Goal: Communication & Community: Answer question/provide support

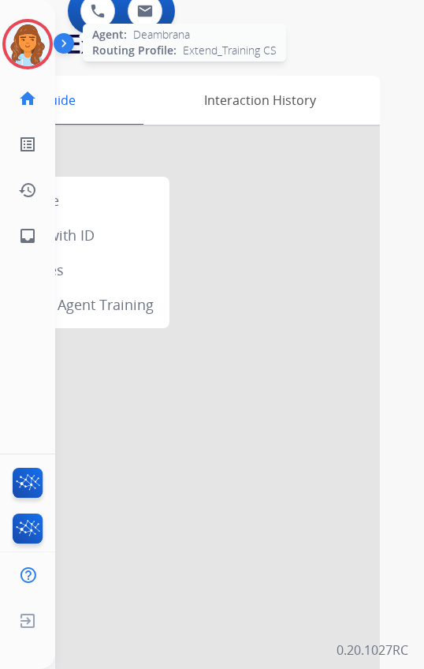
click at [45, 48] on img at bounding box center [28, 44] width 44 height 44
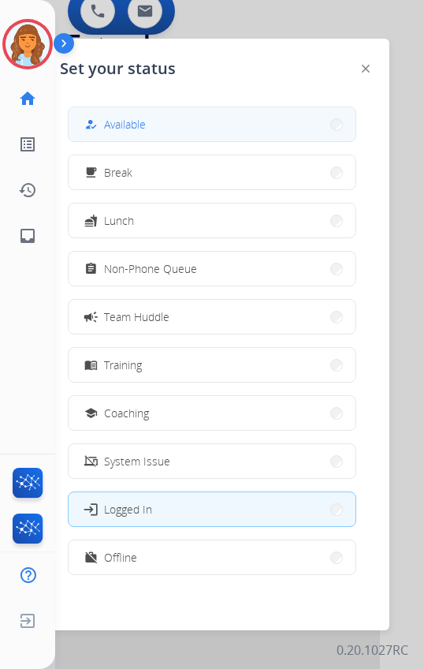
click at [219, 129] on button "how_to_reg Available" at bounding box center [212, 124] width 287 height 34
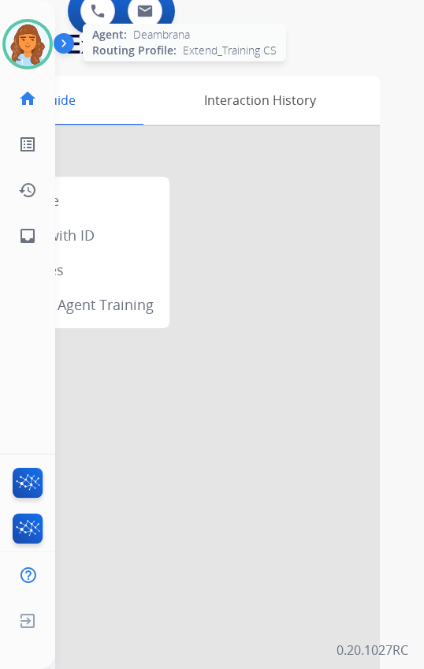
click at [25, 37] on img at bounding box center [28, 44] width 44 height 44
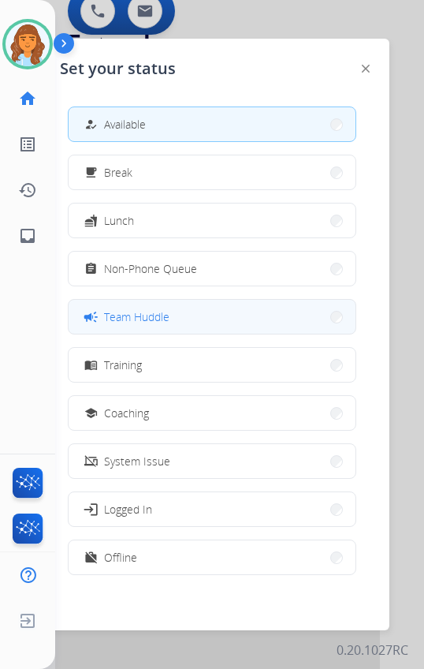
click at [168, 310] on span "Team Huddle" at bounding box center [136, 316] width 65 height 17
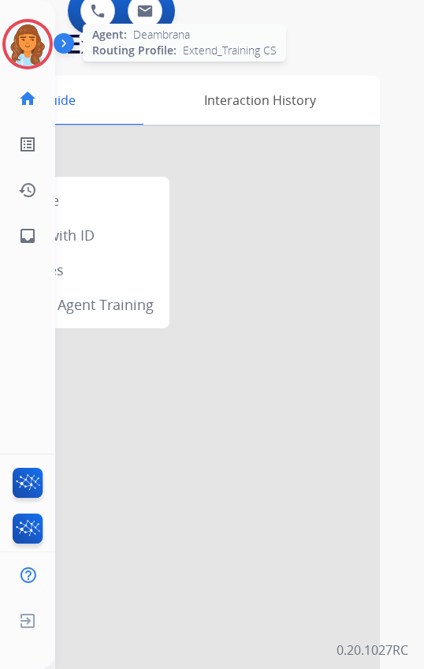
click at [39, 65] on div at bounding box center [27, 44] width 50 height 50
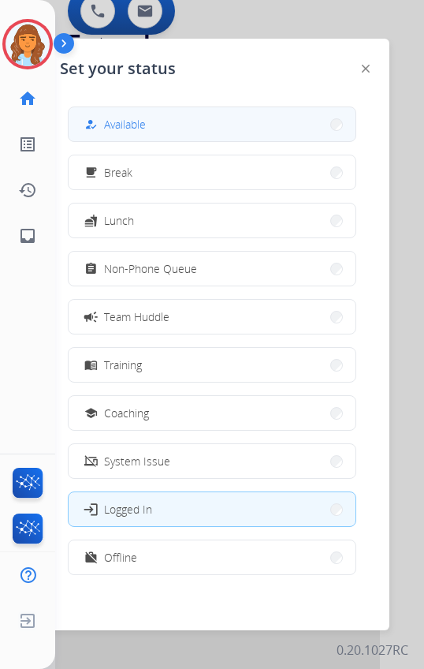
click at [189, 132] on button "how_to_reg Available" at bounding box center [212, 124] width 287 height 34
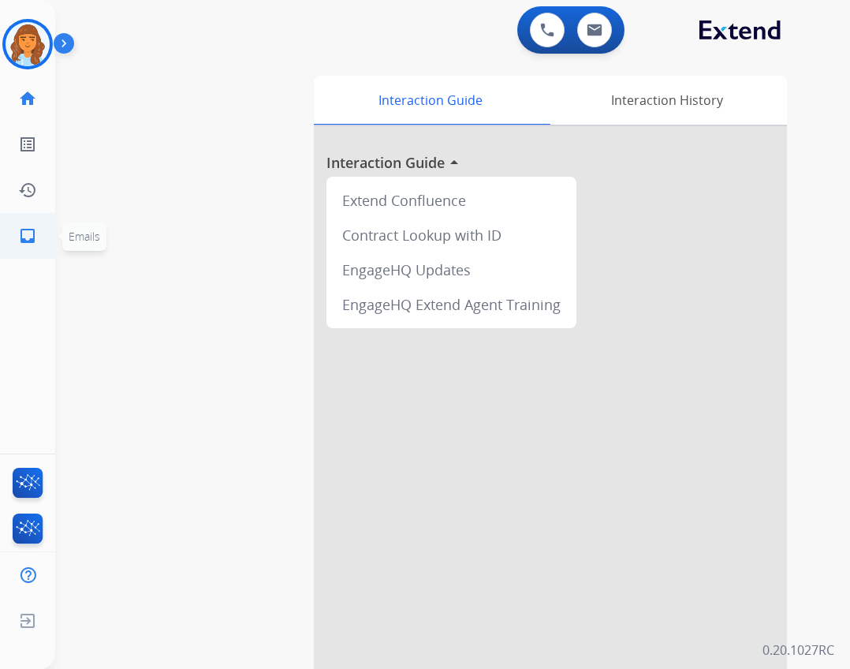
click at [49, 240] on li "inbox Emails Emails" at bounding box center [28, 236] width 44 height 44
click at [20, 239] on mat-icon "inbox" at bounding box center [27, 235] width 19 height 19
select select "**********"
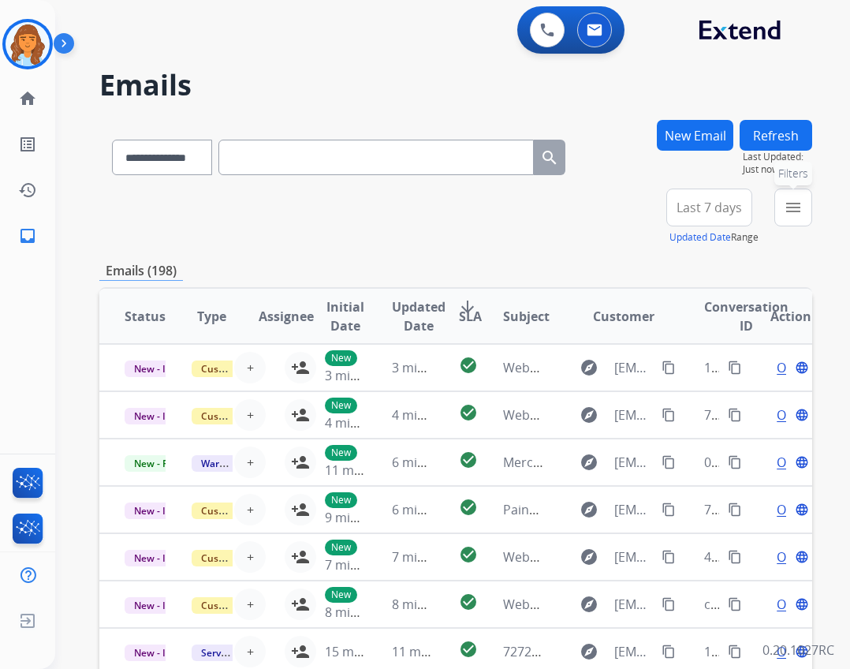
click at [796, 208] on mat-icon "menu" at bounding box center [793, 207] width 19 height 19
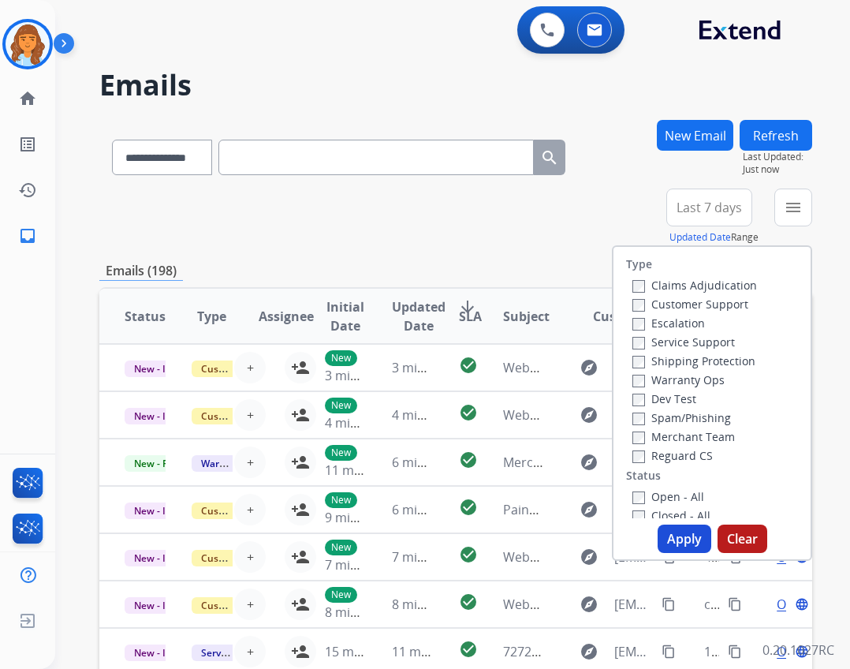
click at [660, 500] on label "Open - All" at bounding box center [668, 496] width 72 height 15
click at [650, 452] on label "Reguard CS" at bounding box center [672, 455] width 80 height 15
click at [670, 363] on label "Shipping Protection" at bounding box center [693, 360] width 123 height 15
click at [669, 306] on label "Customer Support" at bounding box center [690, 303] width 116 height 15
click at [668, 542] on button "Apply" at bounding box center [685, 538] width 54 height 28
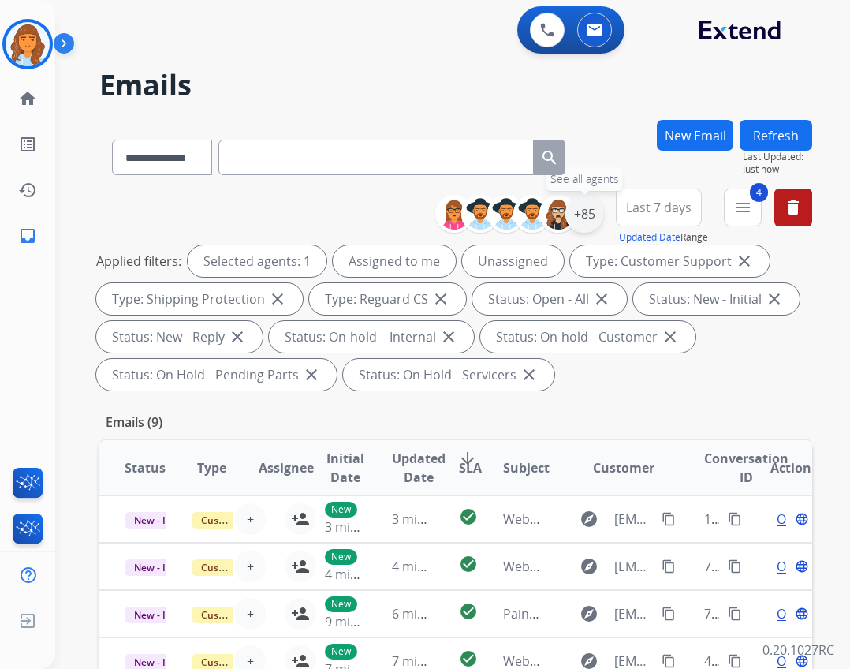
click at [580, 215] on div "+85" at bounding box center [584, 214] width 38 height 38
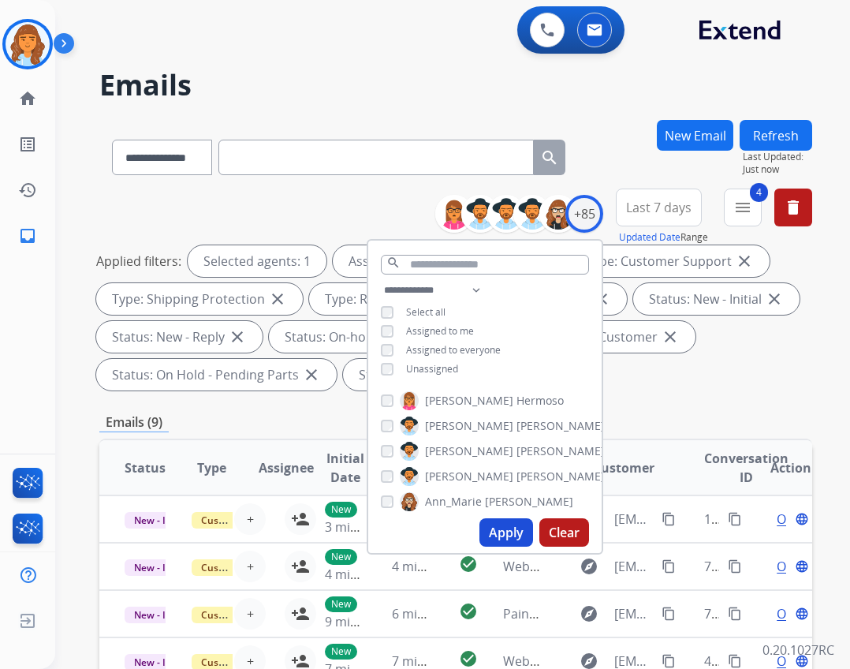
click at [426, 374] on div "**********" at bounding box center [484, 331] width 233 height 101
click at [426, 370] on span "Unassigned" at bounding box center [432, 368] width 52 height 13
click at [489, 537] on button "Apply" at bounding box center [506, 532] width 54 height 28
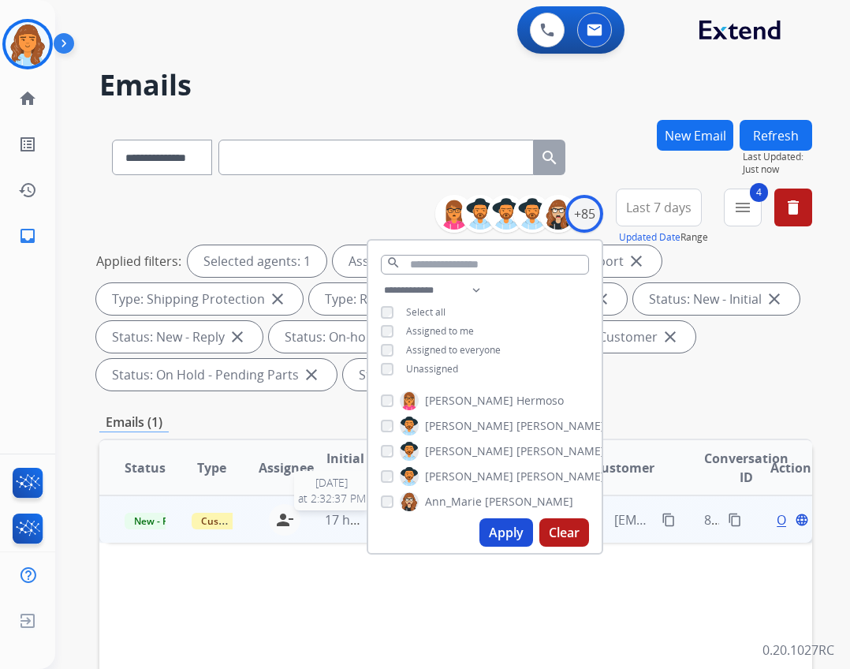
click at [341, 528] on div "17 hours ago" at bounding box center [345, 519] width 41 height 19
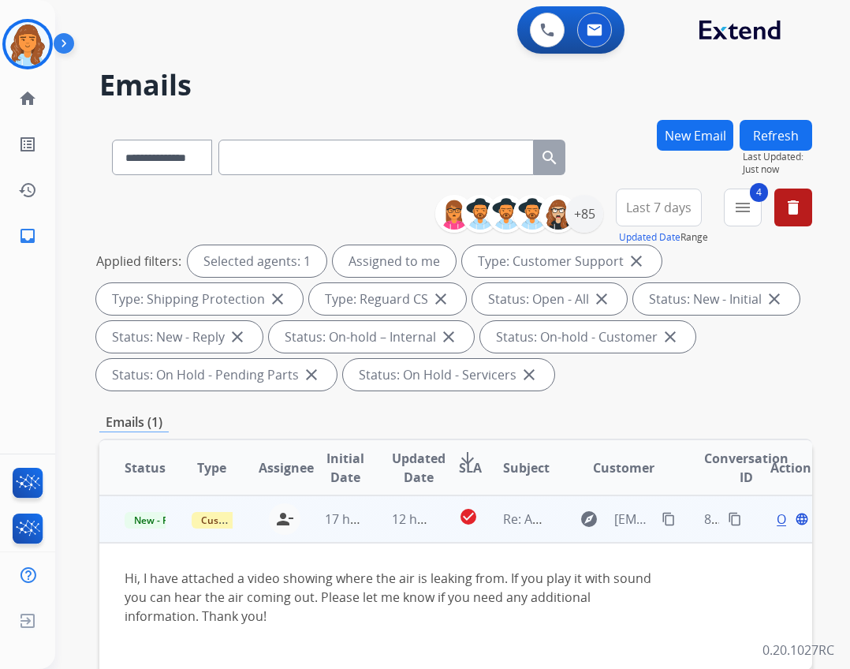
click at [777, 520] on span "Open" at bounding box center [793, 518] width 32 height 19
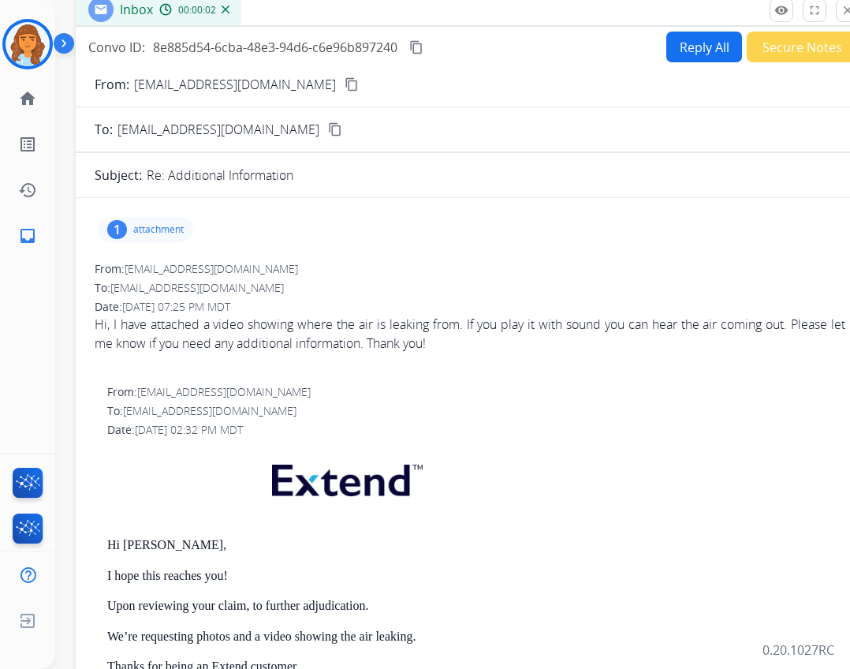
drag, startPoint x: 249, startPoint y: 114, endPoint x: 301, endPoint y: 10, distance: 116.4
click at [301, 10] on div "Inbox 00:00:02" at bounding box center [470, 10] width 788 height 33
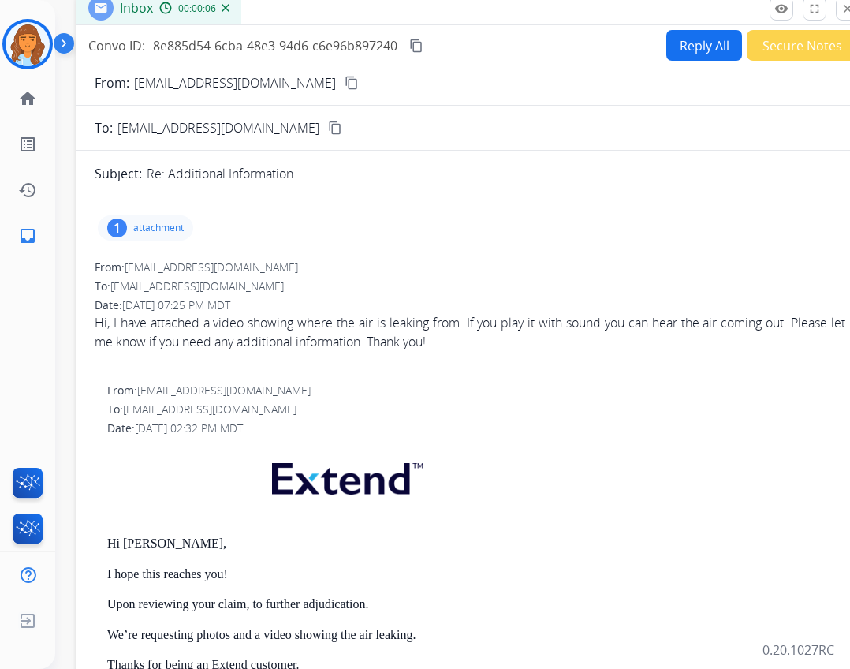
click at [151, 224] on p "attachment" at bounding box center [158, 228] width 50 height 13
click at [173, 270] on div at bounding box center [149, 267] width 79 height 55
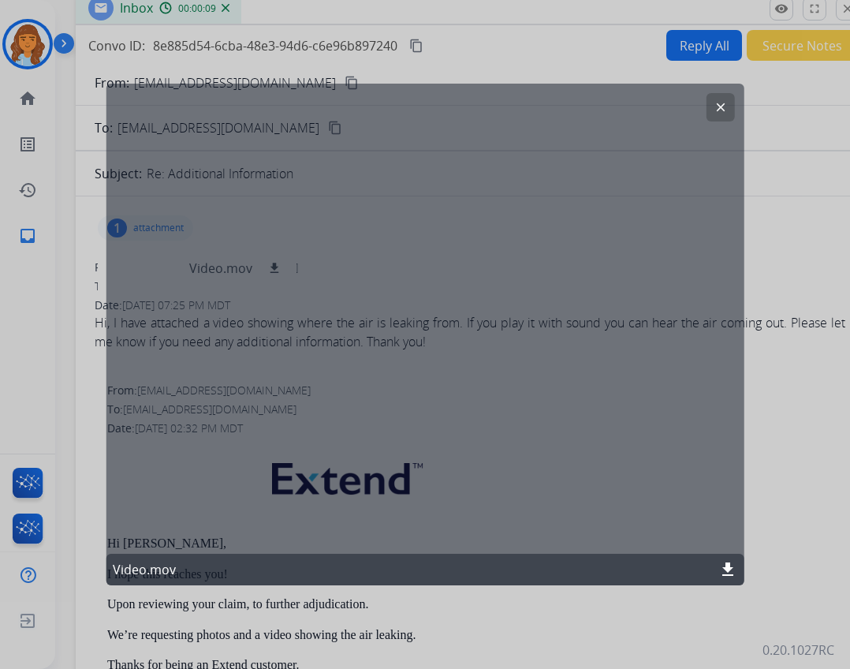
click at [721, 568] on mat-icon "download" at bounding box center [727, 569] width 19 height 19
click at [720, 97] on button "clear" at bounding box center [720, 107] width 28 height 28
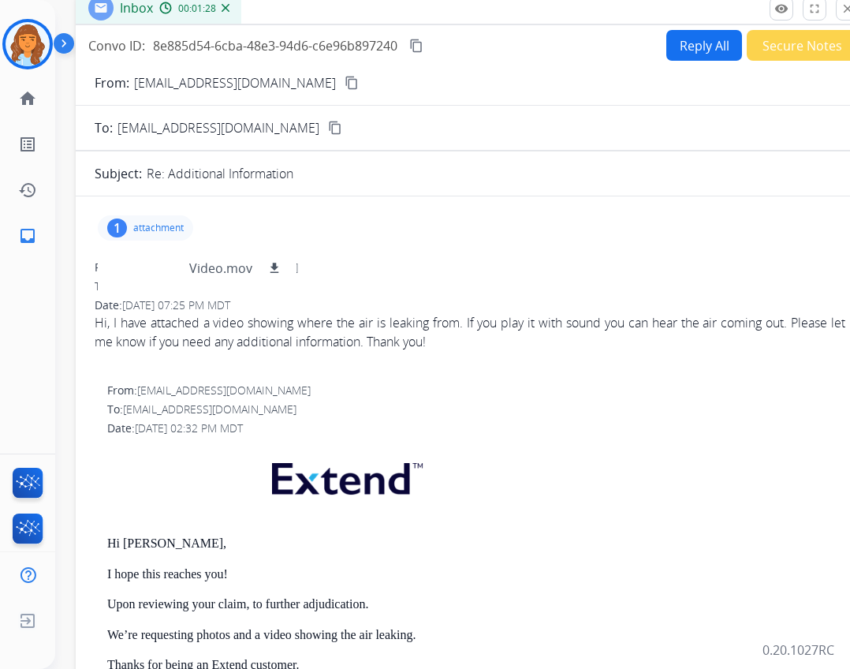
click at [342, 79] on button "content_copy" at bounding box center [351, 82] width 19 height 19
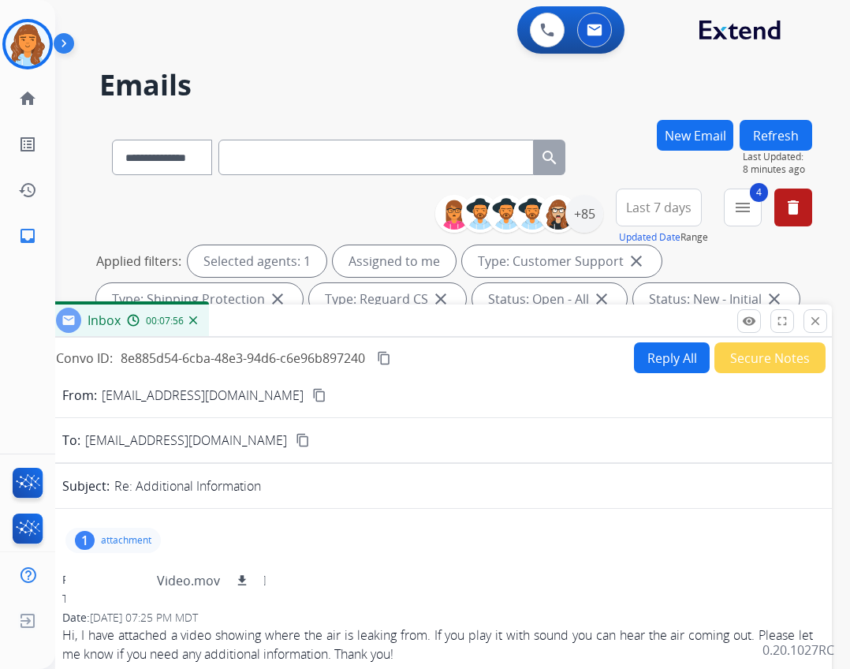
drag, startPoint x: 350, startPoint y: 10, endPoint x: 324, endPoint y: 320, distance: 311.0
click at [324, 320] on div "Inbox 00:07:56" at bounding box center [437, 320] width 788 height 33
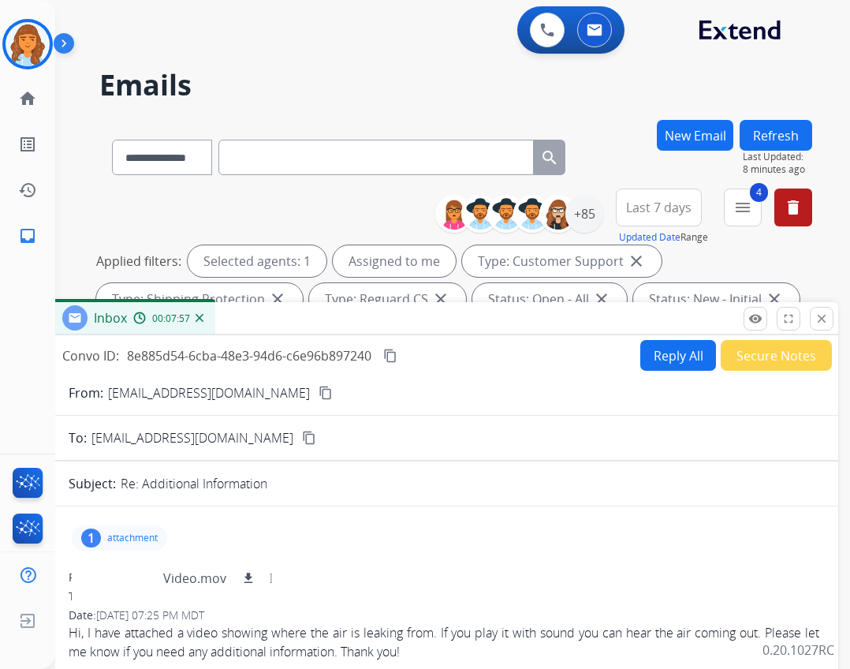
click at [660, 211] on span "Last 7 days" at bounding box center [658, 207] width 65 height 6
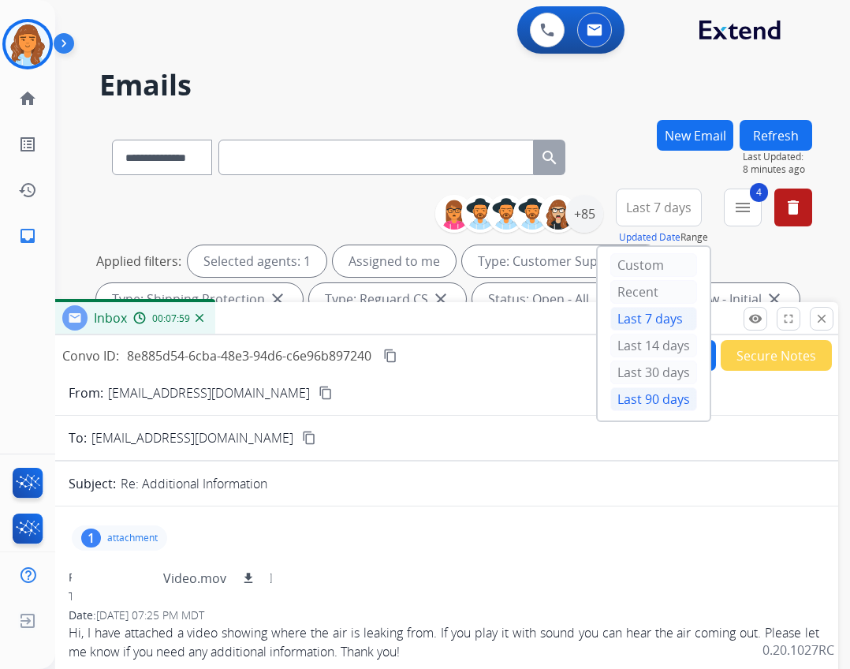
click at [639, 410] on div "Last 90 days" at bounding box center [653, 399] width 87 height 24
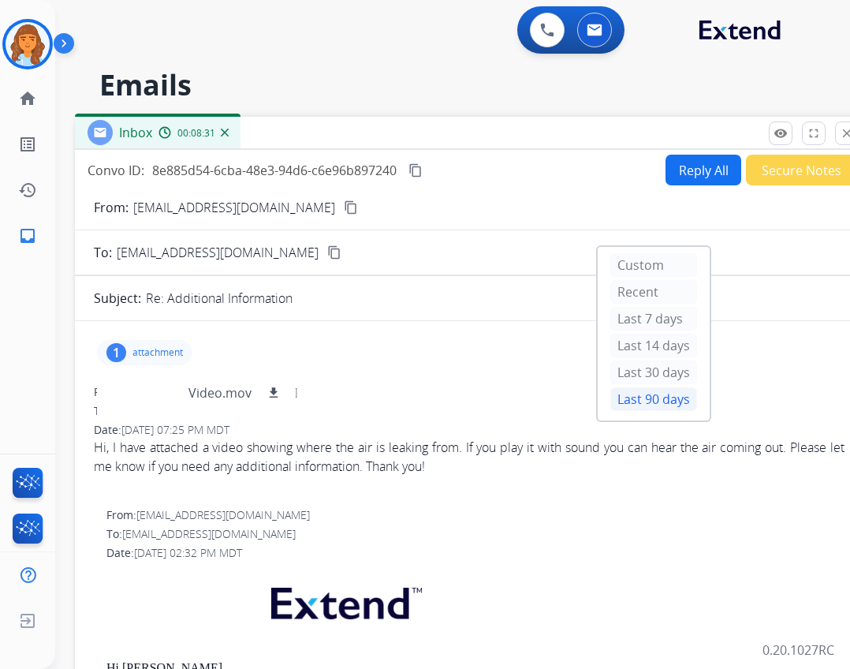
drag, startPoint x: 414, startPoint y: 328, endPoint x: 439, endPoint y: 143, distance: 187.0
click at [439, 143] on div "Inbox 00:08:31" at bounding box center [469, 133] width 788 height 33
click at [610, 260] on div "Custom" at bounding box center [653, 265] width 87 height 24
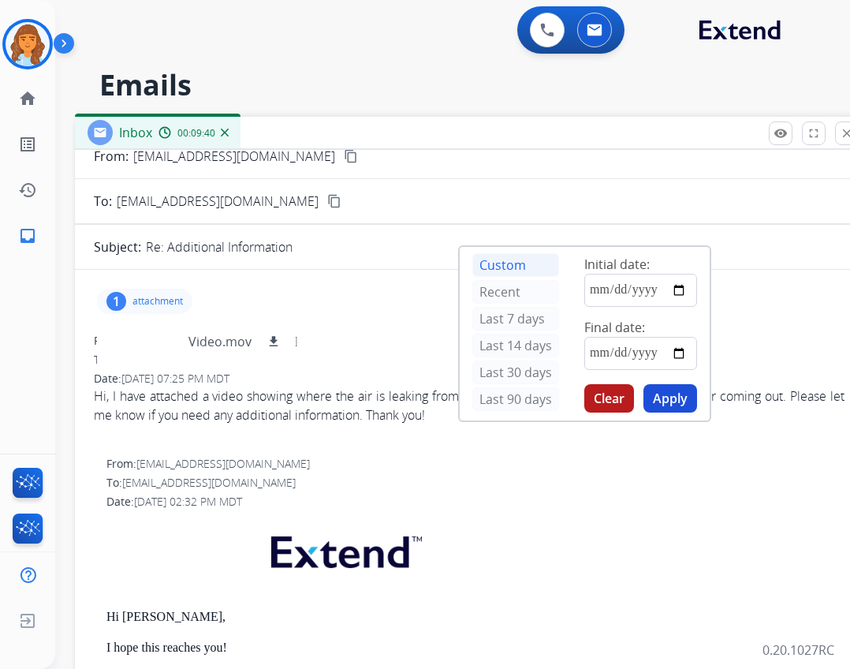
scroll to position [79, 0]
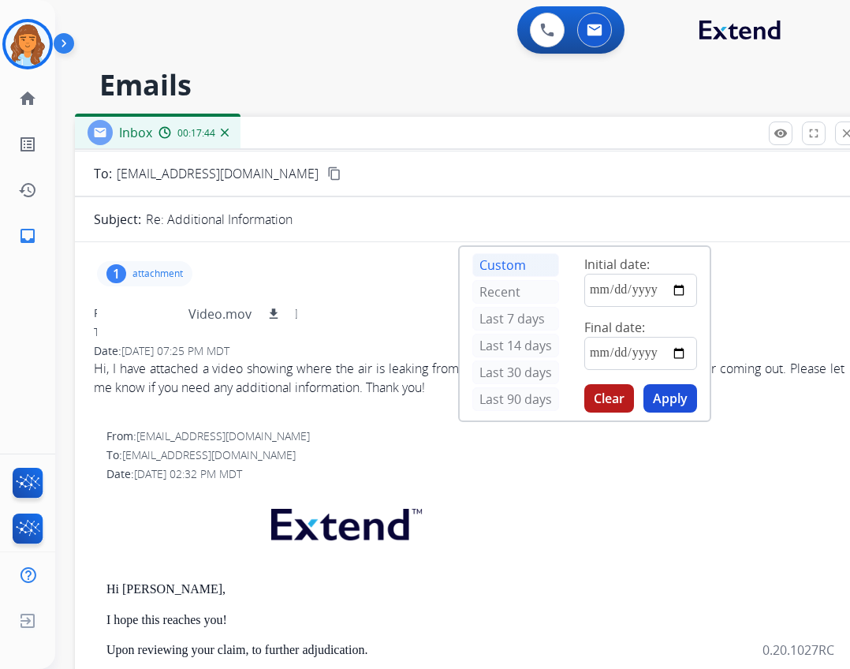
click at [584, 403] on button "Clear" at bounding box center [609, 398] width 50 height 28
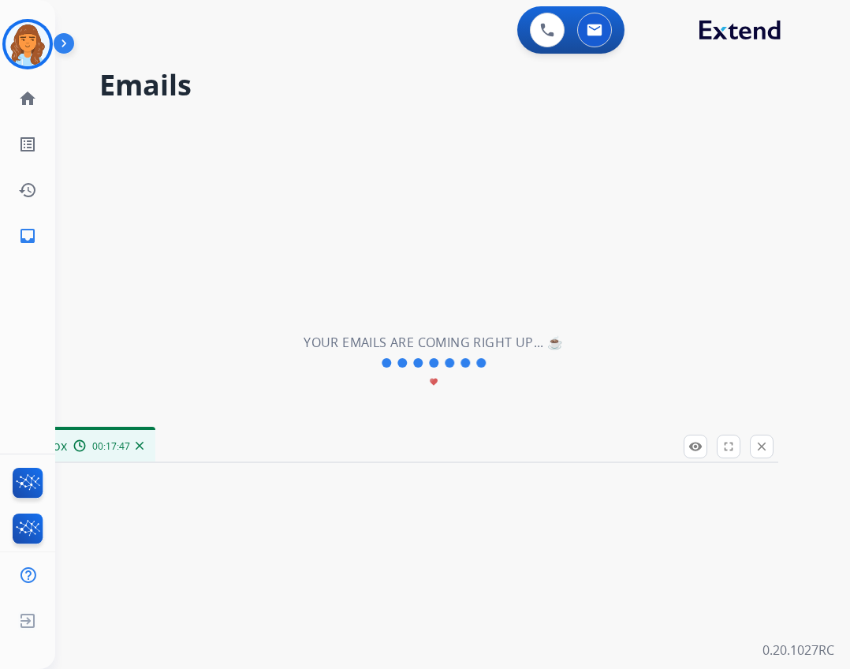
drag, startPoint x: 682, startPoint y: 147, endPoint x: 622, endPoint y: 453, distance: 311.7
click at [622, 453] on div "Inbox 00:17:47" at bounding box center [384, 446] width 788 height 33
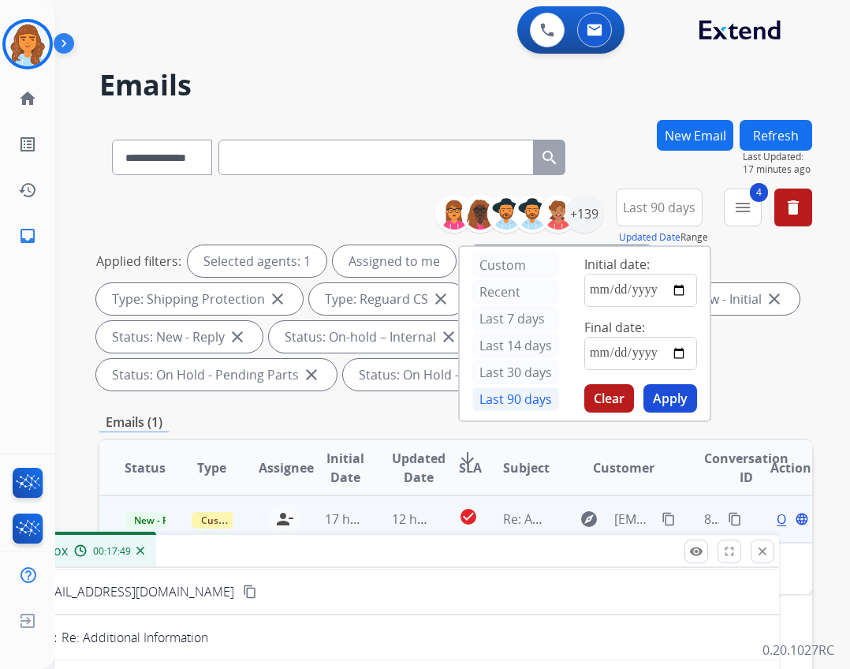
drag, startPoint x: 547, startPoint y: 438, endPoint x: 554, endPoint y: 539, distance: 101.1
click at [554, 539] on div "Inbox 00:17:49" at bounding box center [385, 551] width 788 height 33
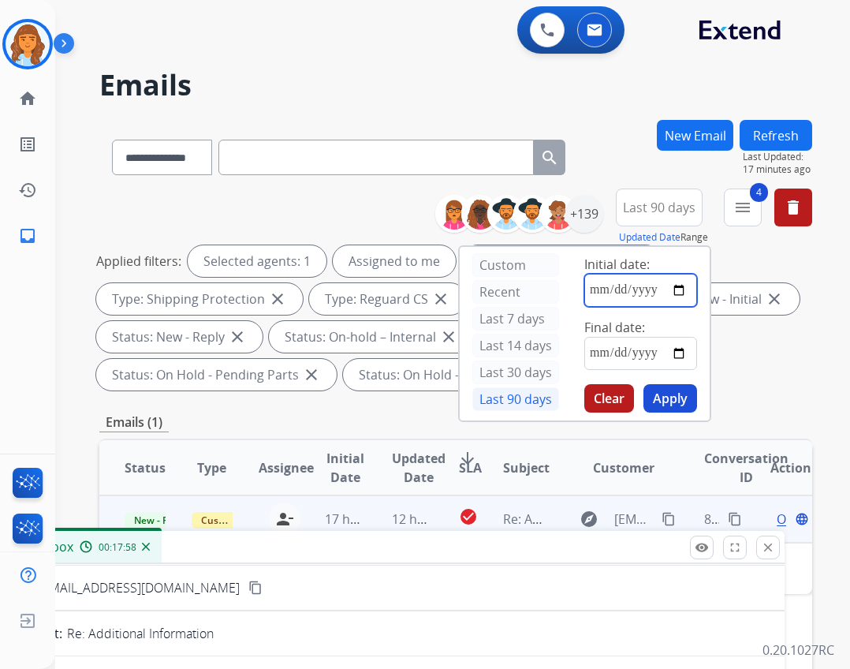
click at [659, 297] on input "date" at bounding box center [640, 290] width 113 height 33
click at [680, 291] on input "date" at bounding box center [640, 290] width 113 height 33
click at [584, 304] on input "date" at bounding box center [640, 290] width 113 height 33
click at [609, 282] on input "date" at bounding box center [640, 290] width 113 height 33
click at [624, 281] on input "date" at bounding box center [640, 290] width 113 height 33
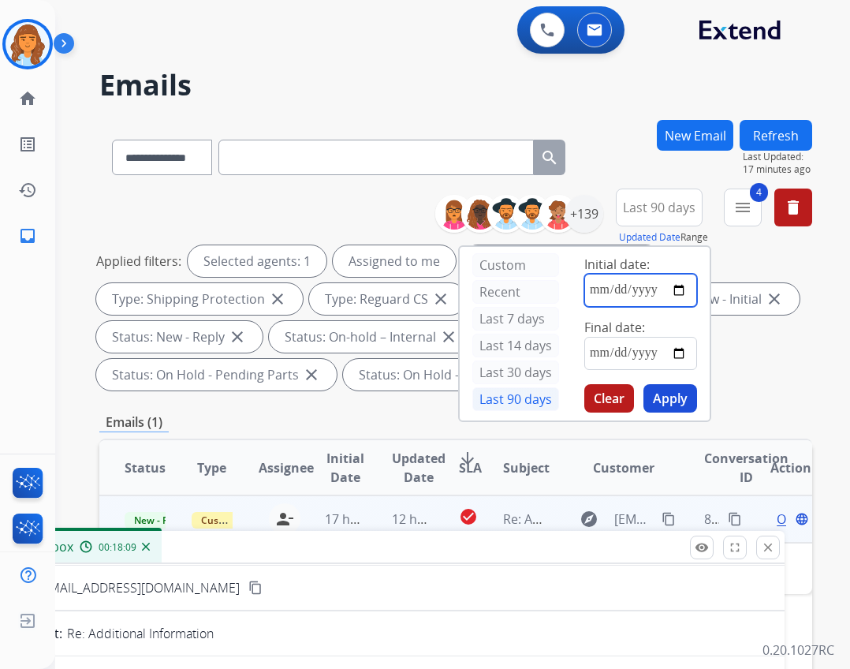
click at [632, 290] on input "date" at bounding box center [640, 290] width 113 height 33
type input "**********"
click at [595, 364] on input "date" at bounding box center [640, 353] width 113 height 33
type input "**********"
click at [647, 402] on button "Apply" at bounding box center [670, 398] width 54 height 28
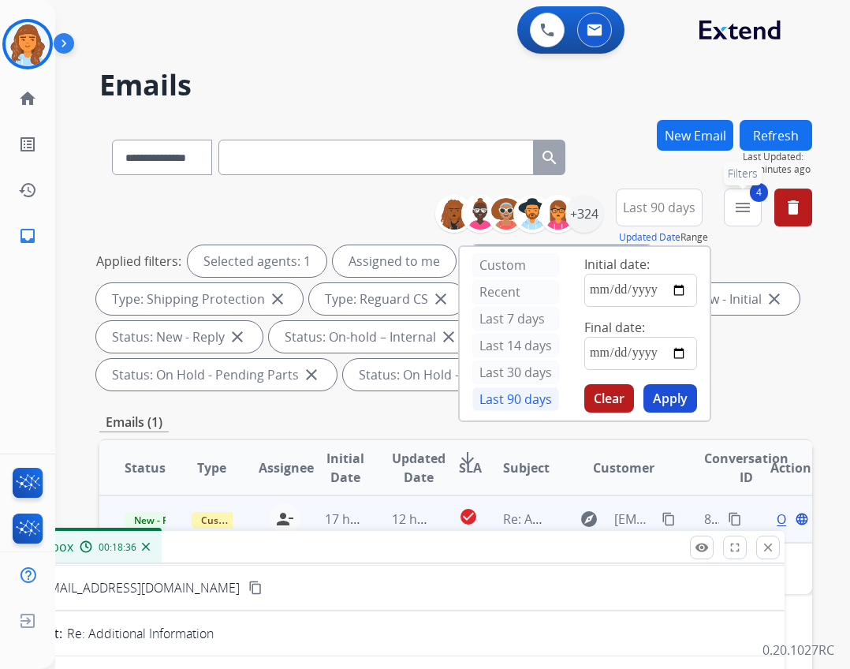
click at [733, 201] on mat-icon "menu" at bounding box center [742, 207] width 19 height 19
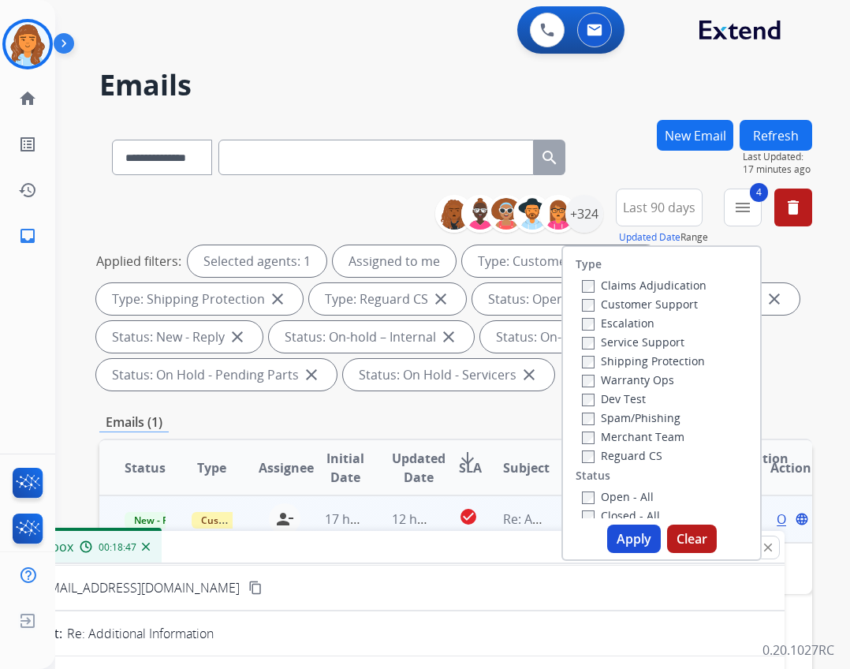
click at [515, 411] on div "**********" at bounding box center [455, 584] width 713 height 929
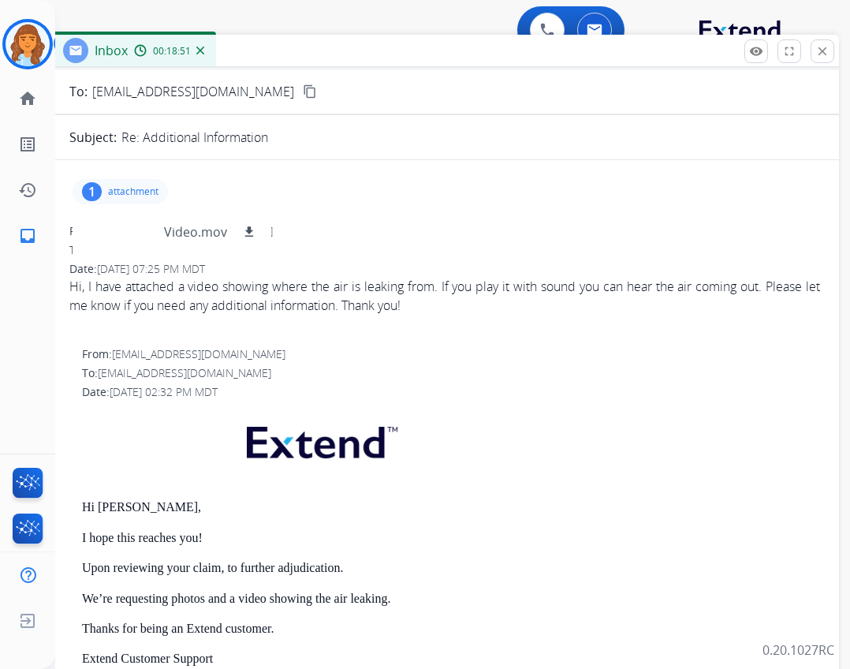
drag, startPoint x: 315, startPoint y: 546, endPoint x: 369, endPoint y: 50, distance: 498.9
click at [369, 50] on div "Inbox 00:18:51" at bounding box center [444, 51] width 788 height 33
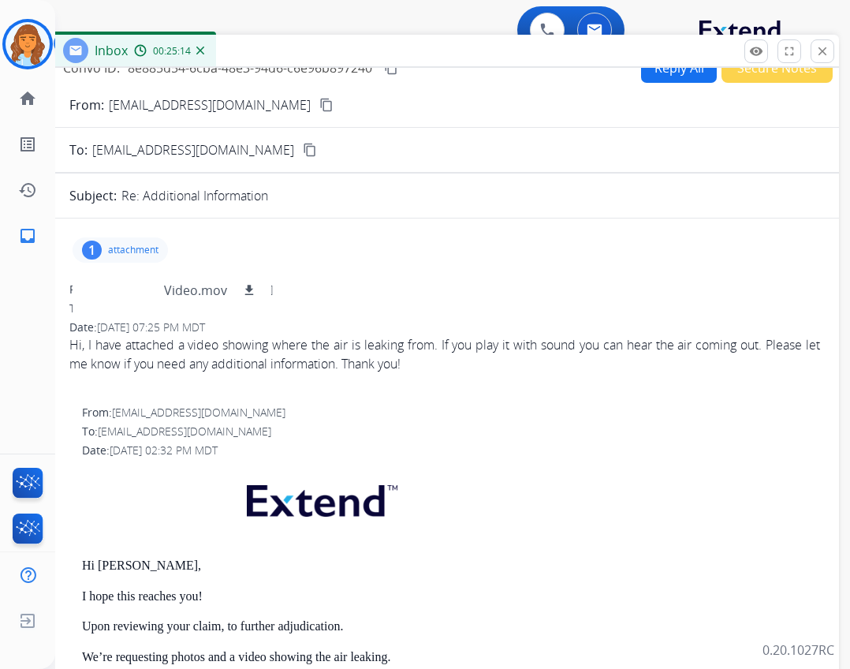
scroll to position [0, 0]
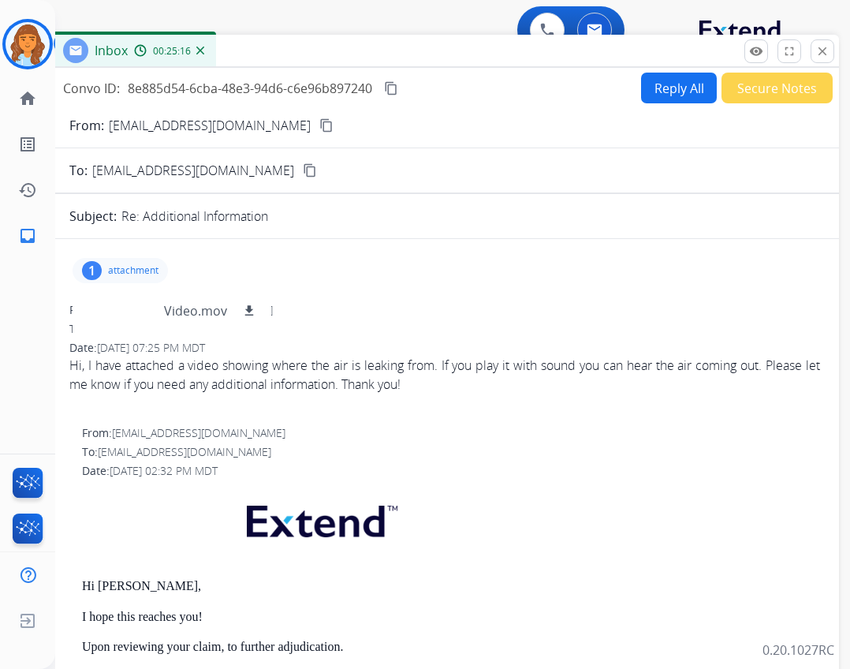
click at [393, 88] on mat-icon "content_copy" at bounding box center [391, 88] width 14 height 14
click at [678, 90] on button "Reply All" at bounding box center [679, 88] width 76 height 31
select select "**********"
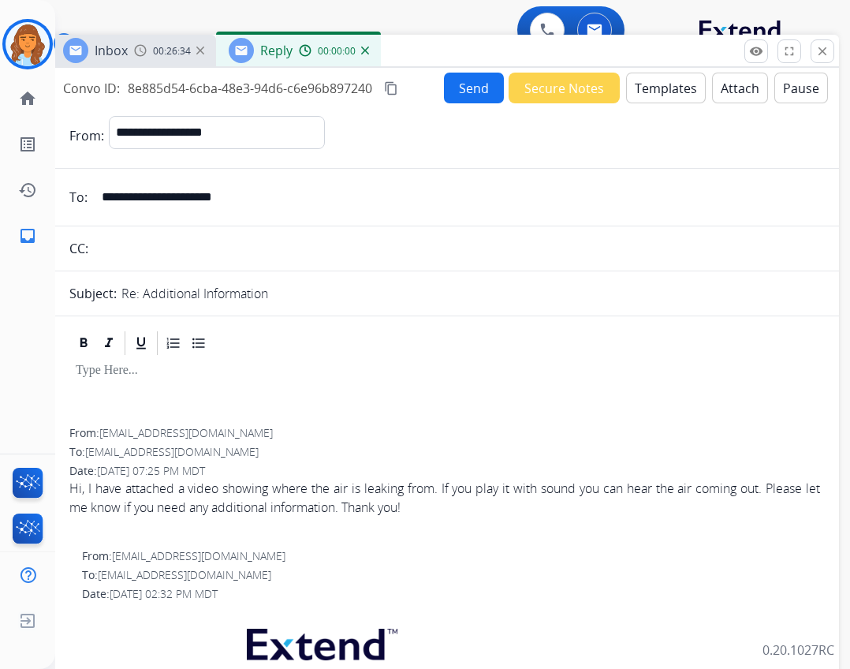
click at [647, 91] on button "Templates" at bounding box center [666, 88] width 80 height 31
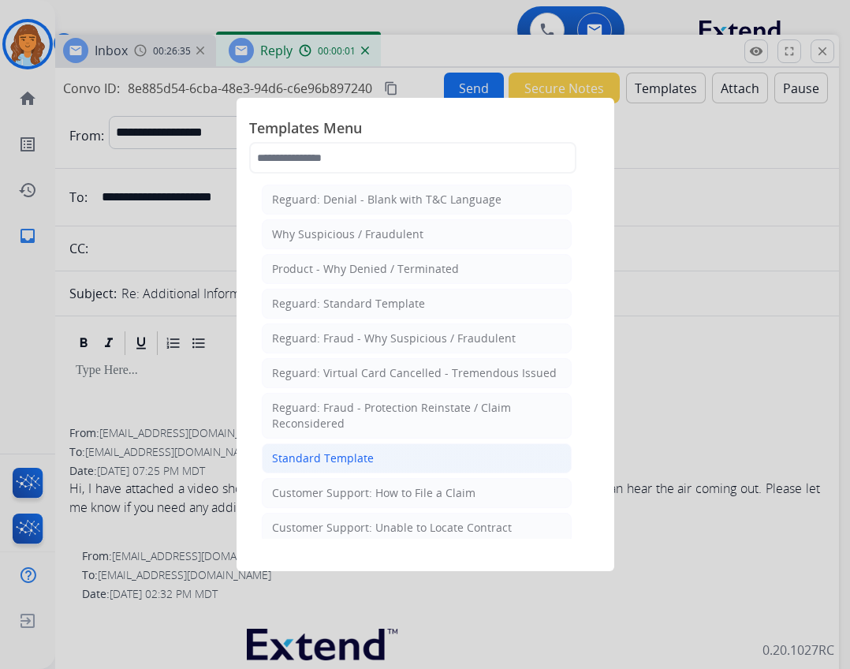
click at [408, 452] on li "Standard Template" at bounding box center [417, 458] width 310 height 30
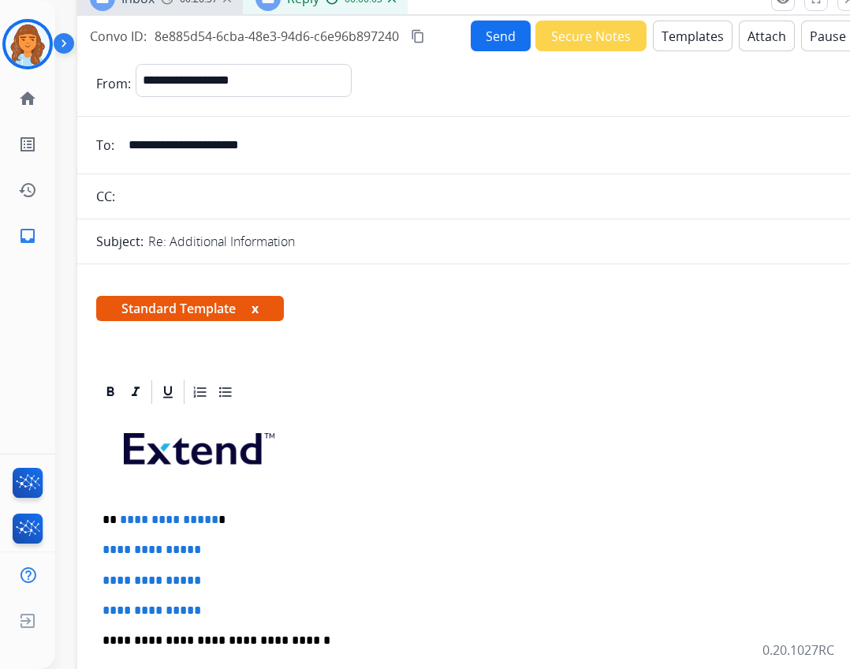
drag, startPoint x: 411, startPoint y: 51, endPoint x: 449, endPoint y: -33, distance: 92.8
click at [449, 0] on html "**********" at bounding box center [425, 334] width 850 height 669
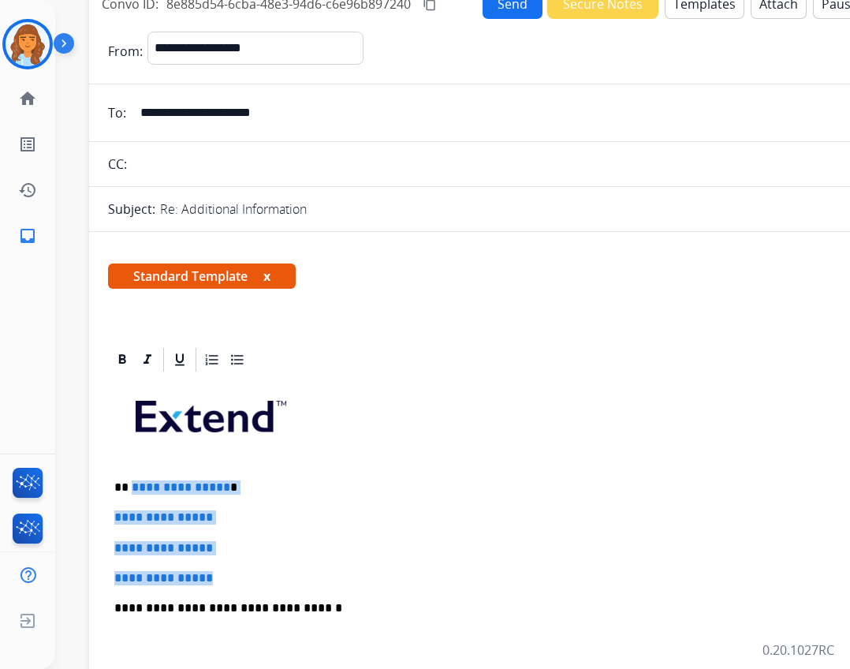
drag, startPoint x: 149, startPoint y: 498, endPoint x: 219, endPoint y: 582, distance: 109.7
click at [219, 582] on div "**********" at bounding box center [483, 645] width 751 height 542
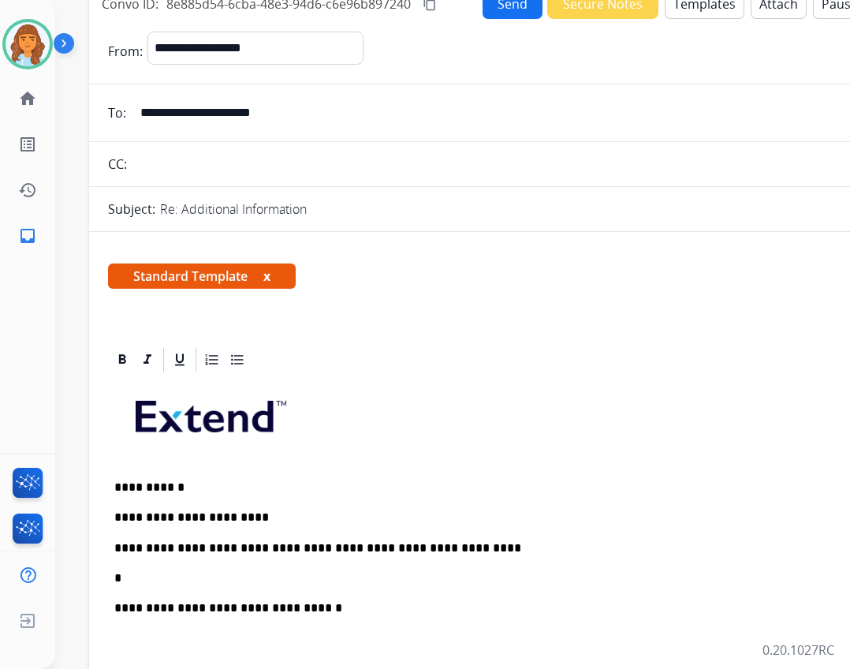
click at [196, 583] on p "*" at bounding box center [476, 578] width 725 height 14
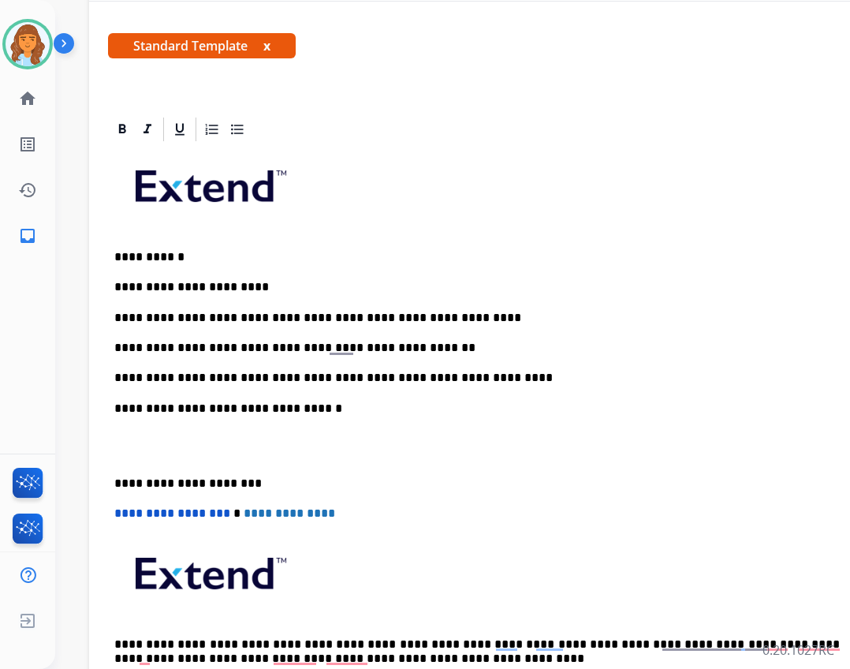
scroll to position [237, 0]
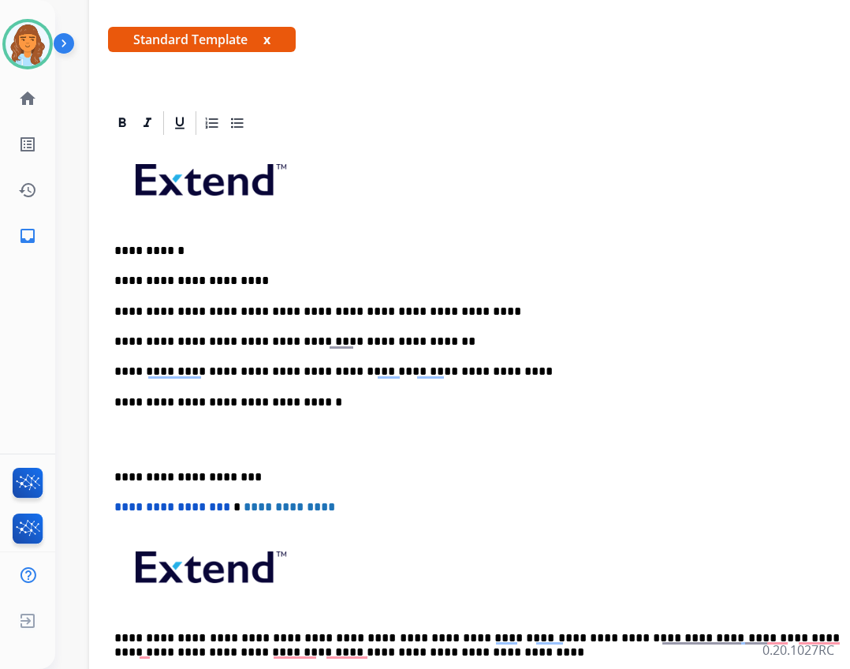
drag, startPoint x: 111, startPoint y: 477, endPoint x: 136, endPoint y: 479, distance: 25.3
click at [112, 477] on div "**********" at bounding box center [483, 423] width 751 height 573
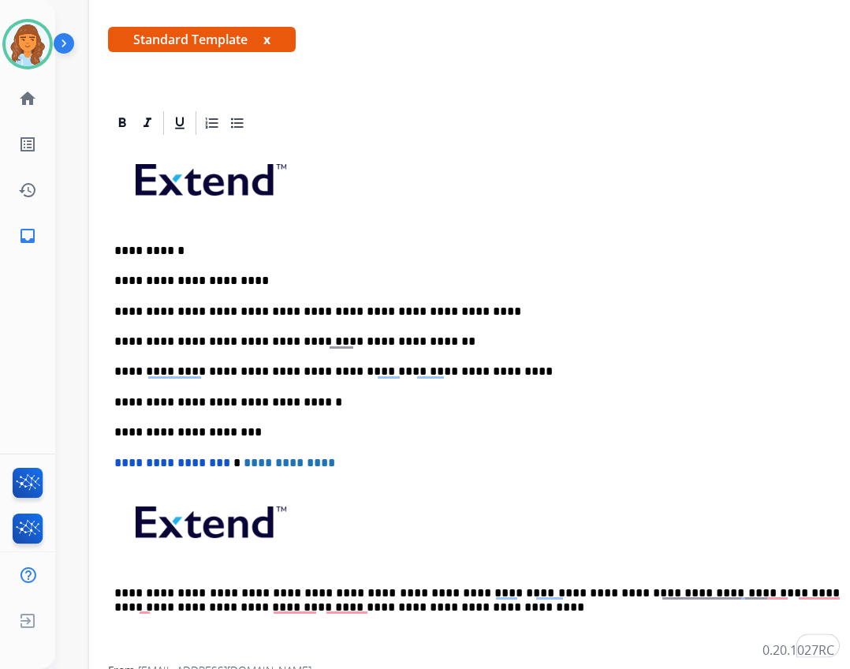
scroll to position [0, 0]
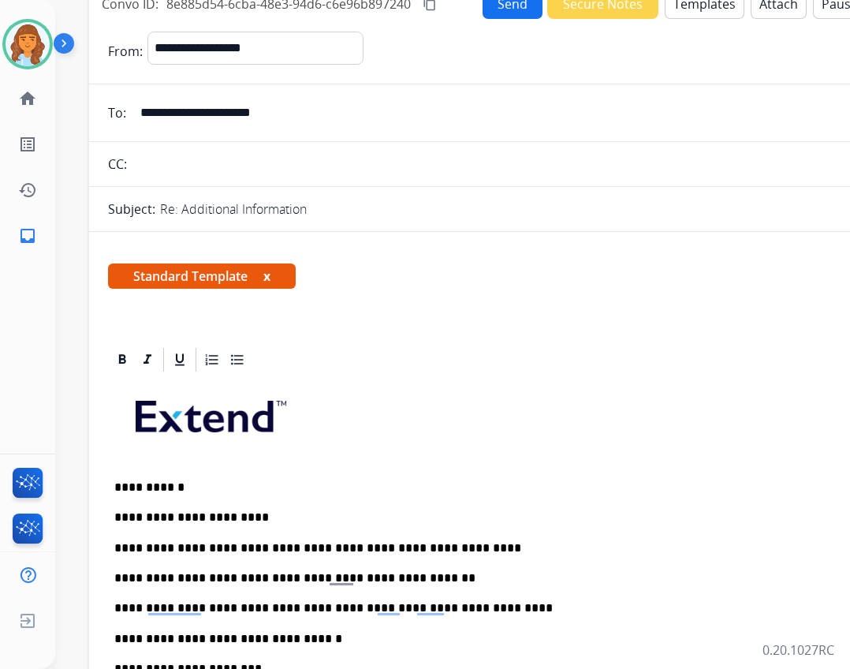
click at [494, 7] on button "Send" at bounding box center [513, 3] width 60 height 31
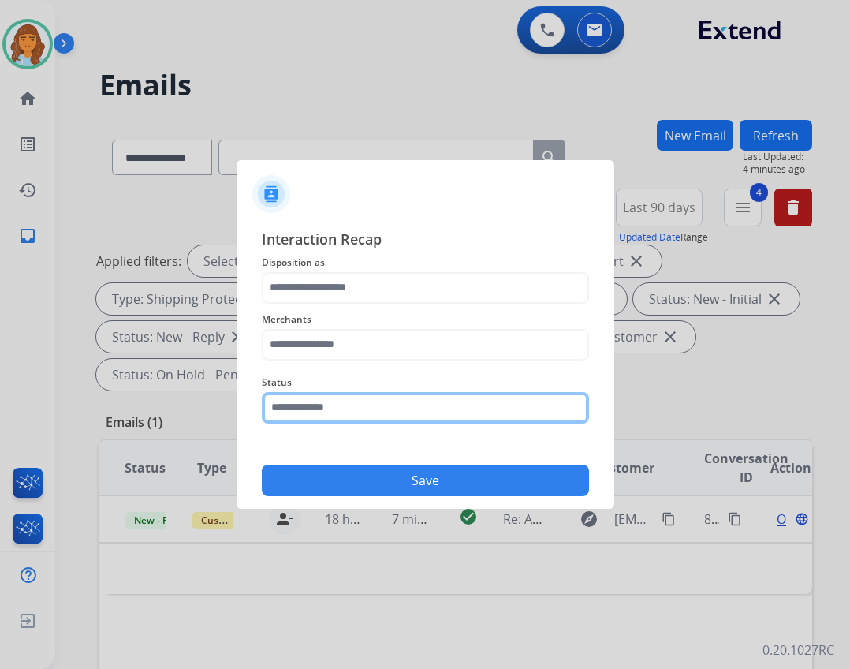
click at [413, 394] on input "text" at bounding box center [425, 408] width 327 height 32
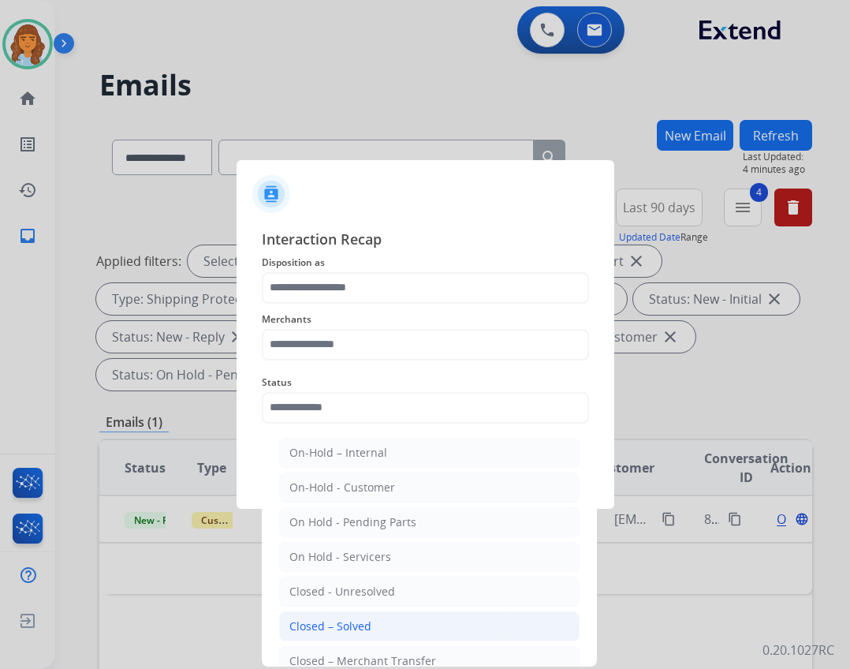
click at [337, 633] on div "Closed – Solved" at bounding box center [330, 626] width 82 height 16
type input "**********"
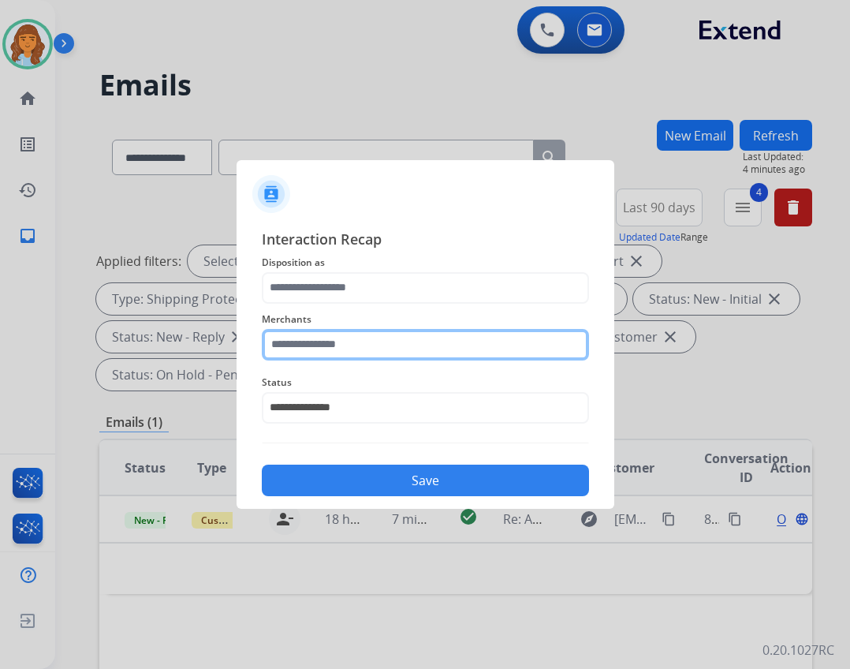
click at [354, 351] on input "text" at bounding box center [425, 345] width 327 height 32
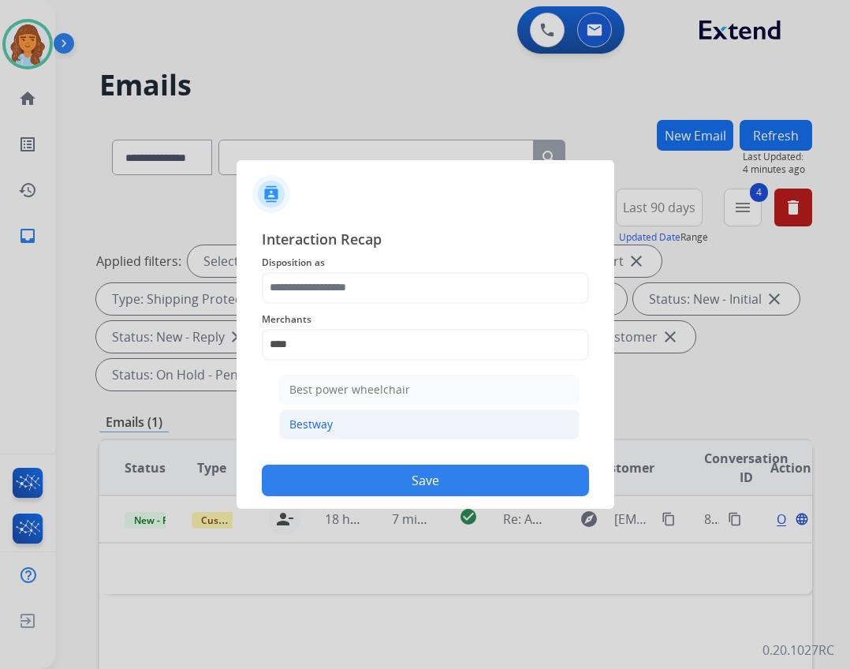
click at [361, 416] on li "Bestway" at bounding box center [429, 424] width 300 height 30
type input "*******"
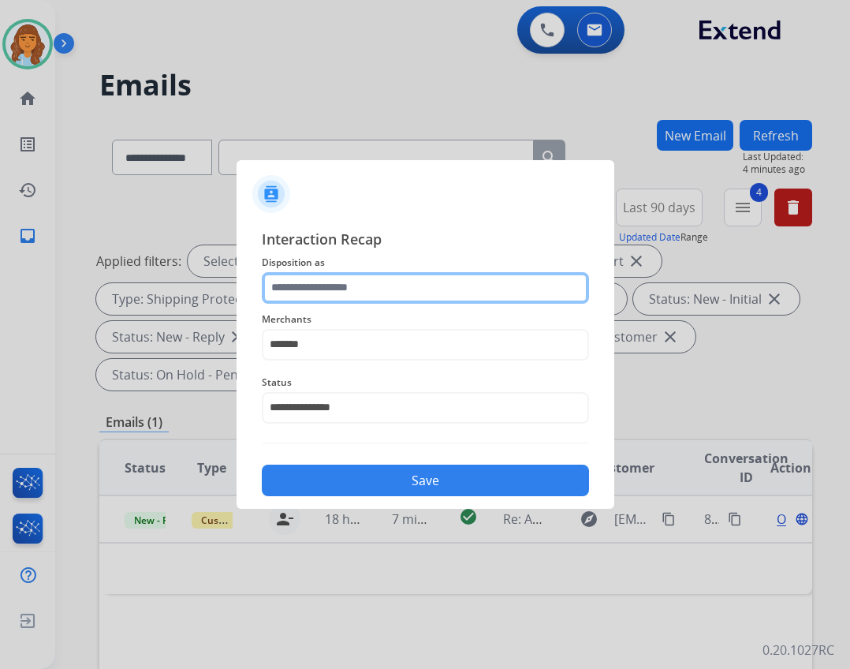
click at [293, 277] on input "text" at bounding box center [425, 288] width 327 height 32
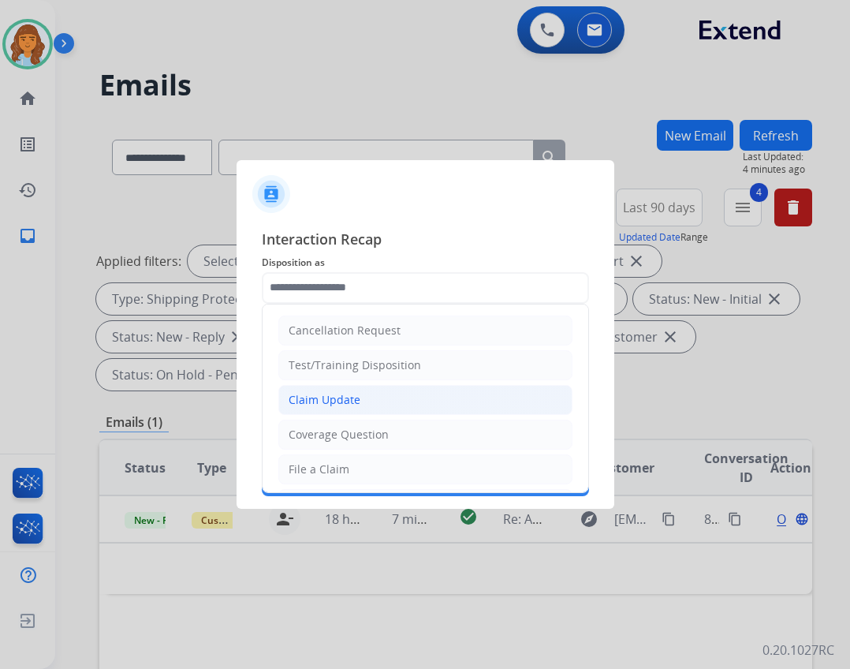
click at [314, 401] on div "Claim Update" at bounding box center [325, 400] width 72 height 16
type input "**********"
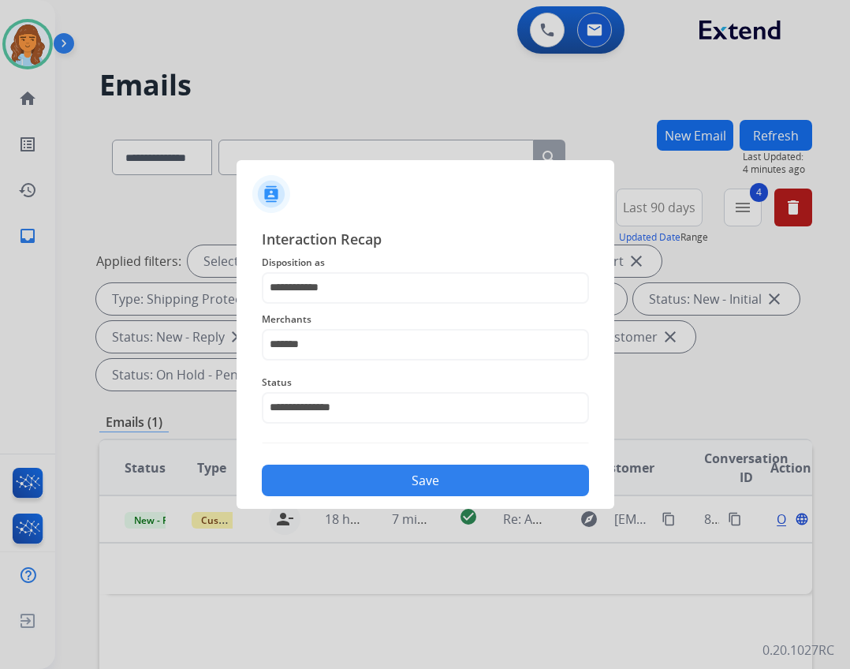
click at [374, 482] on button "Save" at bounding box center [425, 480] width 327 height 32
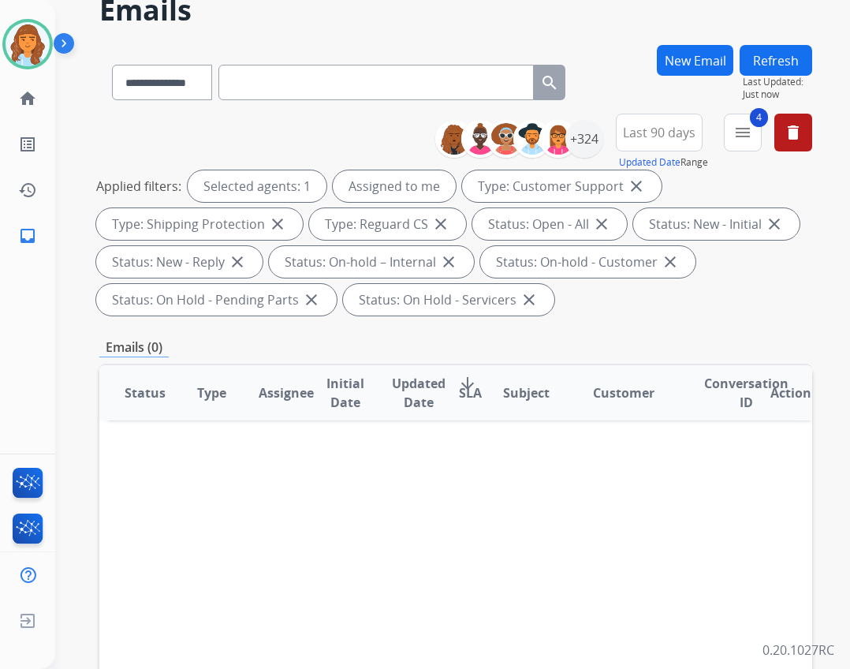
scroll to position [65, 0]
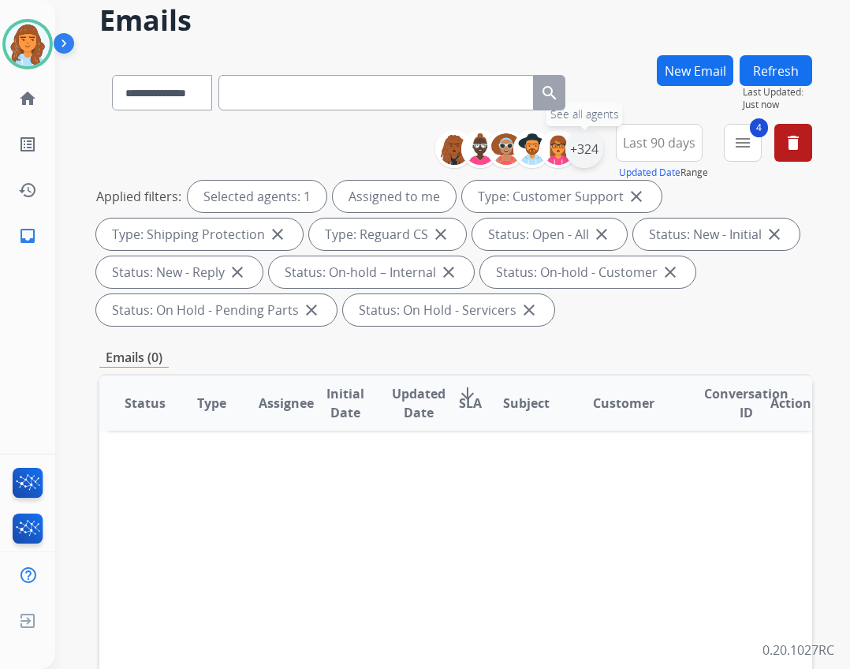
click at [568, 151] on div "+324" at bounding box center [584, 149] width 38 height 38
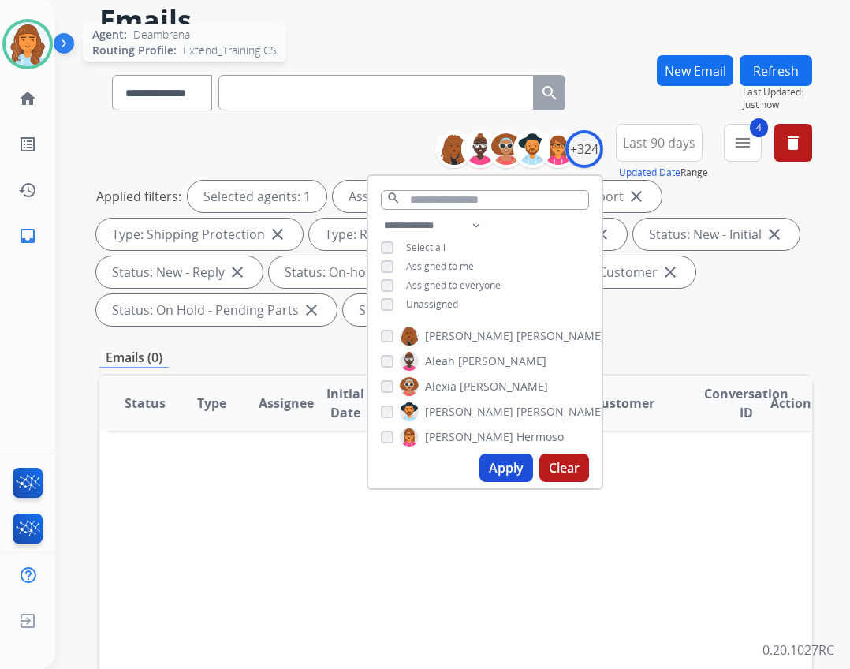
click at [25, 50] on img at bounding box center [28, 44] width 44 height 44
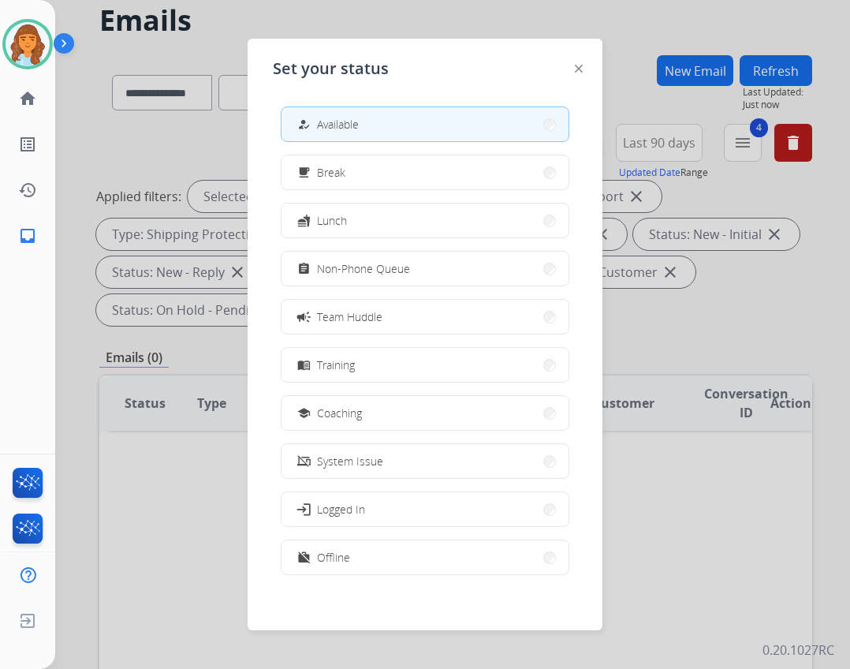
click at [73, 99] on div at bounding box center [425, 334] width 850 height 669
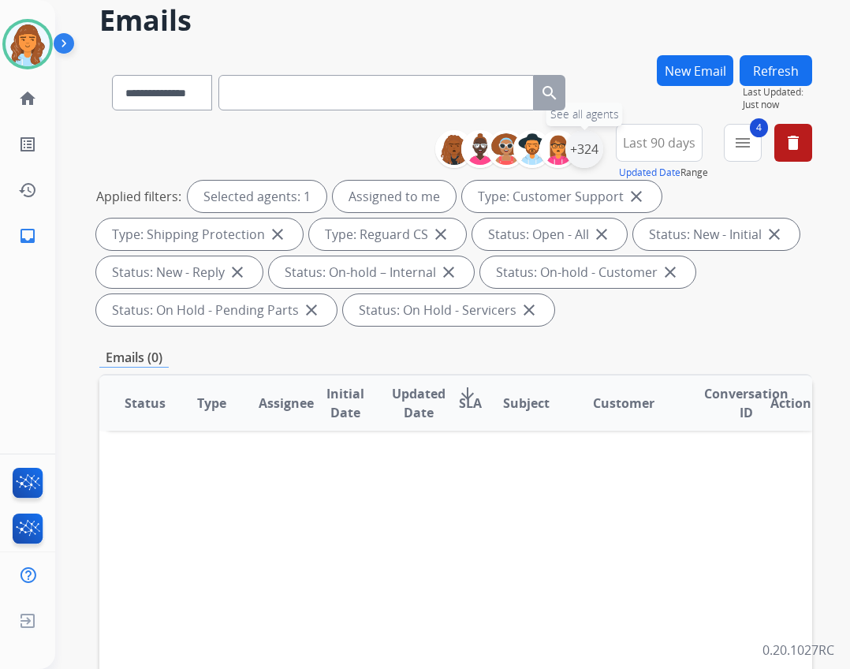
click at [577, 150] on div "+324" at bounding box center [584, 149] width 38 height 38
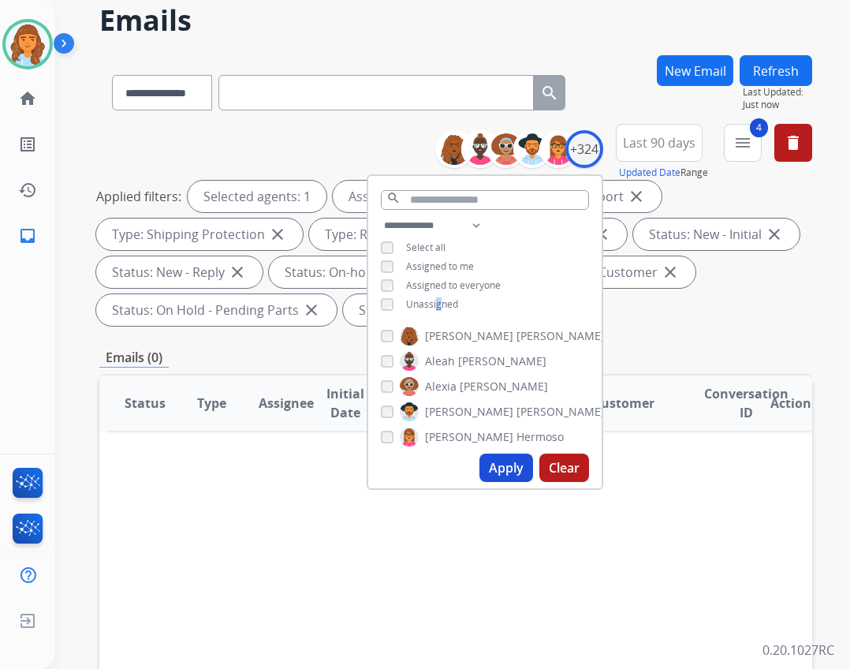
click at [434, 303] on span "Unassigned" at bounding box center [432, 303] width 52 height 13
click at [418, 264] on span "Assigned to me" at bounding box center [440, 265] width 68 height 13
click at [651, 146] on span "Last 90 days" at bounding box center [659, 143] width 73 height 6
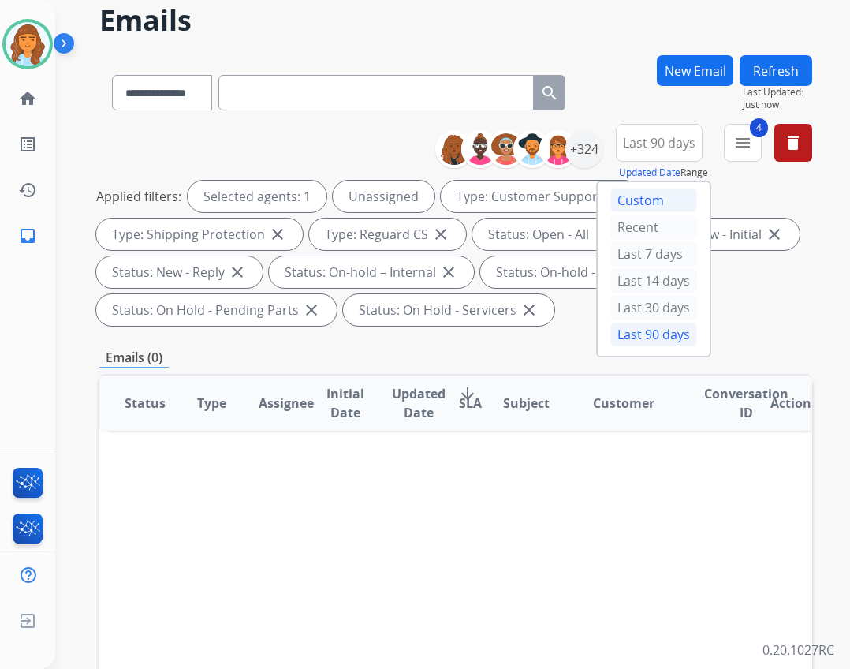
click at [610, 198] on div "Custom" at bounding box center [653, 200] width 87 height 24
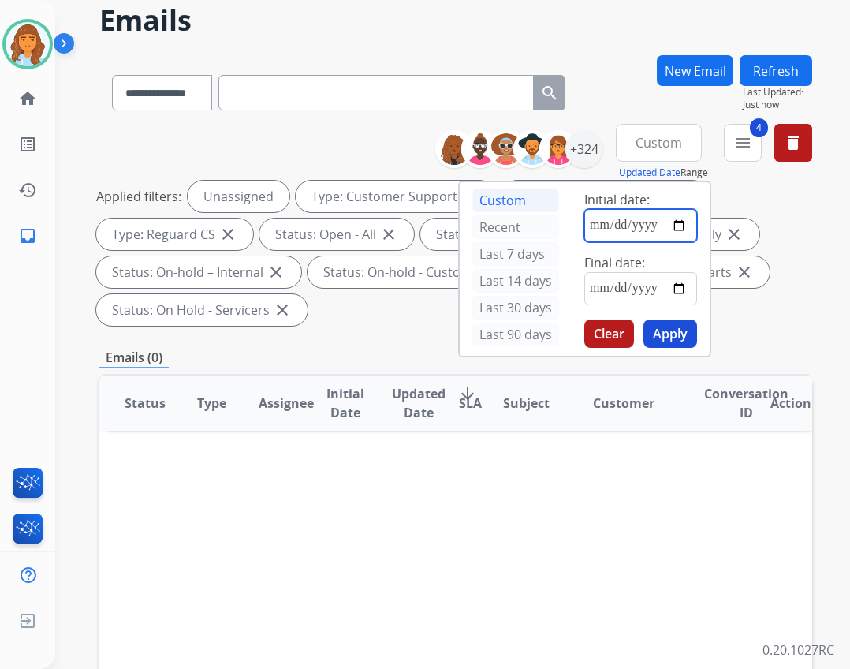
click at [587, 224] on input "date" at bounding box center [640, 225] width 113 height 33
click at [738, 158] on button "4 menu Filters" at bounding box center [743, 143] width 38 height 38
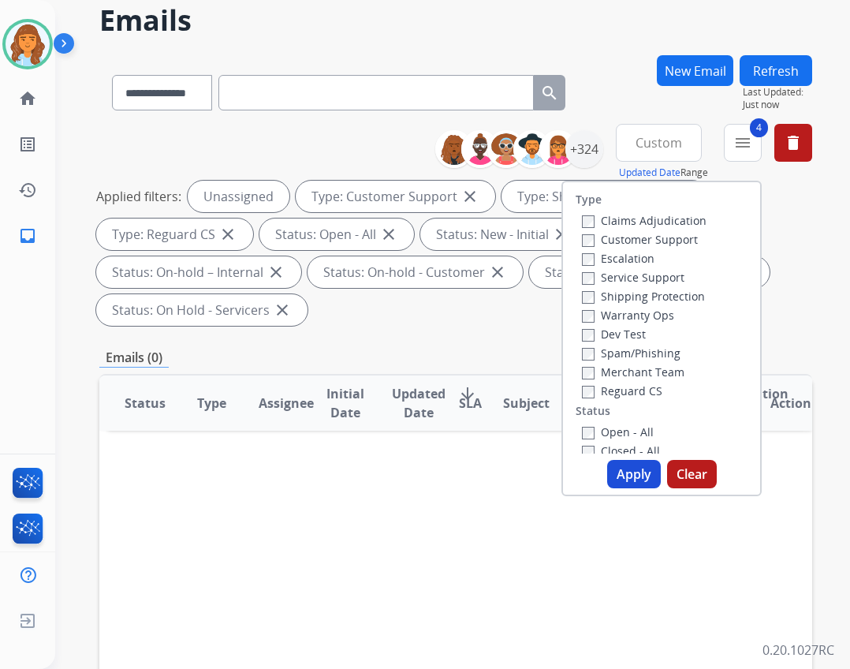
click at [655, 155] on button "Custom" at bounding box center [659, 143] width 86 height 38
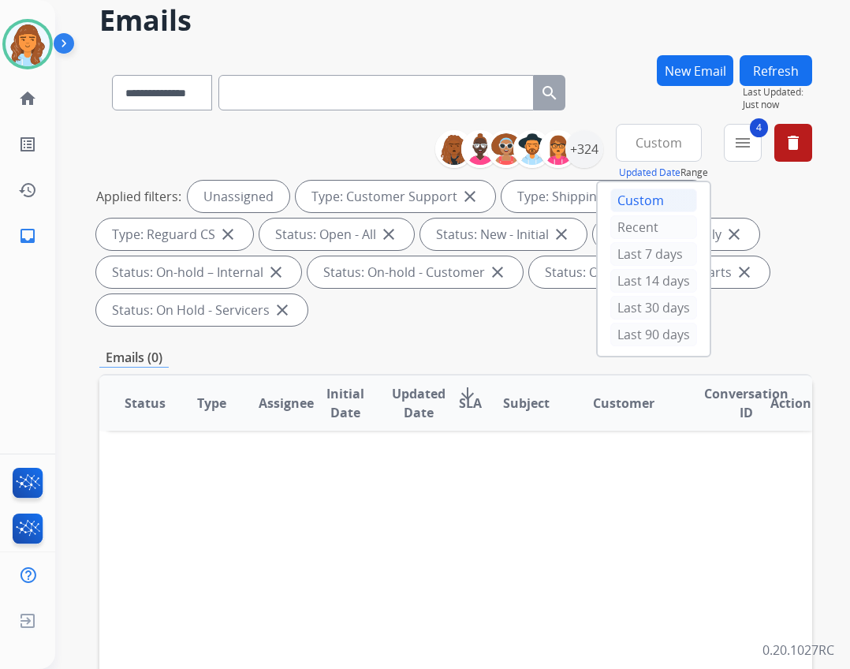
click at [626, 202] on div "Custom" at bounding box center [653, 200] width 87 height 24
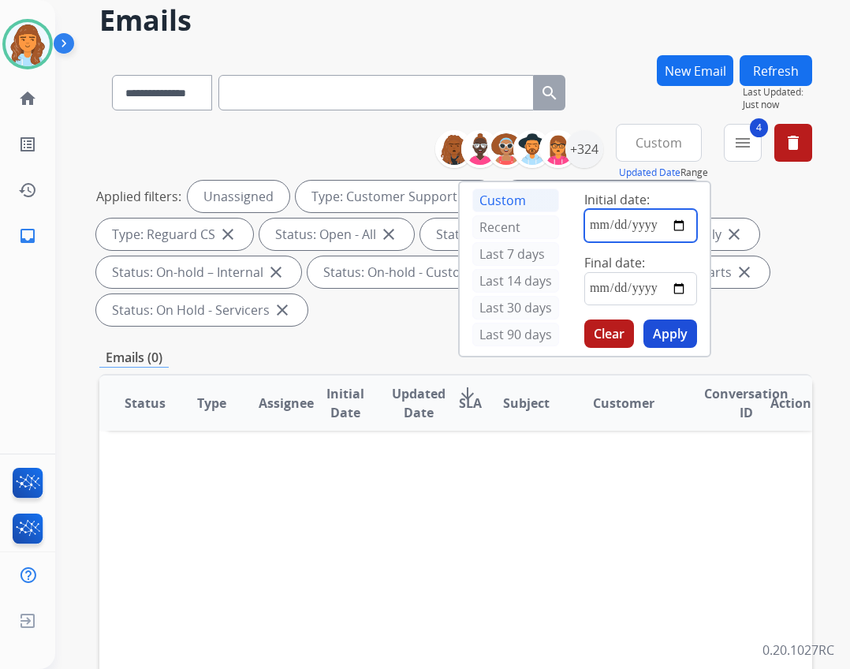
click at [595, 225] on input "date" at bounding box center [640, 225] width 113 height 33
type input "**********"
click at [597, 286] on input "date" at bounding box center [640, 288] width 113 height 33
type input "**********"
click at [647, 338] on button "Apply" at bounding box center [670, 333] width 54 height 28
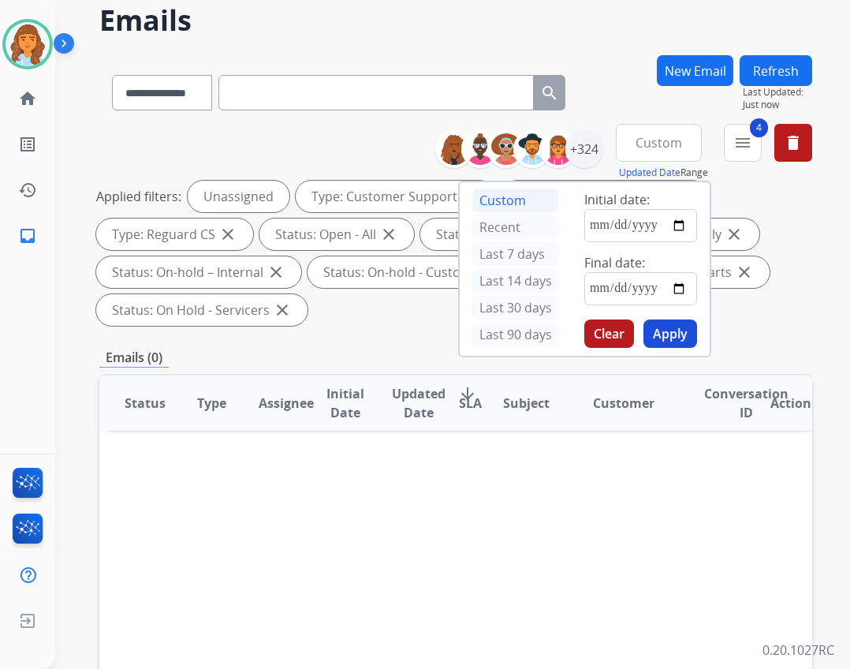
scroll to position [0, 0]
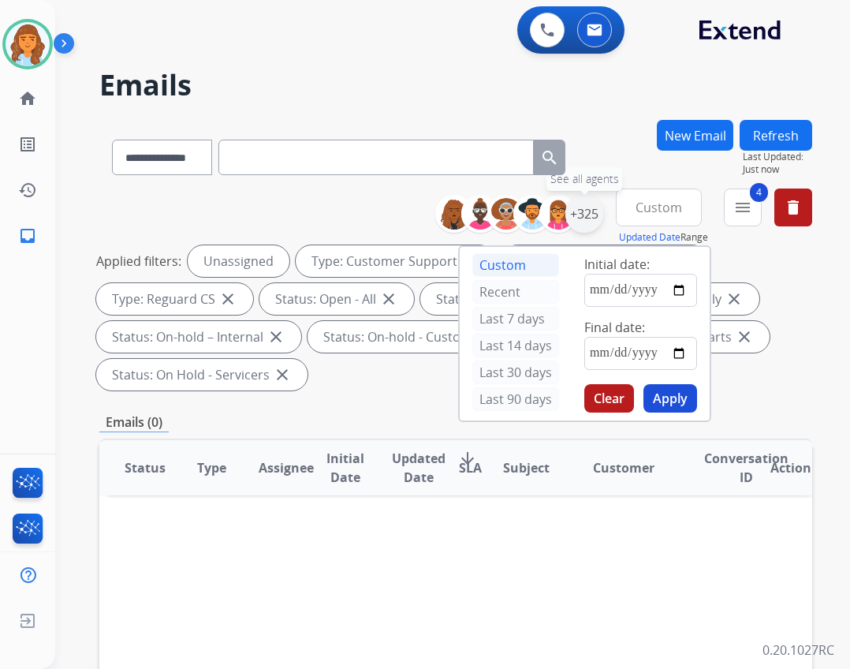
click at [572, 224] on div "+325" at bounding box center [584, 214] width 38 height 38
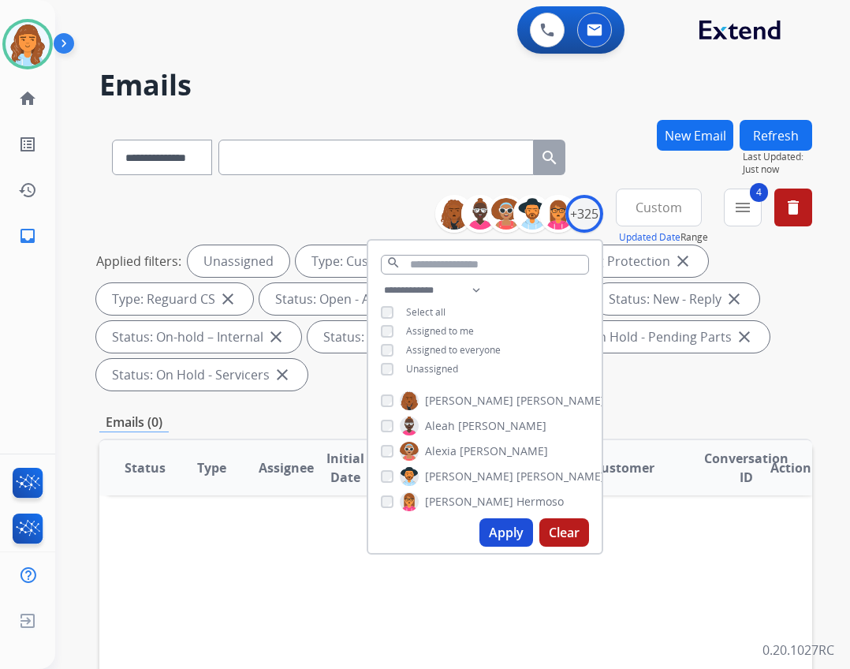
click at [433, 367] on span "Unassigned" at bounding box center [432, 368] width 52 height 13
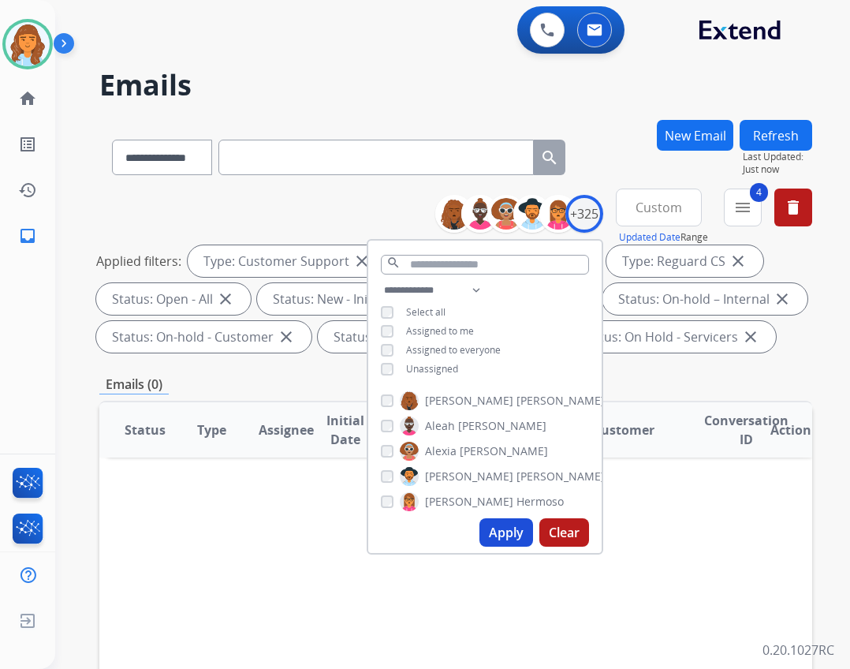
click at [433, 367] on span "Unassigned" at bounding box center [432, 368] width 52 height 13
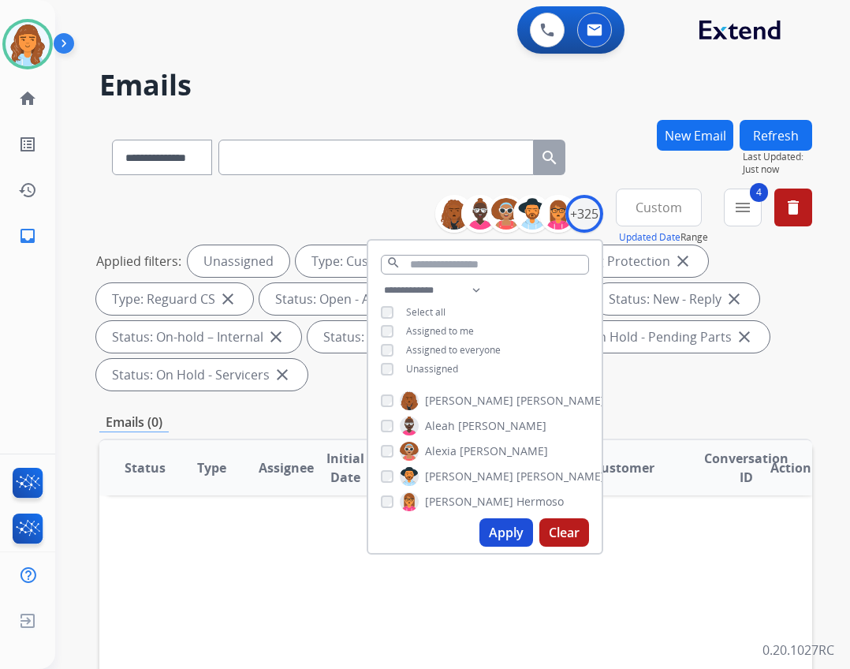
click at [496, 522] on button "Apply" at bounding box center [506, 532] width 54 height 28
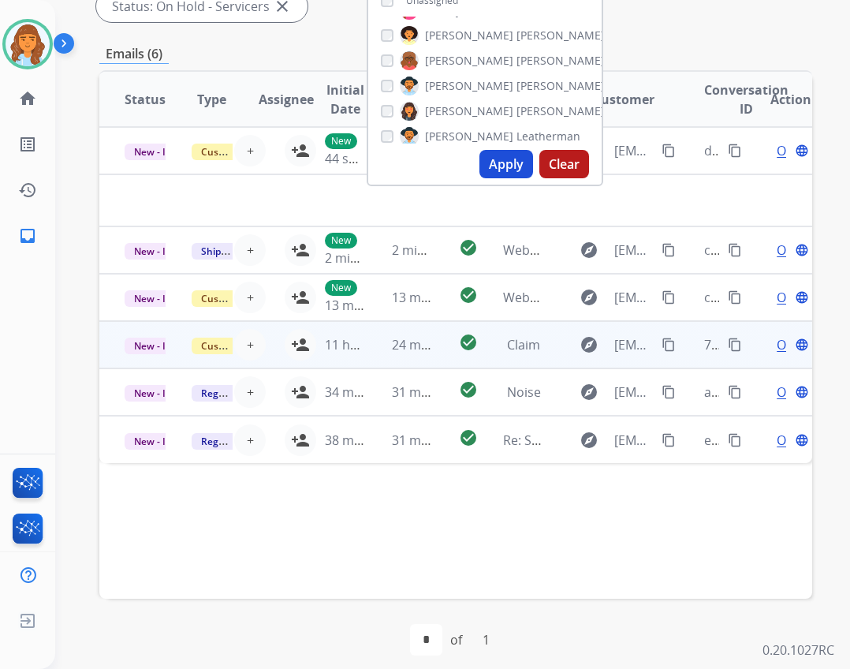
scroll to position [380, 0]
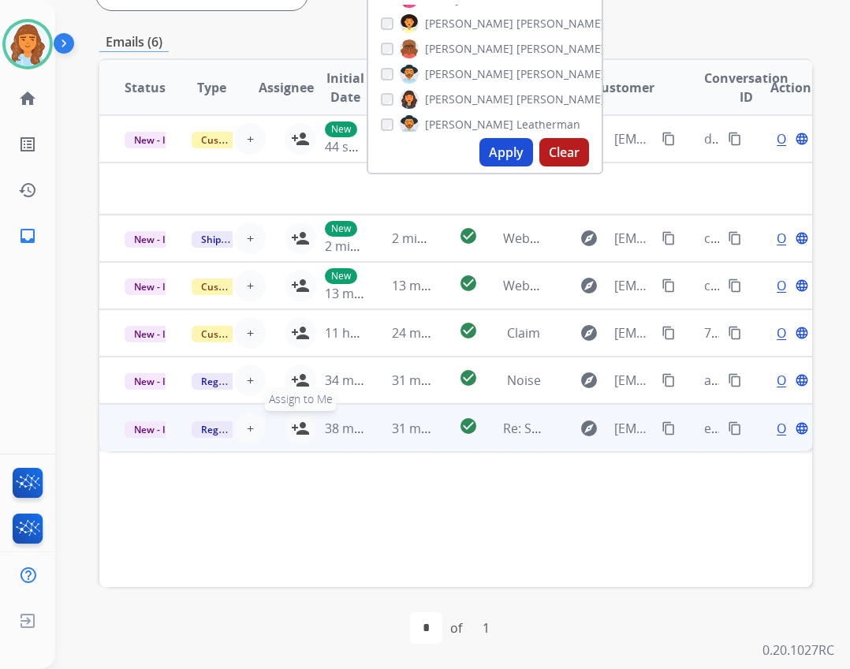
click at [291, 427] on mat-icon "person_add" at bounding box center [300, 428] width 19 height 19
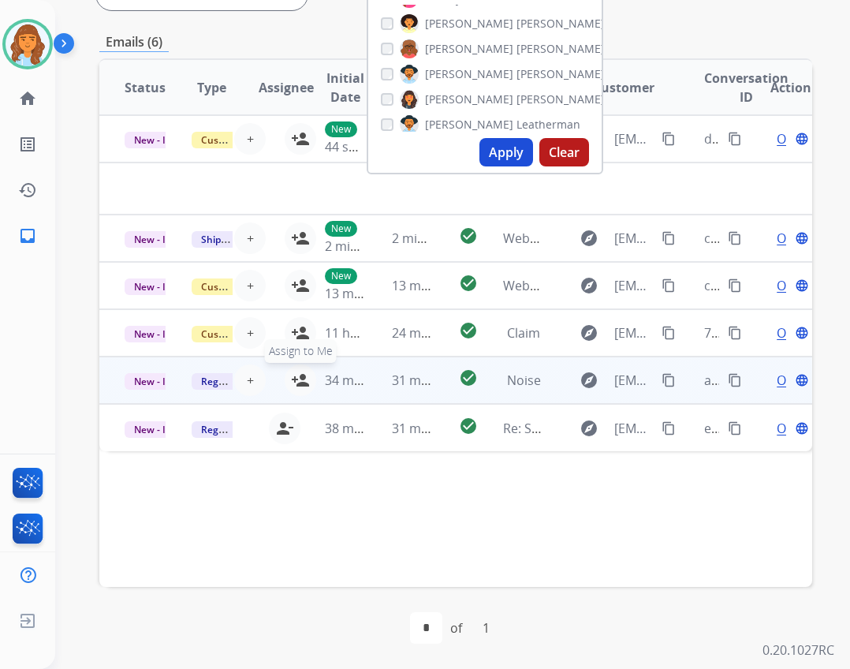
click at [291, 378] on mat-icon "person_add" at bounding box center [300, 380] width 19 height 19
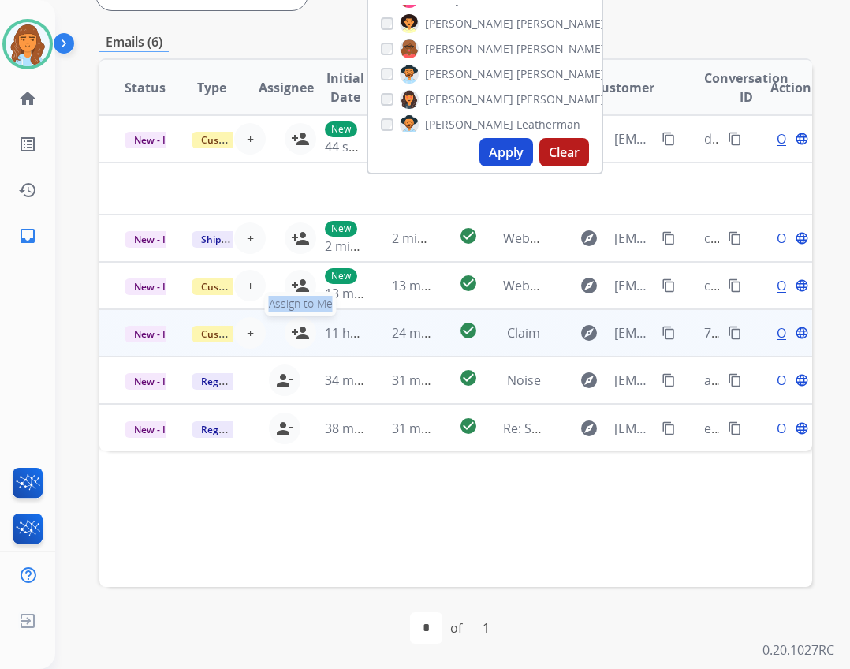
drag, startPoint x: 295, startPoint y: 330, endPoint x: 291, endPoint y: 320, distance: 10.3
click at [291, 320] on tr "New - Initial Customer Support + Select agent person_add Assign to Me 11 hours …" at bounding box center [455, 332] width 713 height 47
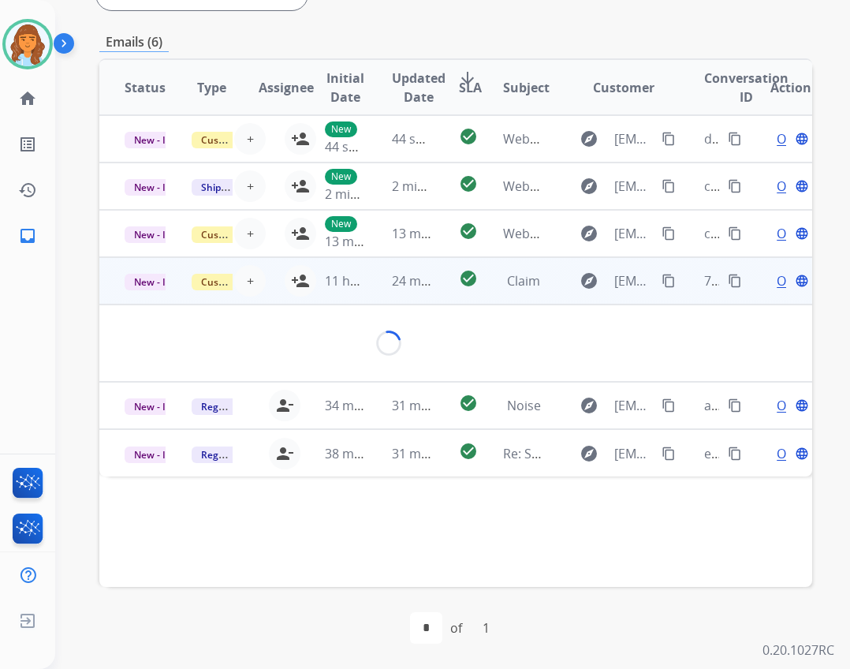
click at [300, 289] on td "11 hours ago" at bounding box center [333, 280] width 67 height 47
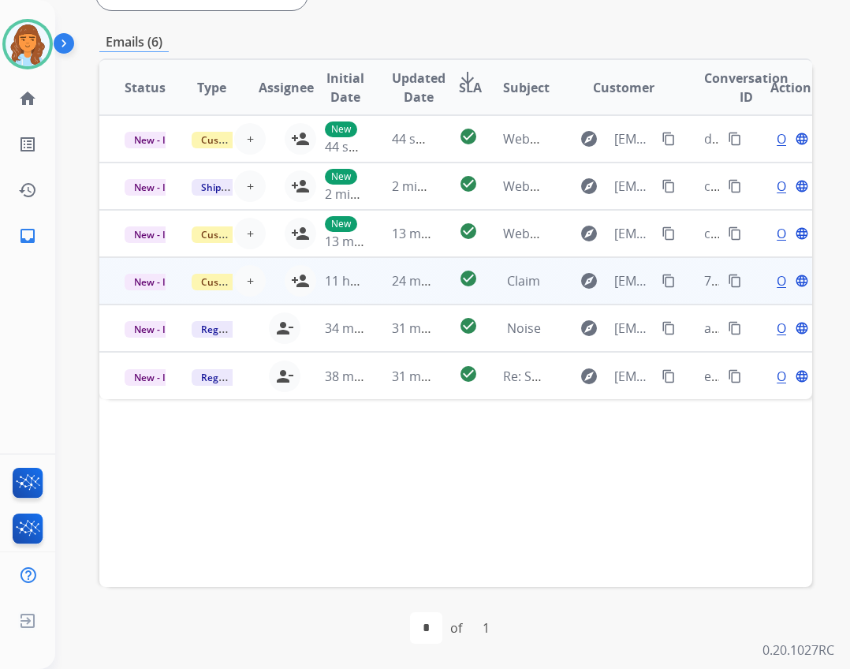
click at [300, 288] on td "11 hours ago" at bounding box center [333, 280] width 67 height 47
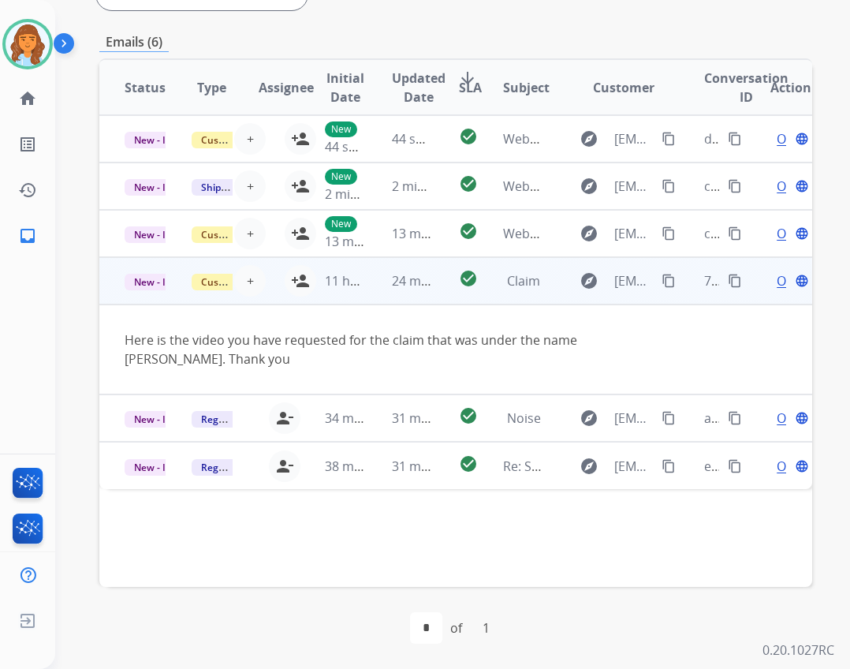
click at [300, 274] on td "11 hours ago" at bounding box center [333, 280] width 67 height 47
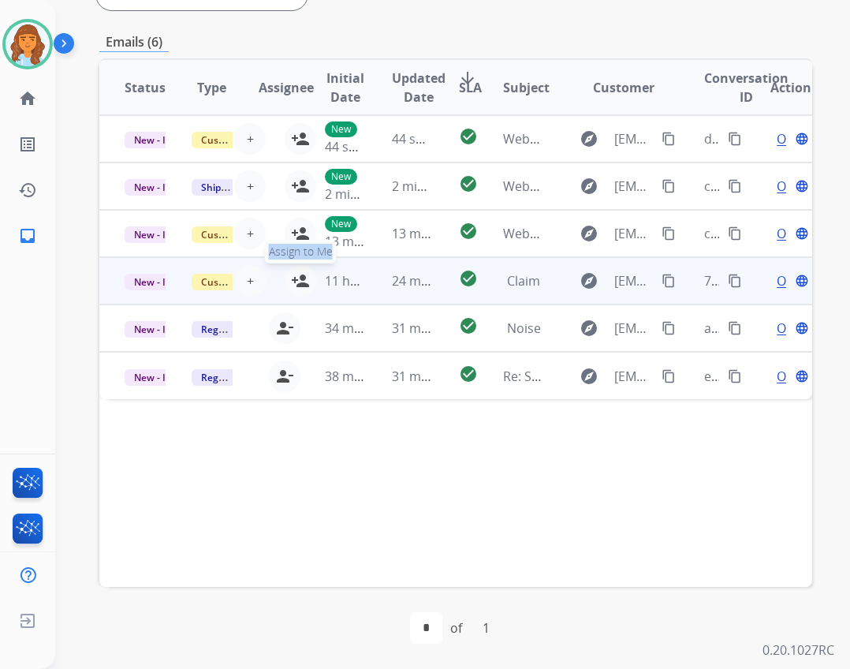
click at [291, 276] on mat-icon "person_add" at bounding box center [300, 280] width 19 height 19
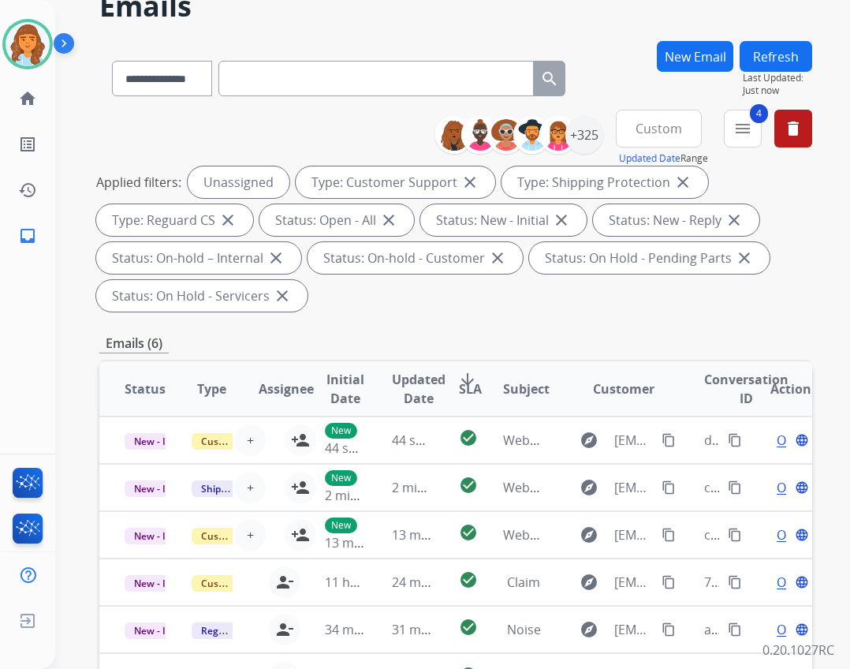
scroll to position [65, 0]
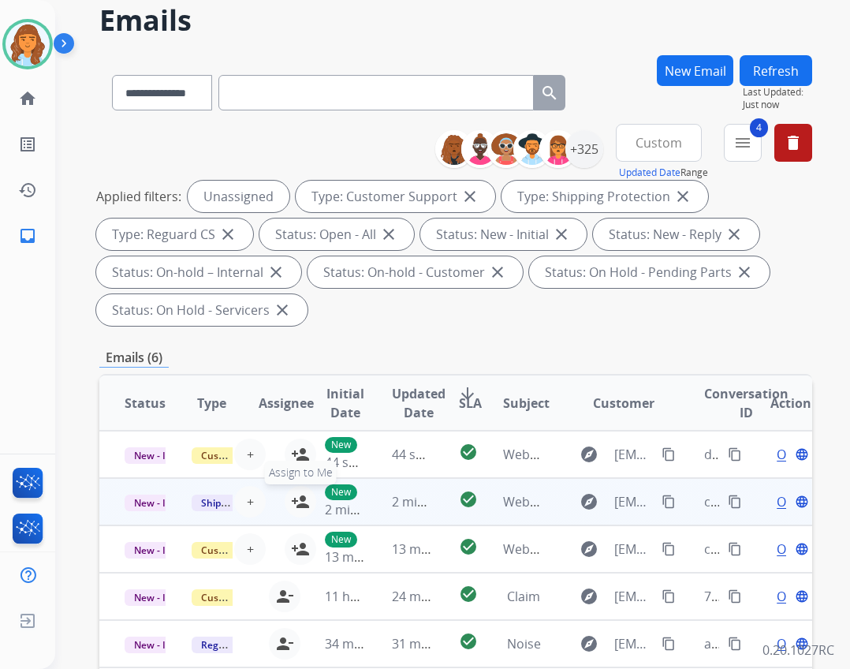
click at [285, 503] on button "person_add Assign to Me" at bounding box center [301, 502] width 32 height 32
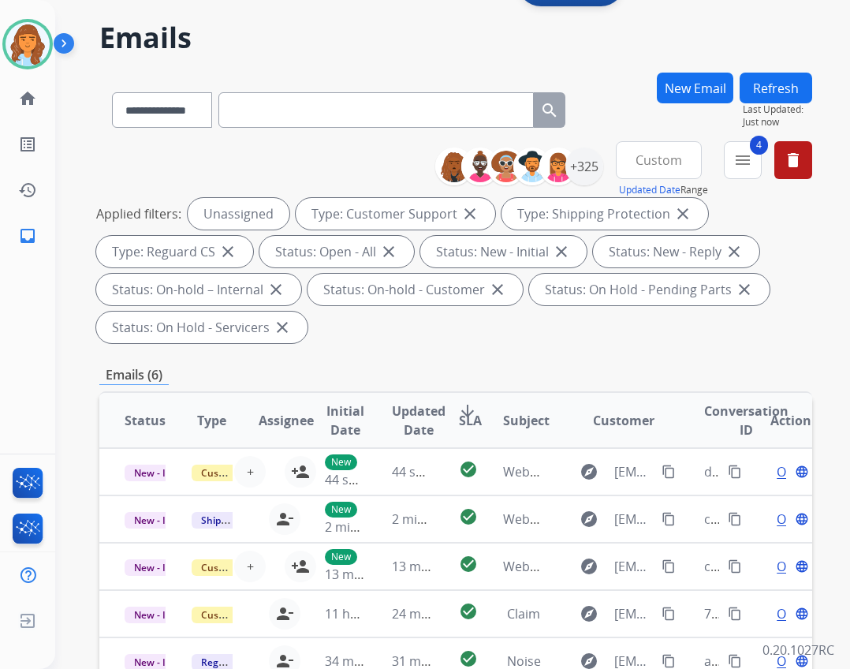
scroll to position [0, 0]
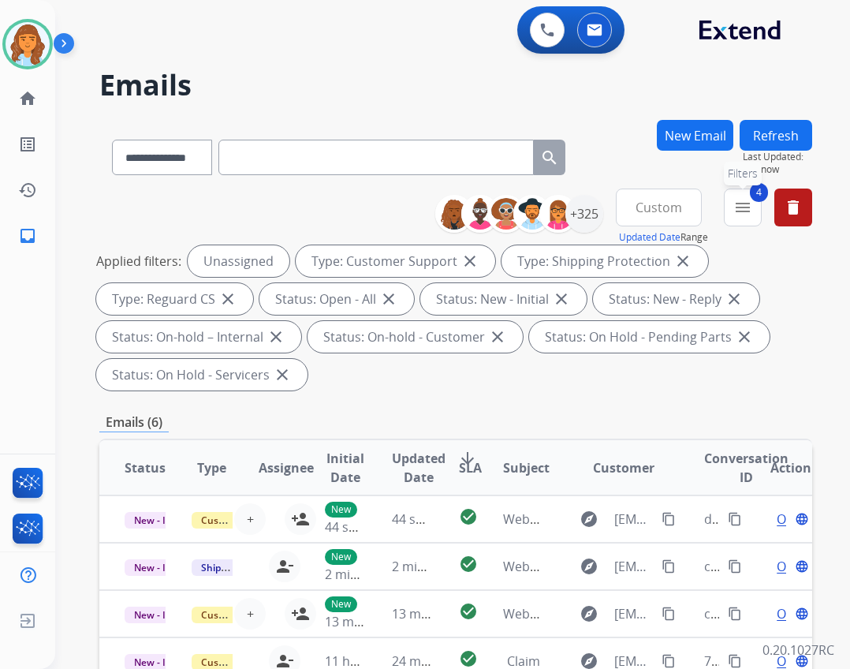
click at [740, 216] on mat-icon "menu" at bounding box center [742, 207] width 19 height 19
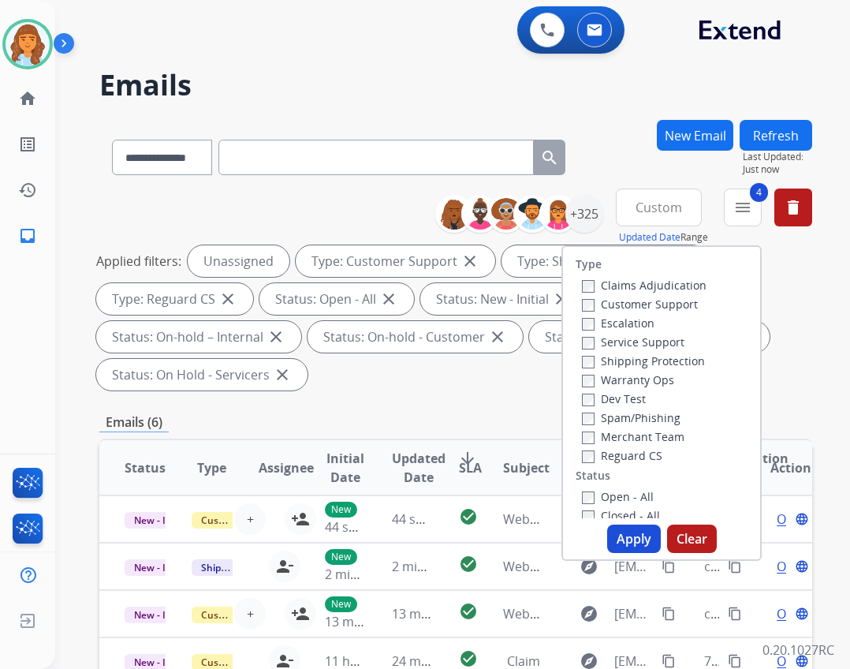
click at [578, 244] on div "**********" at bounding box center [629, 216] width 365 height 57
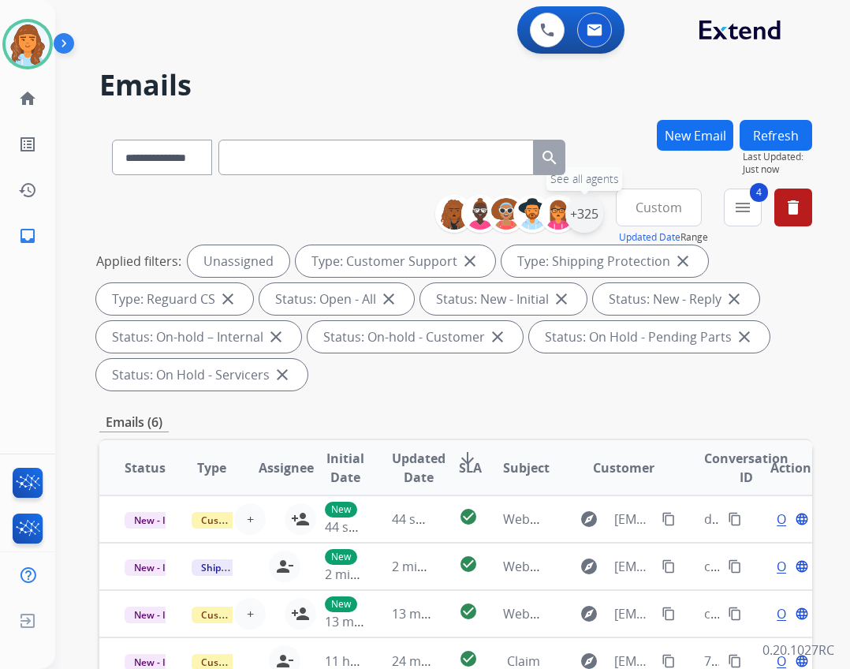
click at [590, 214] on div "+325" at bounding box center [584, 214] width 38 height 38
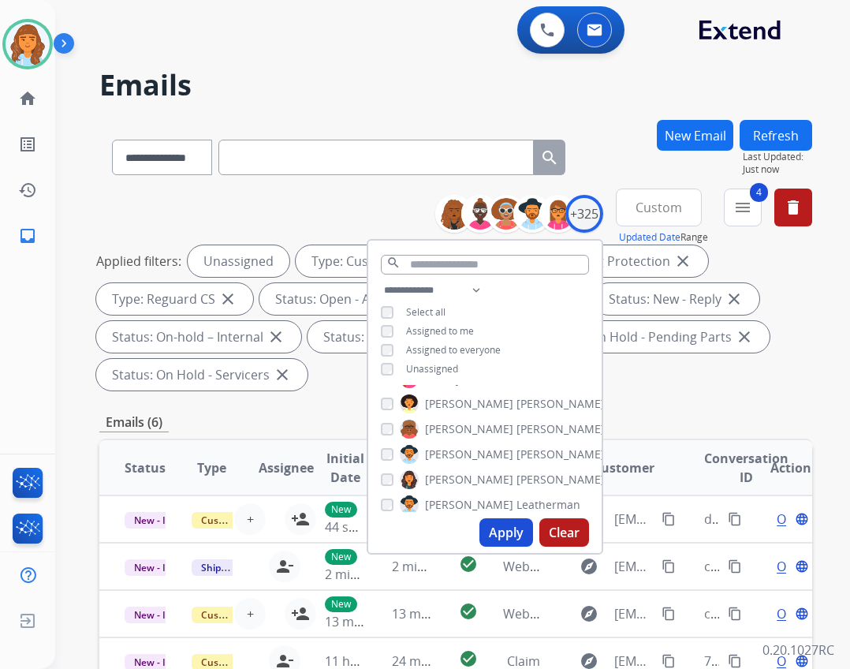
click at [439, 326] on span "Assigned to me" at bounding box center [440, 330] width 68 height 13
click at [443, 356] on div "**********" at bounding box center [484, 331] width 233 height 101
click at [442, 367] on span "Unassigned" at bounding box center [432, 368] width 52 height 13
click at [496, 539] on button "Apply" at bounding box center [506, 532] width 54 height 28
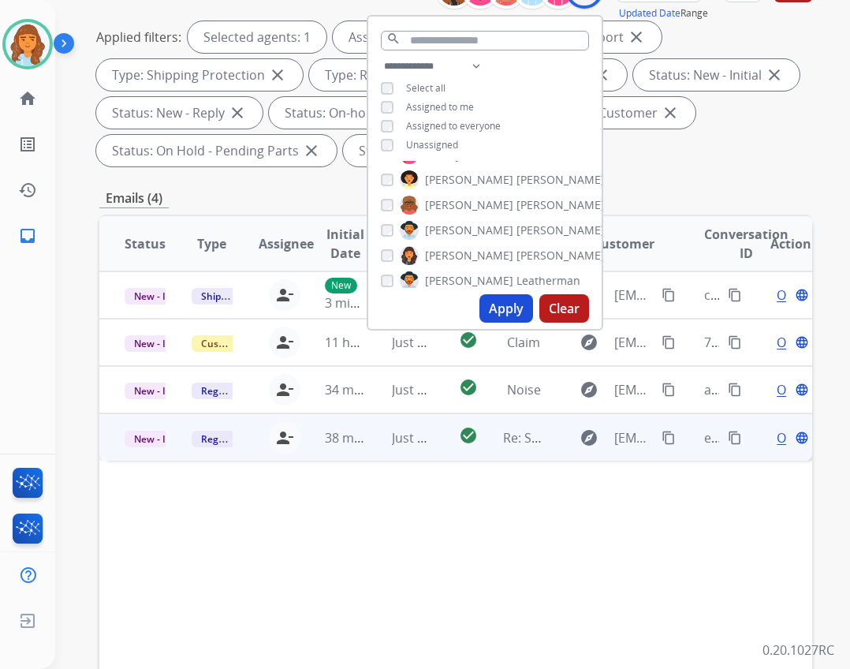
scroll to position [222, 0]
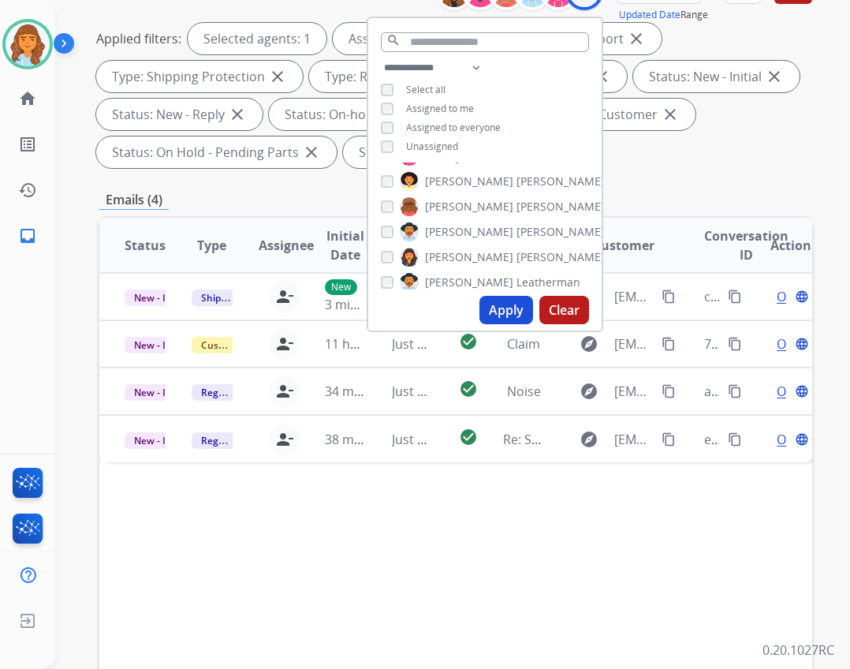
click at [755, 140] on div "Applied filters: Selected agents: 1 Assigned to me Type: Customer Support close…" at bounding box center [452, 95] width 713 height 145
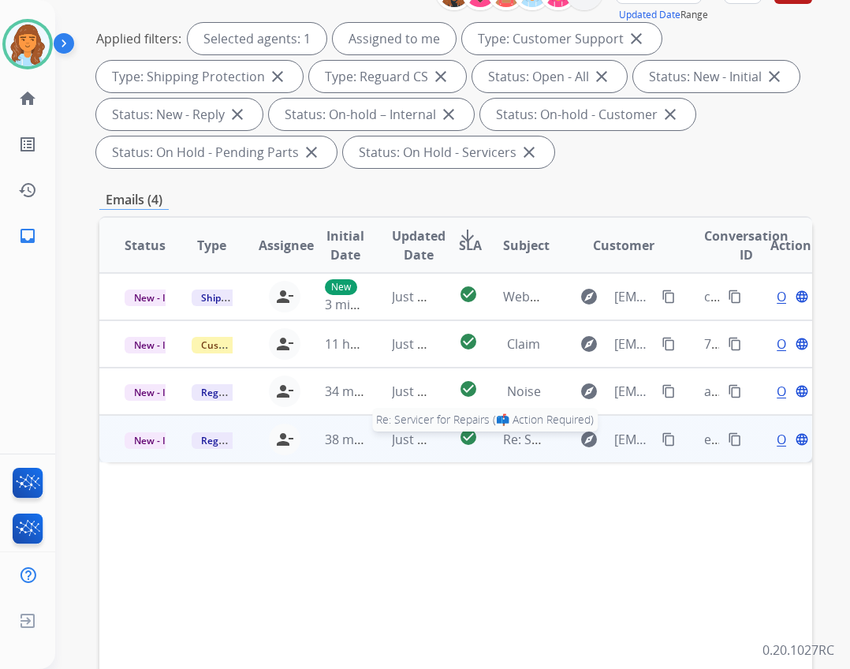
click at [523, 450] on td "Re: Servicer for Repairs (📫 Action Required) Re: Servicer for Repairs (📫 Action…" at bounding box center [511, 438] width 67 height 47
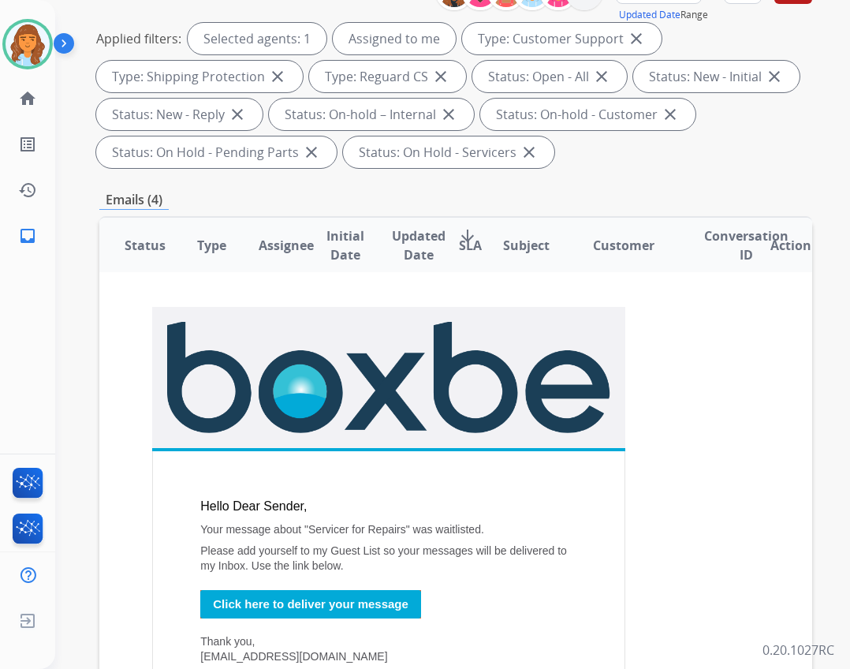
scroll to position [0, 0]
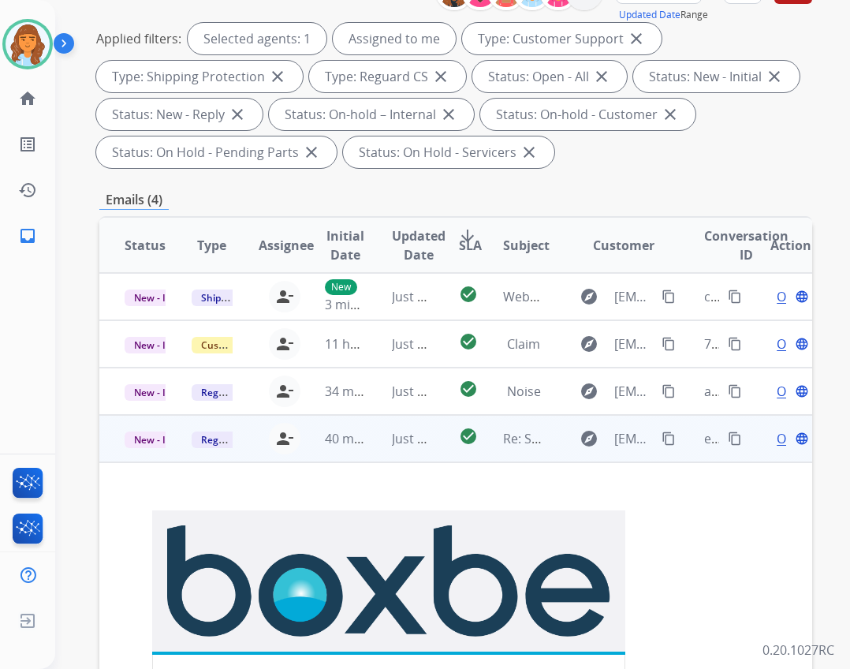
click at [777, 442] on span "Open" at bounding box center [793, 438] width 32 height 19
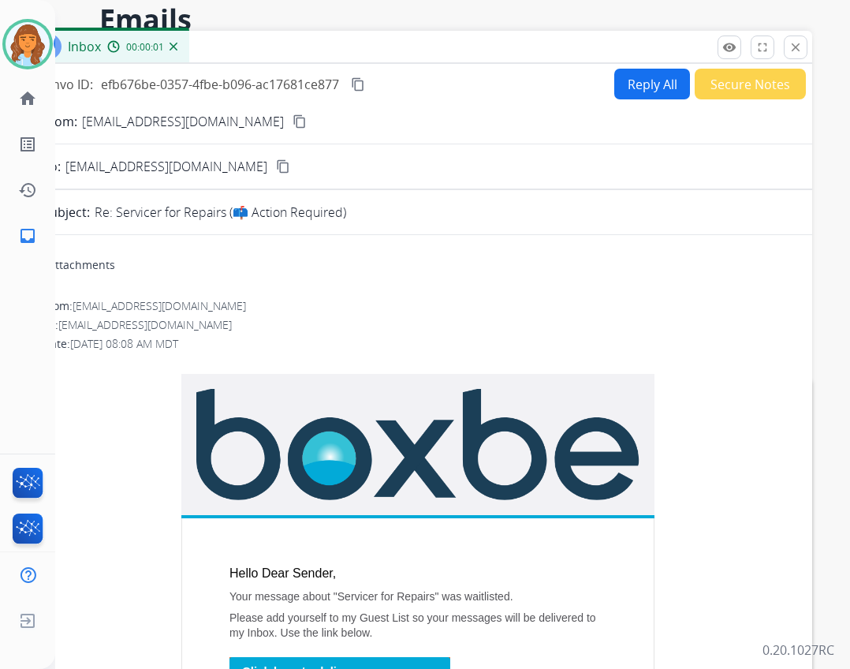
scroll to position [65, 0]
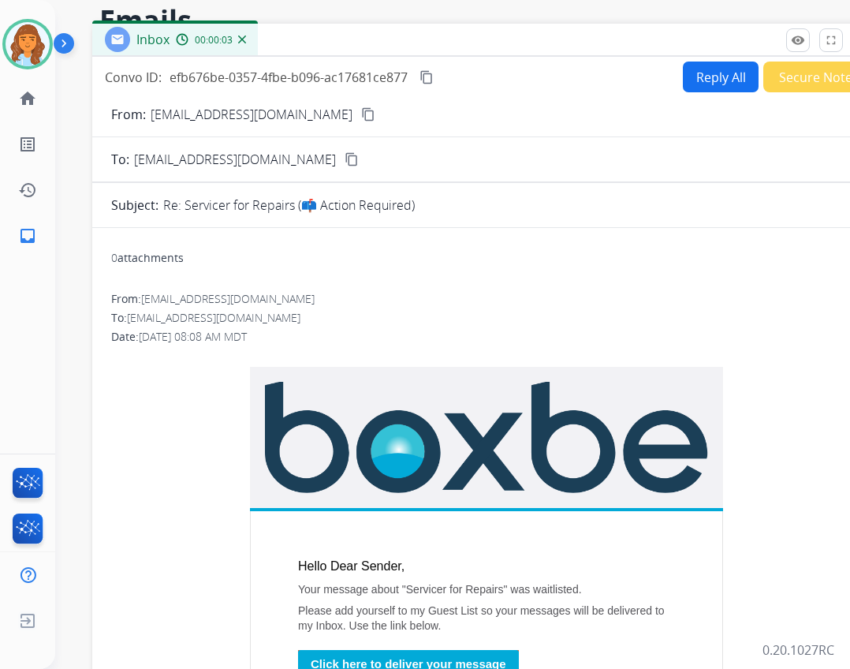
drag, startPoint x: 327, startPoint y: 54, endPoint x: 396, endPoint y: 47, distance: 69.0
click at [396, 47] on div "Inbox 00:00:03" at bounding box center [486, 40] width 788 height 33
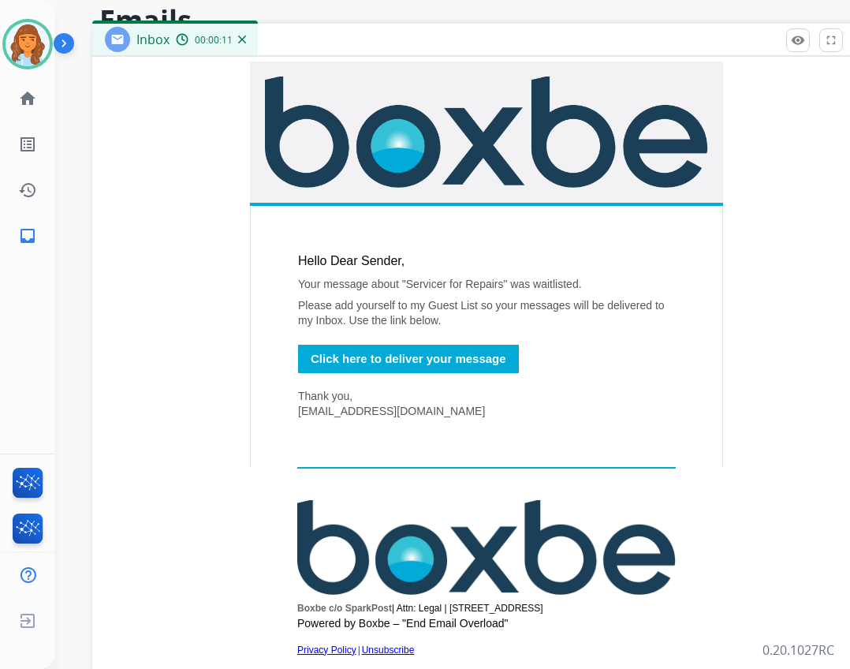
scroll to position [353, 0]
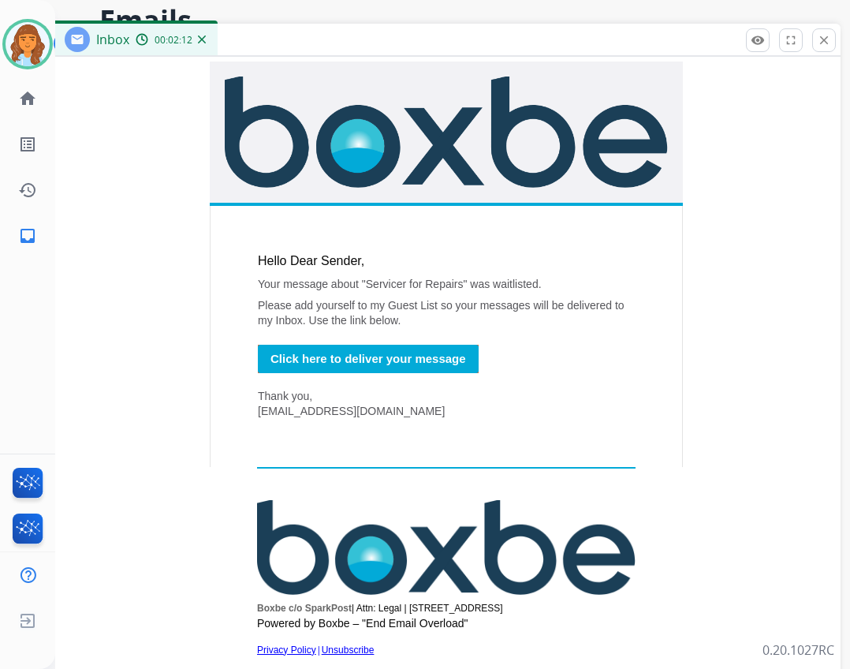
drag, startPoint x: 714, startPoint y: 50, endPoint x: 673, endPoint y: 50, distance: 40.2
click at [673, 50] on div "Inbox 00:02:12" at bounding box center [446, 40] width 788 height 33
click at [813, 42] on button "close Close" at bounding box center [824, 40] width 24 height 24
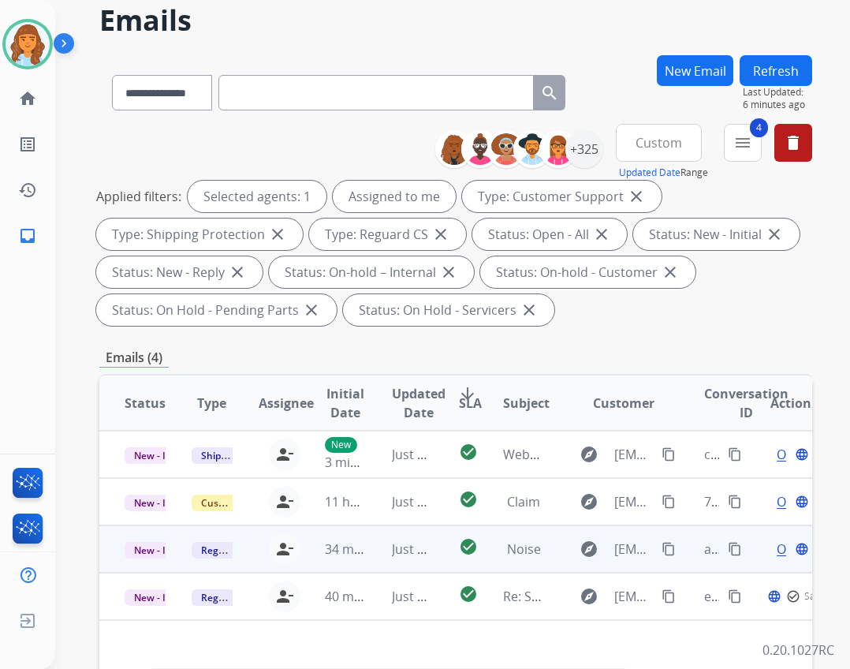
click at [368, 546] on td "Just now" at bounding box center [400, 548] width 67 height 47
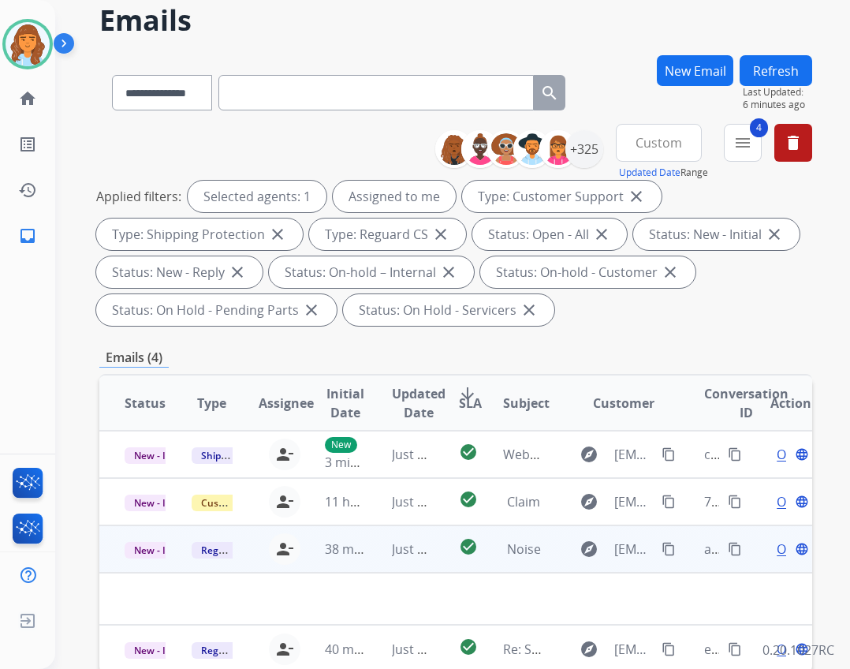
click at [773, 549] on div "Open language" at bounding box center [790, 548] width 41 height 19
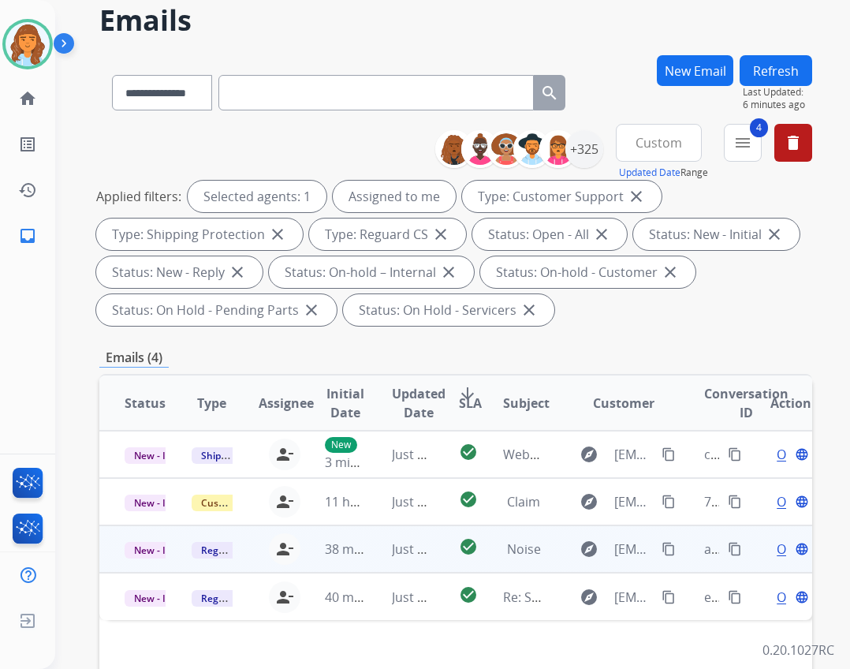
click at [777, 544] on span "Open" at bounding box center [793, 548] width 32 height 19
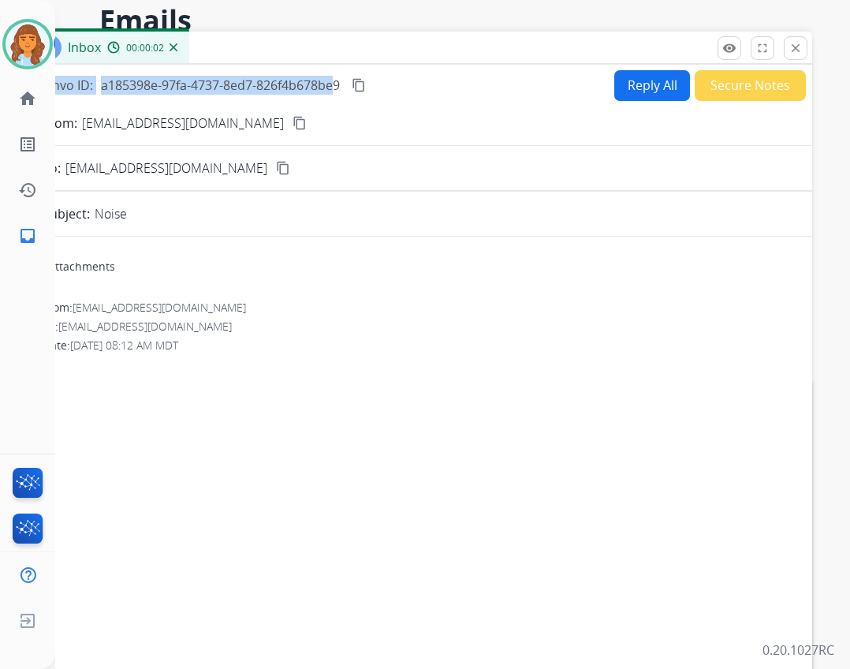
drag, startPoint x: 326, startPoint y: 66, endPoint x: 361, endPoint y: 56, distance: 36.9
click at [361, 56] on div "Inbox 00:00:02 Convo ID: a185398e-97fa-4737-8ed7-826f4b678be9 content_copy Repl…" at bounding box center [418, 403] width 788 height 743
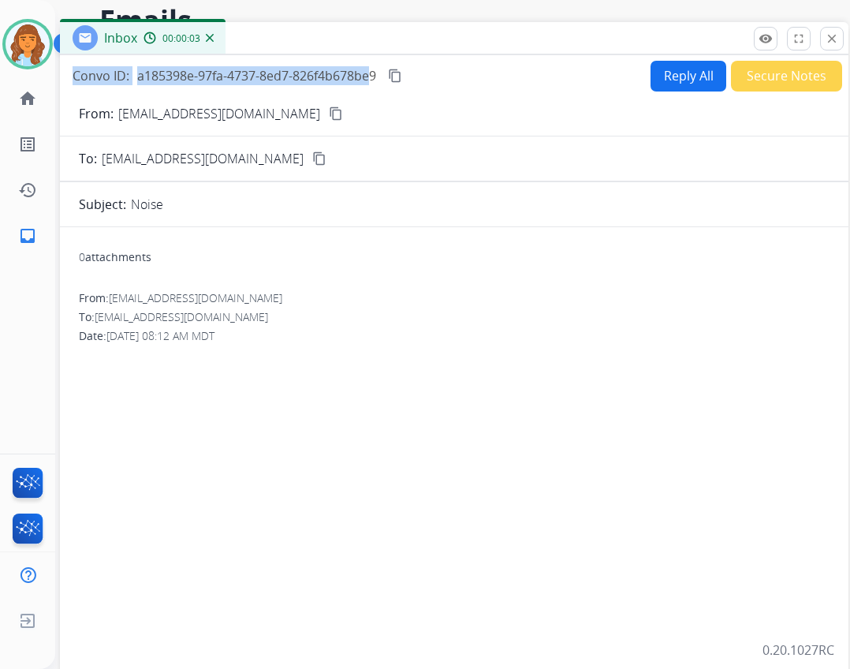
drag, startPoint x: 357, startPoint y: 58, endPoint x: 393, endPoint y: 48, distance: 37.5
click at [393, 48] on div "Inbox 00:00:03" at bounding box center [454, 38] width 788 height 33
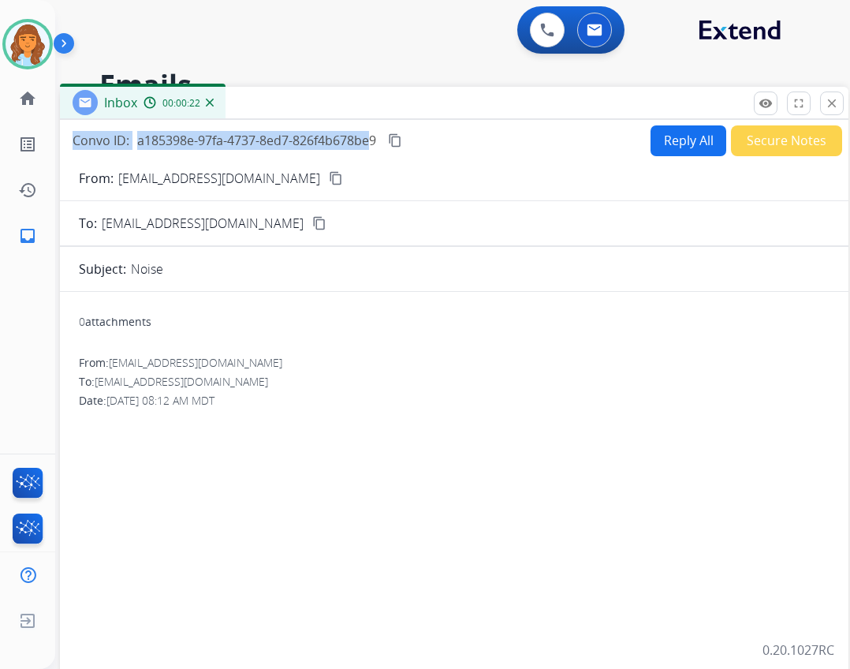
scroll to position [79, 0]
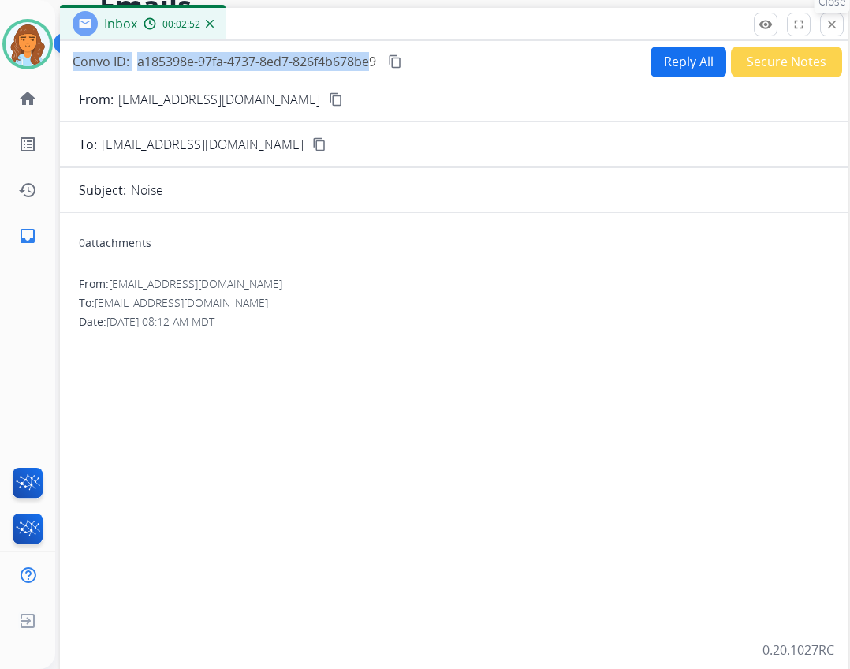
click at [835, 27] on mat-icon "close" at bounding box center [832, 24] width 14 height 14
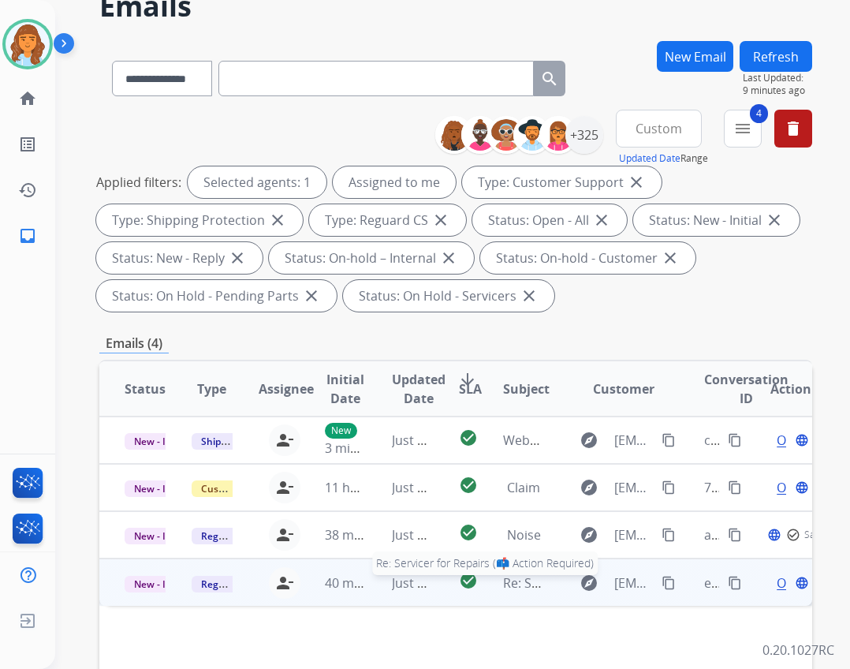
click at [512, 580] on span "Re: Servicer for Repairs (📫 Action Required)" at bounding box center [634, 582] width 263 height 17
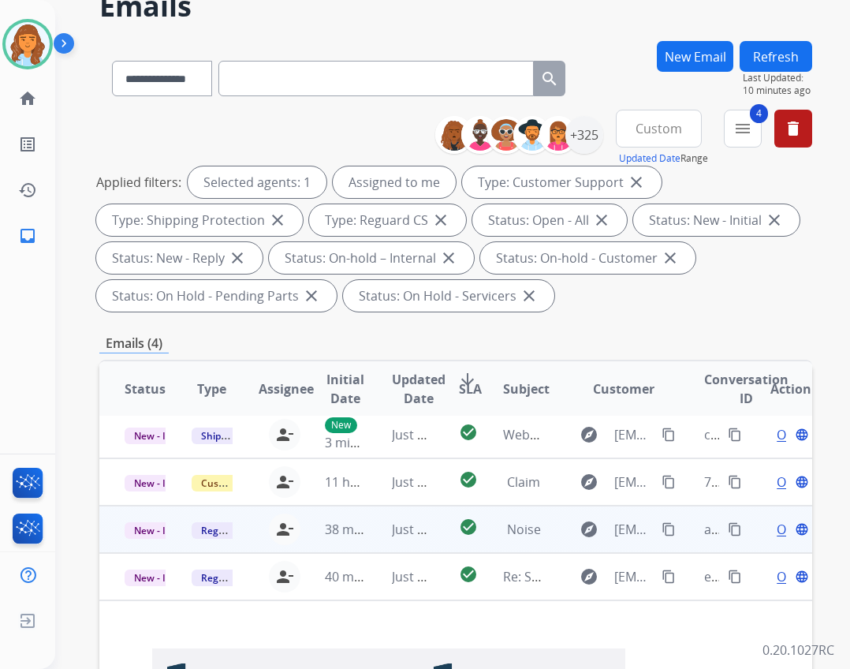
scroll to position [0, 0]
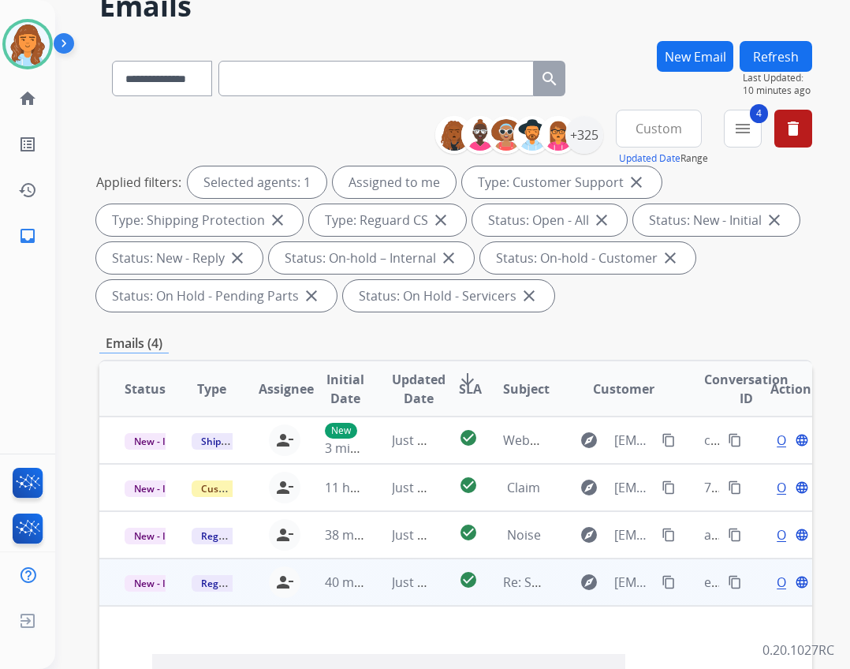
click at [777, 583] on span "Open" at bounding box center [793, 581] width 32 height 19
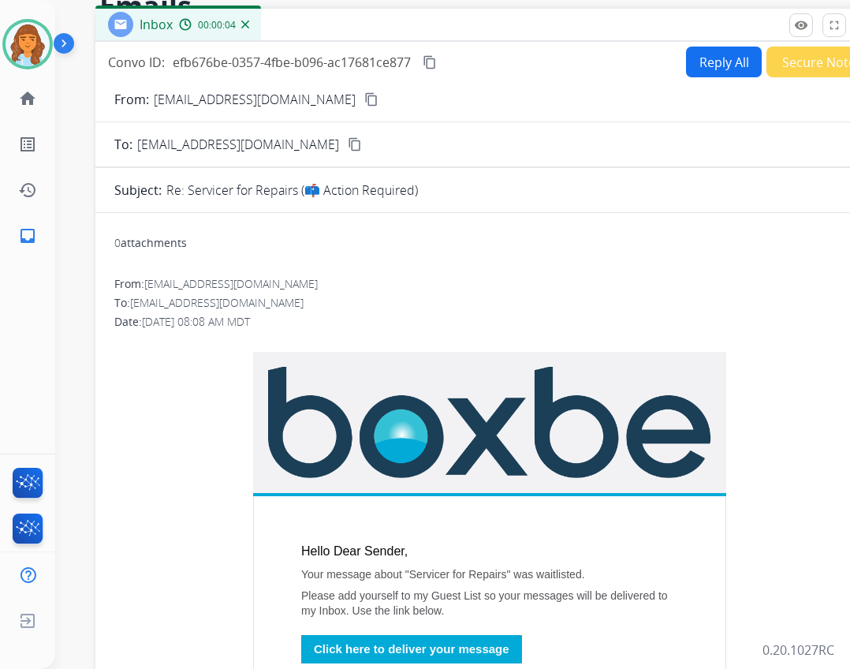
drag, startPoint x: 643, startPoint y: 35, endPoint x: 706, endPoint y: 27, distance: 63.7
click at [707, 27] on div "Inbox 00:00:04" at bounding box center [489, 25] width 788 height 33
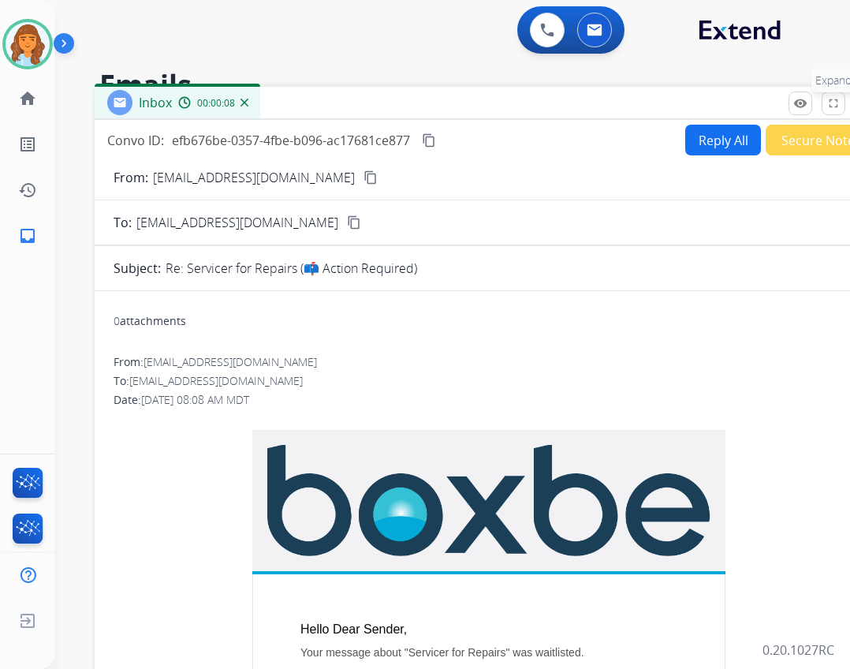
click at [839, 94] on button "fullscreen Expand" at bounding box center [834, 103] width 24 height 24
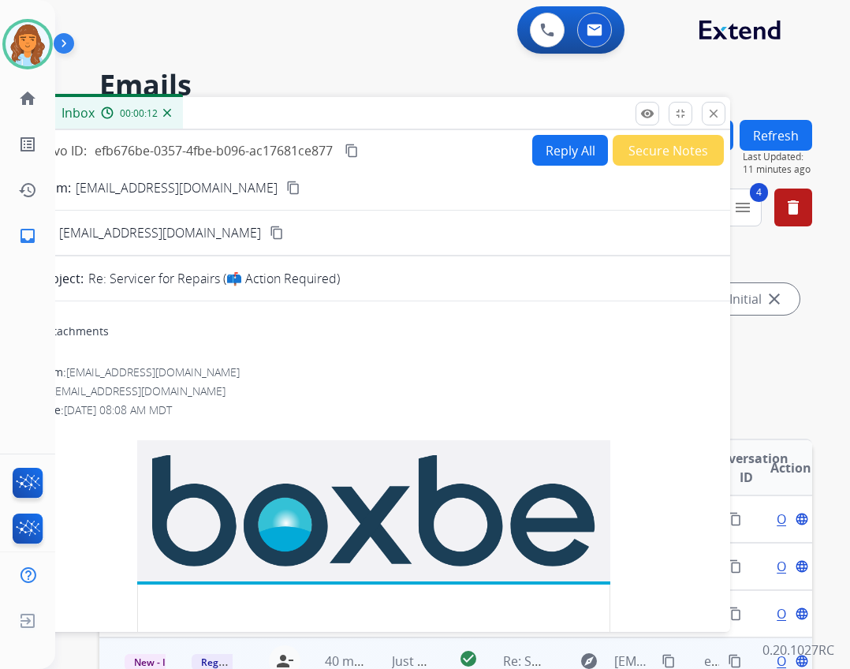
drag, startPoint x: 602, startPoint y: 120, endPoint x: 570, endPoint y: 103, distance: 35.6
click at [461, 103] on div "Inbox 00:00:12" at bounding box center [373, 113] width 713 height 33
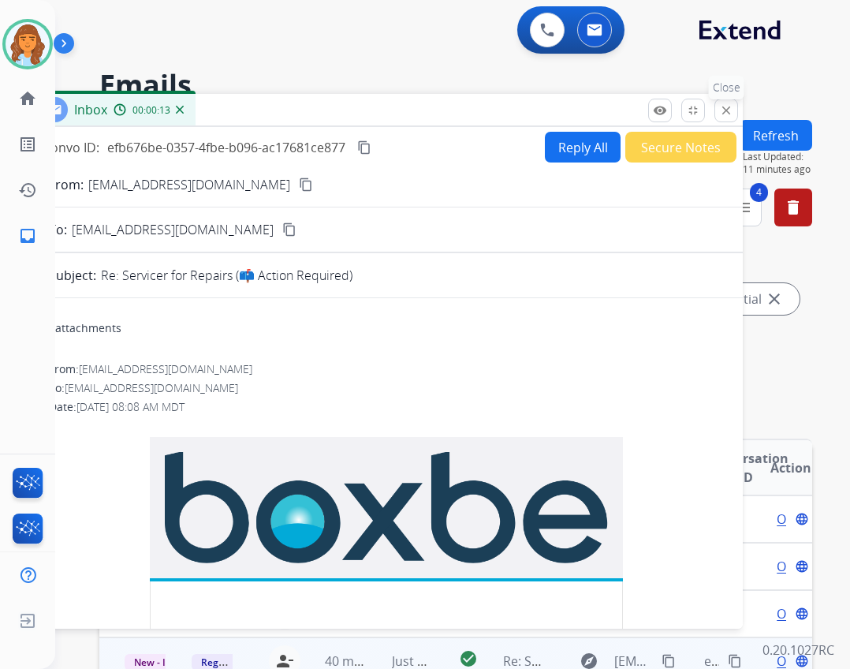
drag, startPoint x: 717, startPoint y: 99, endPoint x: 692, endPoint y: 103, distance: 24.8
click at [717, 99] on button "close Close" at bounding box center [726, 111] width 24 height 24
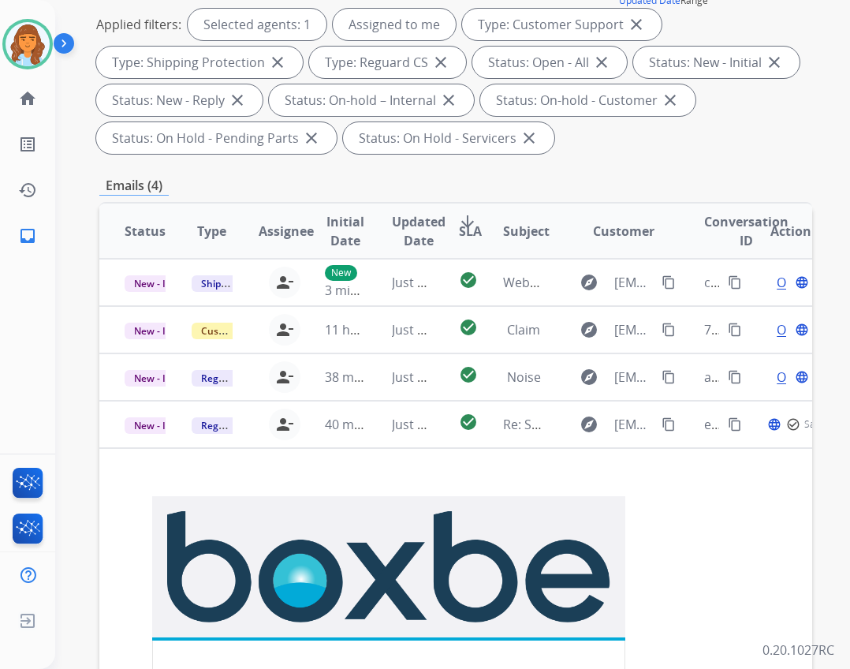
scroll to position [315, 0]
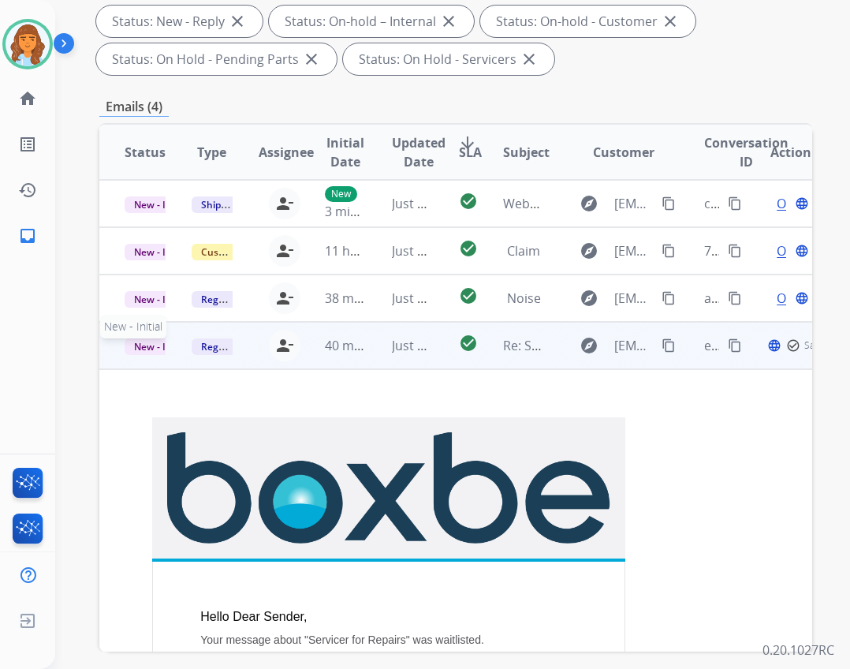
click at [137, 349] on span "New - Initial" at bounding box center [161, 346] width 73 height 17
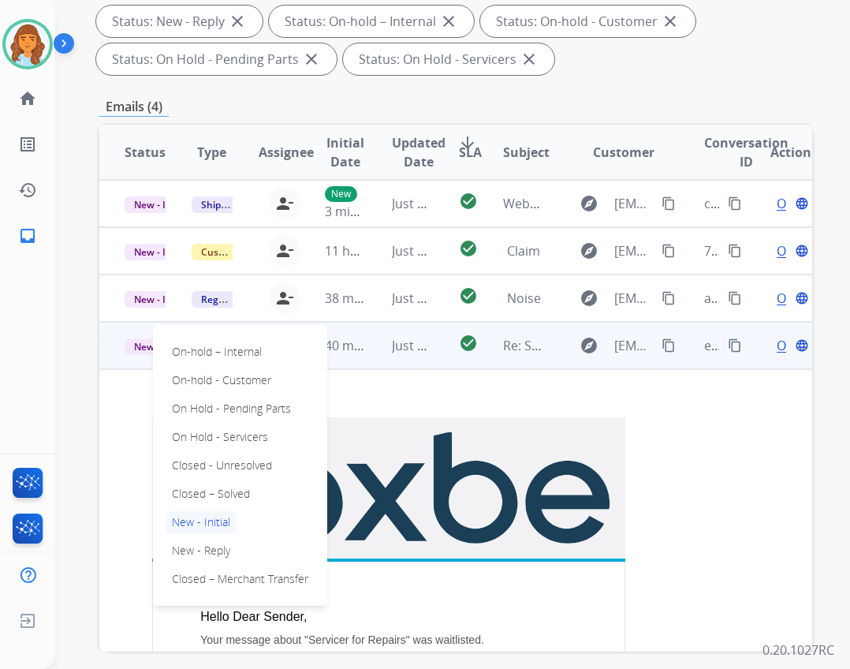
drag, startPoint x: 206, startPoint y: 488, endPoint x: 198, endPoint y: 475, distance: 14.9
click at [206, 486] on p "Closed – Solved" at bounding box center [211, 494] width 91 height 22
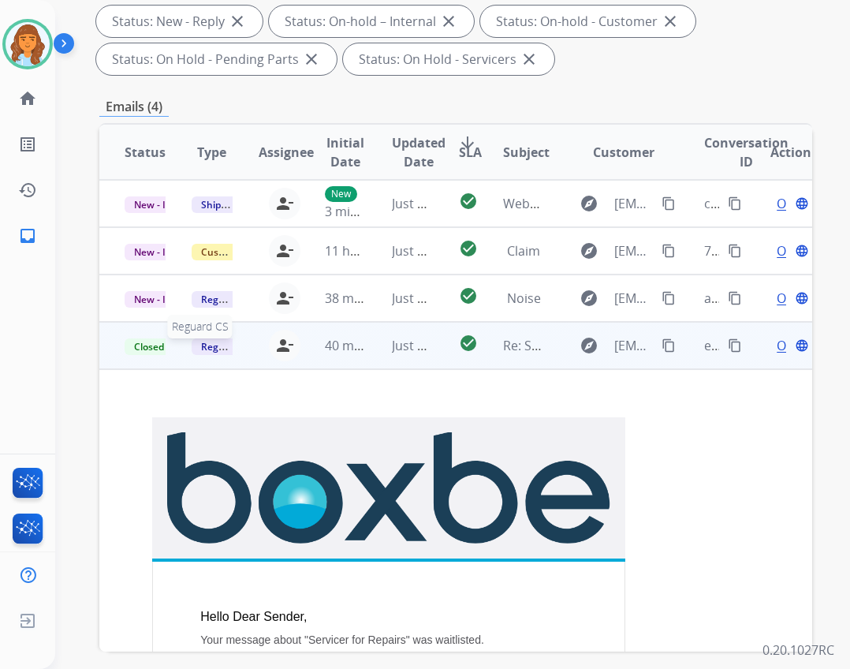
click at [213, 341] on span "Reguard CS" at bounding box center [228, 346] width 72 height 17
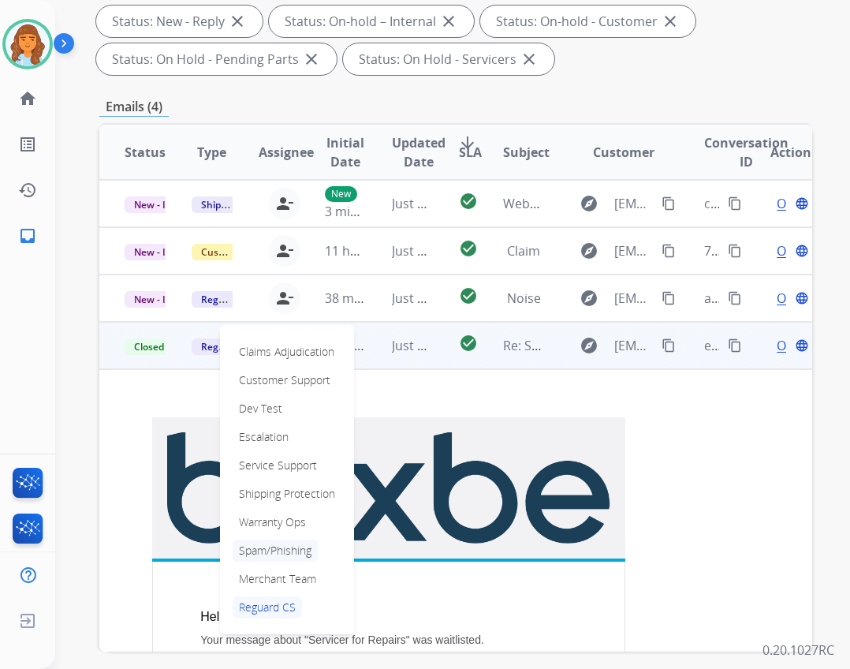
click at [277, 545] on p "Spam/Phishing" at bounding box center [275, 550] width 85 height 22
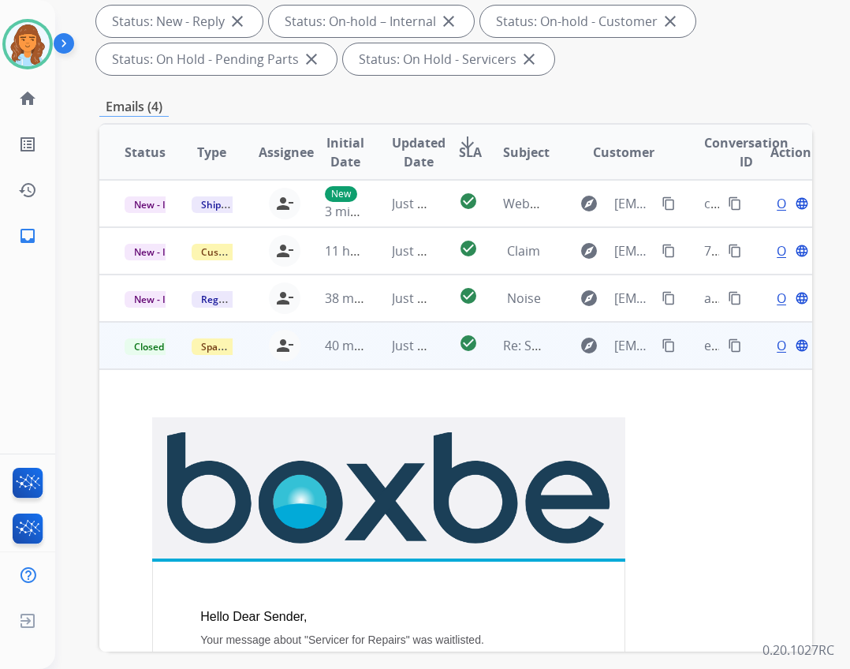
click at [773, 351] on div "Open language" at bounding box center [790, 345] width 41 height 19
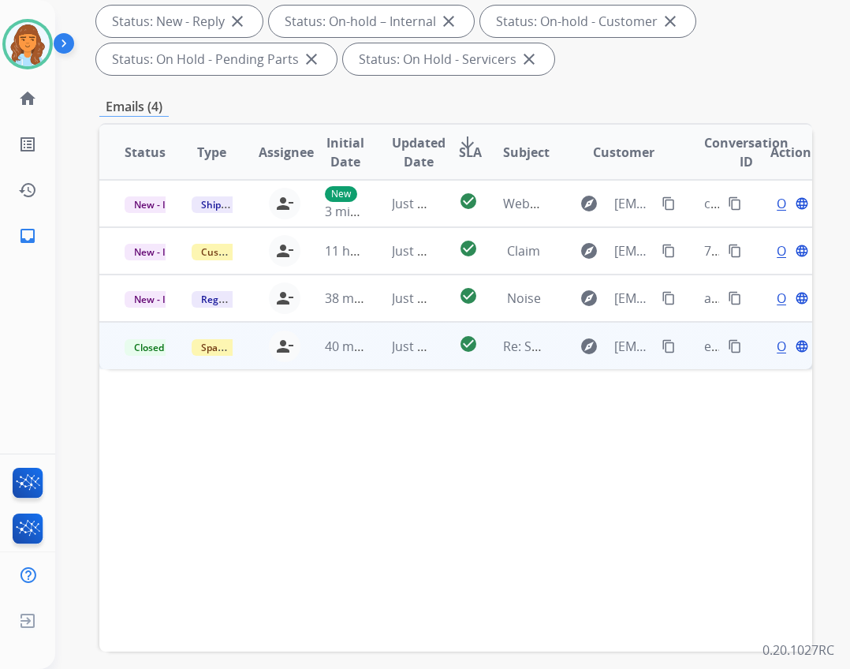
click at [777, 338] on span "Open" at bounding box center [793, 346] width 32 height 19
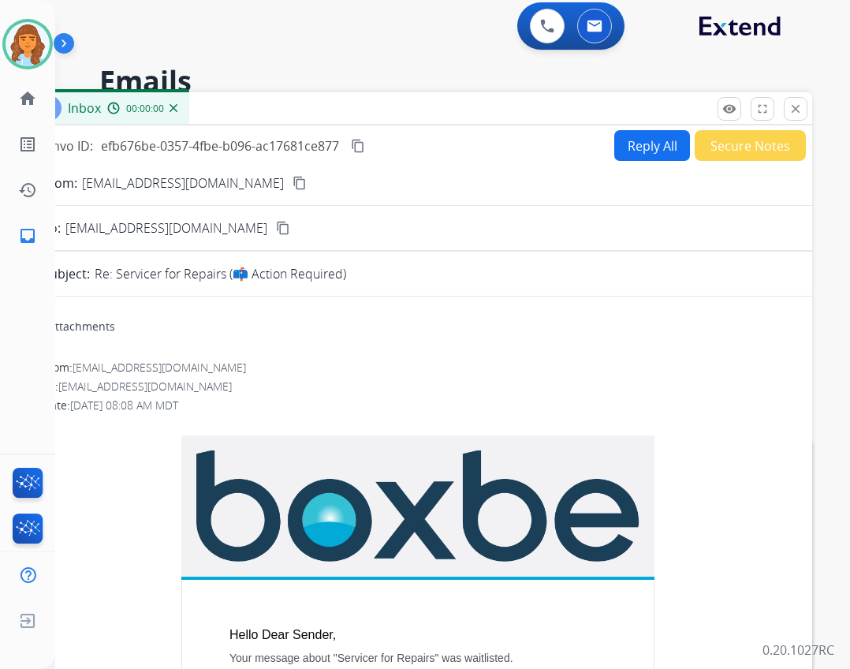
scroll to position [0, 0]
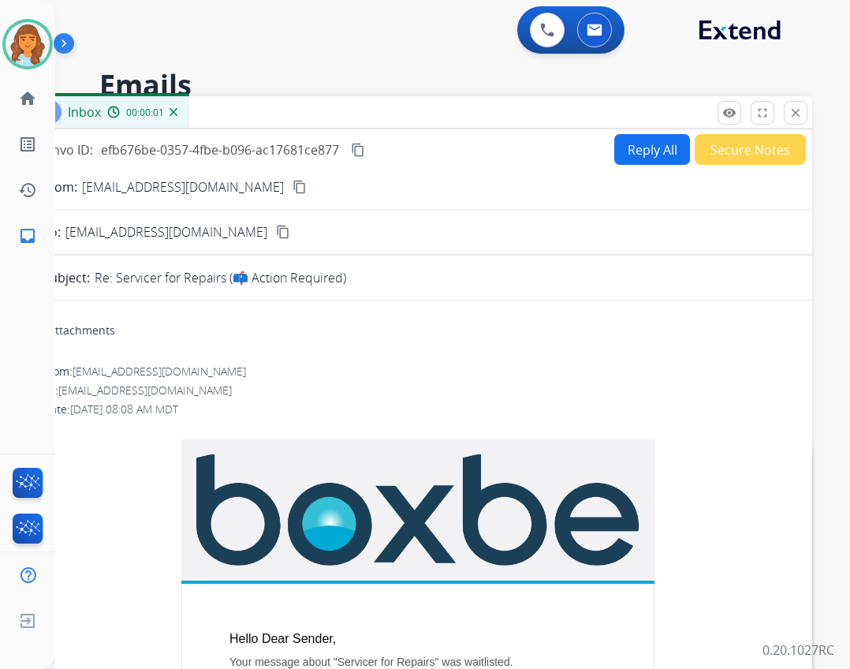
click at [703, 151] on button "Secure Notes" at bounding box center [750, 149] width 111 height 31
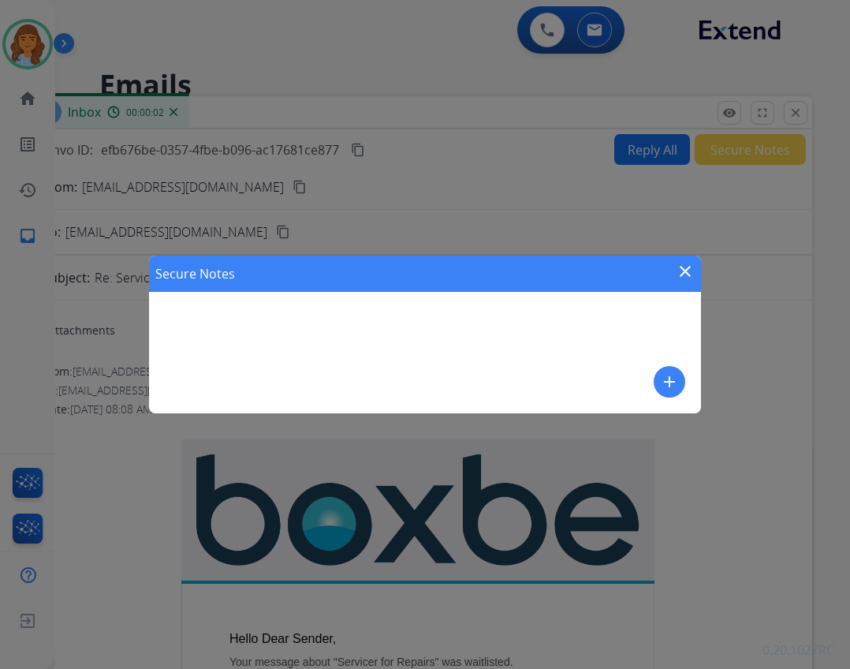
click at [676, 376] on mat-icon "add" at bounding box center [669, 381] width 19 height 19
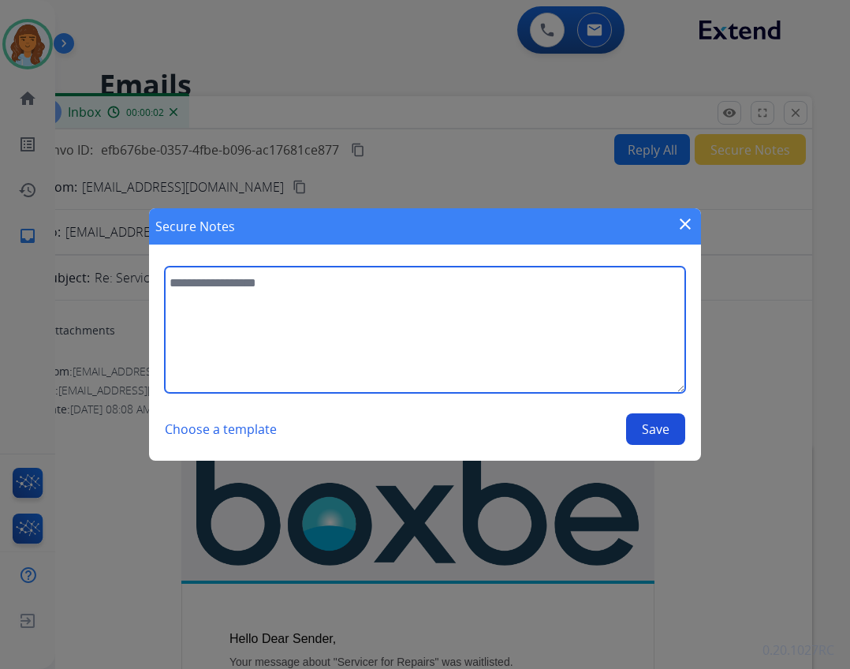
drag, startPoint x: 676, startPoint y: 376, endPoint x: 371, endPoint y: 338, distance: 306.7
click at [367, 335] on textarea at bounding box center [425, 330] width 520 height 126
click at [469, 300] on textarea "****" at bounding box center [425, 330] width 520 height 126
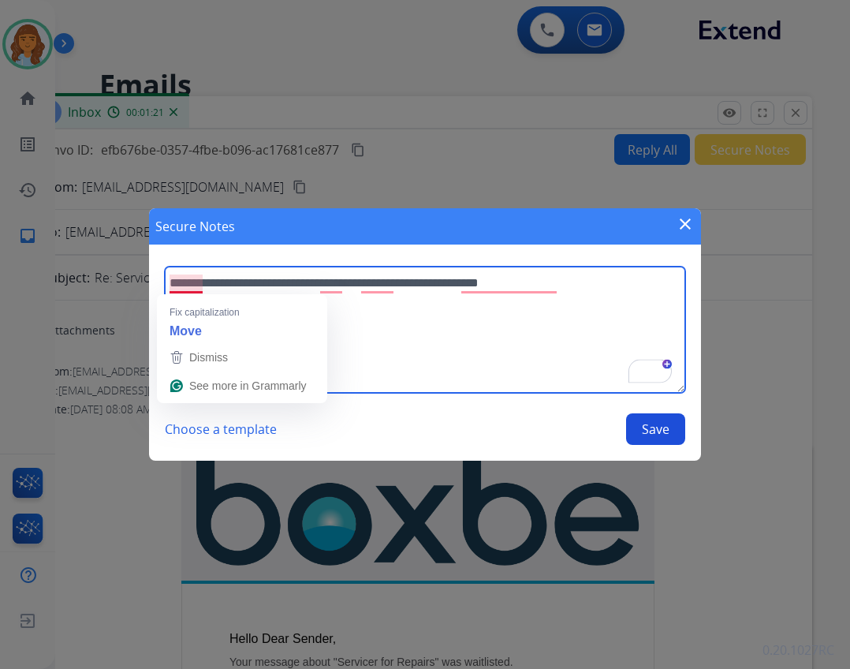
click at [203, 282] on textarea "**********" at bounding box center [425, 330] width 520 height 126
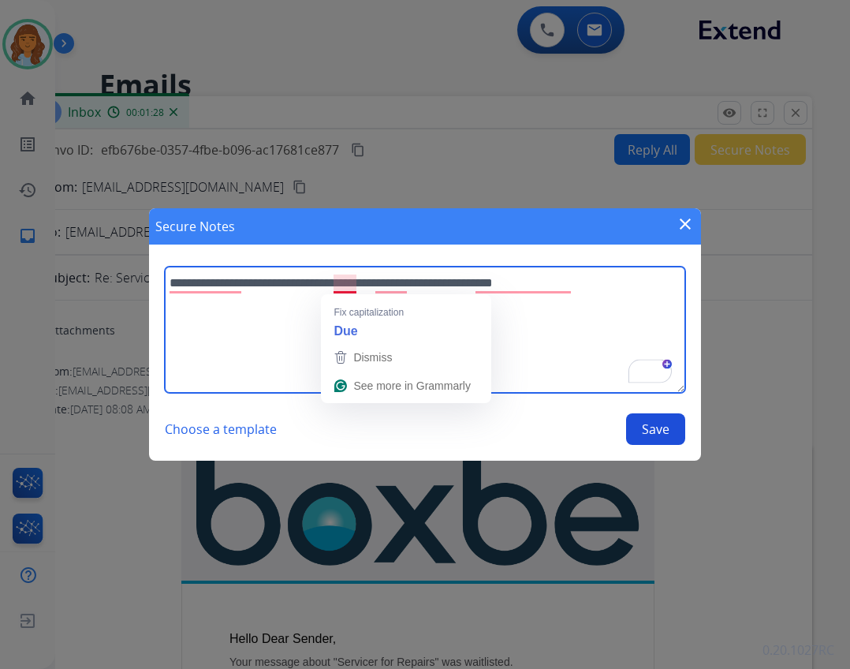
click at [333, 285] on textarea "**********" at bounding box center [425, 330] width 520 height 126
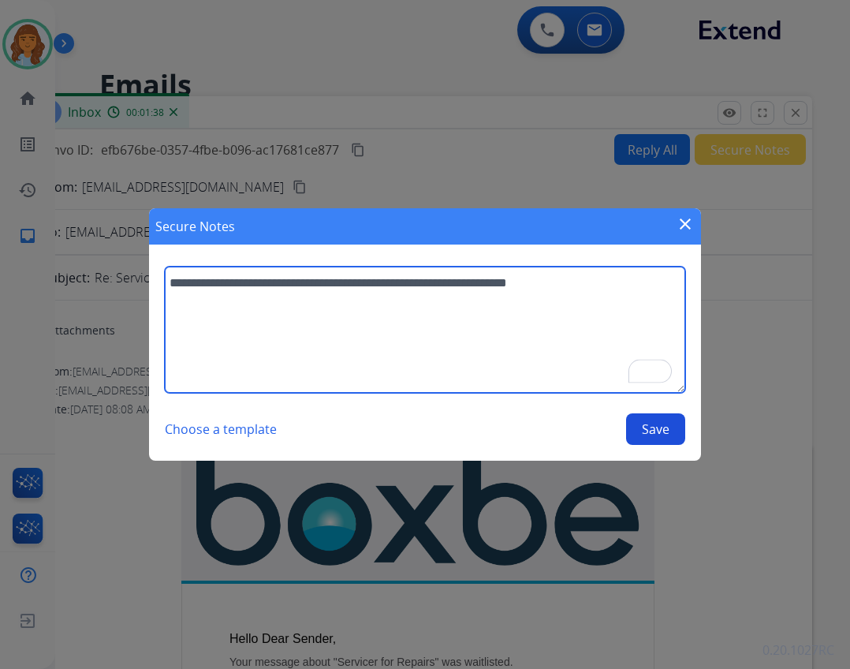
type textarea "**********"
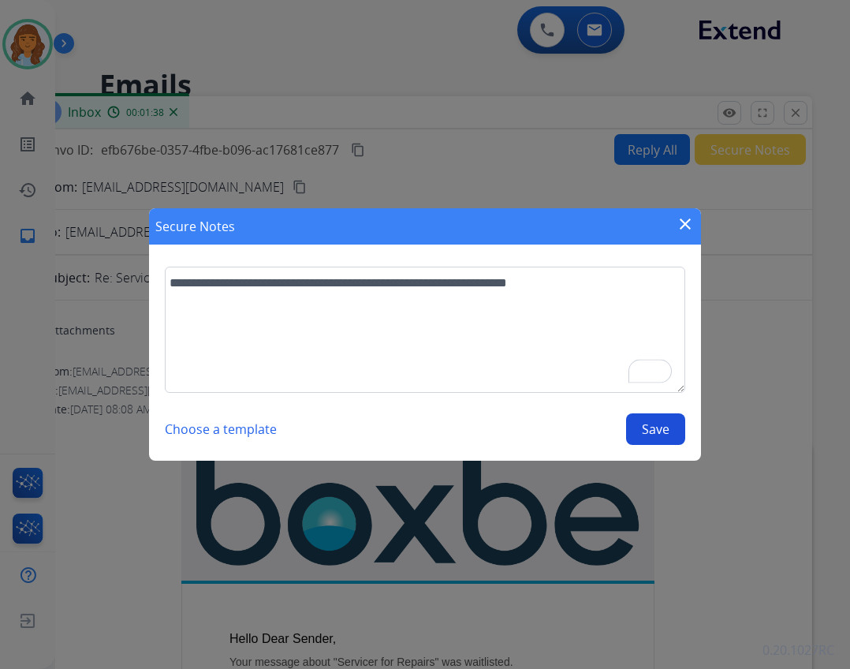
click at [676, 446] on section "**********" at bounding box center [425, 356] width 552 height 210
click at [665, 438] on button "Save" at bounding box center [655, 429] width 59 height 32
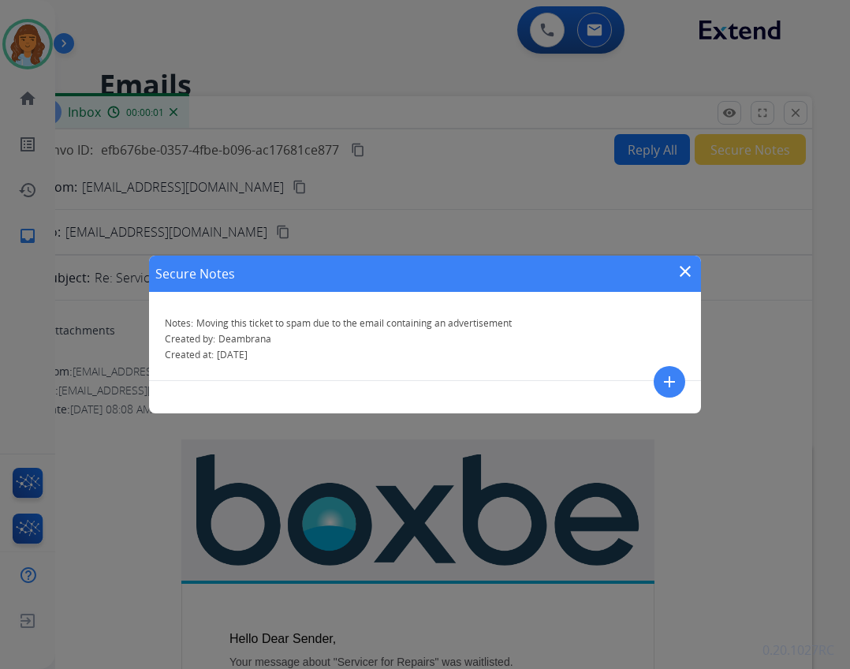
click at [673, 274] on div "Secure Notes close" at bounding box center [425, 273] width 552 height 36
click at [687, 268] on mat-icon "close" at bounding box center [685, 271] width 19 height 19
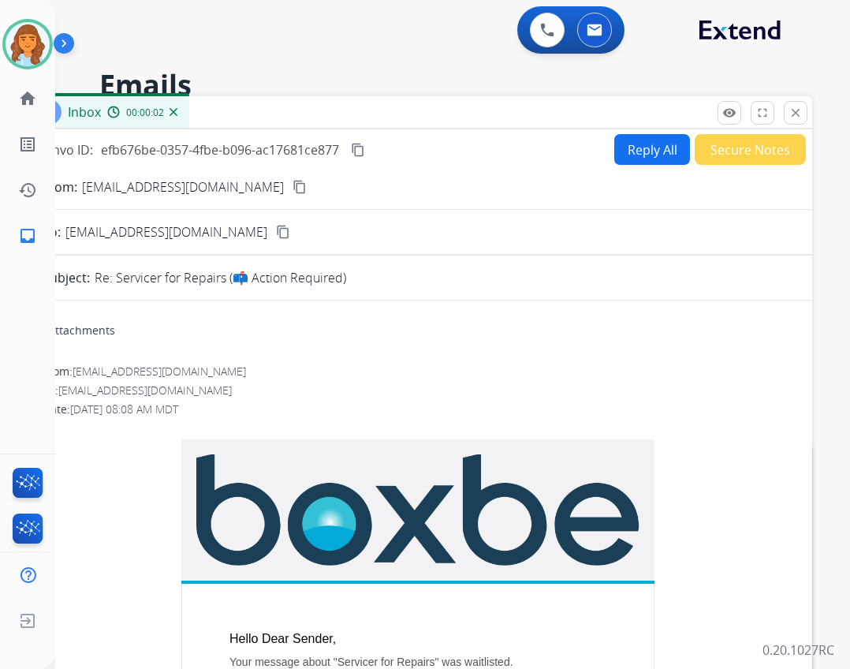
click at [788, 122] on button "close Close" at bounding box center [796, 113] width 24 height 24
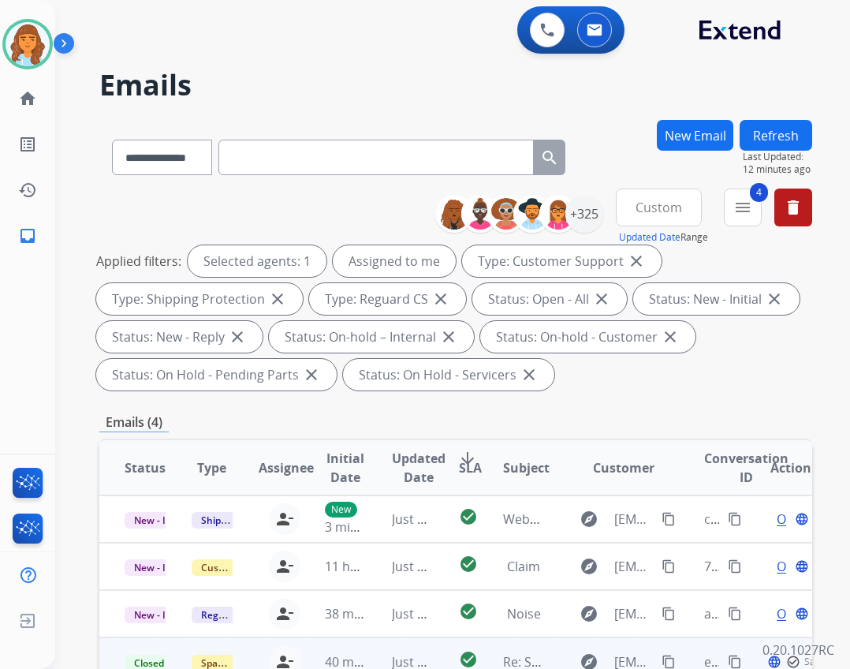
click at [777, 134] on button "Refresh" at bounding box center [776, 135] width 73 height 31
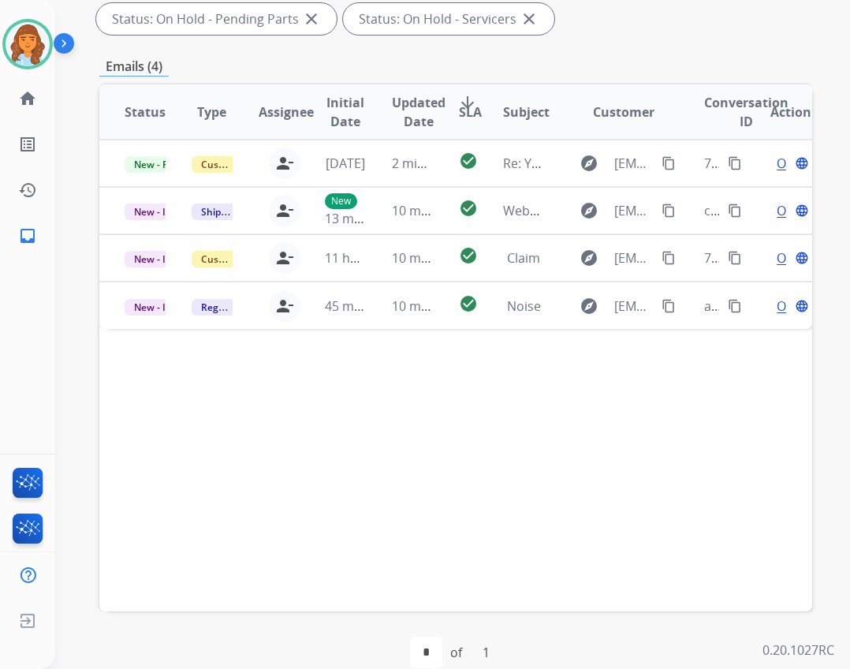
scroll to position [380, 0]
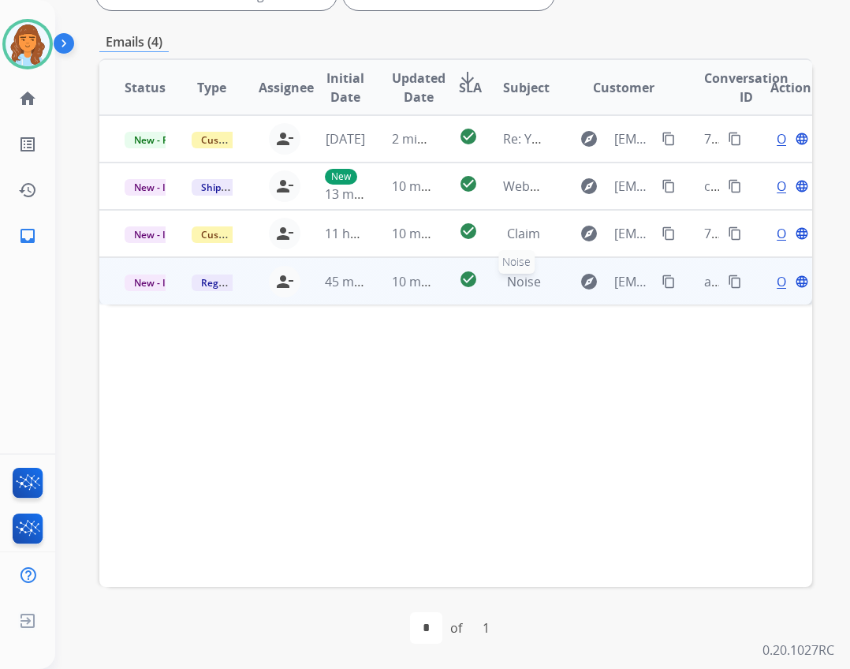
click at [513, 289] on span "Noise" at bounding box center [524, 281] width 34 height 17
click at [478, 279] on td "Noise" at bounding box center [511, 280] width 67 height 47
click at [483, 280] on td "Noise" at bounding box center [511, 280] width 67 height 47
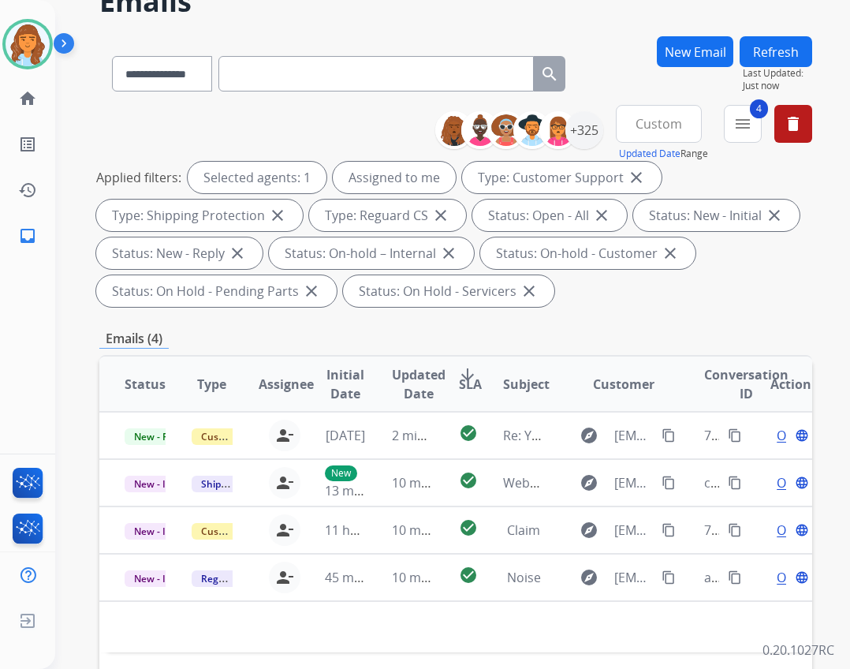
scroll to position [0, 0]
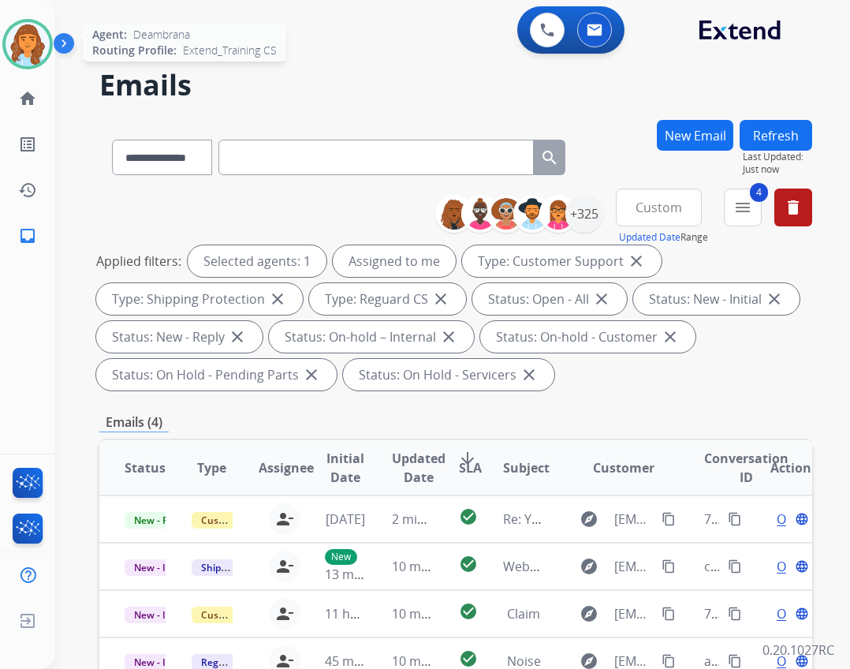
click at [26, 52] on img at bounding box center [28, 44] width 44 height 44
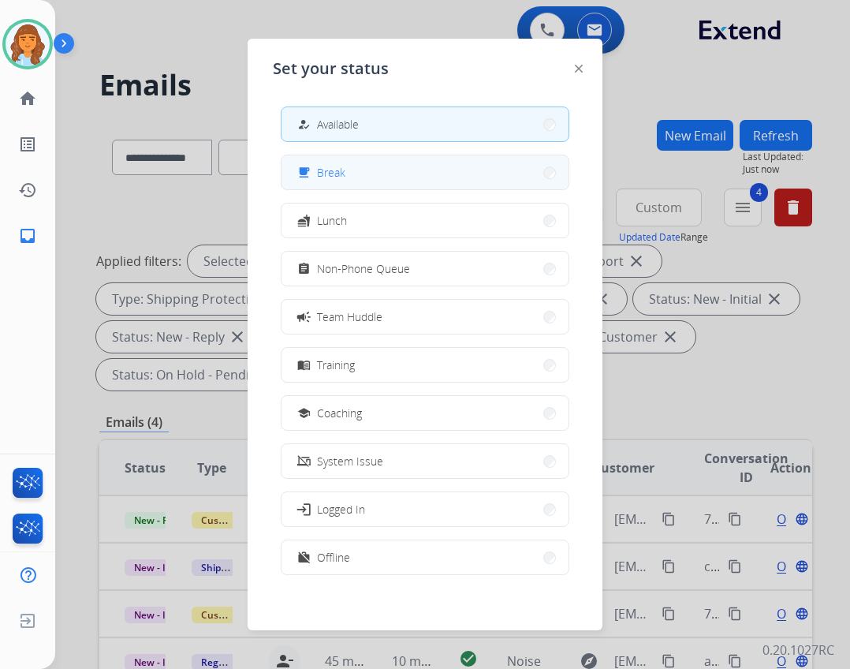
click at [386, 184] on button "free_breakfast Break" at bounding box center [424, 172] width 287 height 34
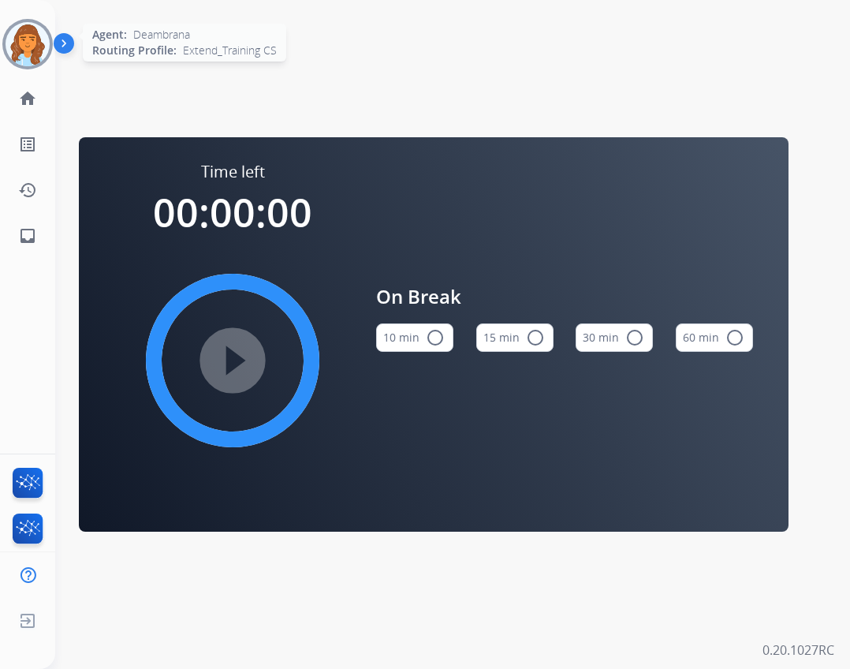
click at [31, 48] on img at bounding box center [28, 44] width 44 height 44
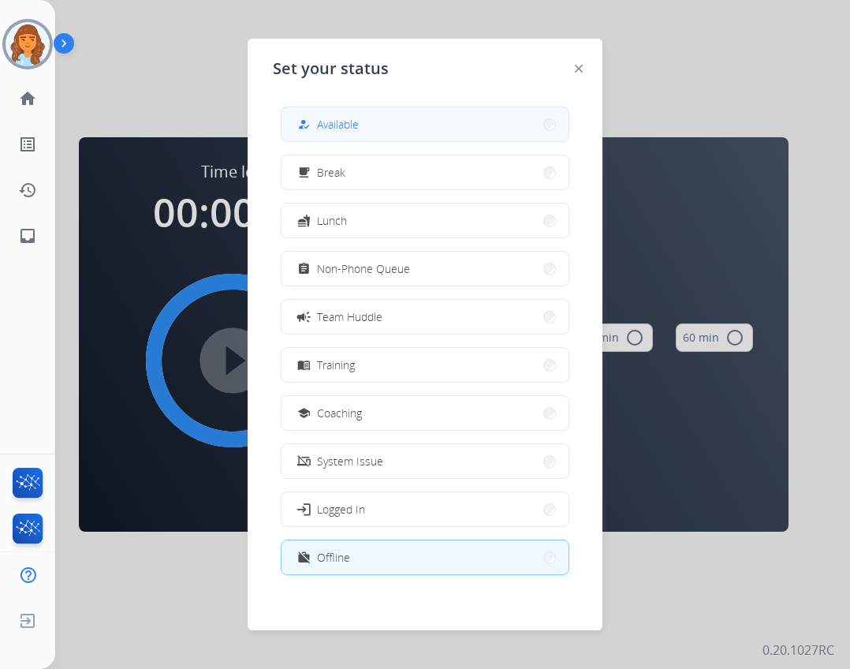
click at [434, 118] on button "how_to_reg Available" at bounding box center [424, 124] width 287 height 34
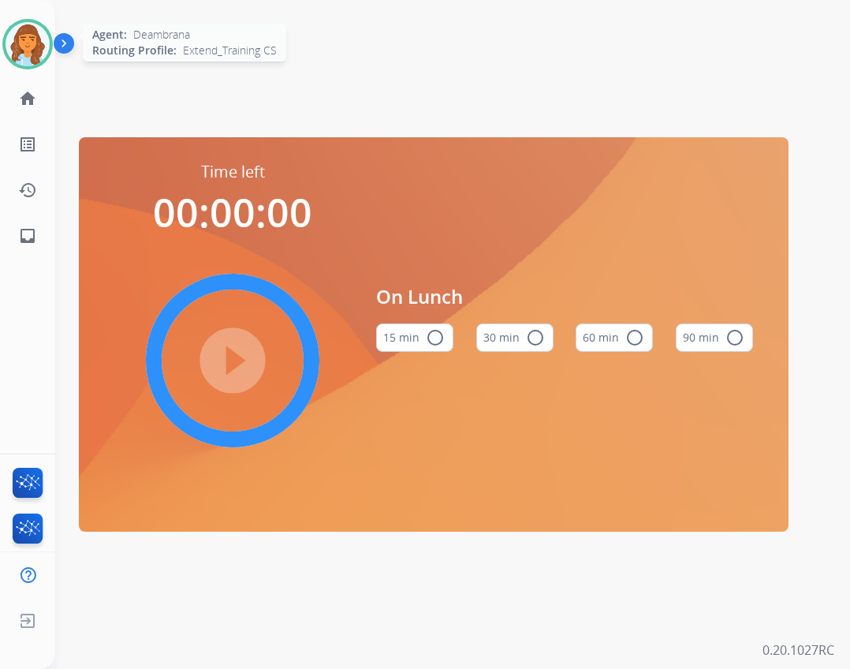
click at [33, 49] on img at bounding box center [28, 44] width 44 height 44
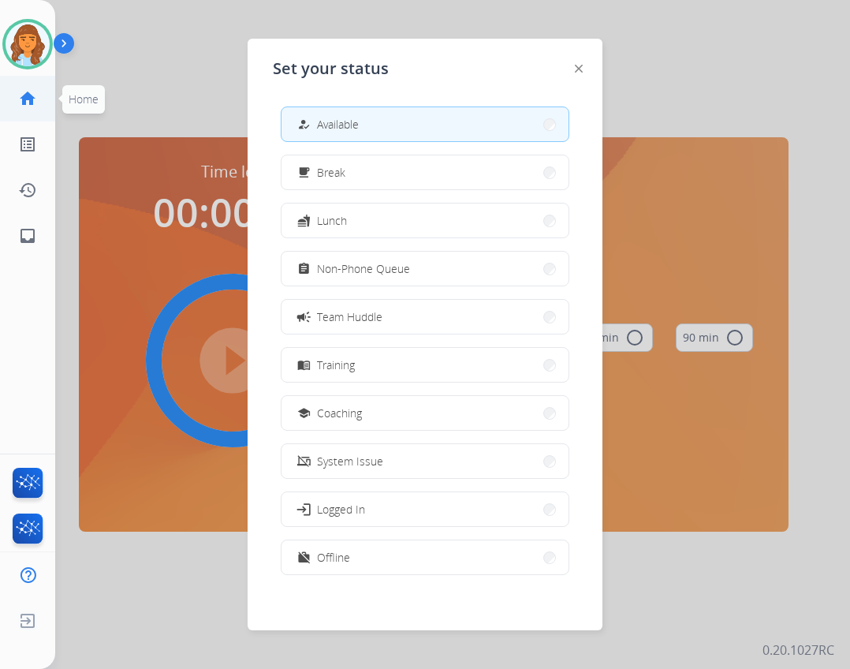
click at [36, 86] on link "home Home" at bounding box center [28, 98] width 44 height 44
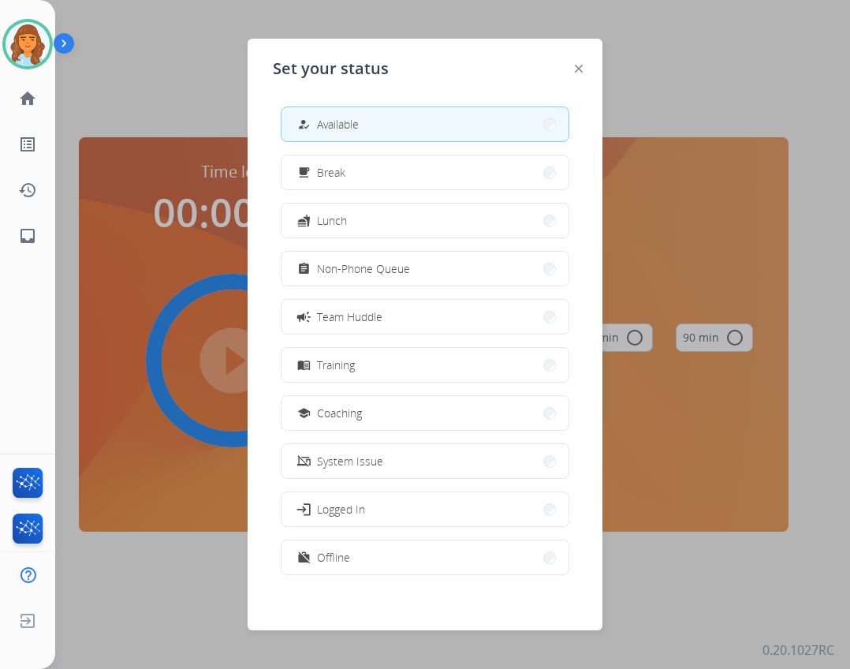
click at [357, 131] on span "Available" at bounding box center [338, 124] width 42 height 17
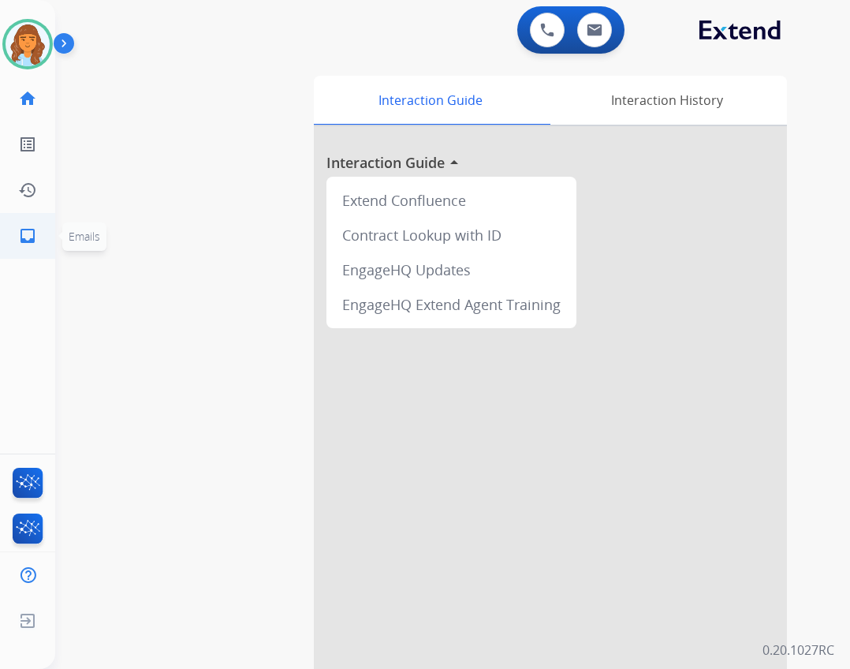
click at [31, 241] on mat-icon "inbox" at bounding box center [27, 235] width 19 height 19
select select "**********"
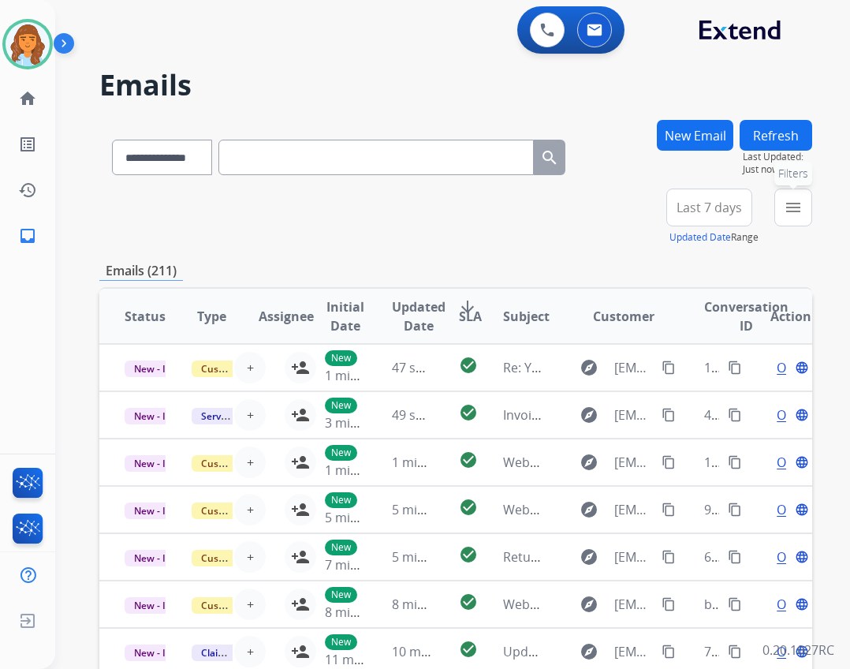
click at [788, 203] on mat-icon "menu" at bounding box center [793, 207] width 19 height 19
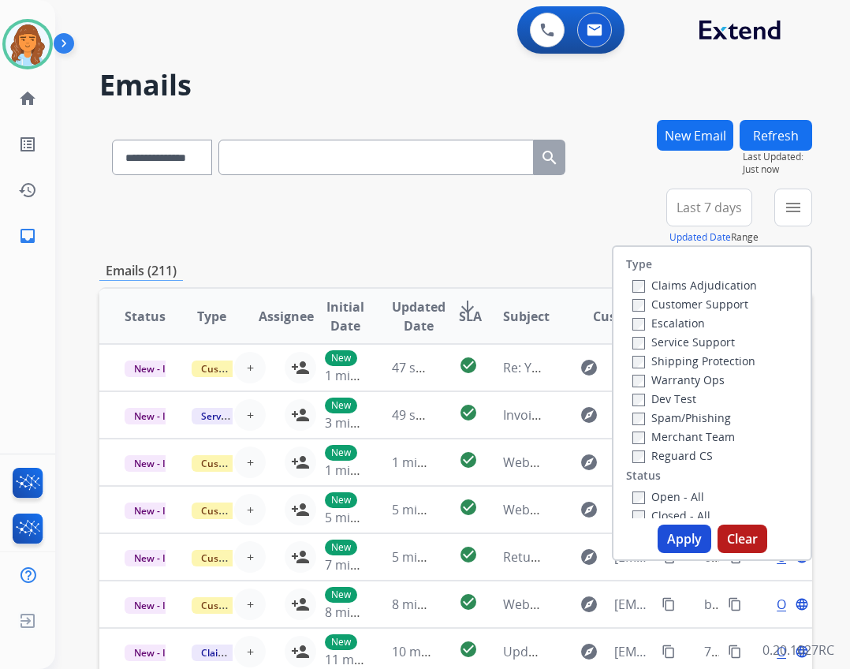
click at [677, 501] on label "Open - All" at bounding box center [668, 496] width 72 height 15
click at [672, 363] on label "Shipping Protection" at bounding box center [693, 360] width 123 height 15
click at [689, 460] on label "Reguard CS" at bounding box center [672, 455] width 80 height 15
click at [689, 303] on label "Customer Support" at bounding box center [690, 303] width 116 height 15
drag, startPoint x: 678, startPoint y: 542, endPoint x: 684, endPoint y: 513, distance: 28.9
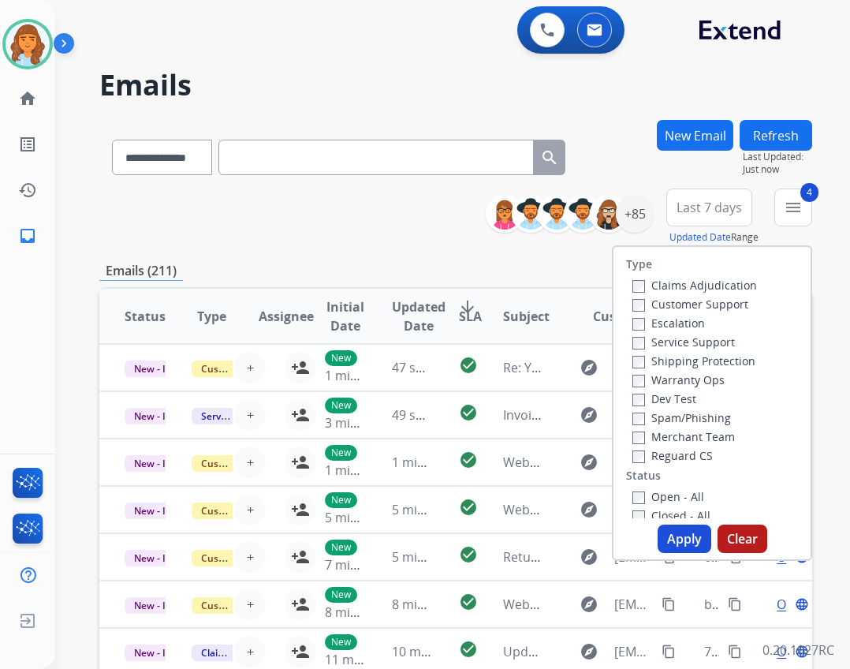
click at [678, 542] on button "Apply" at bounding box center [685, 538] width 54 height 28
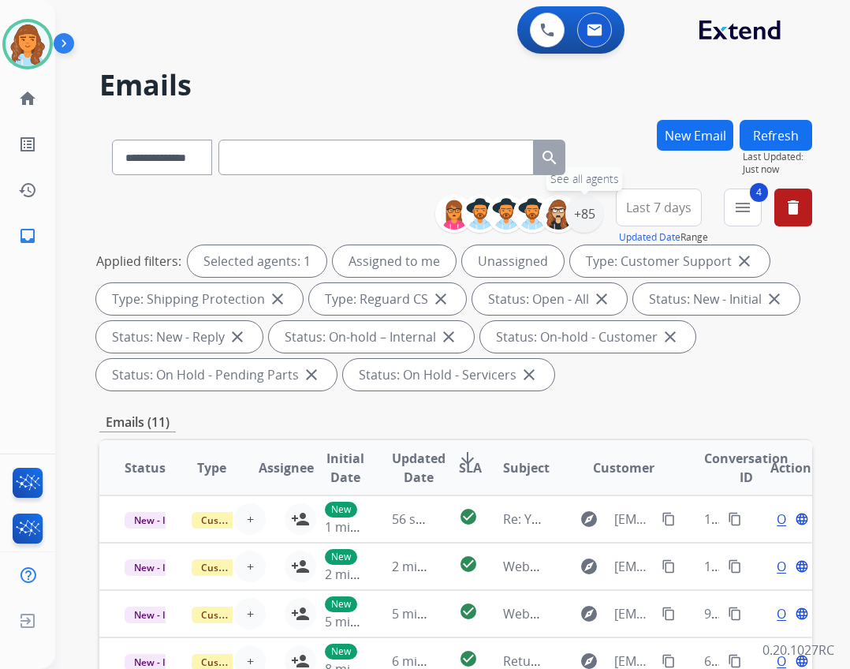
drag, startPoint x: 585, startPoint y: 227, endPoint x: 572, endPoint y: 261, distance: 36.5
click at [585, 227] on div "+85" at bounding box center [584, 214] width 38 height 38
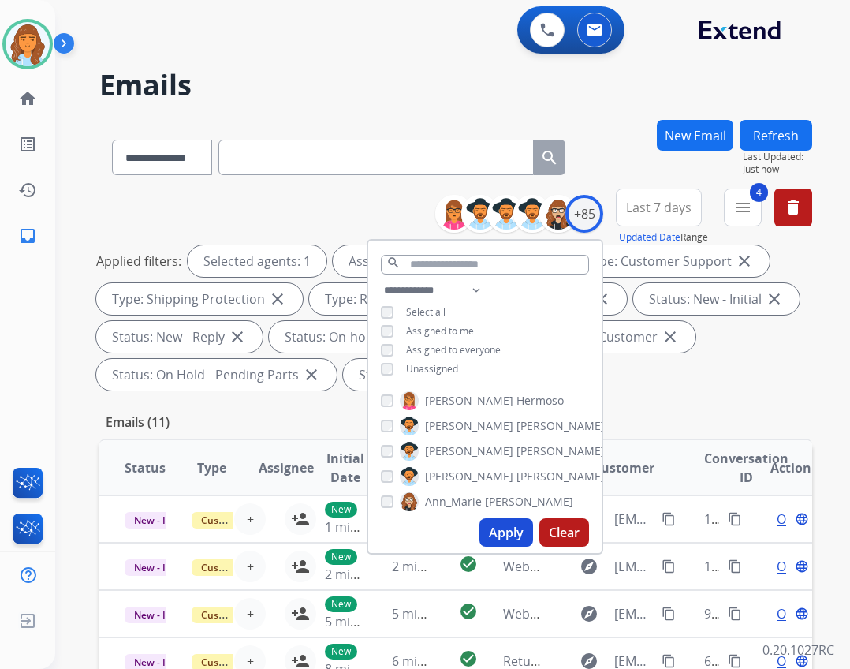
click at [393, 366] on div "Unassigned" at bounding box center [419, 369] width 77 height 13
click at [378, 365] on div "**********" at bounding box center [484, 331] width 233 height 101
click at [510, 526] on button "Apply" at bounding box center [506, 532] width 54 height 28
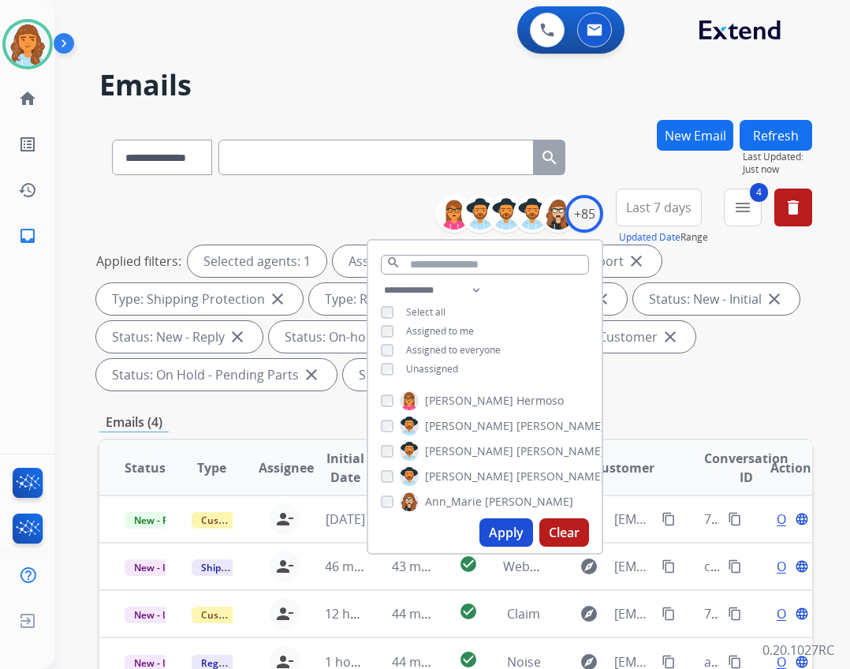
click at [729, 361] on div "Applied filters: Selected agents: 1 Assigned to me Type: Customer Support close…" at bounding box center [452, 317] width 713 height 145
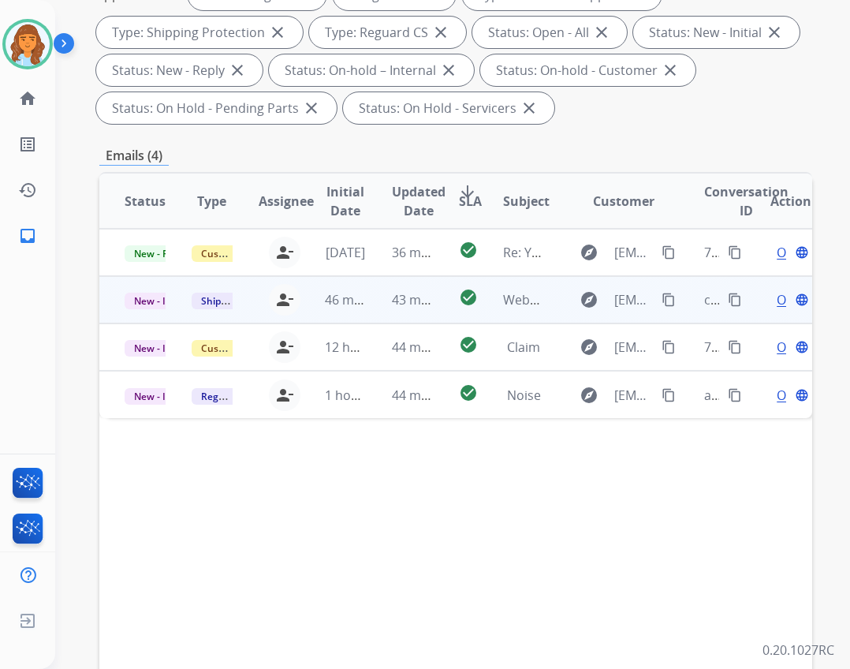
scroll to position [380, 0]
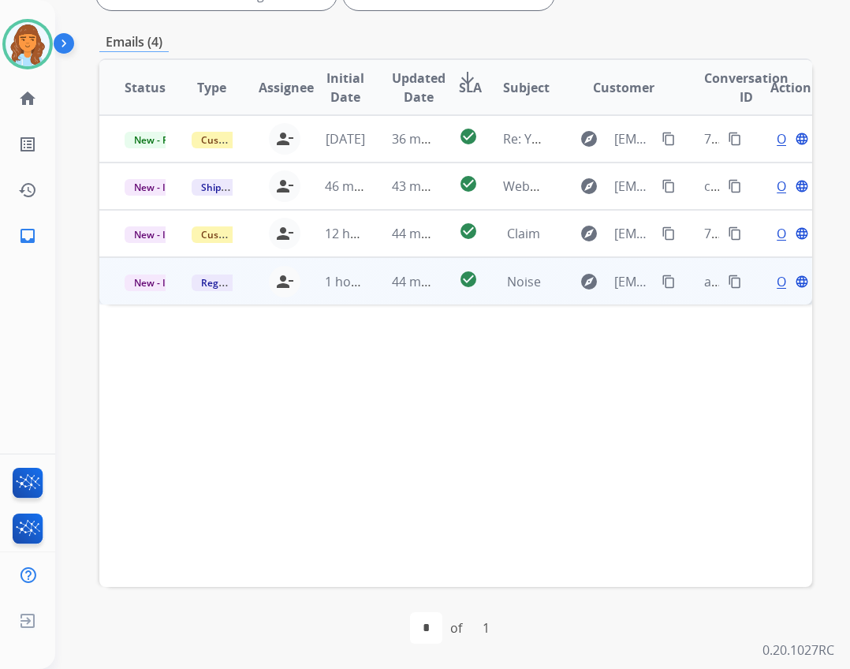
click at [545, 297] on td "explore pegbran@hotmail.com content_copy" at bounding box center [612, 280] width 134 height 47
click at [777, 289] on span "Open" at bounding box center [793, 280] width 32 height 19
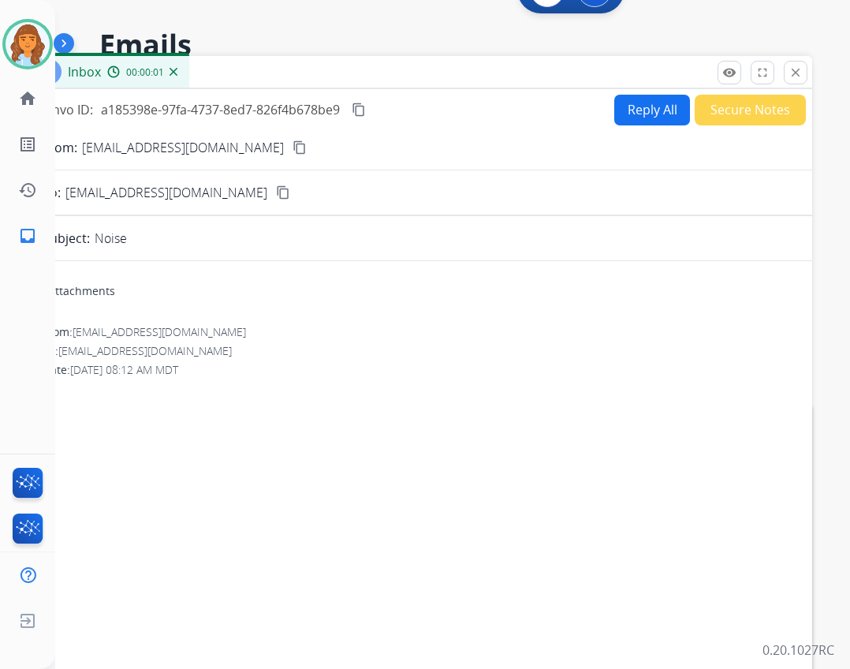
scroll to position [0, 0]
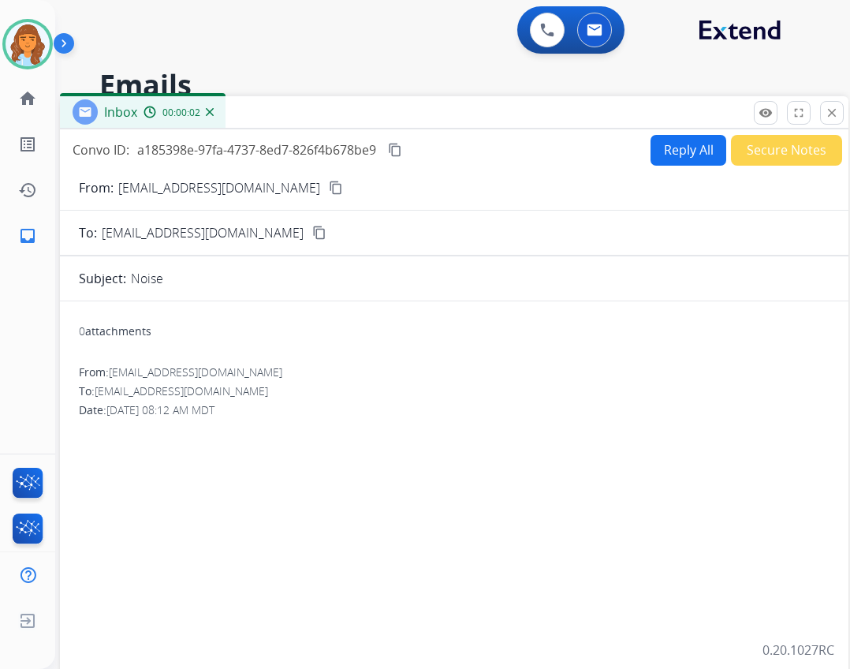
drag, startPoint x: 323, startPoint y: 121, endPoint x: 356, endPoint y: 121, distance: 33.1
click at [359, 121] on div "Inbox 00:00:02" at bounding box center [454, 112] width 788 height 33
click at [676, 152] on button "Reply All" at bounding box center [688, 150] width 76 height 31
select select "**********"
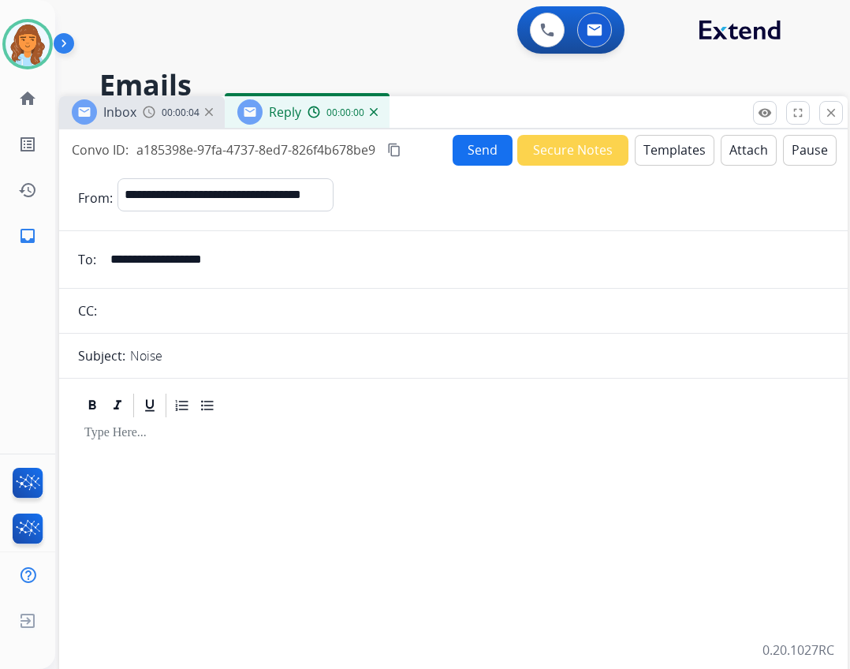
click at [645, 150] on button "Templates" at bounding box center [675, 150] width 80 height 31
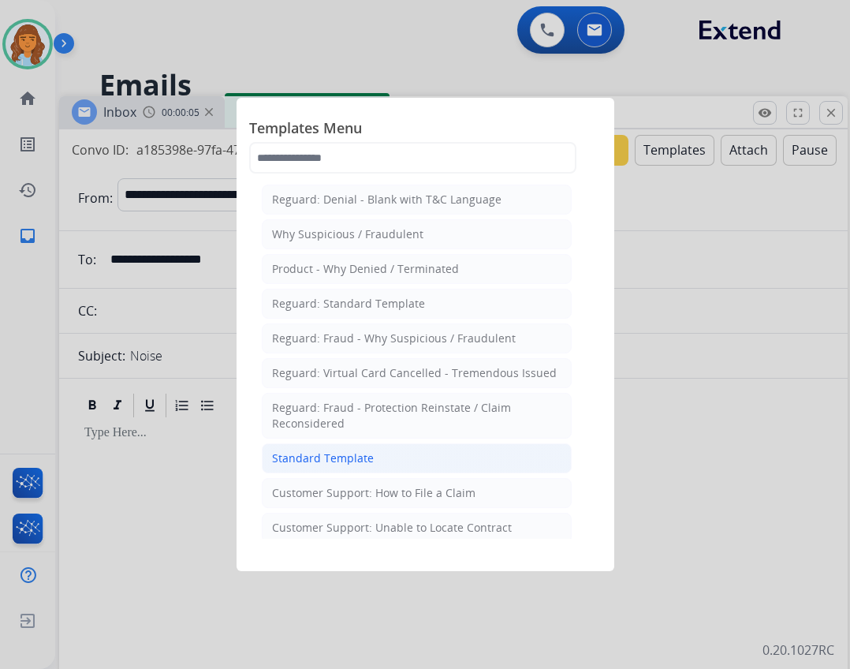
click at [286, 463] on div "Standard Template" at bounding box center [323, 458] width 102 height 16
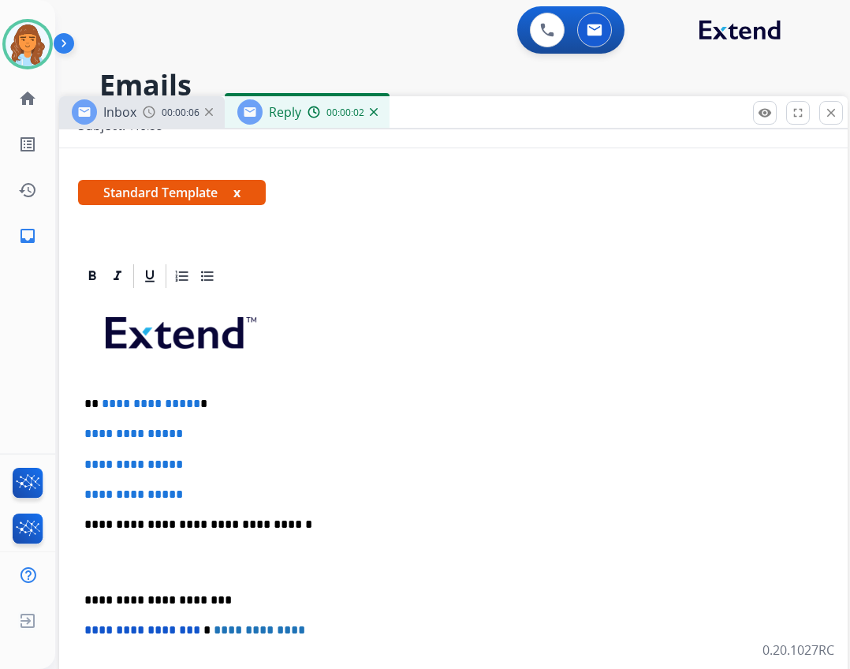
scroll to position [237, 0]
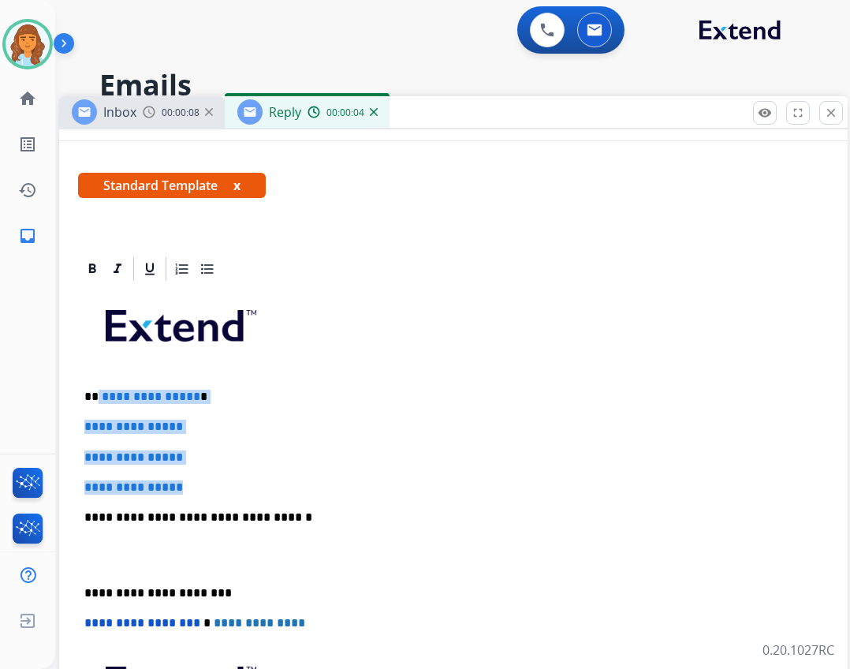
drag, startPoint x: 99, startPoint y: 397, endPoint x: 205, endPoint y: 479, distance: 134.4
click at [205, 479] on div "**********" at bounding box center [453, 554] width 751 height 542
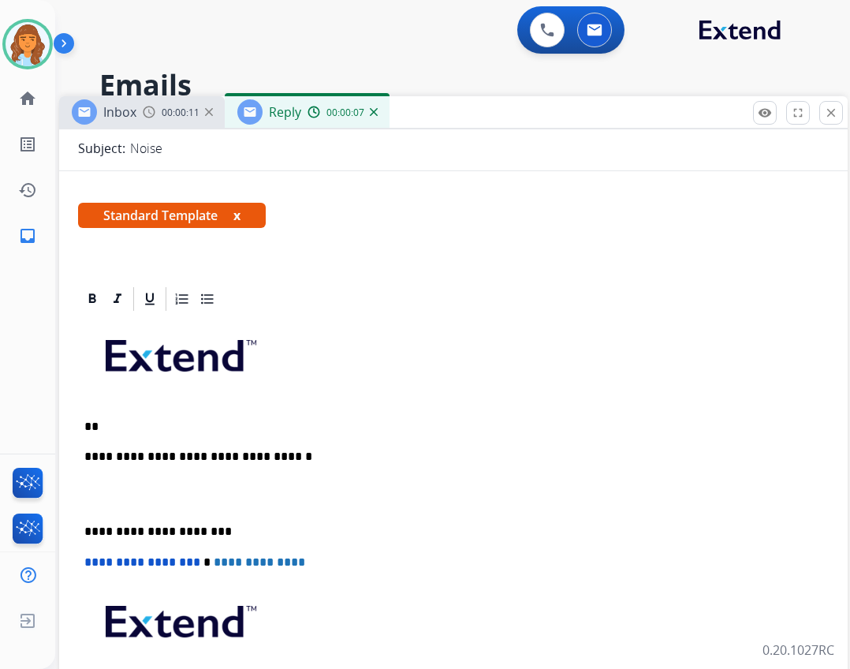
scroll to position [49, 0]
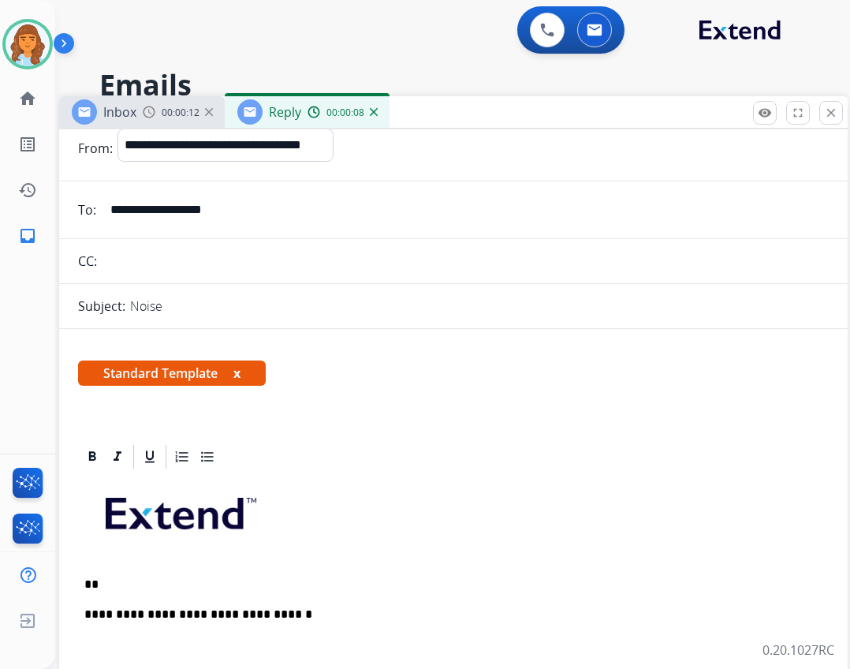
drag, startPoint x: 255, startPoint y: 222, endPoint x: 98, endPoint y: 193, distance: 159.5
click at [98, 193] on form "**********" at bounding box center [453, 557] width 788 height 882
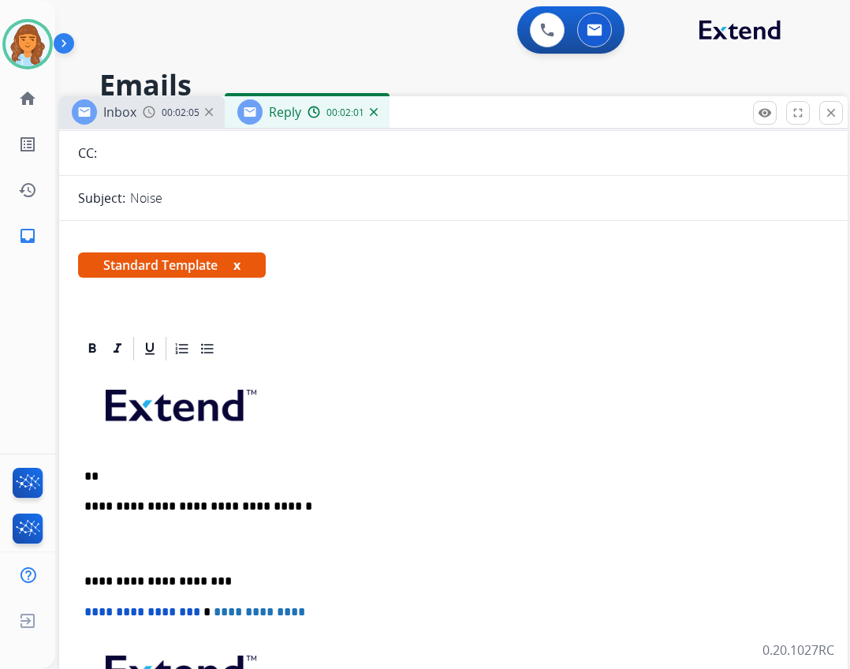
scroll to position [158, 0]
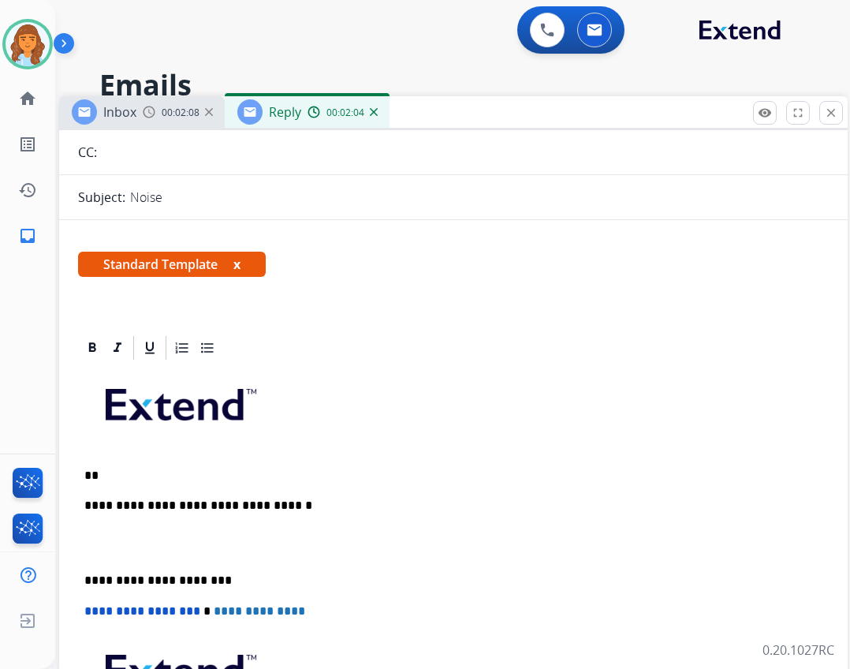
click at [110, 471] on p "**" at bounding box center [446, 475] width 725 height 14
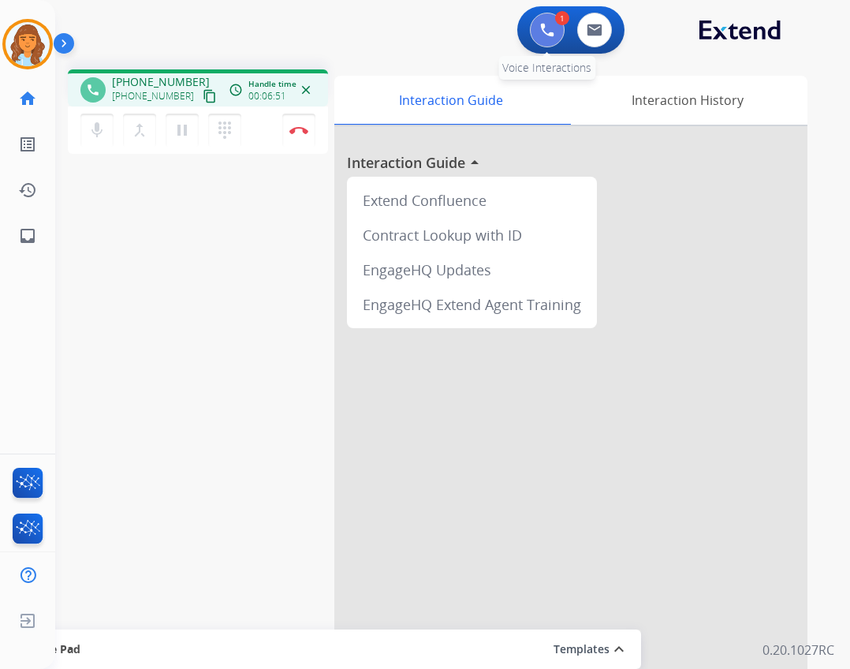
click at [530, 34] on button at bounding box center [547, 30] width 35 height 35
click at [544, 28] on img at bounding box center [547, 30] width 14 height 14
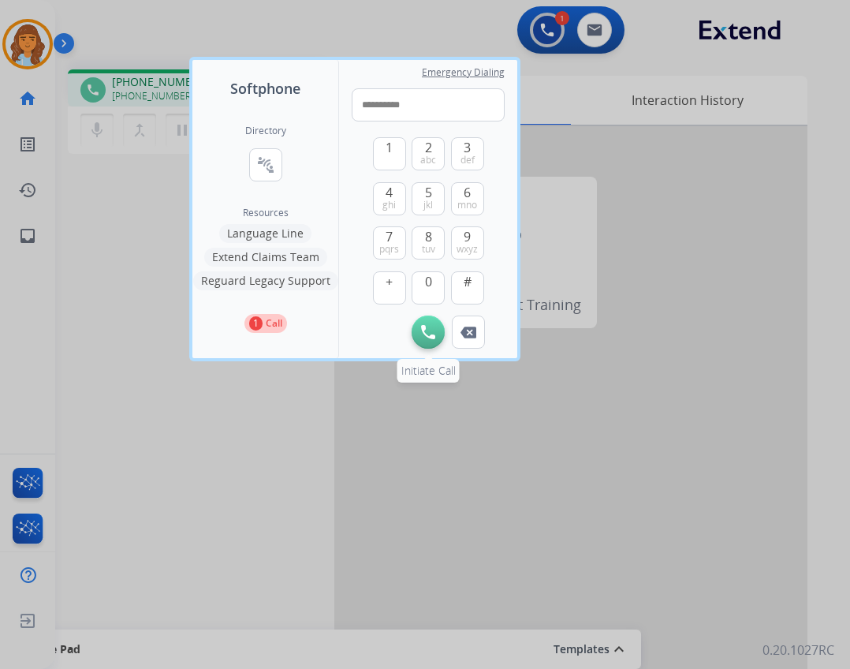
type input "**********"
click at [426, 337] on img at bounding box center [428, 332] width 14 height 14
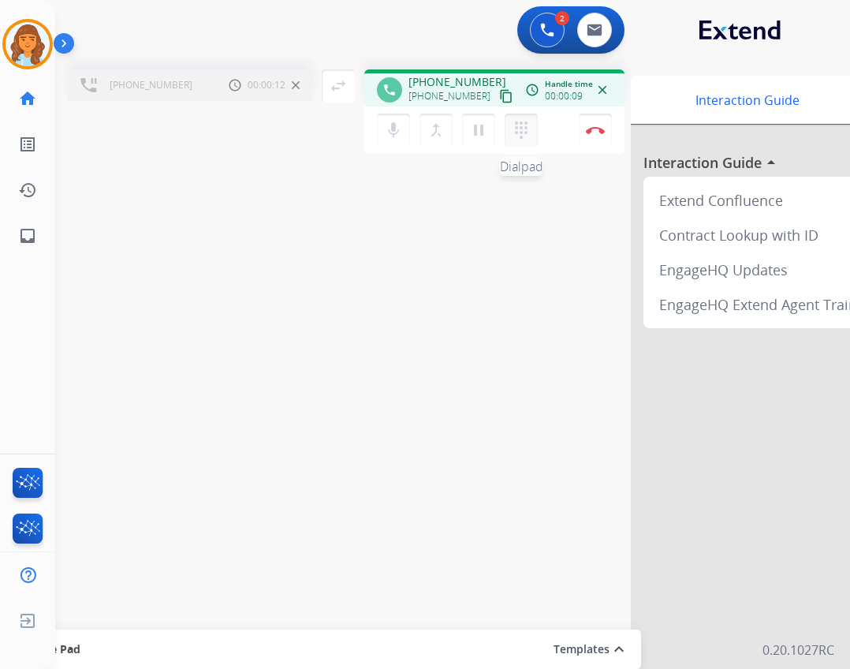
click at [535, 132] on button "dialpad Dialpad" at bounding box center [521, 130] width 33 height 33
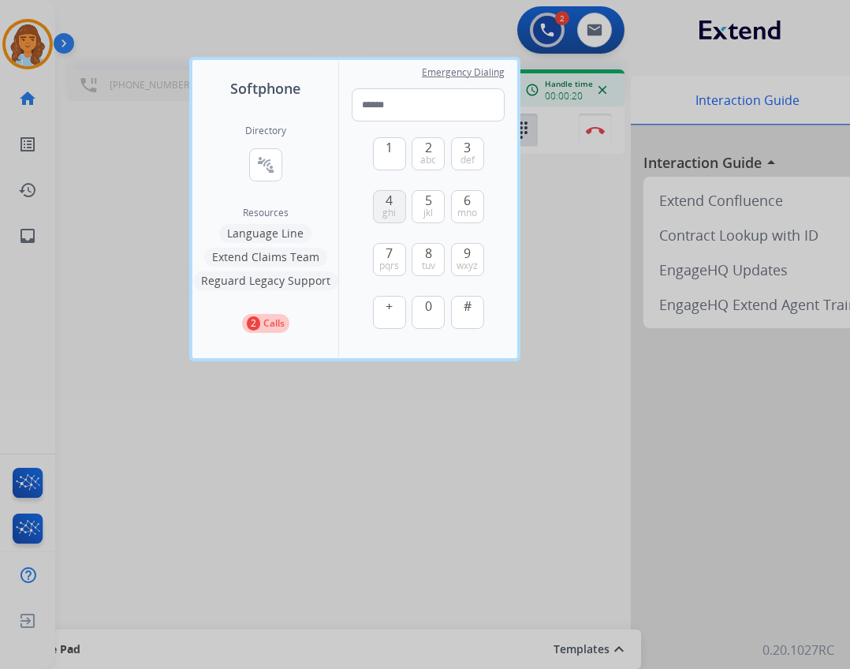
click at [390, 200] on span "4" at bounding box center [389, 200] width 7 height 19
type input "*"
click at [606, 240] on div at bounding box center [425, 334] width 850 height 669
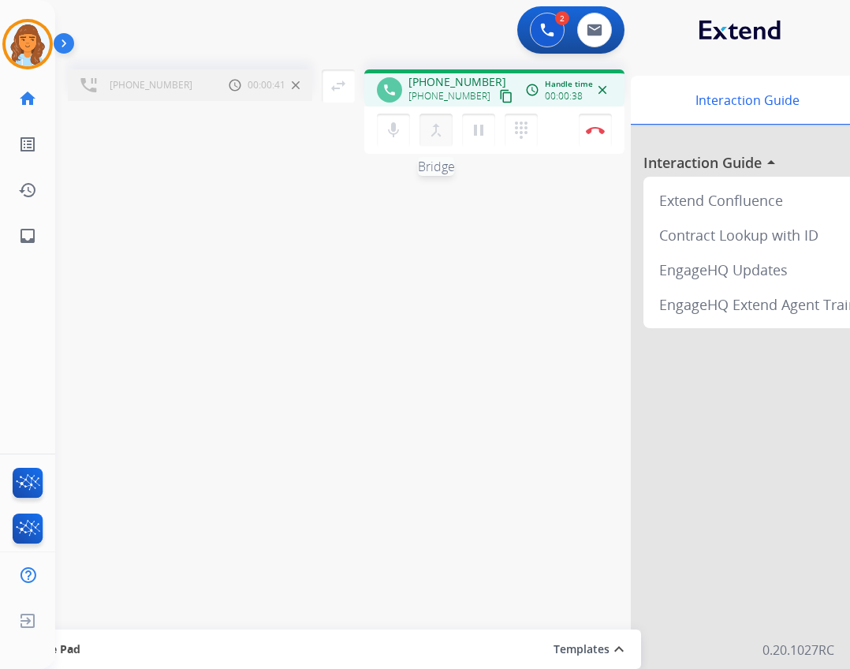
click at [441, 128] on mat-icon "merge_type" at bounding box center [436, 130] width 19 height 19
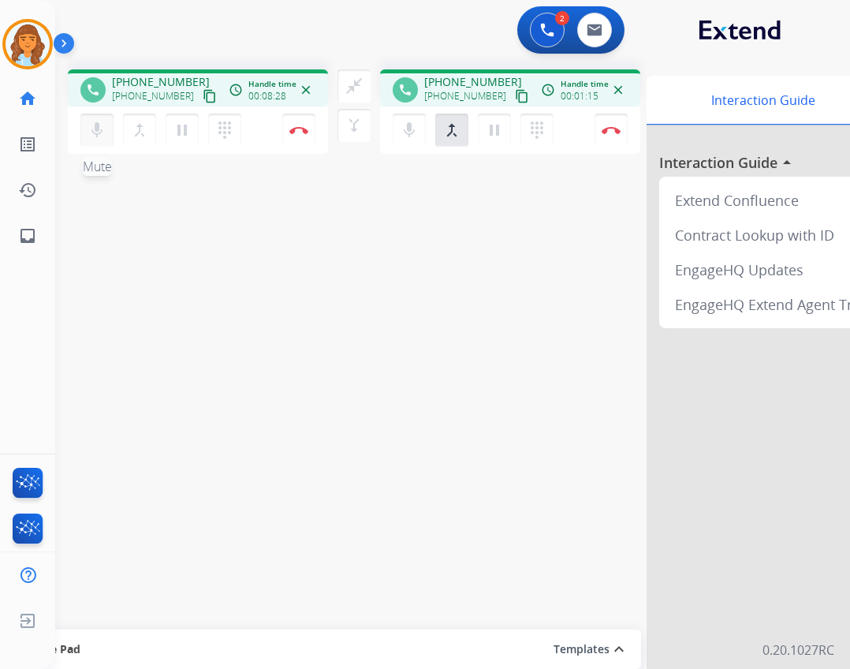
click at [89, 126] on mat-icon "mic" at bounding box center [97, 130] width 19 height 19
click at [106, 132] on mat-icon "mic_off" at bounding box center [97, 130] width 19 height 19
click at [26, 255] on link "inbox Emails" at bounding box center [28, 236] width 44 height 44
select select "**********"
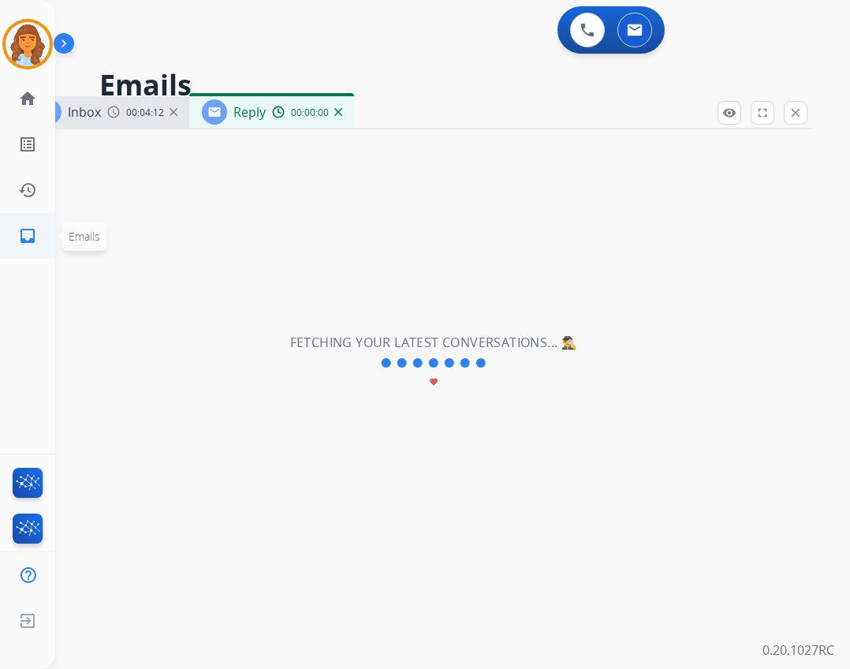
select select "**********"
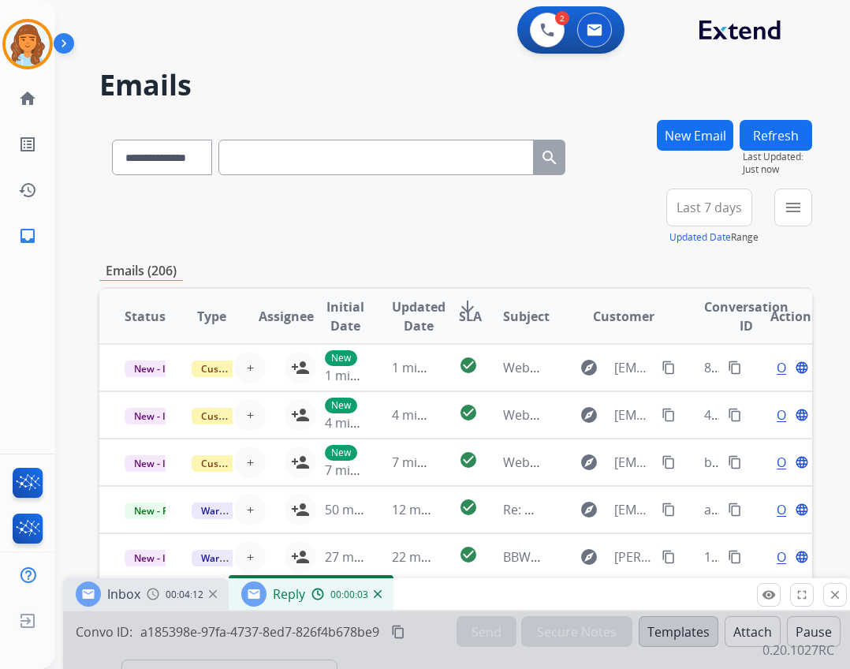
drag, startPoint x: 578, startPoint y: 124, endPoint x: 612, endPoint y: 604, distance: 481.4
click at [614, 606] on div "Inbox 00:04:12 Reply 00:00:03" at bounding box center [457, 594] width 788 height 33
click at [794, 135] on button "Refresh" at bounding box center [776, 135] width 73 height 31
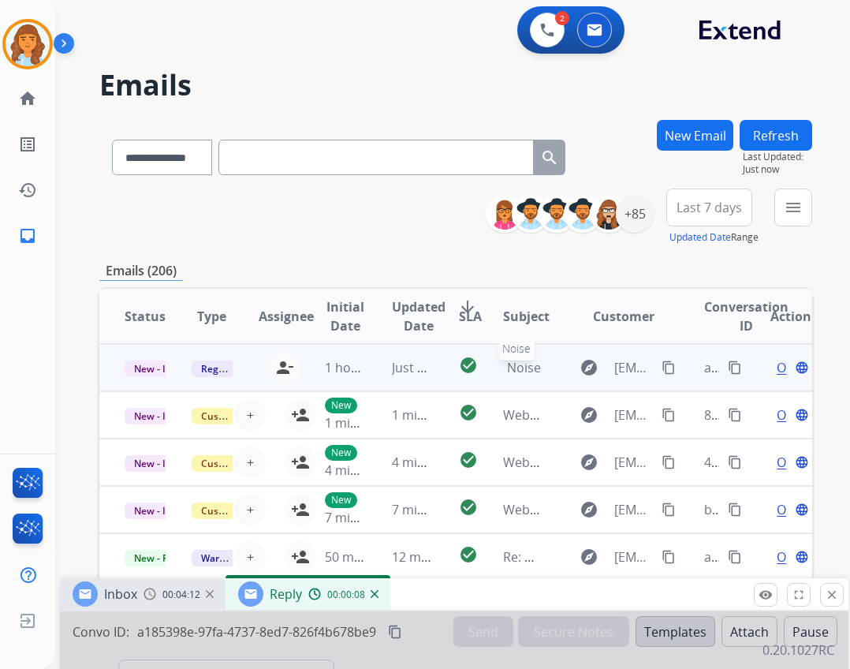
click at [514, 371] on span "Noise" at bounding box center [524, 367] width 34 height 17
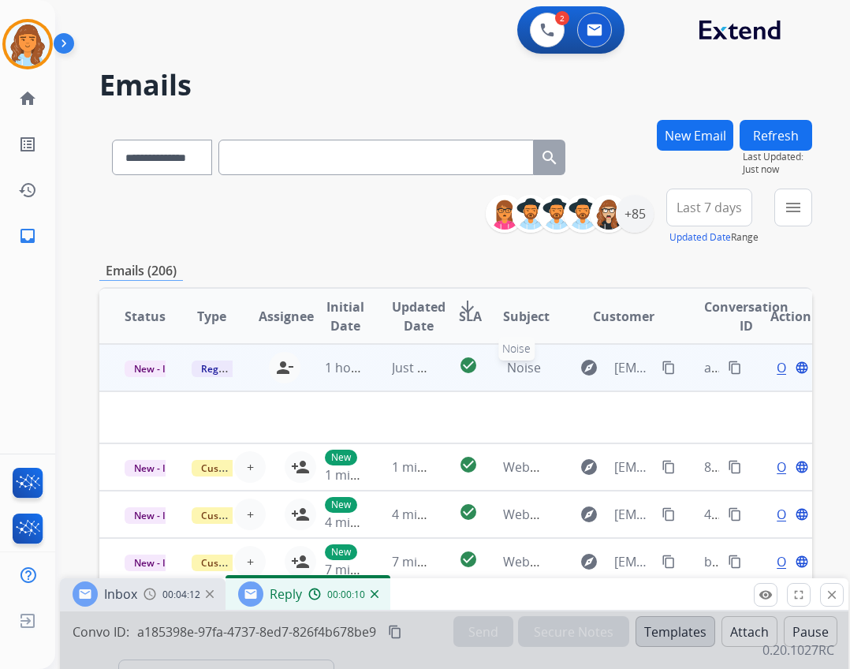
click at [514, 371] on span "Noise" at bounding box center [524, 367] width 34 height 17
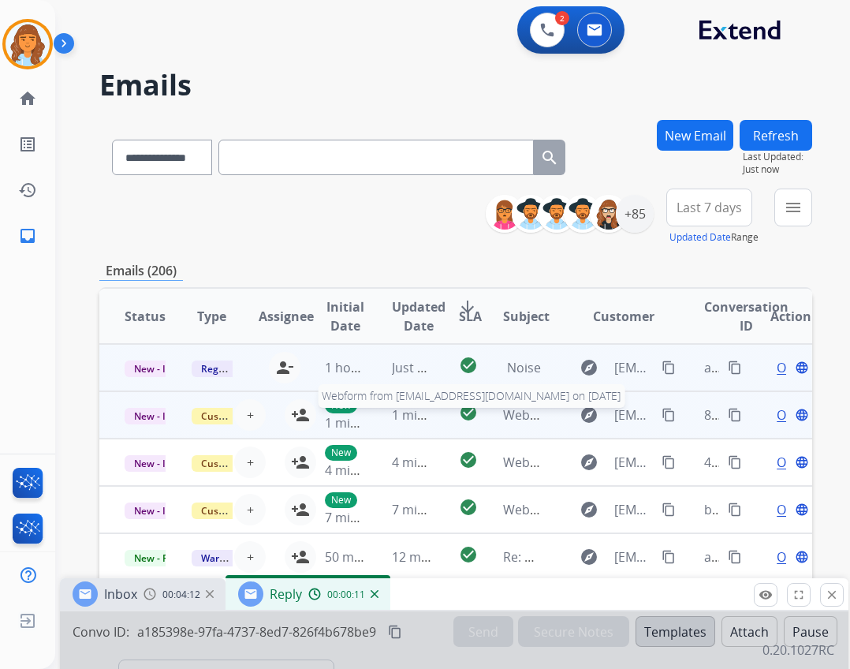
click at [518, 408] on span "Webform from shausinger@sbcglobal.net on 08/21/2025" at bounding box center [681, 414] width 357 height 17
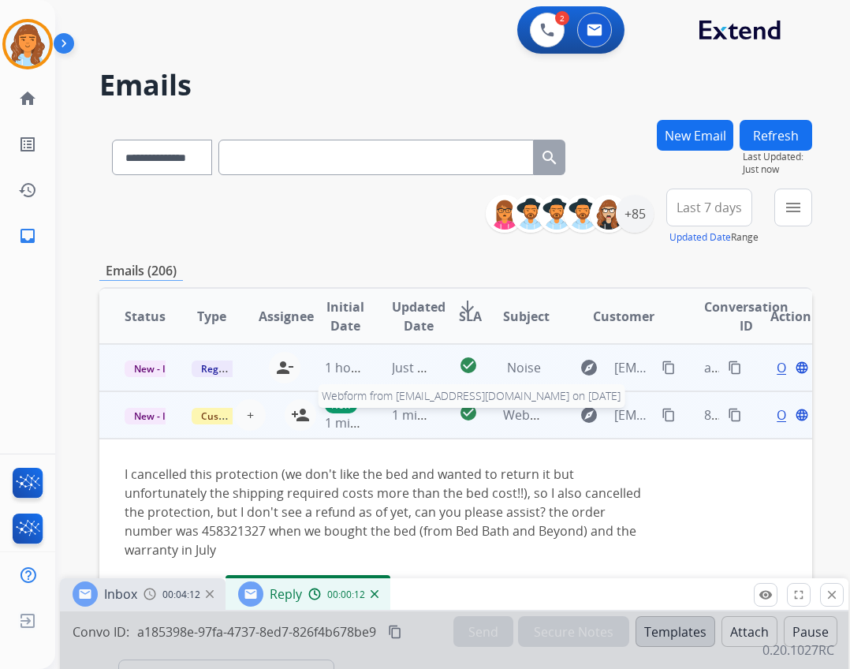
scroll to position [47, 0]
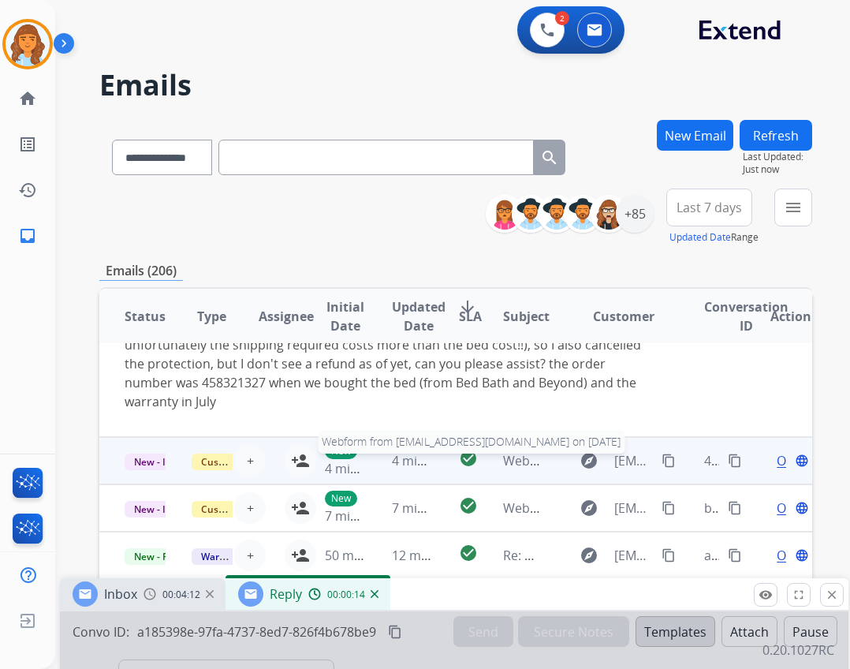
click at [518, 465] on span "Webform from brendanhunt76@gmail.com on 08/21/2025" at bounding box center [681, 460] width 357 height 17
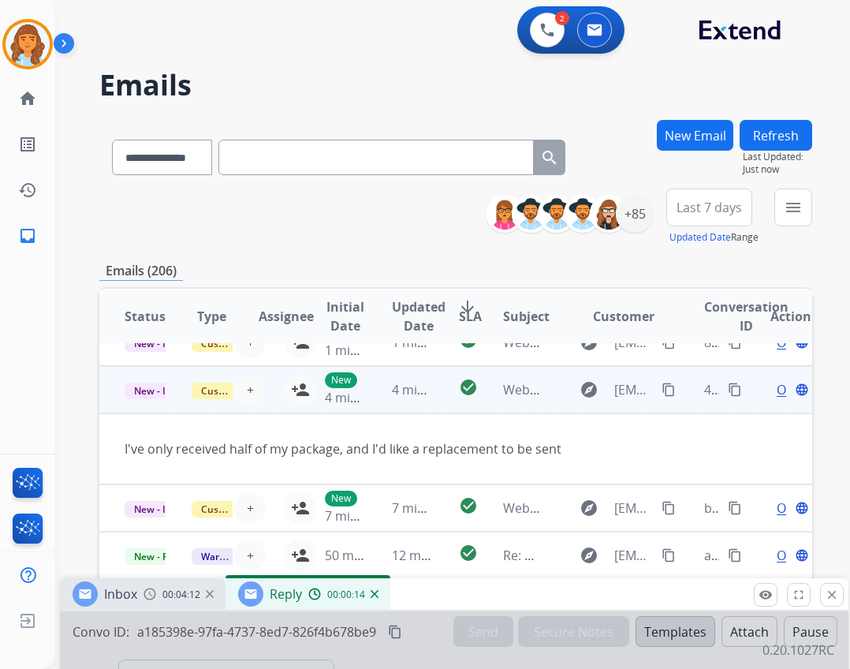
scroll to position [73, 0]
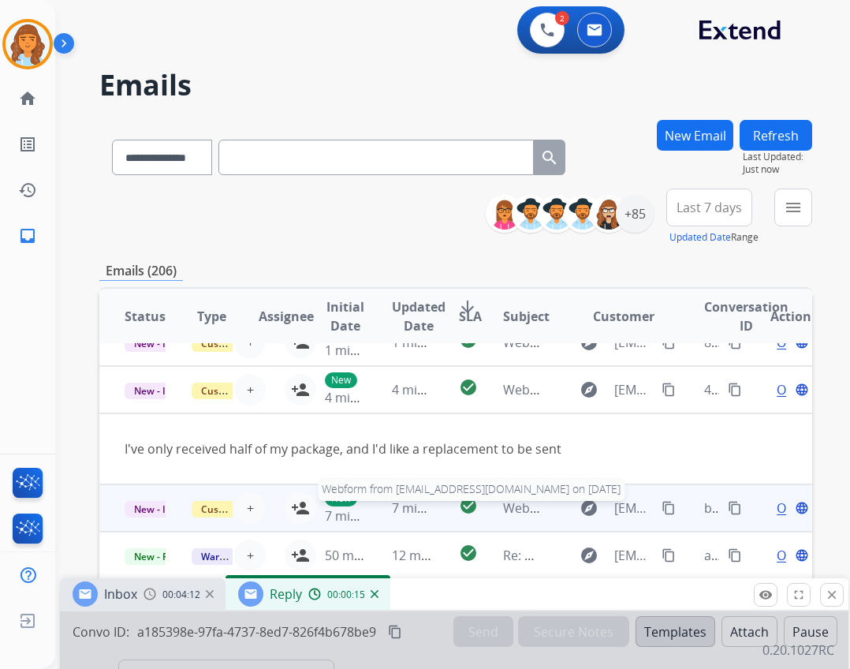
click at [509, 505] on span "Webform from javienclaros617@gmail.com on 08/21/2025" at bounding box center [681, 507] width 357 height 17
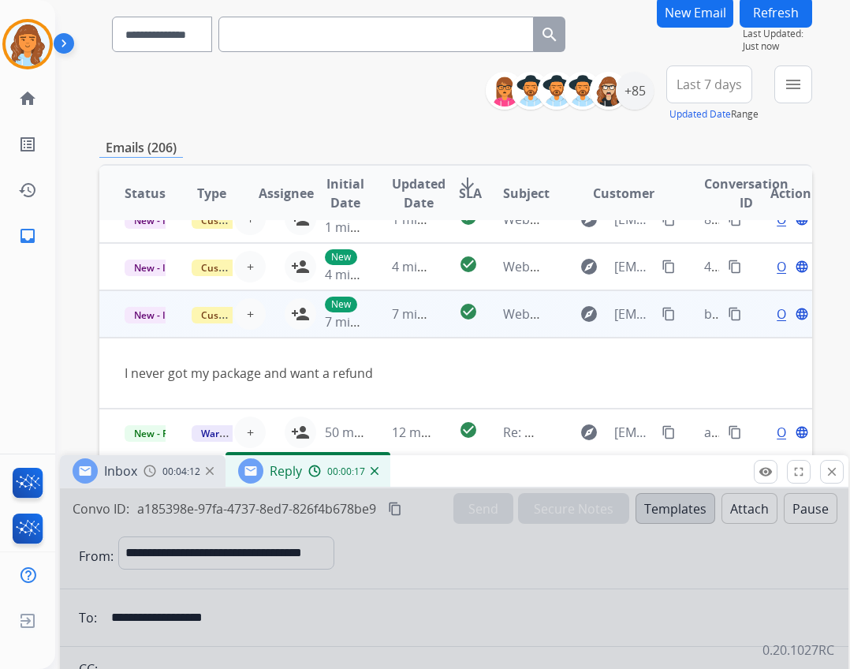
scroll to position [158, 0]
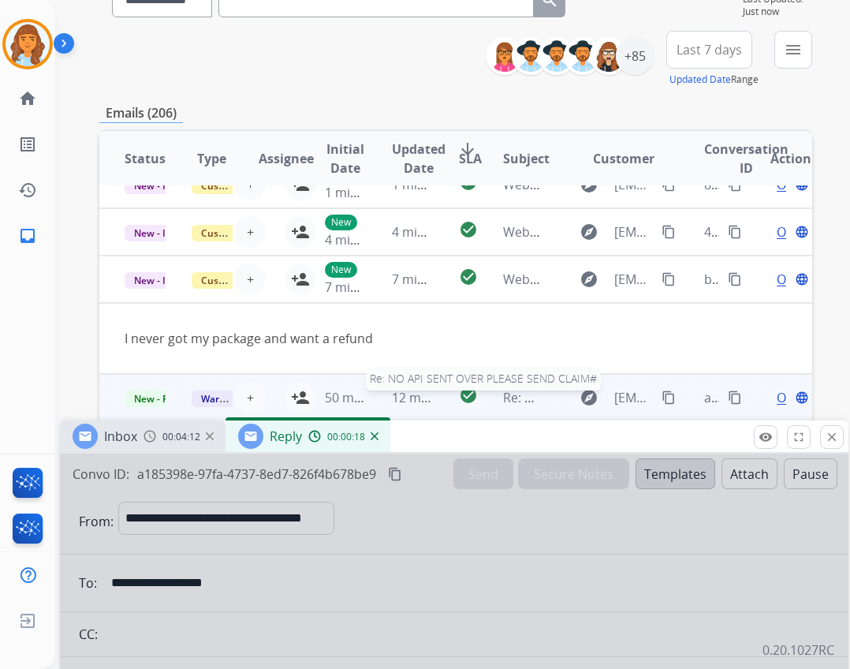
click at [503, 401] on span "Re: NO API SENT OVER PLEASE SEND CLAIM#" at bounding box center [634, 397] width 262 height 17
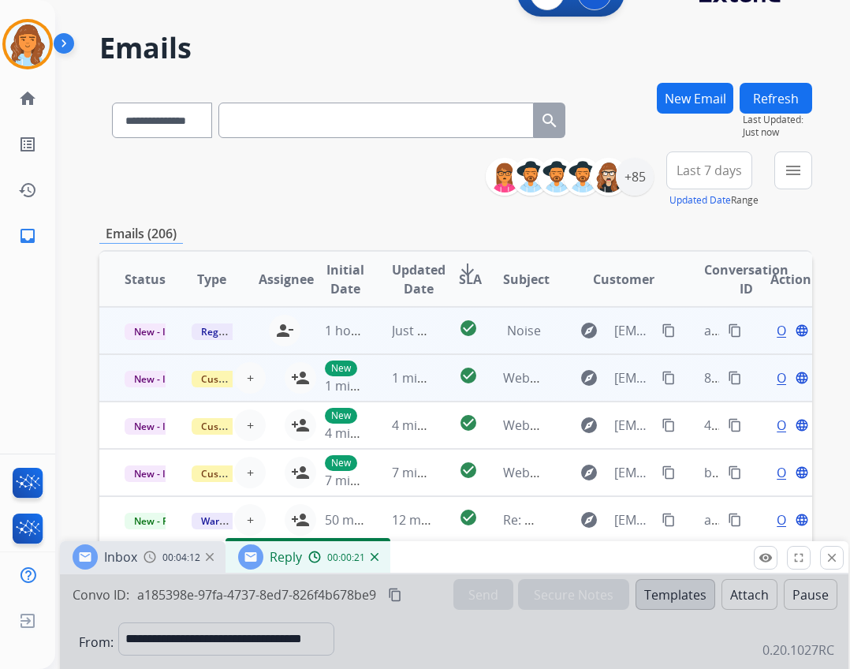
scroll to position [0, 0]
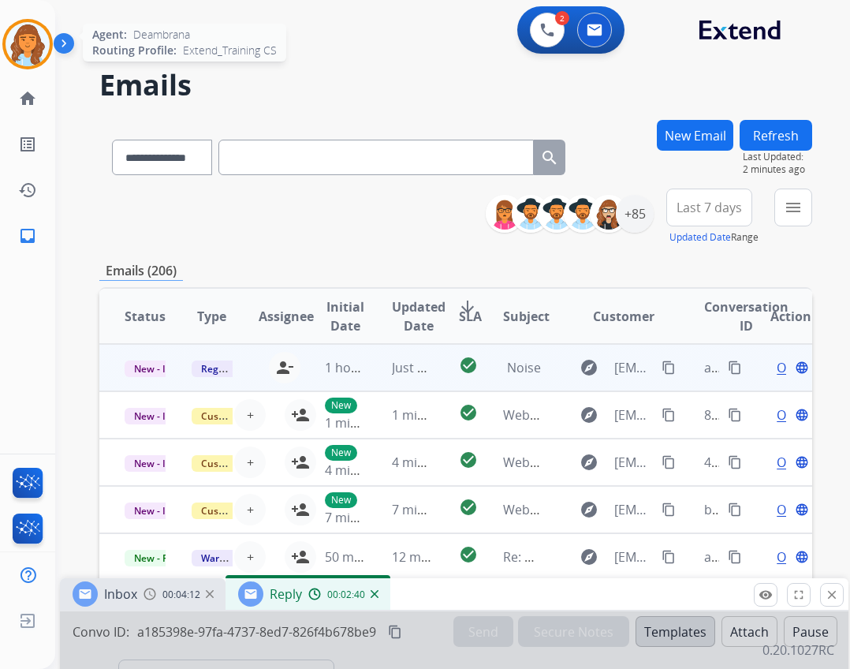
click at [45, 57] on img at bounding box center [28, 44] width 44 height 44
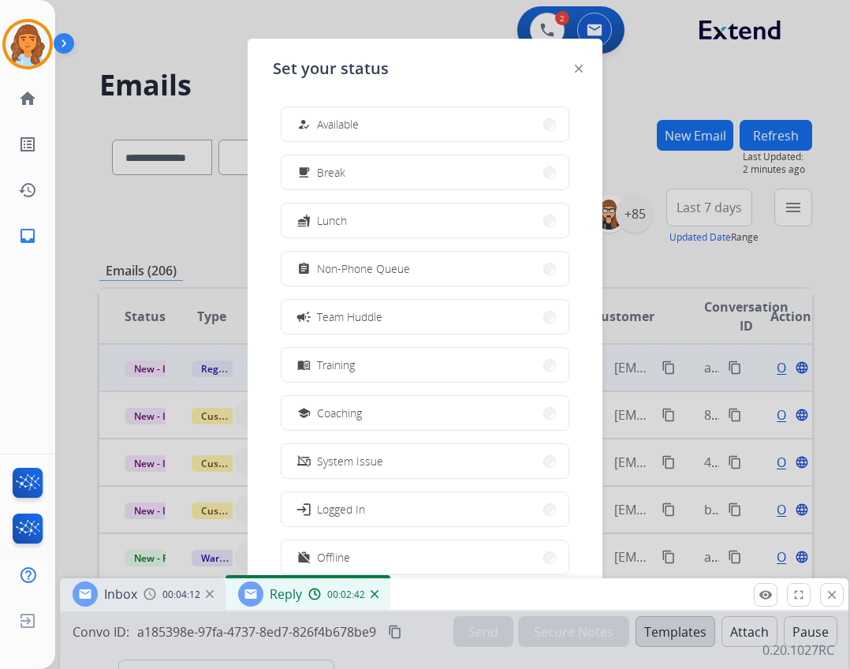
drag, startPoint x: 341, startPoint y: 132, endPoint x: 318, endPoint y: 145, distance: 27.2
click at [341, 132] on span "Available" at bounding box center [338, 124] width 42 height 17
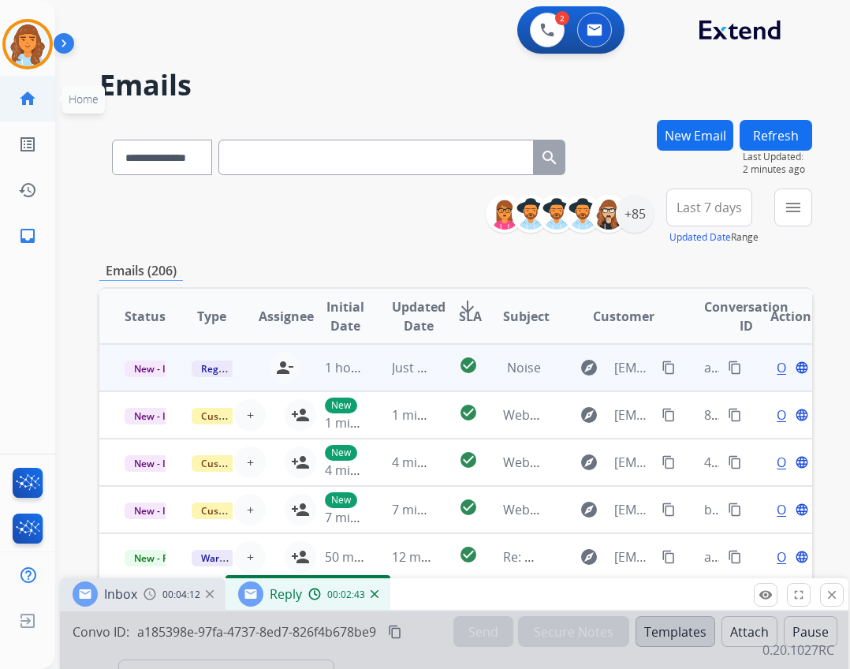
click at [36, 102] on link "home Home" at bounding box center [28, 98] width 44 height 44
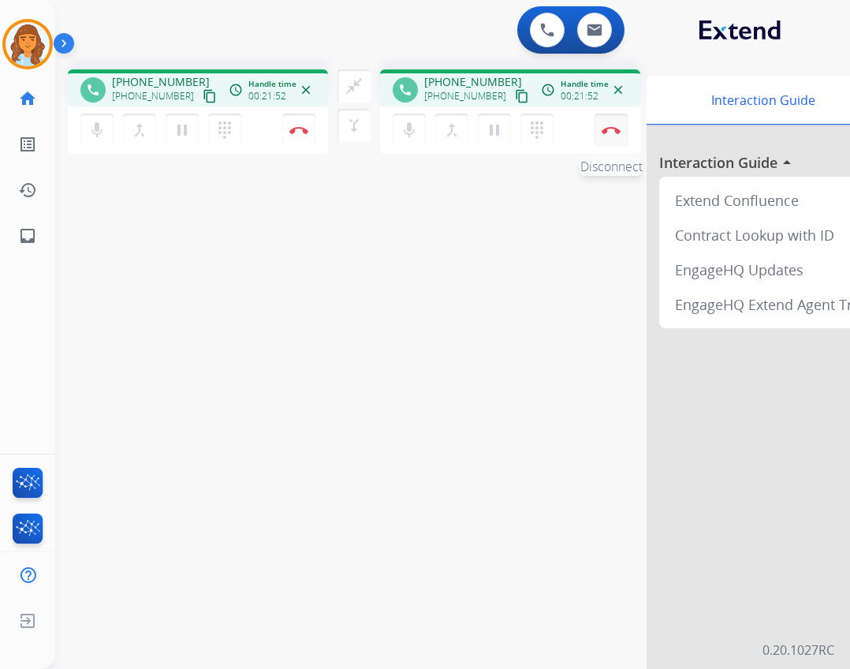
click at [315, 135] on button "Disconnect" at bounding box center [298, 130] width 33 height 33
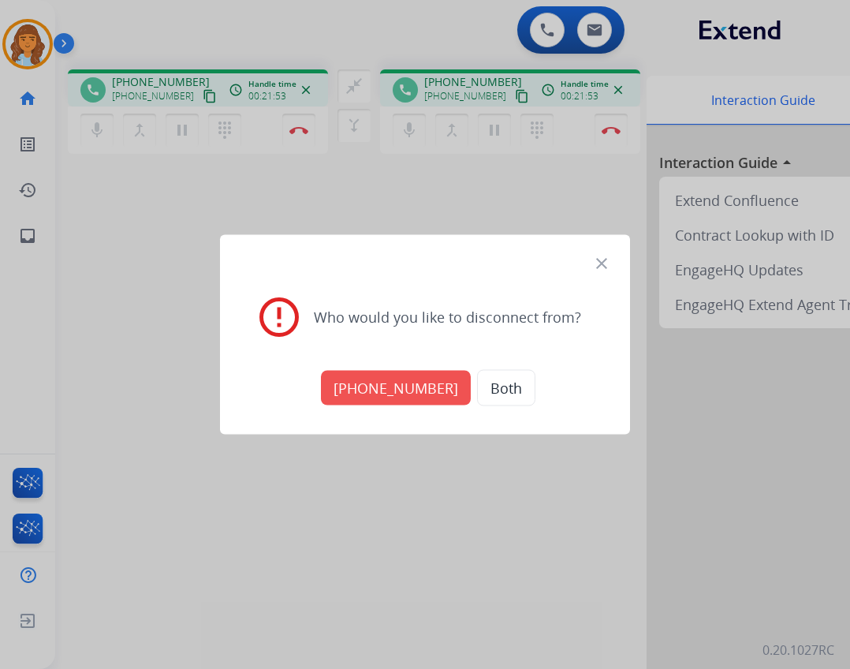
click at [412, 397] on button "+18552648997" at bounding box center [396, 388] width 150 height 35
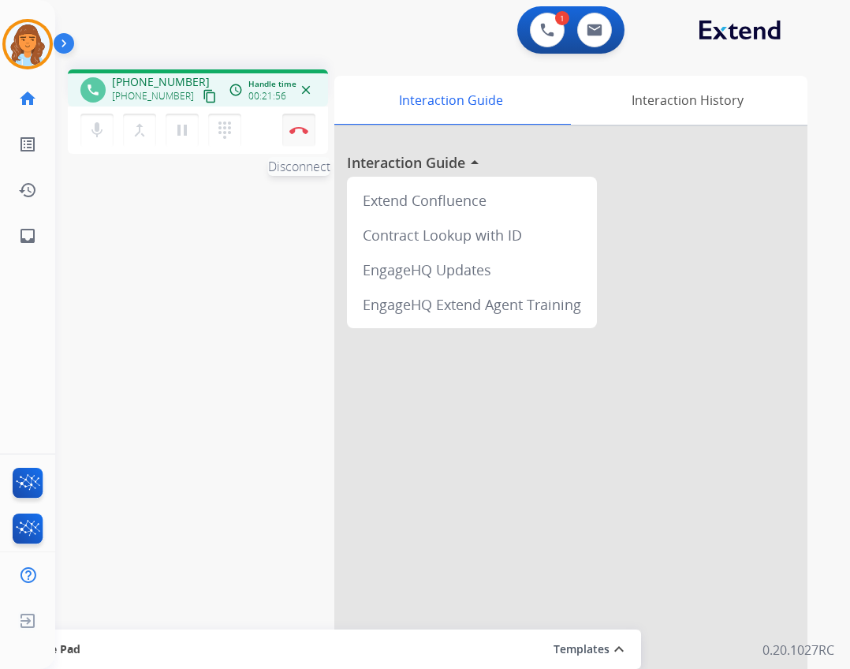
click at [299, 128] on img at bounding box center [298, 130] width 19 height 8
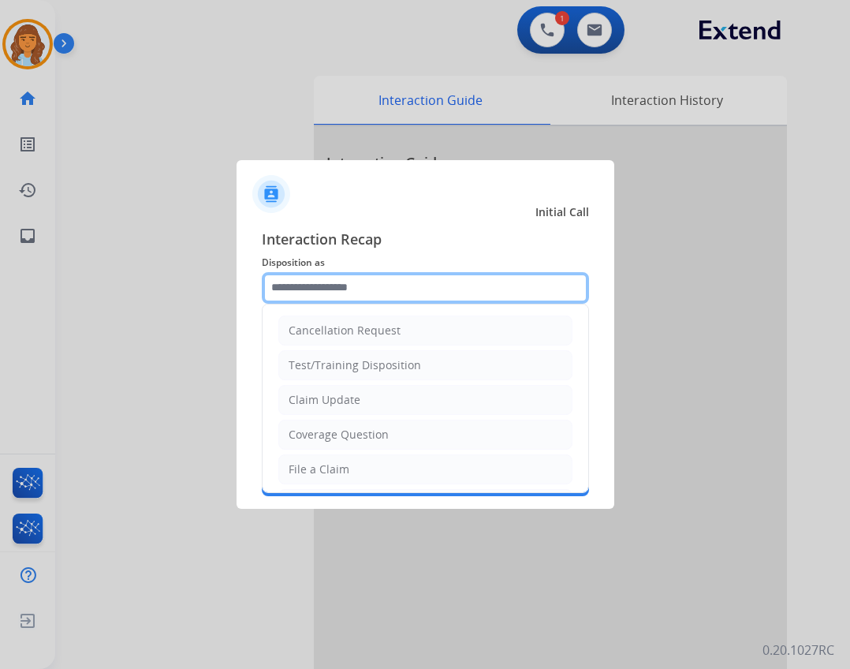
click at [324, 296] on input "text" at bounding box center [425, 288] width 327 height 32
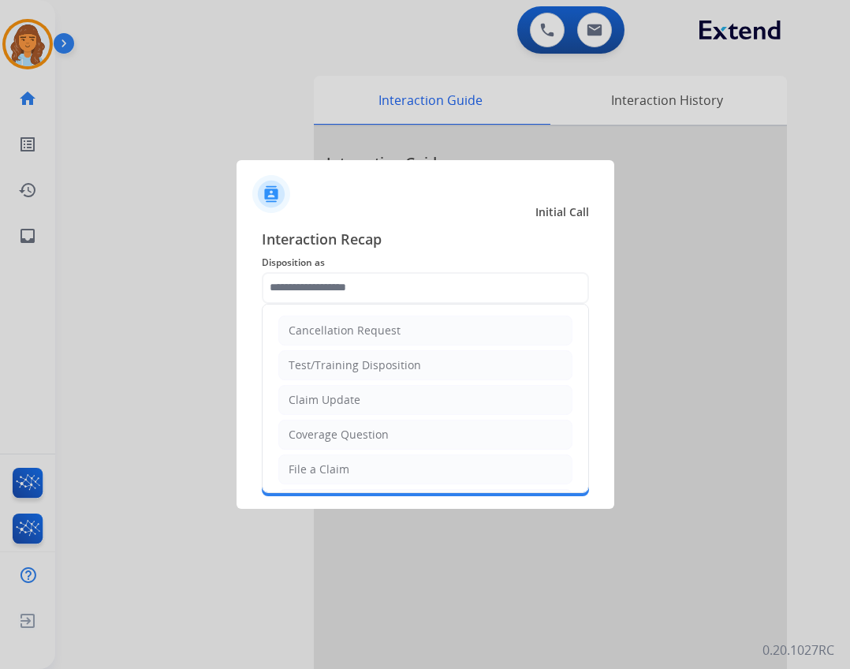
click at [353, 464] on li "File a Claim" at bounding box center [425, 469] width 294 height 30
type input "**********"
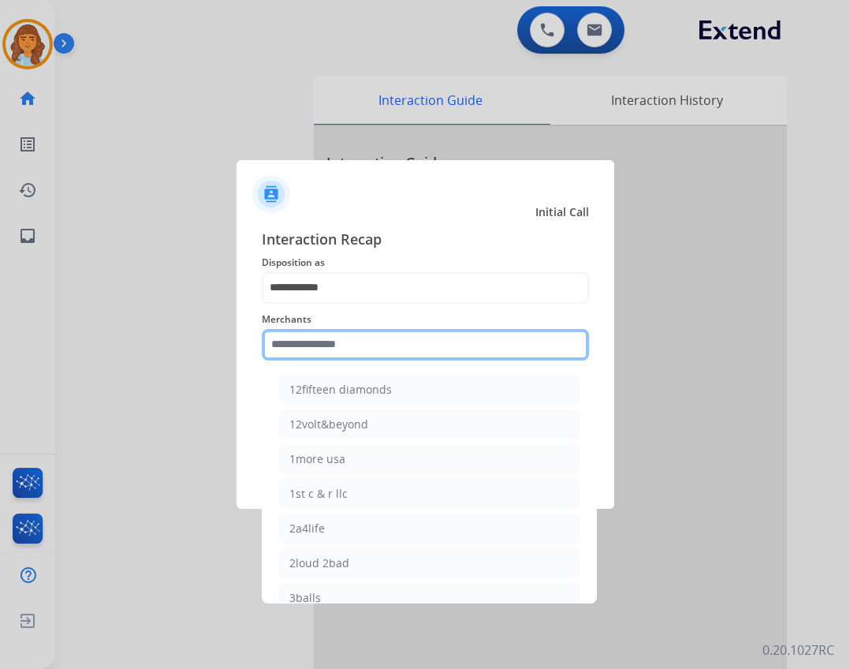
click at [340, 353] on input "text" at bounding box center [425, 345] width 327 height 32
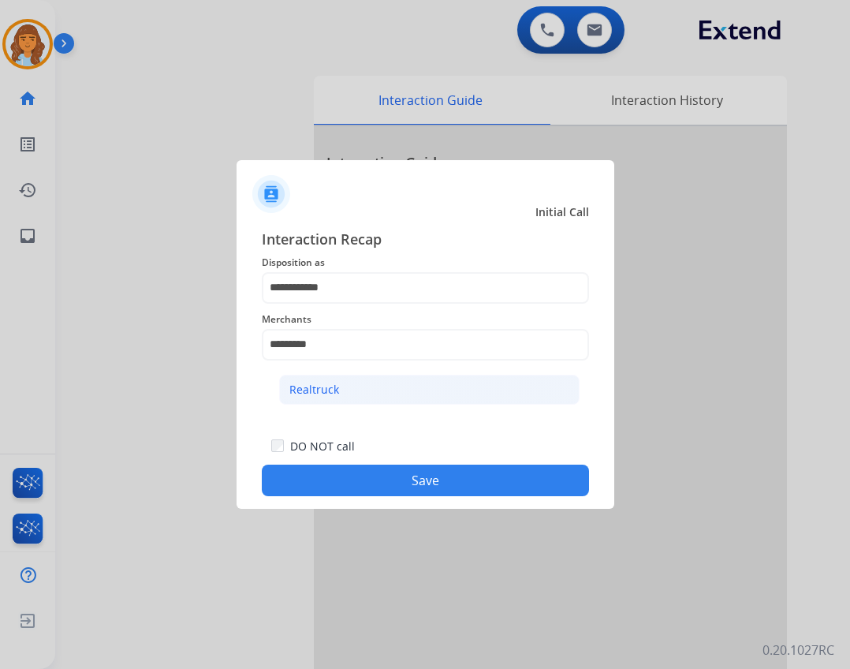
click at [358, 382] on li "Realtruck" at bounding box center [429, 390] width 300 height 30
type input "*********"
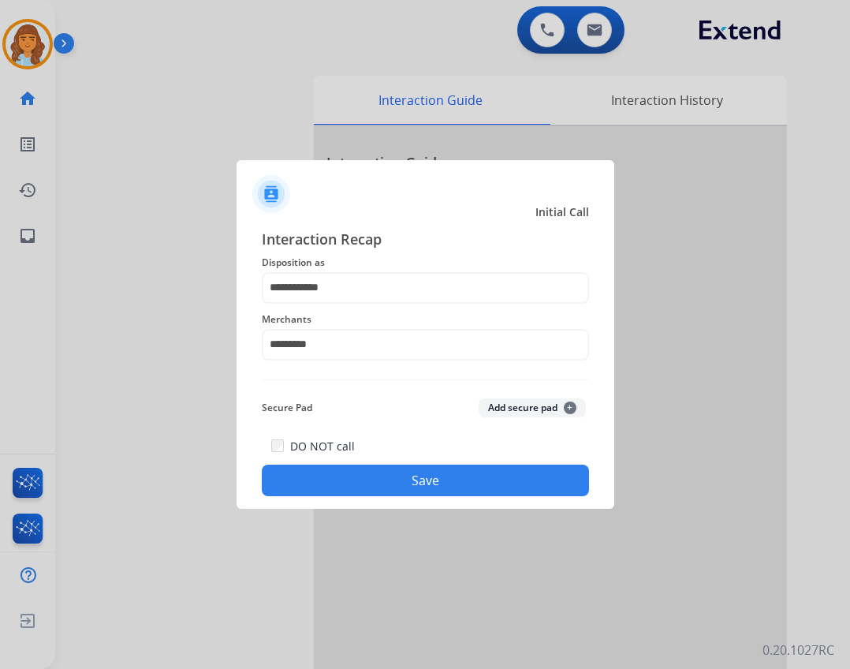
click at [320, 498] on div "**********" at bounding box center [426, 362] width 378 height 294
click at [322, 493] on button "Save" at bounding box center [425, 480] width 327 height 32
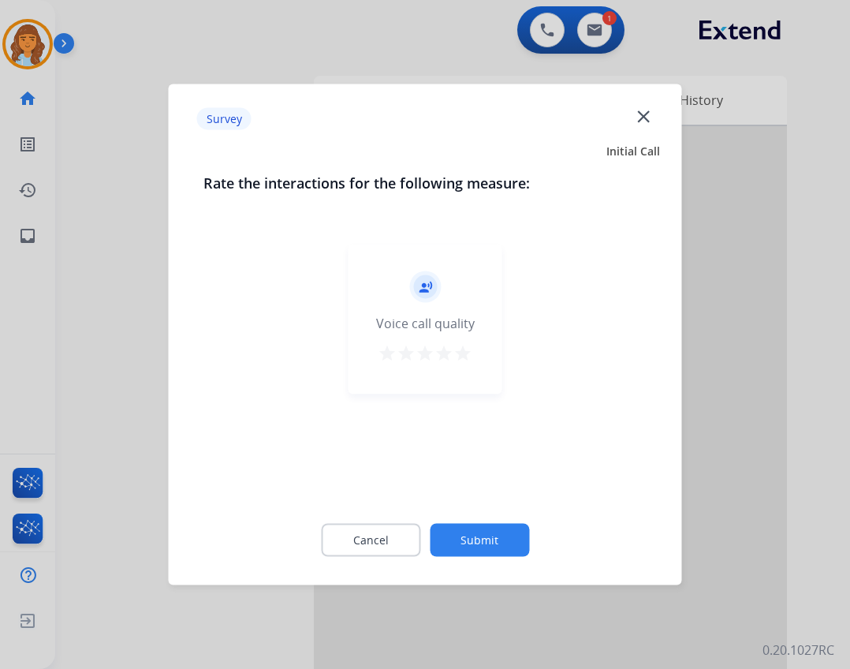
click at [509, 525] on button "Submit" at bounding box center [479, 540] width 99 height 33
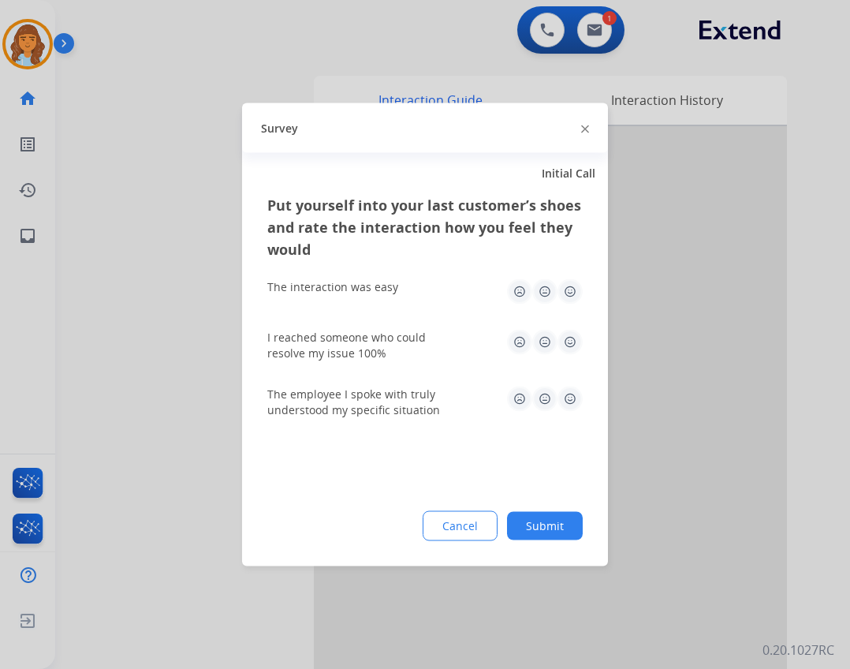
click at [509, 525] on div "Cancel Submit" at bounding box center [424, 526] width 315 height 30
click at [517, 527] on button "Submit" at bounding box center [545, 526] width 76 height 28
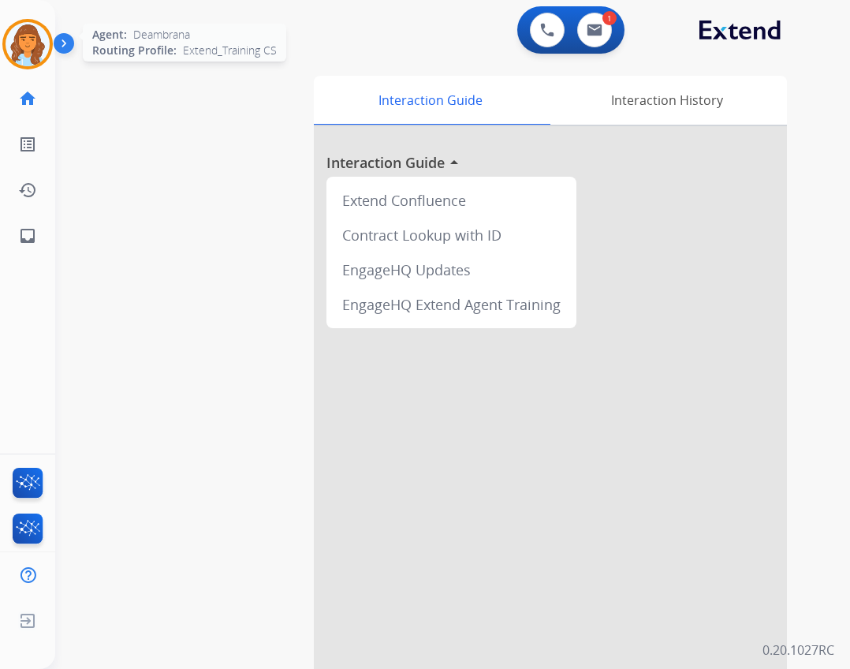
click at [51, 63] on div "Agent: Deambrana Routing Profile: Extend_Training CS" at bounding box center [27, 44] width 50 height 50
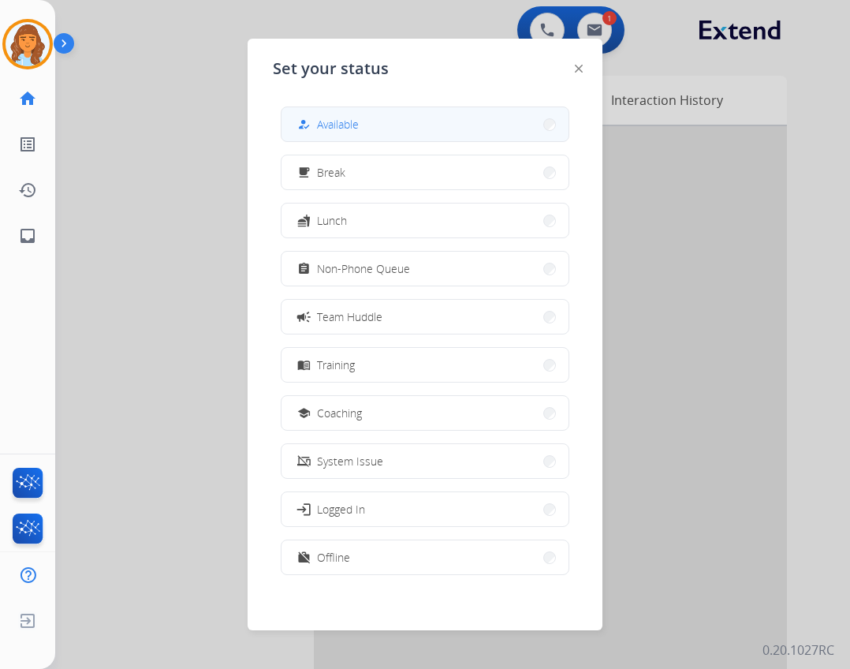
drag, startPoint x: 311, startPoint y: 99, endPoint x: 311, endPoint y: 108, distance: 8.7
click at [311, 99] on div "how_to_reg Available free_breakfast Break fastfood Lunch assignment Non-Phone Q…" at bounding box center [425, 342] width 304 height 497
click at [308, 128] on mat-icon "how_to_reg" at bounding box center [303, 123] width 13 height 13
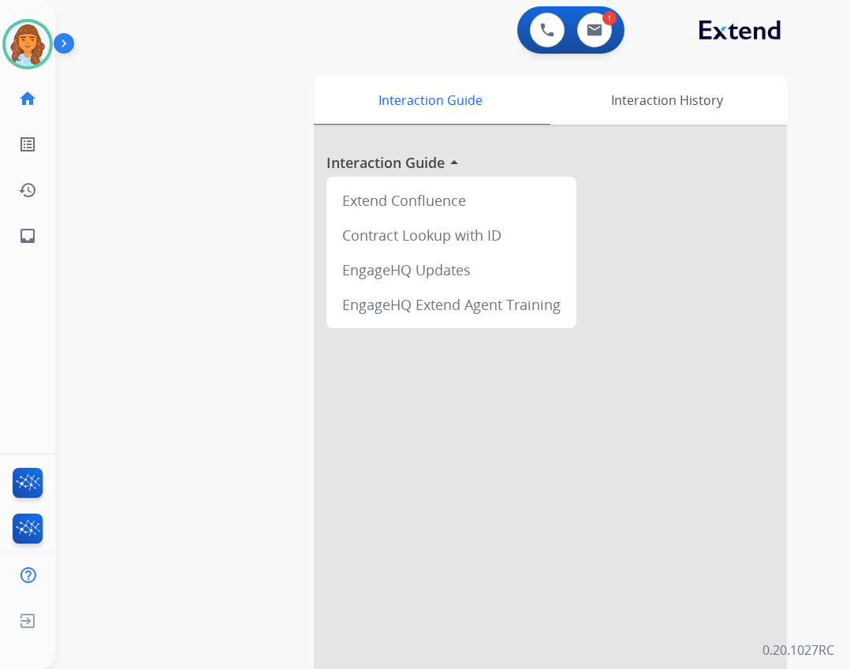
scroll to position [46, 0]
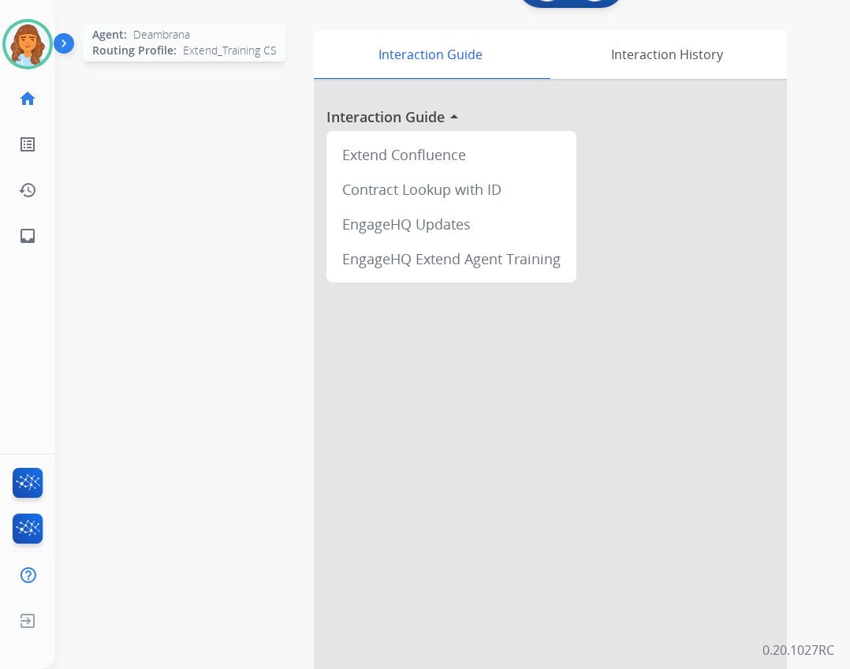
click at [30, 27] on img at bounding box center [28, 44] width 44 height 44
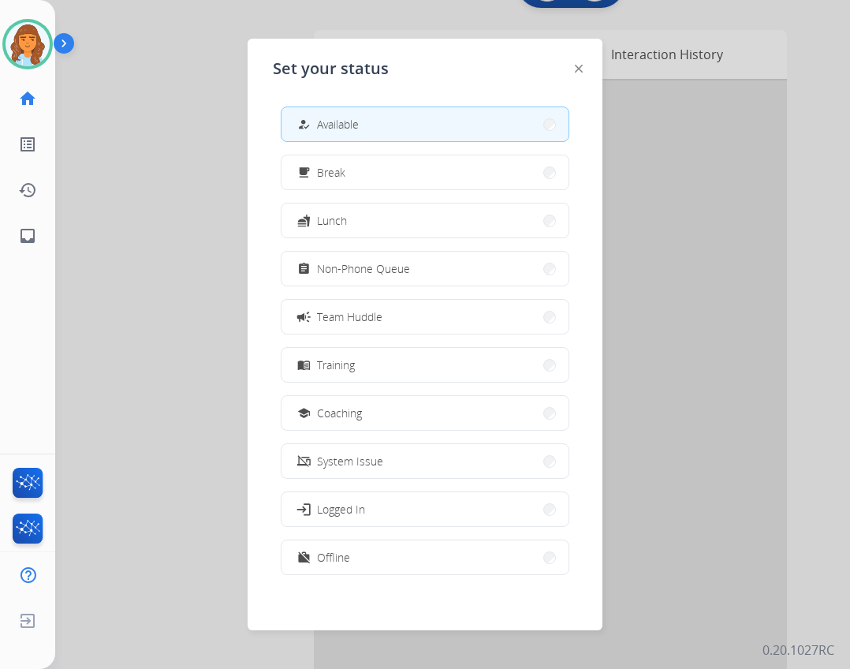
drag, startPoint x: 241, startPoint y: 316, endPoint x: 200, endPoint y: 299, distance: 44.5
click at [237, 314] on div at bounding box center [425, 334] width 850 height 669
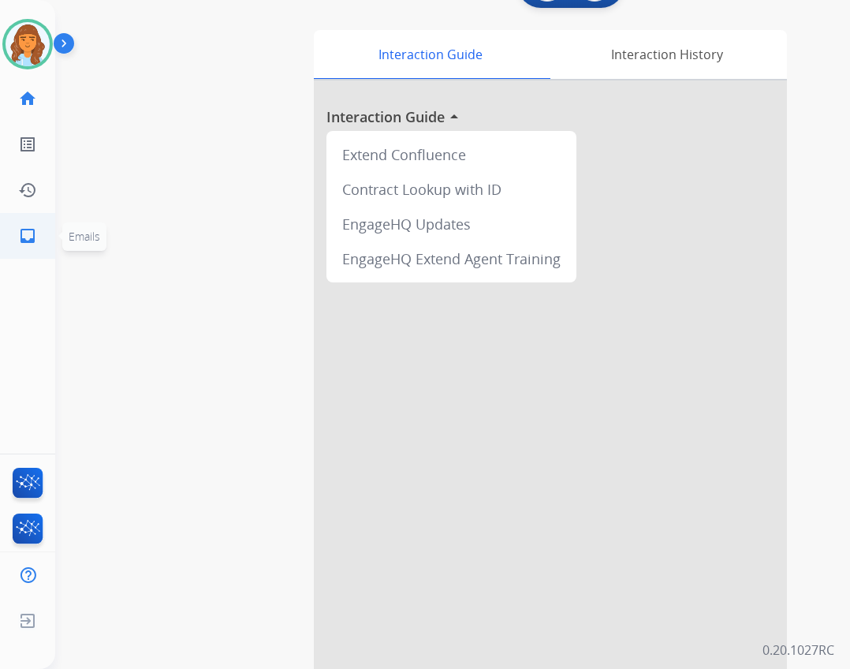
click at [40, 236] on link "inbox Emails" at bounding box center [28, 236] width 44 height 44
select select "**********"
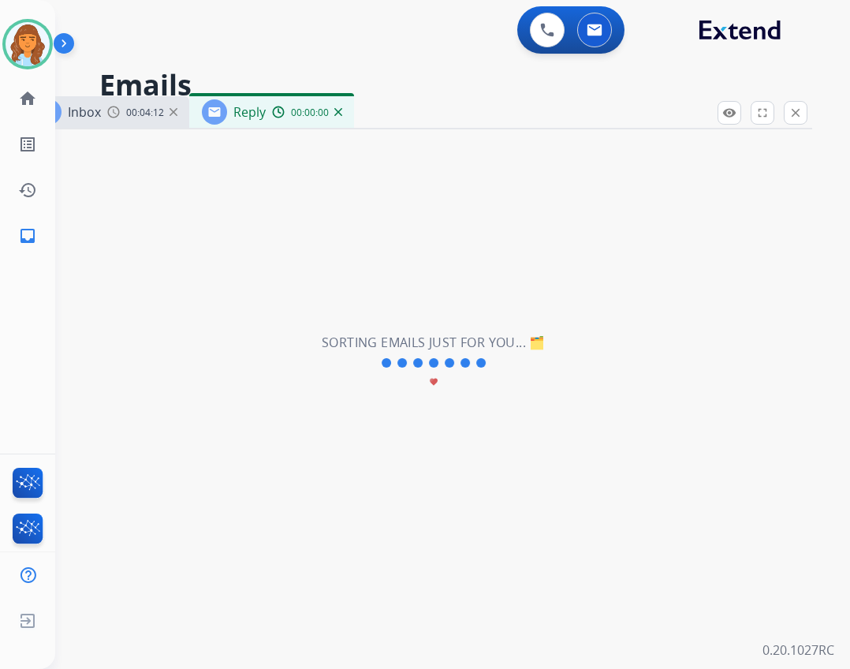
select select "**********"
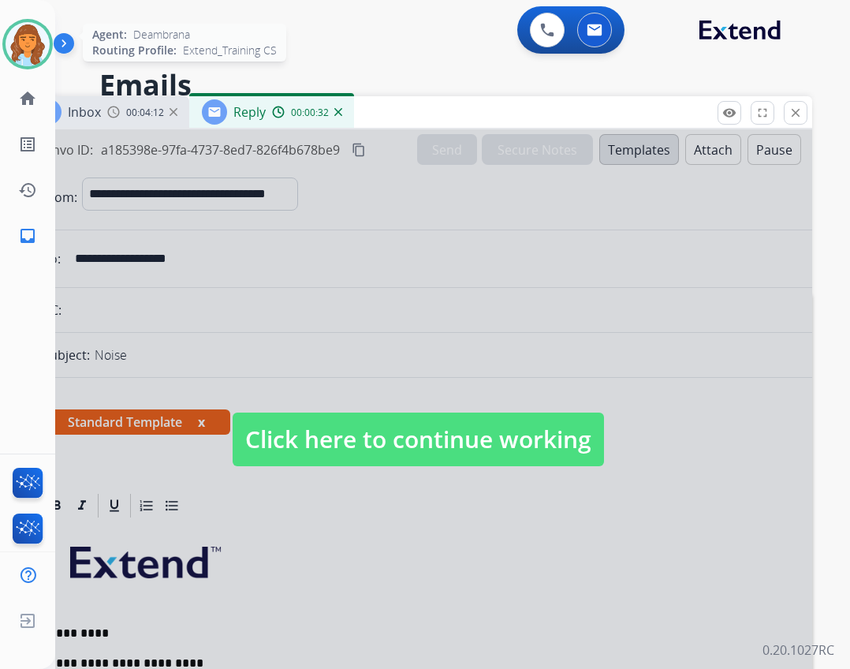
click at [16, 43] on img at bounding box center [28, 44] width 44 height 44
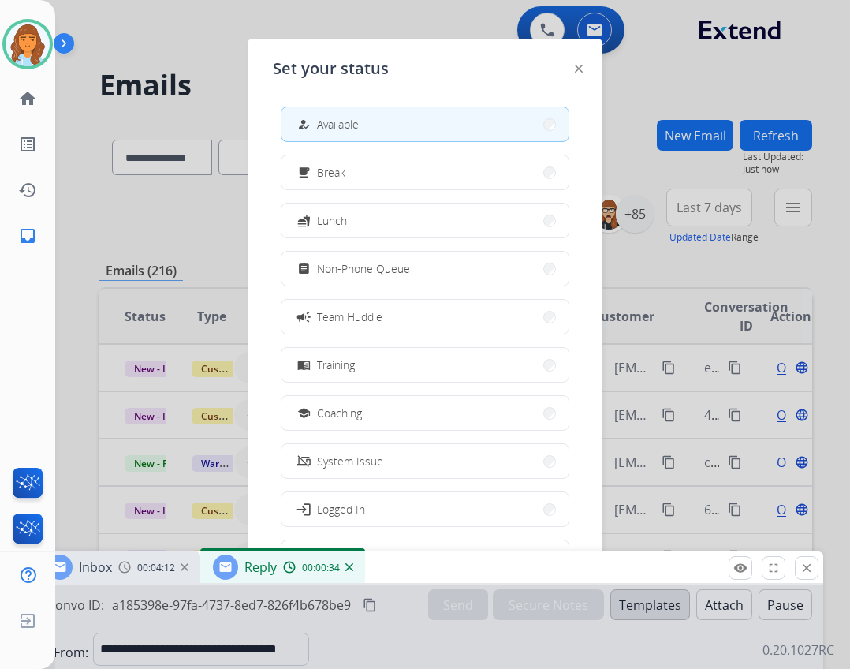
drag, startPoint x: 595, startPoint y: 114, endPoint x: 595, endPoint y: 673, distance: 559.8
click at [595, 668] on html "**********" at bounding box center [425, 334] width 850 height 669
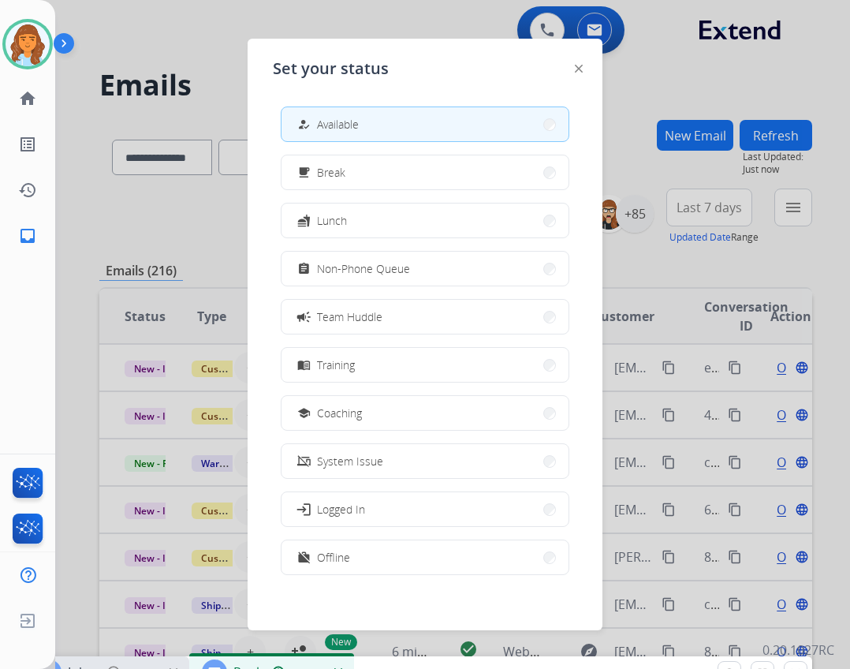
click at [223, 235] on div at bounding box center [425, 334] width 850 height 669
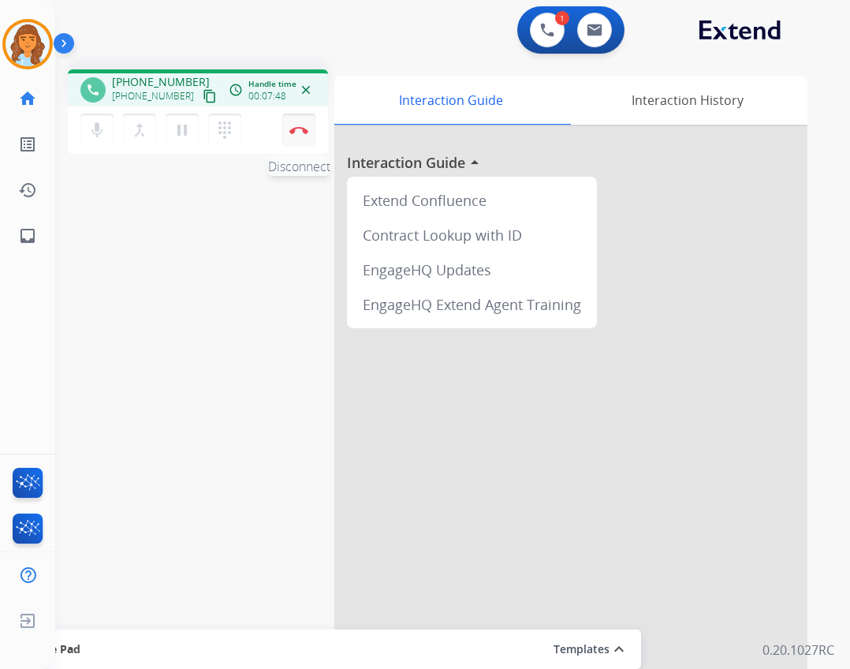
click at [304, 138] on button "Disconnect" at bounding box center [298, 130] width 33 height 33
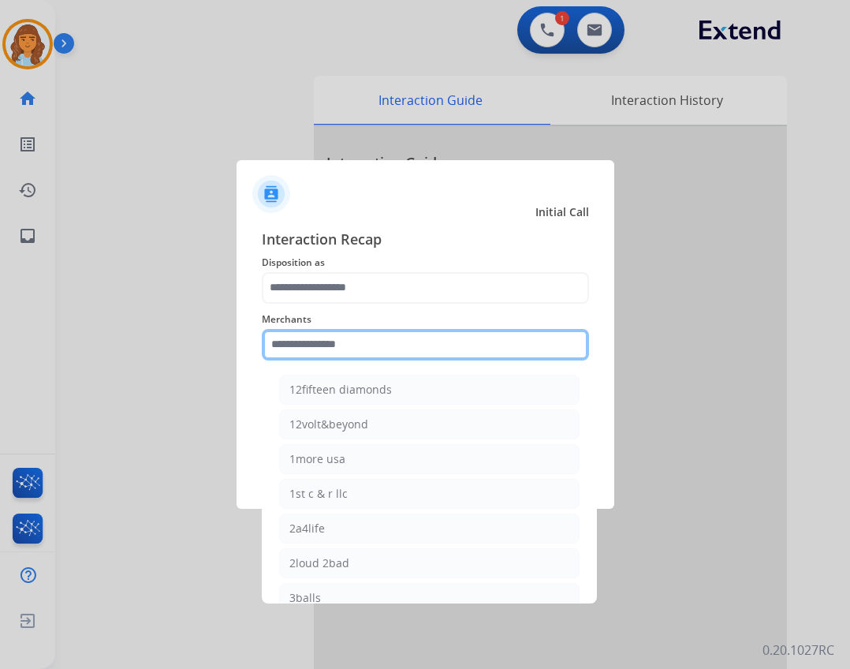
click at [445, 341] on input "text" at bounding box center [425, 345] width 327 height 32
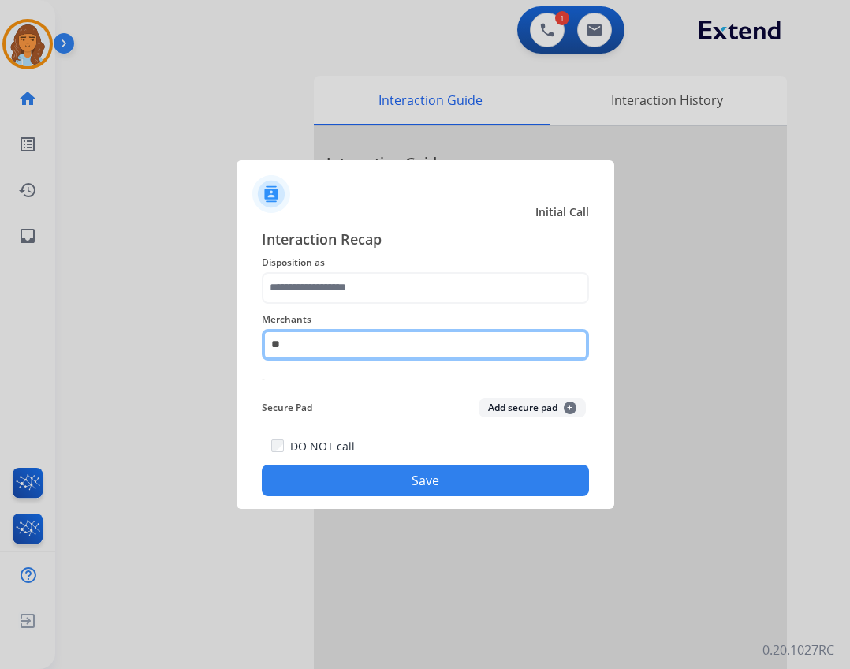
type input "*"
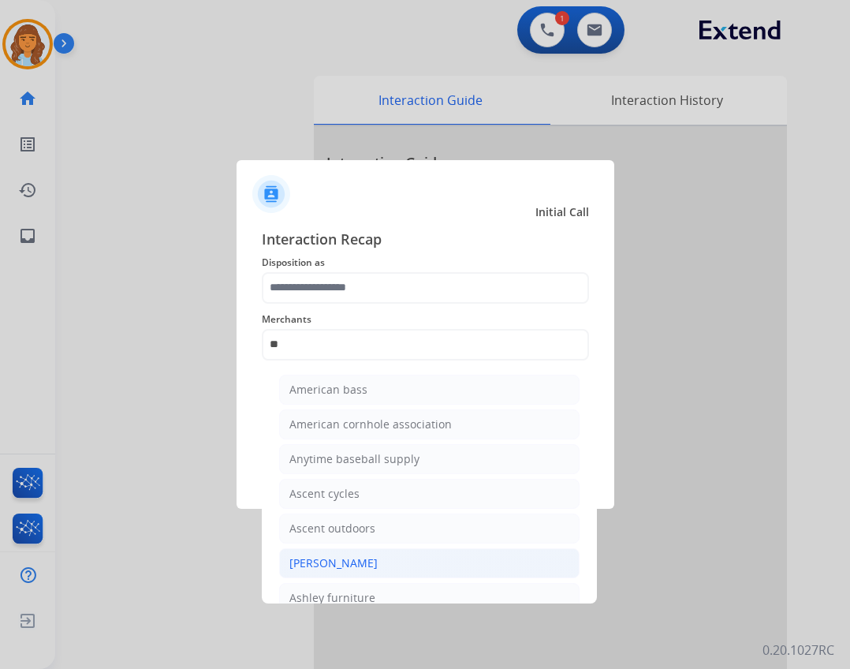
click at [376, 572] on li "[PERSON_NAME]" at bounding box center [429, 563] width 300 height 30
type input "**********"
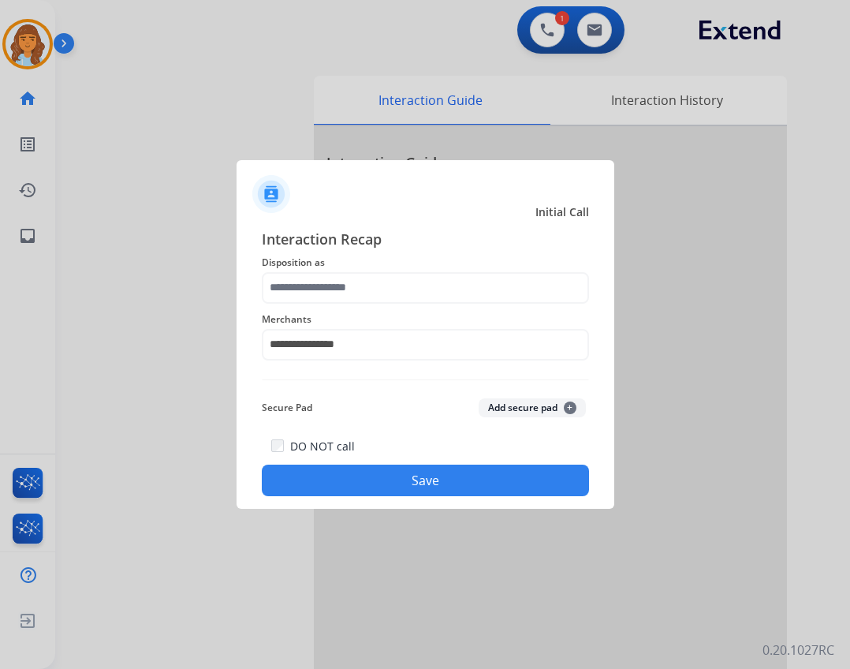
click at [376, 304] on div "**********" at bounding box center [425, 335] width 327 height 63
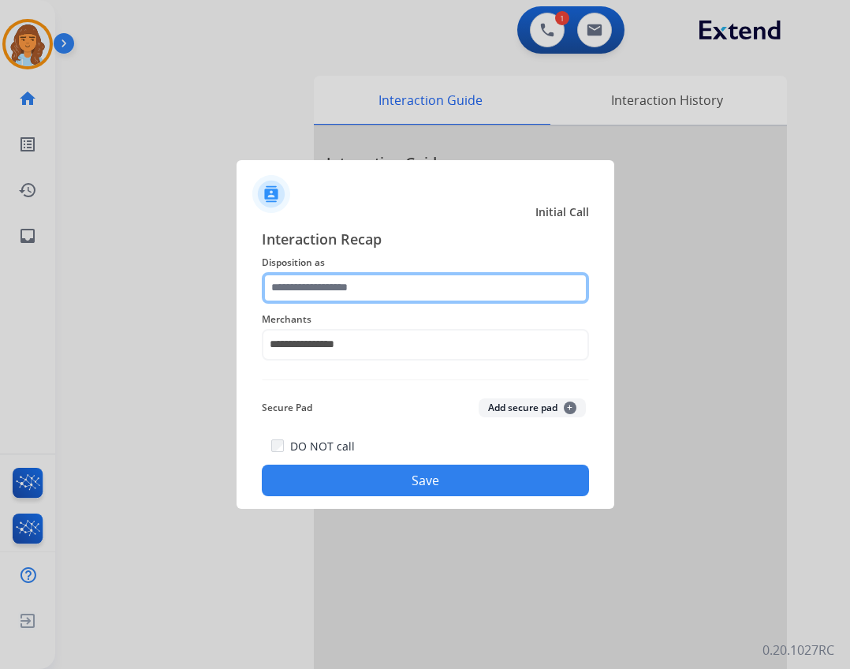
click at [382, 288] on input "text" at bounding box center [425, 288] width 327 height 32
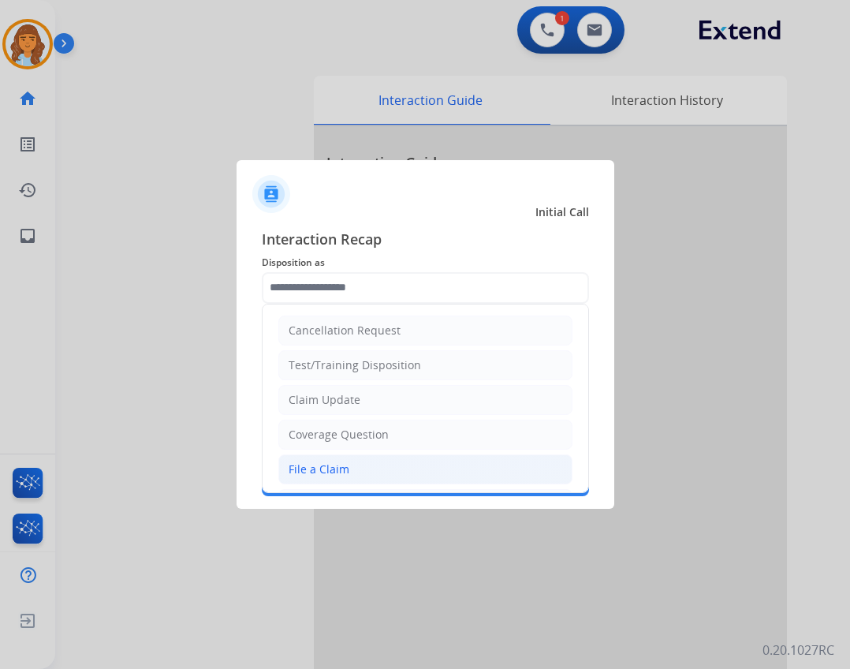
click at [379, 469] on li "File a Claim" at bounding box center [425, 469] width 294 height 30
type input "**********"
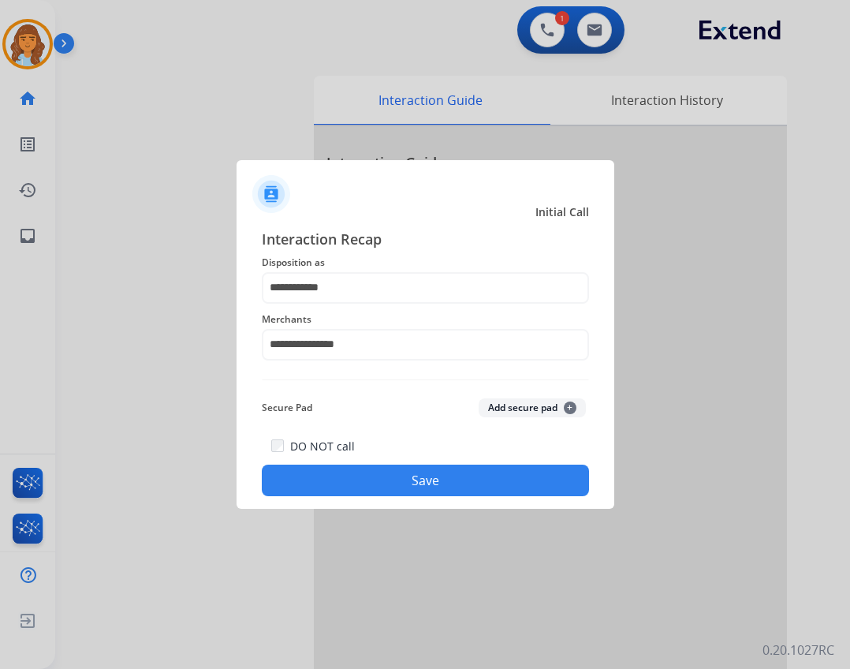
click at [443, 477] on button "Save" at bounding box center [425, 480] width 327 height 32
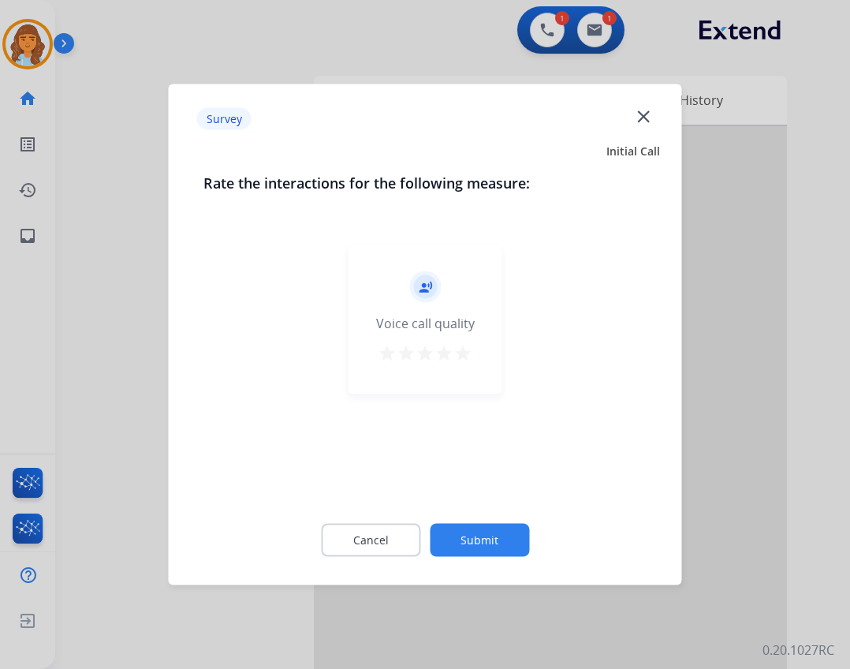
click at [480, 534] on button "Submit" at bounding box center [479, 540] width 99 height 33
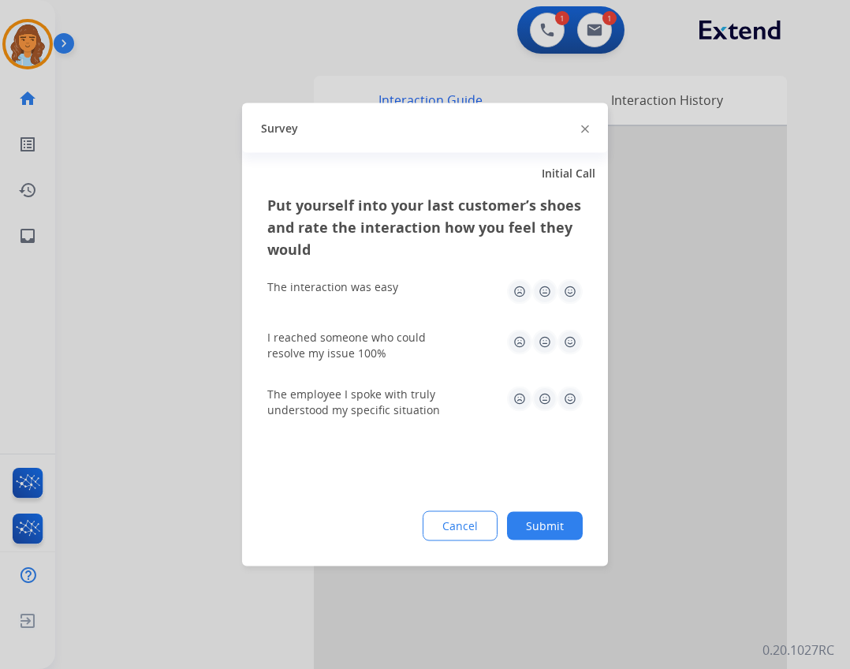
drag, startPoint x: 579, startPoint y: 513, endPoint x: 552, endPoint y: 524, distance: 29.0
click at [552, 524] on button "Submit" at bounding box center [545, 526] width 76 height 28
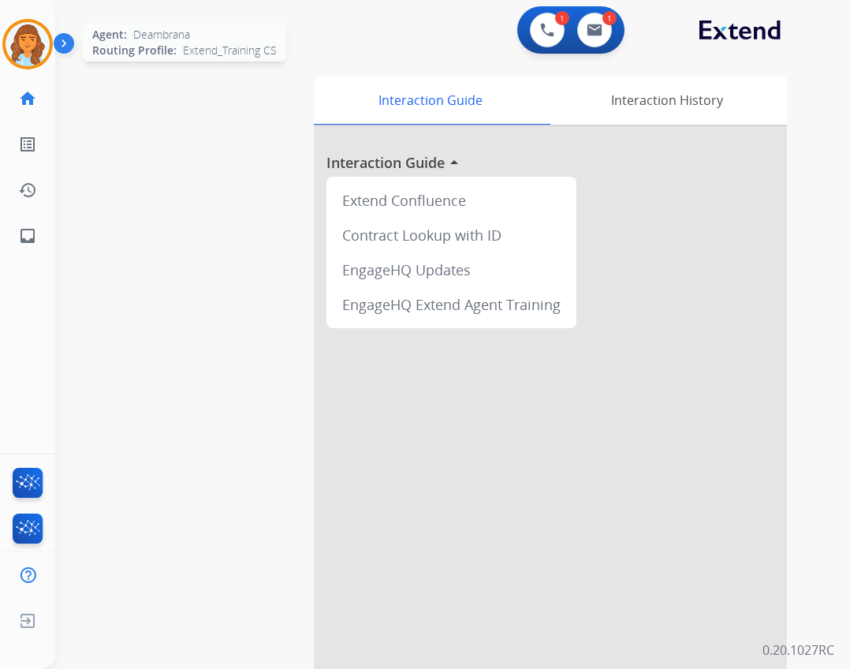
click at [25, 52] on img at bounding box center [28, 44] width 44 height 44
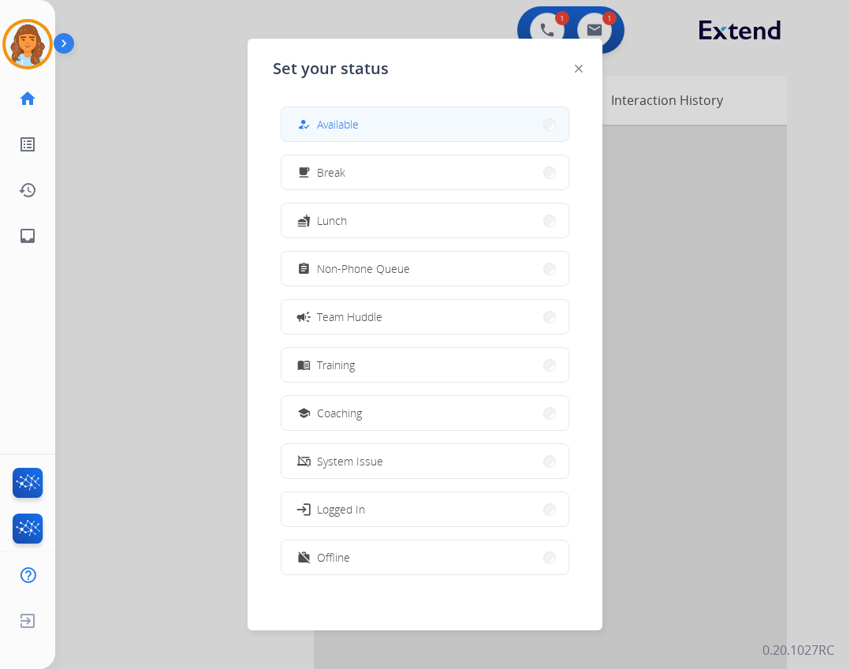
click at [365, 125] on button "how_to_reg Available" at bounding box center [424, 124] width 287 height 34
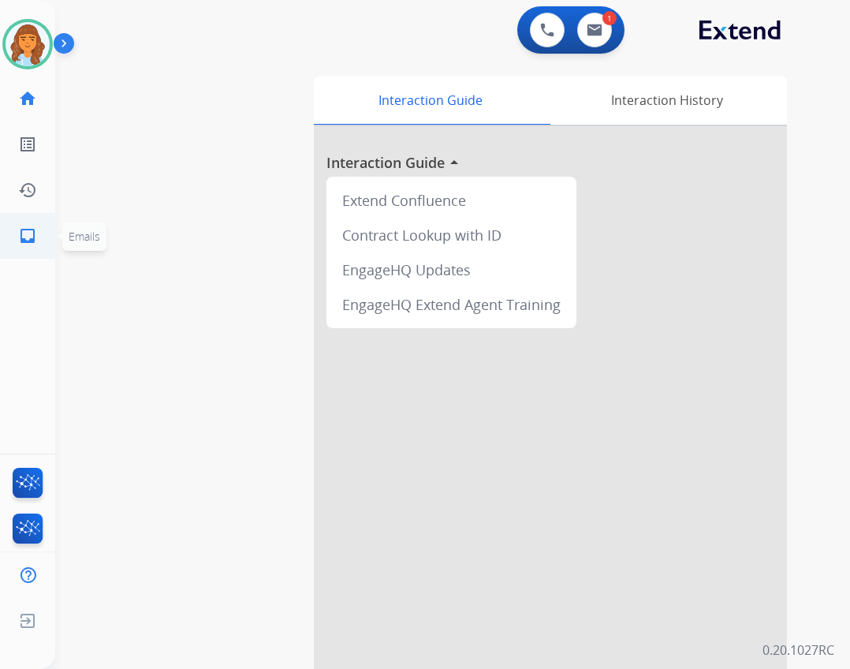
click at [34, 233] on mat-icon "inbox" at bounding box center [27, 235] width 19 height 19
select select "**********"
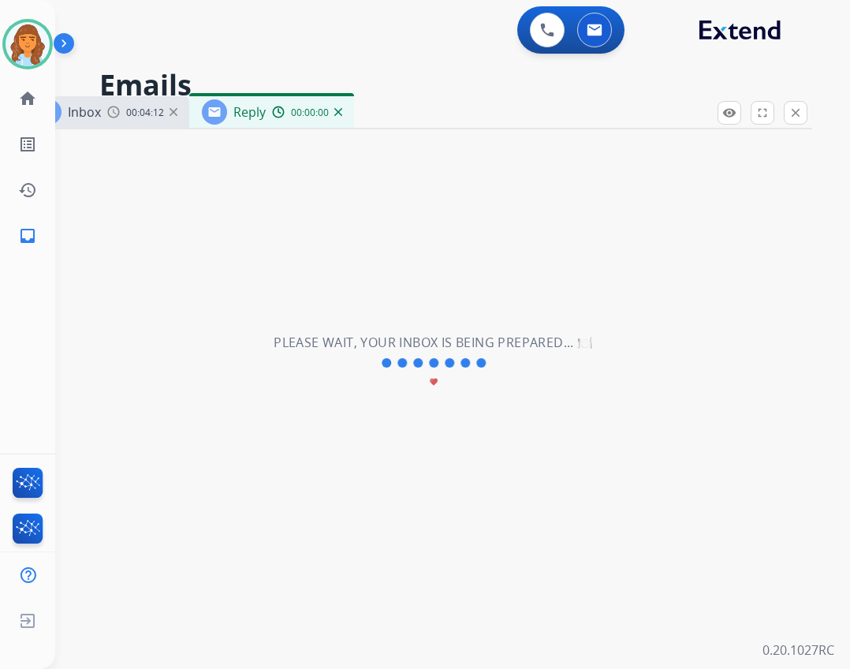
select select "**********"
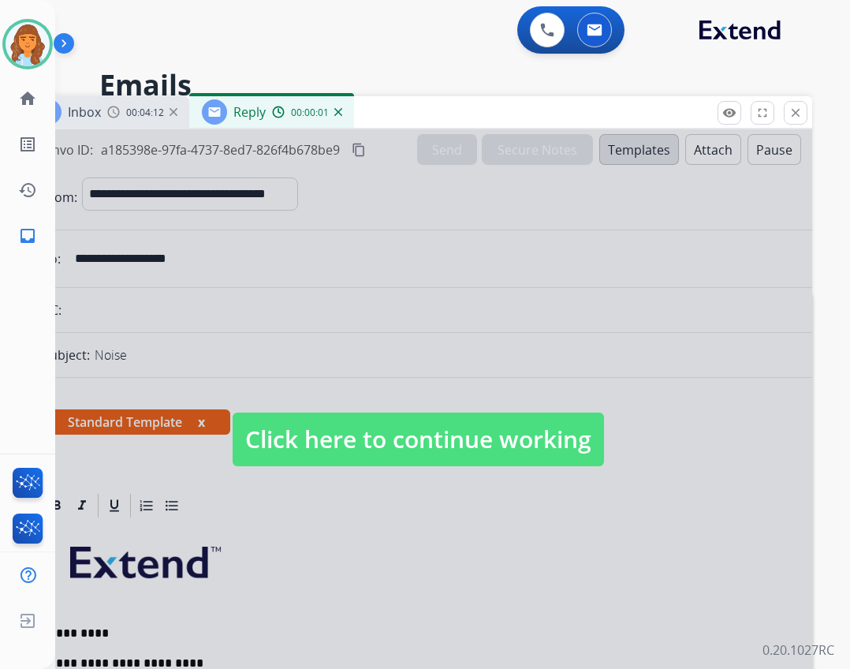
click at [334, 443] on span "Click here to continue working" at bounding box center [418, 439] width 371 height 54
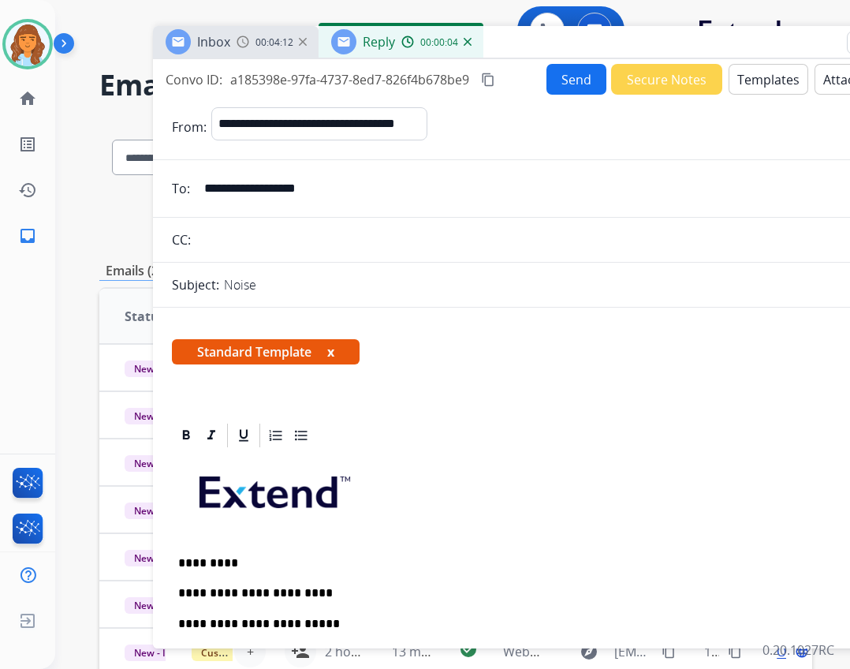
drag, startPoint x: 364, startPoint y: 109, endPoint x: 494, endPoint y: 39, distance: 147.1
click at [494, 39] on div "Inbox 00:04:12 Reply 00:00:04" at bounding box center [547, 42] width 788 height 33
click at [343, 618] on p "**********" at bounding box center [540, 624] width 725 height 14
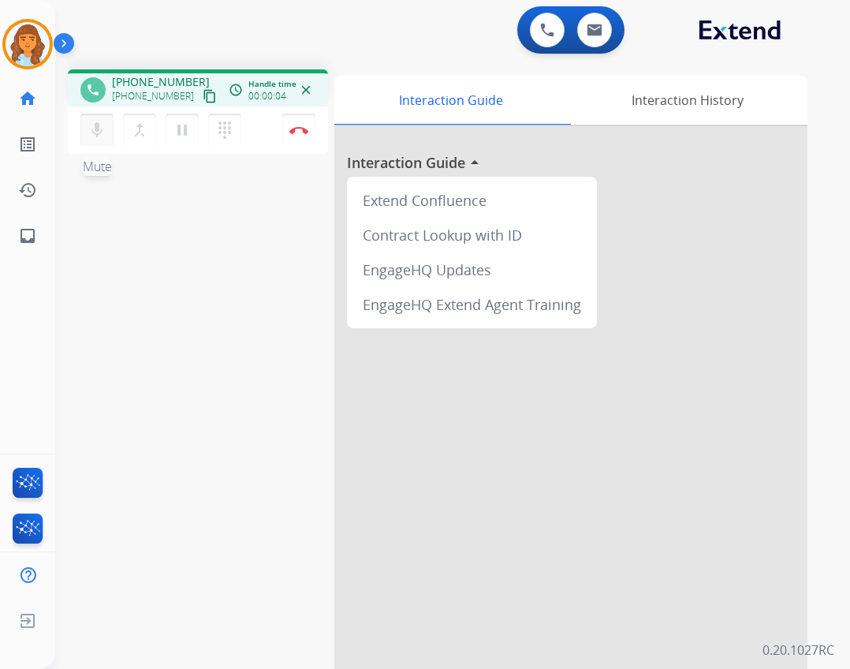
drag, startPoint x: 101, startPoint y: 127, endPoint x: 103, endPoint y: 151, distance: 23.8
click at [103, 142] on button "mic Mute" at bounding box center [96, 130] width 33 height 33
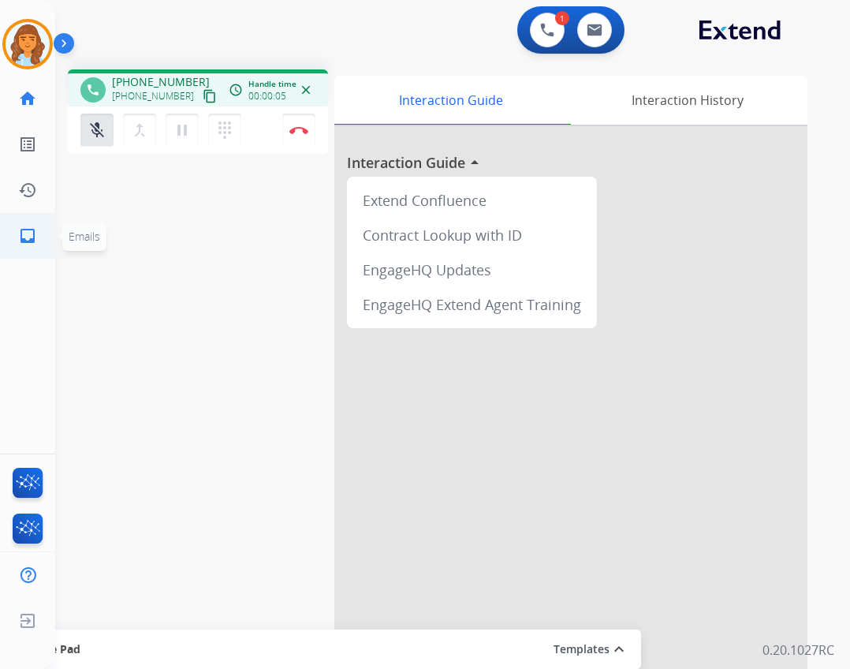
click at [36, 238] on mat-icon "inbox" at bounding box center [27, 235] width 19 height 19
select select "**********"
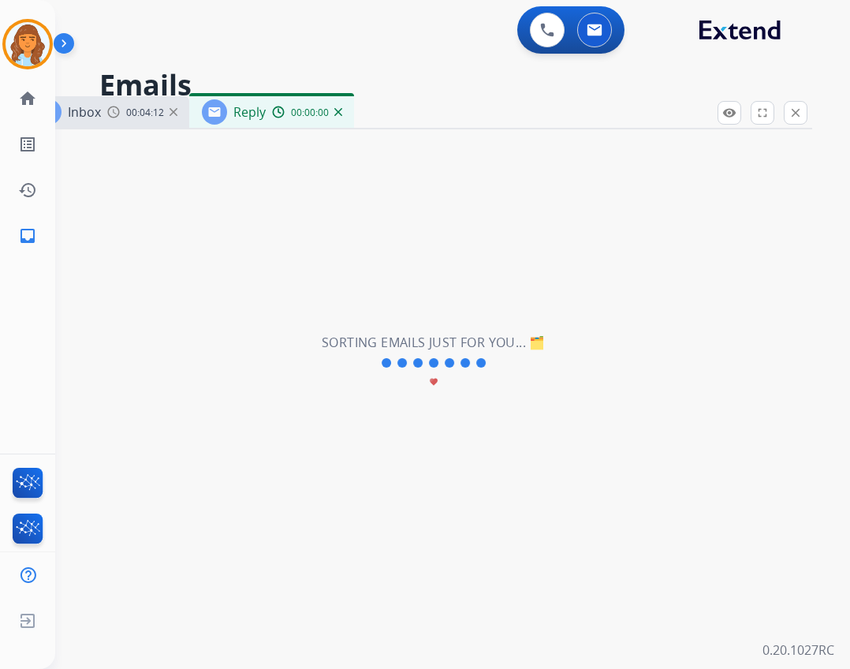
select select "**********"
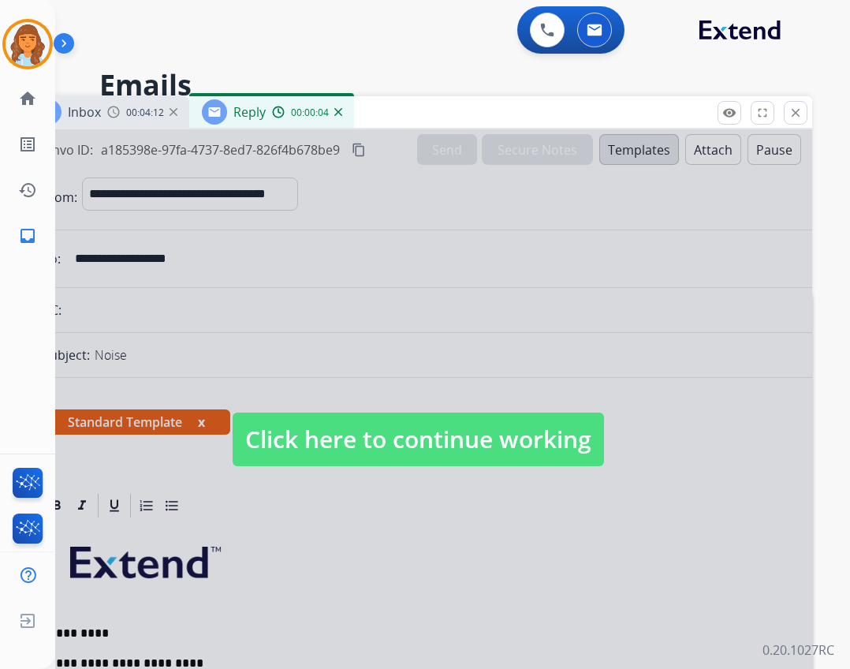
click at [352, 440] on span "Click here to continue working" at bounding box center [418, 439] width 371 height 54
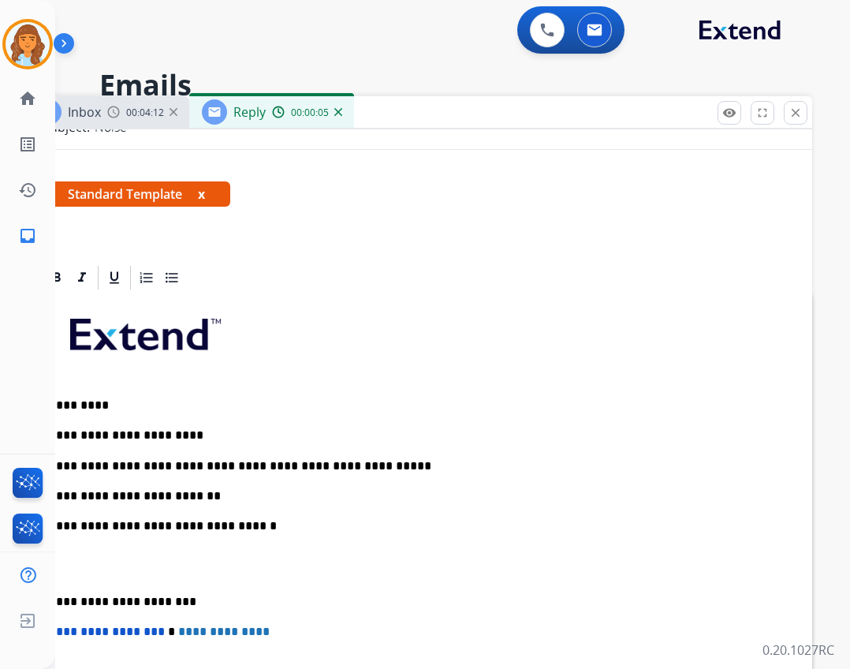
scroll to position [237, 0]
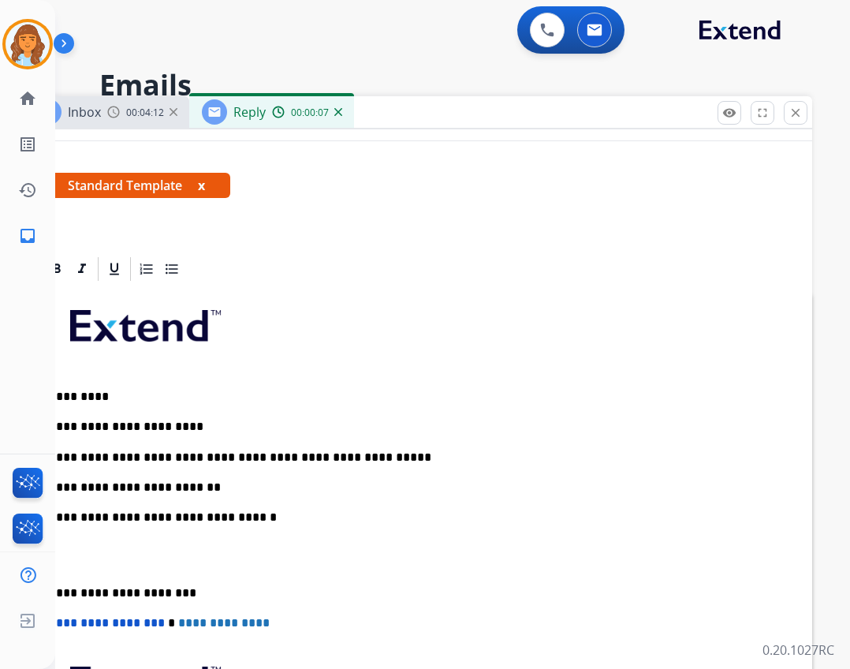
click at [235, 499] on div "**********" at bounding box center [418, 554] width 751 height 542
click at [224, 484] on p "**********" at bounding box center [411, 487] width 725 height 14
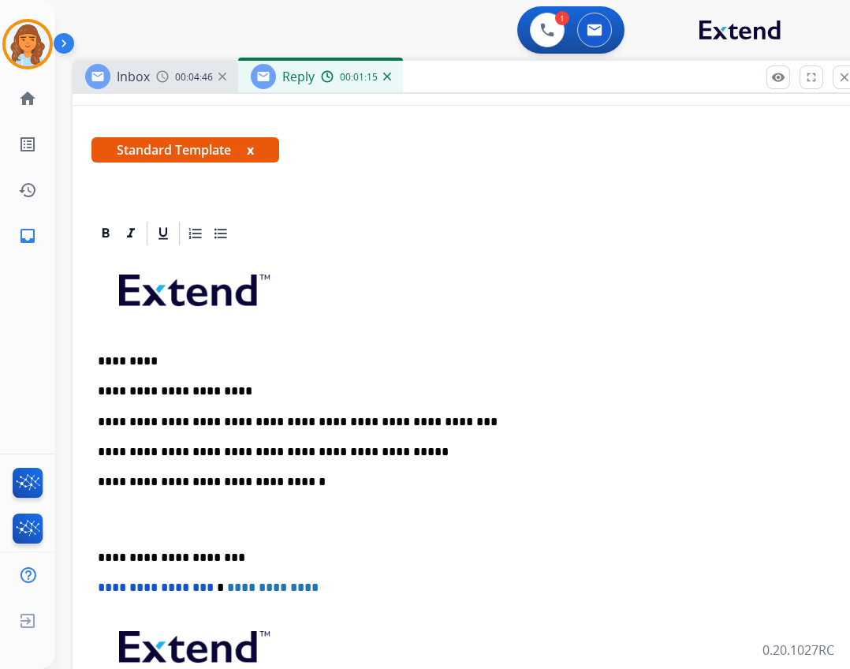
drag, startPoint x: 384, startPoint y: 106, endPoint x: 433, endPoint y: 72, distance: 59.9
click at [433, 72] on div "Inbox 00:04:46 Reply 00:01:15" at bounding box center [467, 77] width 788 height 33
click at [93, 556] on div "**********" at bounding box center [466, 519] width 751 height 542
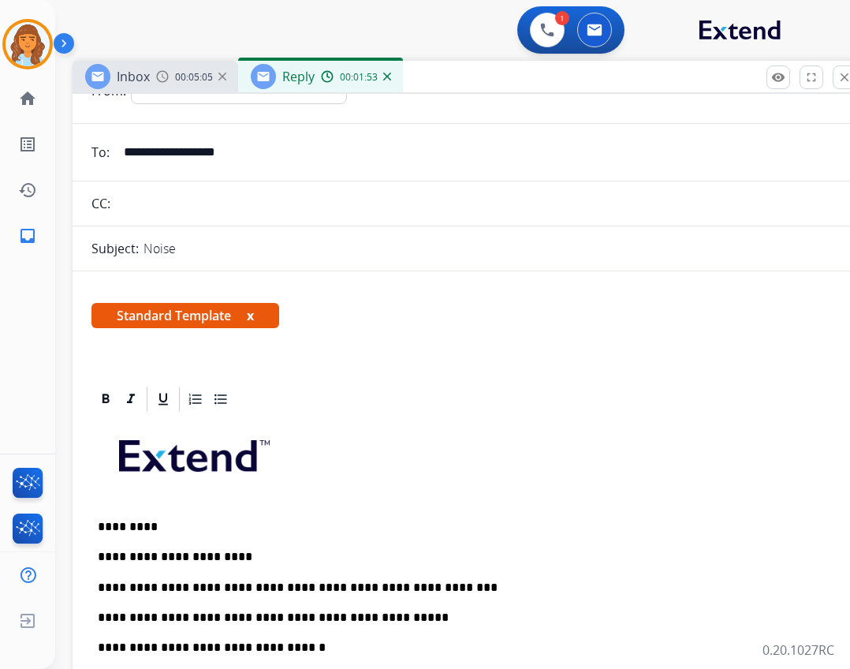
scroll to position [0, 0]
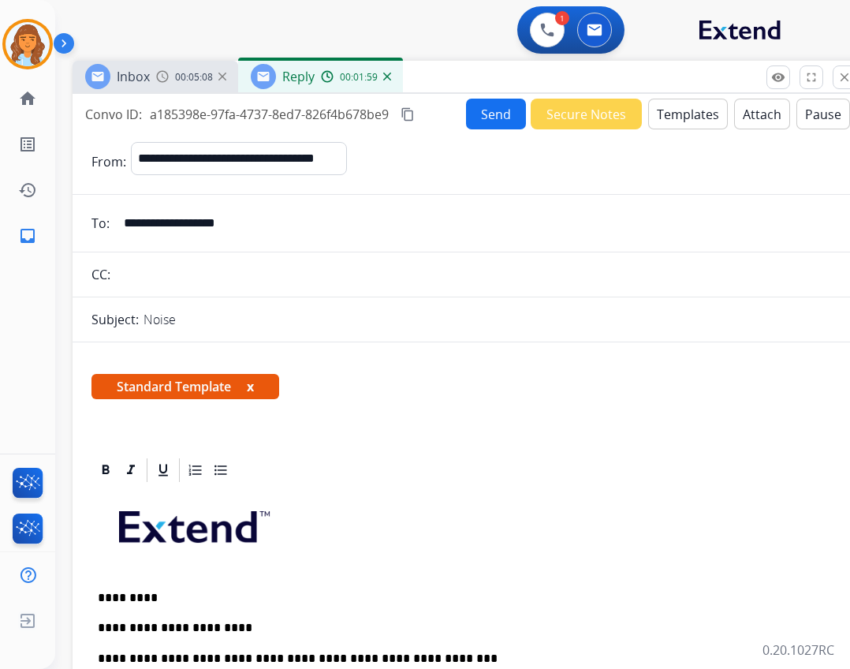
click at [486, 114] on button "Send" at bounding box center [496, 114] width 60 height 31
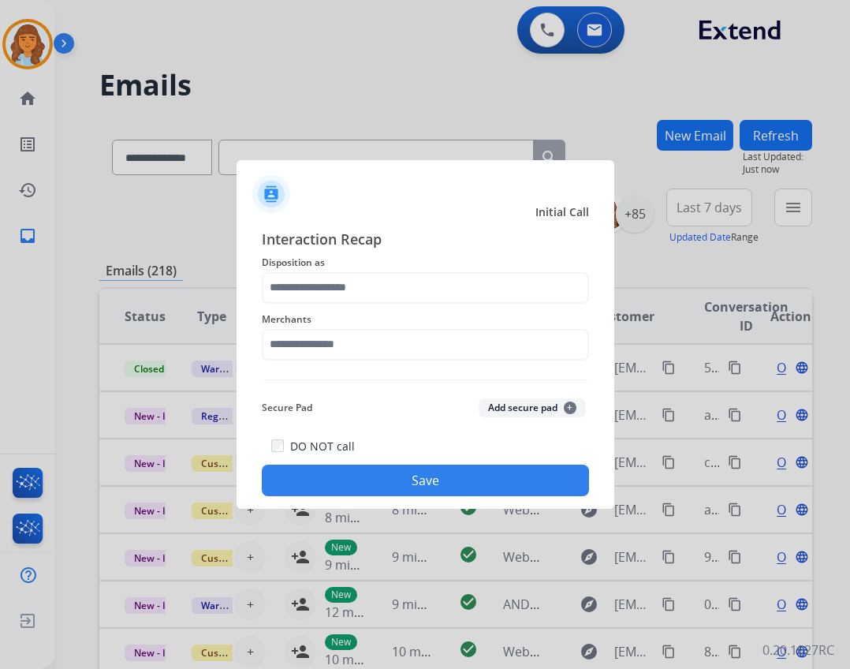
click at [313, 322] on span "Merchants" at bounding box center [425, 319] width 327 height 19
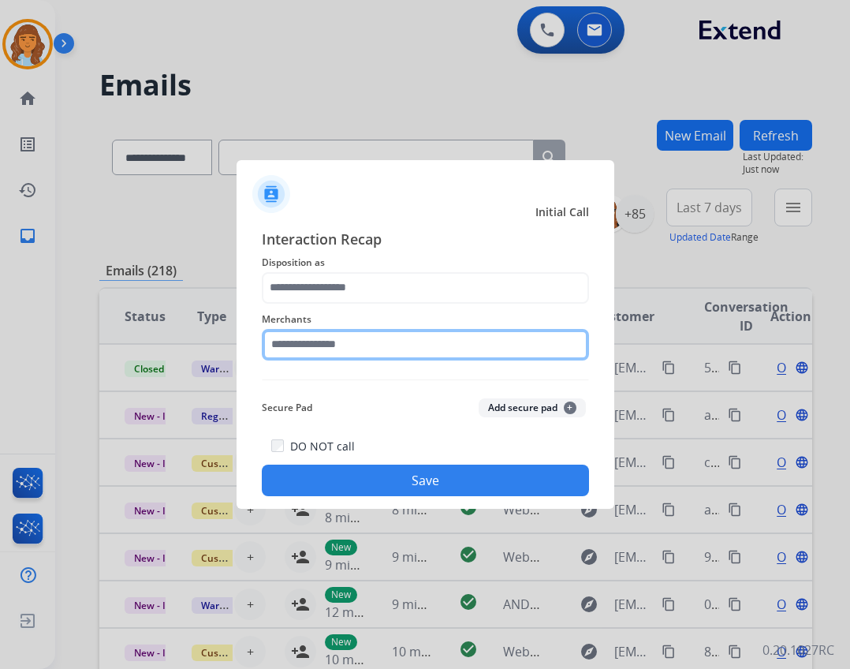
click at [325, 338] on input "text" at bounding box center [425, 345] width 327 height 32
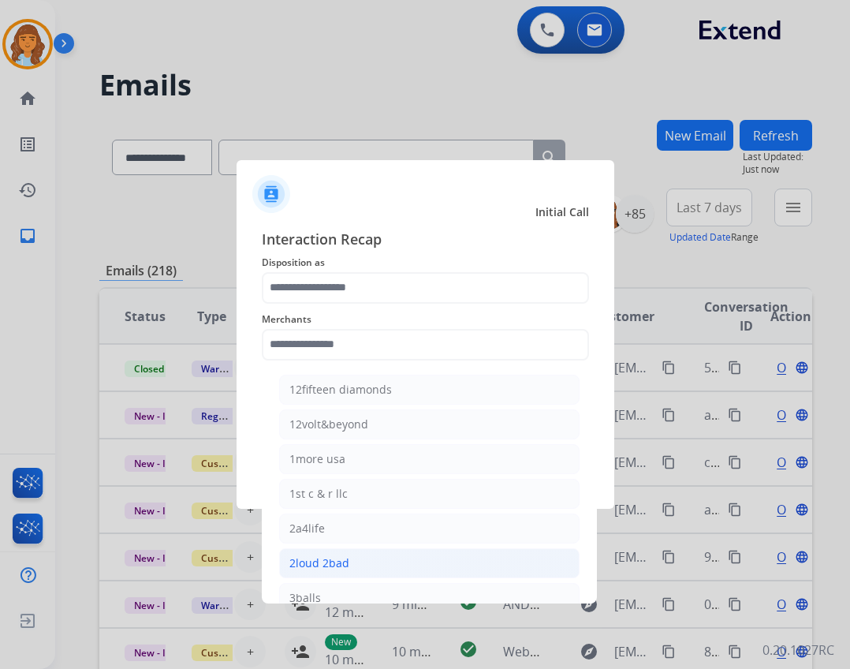
drag, startPoint x: 393, startPoint y: 565, endPoint x: 385, endPoint y: 548, distance: 19.4
click at [388, 563] on li "2loud 2bad" at bounding box center [429, 563] width 300 height 30
type input "**********"
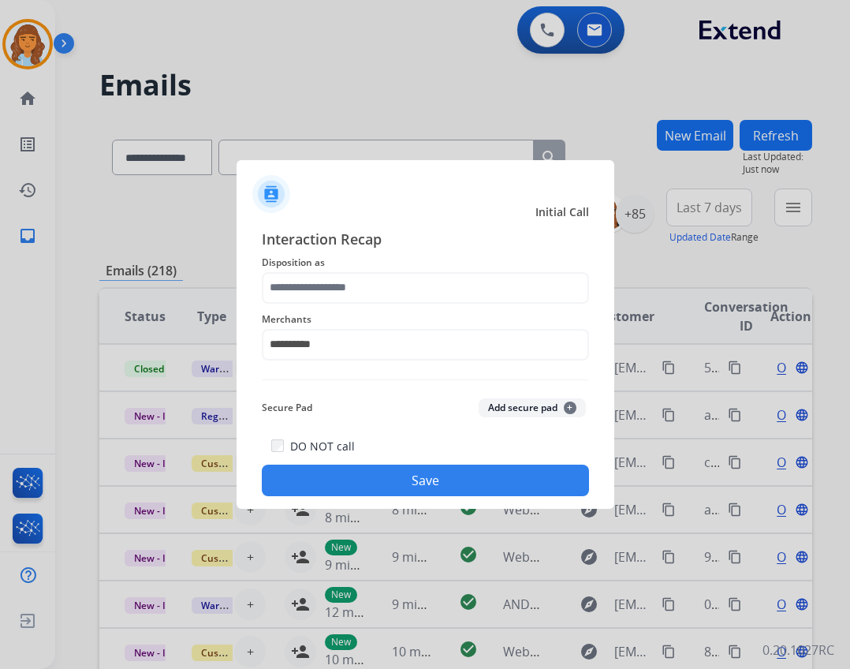
click at [368, 312] on span "Merchants" at bounding box center [425, 319] width 327 height 19
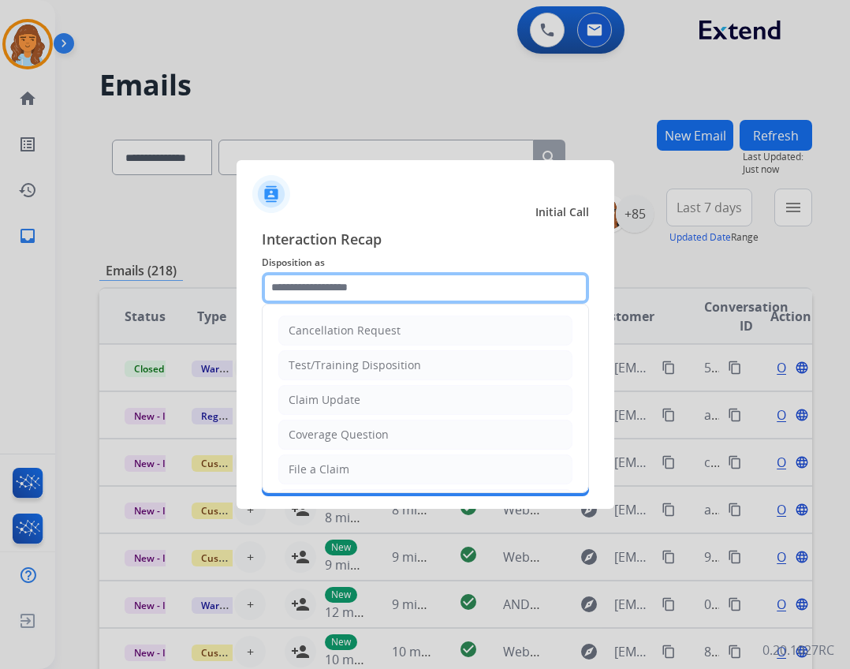
click at [363, 292] on input "text" at bounding box center [425, 288] width 327 height 32
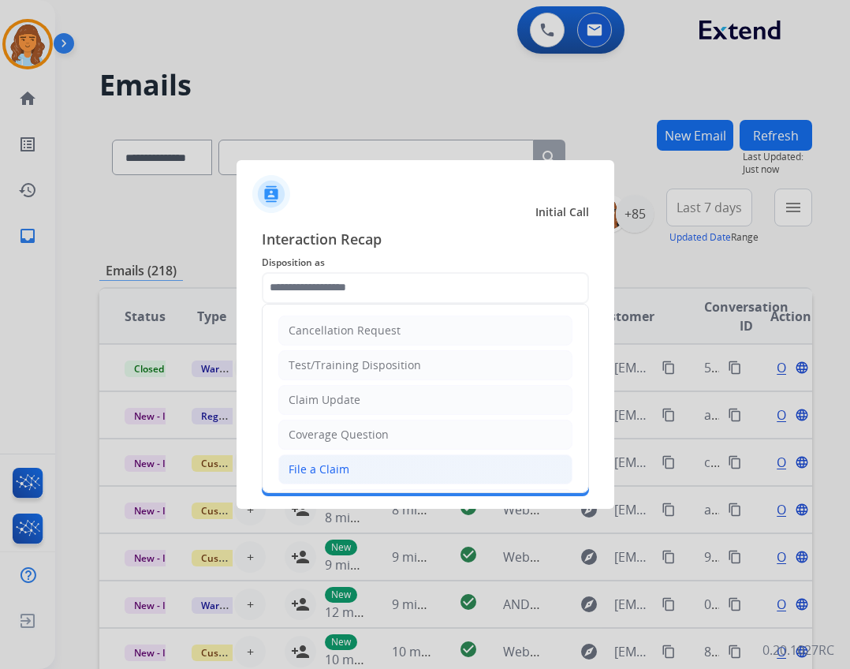
click at [360, 456] on li "File a Claim" at bounding box center [425, 469] width 294 height 30
type input "**********"
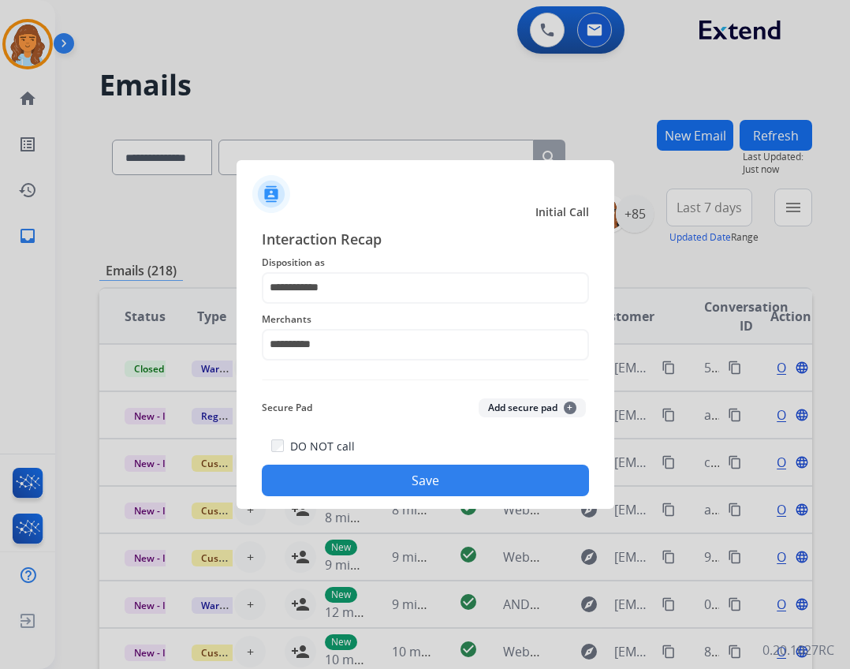
click at [383, 472] on button "Save" at bounding box center [425, 480] width 327 height 32
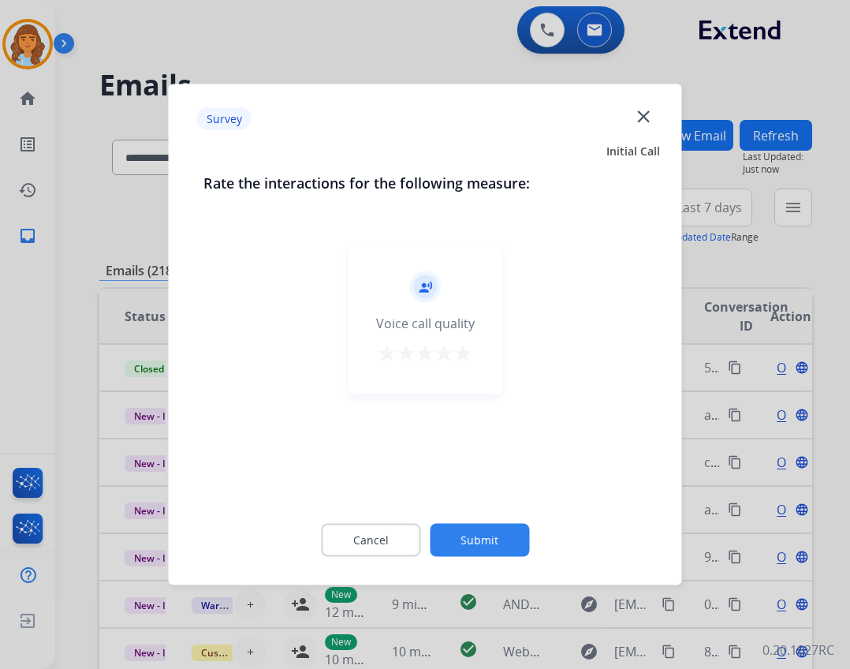
click at [509, 543] on button "Submit" at bounding box center [479, 540] width 99 height 33
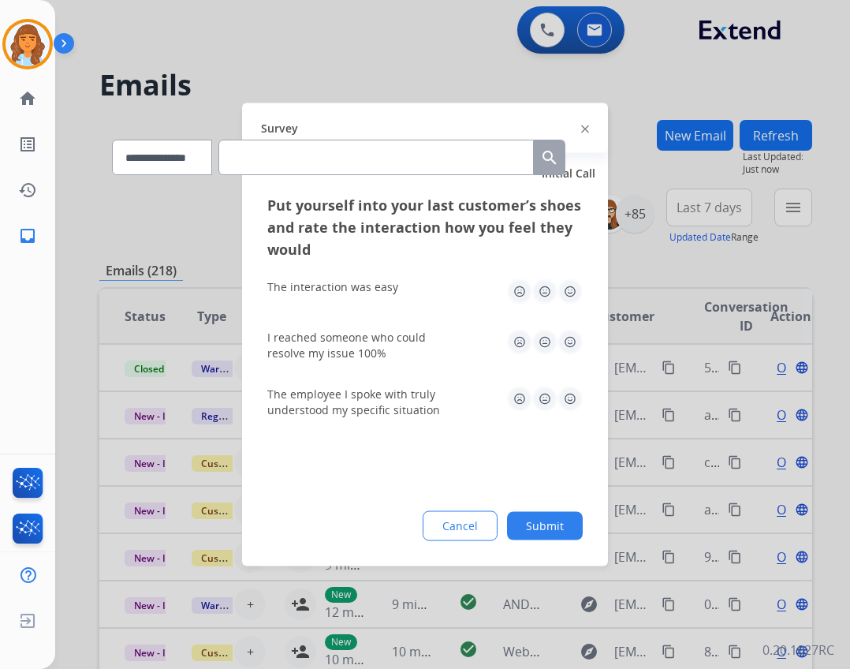
click at [509, 543] on div "Put yourself into your last customer’s shoes and rate the interaction how you f…" at bounding box center [425, 380] width 366 height 372
click at [526, 520] on button "Submit" at bounding box center [545, 526] width 76 height 28
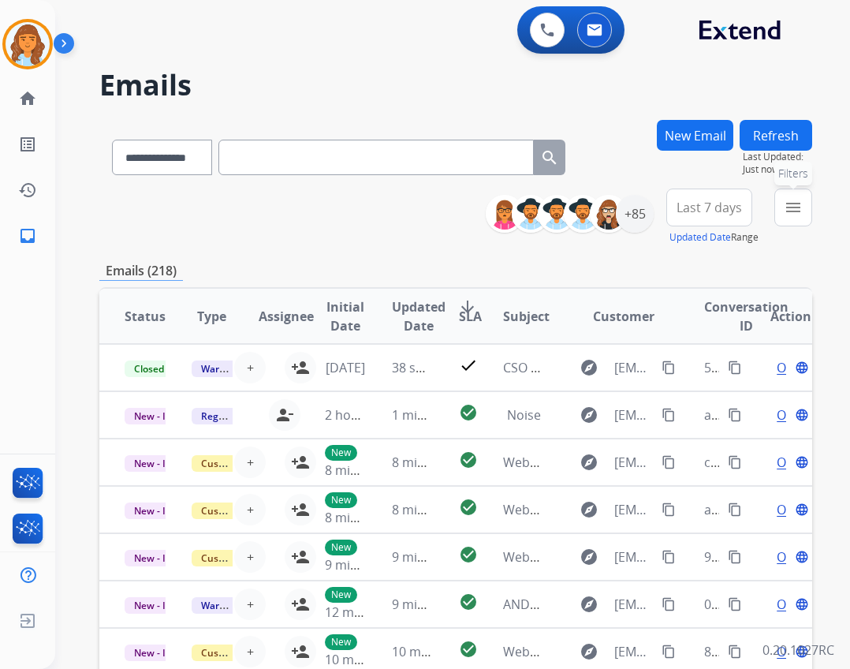
drag, startPoint x: 789, startPoint y: 207, endPoint x: 766, endPoint y: 271, distance: 68.6
click at [788, 207] on mat-icon "menu" at bounding box center [793, 207] width 19 height 19
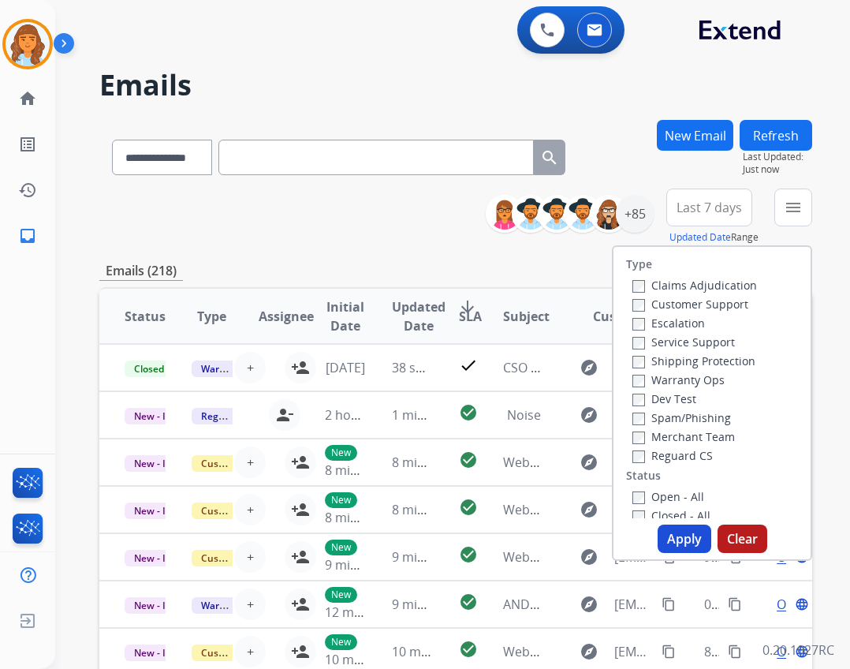
click at [674, 498] on label "Open - All" at bounding box center [668, 496] width 72 height 15
click at [670, 455] on label "Reguard CS" at bounding box center [672, 455] width 80 height 15
click at [662, 359] on label "Shipping Protection" at bounding box center [693, 360] width 123 height 15
click at [657, 308] on label "Customer Support" at bounding box center [690, 303] width 116 height 15
click at [680, 527] on button "Apply" at bounding box center [685, 538] width 54 height 28
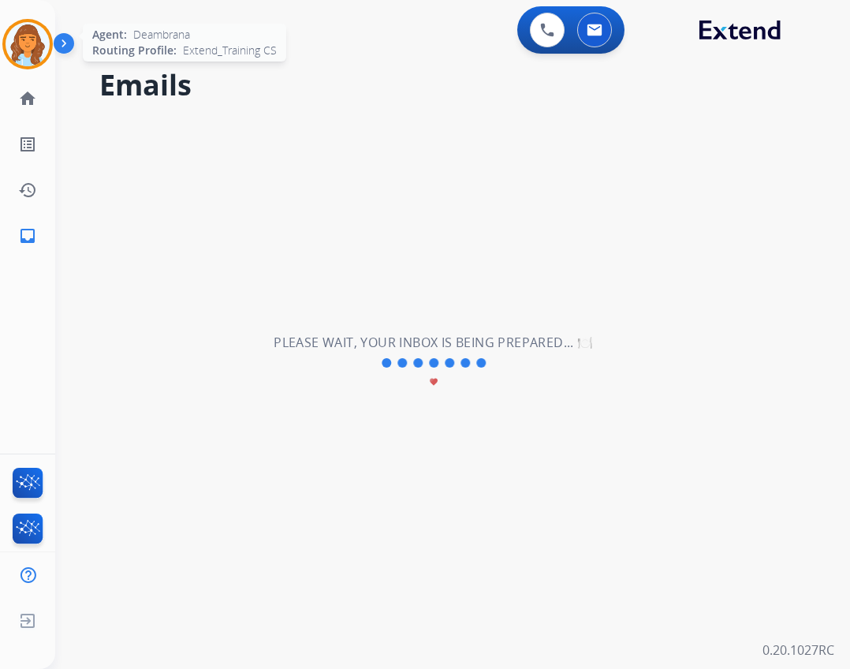
click at [24, 63] on img at bounding box center [28, 44] width 44 height 44
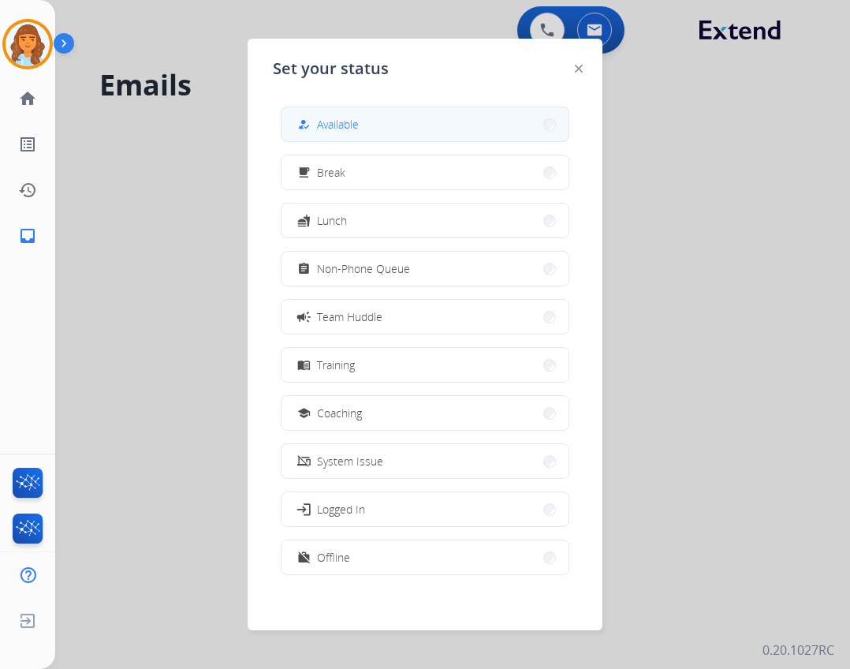
click at [323, 134] on button "how_to_reg Available" at bounding box center [424, 124] width 287 height 34
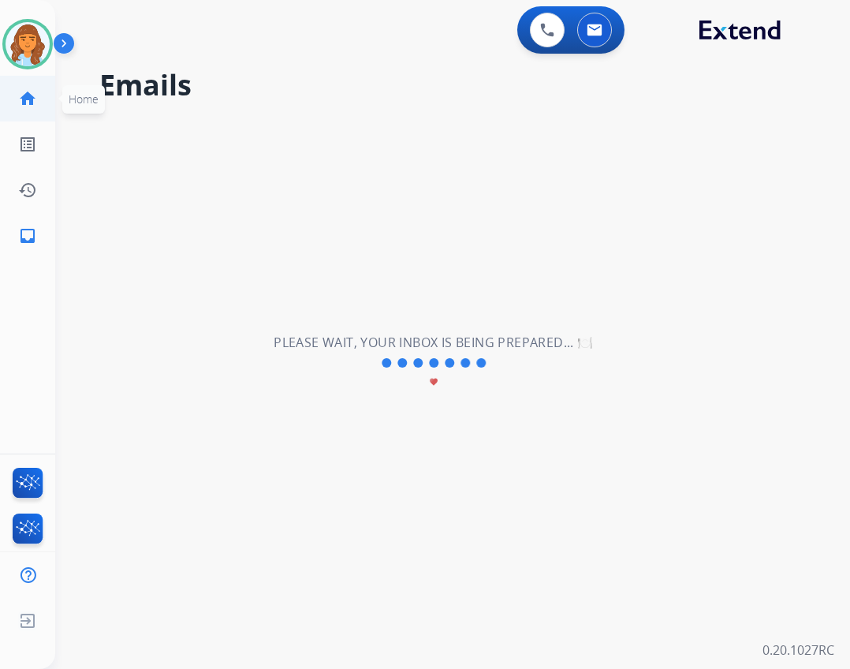
click at [39, 98] on link "home Home" at bounding box center [28, 98] width 44 height 44
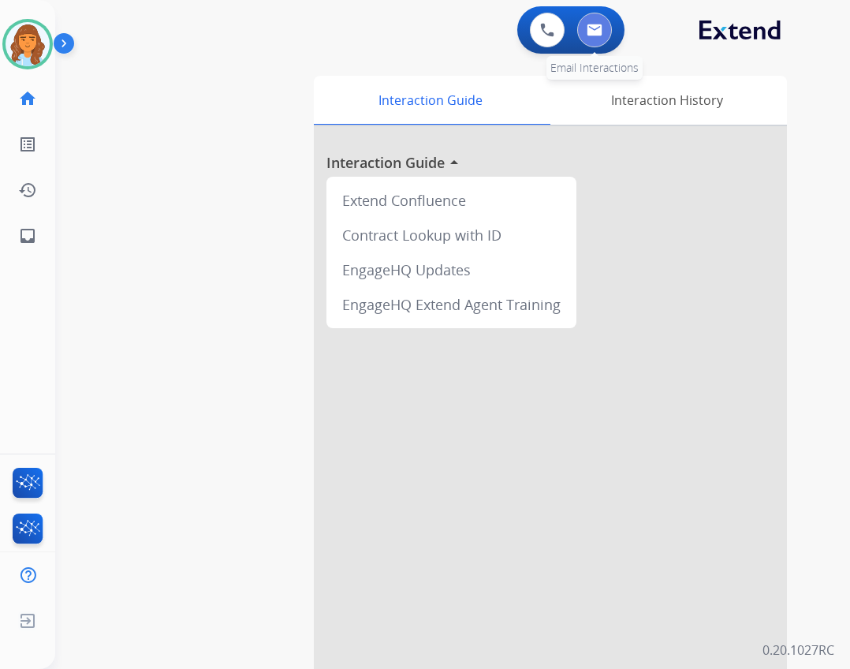
click at [611, 28] on button at bounding box center [594, 30] width 35 height 35
select select "**********"
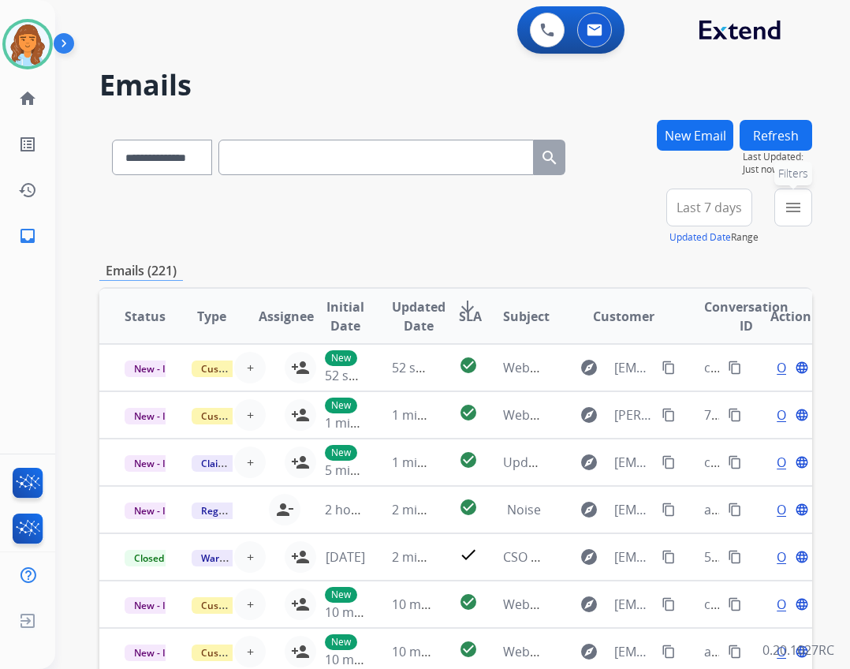
click at [788, 210] on mat-icon "menu" at bounding box center [793, 207] width 19 height 19
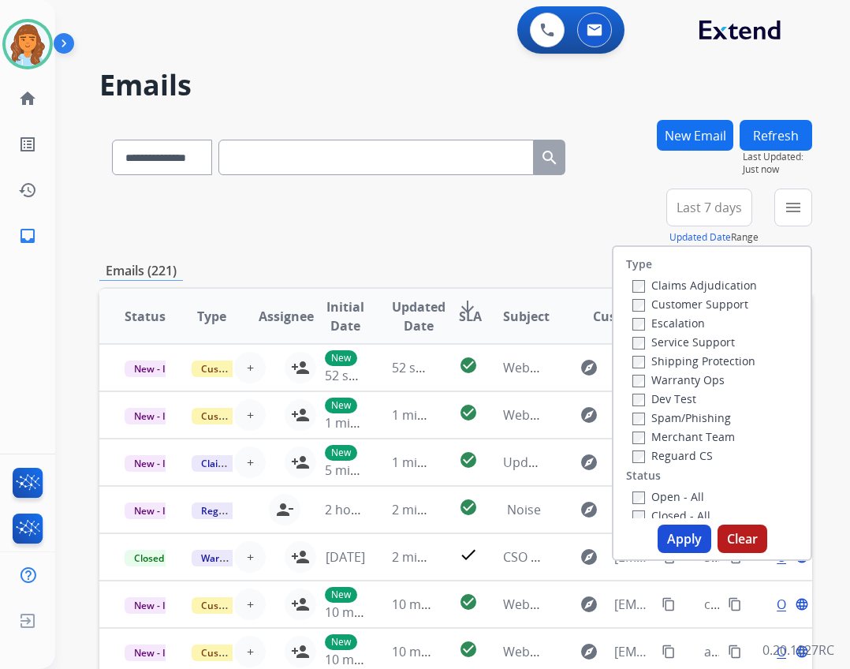
click at [662, 461] on div "Reguard CS" at bounding box center [694, 454] width 125 height 19
click at [662, 458] on label "Reguard CS" at bounding box center [672, 455] width 80 height 15
drag, startPoint x: 659, startPoint y: 510, endPoint x: 664, endPoint y: 500, distance: 11.3
click at [662, 508] on label "Closed - All" at bounding box center [671, 515] width 78 height 15
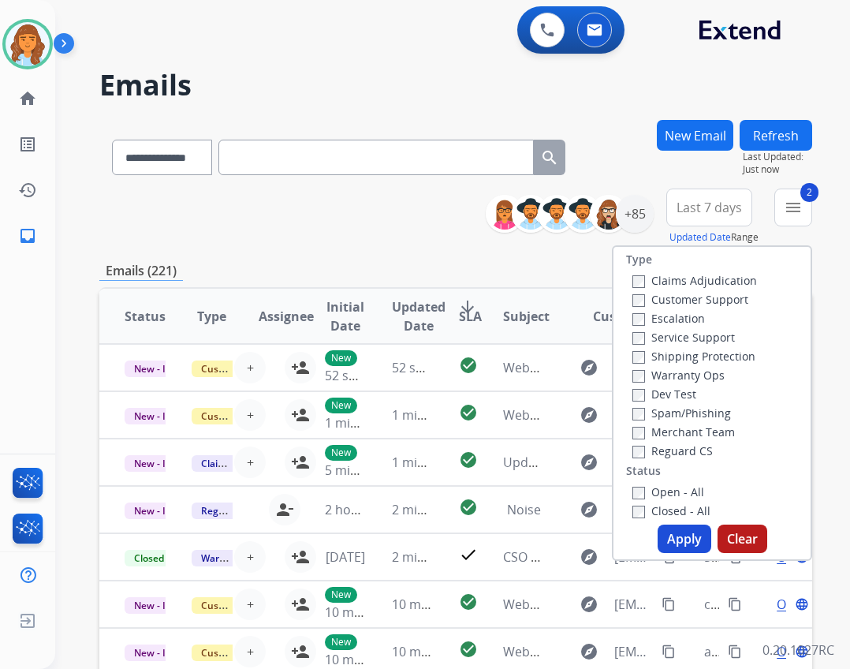
click at [666, 505] on label "Closed - All" at bounding box center [671, 510] width 78 height 15
click at [669, 486] on label "Open - All" at bounding box center [668, 491] width 72 height 15
click at [685, 360] on label "Shipping Protection" at bounding box center [693, 356] width 123 height 15
click at [669, 302] on label "Customer Support" at bounding box center [690, 299] width 116 height 15
click at [684, 535] on button "Apply" at bounding box center [685, 538] width 54 height 28
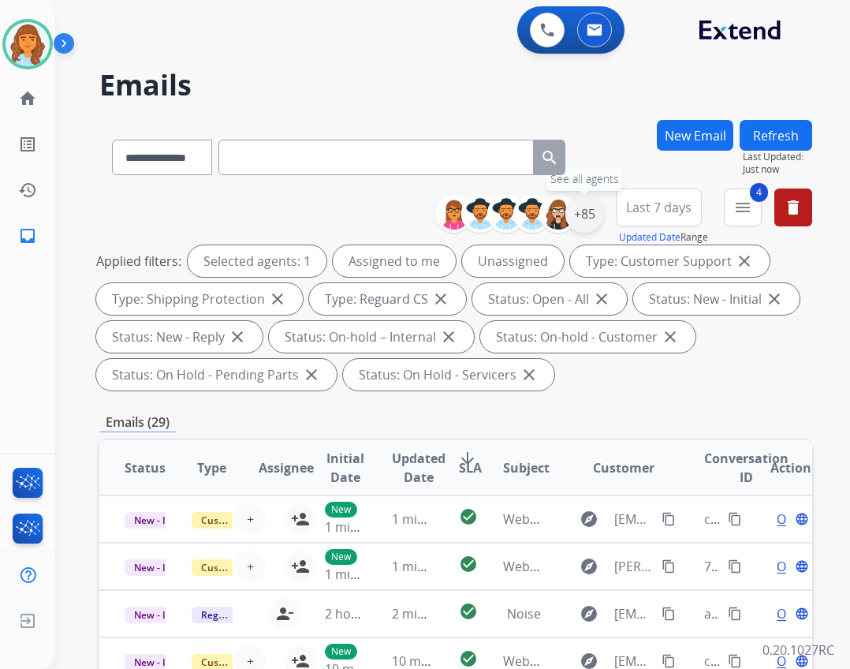
click at [595, 218] on div "+85" at bounding box center [584, 214] width 38 height 38
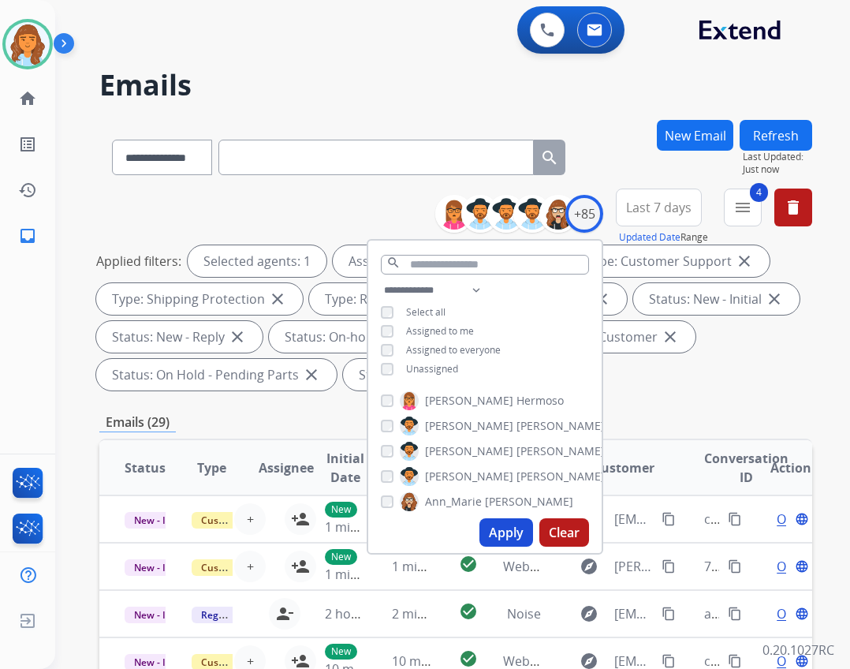
click at [443, 363] on span "Unassigned" at bounding box center [432, 368] width 52 height 13
click at [505, 525] on button "Apply" at bounding box center [506, 532] width 54 height 28
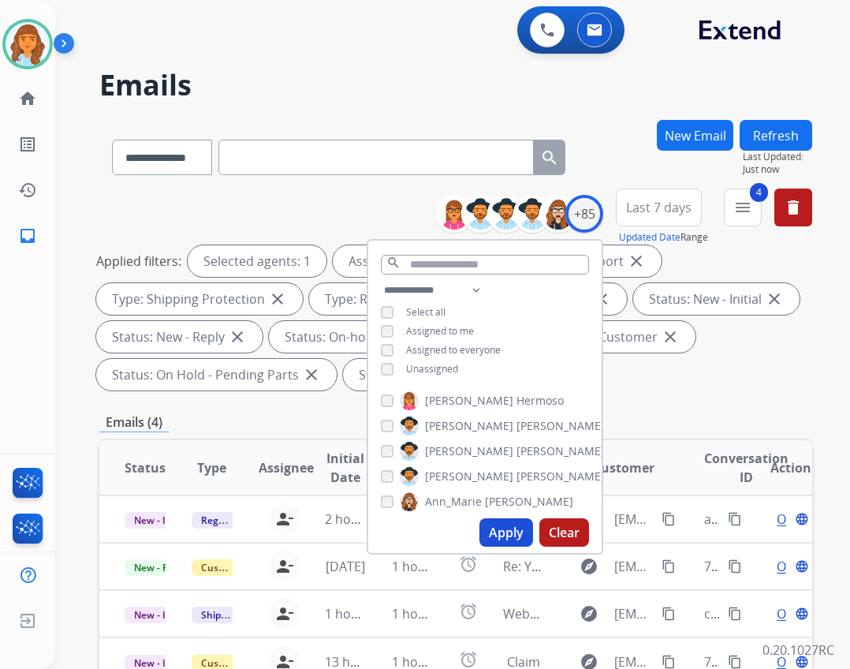
click at [647, 393] on div "**********" at bounding box center [455, 292] width 713 height 208
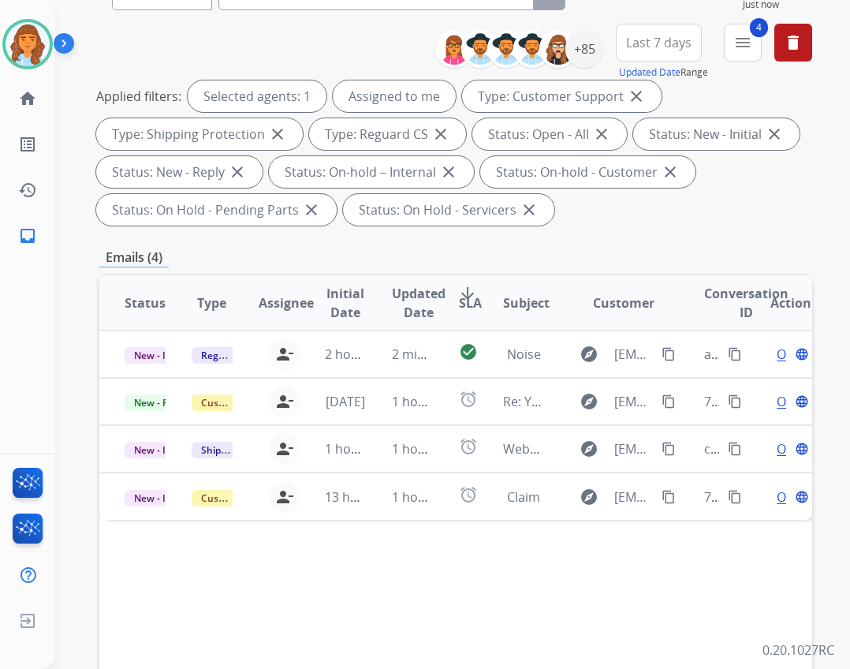
scroll to position [237, 0]
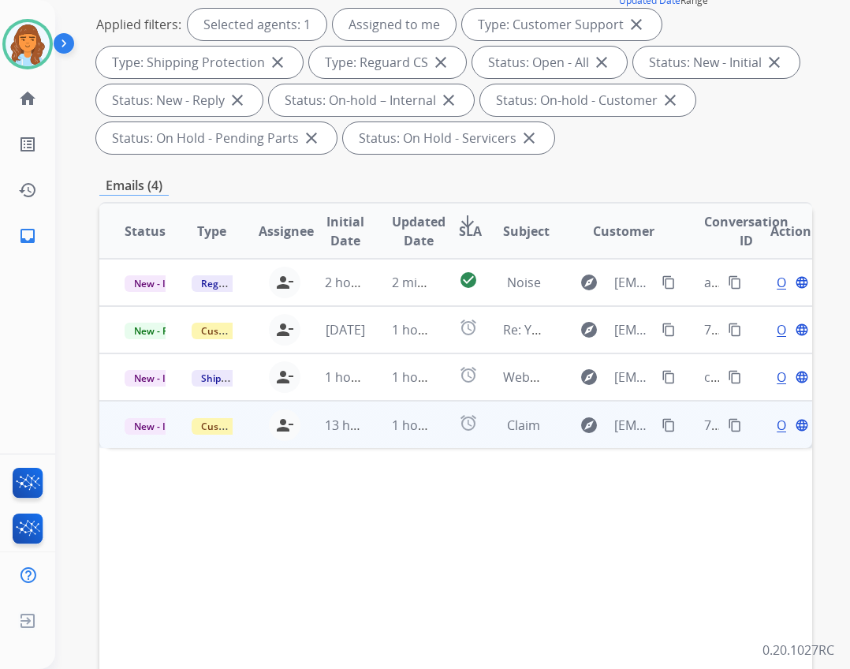
click at [545, 423] on td "explore delilahrivas@gmail.com content_copy" at bounding box center [612, 424] width 134 height 47
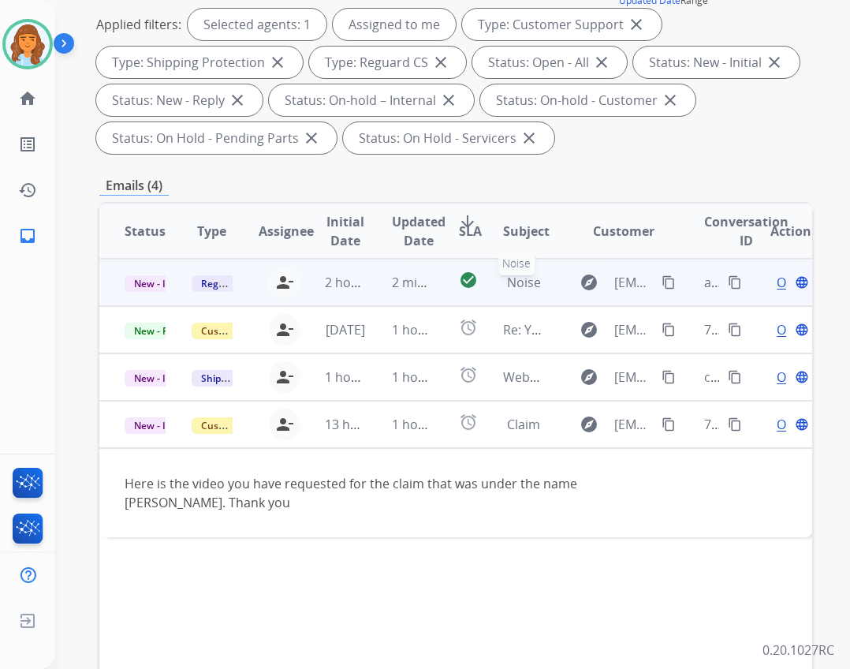
click at [507, 288] on span "Noise" at bounding box center [524, 282] width 34 height 17
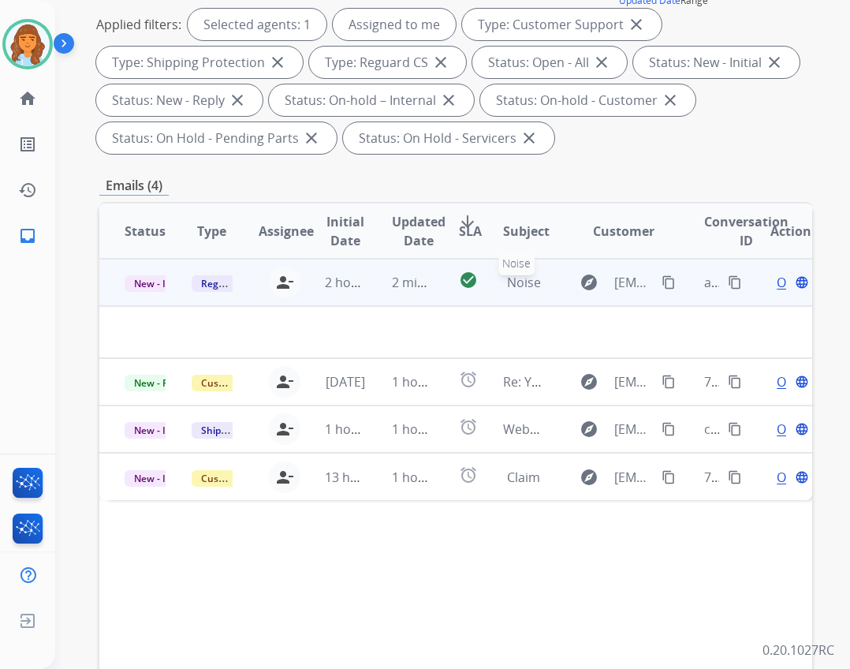
click at [507, 288] on span "Noise" at bounding box center [524, 282] width 34 height 17
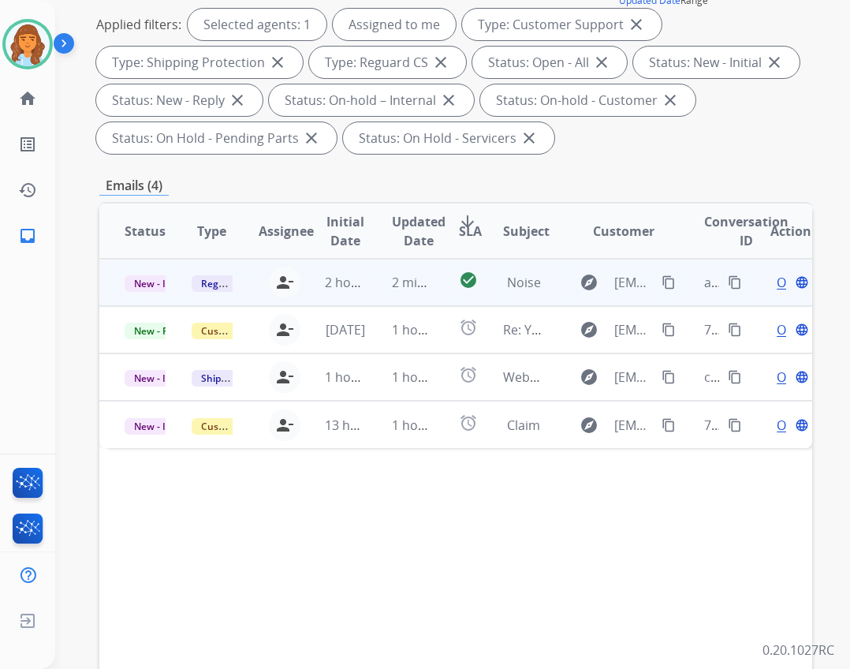
click at [777, 285] on span "Open" at bounding box center [793, 282] width 32 height 19
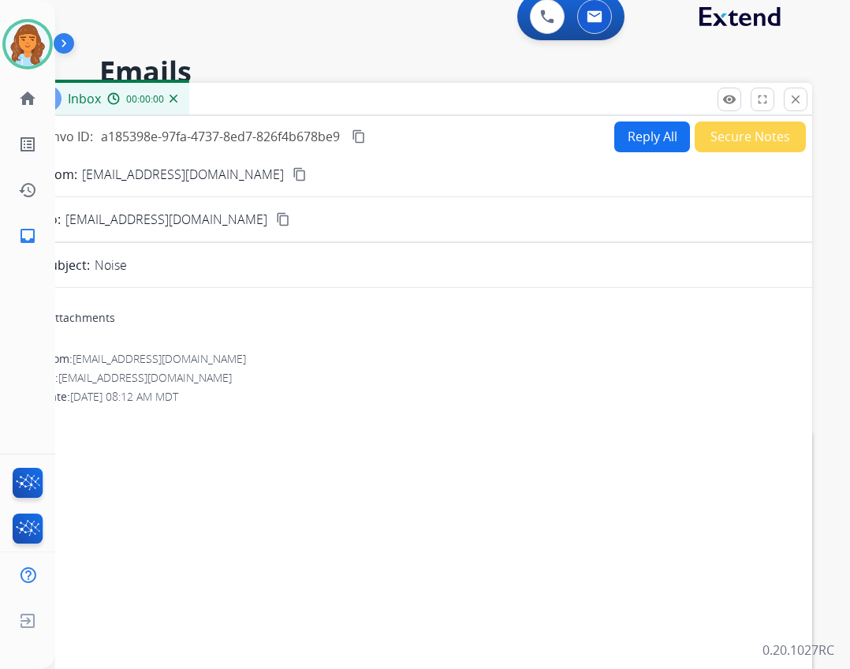
scroll to position [0, 0]
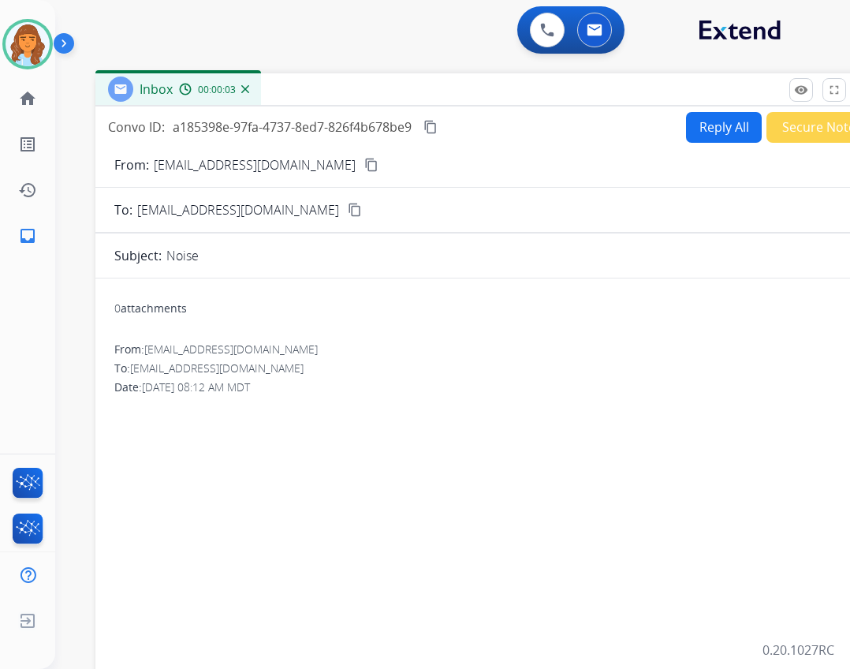
drag, startPoint x: 300, startPoint y: 127, endPoint x: 372, endPoint y: 103, distance: 75.5
click at [372, 103] on div "Inbox 00:00:03" at bounding box center [489, 89] width 788 height 33
click at [694, 132] on button "Reply All" at bounding box center [724, 126] width 76 height 31
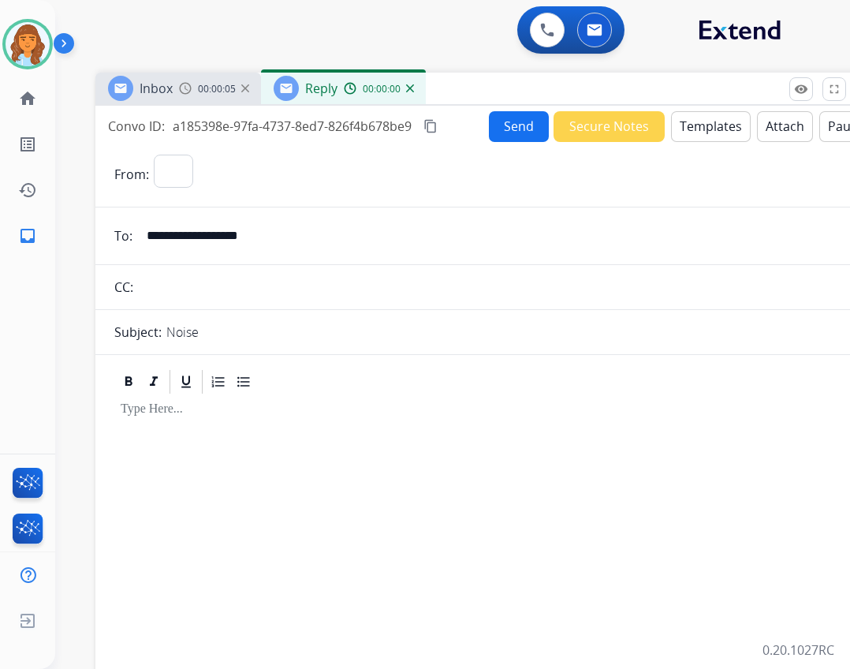
select select "**********"
click at [691, 125] on button "Templates" at bounding box center [711, 126] width 80 height 31
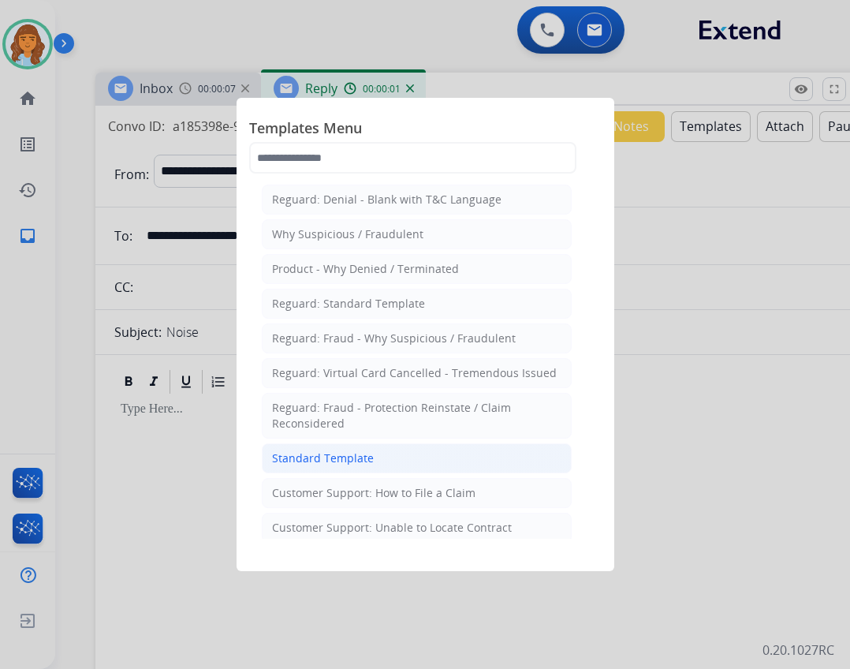
click at [401, 457] on li "Standard Template" at bounding box center [417, 458] width 310 height 30
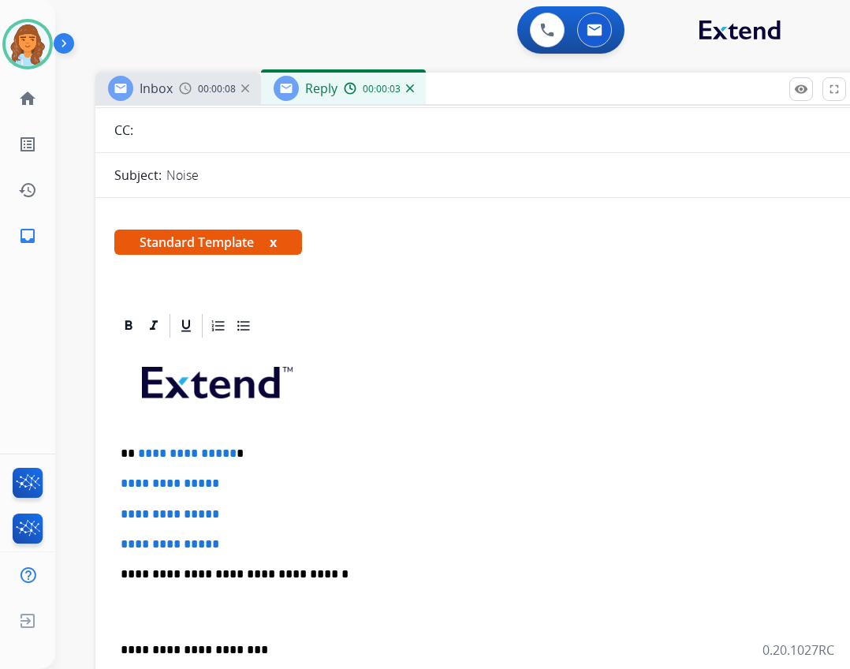
scroll to position [158, 0]
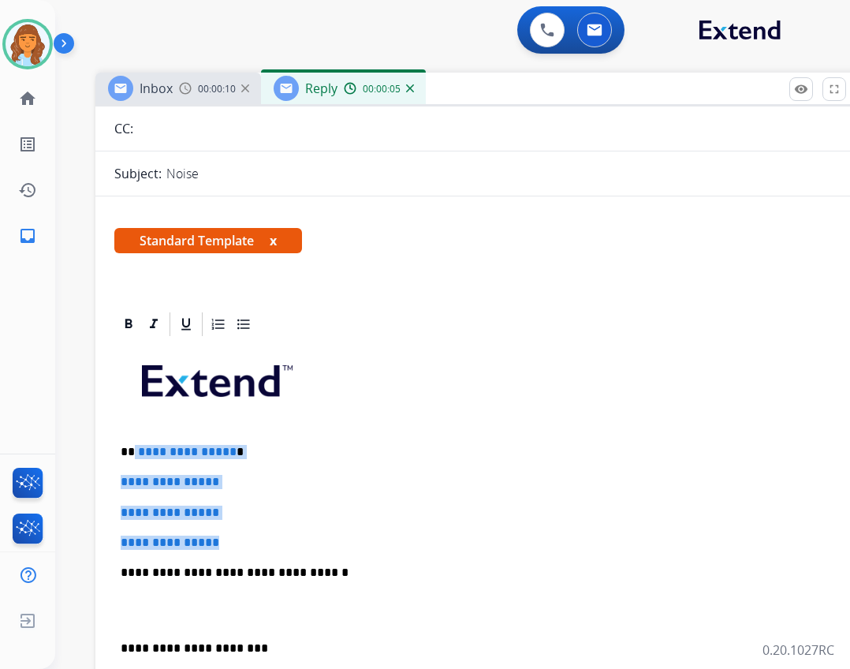
drag, startPoint x: 135, startPoint y: 456, endPoint x: 231, endPoint y: 548, distance: 133.3
click at [231, 548] on div "**********" at bounding box center [489, 609] width 751 height 542
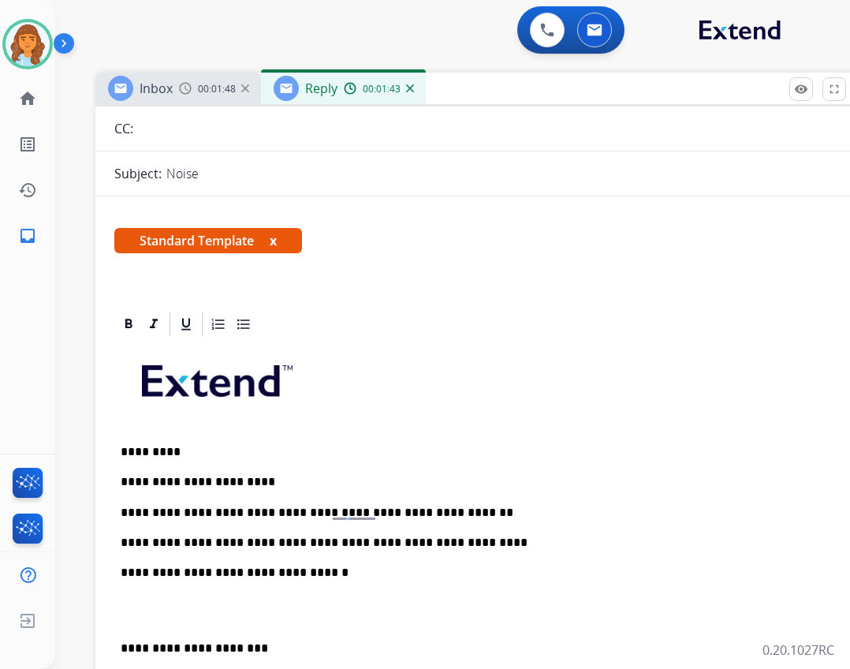
click at [117, 647] on div "**********" at bounding box center [489, 609] width 751 height 542
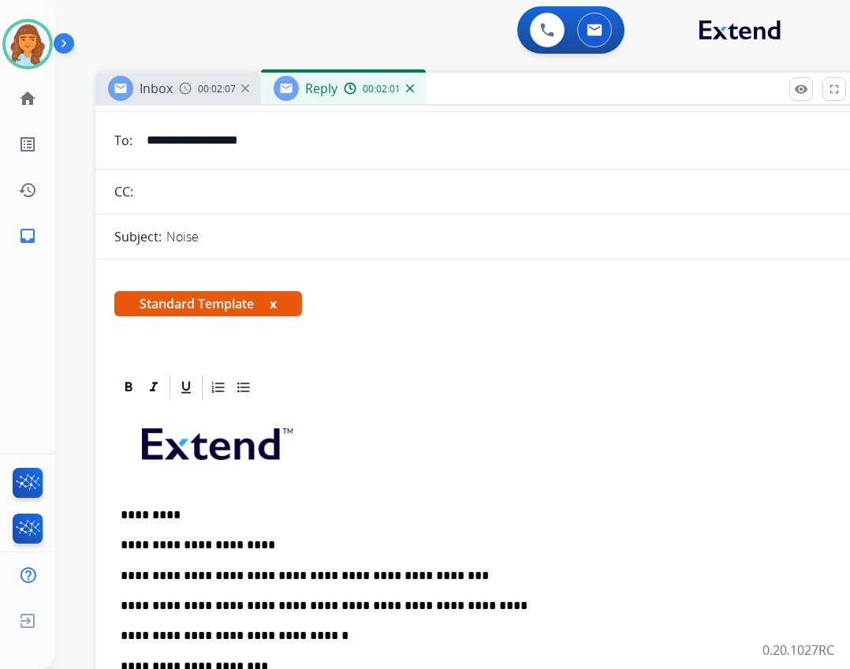
scroll to position [0, 0]
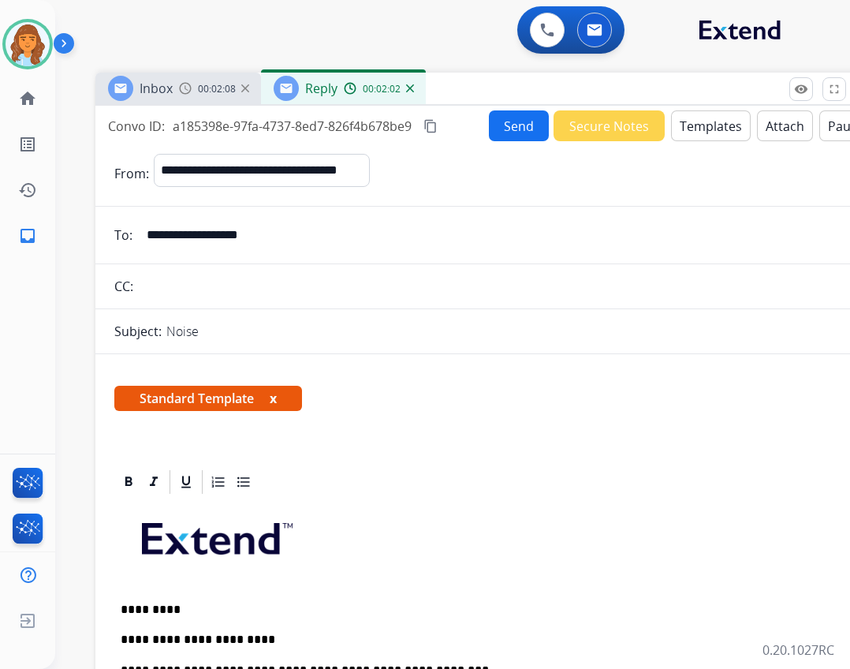
click at [498, 128] on button "Send" at bounding box center [519, 125] width 60 height 31
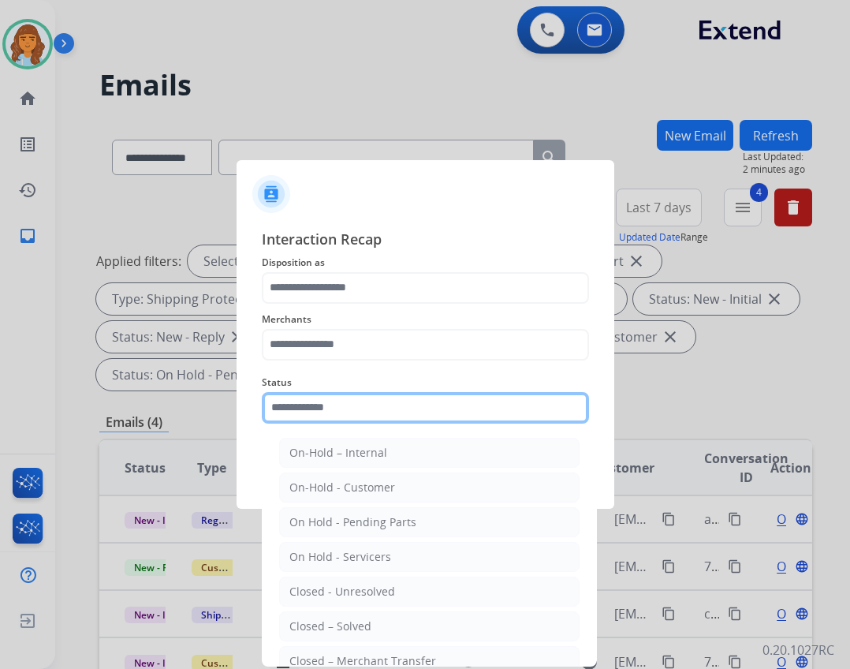
click at [417, 414] on input "text" at bounding box center [425, 408] width 327 height 32
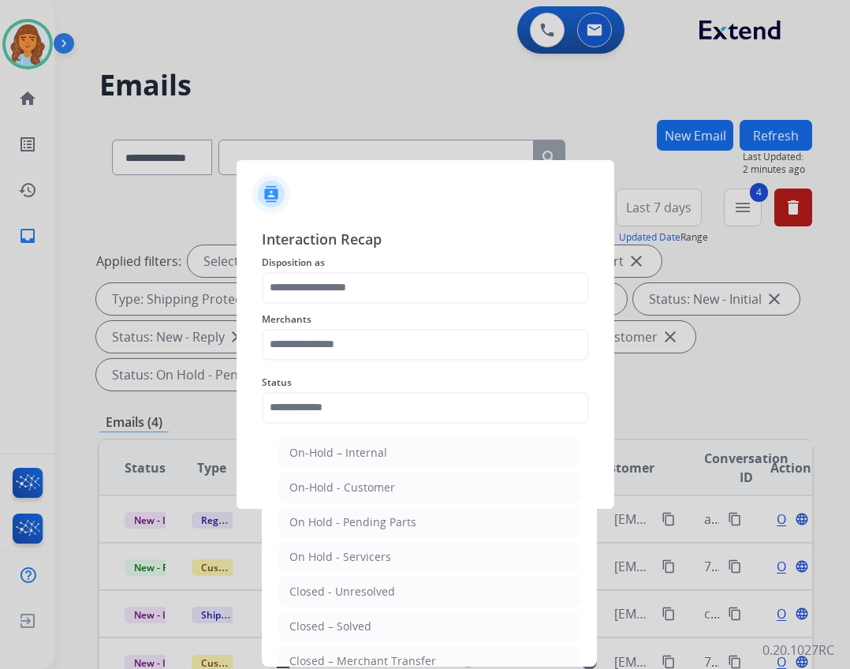
click at [365, 612] on li "Closed – Solved" at bounding box center [429, 626] width 300 height 30
type input "**********"
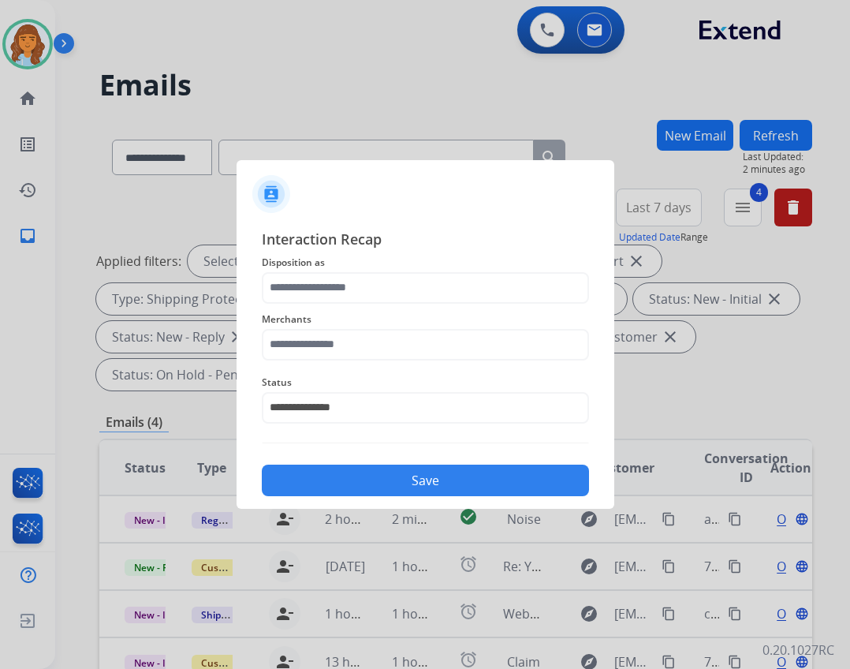
click at [430, 360] on div "Merchants" at bounding box center [425, 335] width 327 height 63
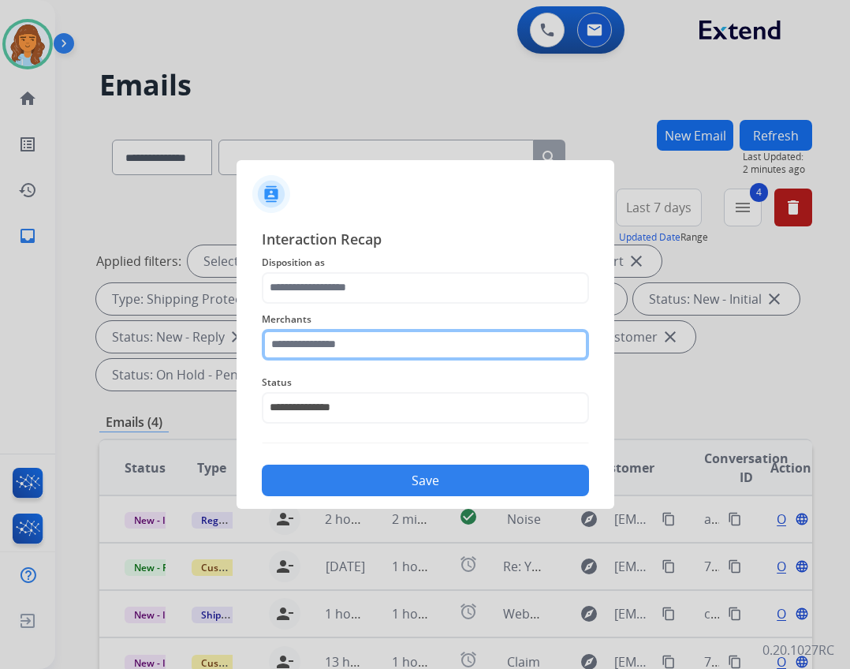
click at [431, 345] on input "text" at bounding box center [425, 345] width 327 height 32
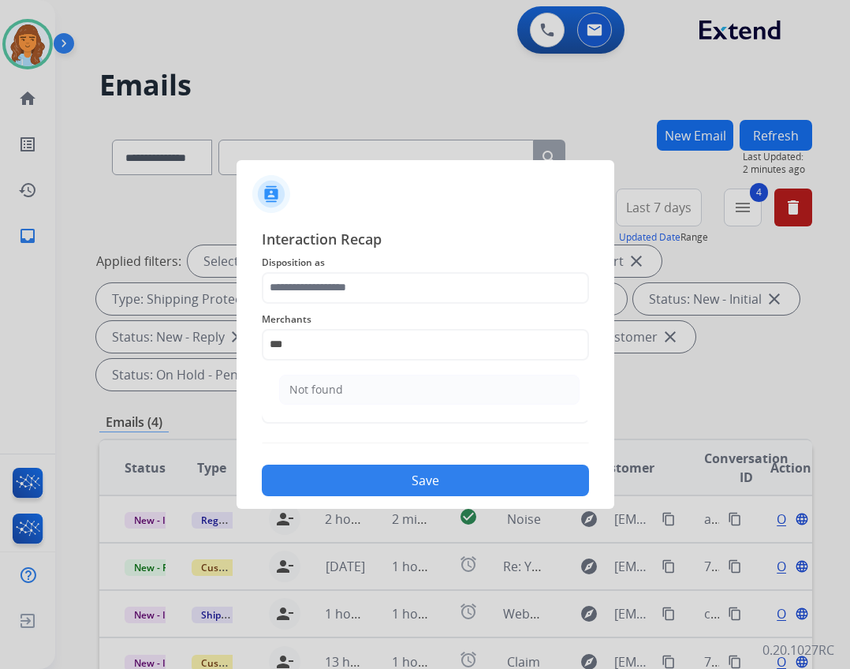
drag, startPoint x: 382, startPoint y: 388, endPoint x: 390, endPoint y: 365, distance: 23.9
click at [382, 387] on li "Not found" at bounding box center [429, 390] width 300 height 30
type input "*********"
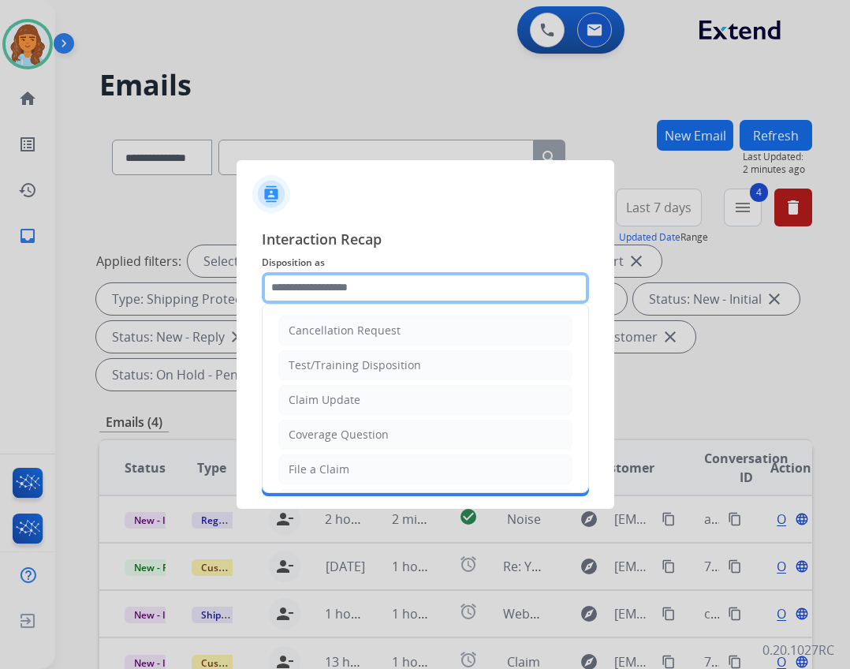
click at [398, 292] on input "text" at bounding box center [425, 288] width 327 height 32
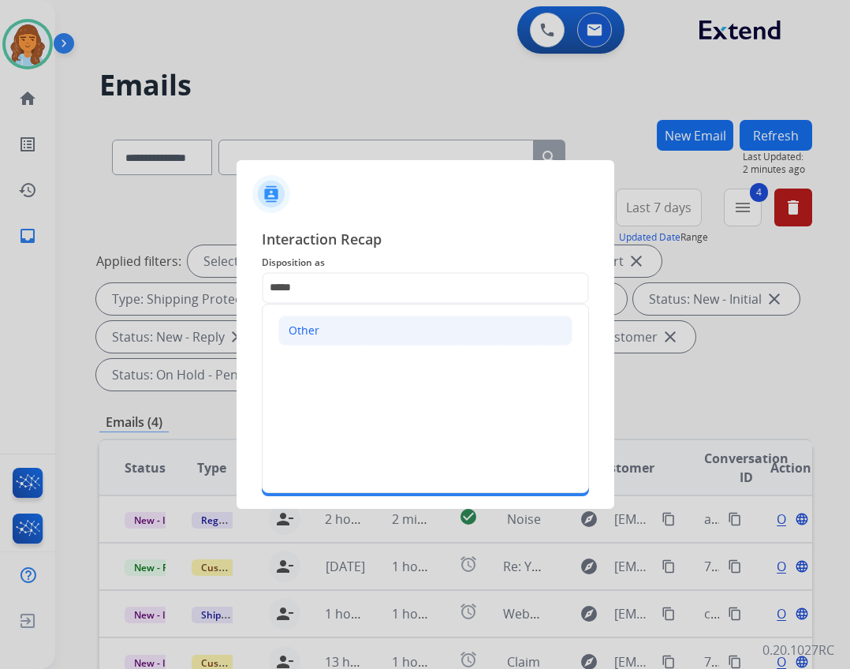
click at [349, 339] on li "Other" at bounding box center [425, 330] width 294 height 30
type input "*****"
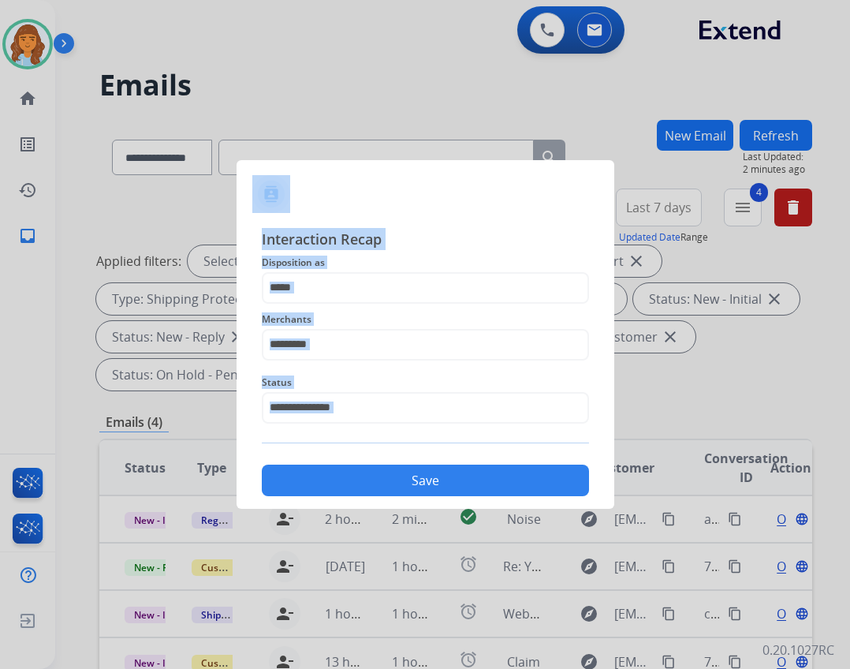
drag, startPoint x: 361, startPoint y: 509, endPoint x: 360, endPoint y: 482, distance: 27.6
click at [0, 486] on app-contact-recap-modal "**********" at bounding box center [0, 334] width 0 height 669
click at [360, 482] on button "Save" at bounding box center [425, 480] width 327 height 32
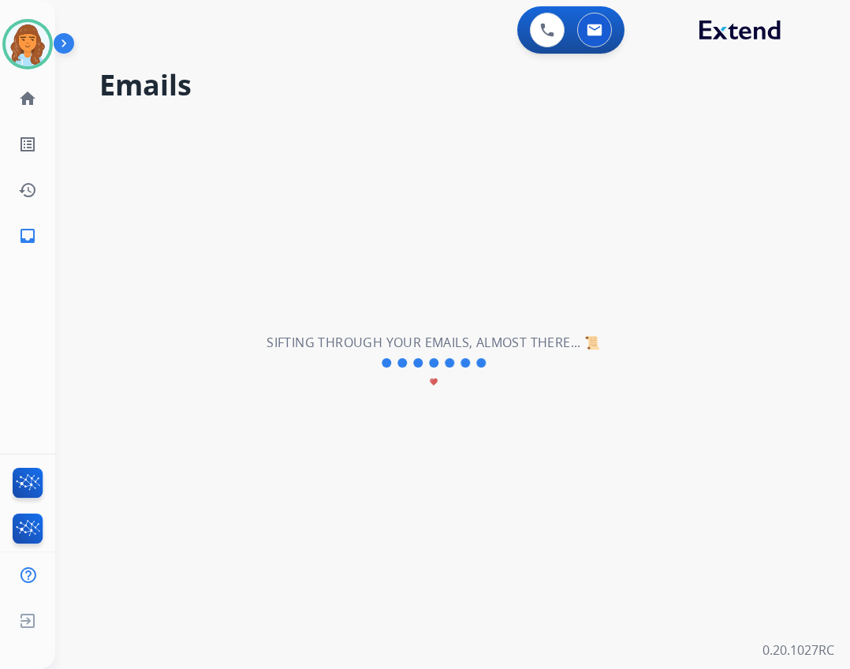
click at [342, 431] on div "**********" at bounding box center [433, 363] width 757 height 612
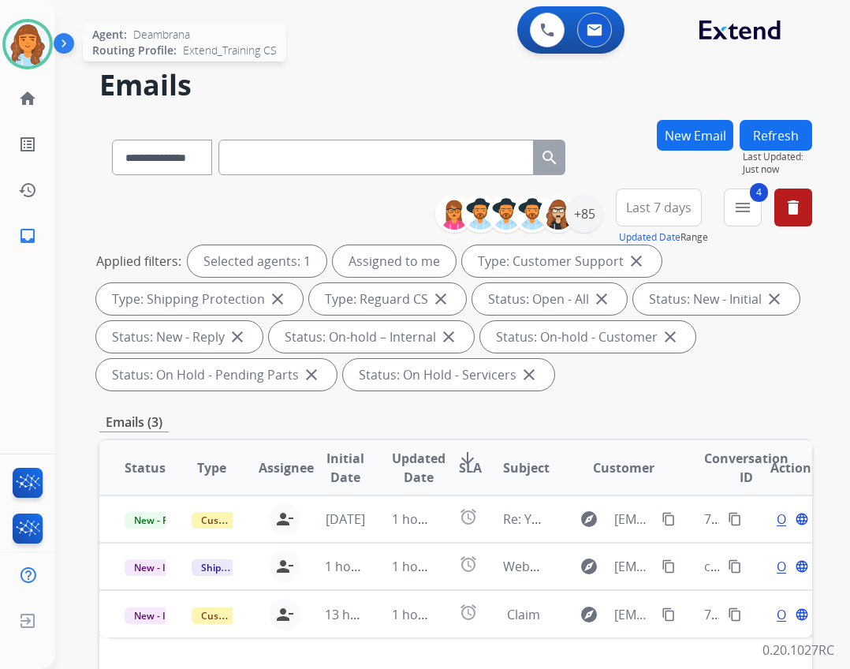
drag, startPoint x: 44, startPoint y: 46, endPoint x: 46, endPoint y: 58, distance: 11.9
click at [44, 46] on img at bounding box center [28, 44] width 44 height 44
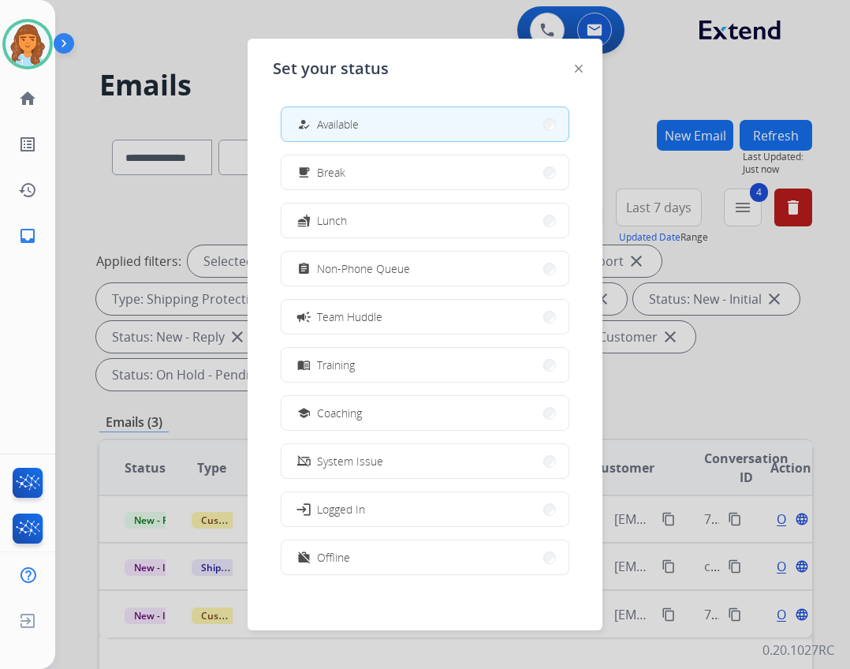
drag, startPoint x: 376, startPoint y: 262, endPoint x: 360, endPoint y: 262, distance: 16.6
click at [363, 263] on span "Non-Phone Queue" at bounding box center [363, 268] width 93 height 17
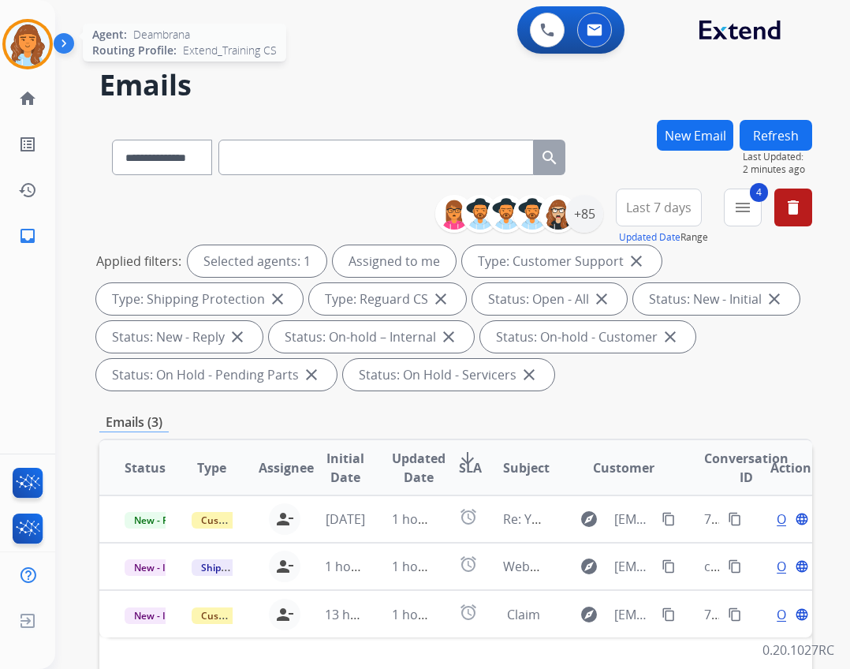
click at [31, 55] on img at bounding box center [28, 44] width 44 height 44
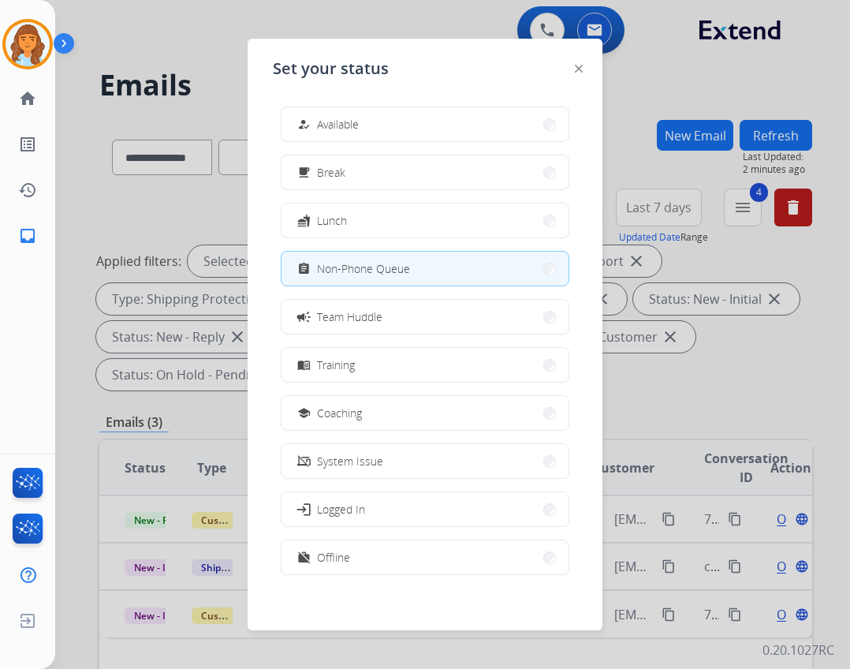
click at [376, 124] on button "how_to_reg Available" at bounding box center [424, 124] width 287 height 34
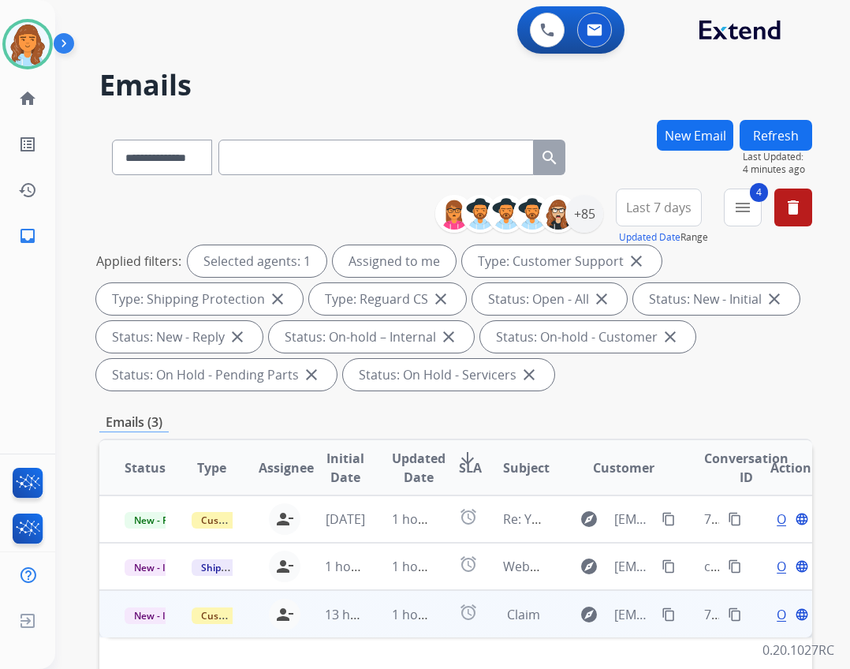
click at [494, 624] on td "Claim" at bounding box center [511, 613] width 67 height 47
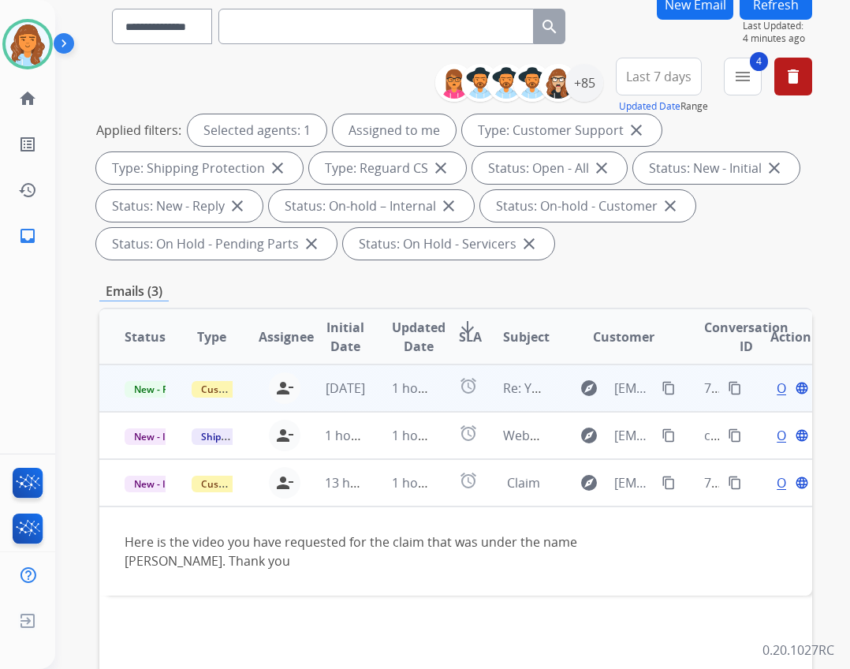
scroll to position [158, 0]
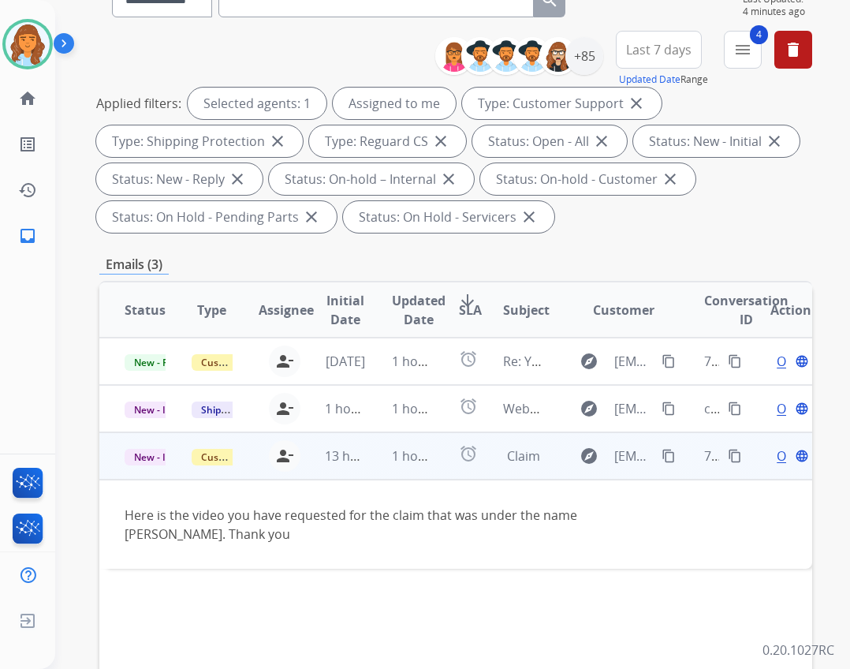
click at [662, 458] on mat-icon "content_copy" at bounding box center [669, 456] width 14 height 14
click at [770, 454] on div "Open language" at bounding box center [790, 455] width 41 height 19
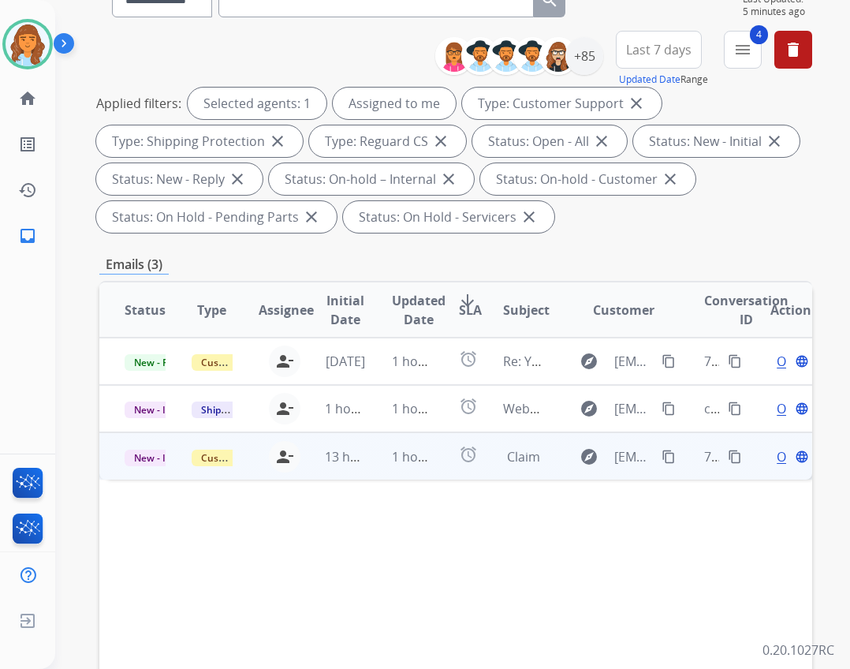
click at [770, 455] on div "Open language" at bounding box center [790, 456] width 41 height 19
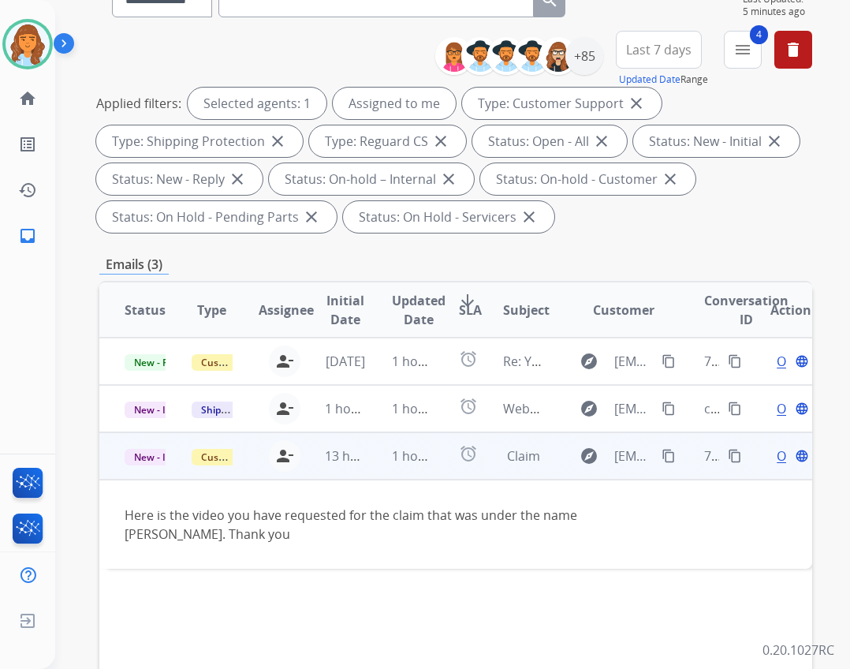
click at [770, 457] on div "Open language" at bounding box center [790, 455] width 41 height 19
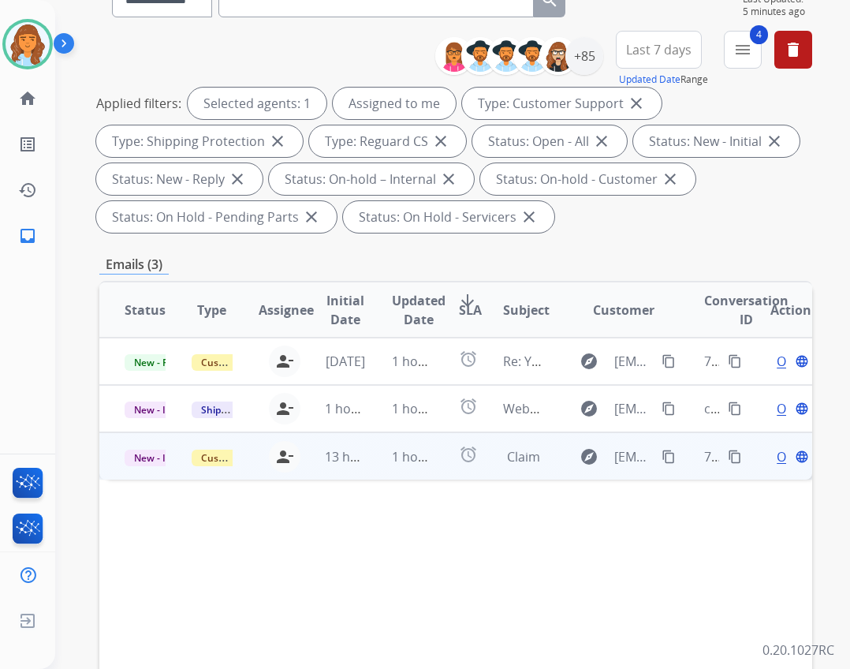
click at [777, 459] on span "Open" at bounding box center [793, 456] width 32 height 19
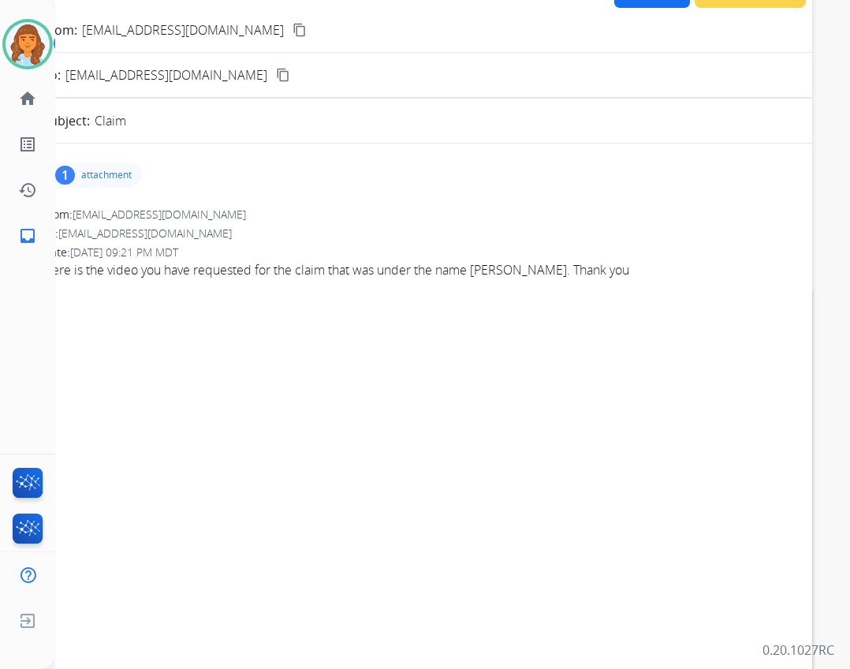
click at [114, 181] on p "attachment" at bounding box center [106, 175] width 50 height 13
click at [233, 215] on p "d1d08600-8a7f-406c-8e7d-856d029ac96d.mp4" at bounding box center [273, 215] width 272 height 19
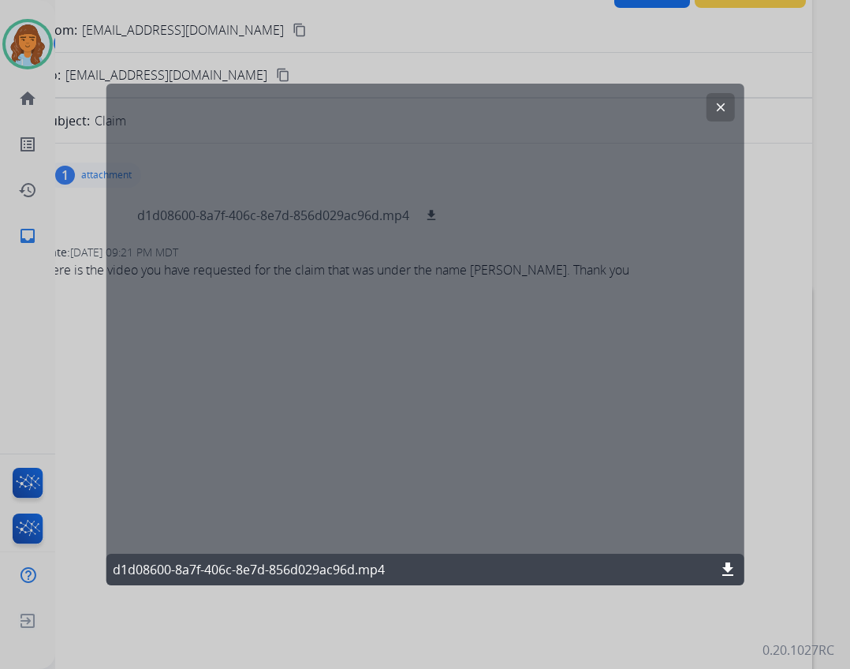
drag, startPoint x: 727, startPoint y: 568, endPoint x: 712, endPoint y: 550, distance: 23.5
click at [726, 568] on mat-icon "download" at bounding box center [727, 569] width 19 height 19
click at [730, 119] on button "clear" at bounding box center [720, 107] width 28 height 28
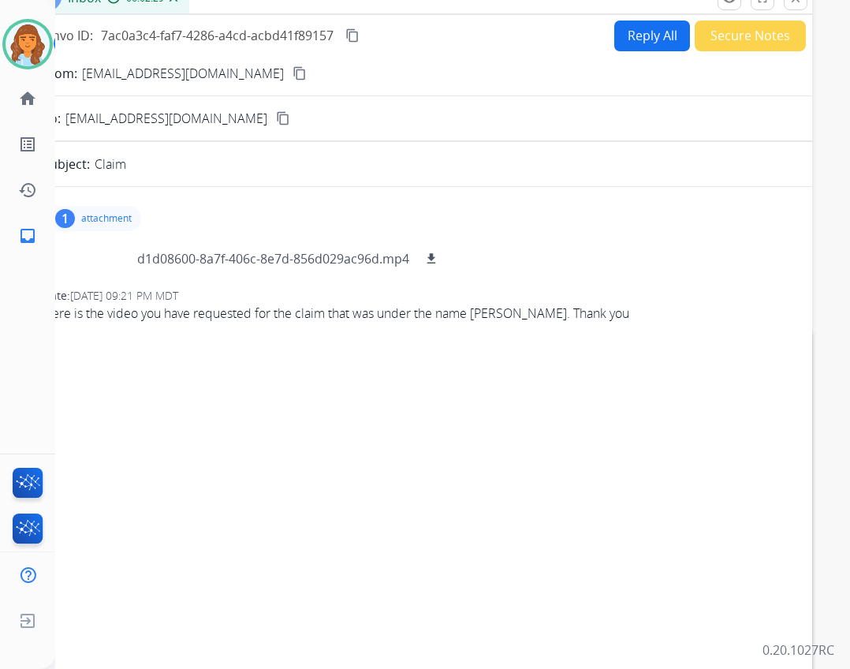
scroll to position [79, 0]
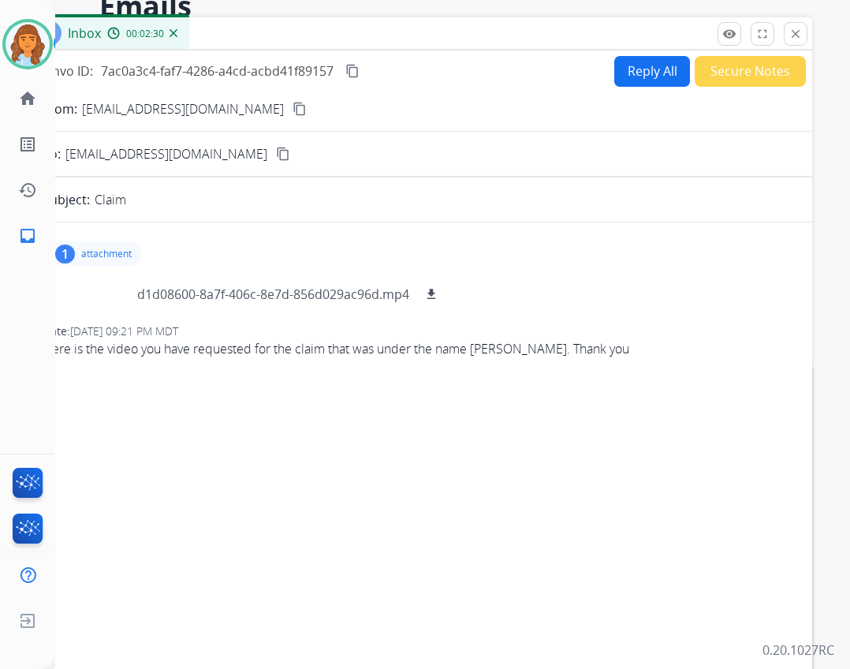
drag, startPoint x: 625, startPoint y: 50, endPoint x: 623, endPoint y: 58, distance: 8.2
click at [624, 52] on div "Convo ID: 7ac0a3c4-faf7-4286-a4cd-acbd41f89157 content_copy Reply All Secure No…" at bounding box center [418, 401] width 788 height 703
click at [624, 69] on button "Reply All" at bounding box center [652, 71] width 76 height 31
select select "**********"
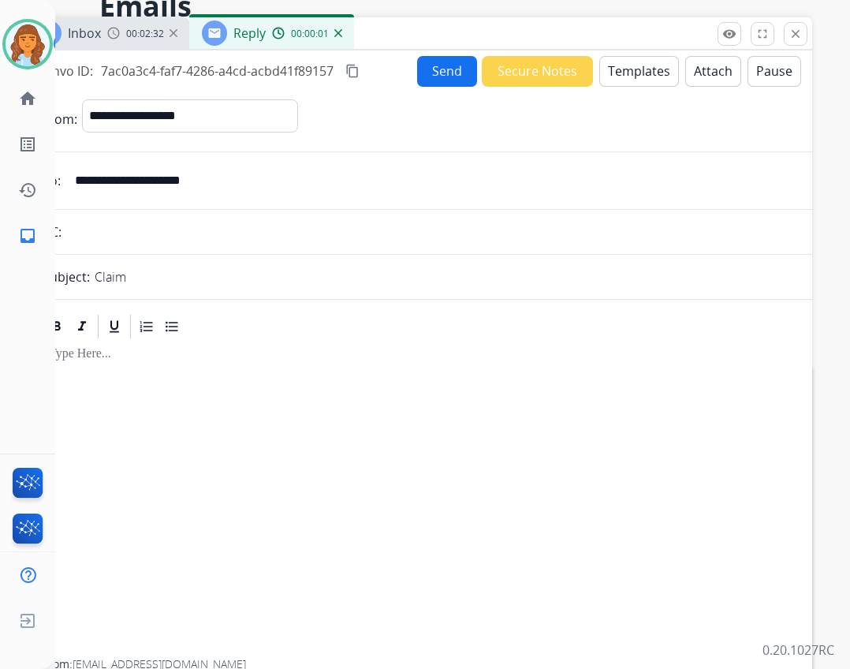
click at [610, 68] on button "Templates" at bounding box center [639, 71] width 80 height 31
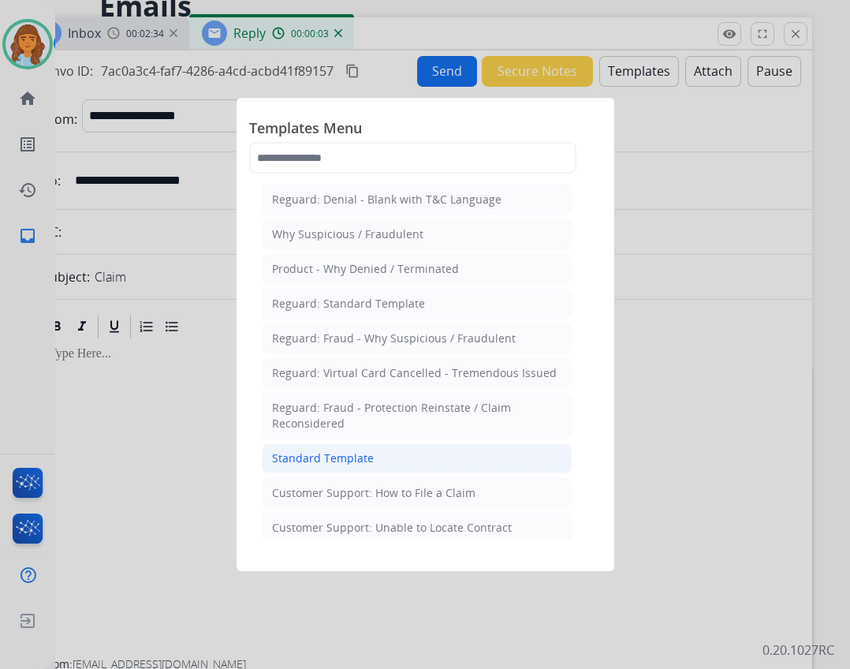
click at [338, 470] on li "Standard Template" at bounding box center [417, 458] width 310 height 30
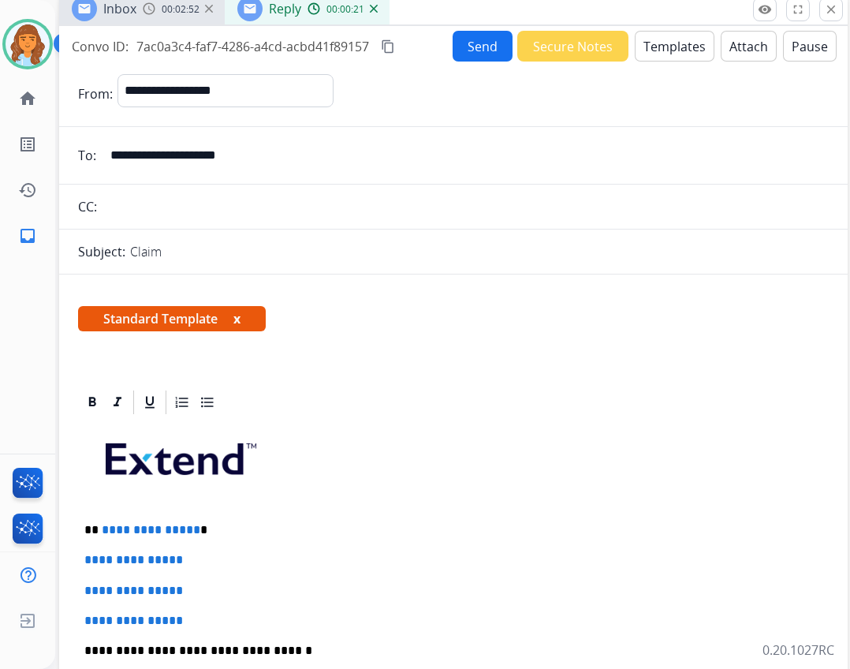
drag, startPoint x: 406, startPoint y: 28, endPoint x: 442, endPoint y: 4, distance: 43.1
click at [442, 4] on div "Inbox 00:02:52 Reply 00:00:21" at bounding box center [453, 9] width 788 height 33
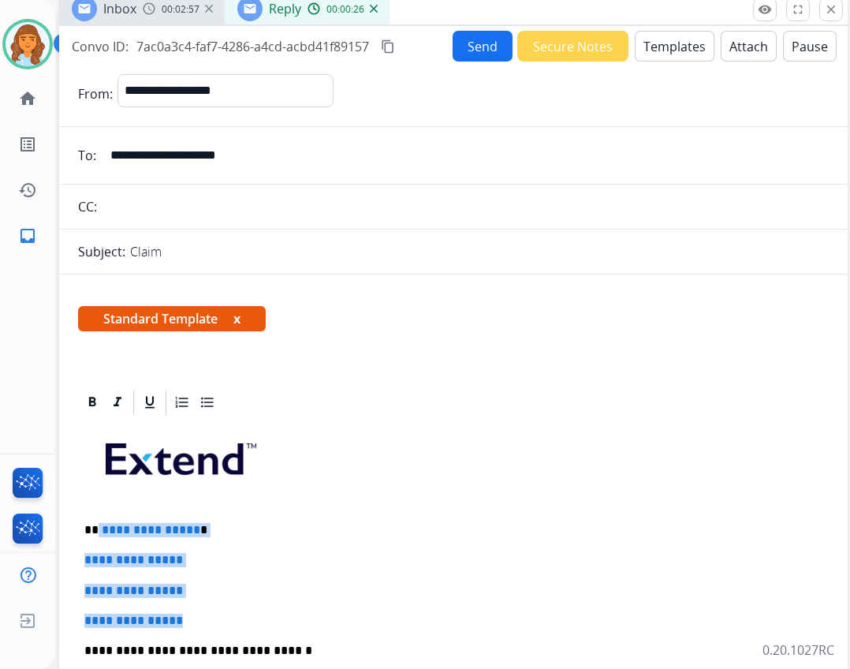
drag, startPoint x: 98, startPoint y: 525, endPoint x: 188, endPoint y: 607, distance: 122.3
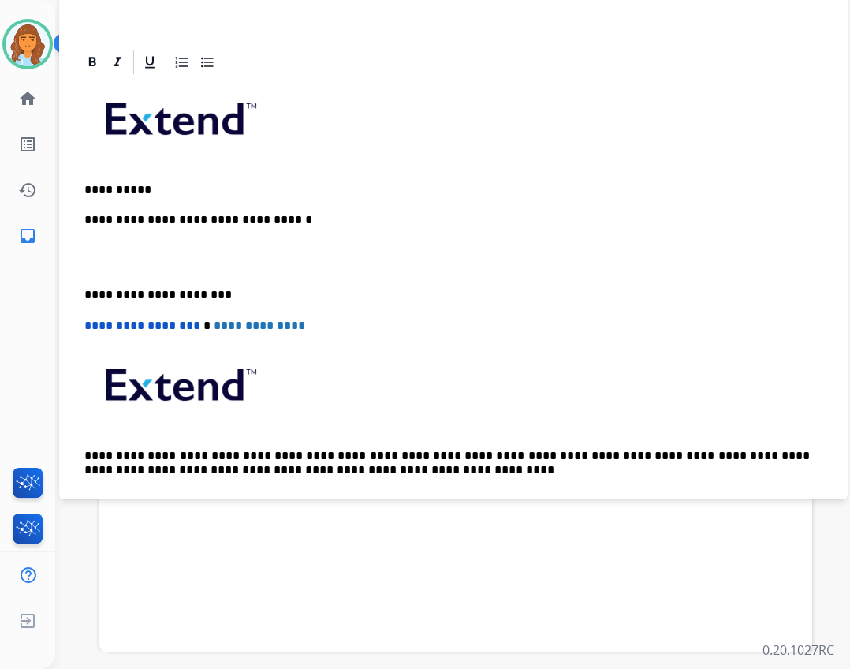
scroll to position [68, 0]
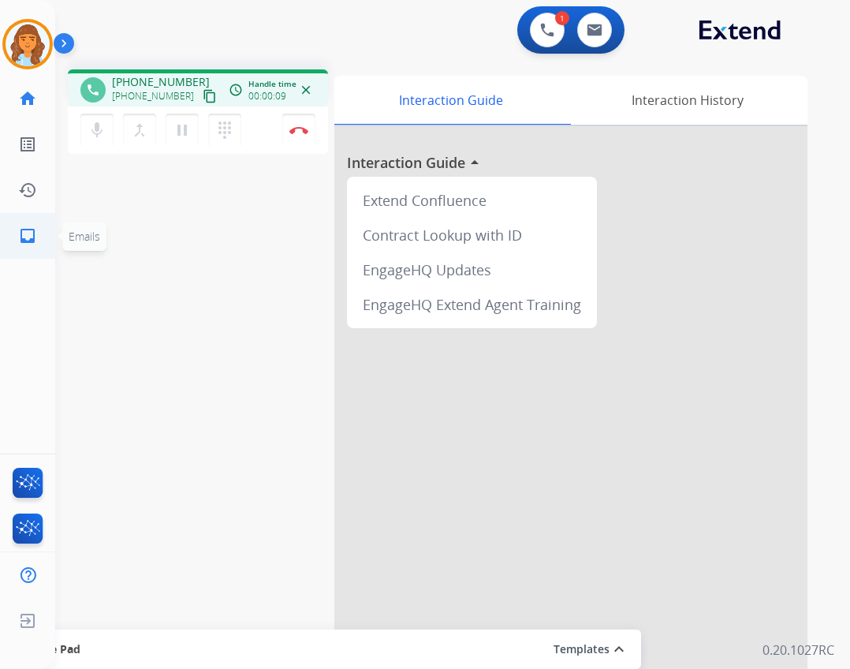
click at [12, 236] on link "inbox Emails" at bounding box center [28, 236] width 44 height 44
select select "**********"
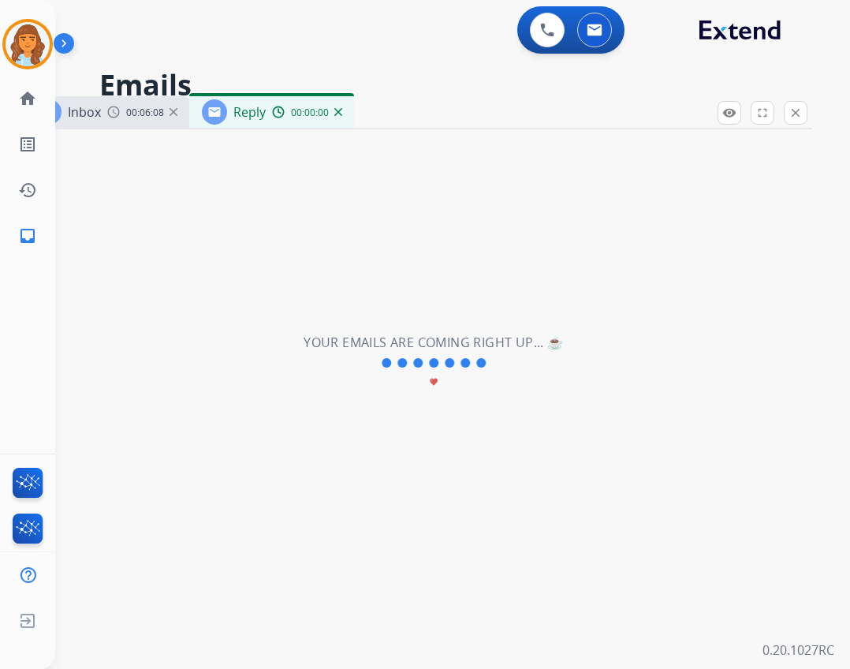
select select "**********"
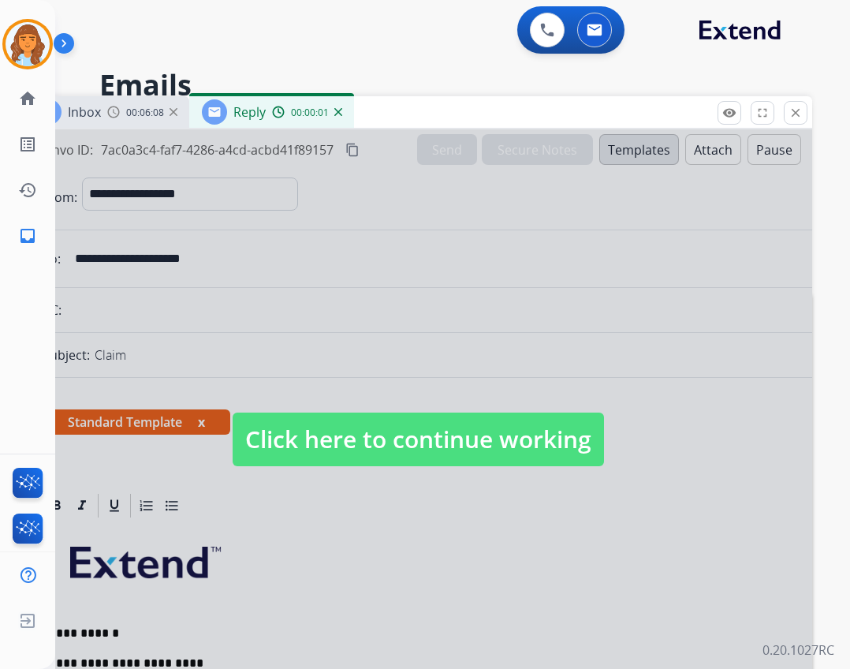
click at [367, 432] on span "Click here to continue working" at bounding box center [418, 439] width 371 height 54
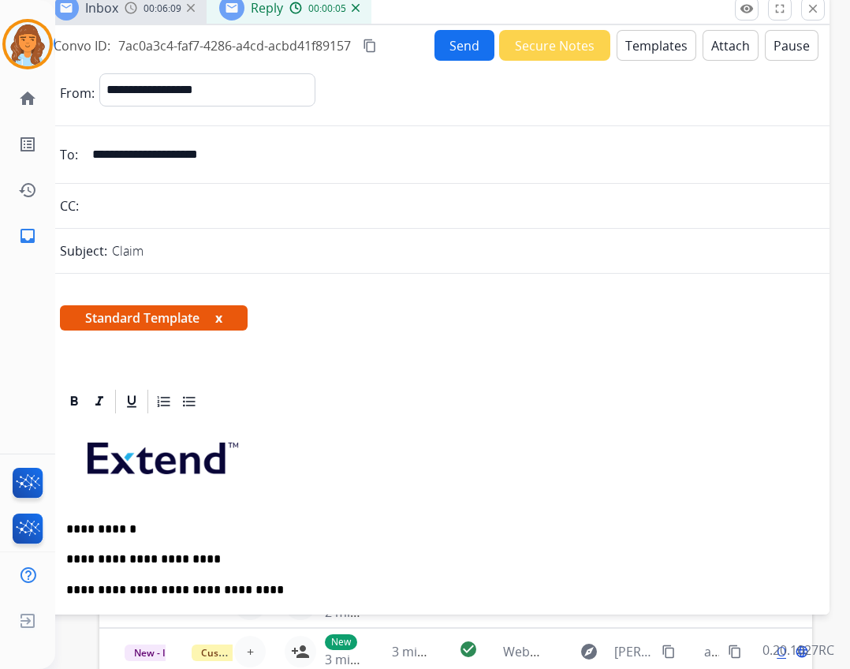
drag, startPoint x: 372, startPoint y: 119, endPoint x: 386, endPoint y: 15, distance: 104.9
click at [386, 15] on div "Inbox 00:06:09 Reply 00:00:05" at bounding box center [435, 8] width 788 height 33
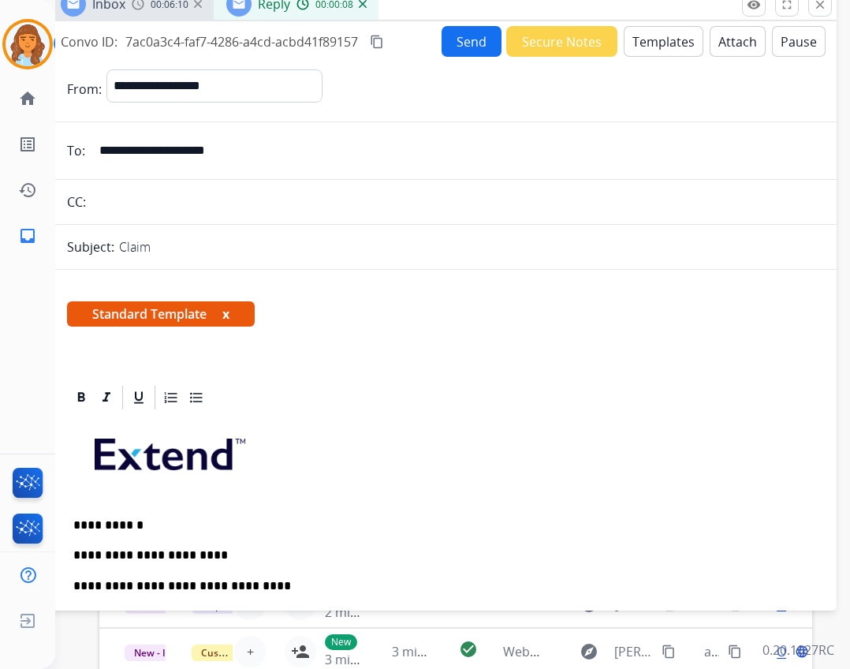
drag, startPoint x: 457, startPoint y: 11, endPoint x: 470, endPoint y: 80, distance: 69.9
click at [464, 7] on div "Inbox 00:06:10 Reply 00:00:08" at bounding box center [442, 4] width 788 height 33
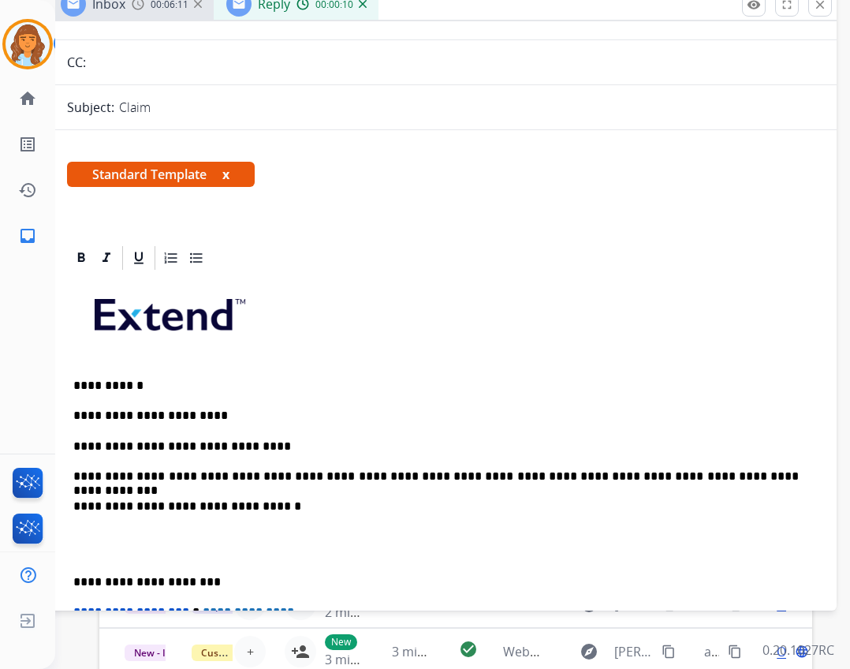
scroll to position [158, 0]
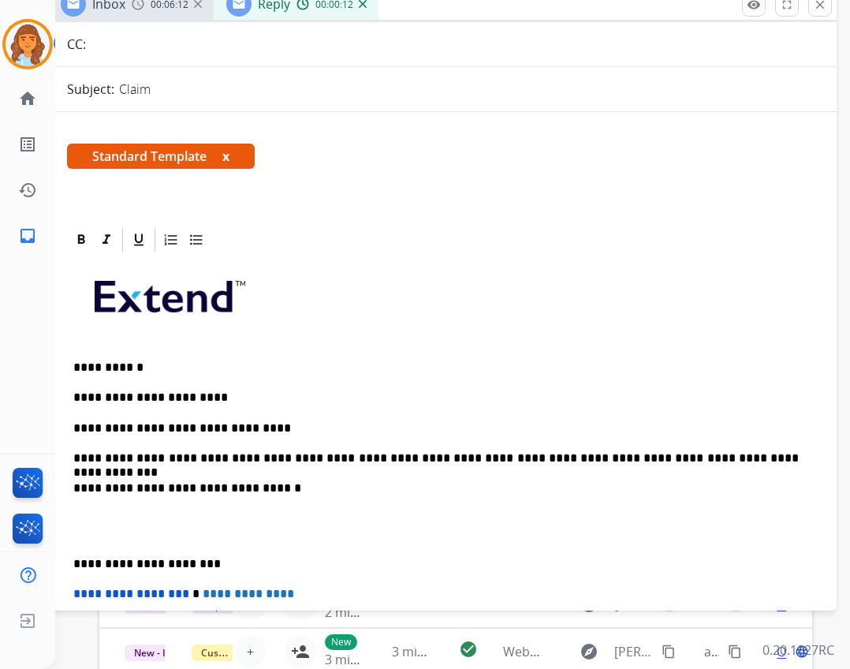
click at [87, 423] on p "**********" at bounding box center [435, 428] width 725 height 14
click at [62, 555] on div "**********" at bounding box center [442, 552] width 788 height 653
click at [76, 564] on p "**********" at bounding box center [435, 564] width 725 height 14
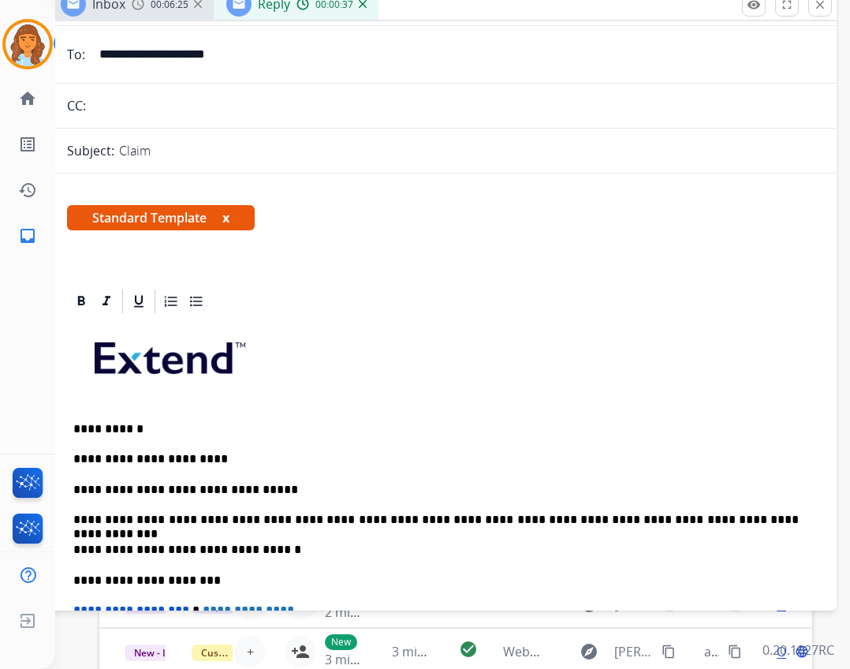
scroll to position [0, 0]
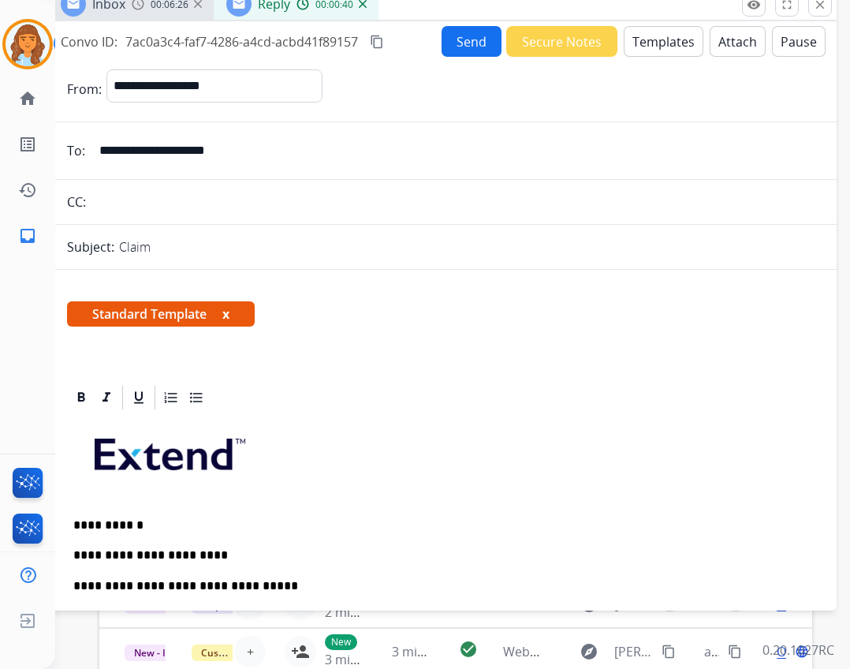
click at [476, 41] on button "Send" at bounding box center [472, 41] width 60 height 31
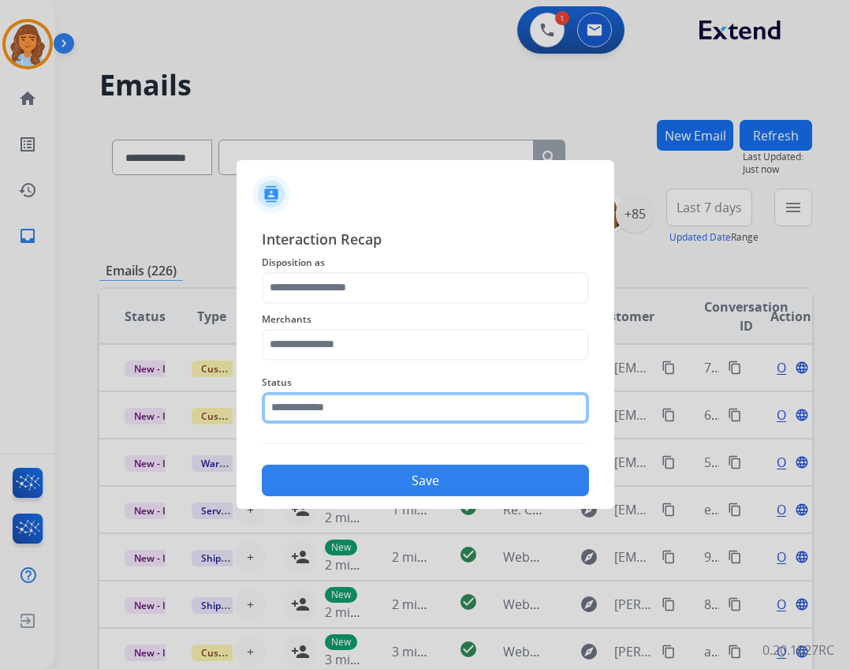
click at [401, 400] on input "text" at bounding box center [425, 408] width 327 height 32
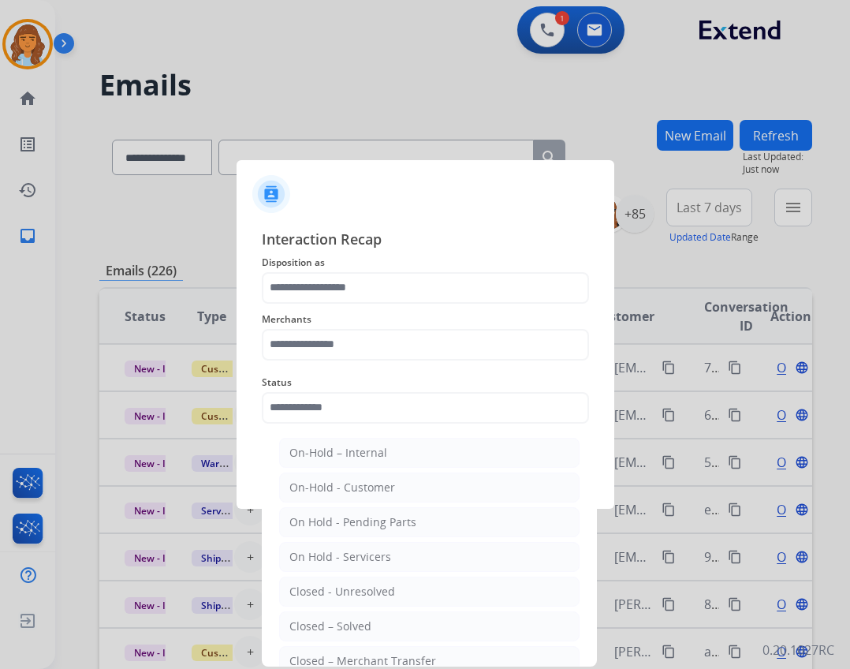
drag, startPoint x: 366, startPoint y: 621, endPoint x: 381, endPoint y: 596, distance: 29.3
click at [366, 621] on div "Closed – Solved" at bounding box center [330, 626] width 82 height 16
type input "**********"
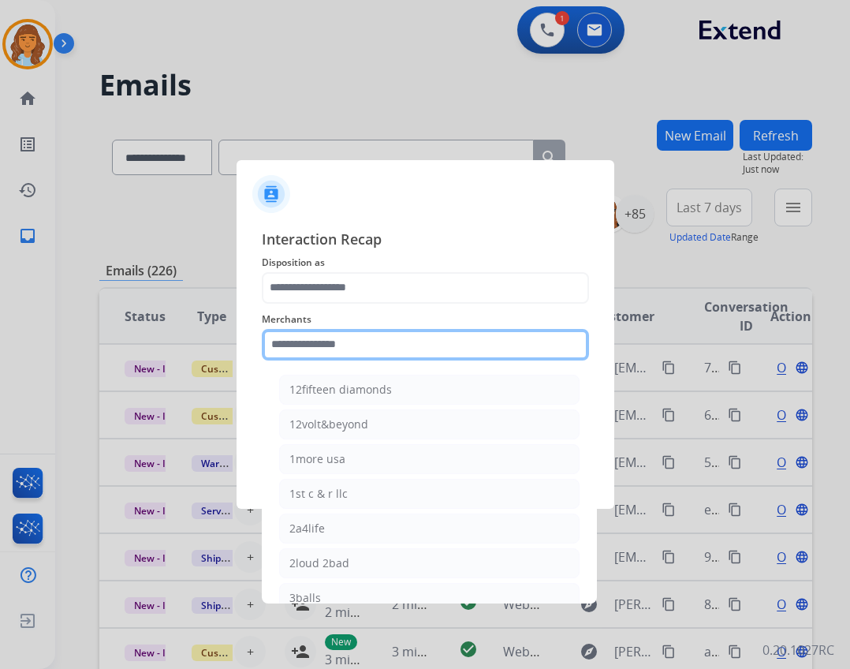
click at [367, 343] on input "text" at bounding box center [425, 345] width 327 height 32
click at [297, 342] on input "text" at bounding box center [425, 345] width 327 height 32
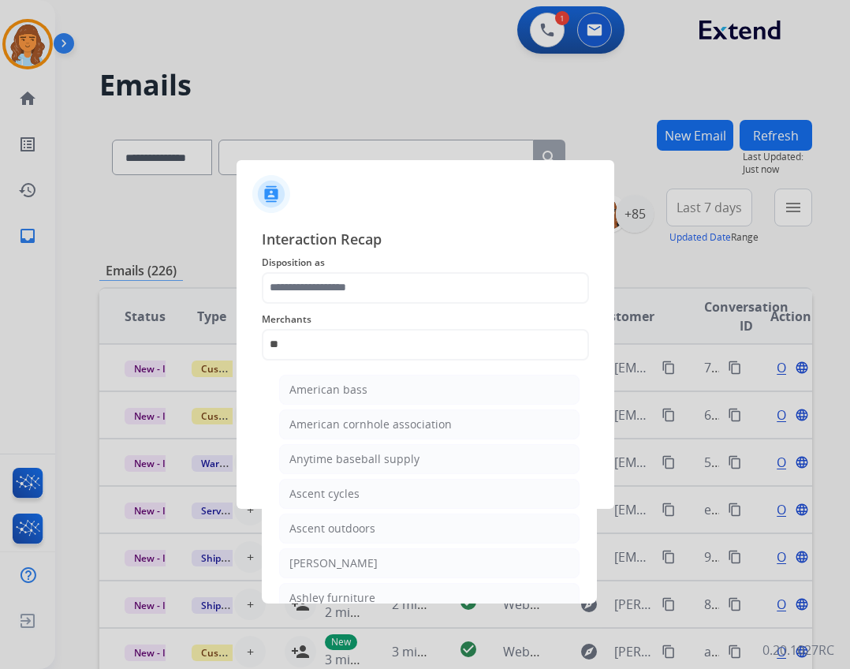
drag, startPoint x: 357, startPoint y: 585, endPoint x: 366, endPoint y: 509, distance: 77.0
click at [352, 584] on li "Ashley furniture" at bounding box center [429, 598] width 300 height 30
type input "**********"
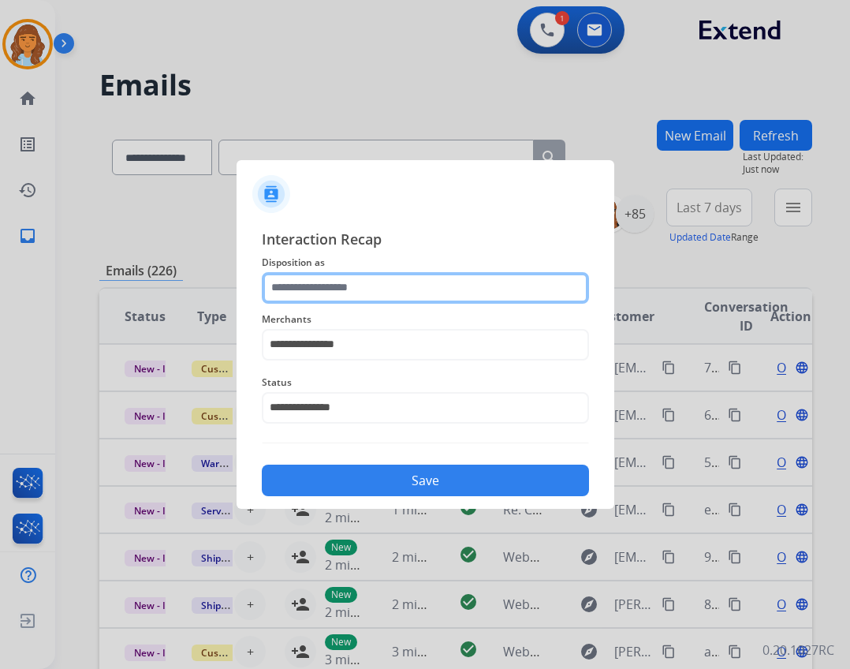
click at [351, 298] on input "text" at bounding box center [425, 288] width 327 height 32
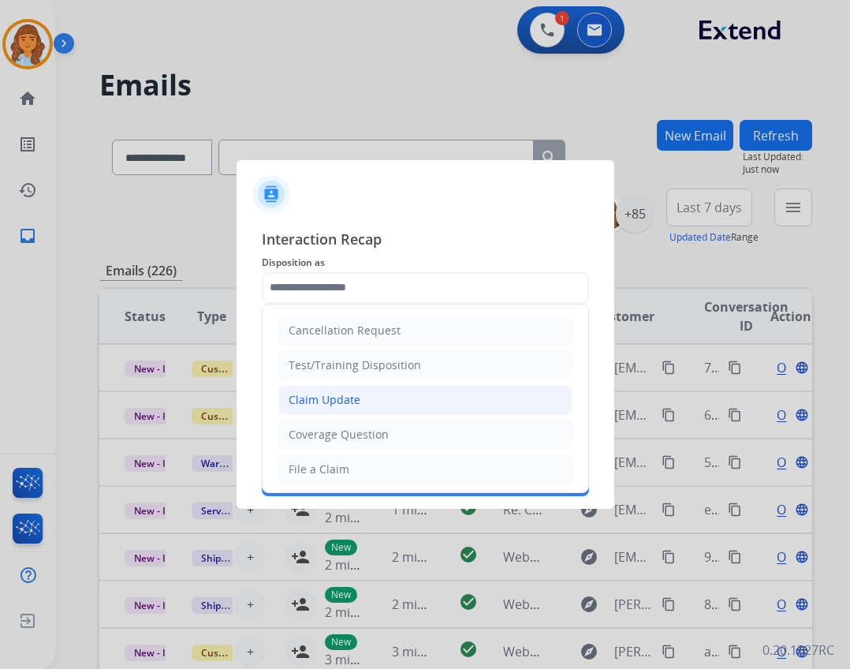
click at [315, 409] on li "Claim Update" at bounding box center [425, 400] width 294 height 30
type input "**********"
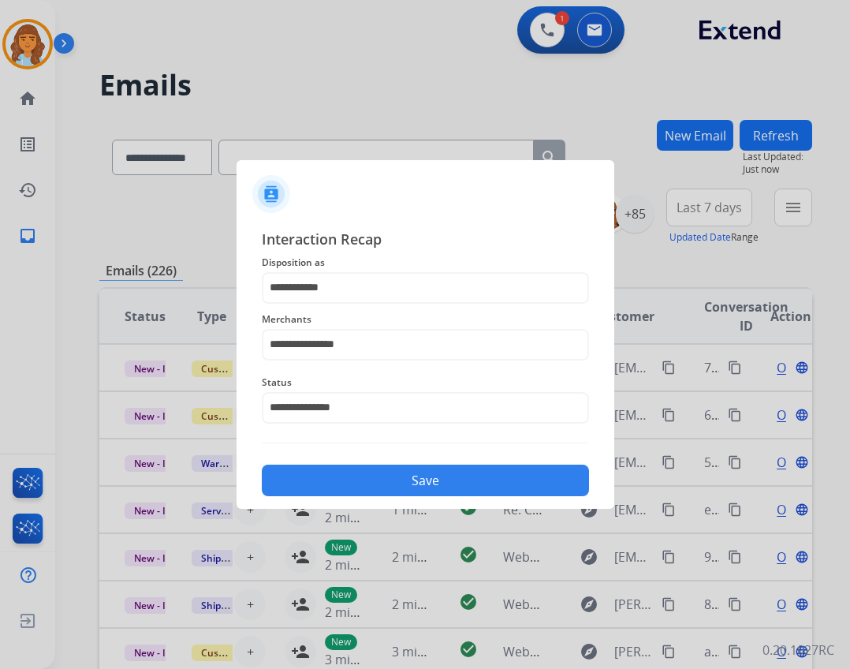
click at [337, 473] on button "Save" at bounding box center [425, 480] width 327 height 32
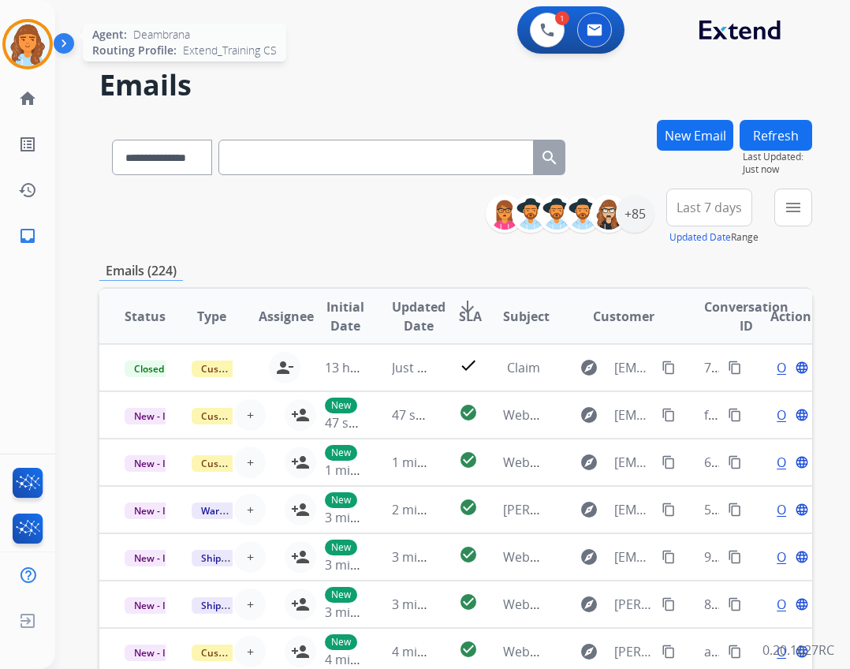
click at [42, 57] on img at bounding box center [28, 44] width 44 height 44
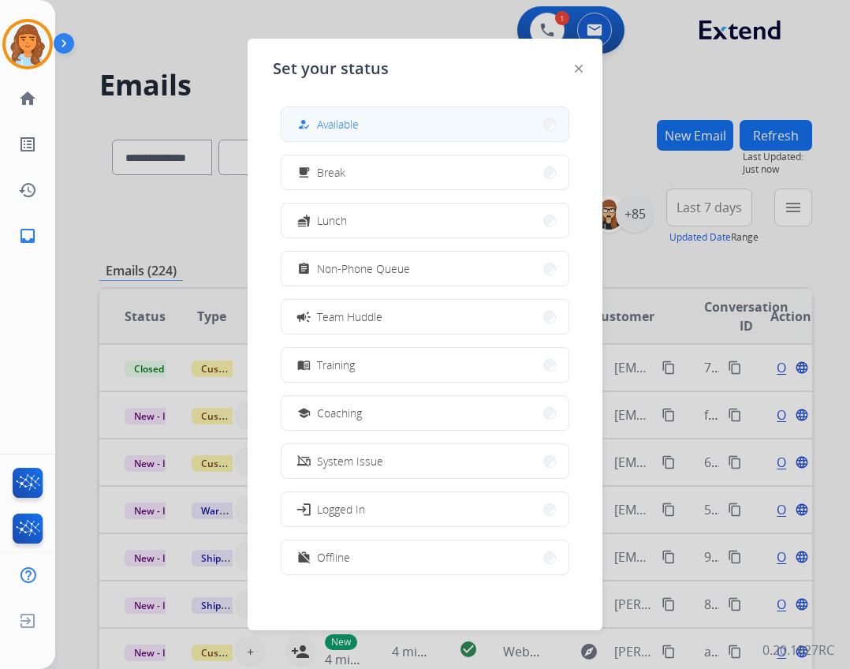
click at [310, 132] on div "how_to_reg" at bounding box center [305, 124] width 23 height 19
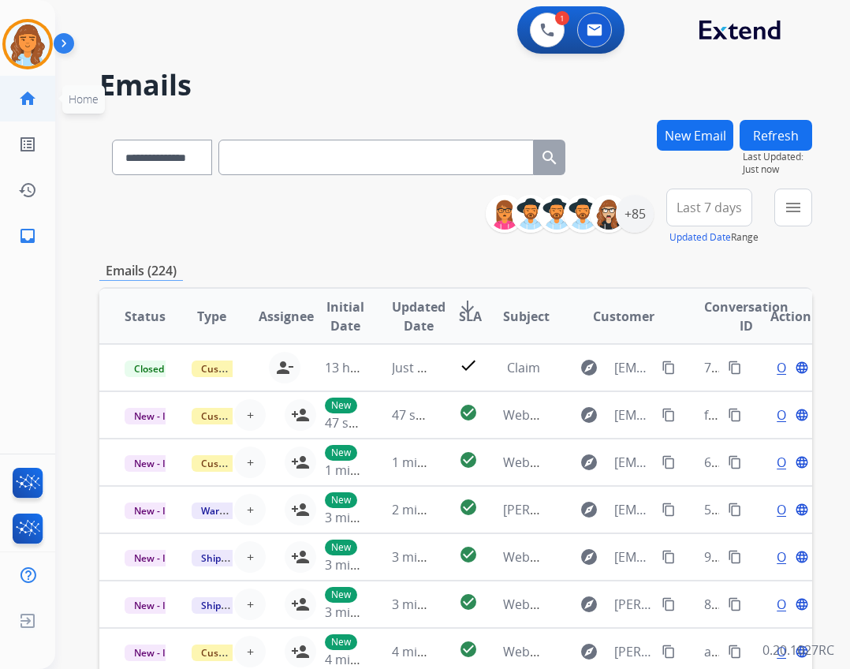
click at [17, 103] on link "home Home" at bounding box center [28, 98] width 44 height 44
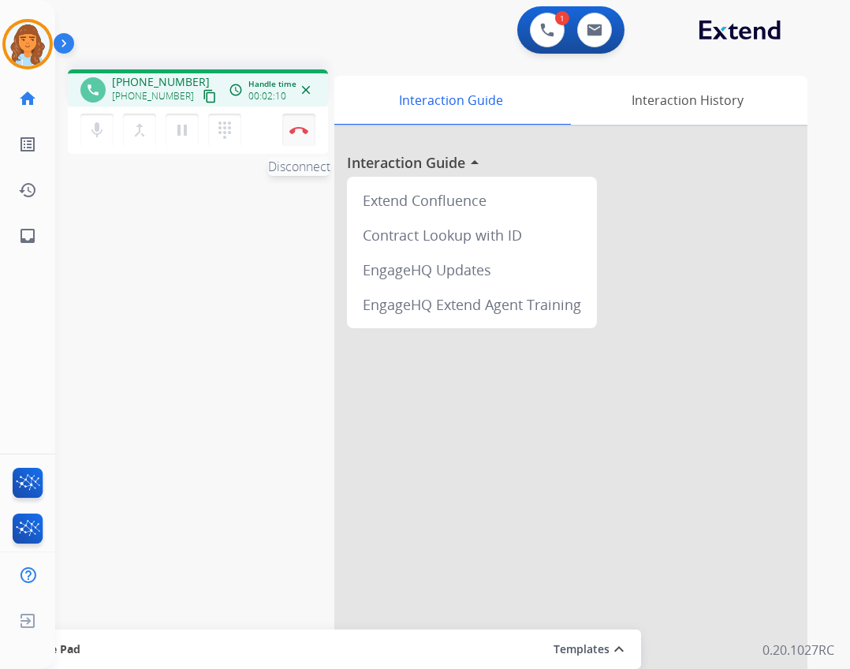
click at [298, 130] on img at bounding box center [298, 130] width 19 height 8
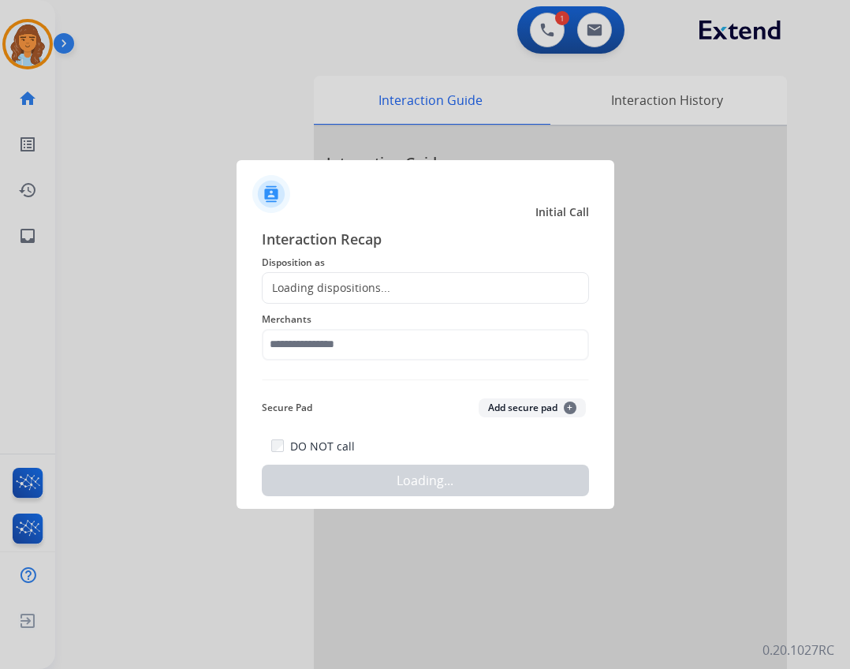
click at [423, 297] on div "Loading dispositions..." at bounding box center [425, 288] width 327 height 32
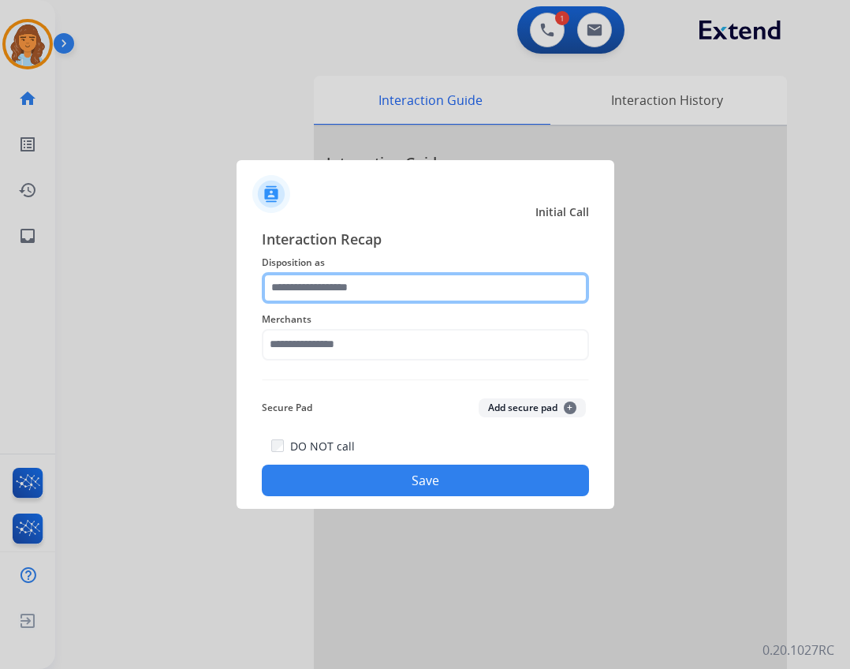
click at [423, 293] on input "text" at bounding box center [425, 288] width 327 height 32
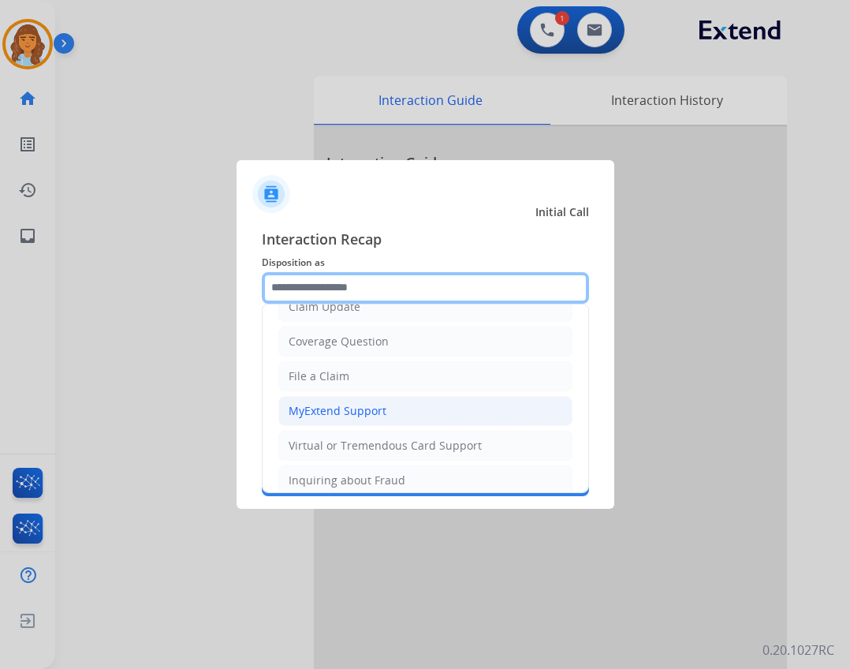
scroll to position [246, 0]
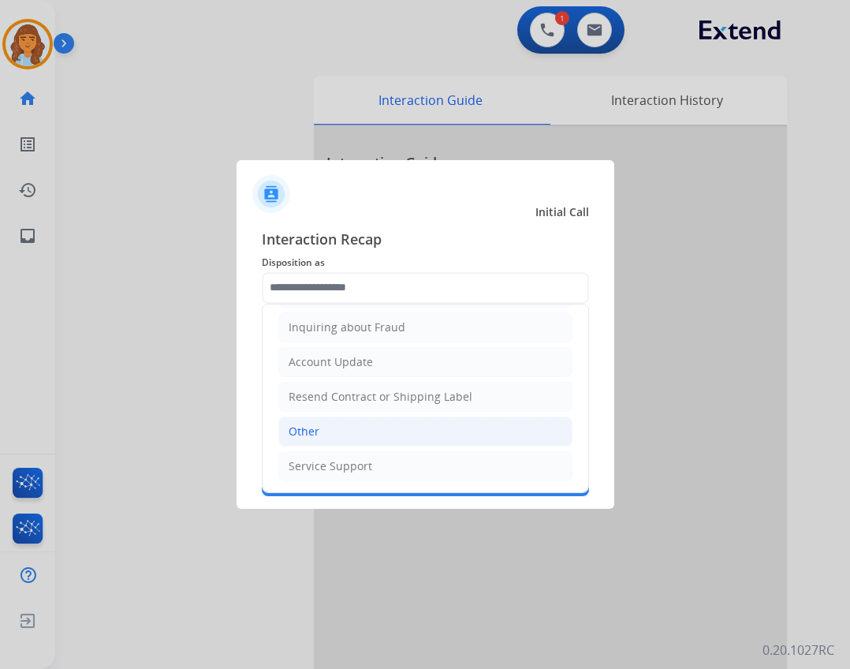
click at [408, 432] on li "Other" at bounding box center [425, 431] width 294 height 30
type input "*****"
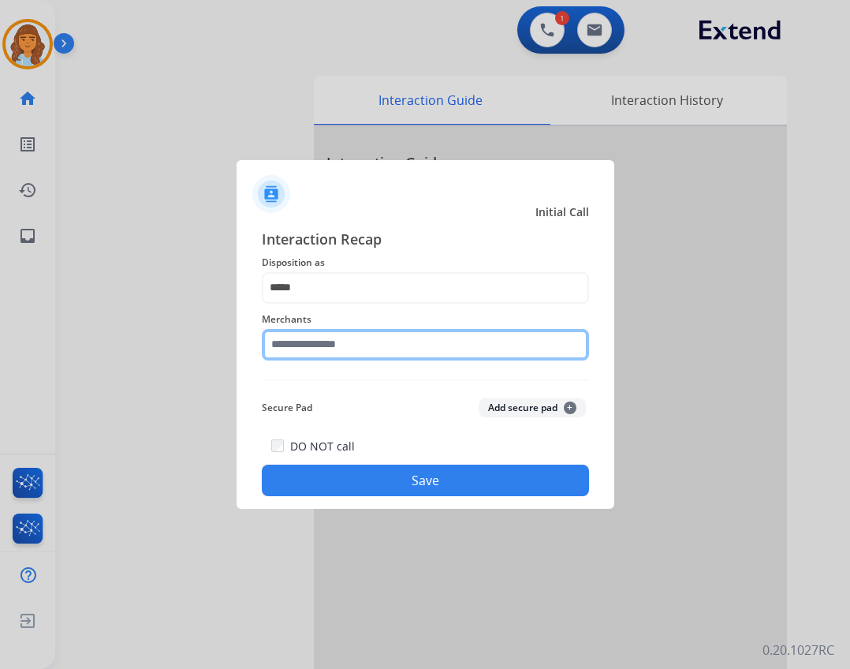
click at [375, 345] on input "text" at bounding box center [425, 345] width 327 height 32
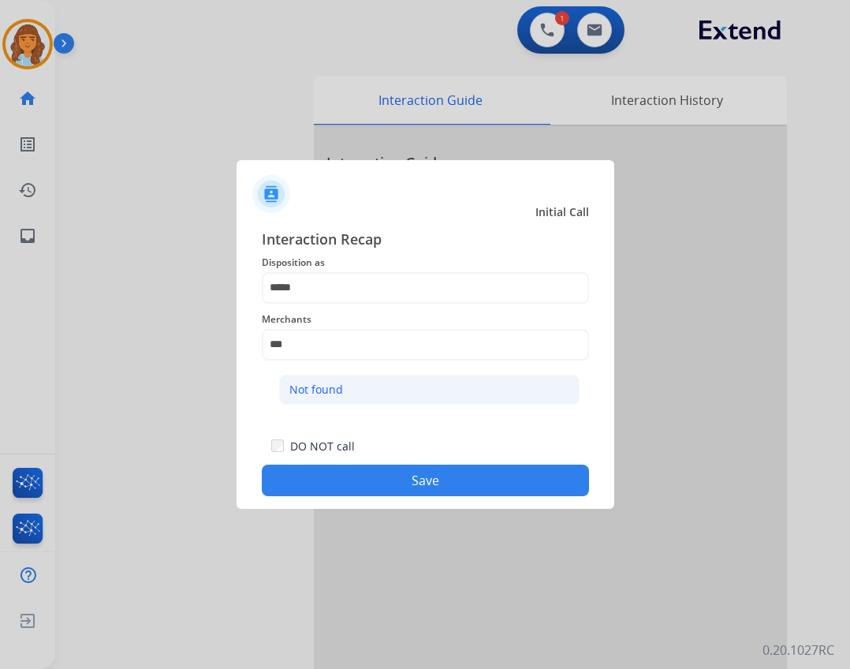
click at [404, 375] on li "Not found" at bounding box center [429, 390] width 300 height 30
type input "*********"
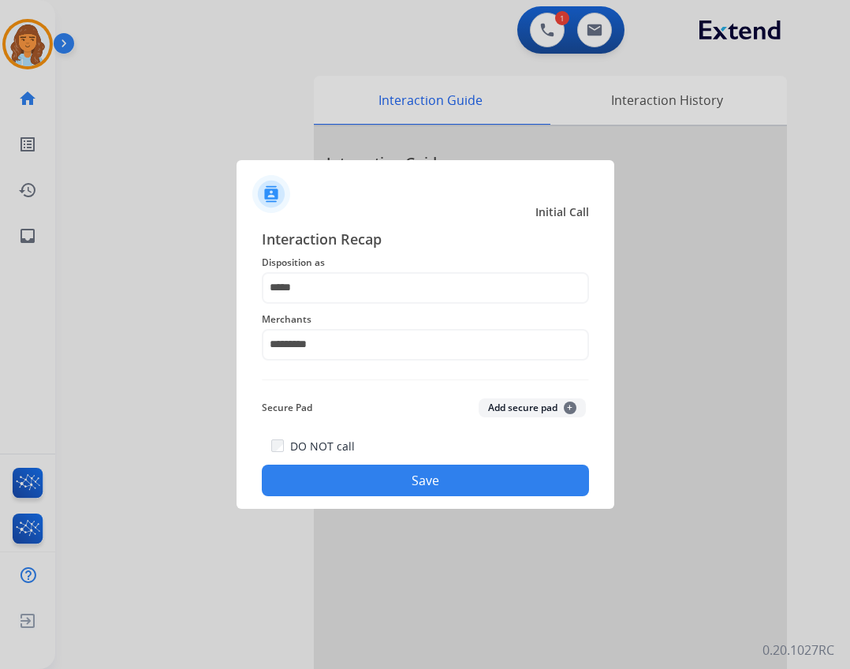
click at [421, 479] on button "Save" at bounding box center [425, 480] width 327 height 32
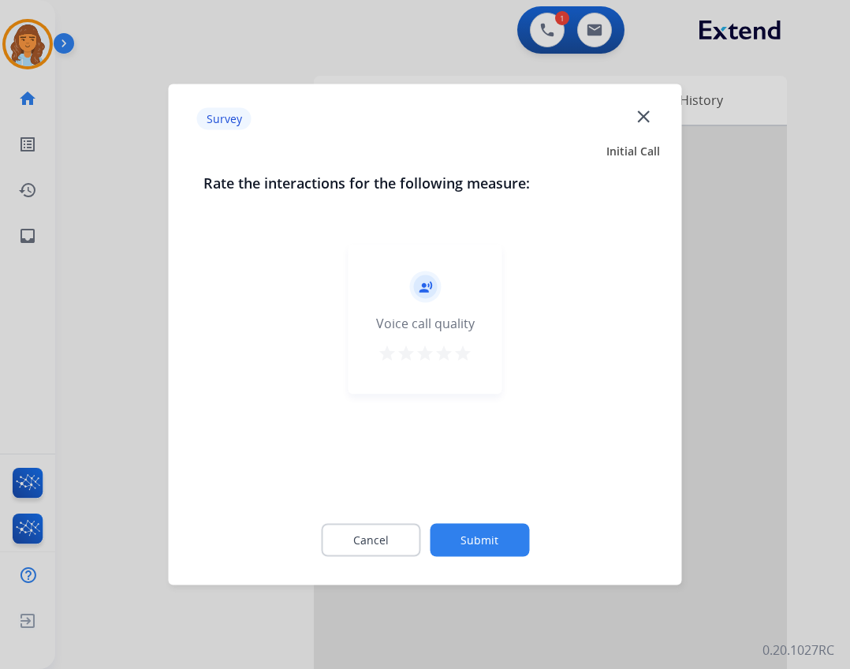
click at [471, 518] on div "Cancel Submit" at bounding box center [425, 540] width 444 height 71
click at [470, 521] on div "Cancel Submit" at bounding box center [425, 540] width 444 height 71
click at [470, 530] on button "Submit" at bounding box center [479, 540] width 99 height 33
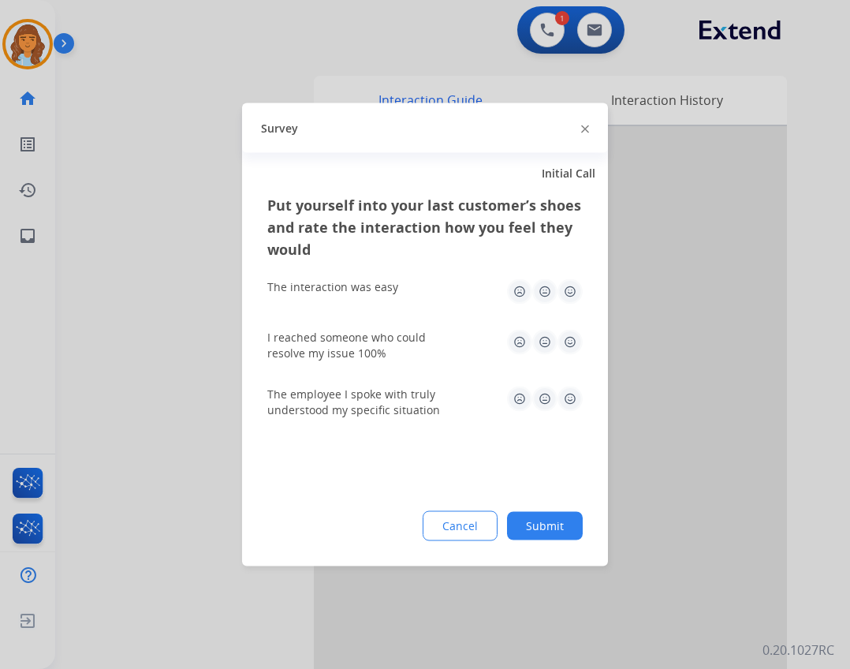
click at [530, 529] on button "Submit" at bounding box center [545, 526] width 76 height 28
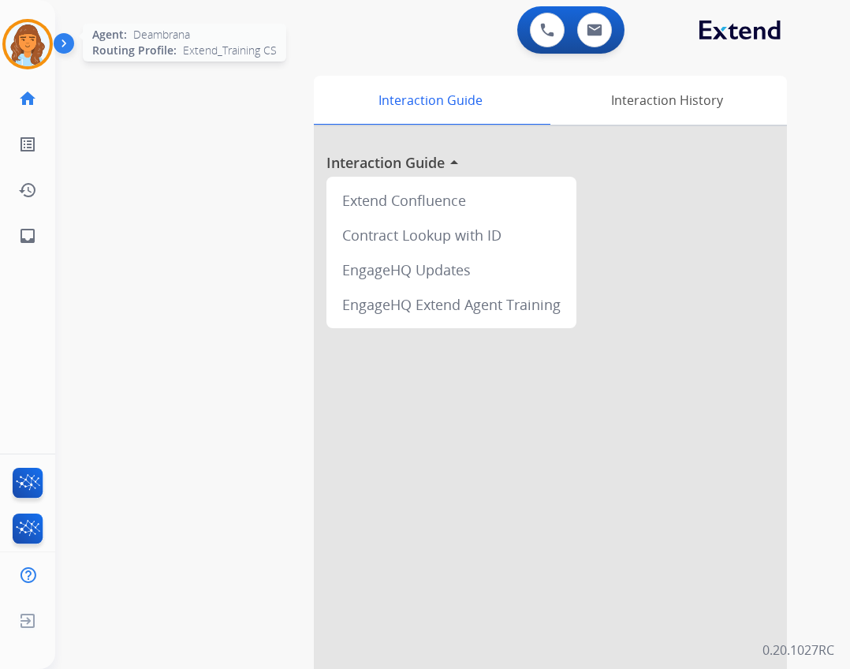
click at [18, 47] on img at bounding box center [28, 44] width 44 height 44
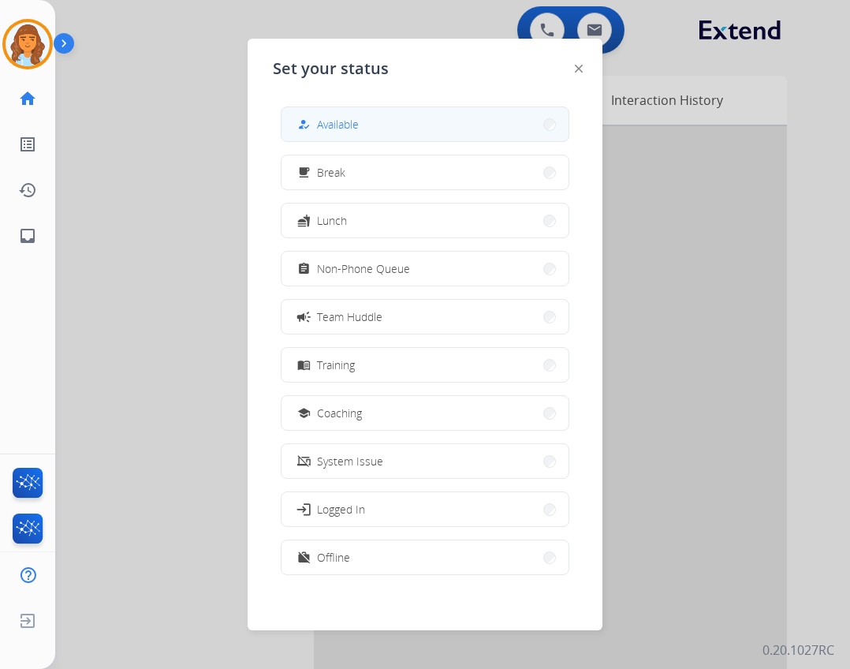
click at [356, 132] on div "how_to_reg Available" at bounding box center [326, 124] width 65 height 19
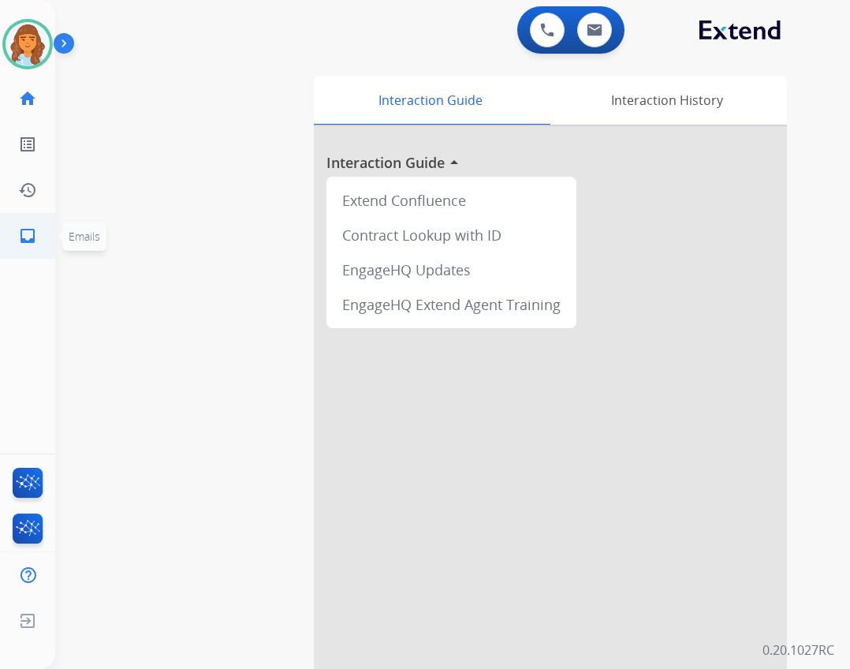
click at [50, 235] on ul "inbox Emails Emails" at bounding box center [27, 236] width 55 height 46
click at [17, 243] on link "inbox Emails" at bounding box center [28, 236] width 44 height 44
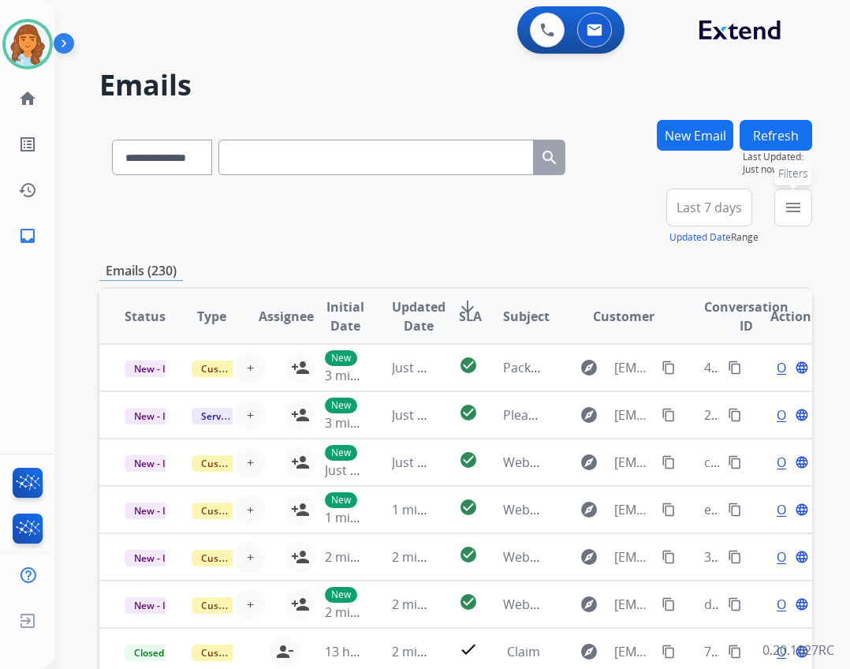
click at [802, 211] on mat-icon "menu" at bounding box center [793, 207] width 19 height 19
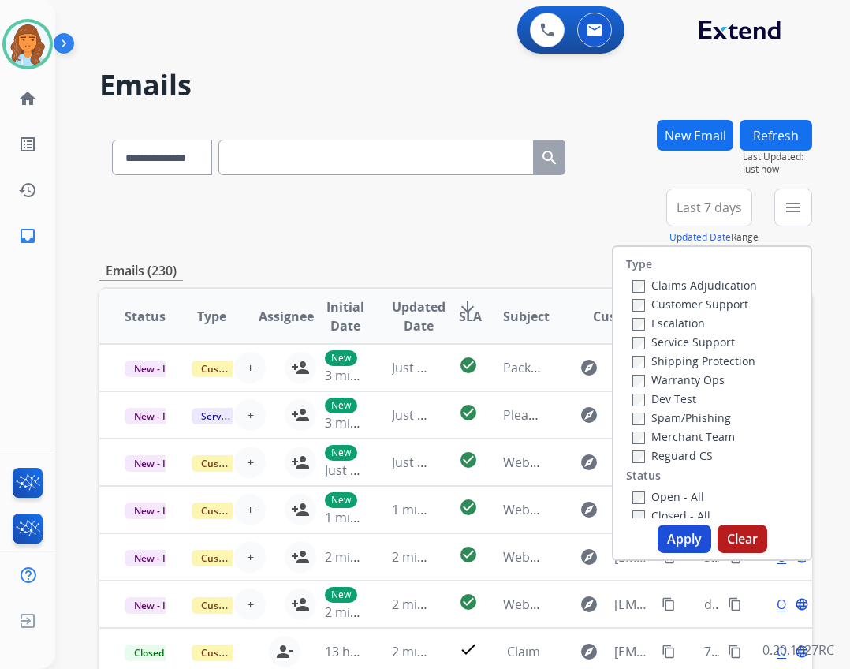
click at [665, 455] on label "Reguard CS" at bounding box center [672, 455] width 80 height 15
click at [662, 499] on label "Open - All" at bounding box center [668, 496] width 72 height 15
click at [662, 363] on label "Shipping Protection" at bounding box center [693, 360] width 123 height 15
click at [666, 303] on label "Customer Support" at bounding box center [690, 303] width 116 height 15
click at [677, 531] on button "Apply" at bounding box center [685, 538] width 54 height 28
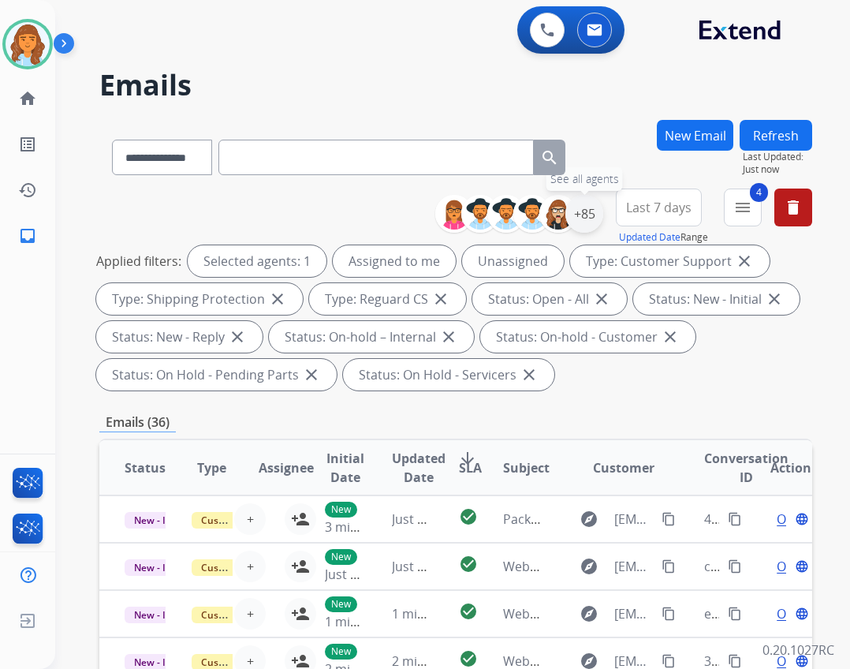
click at [589, 226] on div "+85" at bounding box center [584, 214] width 38 height 38
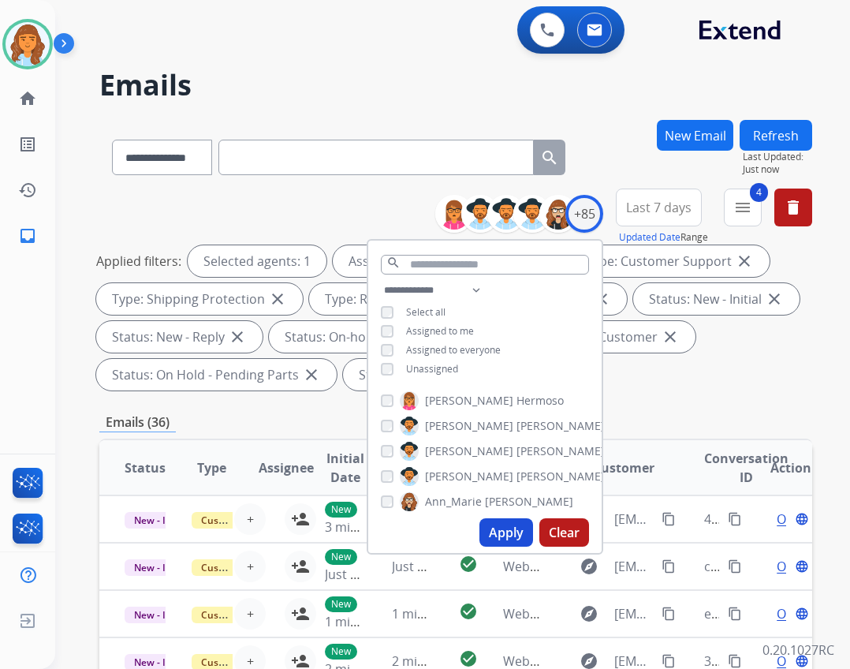
click at [421, 363] on span "Unassigned" at bounding box center [432, 368] width 52 height 13
click at [437, 324] on span "Assigned to me" at bounding box center [440, 330] width 68 height 13
click at [516, 539] on button "Apply" at bounding box center [506, 532] width 54 height 28
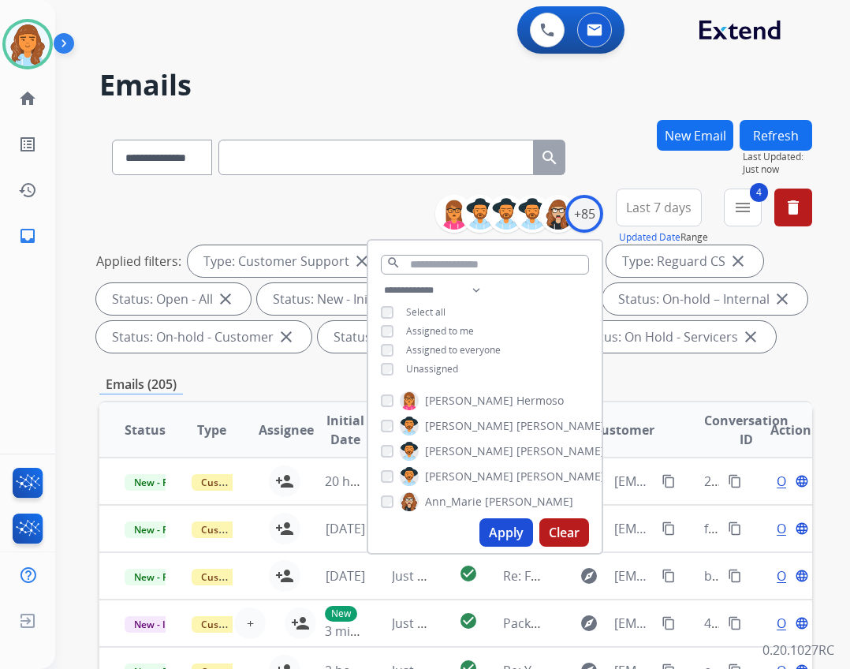
click at [436, 326] on span "Assigned to me" at bounding box center [440, 330] width 68 height 13
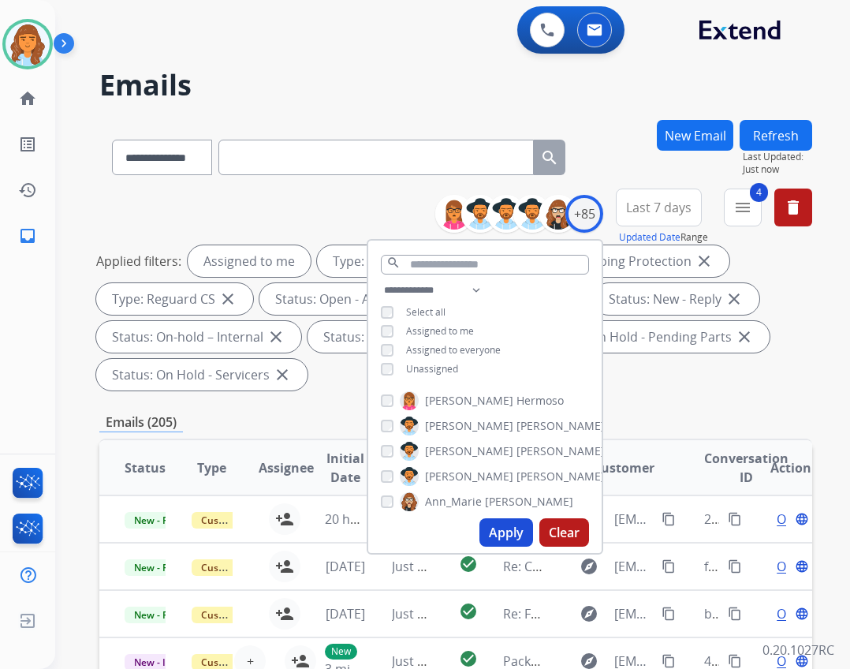
click at [506, 543] on button "Apply" at bounding box center [506, 532] width 54 height 28
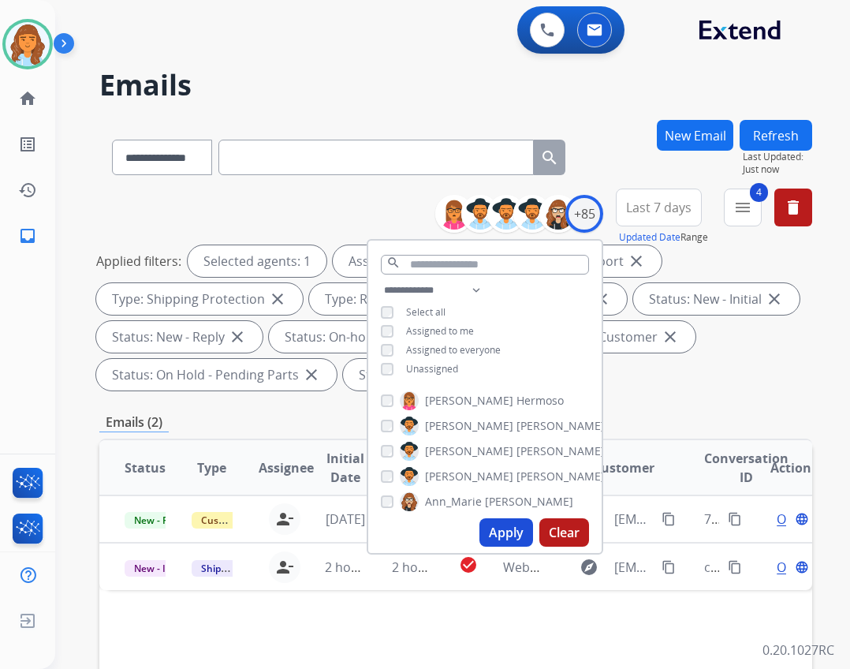
click at [274, 408] on div "**********" at bounding box center [455, 584] width 713 height 929
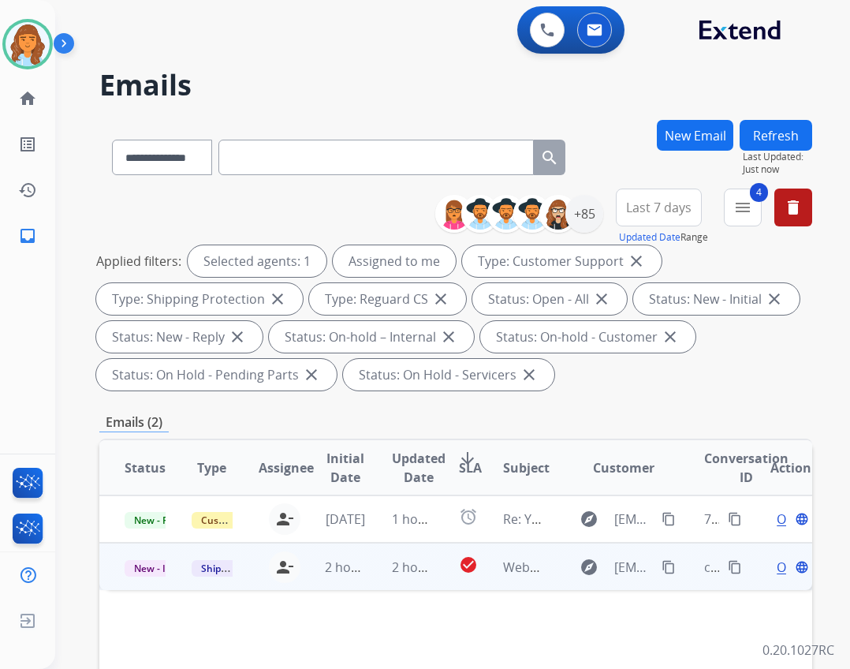
click at [445, 557] on td "check_circle" at bounding box center [456, 565] width 45 height 47
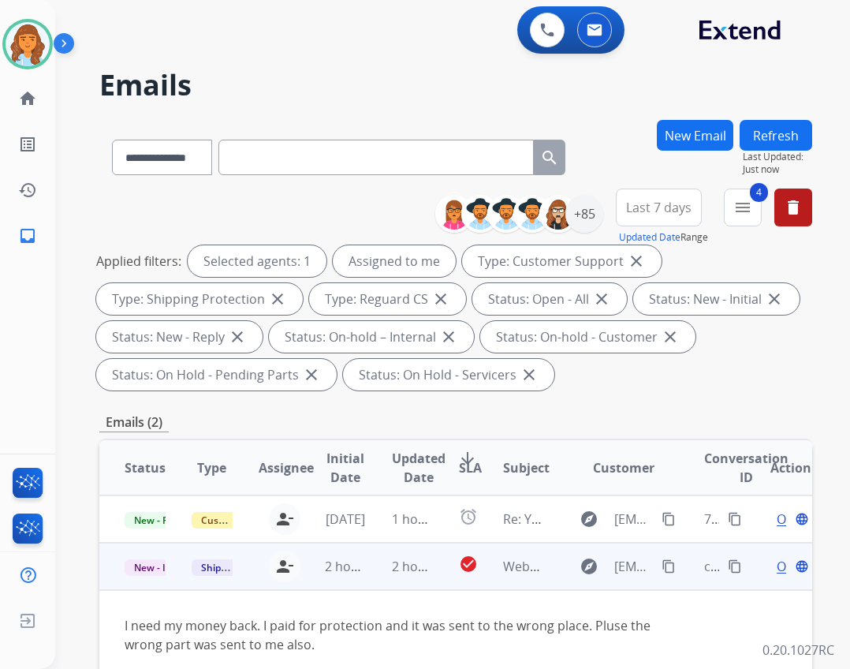
click at [662, 559] on mat-icon "content_copy" at bounding box center [669, 566] width 14 height 14
click at [777, 566] on span "Open" at bounding box center [793, 566] width 32 height 19
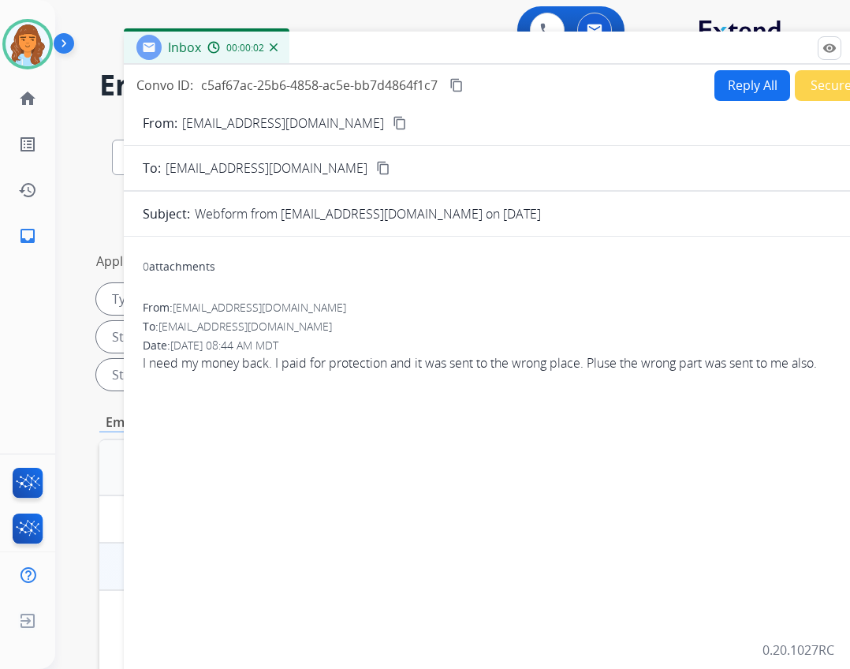
select select "**********"
click at [733, 74] on button "Reply All" at bounding box center [752, 85] width 76 height 31
select select "**********"
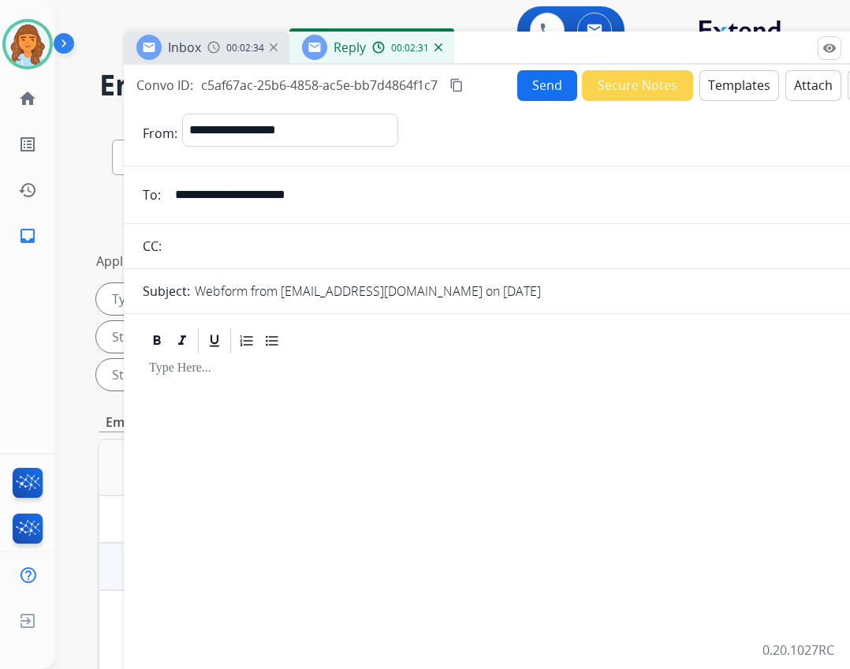
drag, startPoint x: 688, startPoint y: 6, endPoint x: 710, endPoint y: 77, distance: 74.3
click at [710, 77] on button "Templates" at bounding box center [739, 85] width 80 height 31
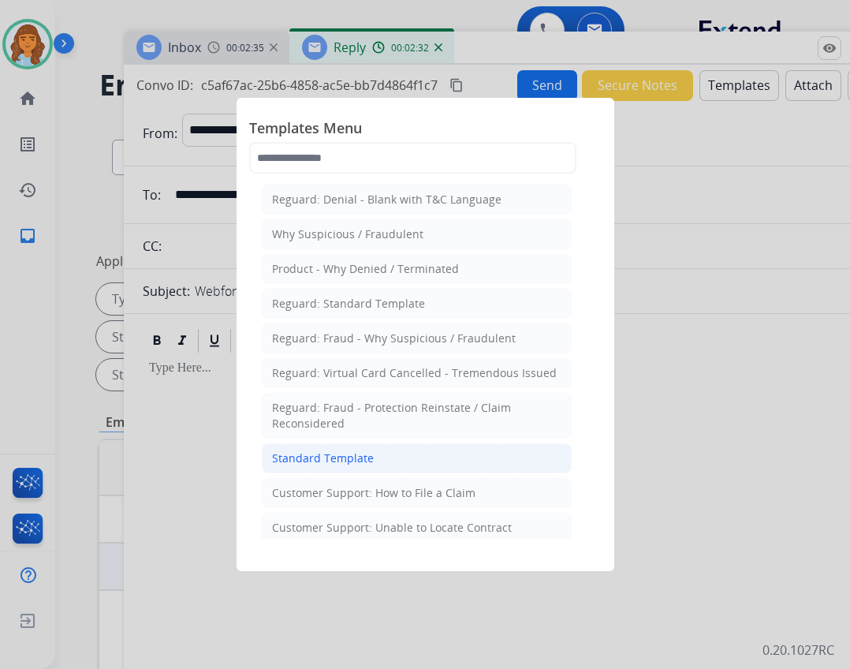
click at [409, 449] on li "Standard Template" at bounding box center [417, 458] width 310 height 30
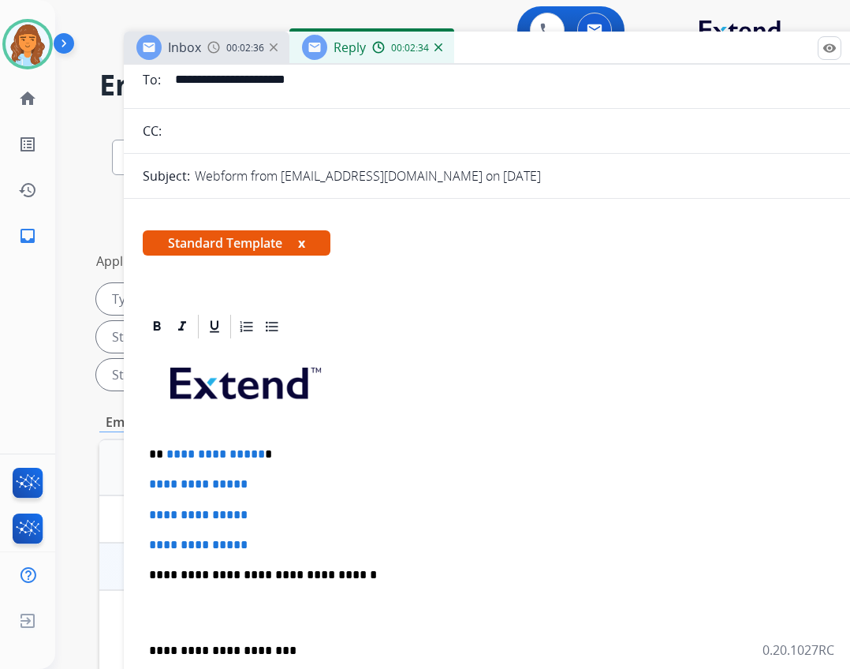
scroll to position [158, 0]
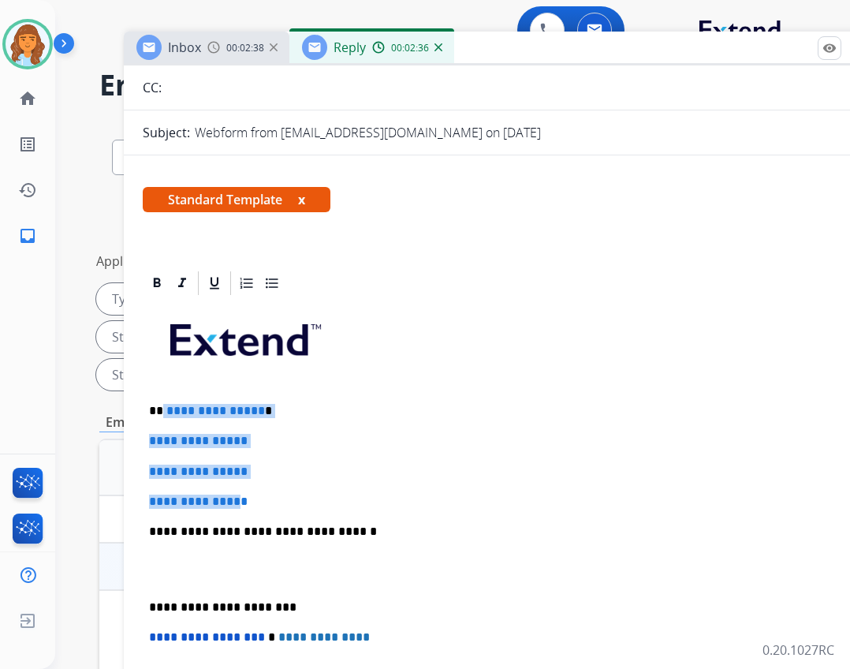
drag, startPoint x: 163, startPoint y: 406, endPoint x: 250, endPoint y: 500, distance: 127.8
click at [250, 500] on div "**********" at bounding box center [518, 568] width 751 height 542
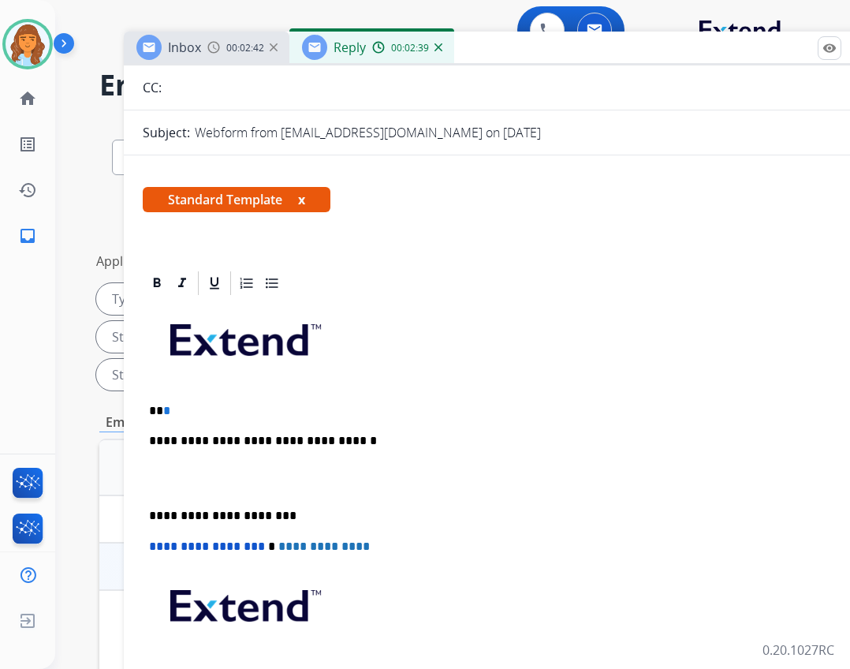
click at [195, 414] on p "** *" at bounding box center [511, 411] width 725 height 14
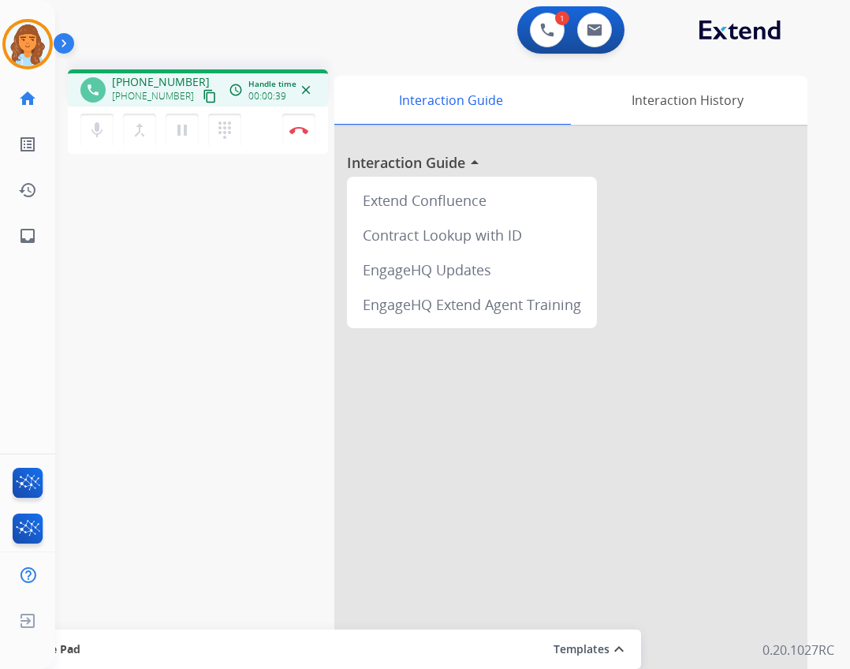
click at [203, 98] on mat-icon "content_copy" at bounding box center [210, 96] width 14 height 14
click at [528, 24] on div "1 Voice Interactions" at bounding box center [547, 30] width 47 height 35
click at [544, 30] on img at bounding box center [547, 30] width 14 height 14
click at [554, 27] on img at bounding box center [547, 30] width 14 height 14
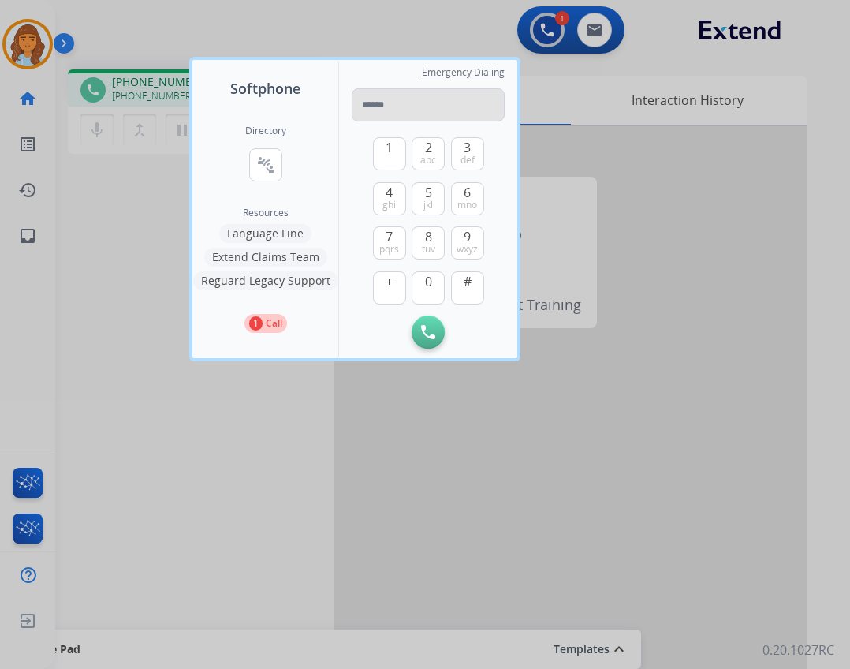
click at [402, 117] on input "tel" at bounding box center [428, 104] width 153 height 33
type input "**********"
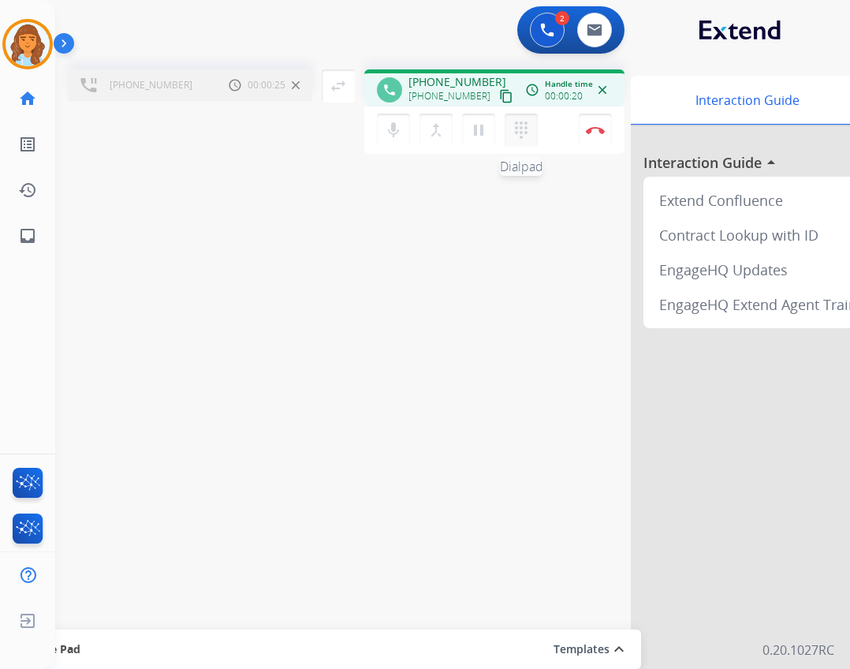
click at [516, 130] on mat-icon "dialpad" at bounding box center [521, 130] width 19 height 19
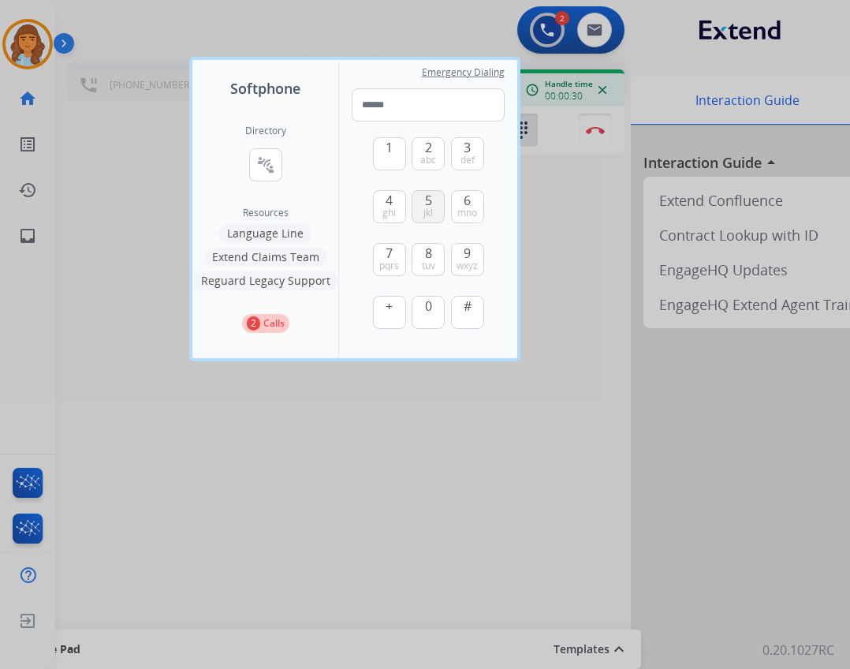
click at [432, 196] on button "5 jkl" at bounding box center [428, 206] width 33 height 33
type input "*"
click at [526, 189] on div at bounding box center [425, 334] width 850 height 669
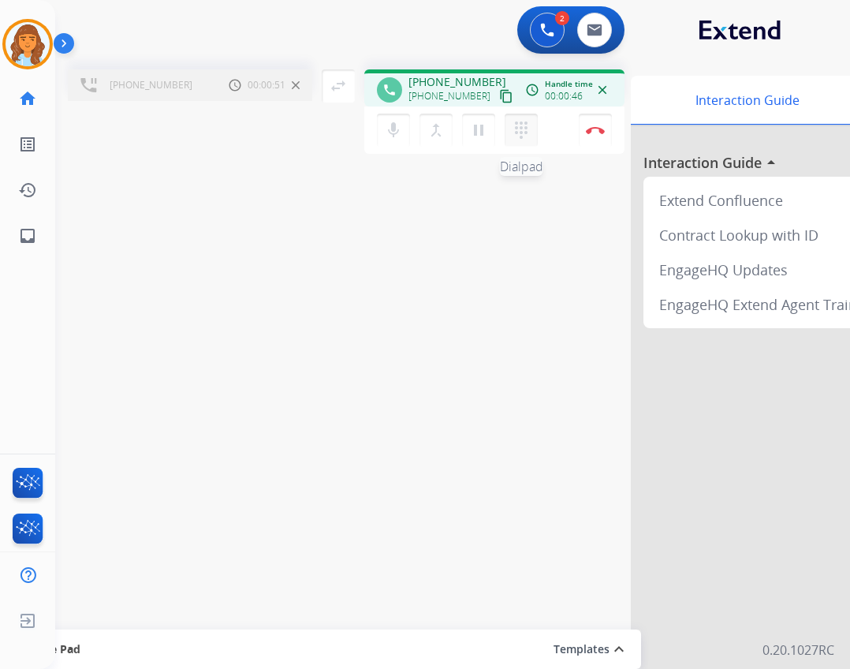
click at [526, 144] on button "dialpad Dialpad" at bounding box center [521, 130] width 33 height 33
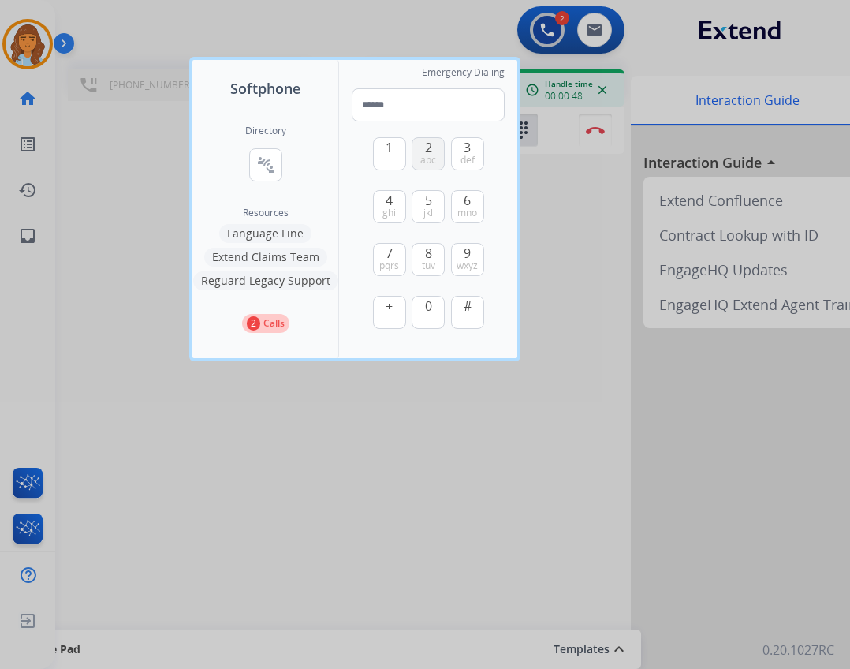
click at [420, 141] on button "2 abc" at bounding box center [428, 153] width 33 height 33
type input "*"
click at [569, 191] on div at bounding box center [425, 334] width 850 height 669
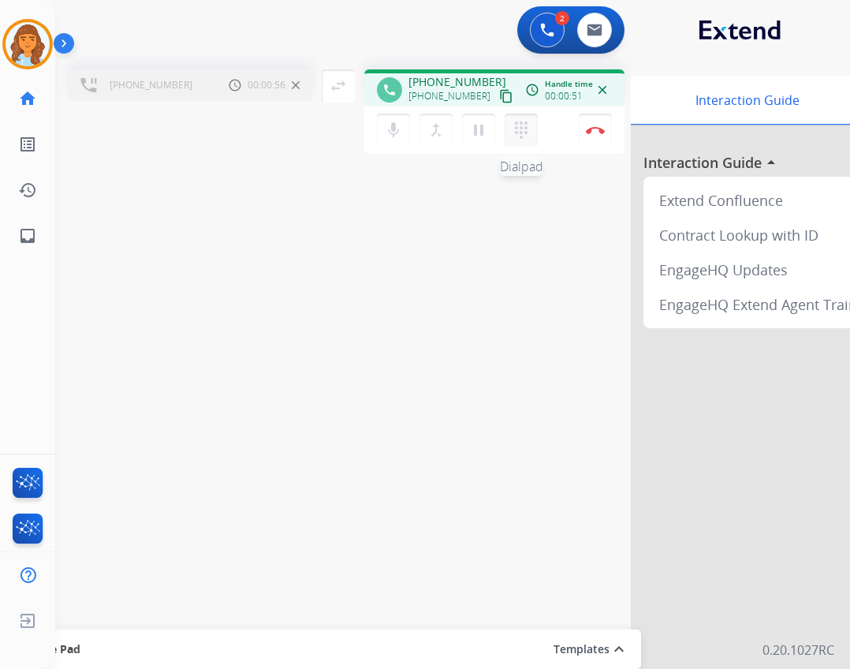
click at [527, 139] on mat-icon "dialpad" at bounding box center [521, 130] width 19 height 19
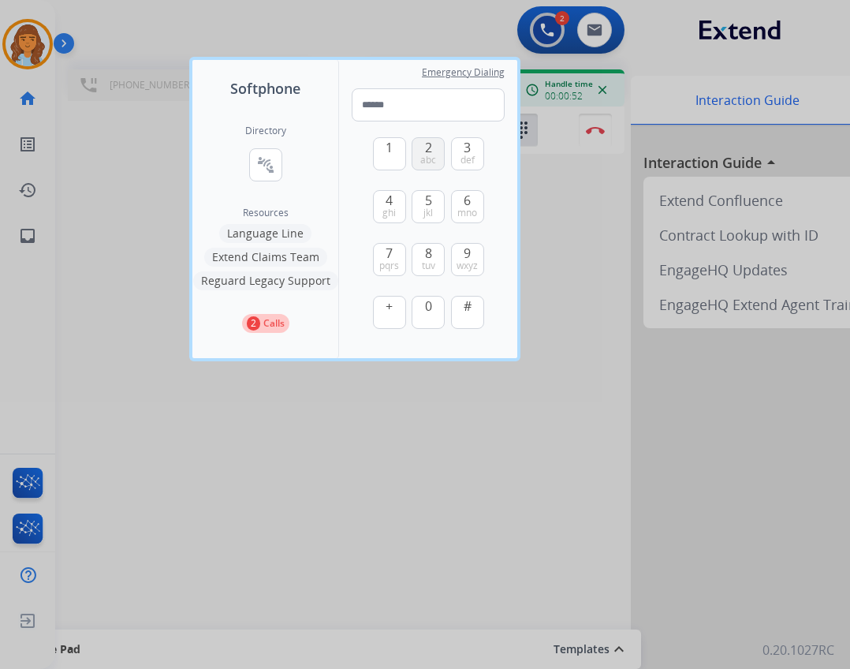
click at [423, 151] on button "2 abc" at bounding box center [428, 153] width 33 height 33
type input "*"
click at [535, 173] on div at bounding box center [425, 334] width 850 height 669
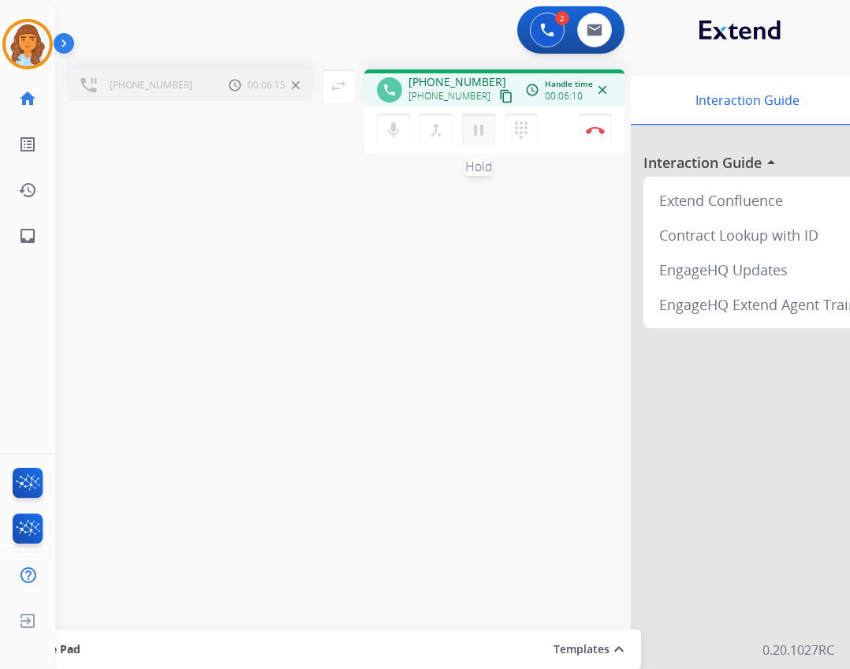
click at [468, 129] on button "pause Hold" at bounding box center [478, 130] width 33 height 33
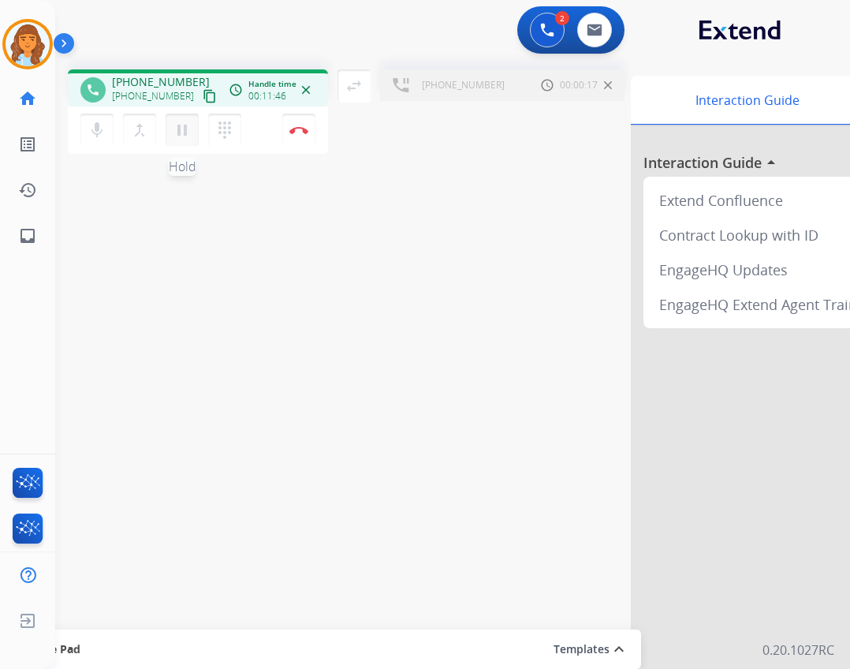
click at [187, 136] on mat-icon "pause" at bounding box center [182, 130] width 19 height 19
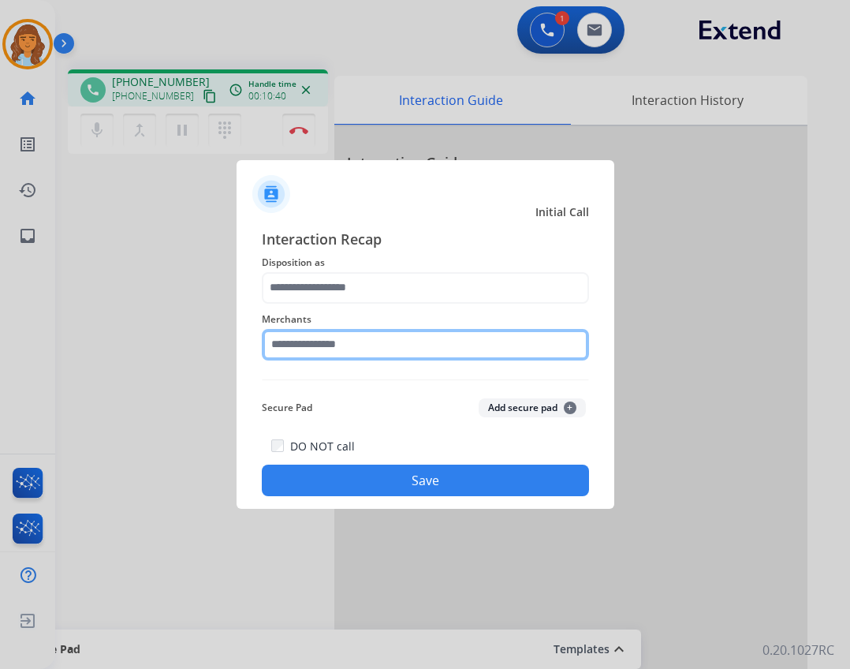
click at [323, 342] on input "text" at bounding box center [425, 345] width 327 height 32
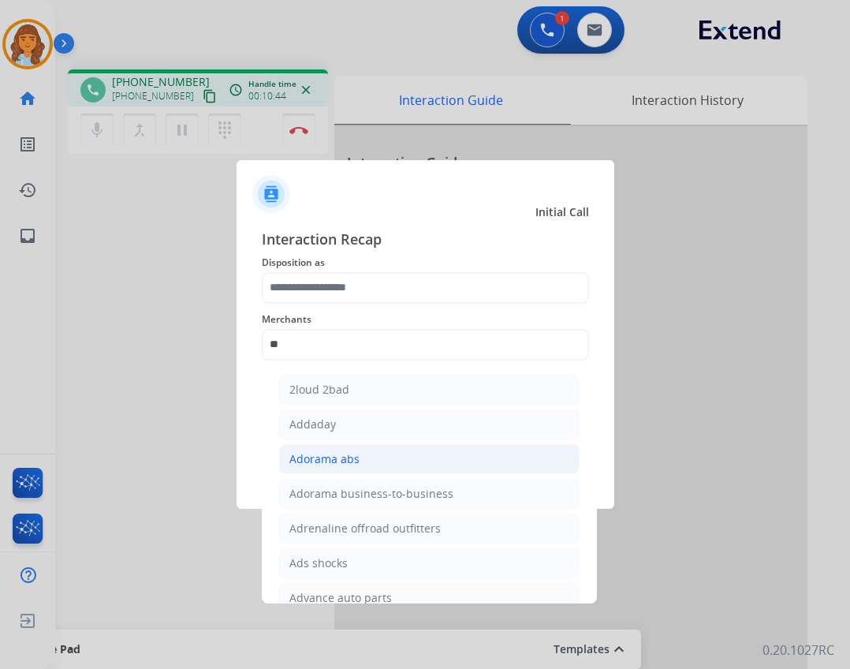
click at [378, 456] on li "Adorama abs" at bounding box center [429, 459] width 300 height 30
type input "**********"
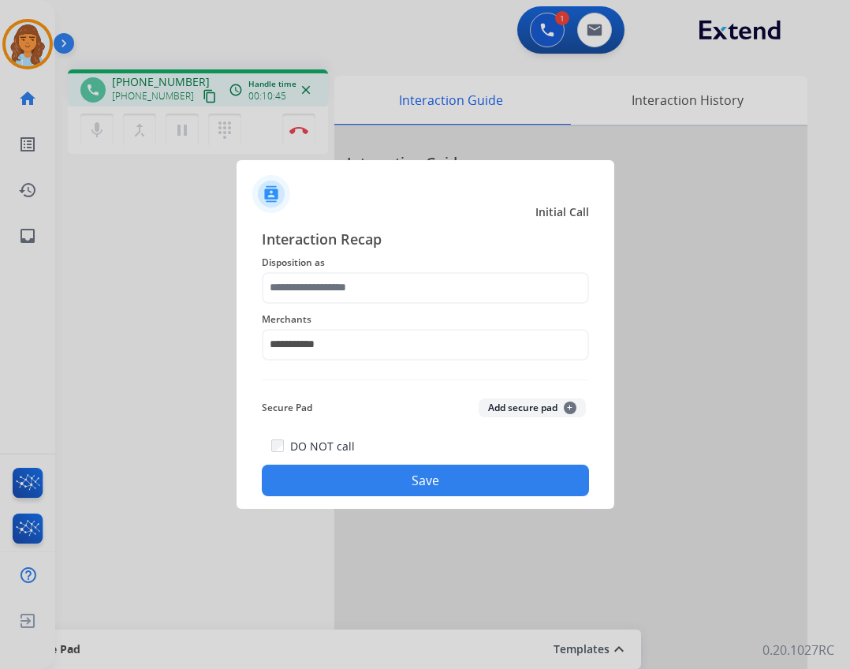
click at [347, 304] on div "**********" at bounding box center [425, 335] width 327 height 63
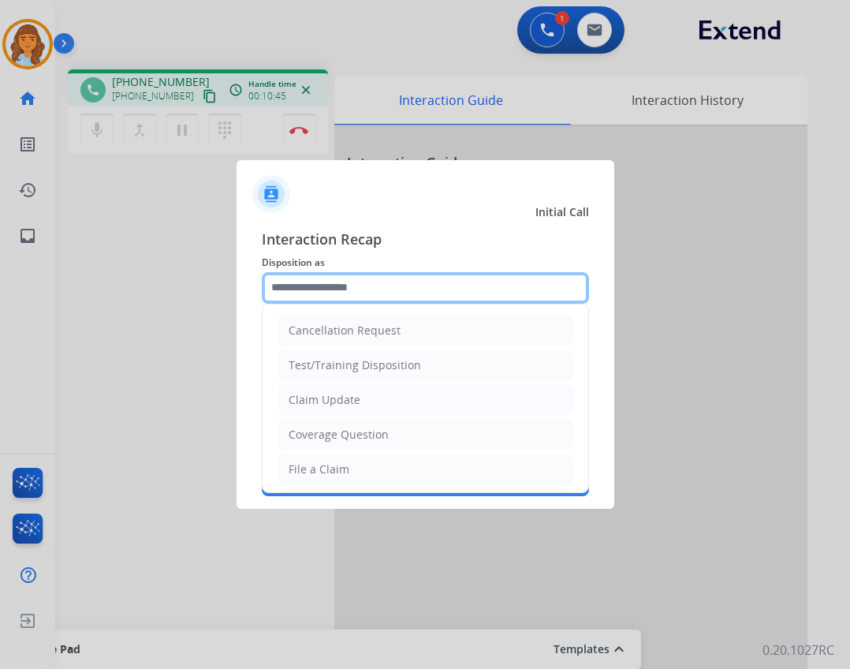
click at [349, 295] on input "text" at bounding box center [425, 288] width 327 height 32
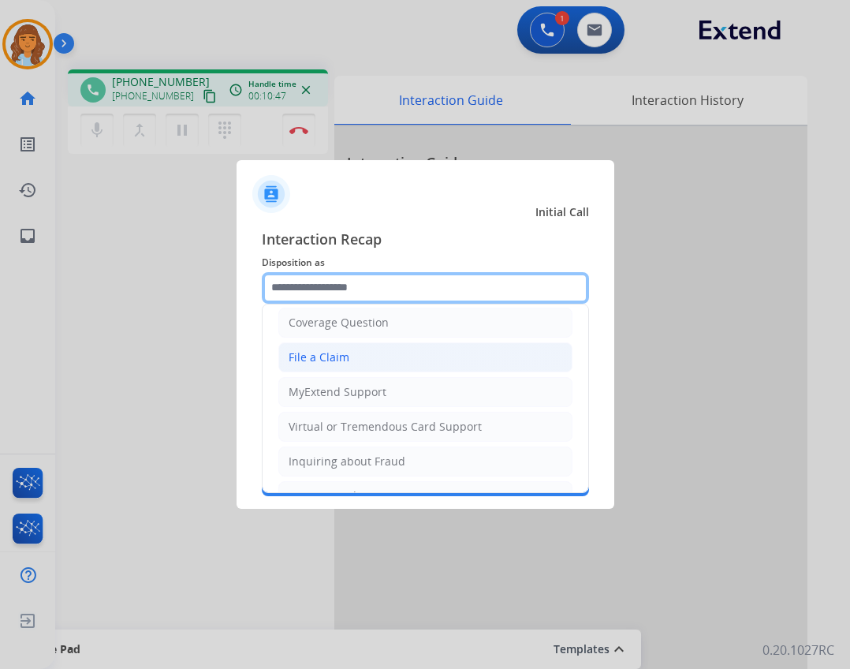
scroll to position [246, 0]
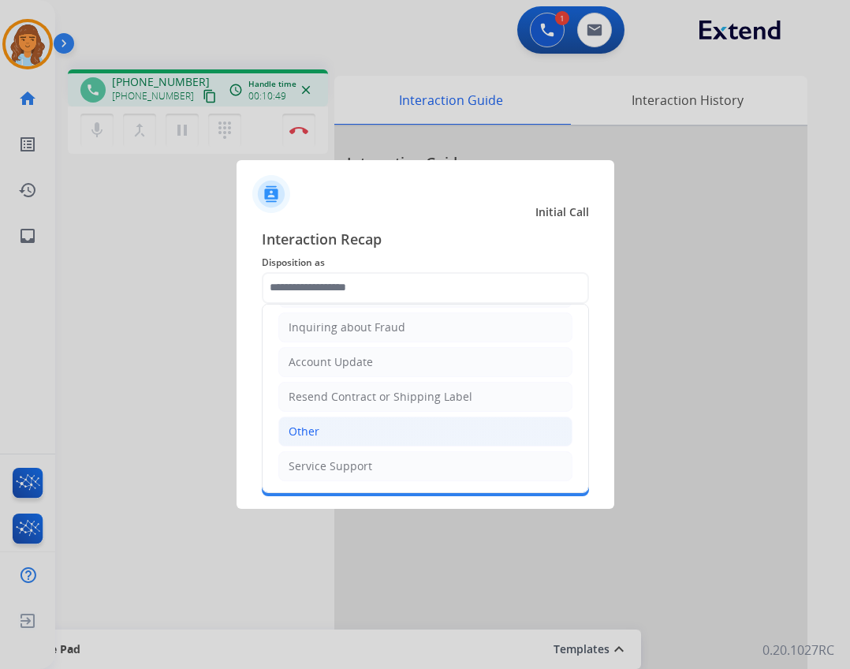
click at [356, 419] on li "Other" at bounding box center [425, 431] width 294 height 30
type input "*****"
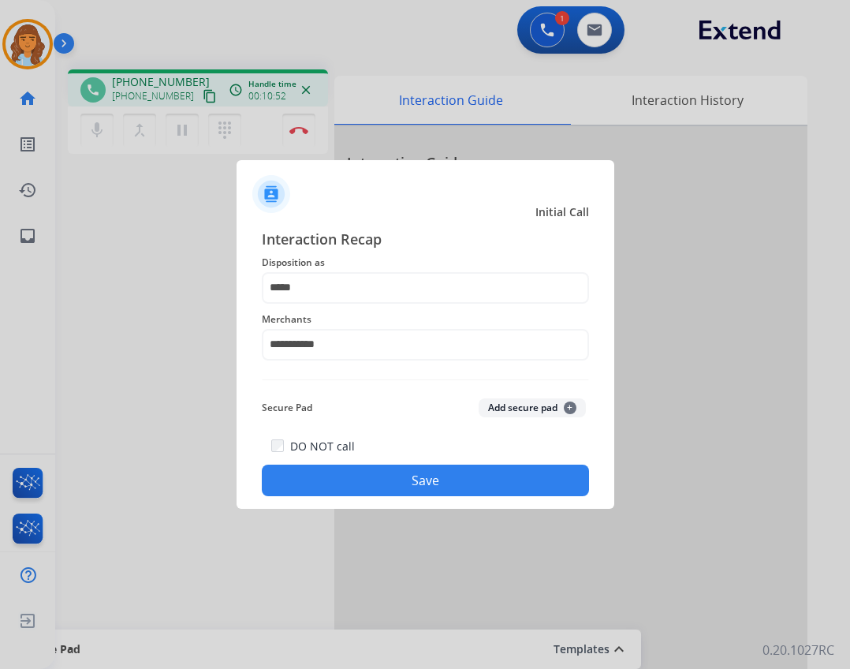
click at [397, 490] on button "Save" at bounding box center [425, 480] width 327 height 32
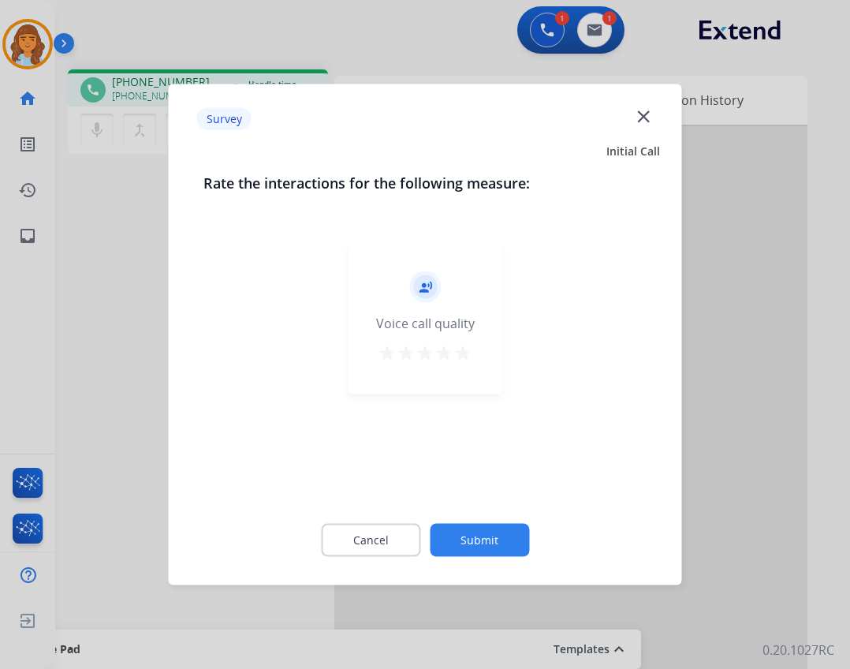
click at [505, 528] on button "Submit" at bounding box center [479, 540] width 99 height 33
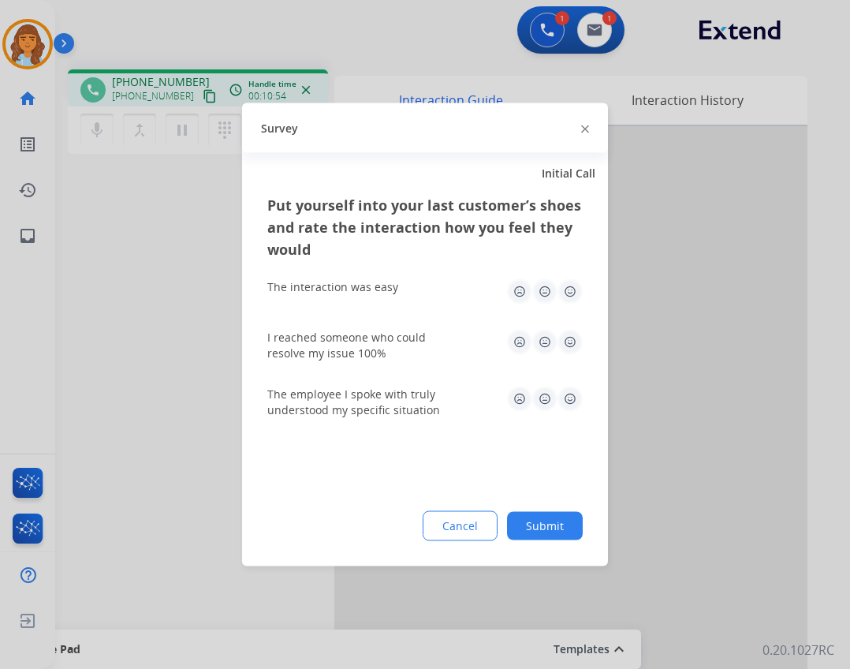
click at [535, 527] on button "Submit" at bounding box center [545, 526] width 76 height 28
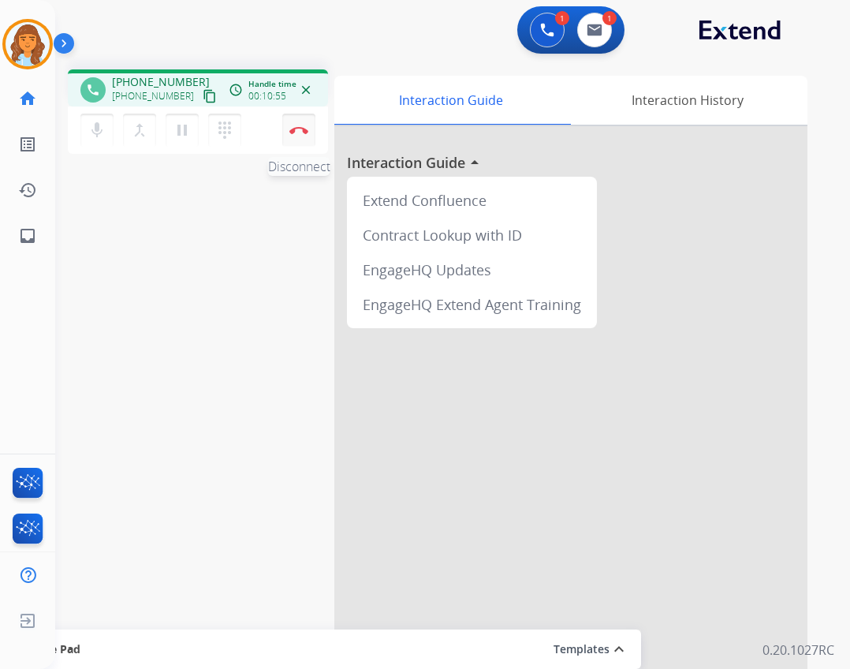
click at [289, 121] on button "Disconnect" at bounding box center [298, 130] width 33 height 33
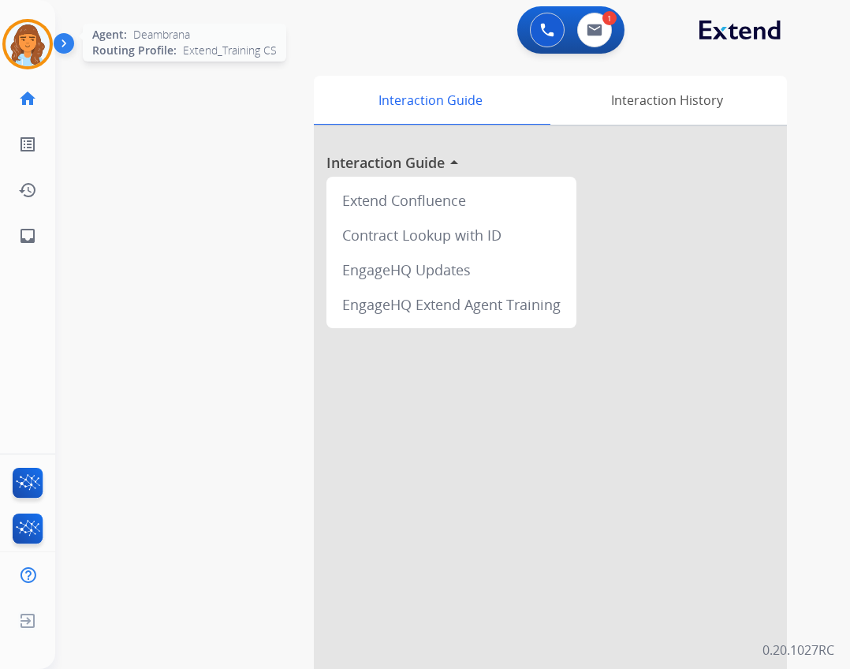
click at [23, 33] on img at bounding box center [28, 44] width 44 height 44
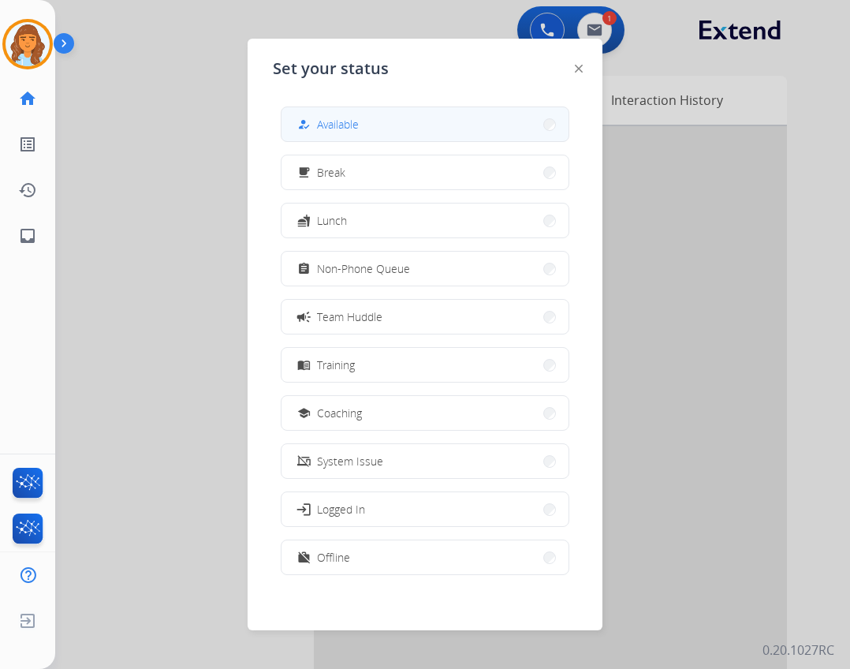
click at [367, 129] on button "how_to_reg Available" at bounding box center [424, 124] width 287 height 34
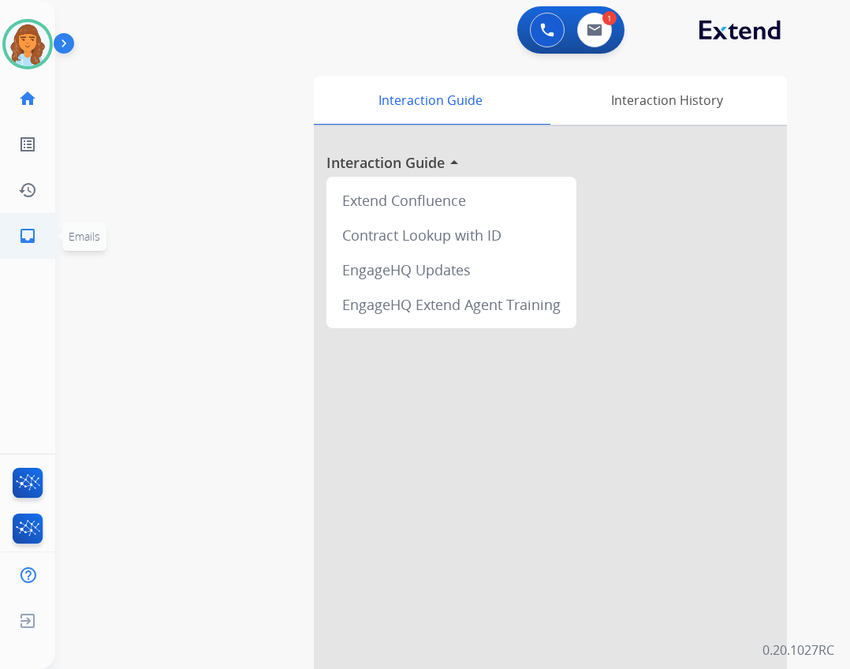
click at [18, 231] on mat-icon "inbox" at bounding box center [27, 235] width 19 height 19
select select "**********"
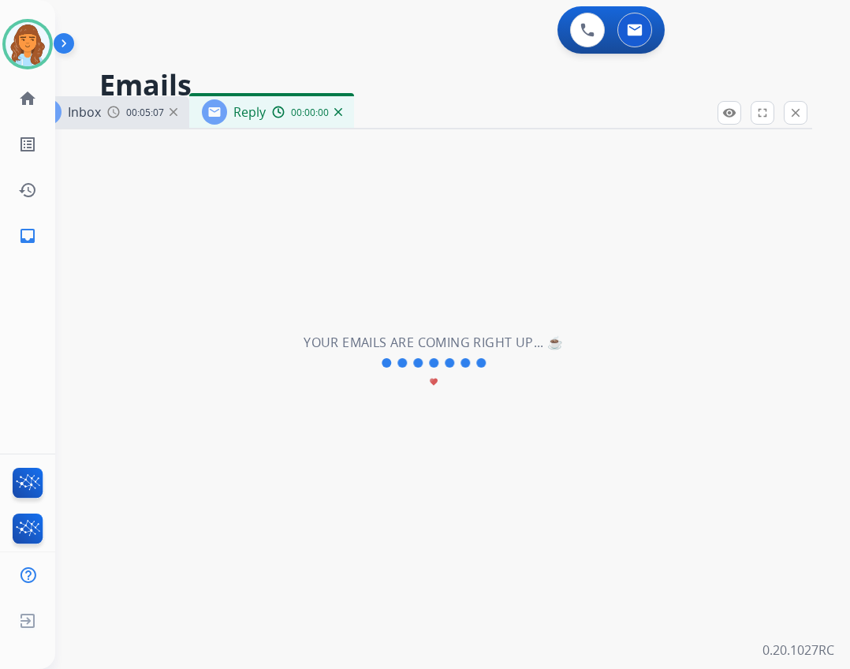
select select "**********"
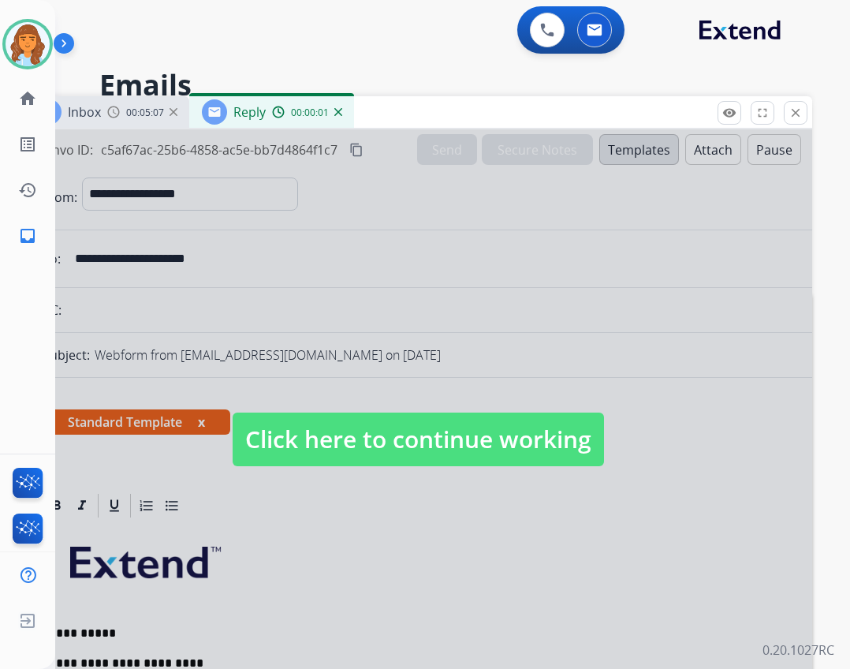
click at [475, 464] on span "Click here to continue working" at bounding box center [418, 439] width 371 height 54
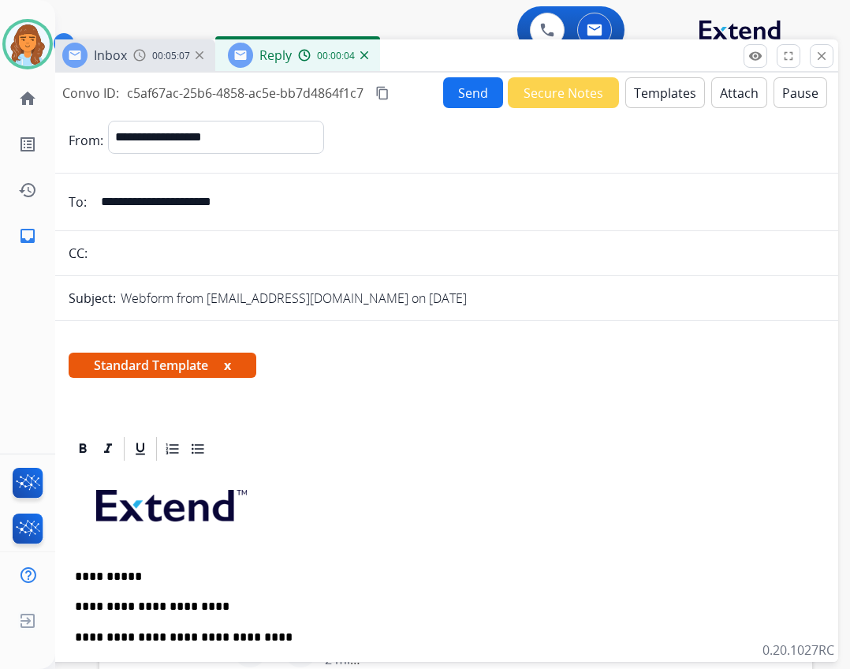
drag, startPoint x: 387, startPoint y: 105, endPoint x: 415, endPoint y: 39, distance: 71.0
click at [415, 39] on div "Inbox 00:05:07 Reply 00:00:04" at bounding box center [444, 55] width 788 height 33
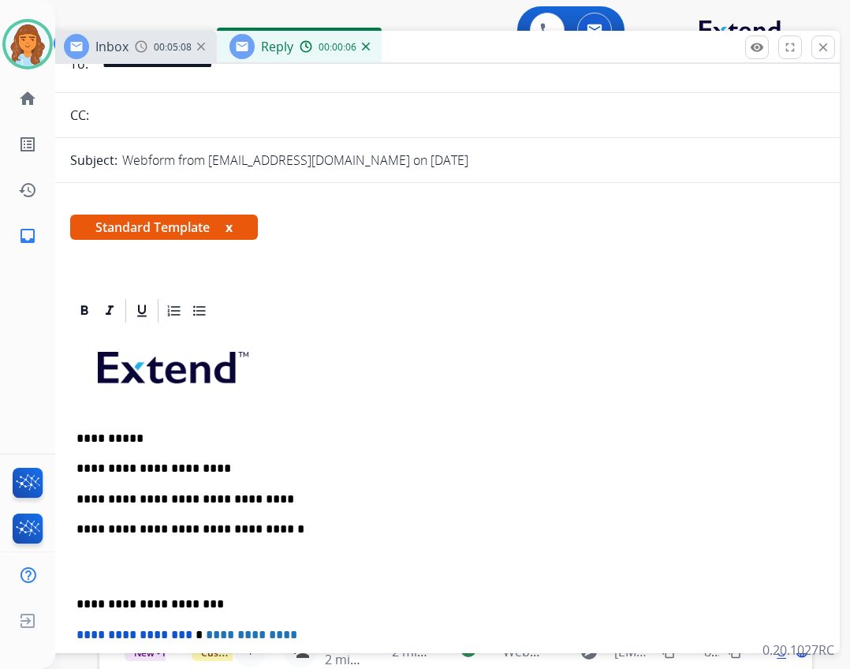
scroll to position [158, 0]
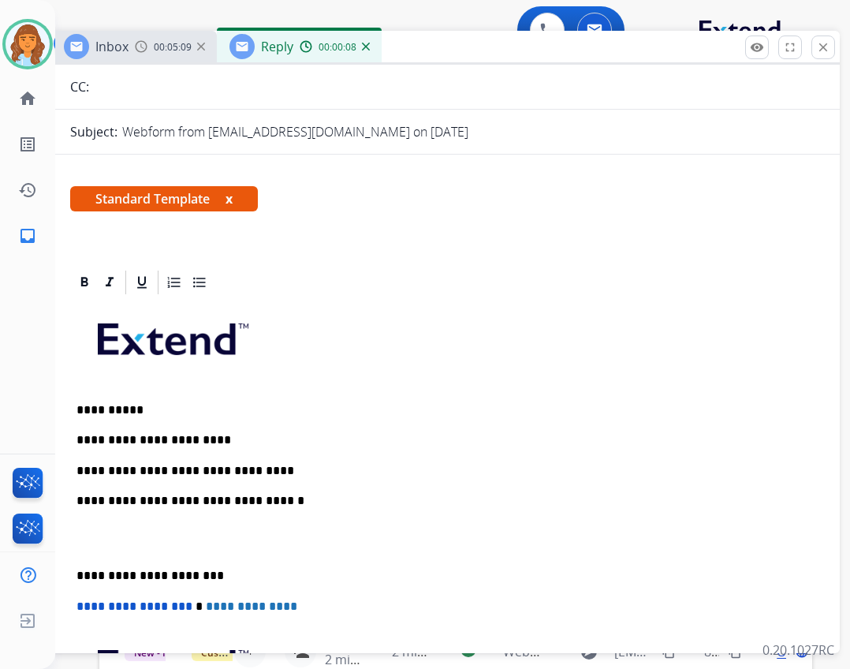
click at [263, 473] on p "**********" at bounding box center [438, 471] width 725 height 14
click at [286, 454] on div "**********" at bounding box center [445, 552] width 751 height 513
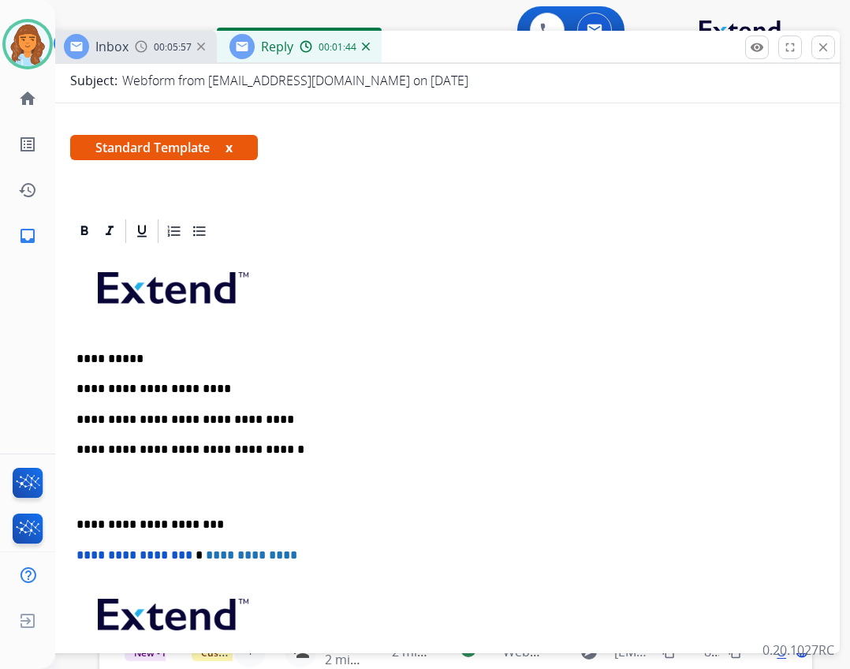
scroll to position [237, 0]
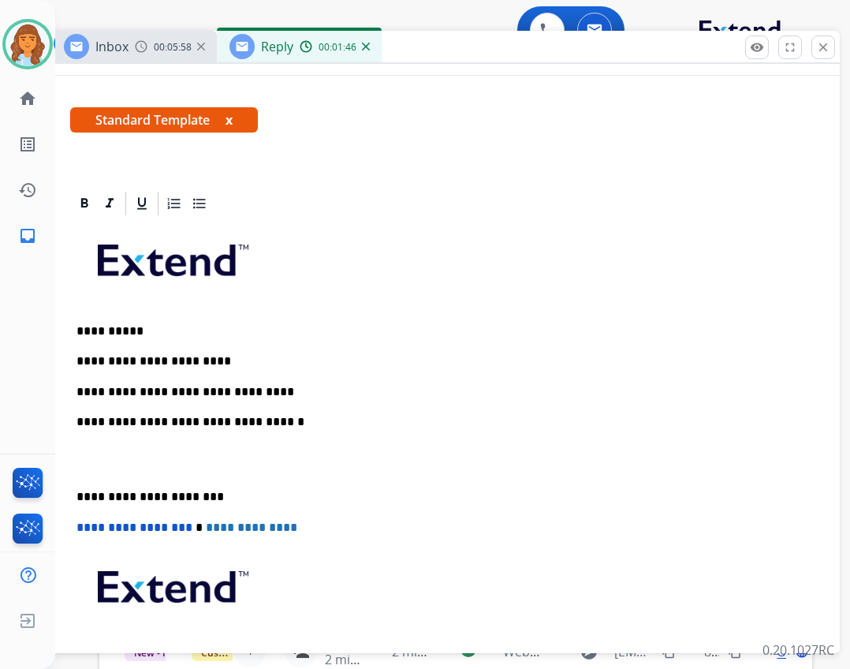
click at [265, 401] on div "**********" at bounding box center [445, 474] width 751 height 513
click at [261, 382] on div "**********" at bounding box center [445, 474] width 751 height 513
click at [361, 385] on p "**********" at bounding box center [438, 392] width 725 height 14
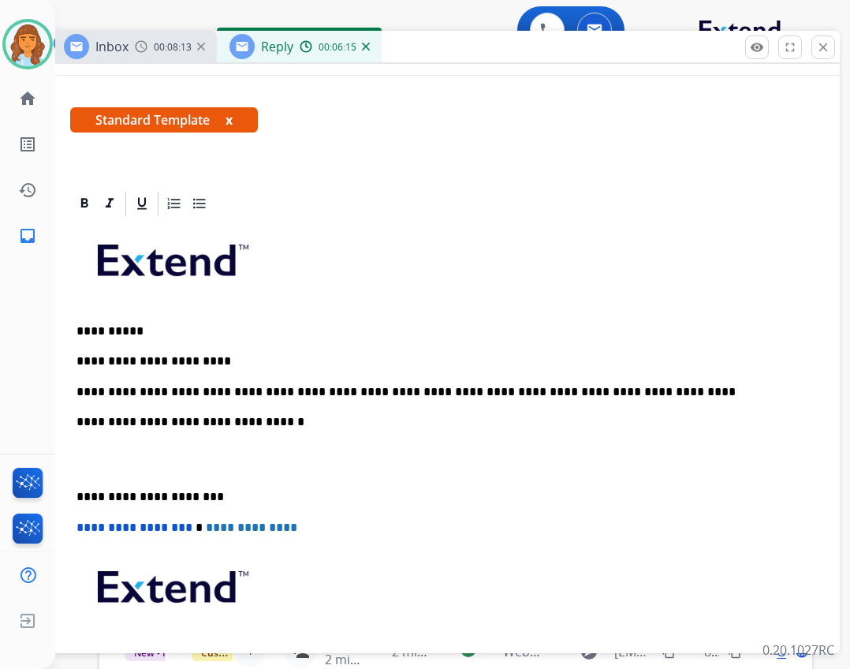
click at [70, 497] on div "**********" at bounding box center [445, 474] width 751 height 513
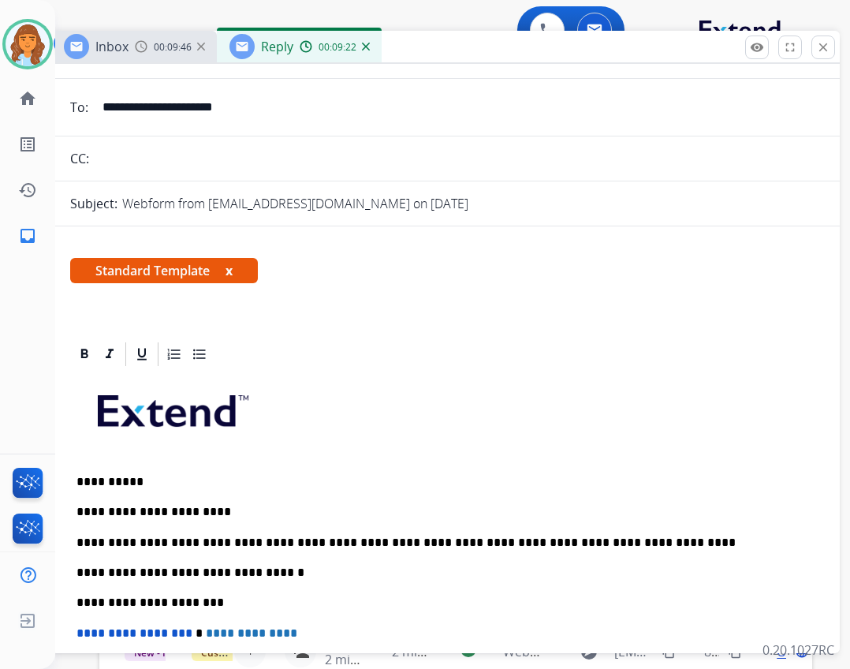
scroll to position [0, 0]
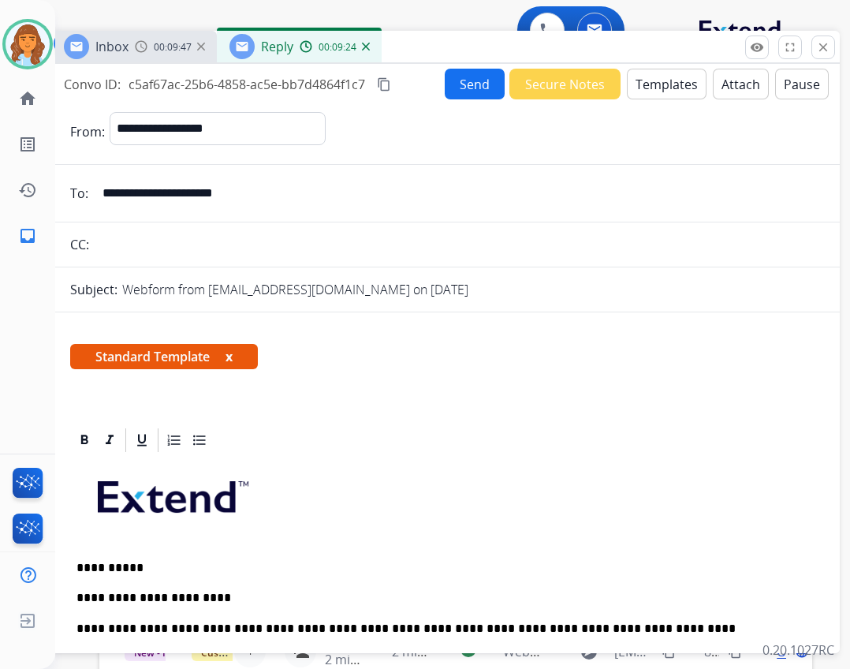
click at [454, 91] on button "Send" at bounding box center [475, 84] width 60 height 31
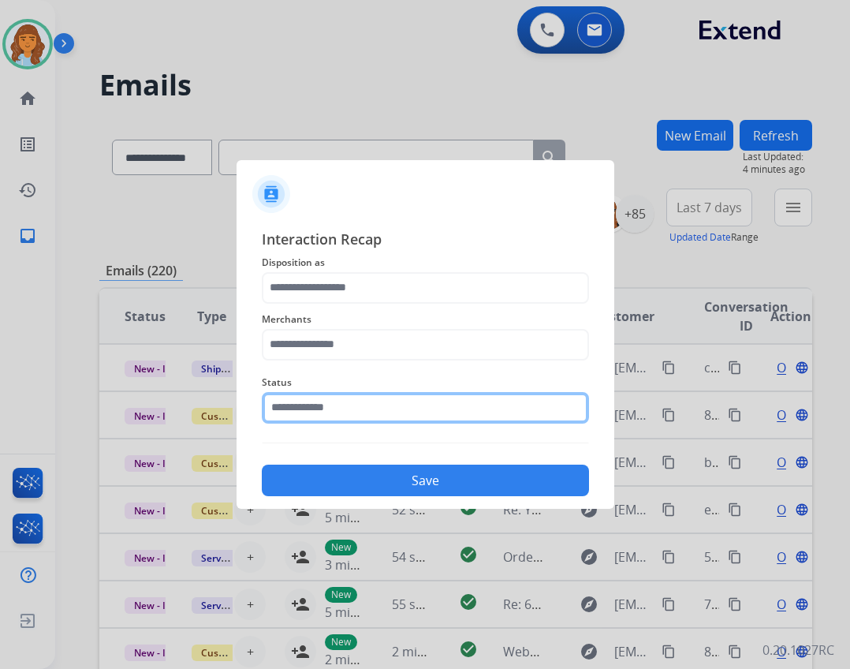
drag, startPoint x: 349, startPoint y: 400, endPoint x: 349, endPoint y: 410, distance: 10.3
click at [349, 402] on input "text" at bounding box center [425, 408] width 327 height 32
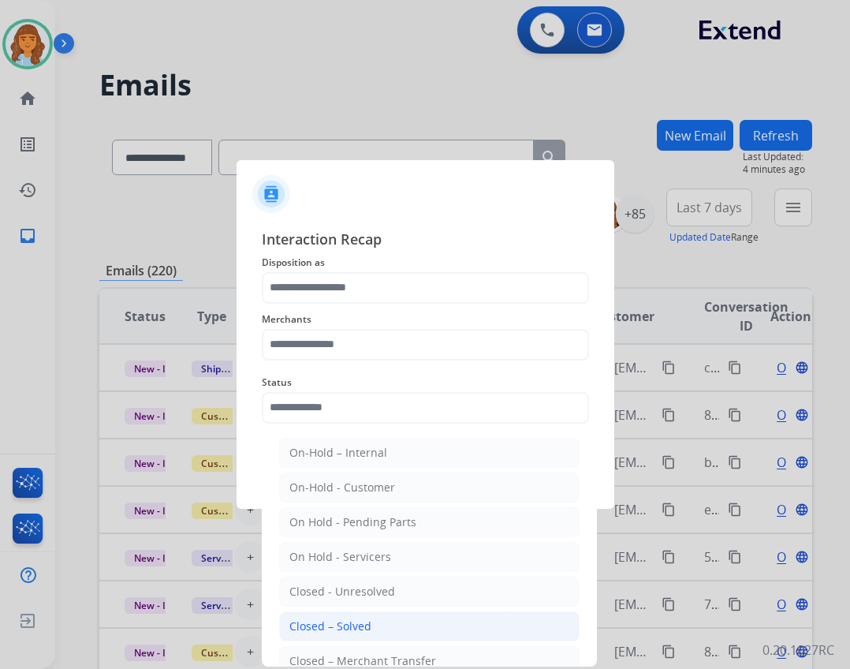
click at [352, 624] on div "Closed – Solved" at bounding box center [330, 626] width 82 height 16
type input "**********"
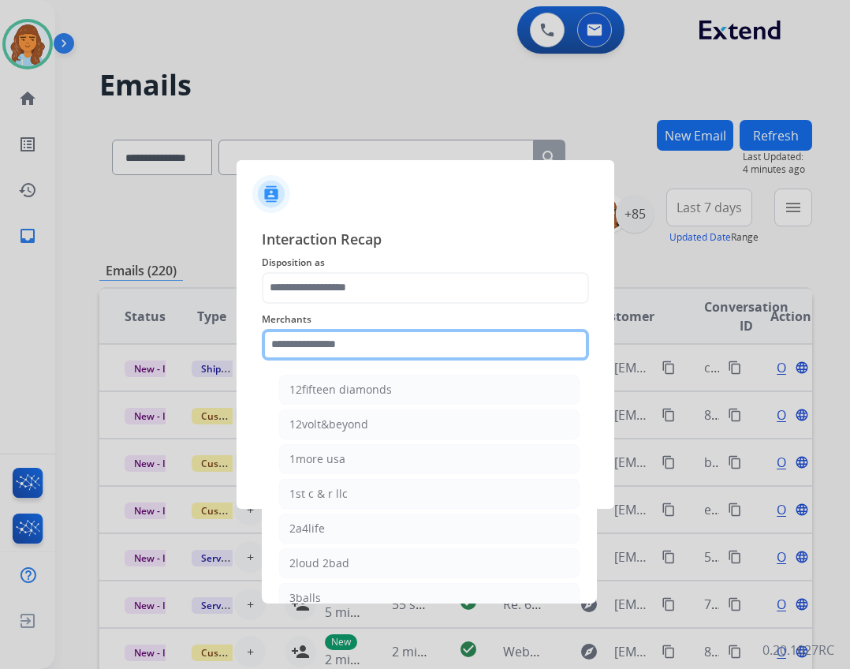
click at [340, 348] on input "text" at bounding box center [425, 345] width 327 height 32
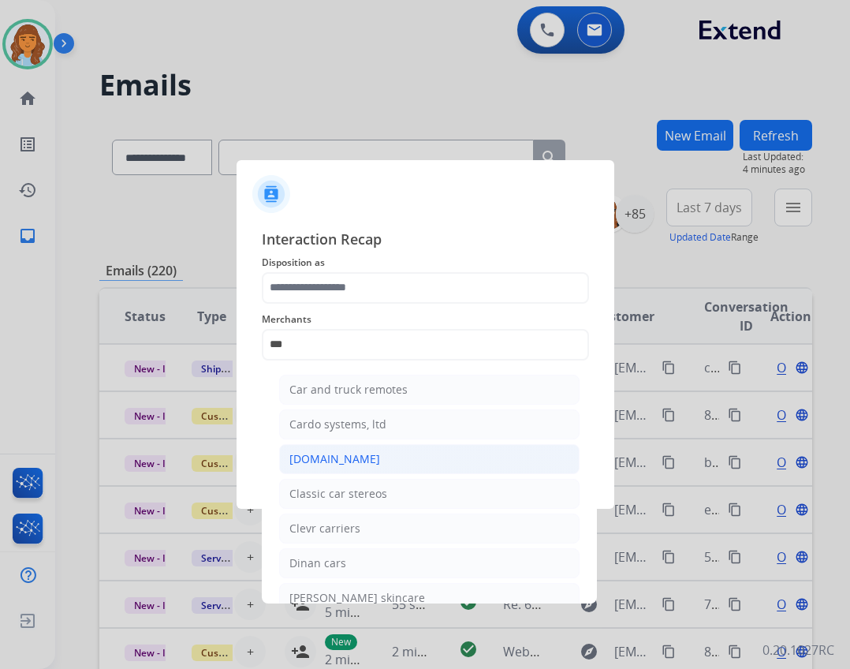
click at [329, 455] on div "[DOMAIN_NAME]" at bounding box center [334, 459] width 91 height 16
type input "**********"
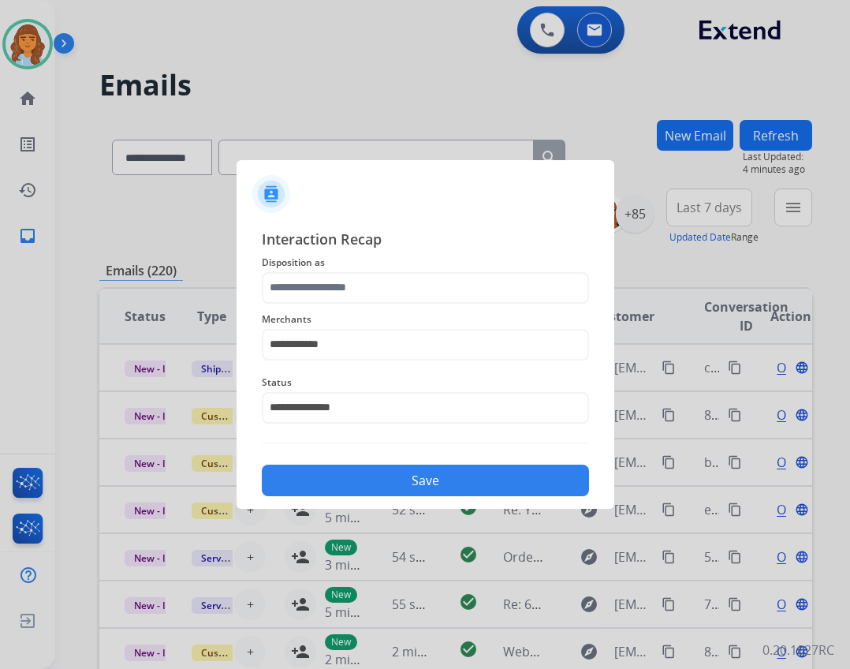
click at [307, 305] on div "**********" at bounding box center [425, 335] width 327 height 63
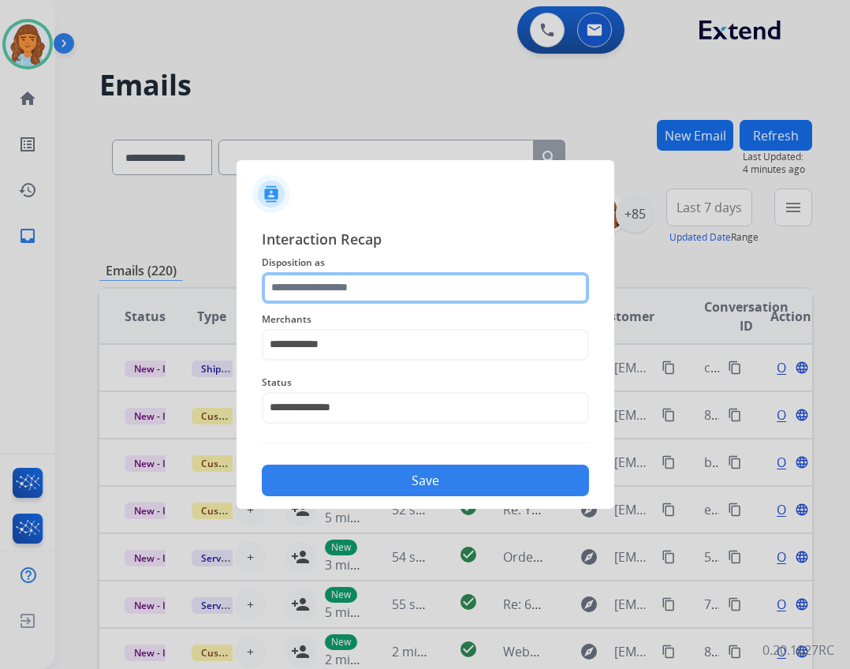
click at [303, 296] on input "text" at bounding box center [425, 288] width 327 height 32
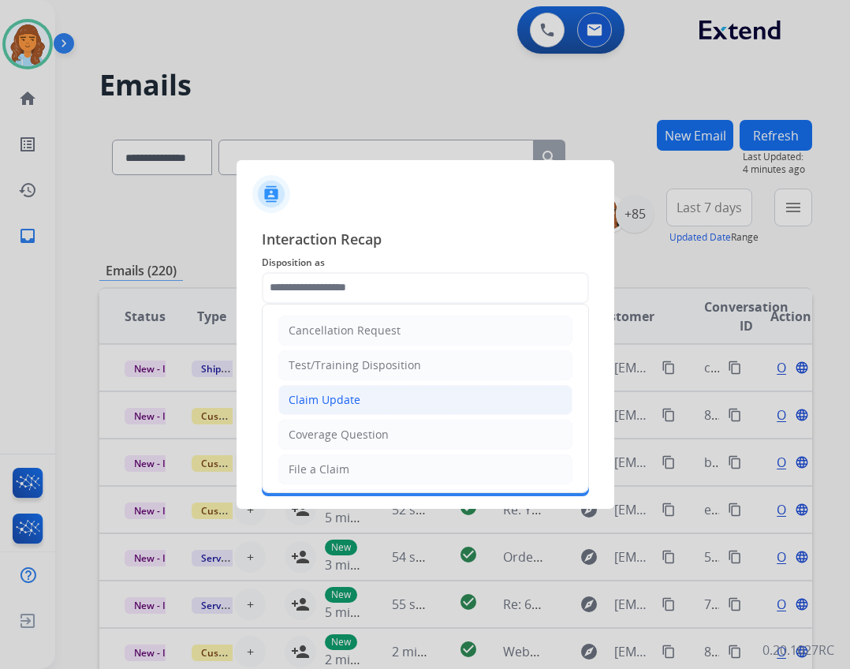
click at [330, 397] on div "Claim Update" at bounding box center [325, 400] width 72 height 16
type input "**********"
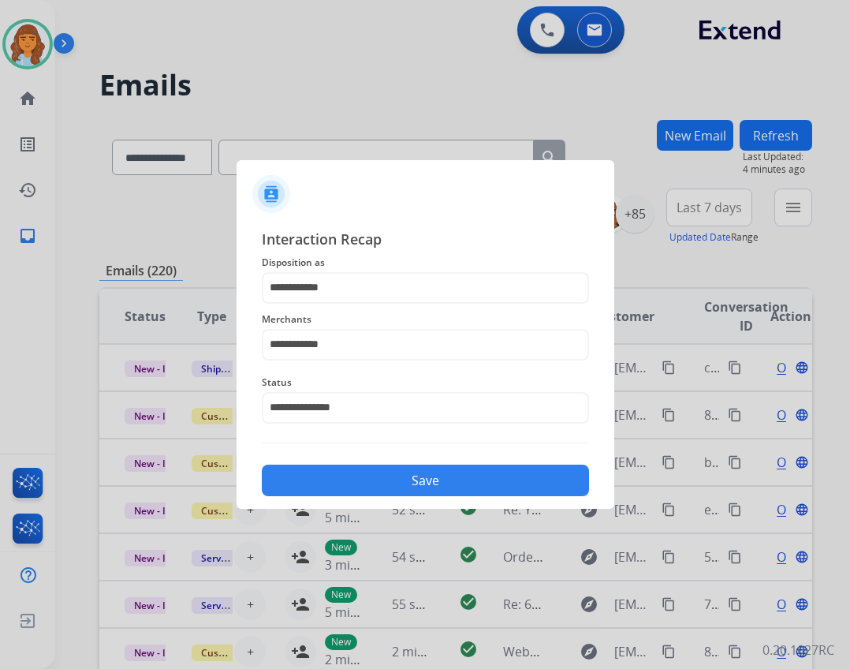
click at [398, 483] on button "Save" at bounding box center [425, 480] width 327 height 32
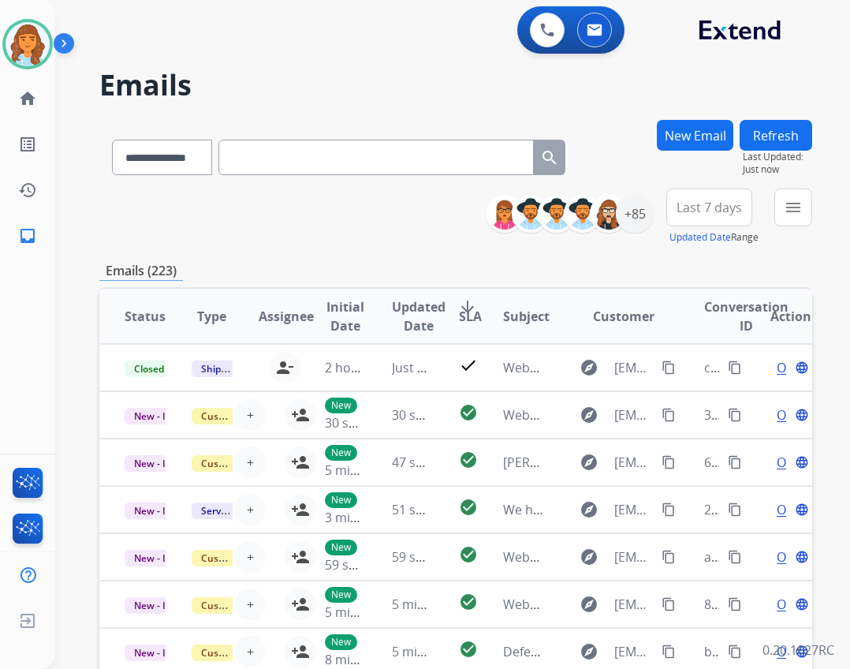
click at [769, 205] on div "**********" at bounding box center [655, 216] width 315 height 57
click at [787, 204] on mat-icon "menu" at bounding box center [793, 207] width 19 height 19
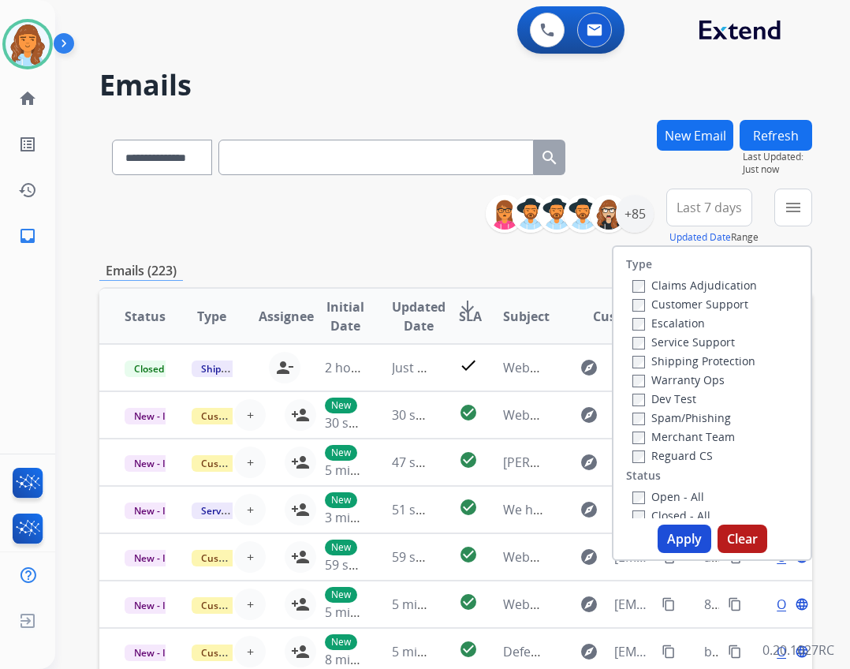
click at [670, 502] on label "Open - All" at bounding box center [668, 496] width 72 height 15
click at [671, 359] on label "Shipping Protection" at bounding box center [693, 360] width 123 height 15
click at [662, 302] on label "Customer Support" at bounding box center [690, 303] width 116 height 15
click at [635, 464] on div "Reguard CS" at bounding box center [694, 454] width 125 height 19
click at [668, 532] on button "Apply" at bounding box center [685, 538] width 54 height 28
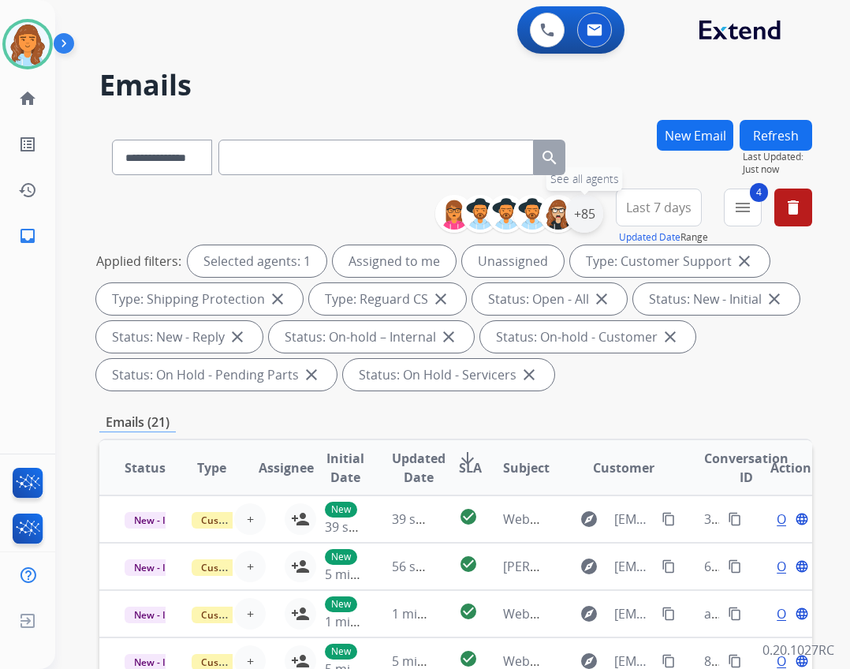
click at [577, 222] on div "+85" at bounding box center [584, 214] width 38 height 38
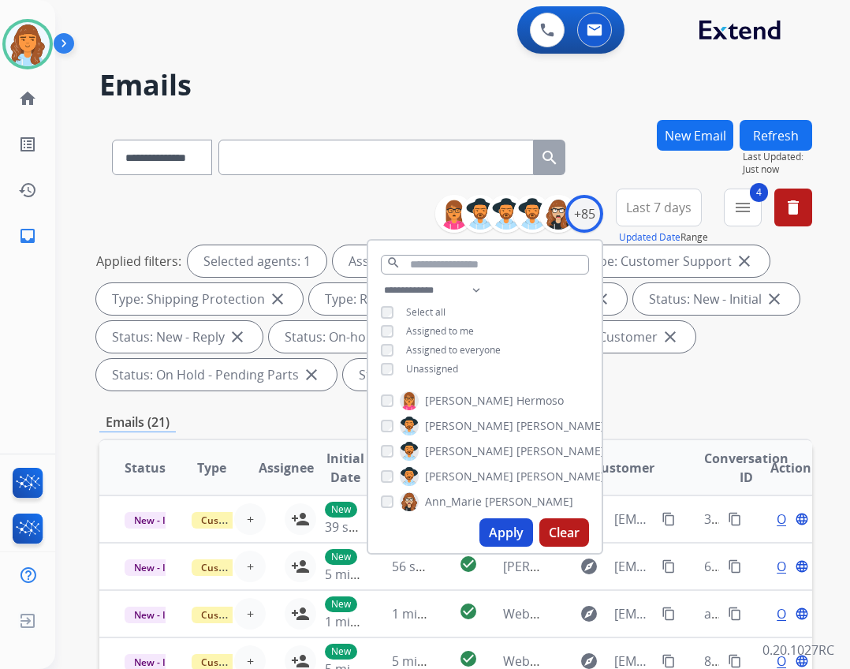
drag, startPoint x: 451, startPoint y: 369, endPoint x: 447, endPoint y: 393, distance: 24.0
click at [449, 369] on span "Unassigned" at bounding box center [432, 368] width 52 height 13
click at [489, 522] on button "Apply" at bounding box center [506, 532] width 54 height 28
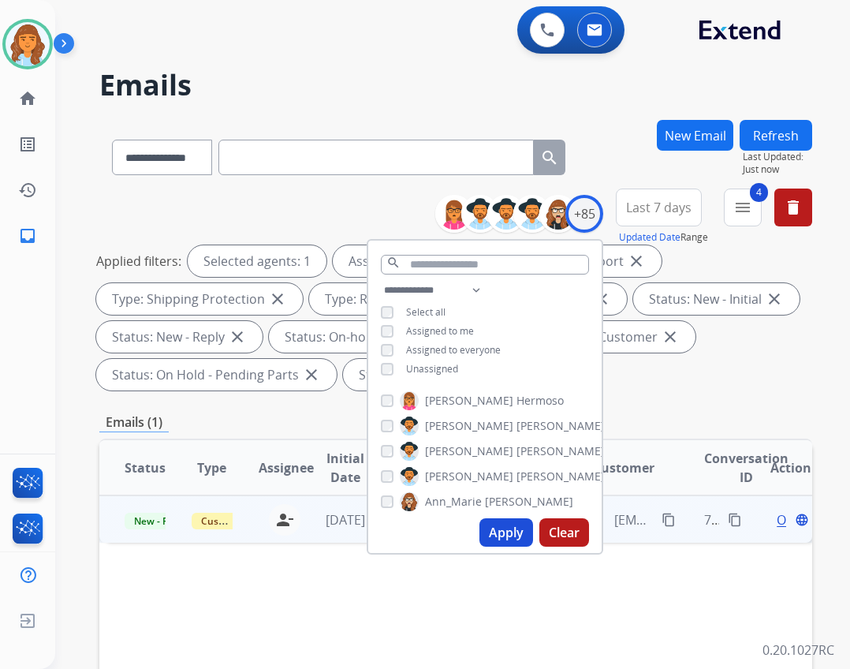
click at [319, 530] on td "[DATE]" at bounding box center [333, 518] width 67 height 47
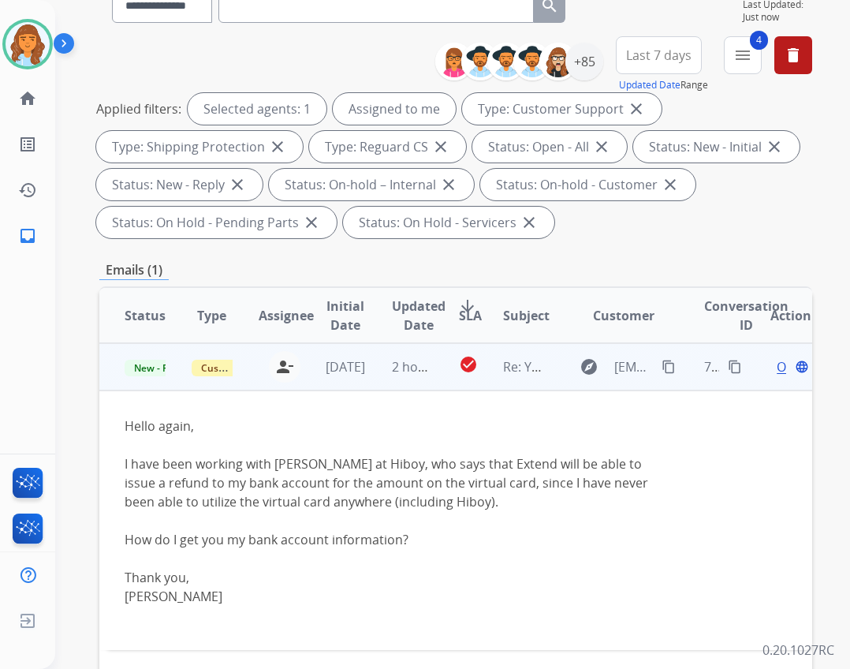
scroll to position [158, 0]
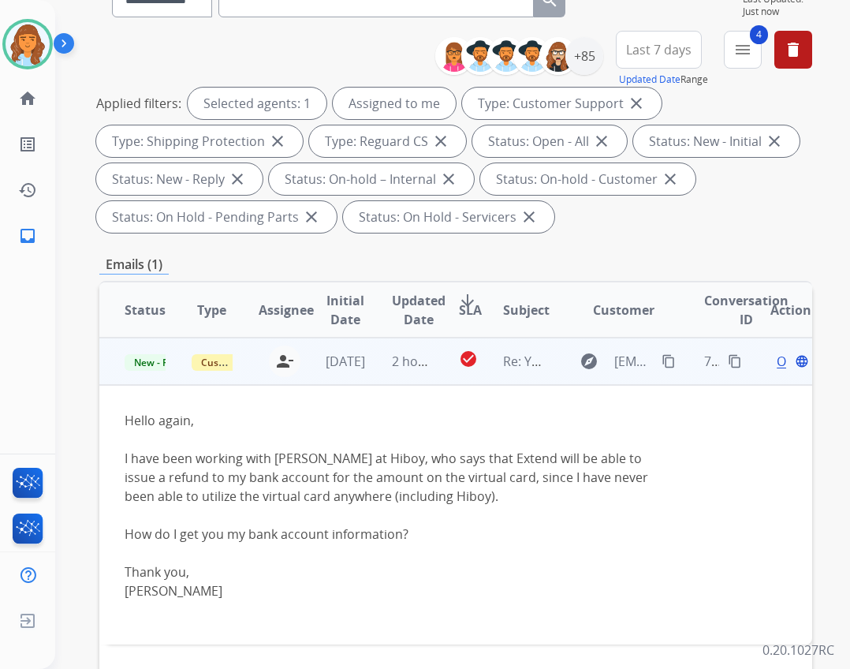
click at [662, 365] on mat-icon "content_copy" at bounding box center [669, 361] width 14 height 14
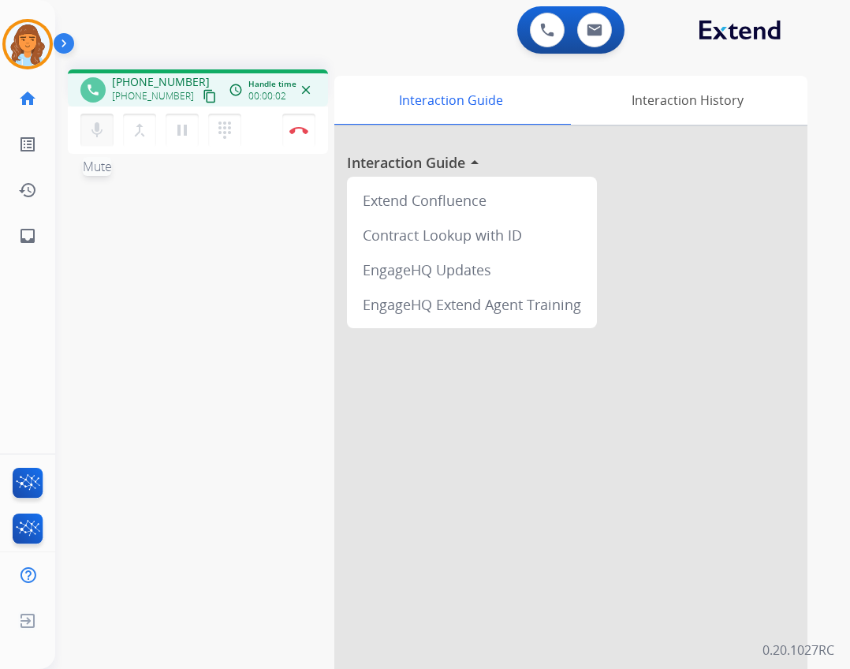
click at [95, 127] on mat-icon "mic" at bounding box center [97, 130] width 19 height 19
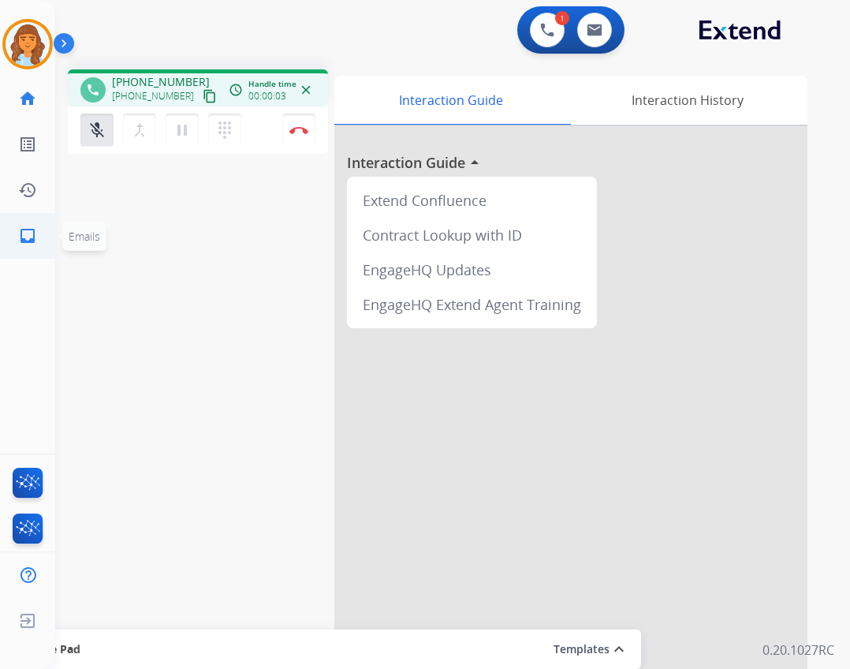
click at [41, 229] on link "inbox Emails" at bounding box center [28, 236] width 44 height 44
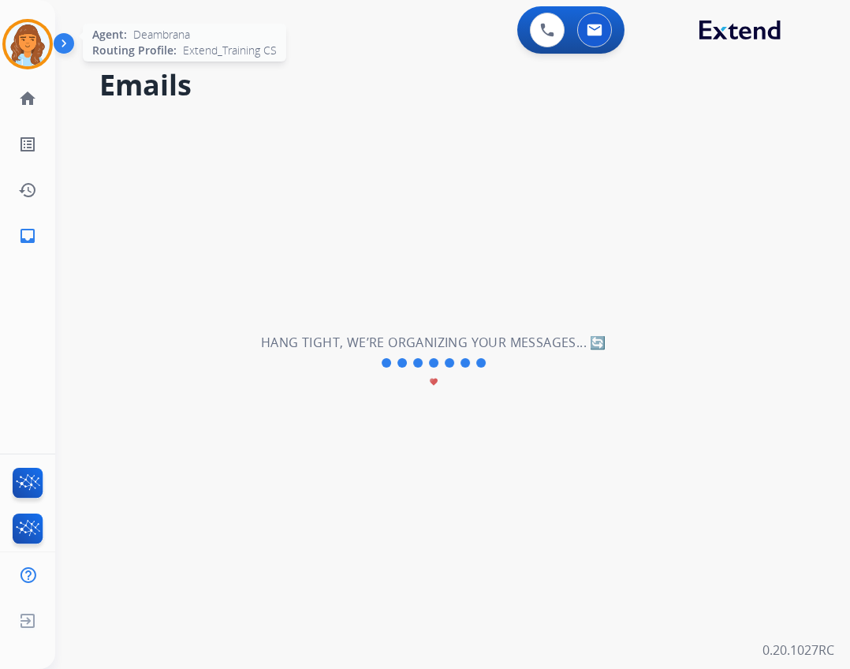
click at [32, 51] on img at bounding box center [28, 44] width 44 height 44
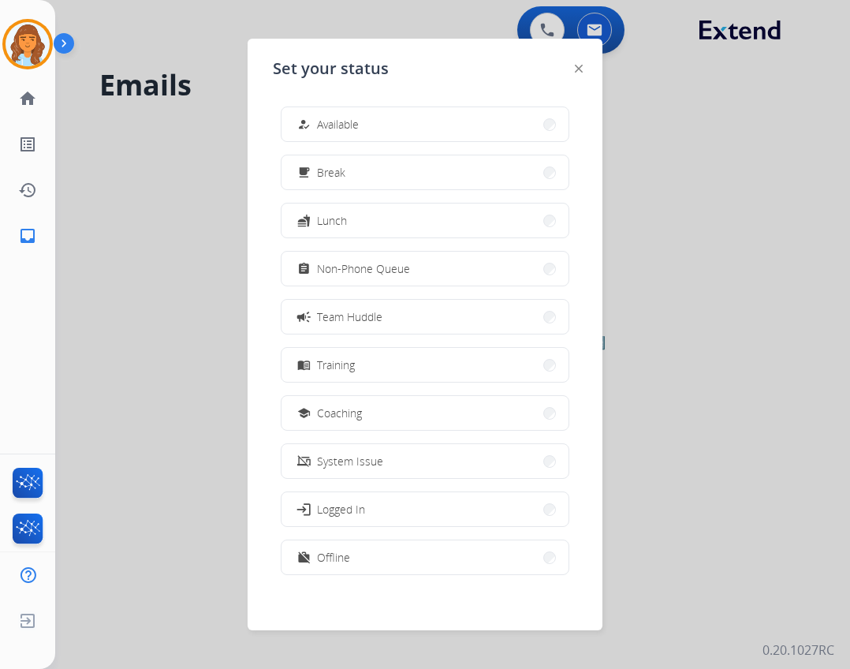
drag, startPoint x: 356, startPoint y: 140, endPoint x: 357, endPoint y: 128, distance: 12.6
click at [357, 133] on button "how_to_reg Available" at bounding box center [424, 124] width 287 height 34
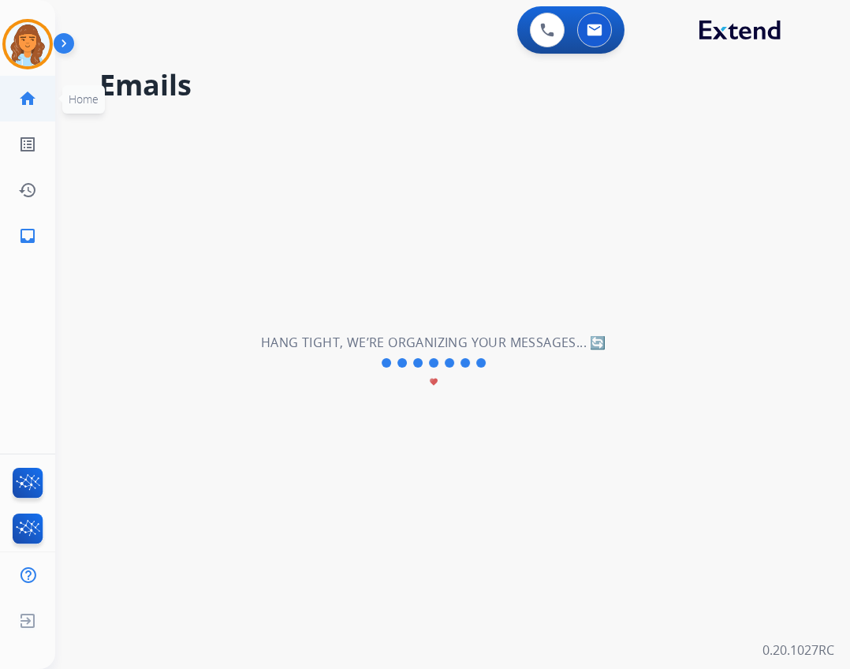
click at [18, 104] on mat-icon "home" at bounding box center [27, 98] width 19 height 19
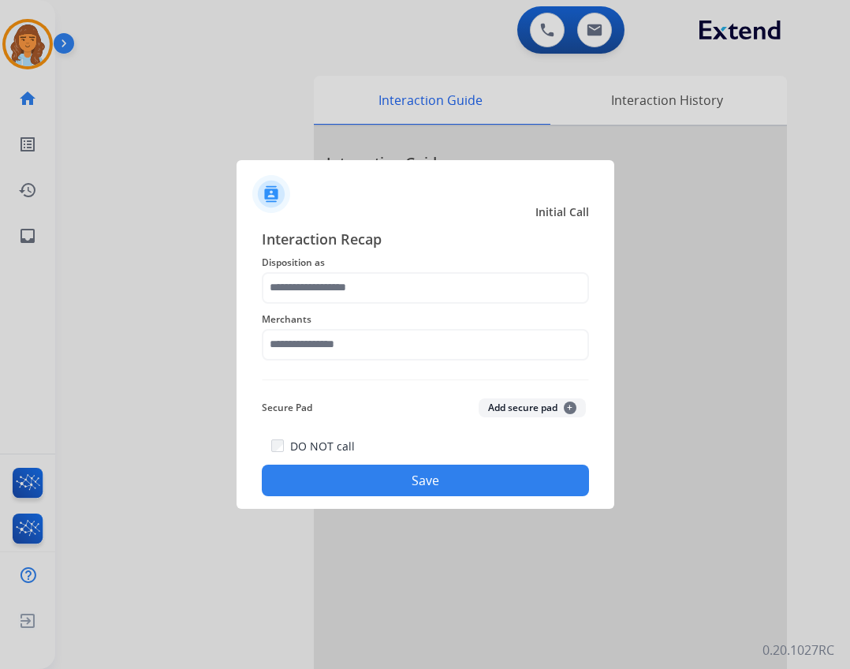
click at [315, 360] on div "Merchants" at bounding box center [425, 335] width 327 height 63
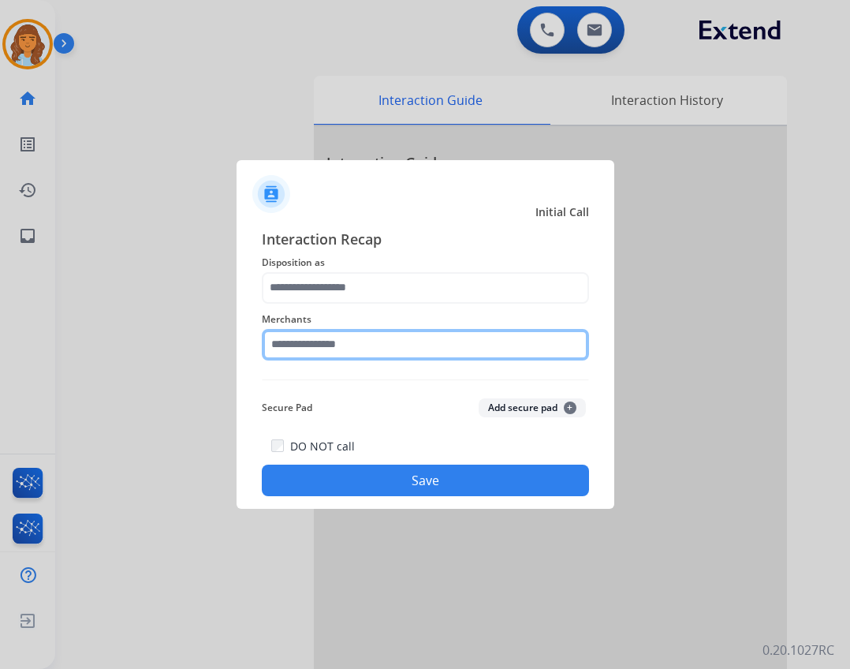
click at [318, 345] on input "text" at bounding box center [425, 345] width 327 height 32
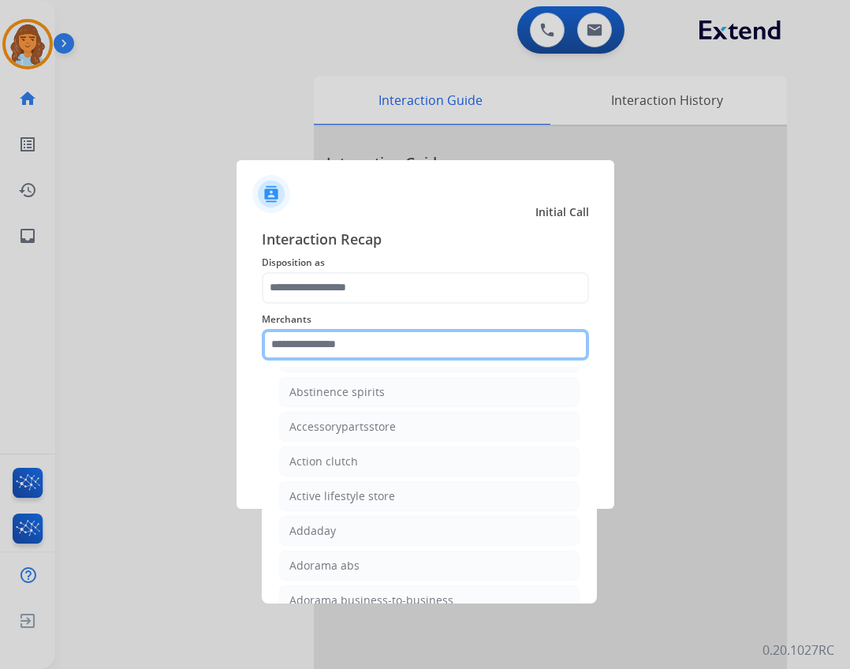
scroll to position [473, 0]
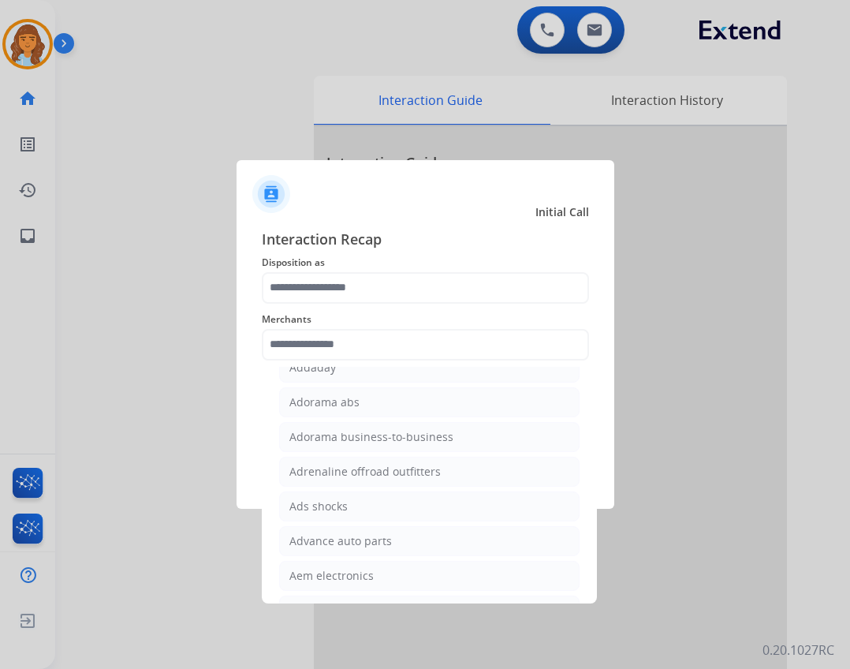
drag, startPoint x: 335, startPoint y: 537, endPoint x: 364, endPoint y: 388, distance: 151.9
click at [337, 526] on li "Advance auto parts" at bounding box center [429, 541] width 300 height 30
type input "**********"
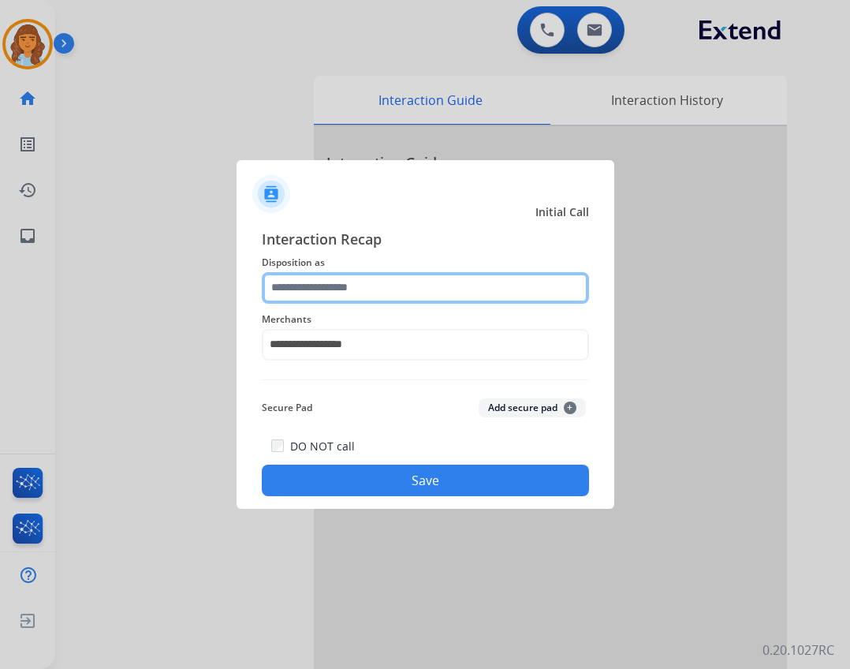
drag, startPoint x: 351, startPoint y: 275, endPoint x: 351, endPoint y: 300, distance: 24.4
click at [351, 276] on input "text" at bounding box center [425, 288] width 327 height 32
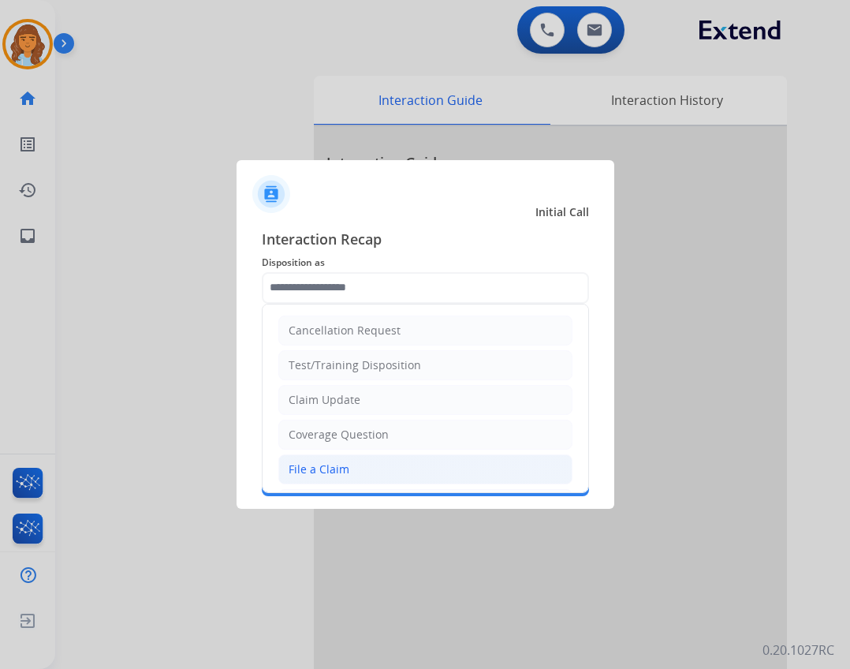
click at [349, 464] on li "File a Claim" at bounding box center [425, 469] width 294 height 30
type input "**********"
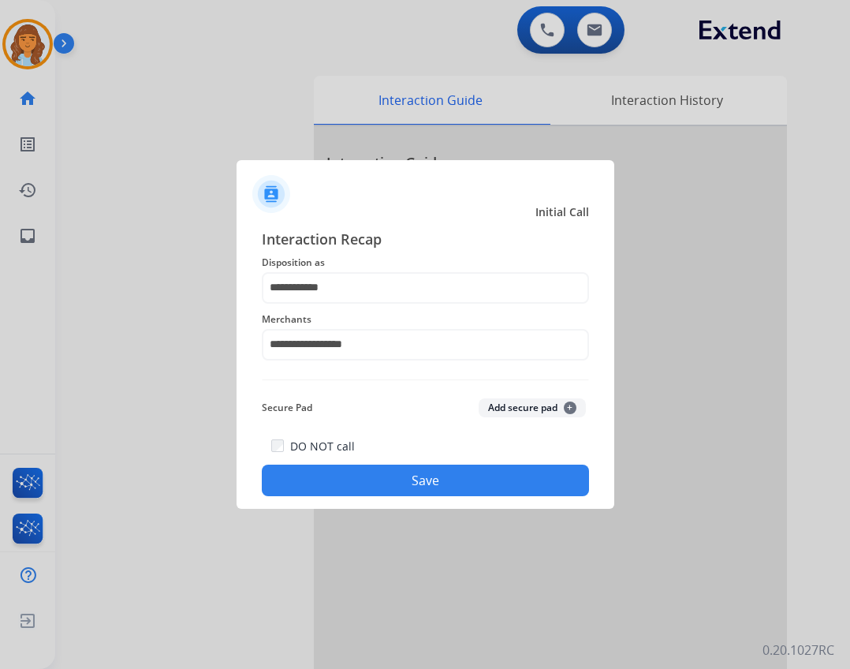
click at [398, 494] on button "Save" at bounding box center [425, 480] width 327 height 32
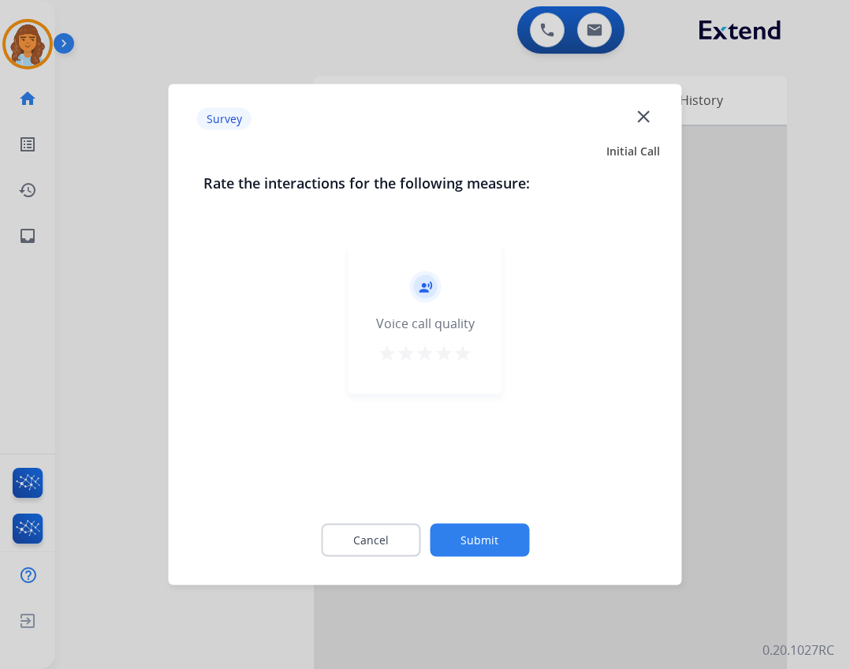
drag, startPoint x: 449, startPoint y: 521, endPoint x: 450, endPoint y: 532, distance: 11.1
click at [450, 532] on div "Cancel Submit" at bounding box center [425, 540] width 444 height 71
click at [451, 532] on button "Submit" at bounding box center [479, 540] width 99 height 33
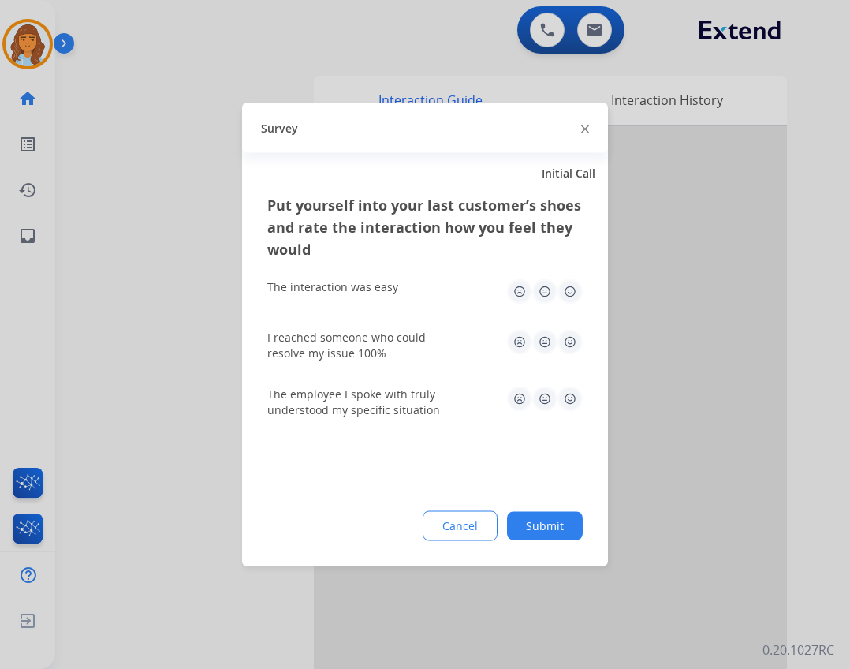
click at [533, 533] on button "Submit" at bounding box center [545, 526] width 76 height 28
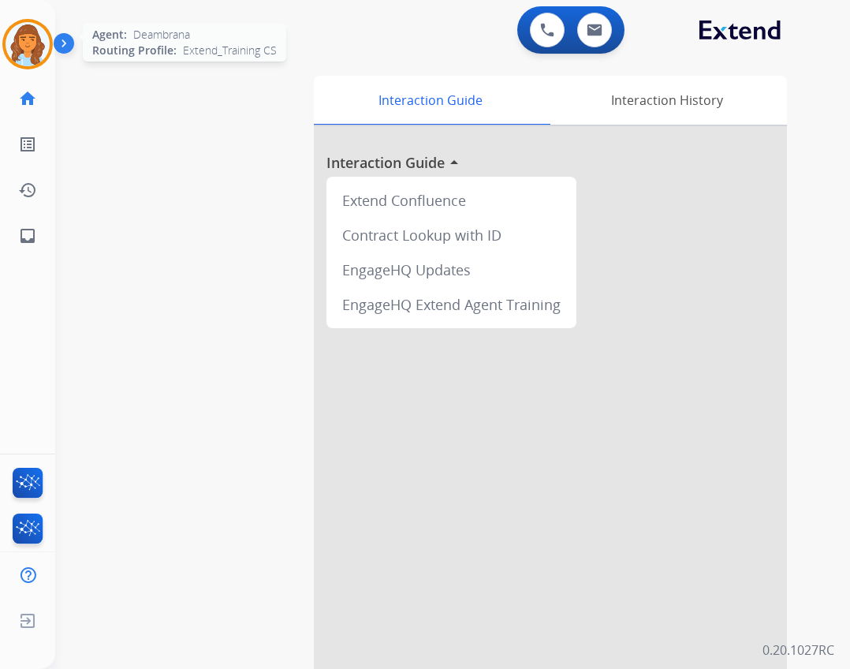
click at [35, 47] on img at bounding box center [28, 44] width 44 height 44
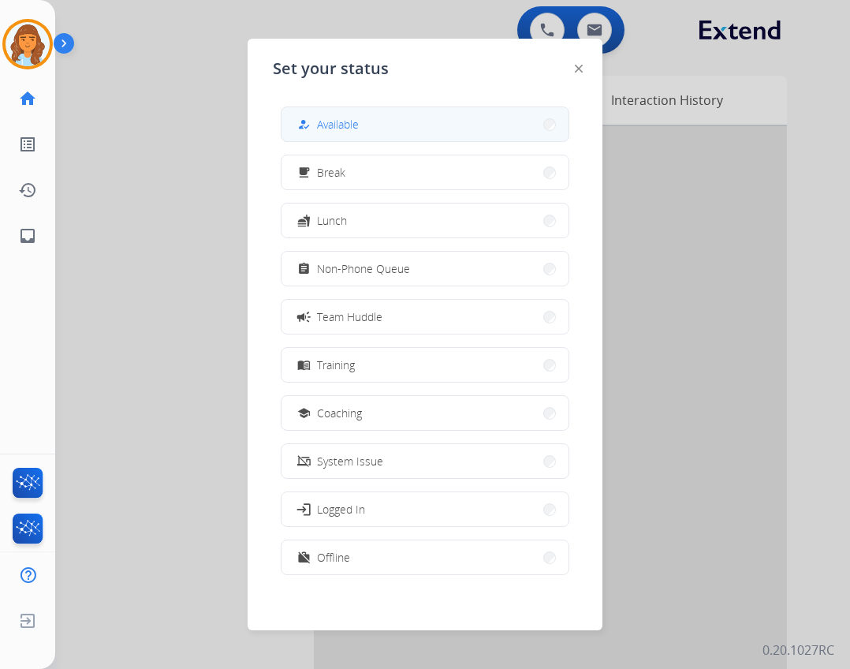
click at [353, 115] on div "how_to_reg Available" at bounding box center [326, 124] width 65 height 19
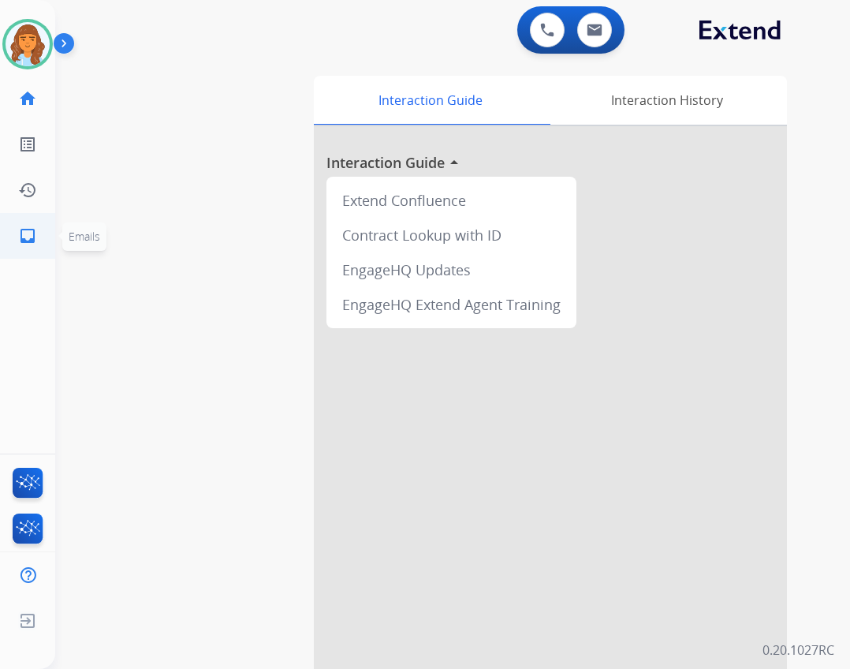
click at [32, 223] on link "inbox Emails" at bounding box center [28, 236] width 44 height 44
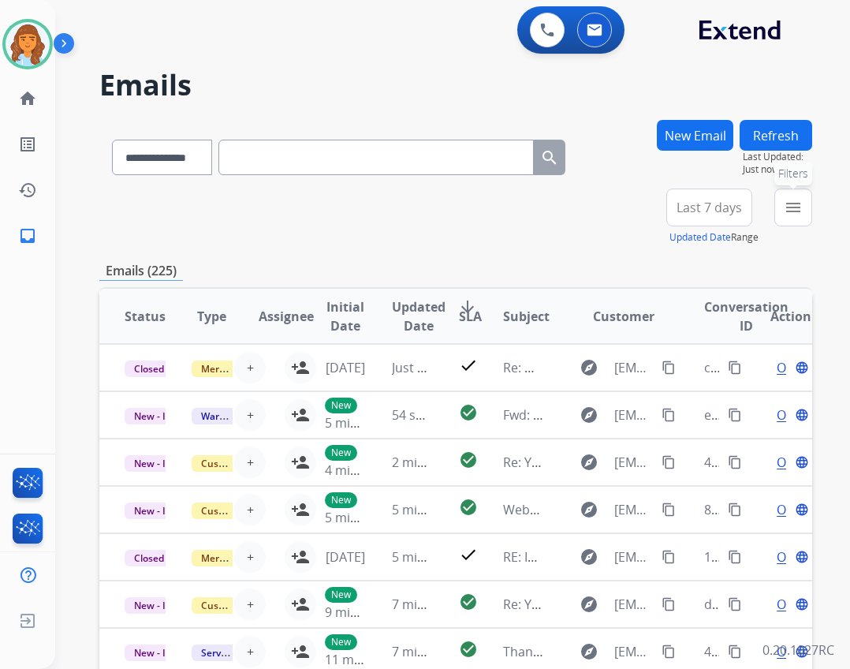
click at [797, 217] on button "menu Filters" at bounding box center [793, 207] width 38 height 38
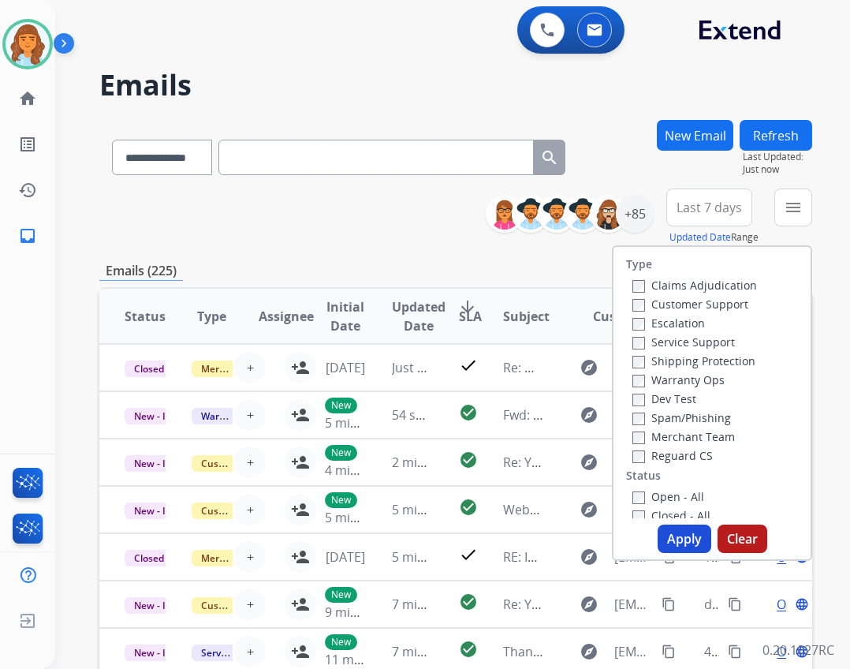
click at [657, 498] on label "Open - All" at bounding box center [668, 496] width 72 height 15
click at [663, 455] on label "Reguard CS" at bounding box center [672, 455] width 80 height 15
click at [678, 357] on label "Shipping Protection" at bounding box center [693, 360] width 123 height 15
click at [666, 305] on label "Customer Support" at bounding box center [690, 303] width 116 height 15
click at [686, 540] on button "Apply" at bounding box center [685, 538] width 54 height 28
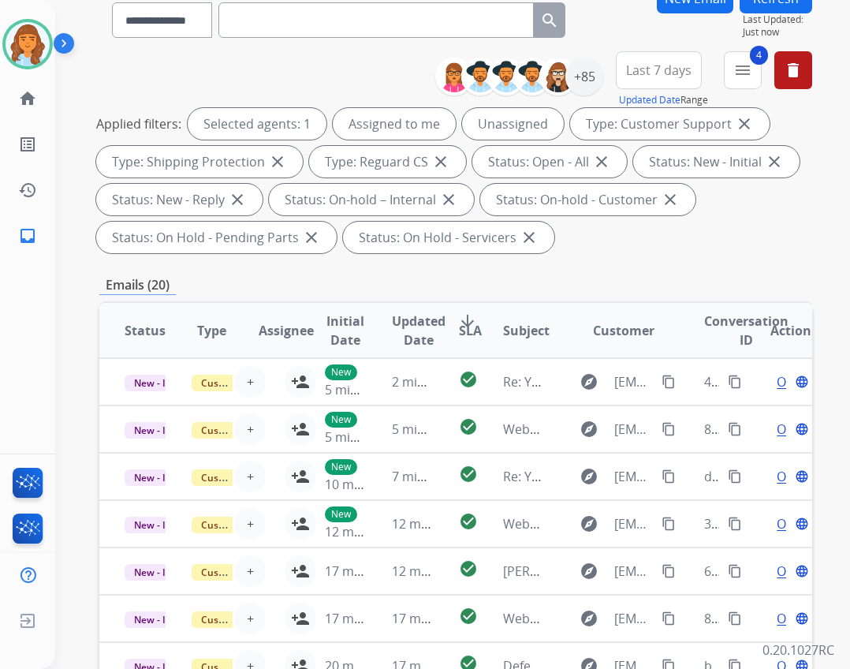
scroll to position [65, 0]
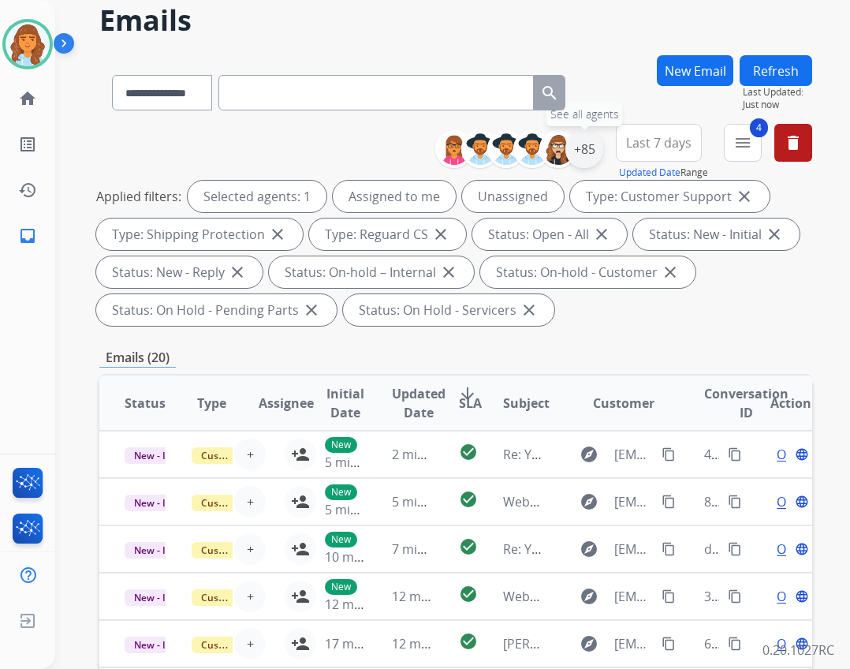
click at [592, 144] on div "+85" at bounding box center [584, 149] width 38 height 38
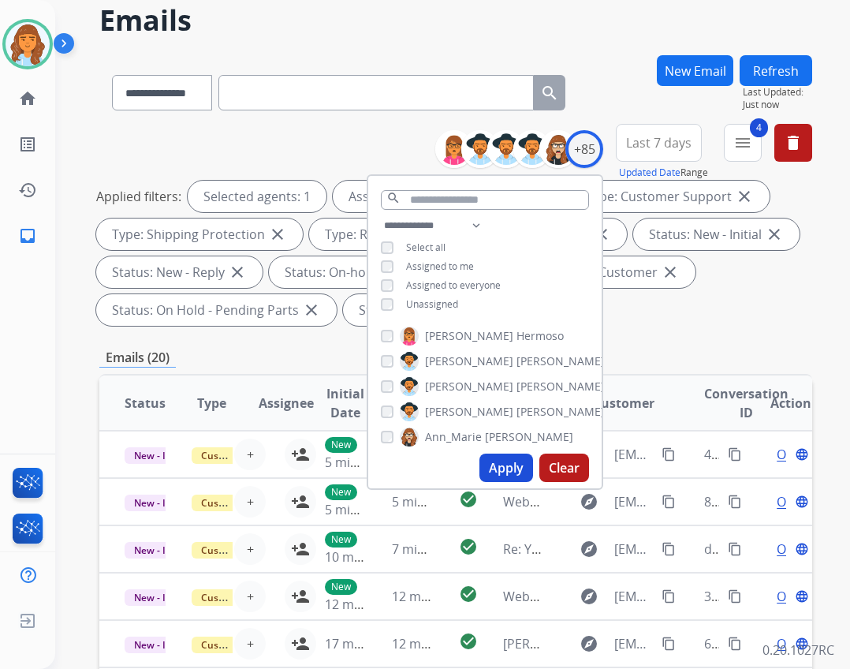
click at [406, 300] on span "Unassigned" at bounding box center [432, 303] width 52 height 13
click at [511, 464] on button "Apply" at bounding box center [506, 467] width 54 height 28
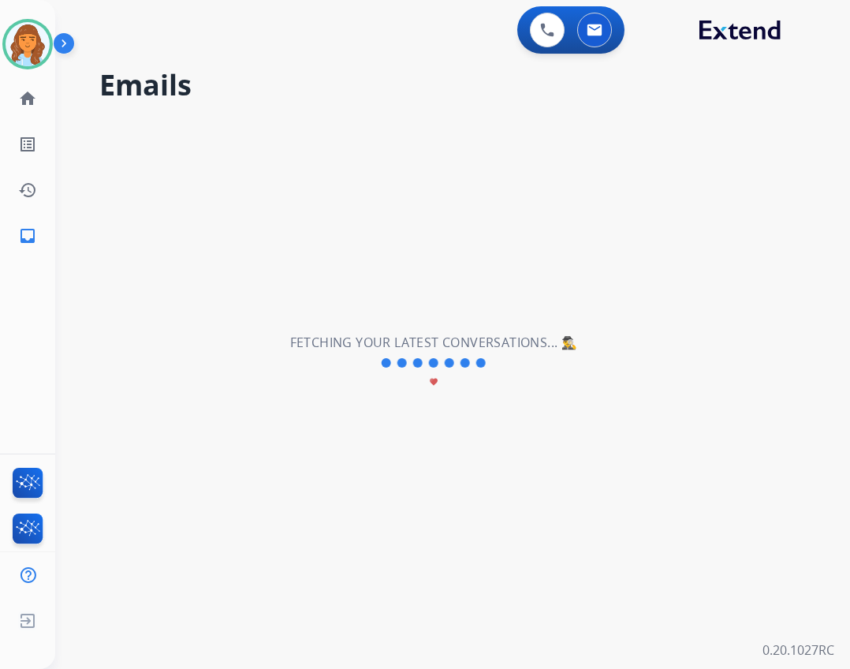
scroll to position [0, 0]
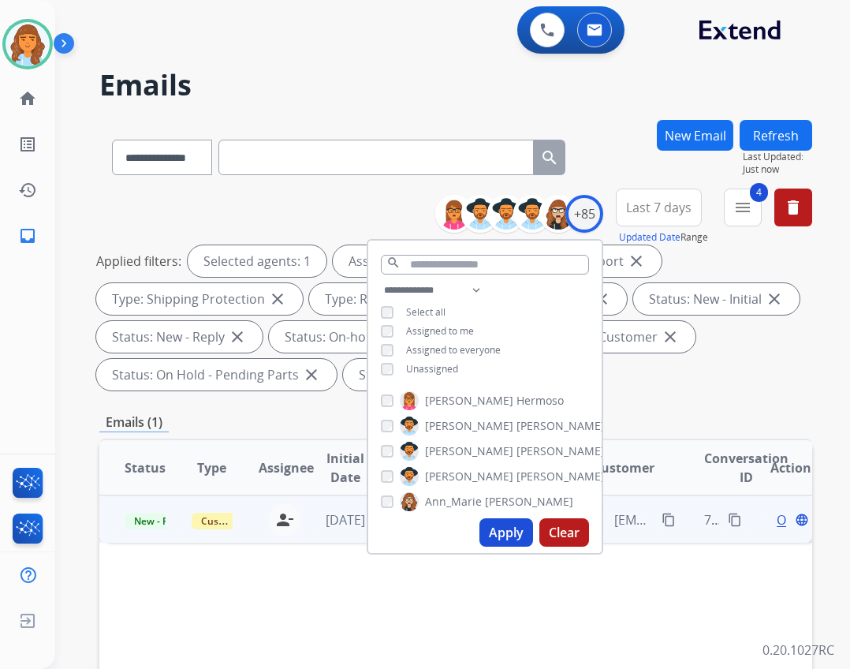
click at [777, 523] on span "Open" at bounding box center [793, 519] width 32 height 19
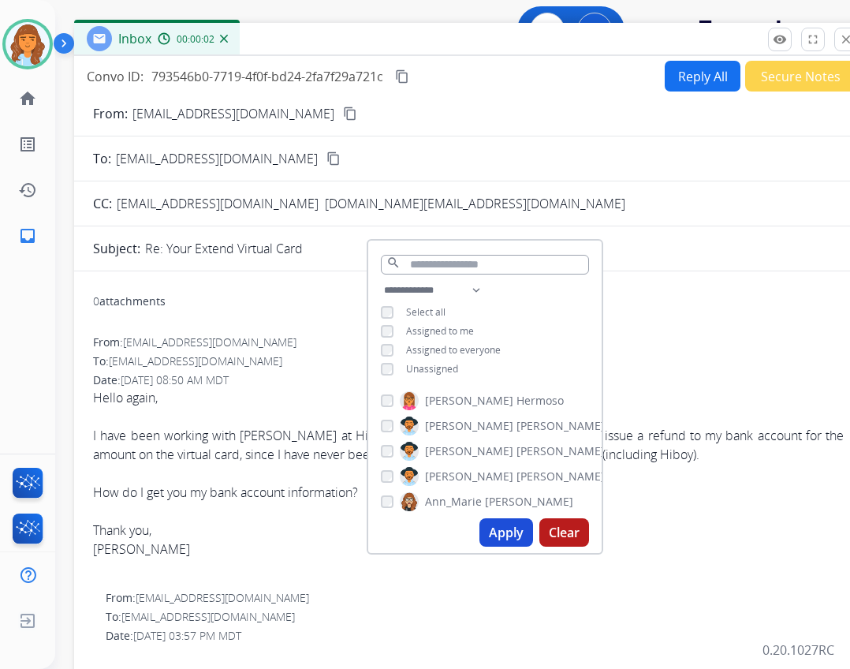
drag, startPoint x: 514, startPoint y: 100, endPoint x: 565, endPoint y: 27, distance: 89.0
click at [565, 27] on div "Inbox 00:00:02" at bounding box center [468, 39] width 788 height 33
click at [683, 73] on button "Reply All" at bounding box center [703, 76] width 76 height 31
select select "**********"
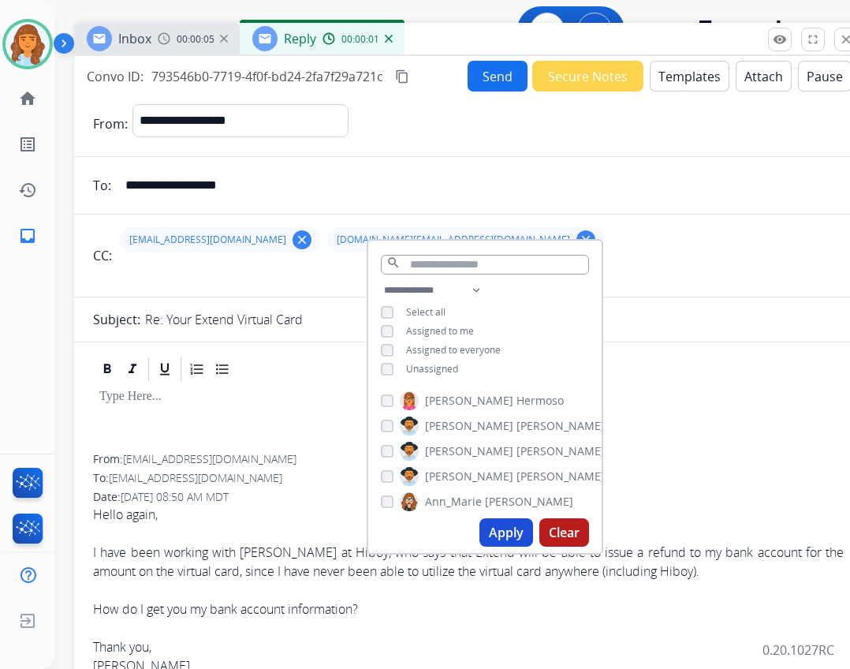
click at [654, 88] on button "Templates" at bounding box center [690, 76] width 80 height 31
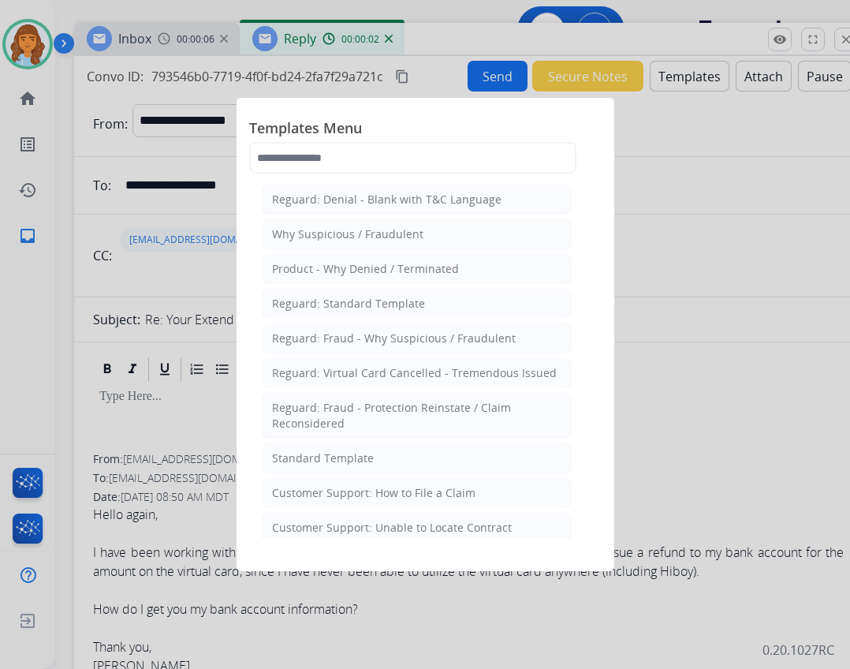
click at [341, 459] on div "Standard Template" at bounding box center [323, 458] width 102 height 16
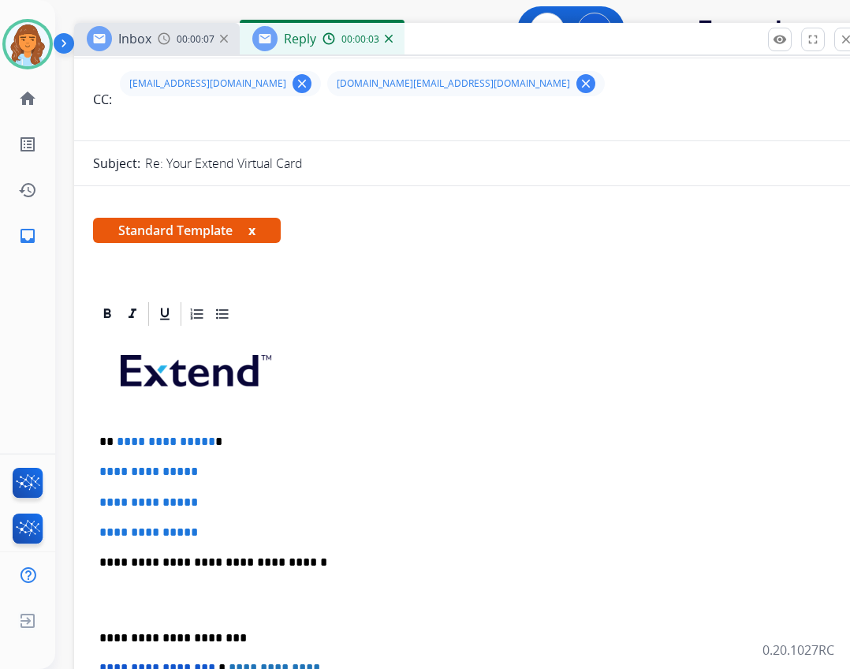
scroll to position [158, 0]
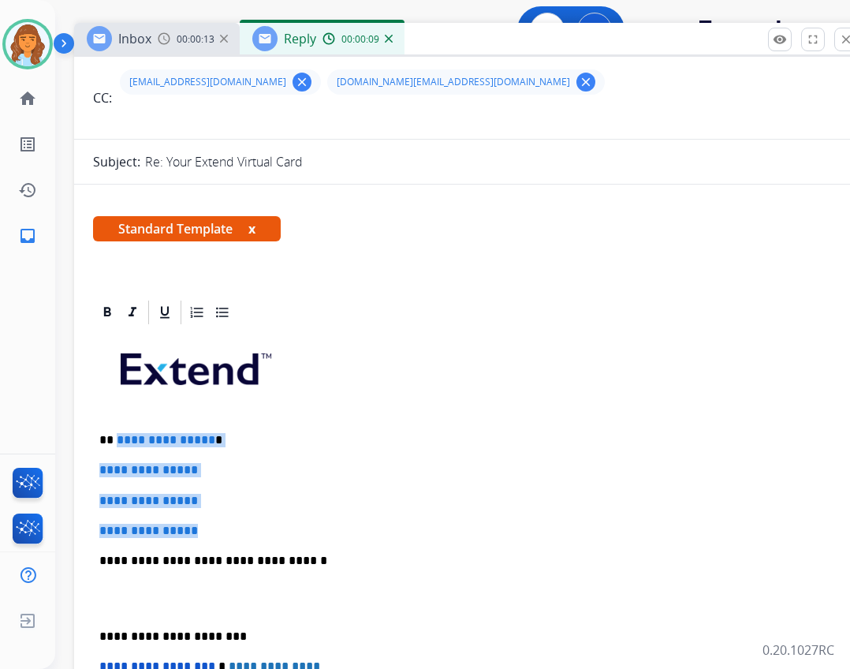
drag, startPoint x: 116, startPoint y: 439, endPoint x: 215, endPoint y: 531, distance: 135.6
click at [215, 531] on div "**********" at bounding box center [468, 597] width 751 height 542
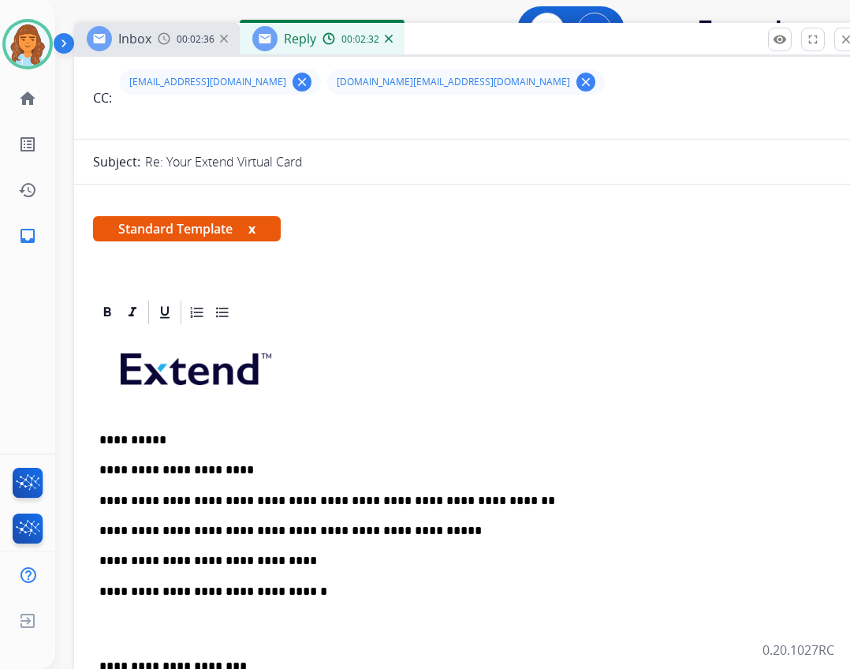
click at [155, 565] on p "**********" at bounding box center [461, 561] width 725 height 14
click at [308, 550] on div "**********" at bounding box center [468, 612] width 751 height 573
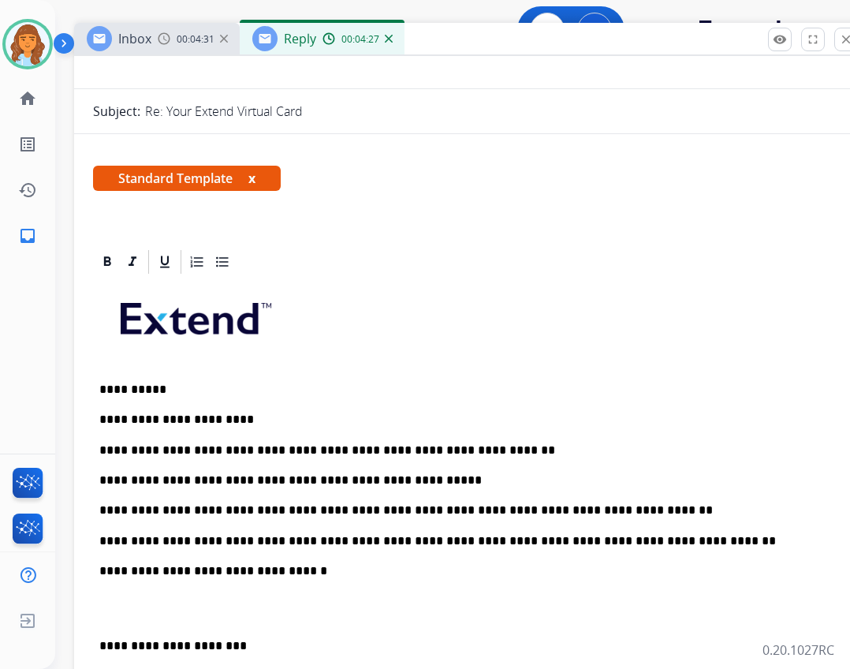
scroll to position [237, 0]
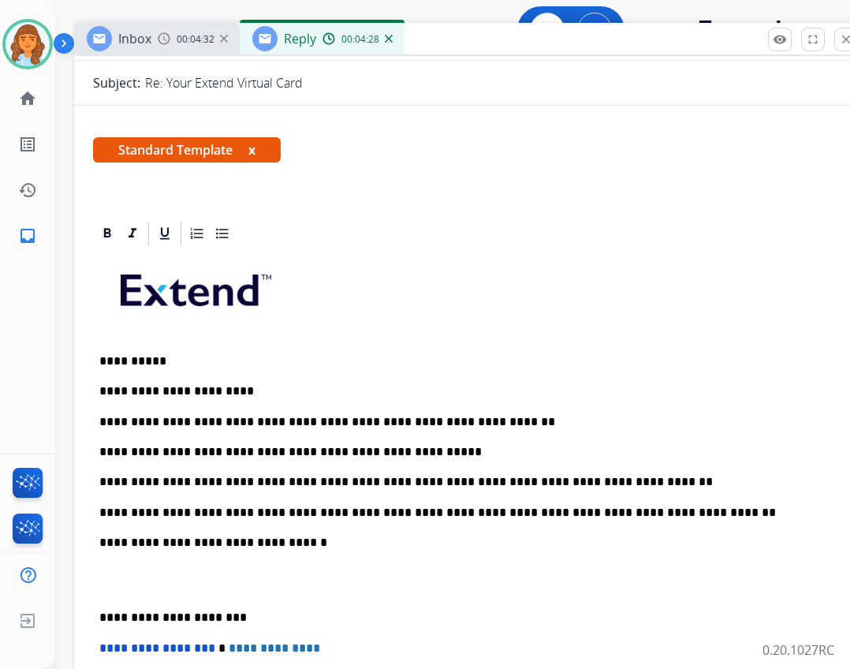
click at [95, 614] on div "**********" at bounding box center [468, 549] width 751 height 603
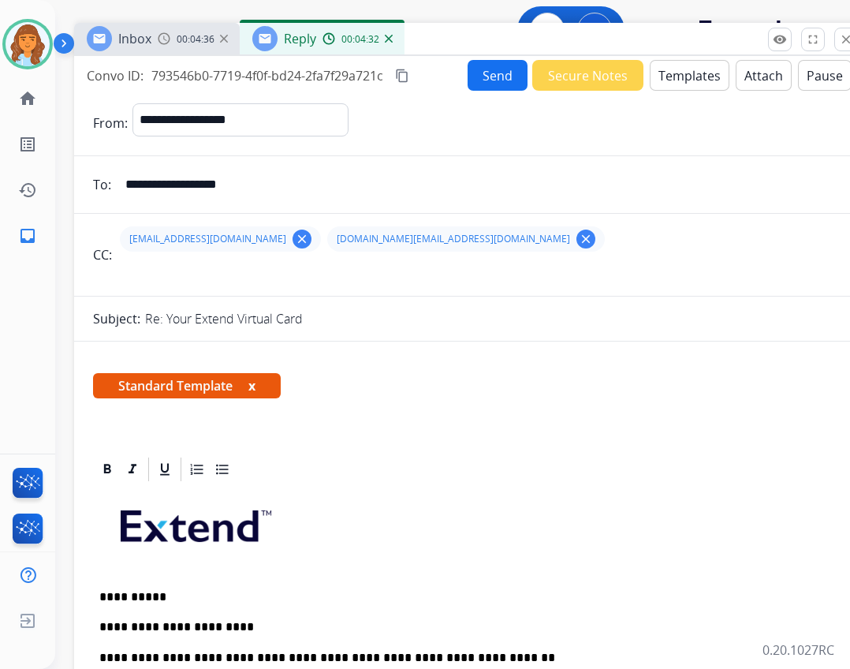
scroll to position [0, 0]
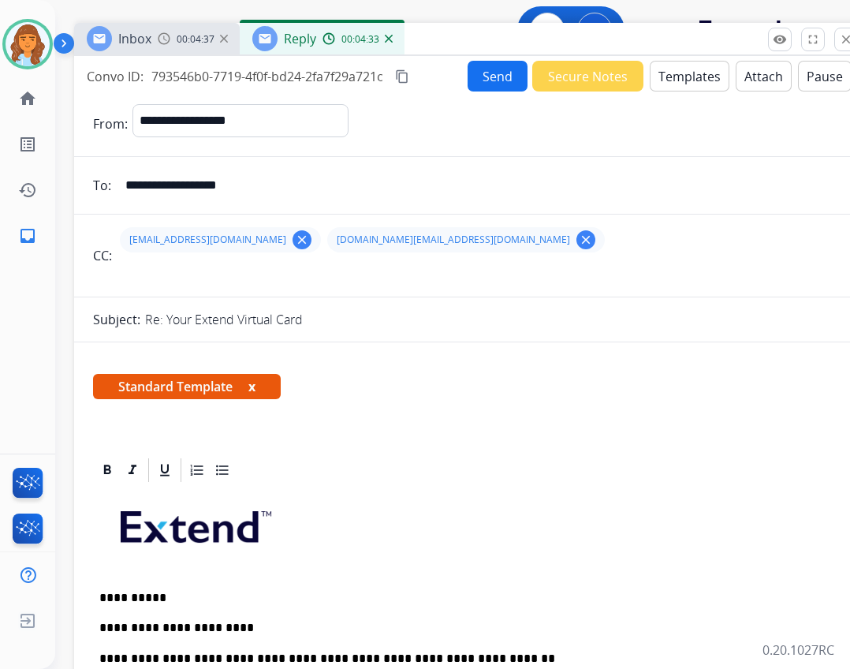
click at [498, 76] on button "Send" at bounding box center [498, 76] width 60 height 31
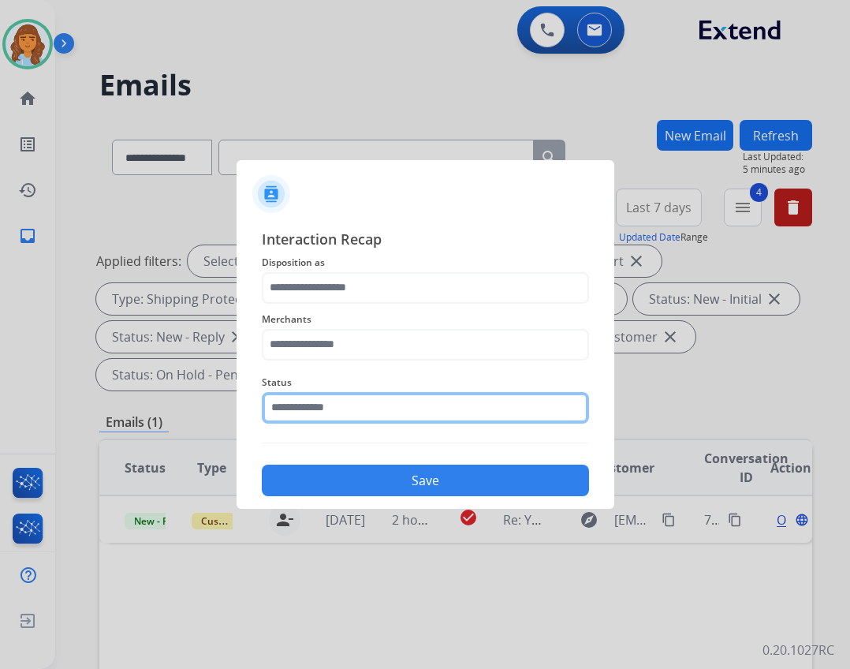
drag, startPoint x: 352, startPoint y: 416, endPoint x: 351, endPoint y: 423, distance: 8.0
click at [352, 417] on input "text" at bounding box center [425, 408] width 327 height 32
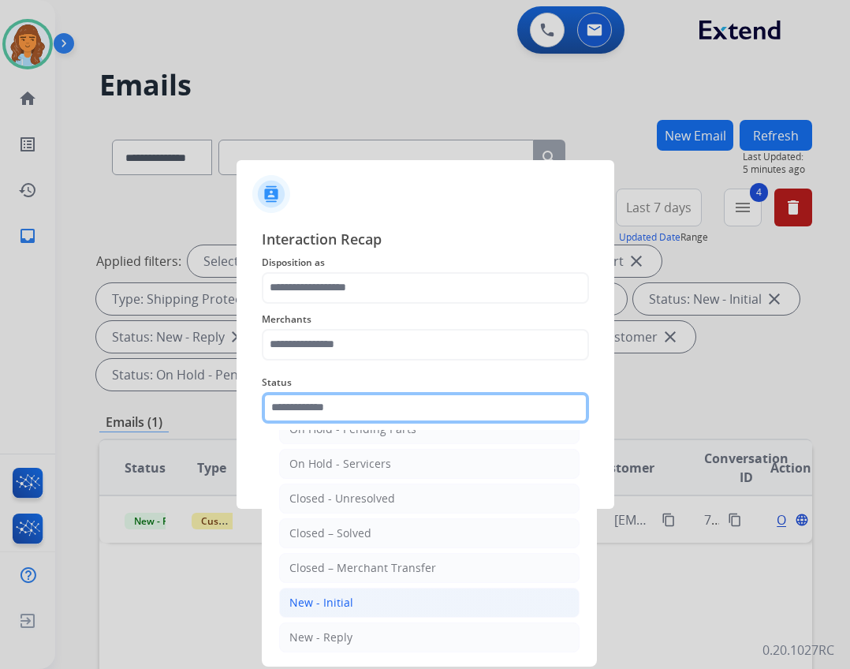
scroll to position [95, 0]
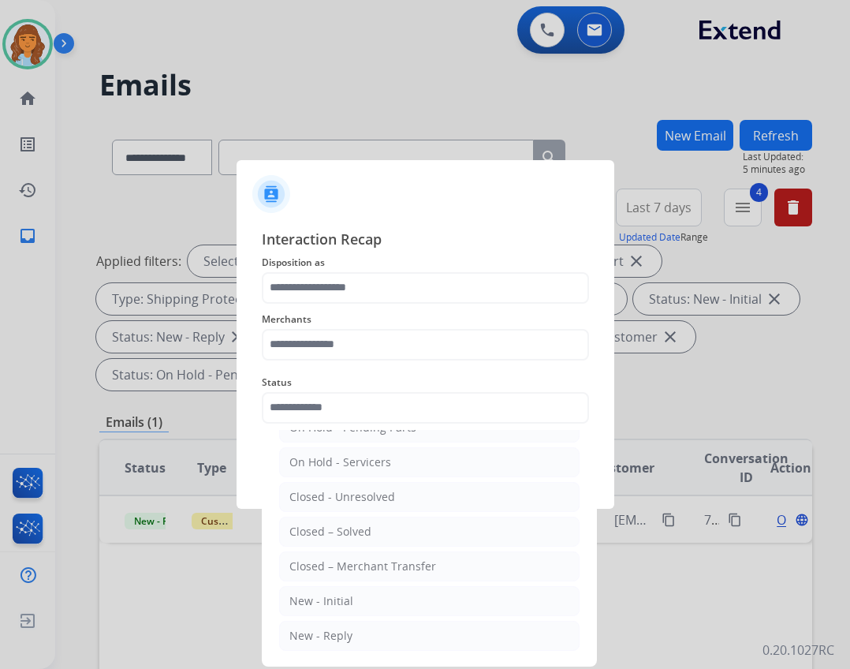
drag, startPoint x: 349, startPoint y: 531, endPoint x: 355, endPoint y: 521, distance: 11.4
click at [349, 530] on div "Closed – Solved" at bounding box center [330, 532] width 82 height 16
type input "**********"
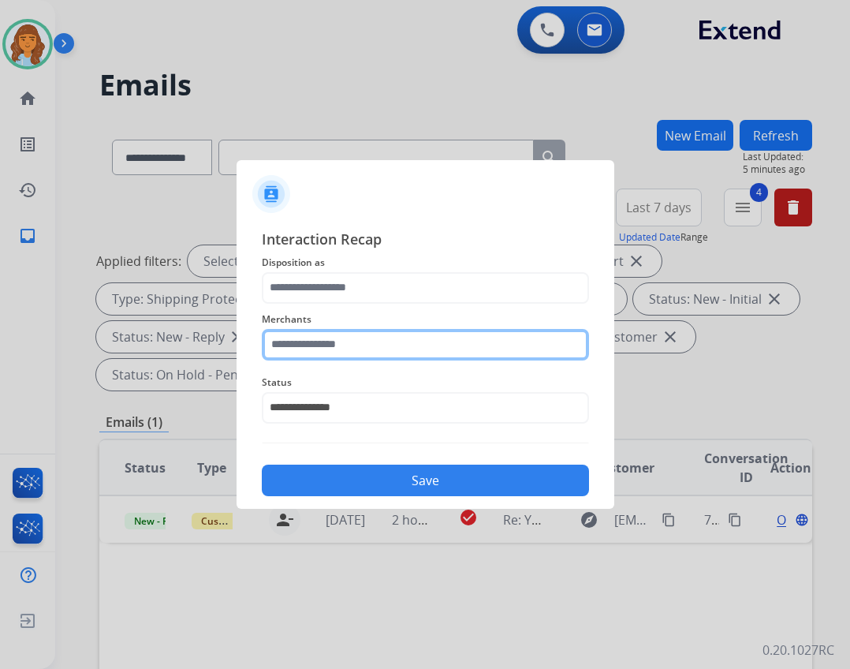
click at [374, 336] on input "text" at bounding box center [425, 345] width 327 height 32
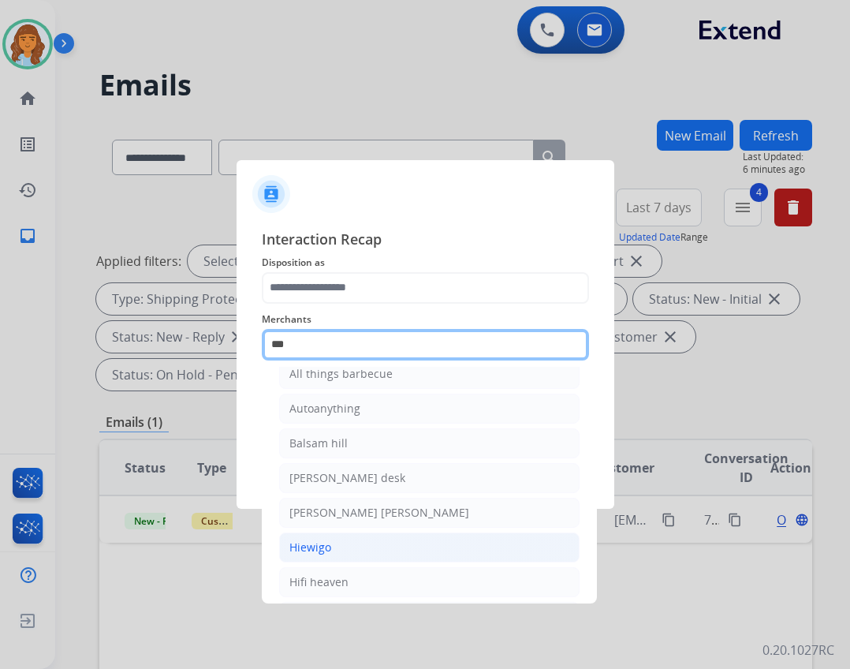
scroll to position [0, 0]
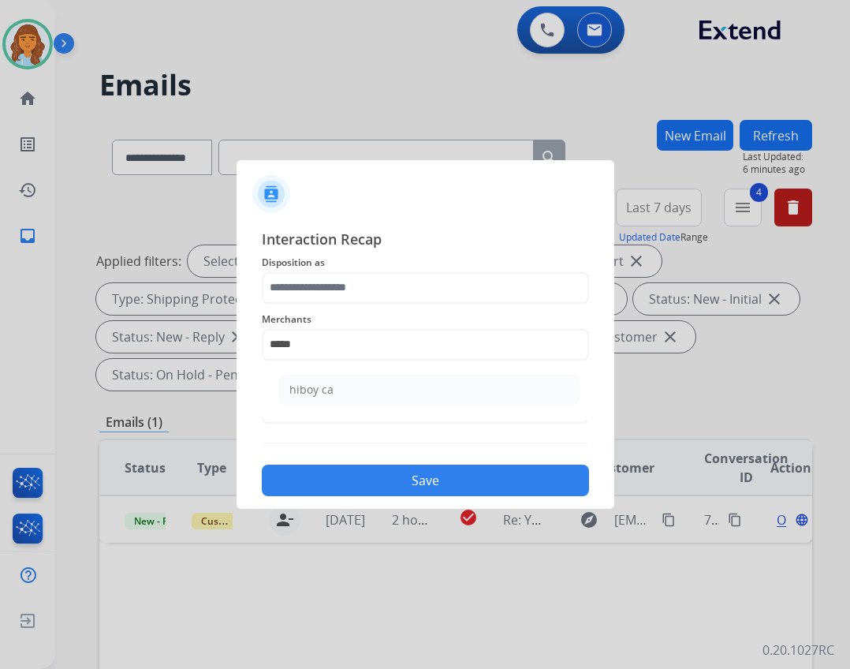
click at [381, 390] on li "hiboy ca" at bounding box center [429, 390] width 300 height 30
type input "********"
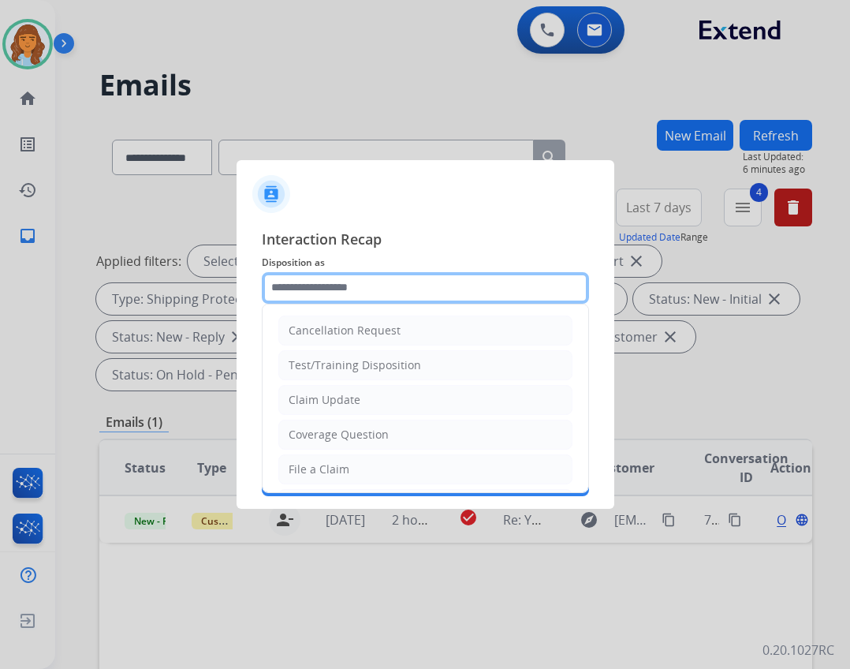
click at [366, 281] on input "text" at bounding box center [425, 288] width 327 height 32
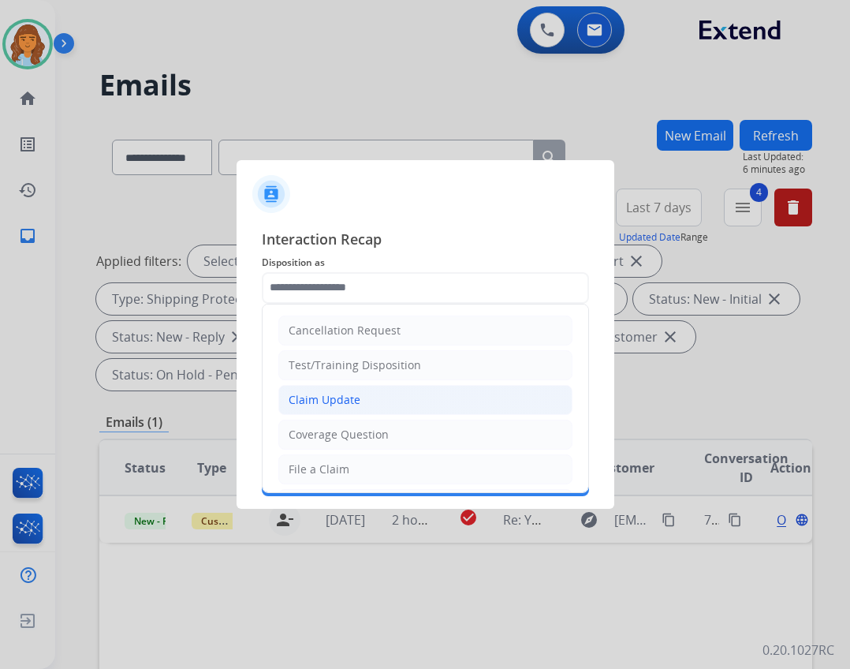
click at [282, 390] on li "Claim Update" at bounding box center [425, 400] width 294 height 30
type input "**********"
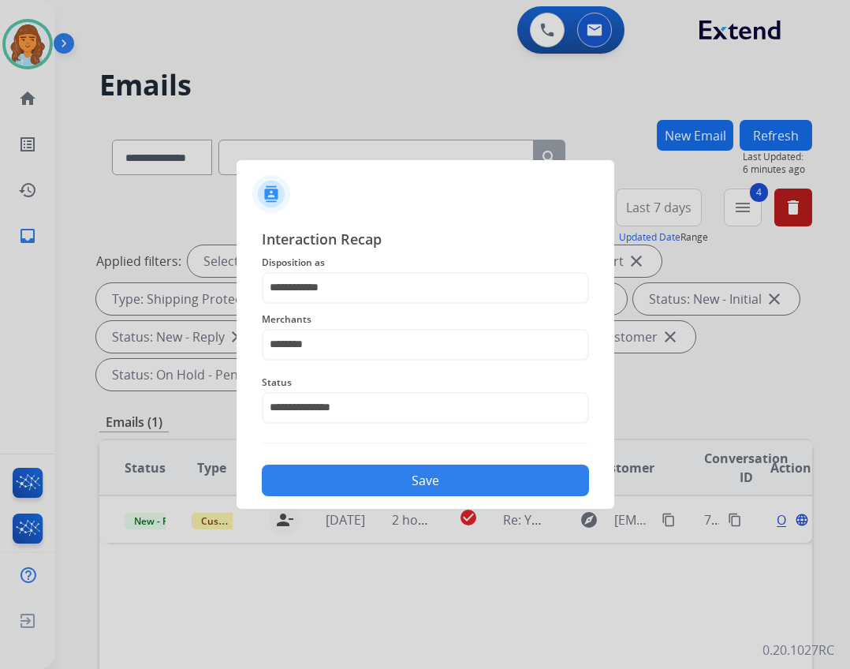
click at [390, 481] on button "Save" at bounding box center [425, 480] width 327 height 32
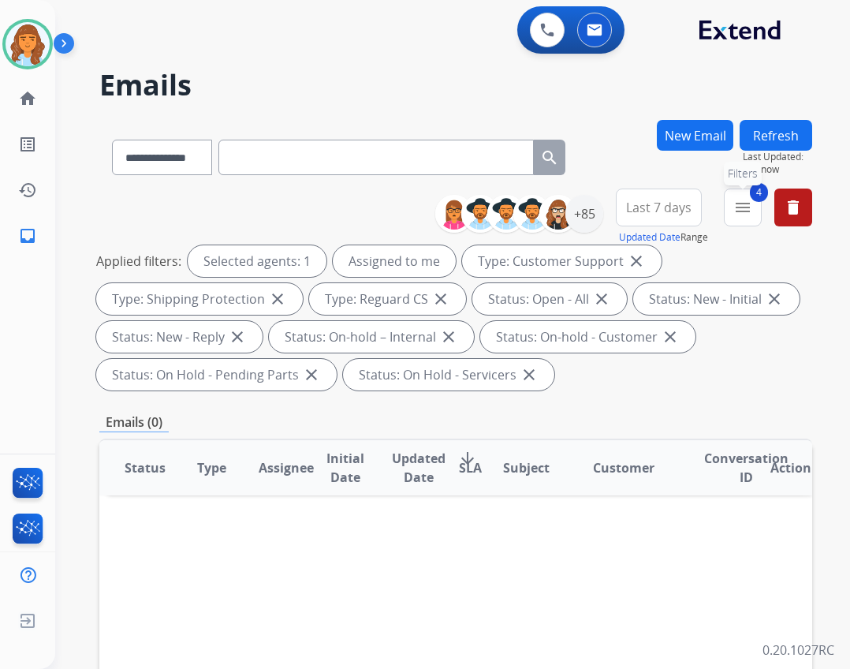
click at [750, 209] on mat-icon "menu" at bounding box center [742, 207] width 19 height 19
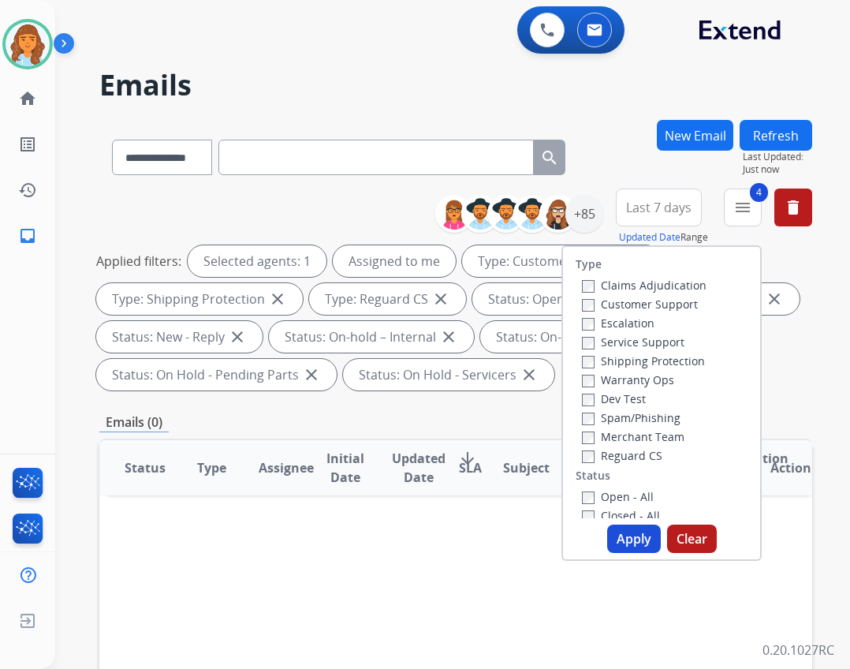
click at [622, 520] on div "Type Claims Adjudication Customer Support Escalation Service Support Shipping P…" at bounding box center [661, 402] width 200 height 315
click at [622, 513] on label "Closed - All" at bounding box center [621, 515] width 78 height 15
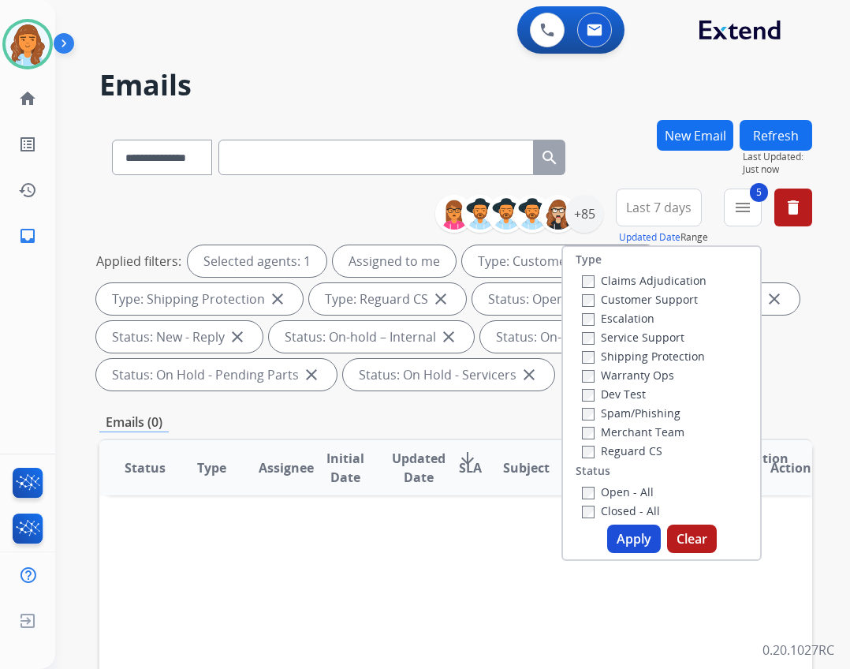
click at [652, 535] on button "Apply" at bounding box center [634, 538] width 54 height 28
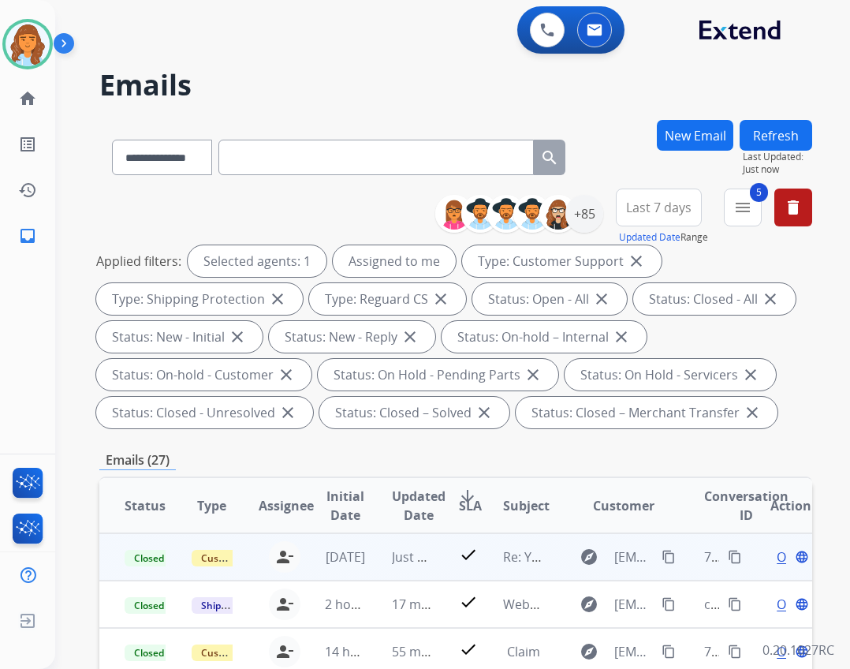
click at [728, 555] on mat-icon "content_copy" at bounding box center [735, 557] width 14 height 14
click at [599, 539] on td "explore sheilamia@gmail.com content_copy" at bounding box center [612, 556] width 134 height 47
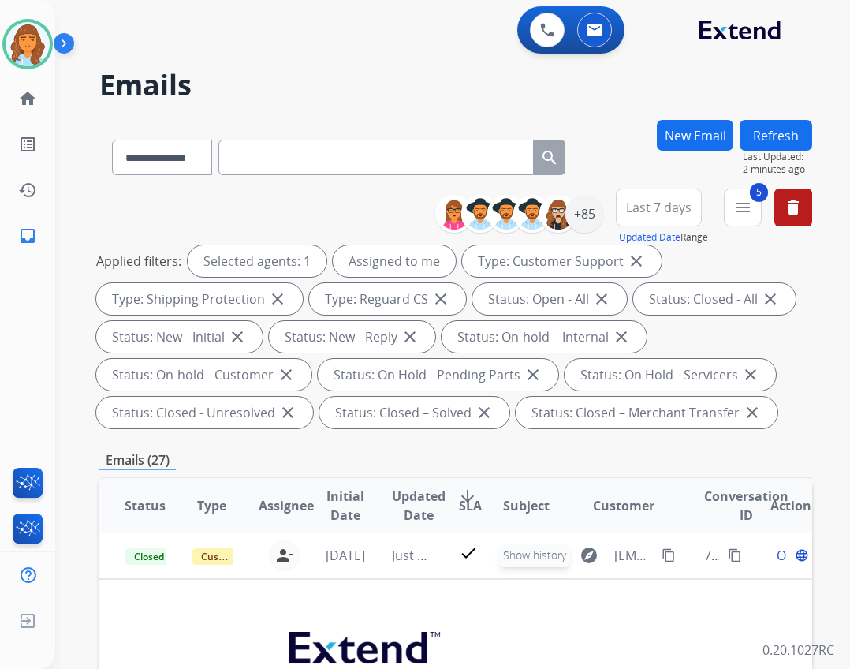
scroll to position [0, 0]
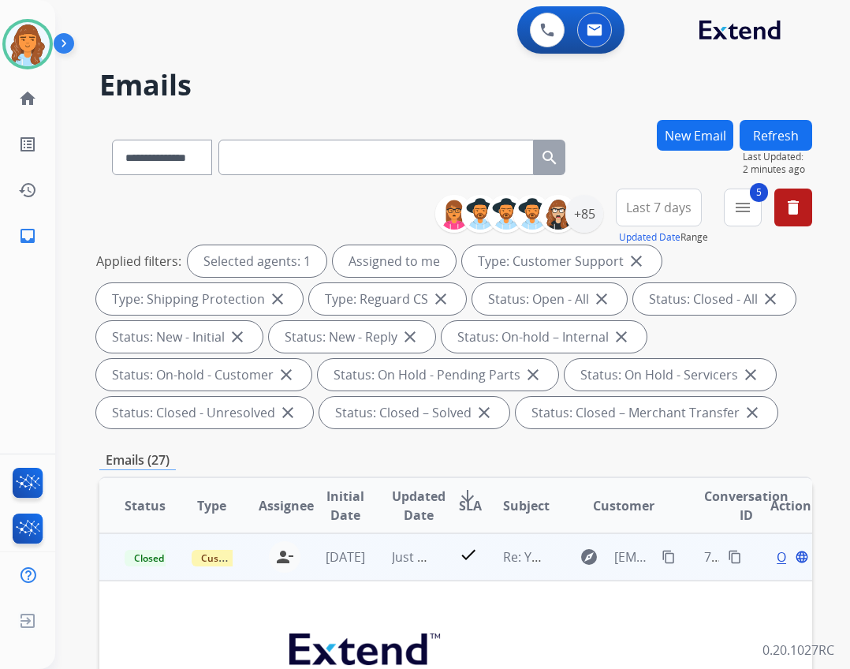
click at [770, 557] on div "Open language" at bounding box center [790, 556] width 41 height 19
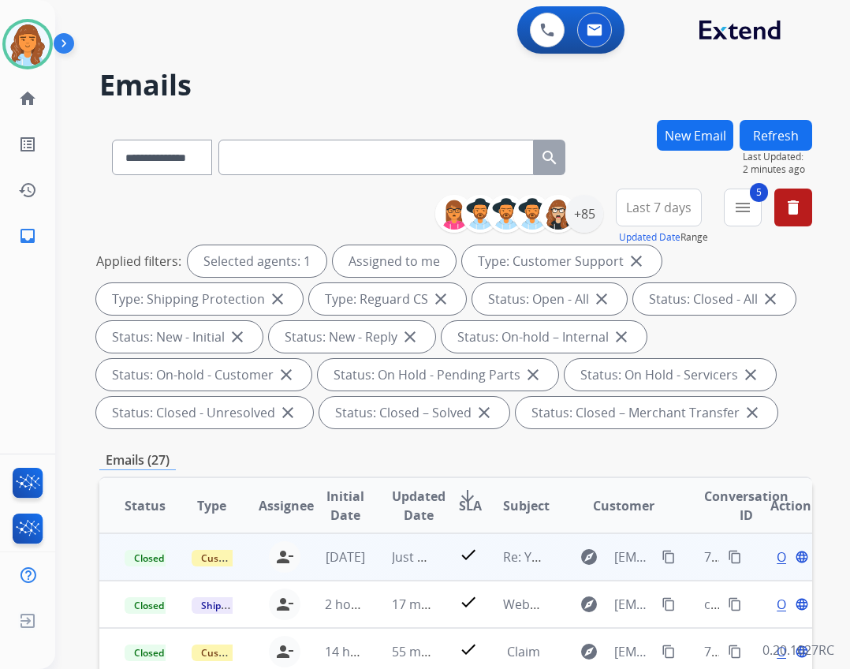
click at [777, 557] on span "Open" at bounding box center [793, 556] width 32 height 19
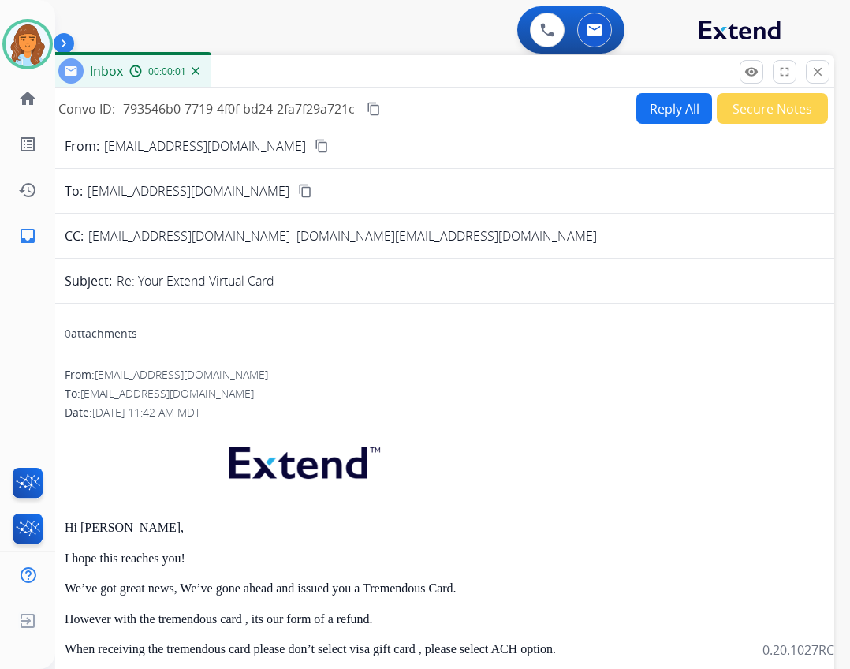
drag, startPoint x: 315, startPoint y: 113, endPoint x: 337, endPoint y: 48, distance: 68.3
click at [337, 55] on div "Inbox 00:00:01" at bounding box center [440, 71] width 788 height 33
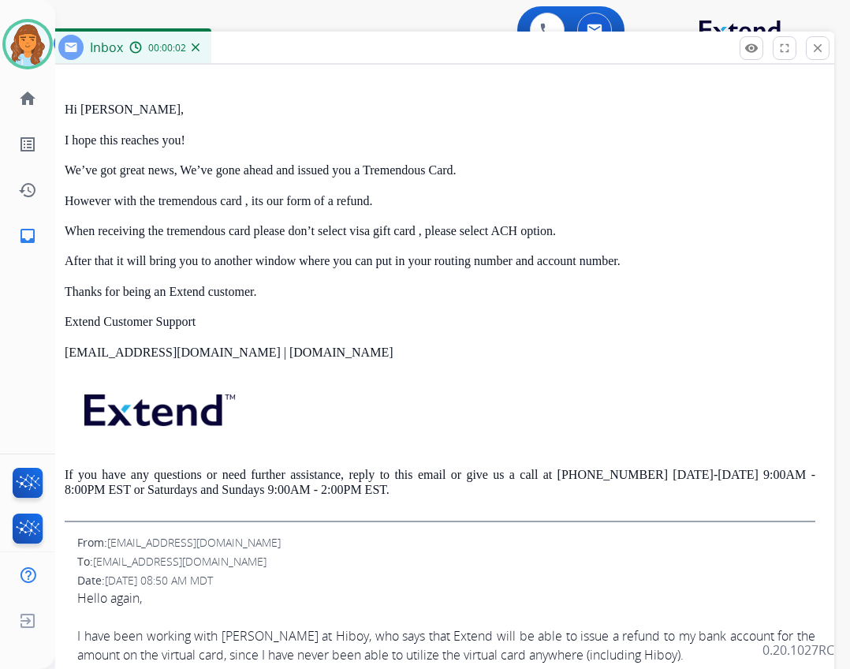
scroll to position [631, 0]
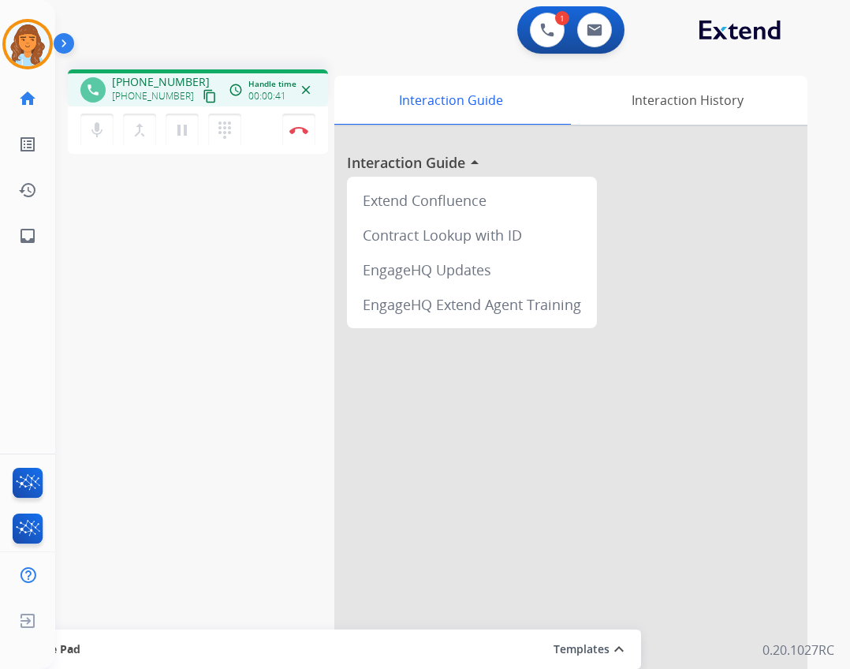
click at [203, 95] on mat-icon "content_copy" at bounding box center [210, 96] width 14 height 14
click at [546, 35] on img at bounding box center [547, 30] width 14 height 14
click at [514, 32] on div "1 Voice Interactions 0 Email Interactions" at bounding box center [443, 31] width 738 height 50
click at [533, 32] on button at bounding box center [547, 30] width 35 height 35
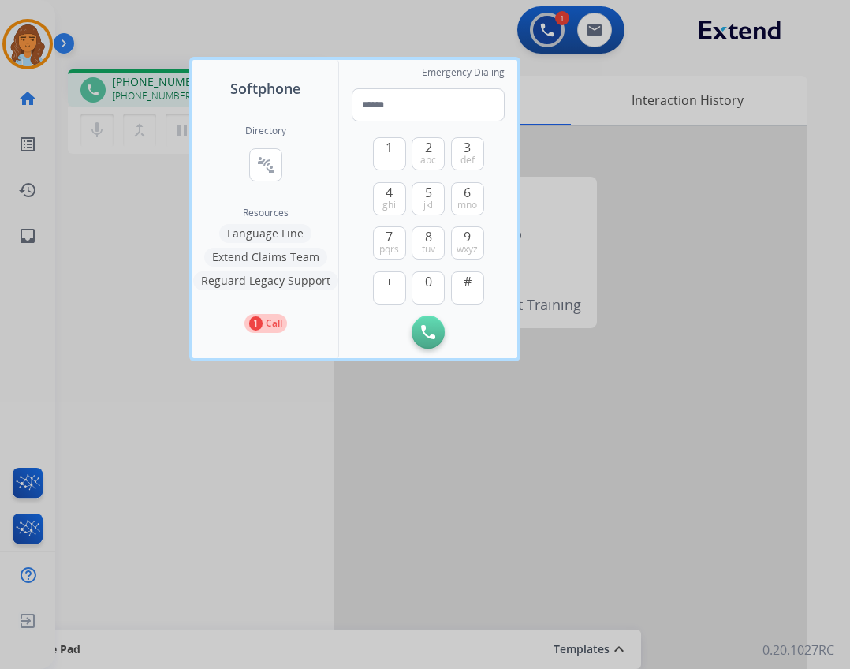
click at [548, 24] on div at bounding box center [425, 334] width 850 height 669
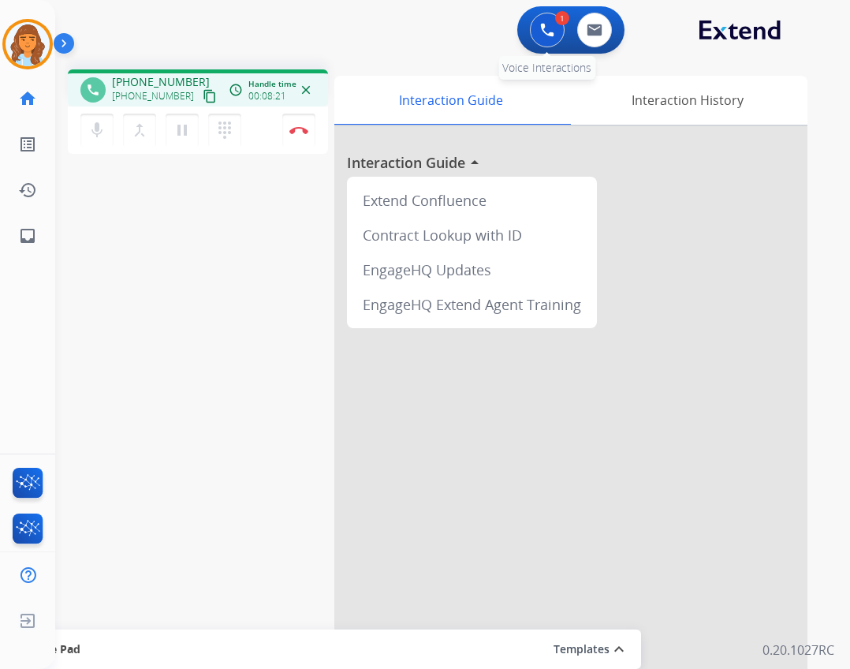
drag, startPoint x: 516, startPoint y: 43, endPoint x: 524, endPoint y: 32, distance: 14.2
click at [521, 37] on div "1 Voice Interactions 0 Email Interactions" at bounding box center [443, 31] width 738 height 50
click at [530, 18] on div "1 Voice Interactions" at bounding box center [547, 30] width 47 height 35
click at [542, 24] on img at bounding box center [547, 30] width 14 height 14
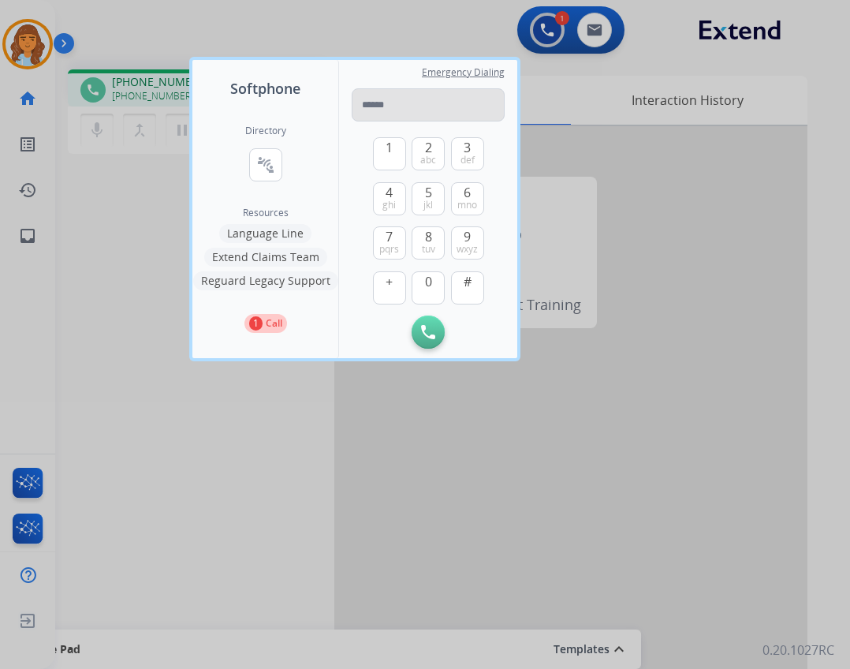
click at [436, 102] on input "tel" at bounding box center [428, 104] width 153 height 33
type input "**********"
click at [431, 330] on img at bounding box center [428, 332] width 14 height 14
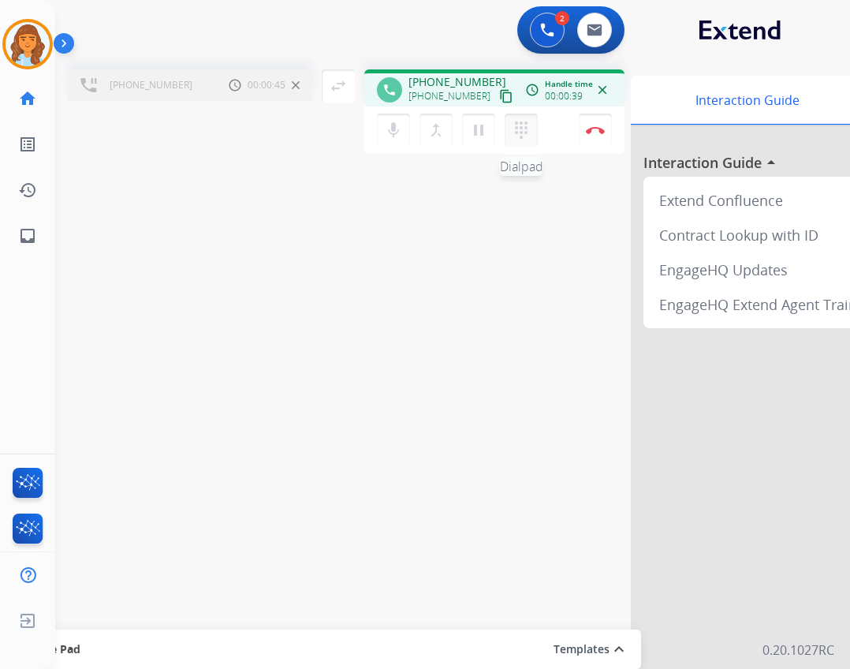
click at [525, 125] on mat-icon "dialpad" at bounding box center [521, 130] width 19 height 19
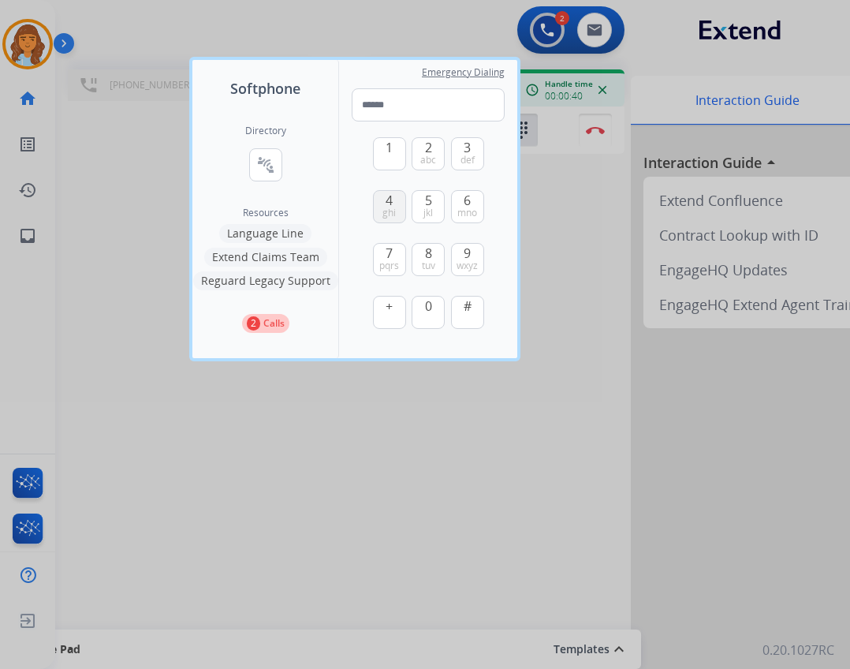
click at [375, 202] on button "4 ghi" at bounding box center [389, 206] width 33 height 33
click at [393, 221] on button "4 ghi" at bounding box center [389, 206] width 33 height 33
type input "**"
click at [218, 466] on div at bounding box center [425, 334] width 850 height 669
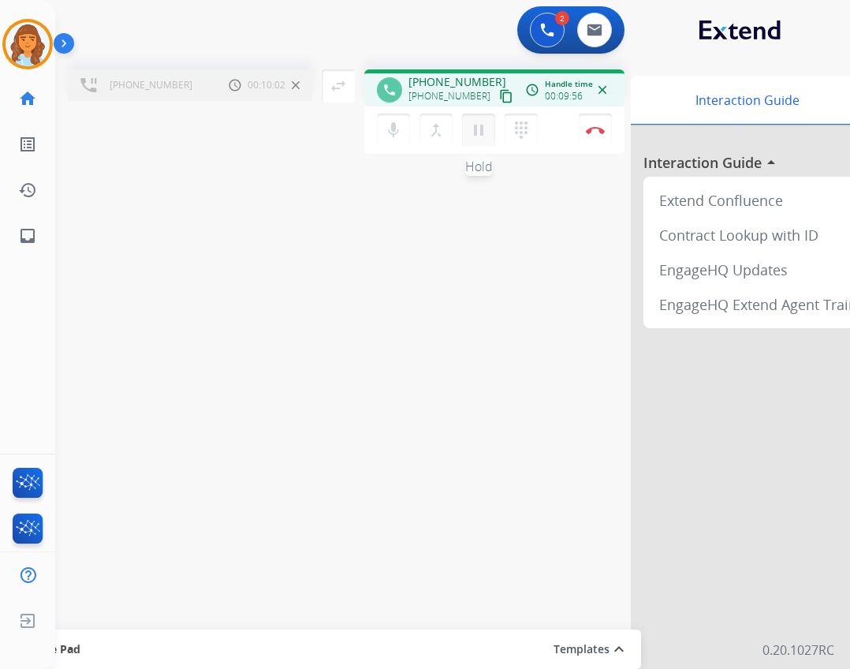
click at [472, 128] on mat-icon "pause" at bounding box center [478, 130] width 19 height 19
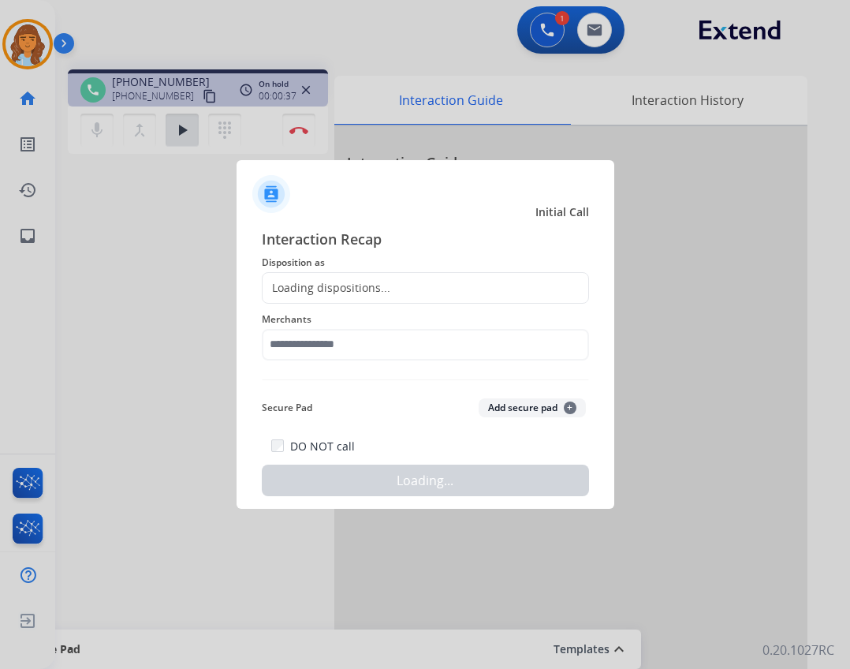
click at [304, 132] on div at bounding box center [425, 334] width 850 height 669
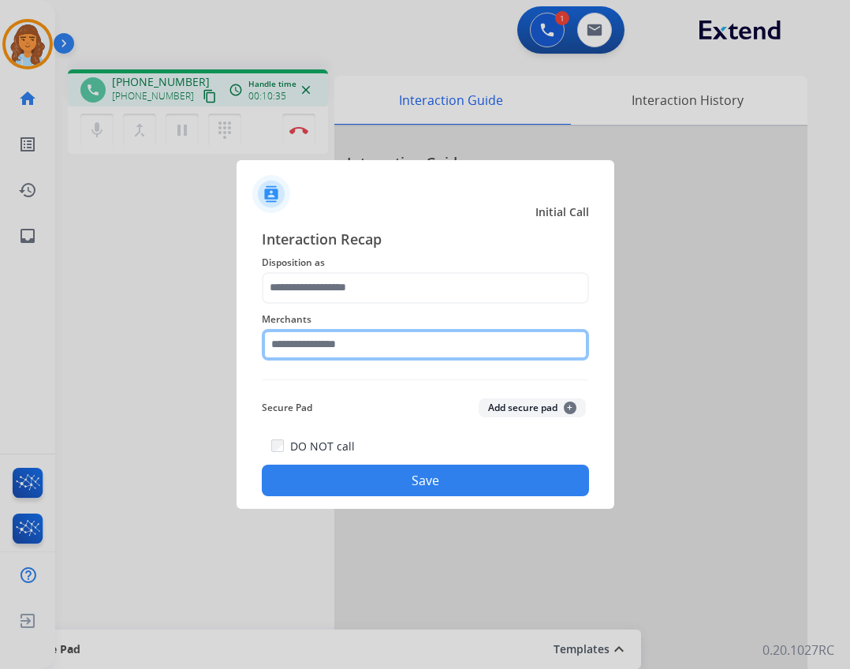
click at [419, 354] on input "text" at bounding box center [425, 345] width 327 height 32
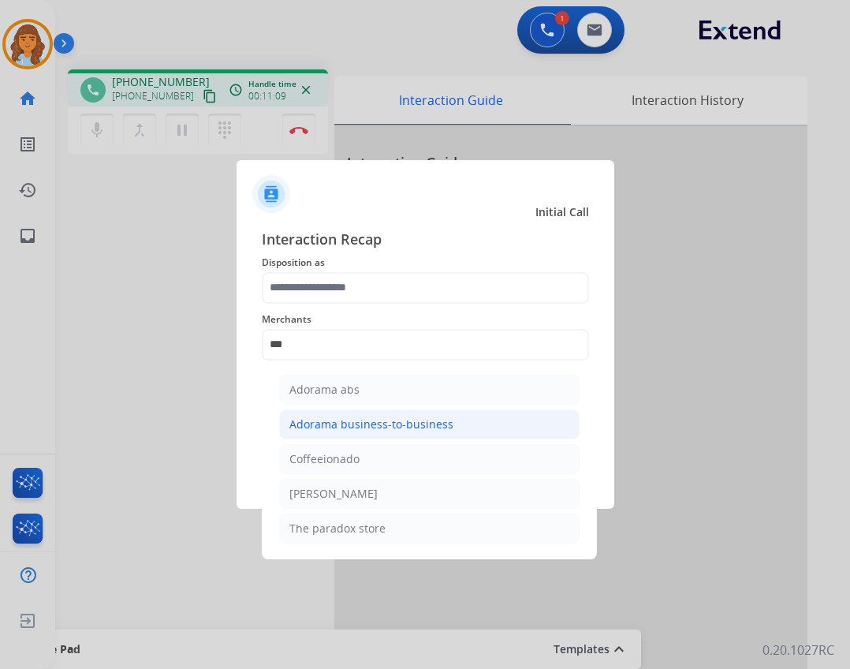
click at [409, 409] on li "Adorama business-to-business" at bounding box center [429, 424] width 300 height 30
type input "**********"
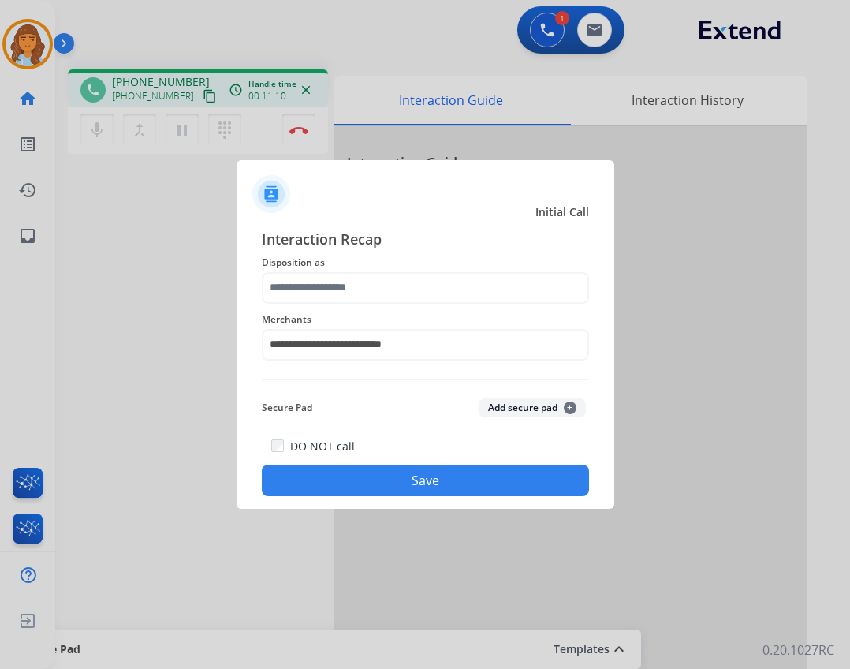
drag, startPoint x: 373, startPoint y: 270, endPoint x: 370, endPoint y: 283, distance: 13.8
click at [370, 281] on div "**********" at bounding box center [425, 362] width 327 height 269
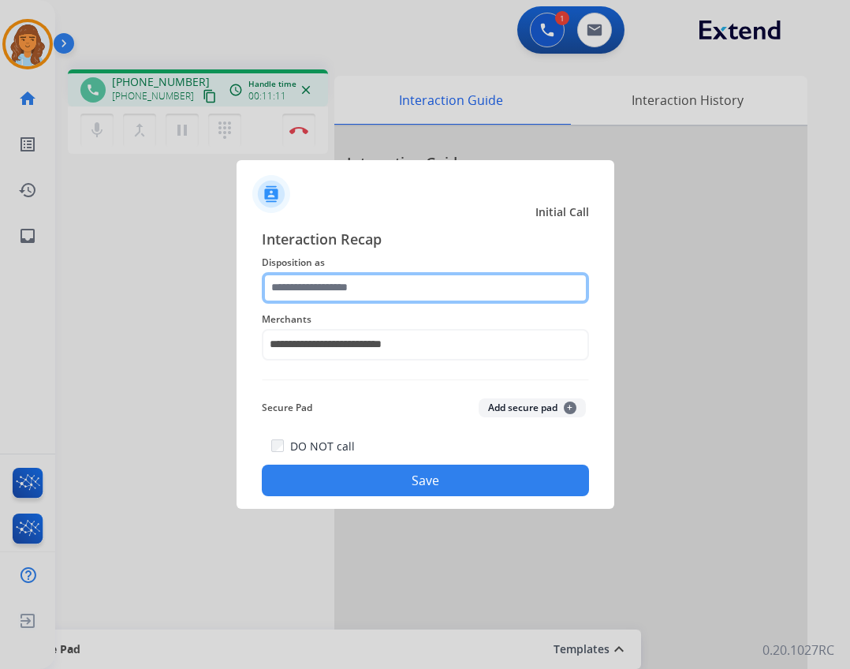
click at [370, 283] on input "text" at bounding box center [425, 288] width 327 height 32
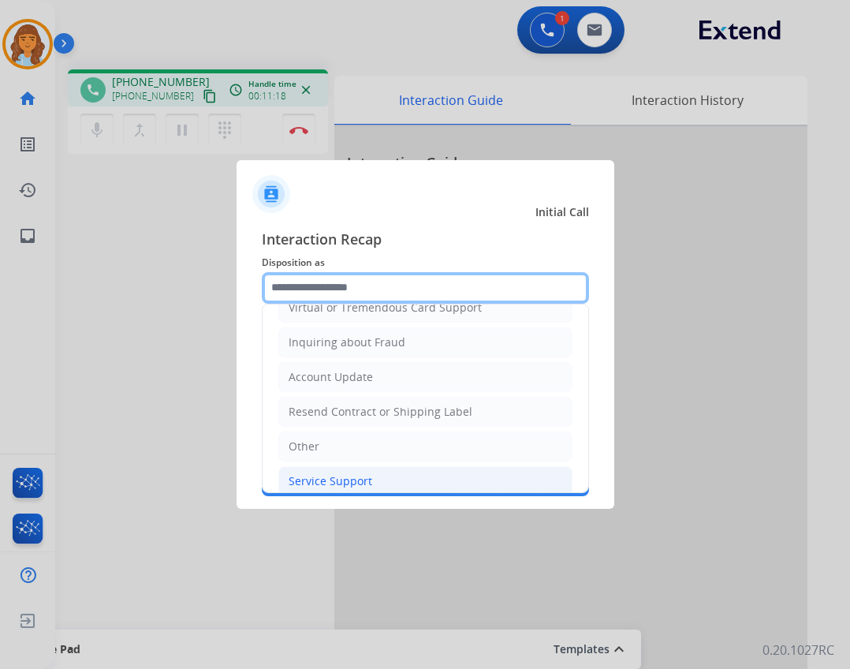
scroll to position [237, 0]
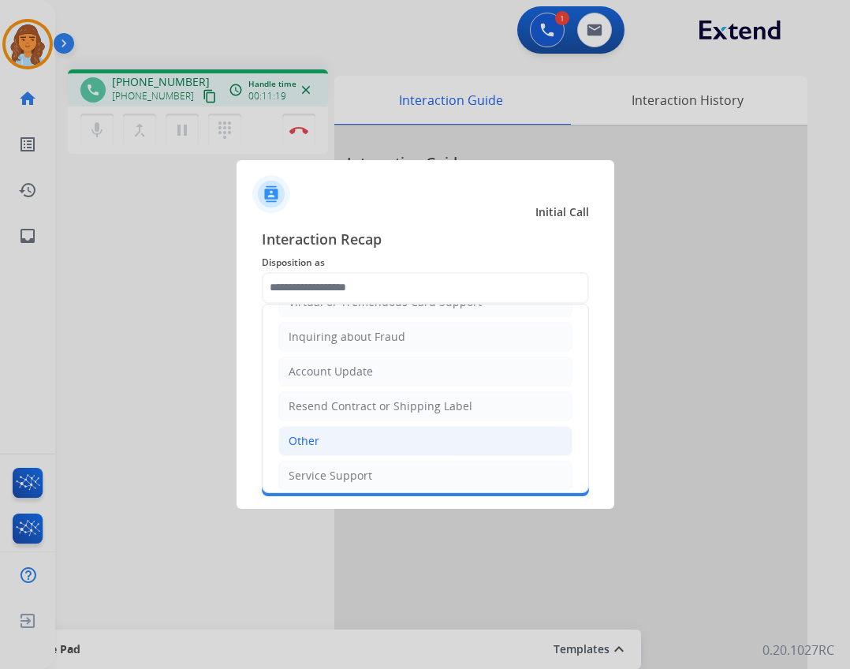
click at [431, 445] on li "Other" at bounding box center [425, 441] width 294 height 30
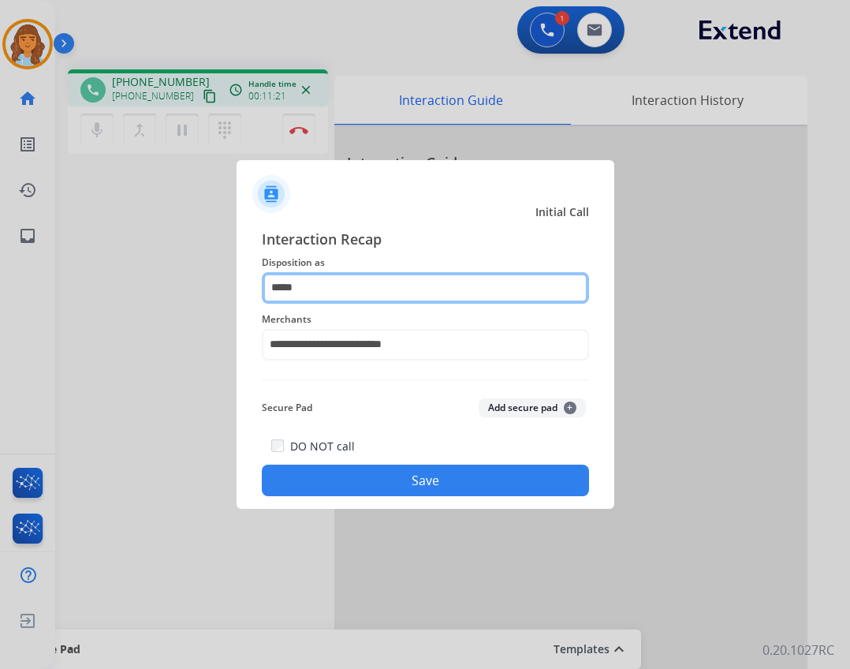
click at [361, 281] on input "*****" at bounding box center [425, 288] width 327 height 32
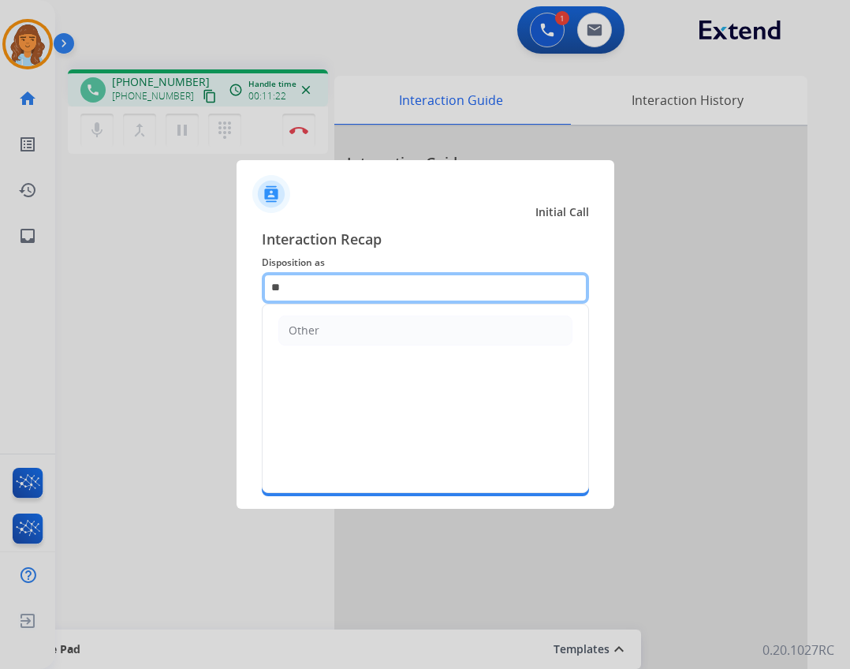
type input "*"
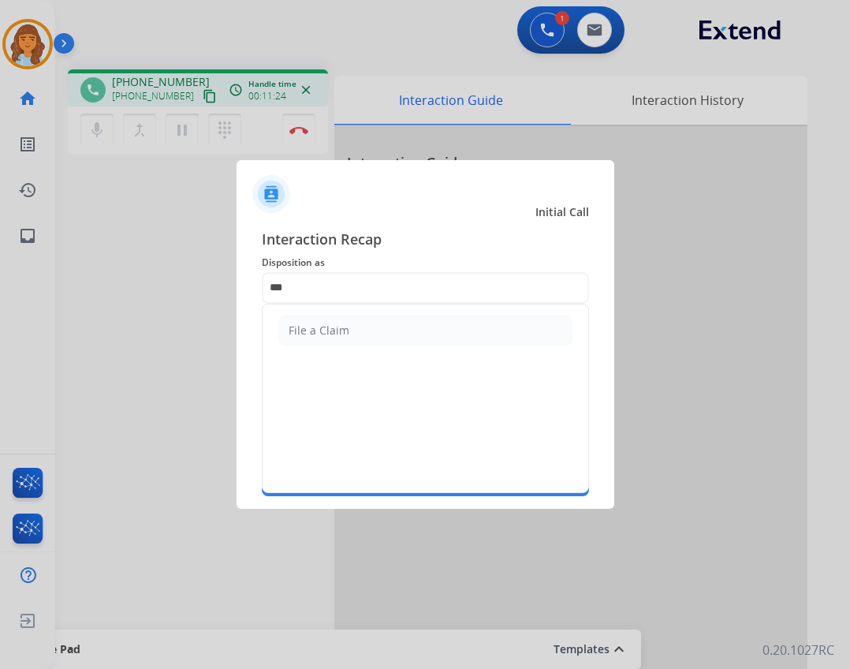
click at [384, 334] on li "File a Claim" at bounding box center [425, 330] width 294 height 30
type input "**********"
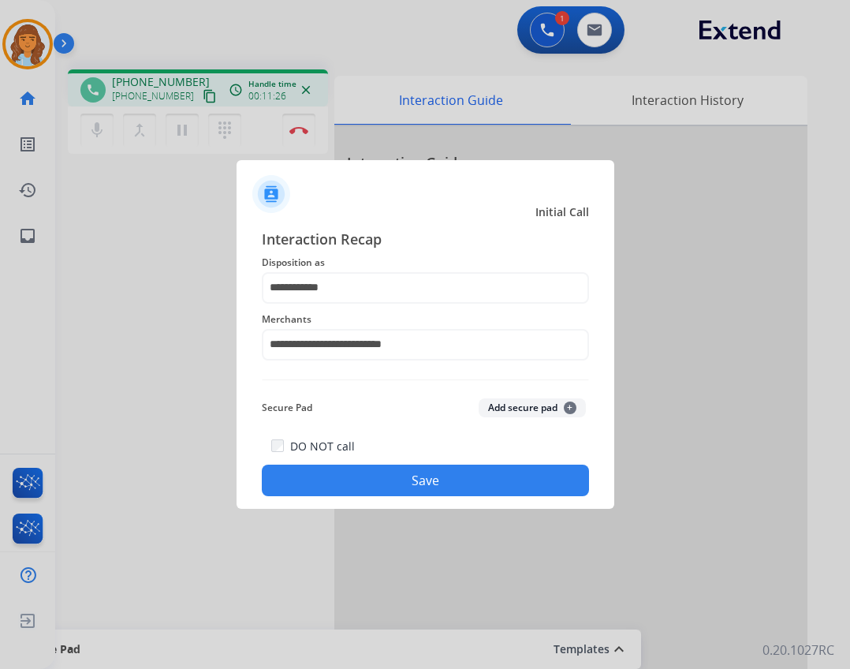
click at [395, 468] on button "Save" at bounding box center [425, 480] width 327 height 32
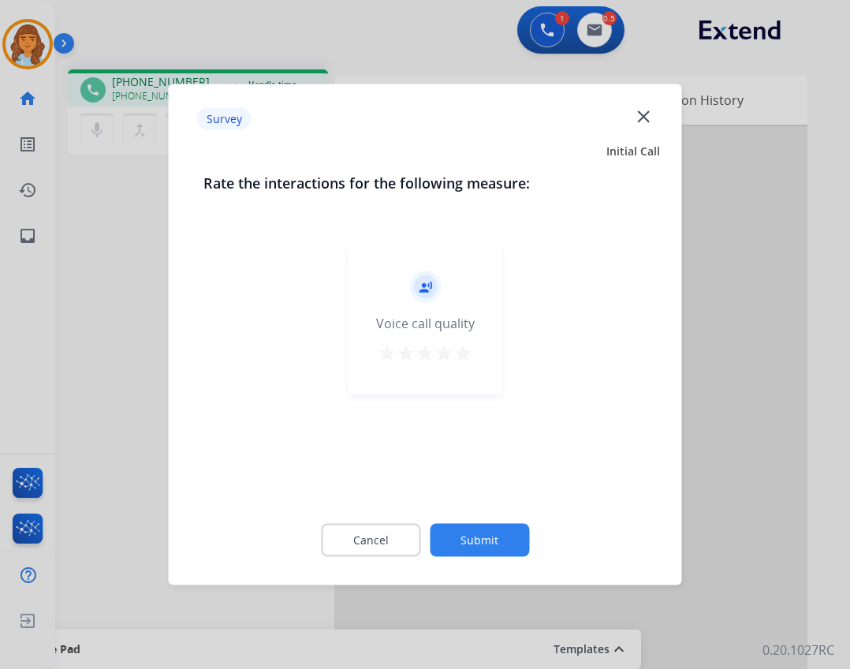
click at [500, 548] on button "Submit" at bounding box center [479, 540] width 99 height 33
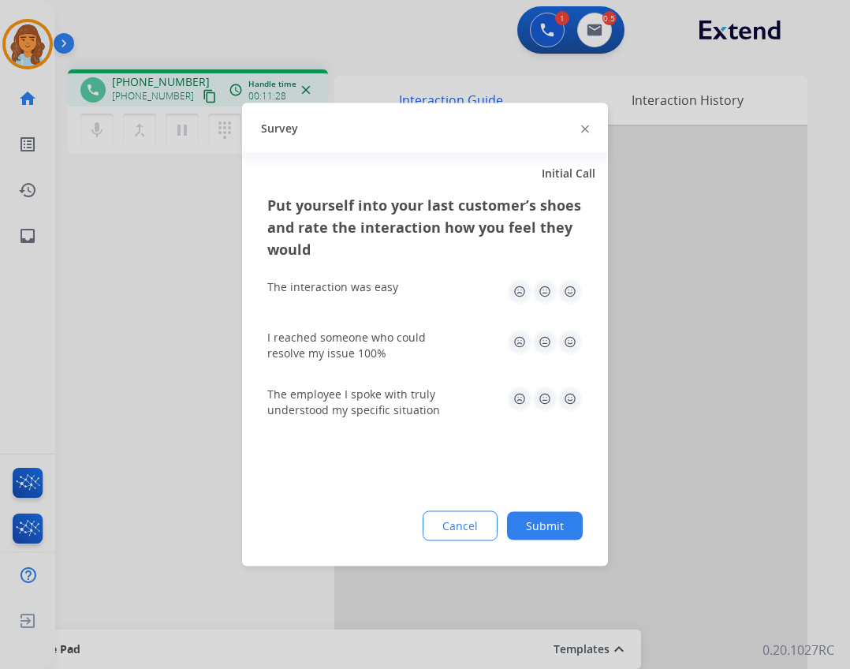
click at [529, 515] on button "Submit" at bounding box center [545, 526] width 76 height 28
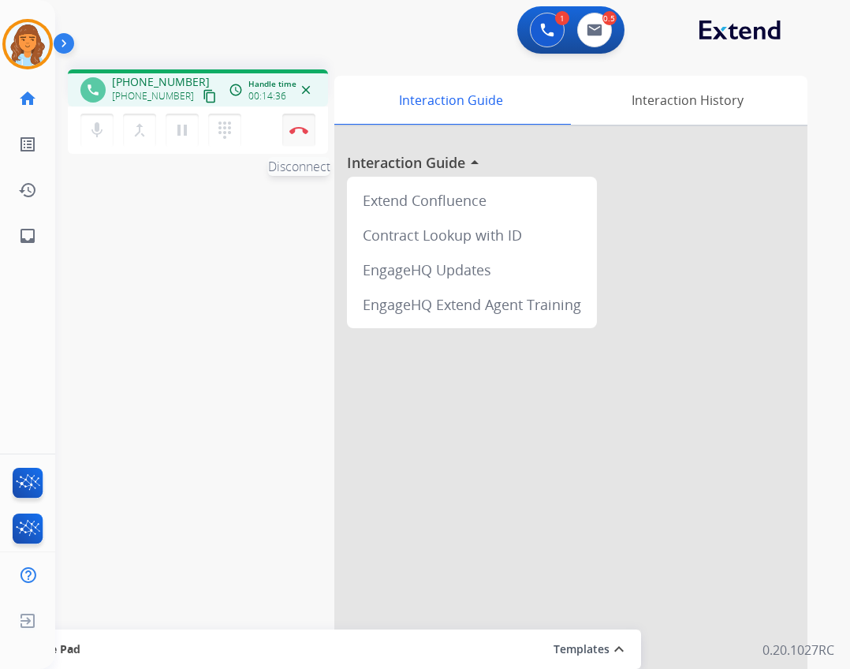
click at [284, 129] on button "Disconnect" at bounding box center [298, 130] width 33 height 33
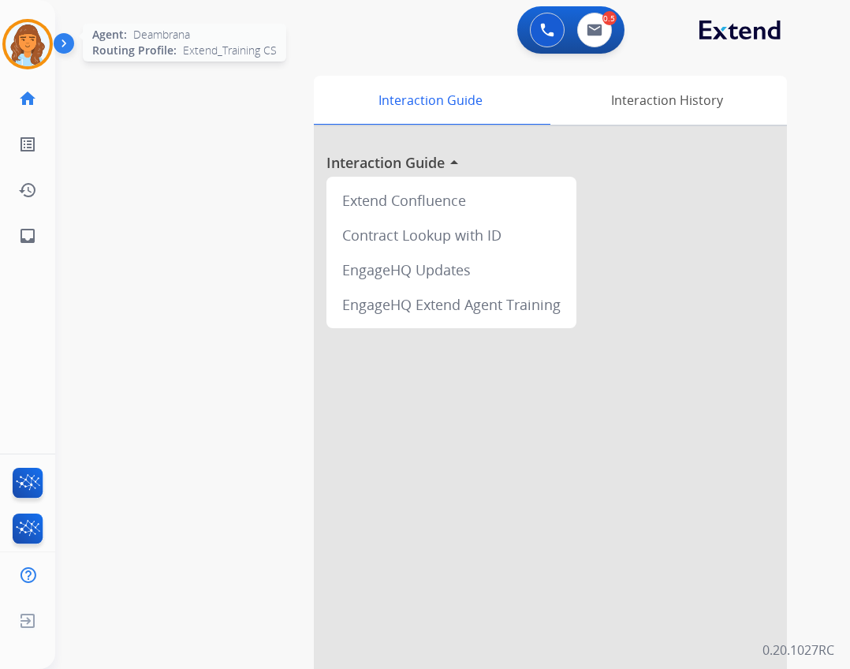
click at [35, 43] on img at bounding box center [28, 44] width 44 height 44
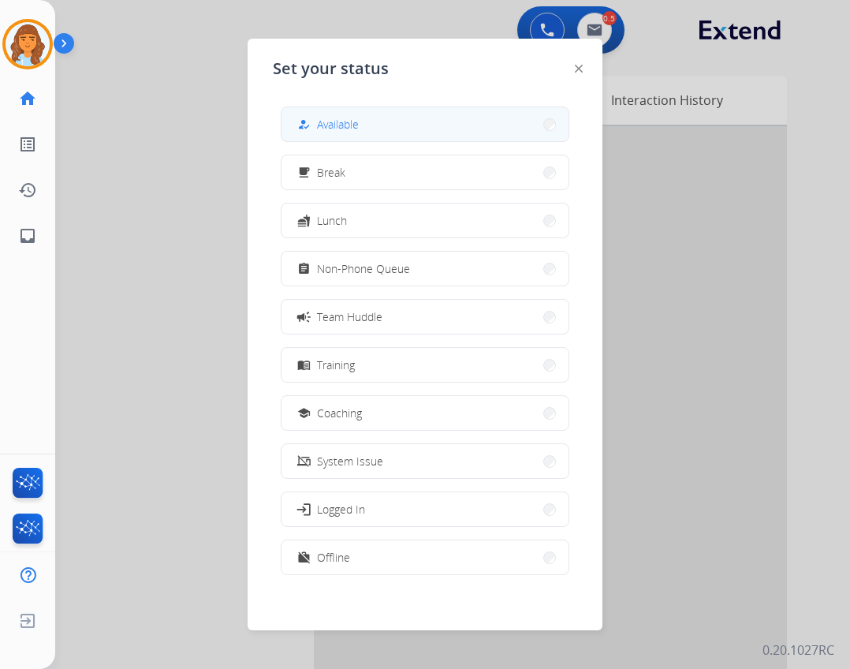
click at [350, 128] on span "Available" at bounding box center [338, 124] width 42 height 17
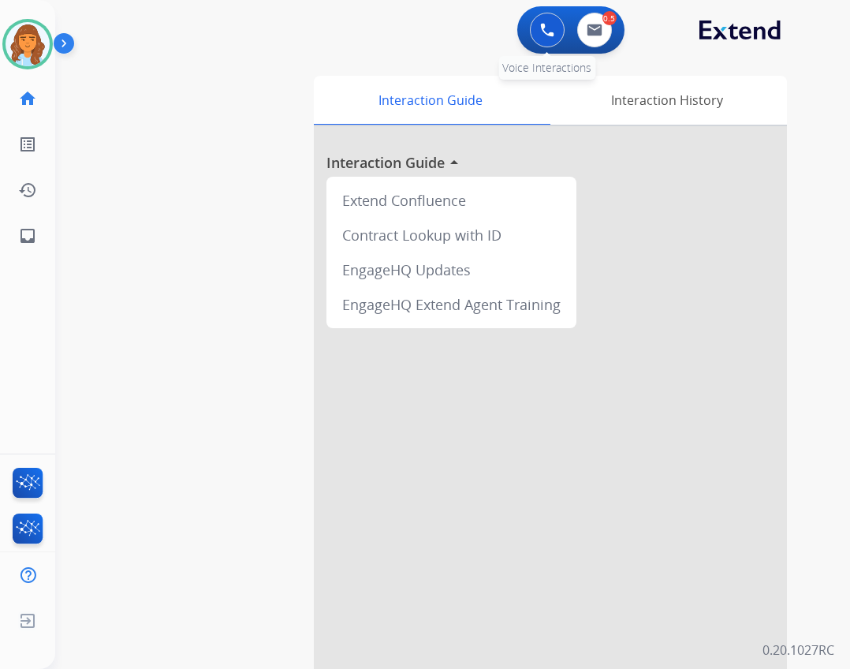
click at [537, 24] on button at bounding box center [547, 30] width 35 height 35
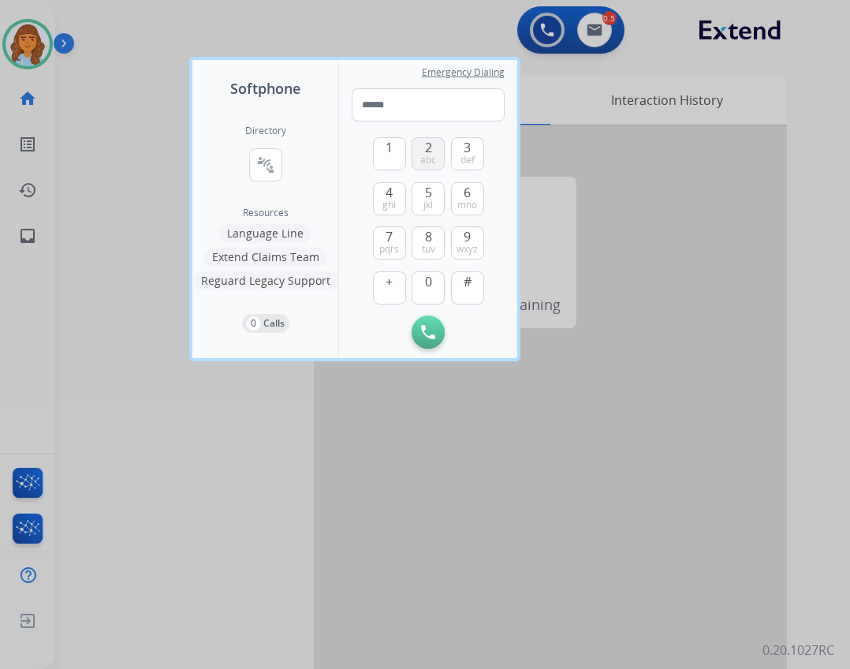
drag, startPoint x: 440, startPoint y: 158, endPoint x: 437, endPoint y: 166, distance: 8.5
click at [438, 158] on button "2 abc" at bounding box center [428, 153] width 33 height 33
click at [428, 277] on span "0" at bounding box center [428, 281] width 7 height 19
click at [426, 162] on span "abc" at bounding box center [428, 160] width 16 height 13
click at [425, 203] on span "jkl" at bounding box center [427, 205] width 9 height 13
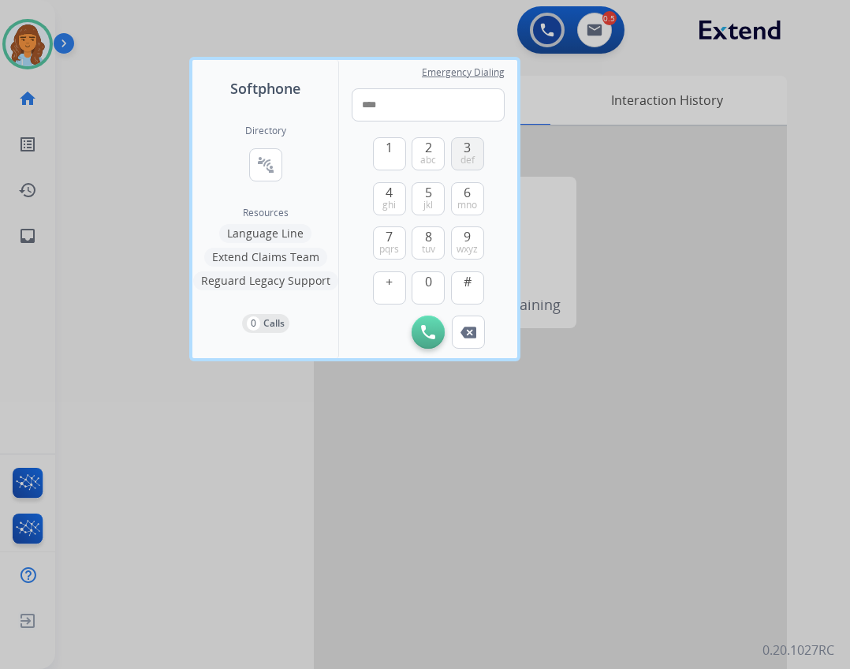
click at [457, 168] on button "3 def" at bounding box center [467, 153] width 33 height 33
drag, startPoint x: 460, startPoint y: 196, endPoint x: 469, endPoint y: 214, distance: 20.1
click at [463, 203] on button "6 mno" at bounding box center [467, 198] width 33 height 33
click at [415, 238] on button "8 tuv" at bounding box center [428, 242] width 33 height 33
click at [464, 211] on span "mno" at bounding box center [467, 205] width 20 height 13
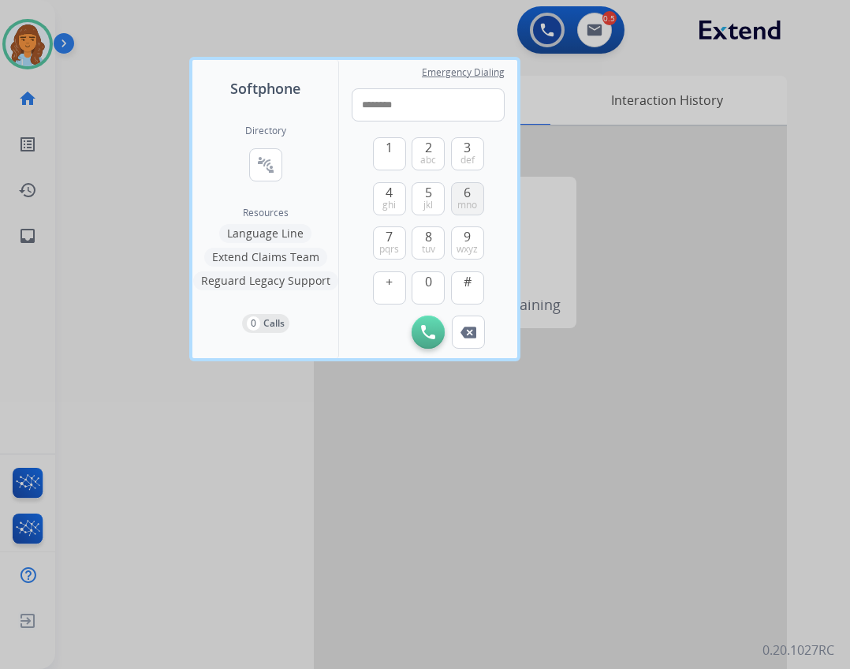
click at [453, 201] on button "6 mno" at bounding box center [467, 198] width 33 height 33
drag, startPoint x: 458, startPoint y: 151, endPoint x: 458, endPoint y: 245, distance: 93.8
click at [458, 152] on button "3 def" at bounding box center [467, 153] width 33 height 33
type input "**********"
click at [418, 337] on button "Initiate Call" at bounding box center [428, 331] width 33 height 33
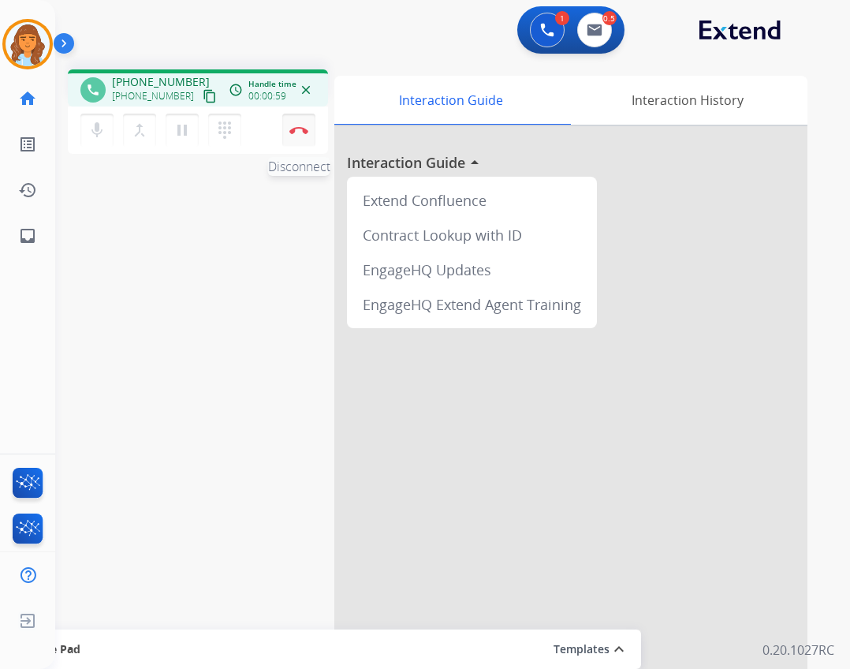
click at [299, 132] on img at bounding box center [298, 130] width 19 height 8
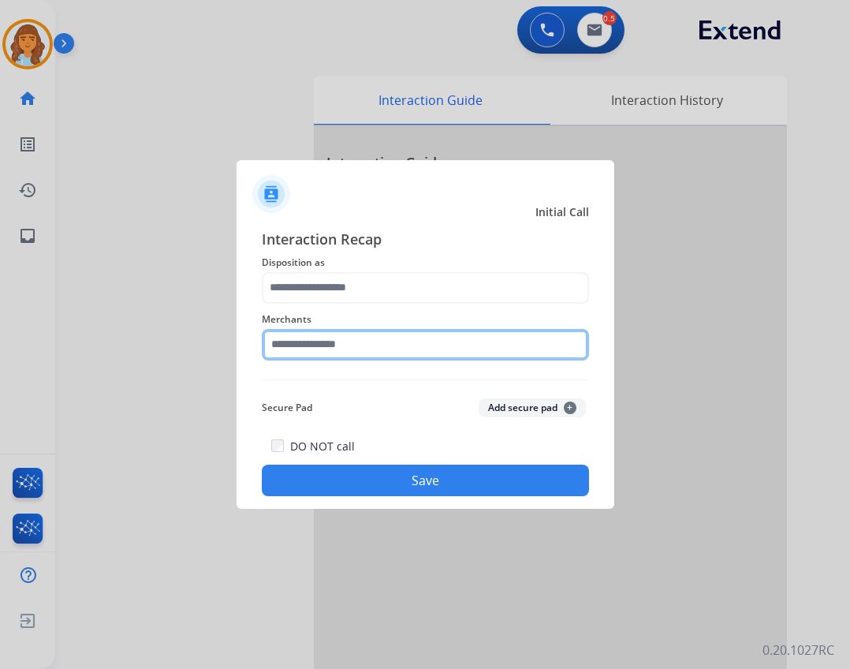
click at [346, 346] on input "text" at bounding box center [425, 345] width 327 height 32
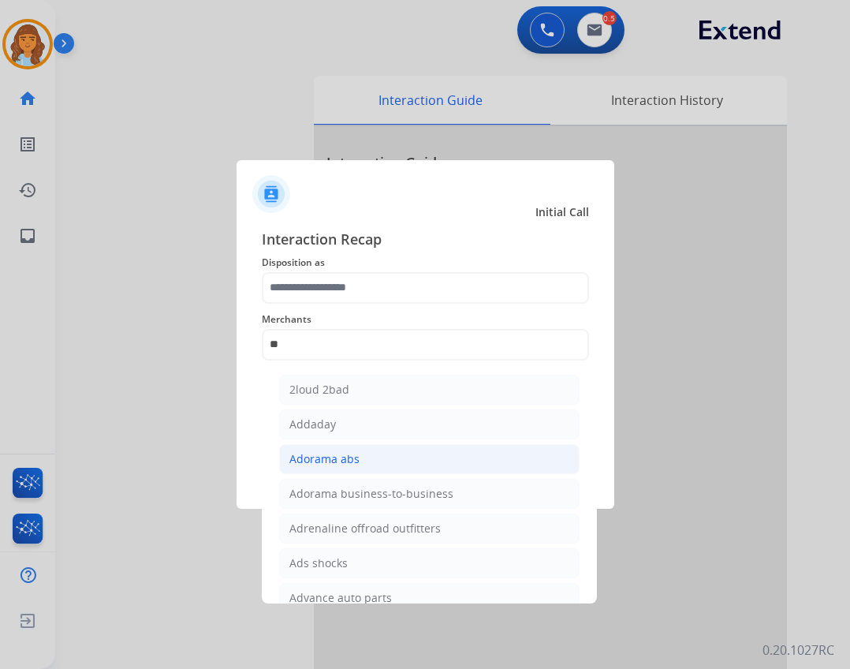
click at [418, 463] on li "Adorama abs" at bounding box center [429, 459] width 300 height 30
type input "**********"
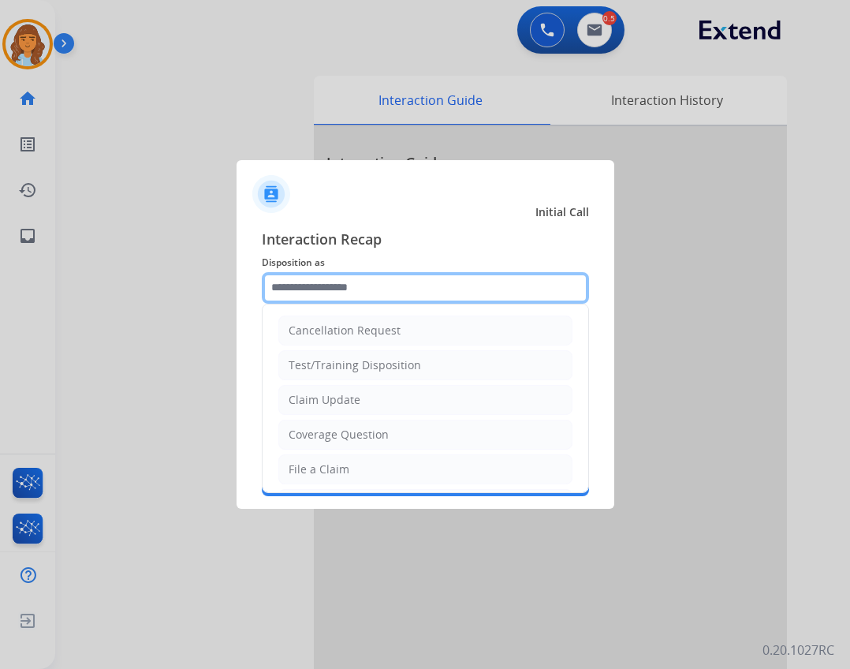
click at [363, 291] on input "text" at bounding box center [425, 288] width 327 height 32
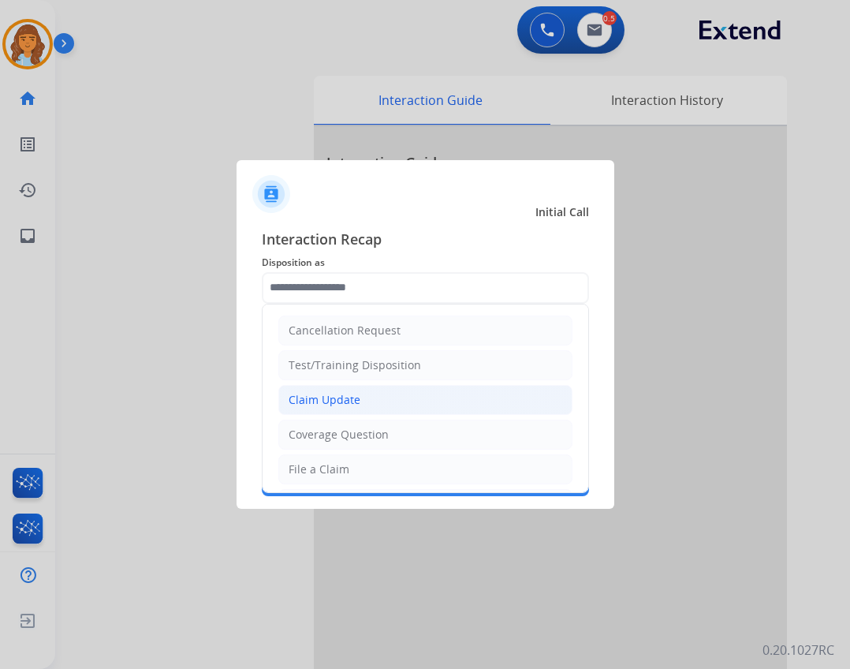
click at [319, 396] on div "Claim Update" at bounding box center [325, 400] width 72 height 16
type input "**********"
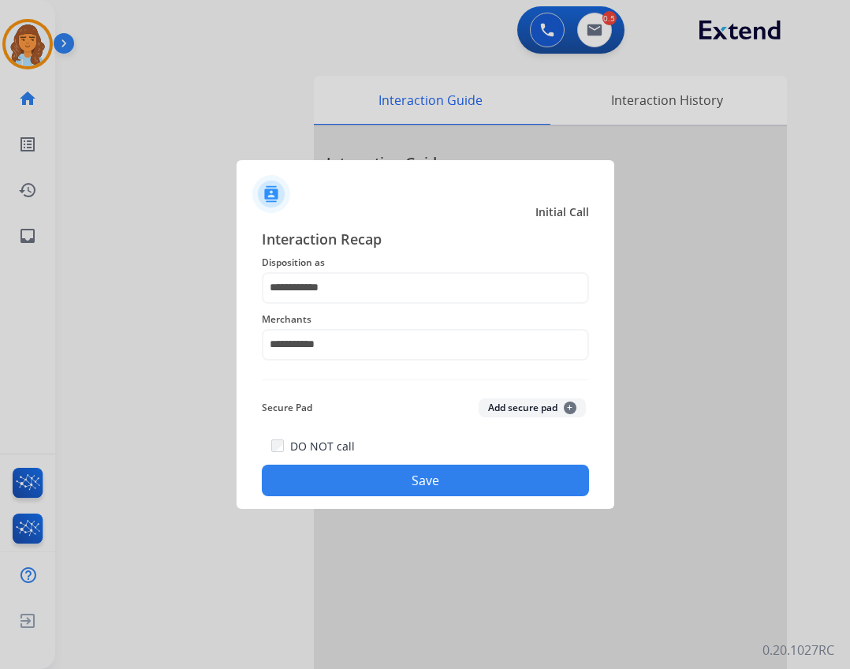
click at [405, 462] on div "DO NOT call Save" at bounding box center [425, 466] width 327 height 60
click at [412, 483] on button "Save" at bounding box center [425, 480] width 327 height 32
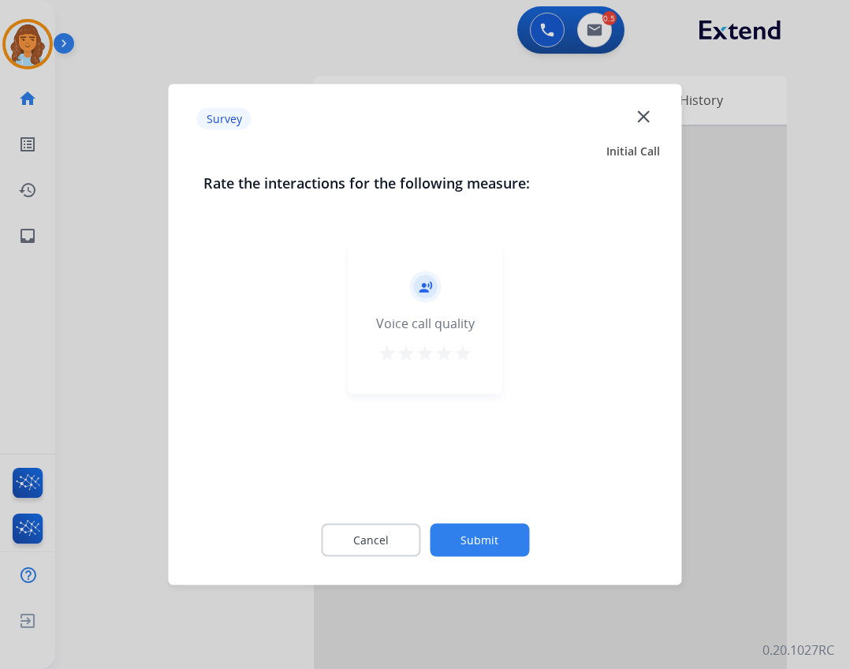
click at [482, 524] on button "Submit" at bounding box center [479, 540] width 99 height 33
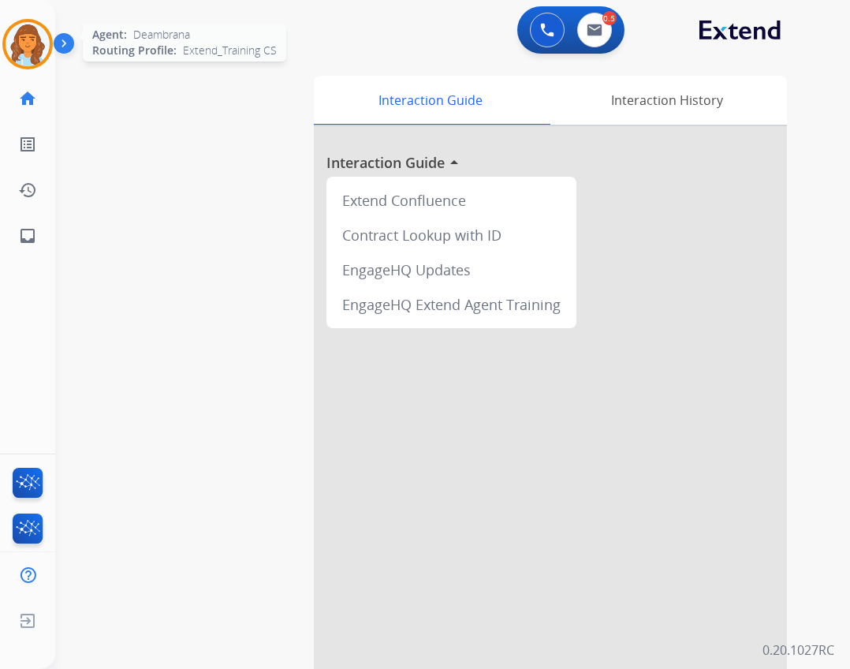
click at [29, 31] on img at bounding box center [28, 44] width 44 height 44
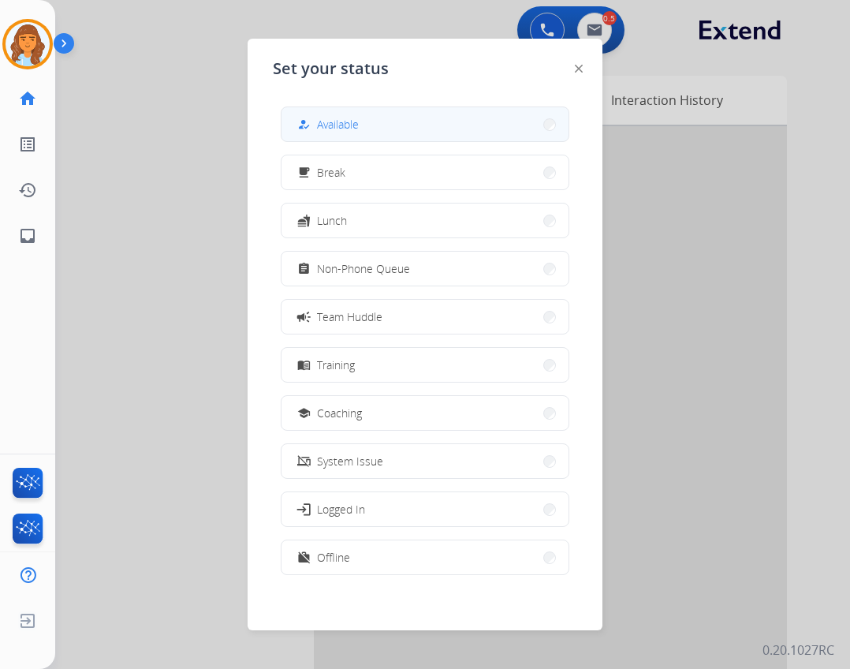
click at [352, 140] on button "how_to_reg Available" at bounding box center [424, 124] width 287 height 34
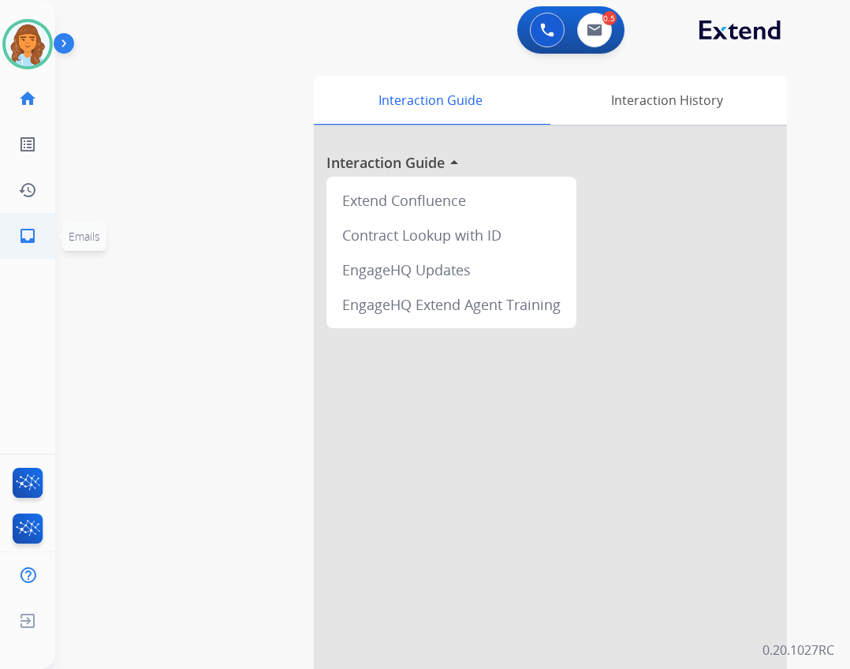
click at [15, 222] on link "inbox Emails" at bounding box center [28, 236] width 44 height 44
select select "**********"
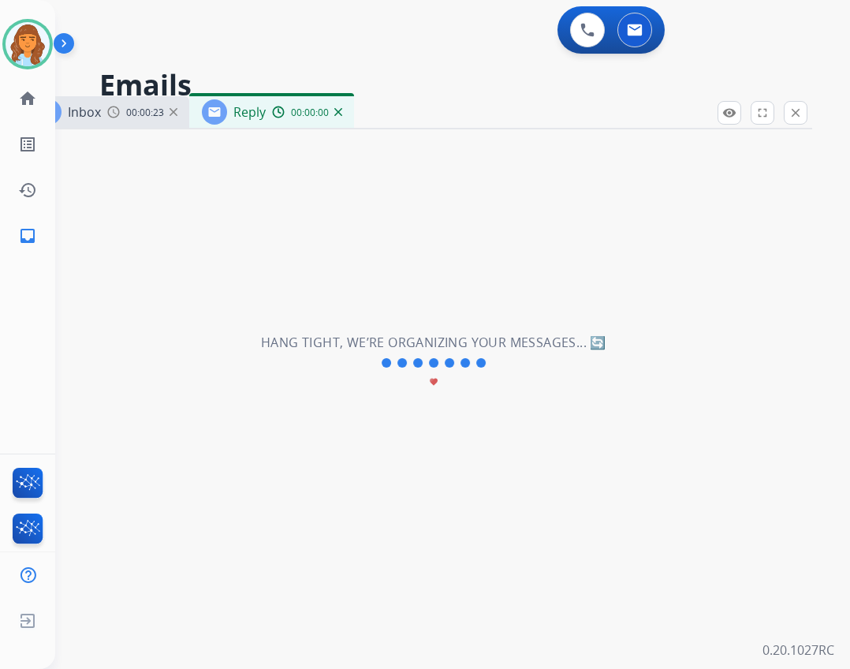
select select "**********"
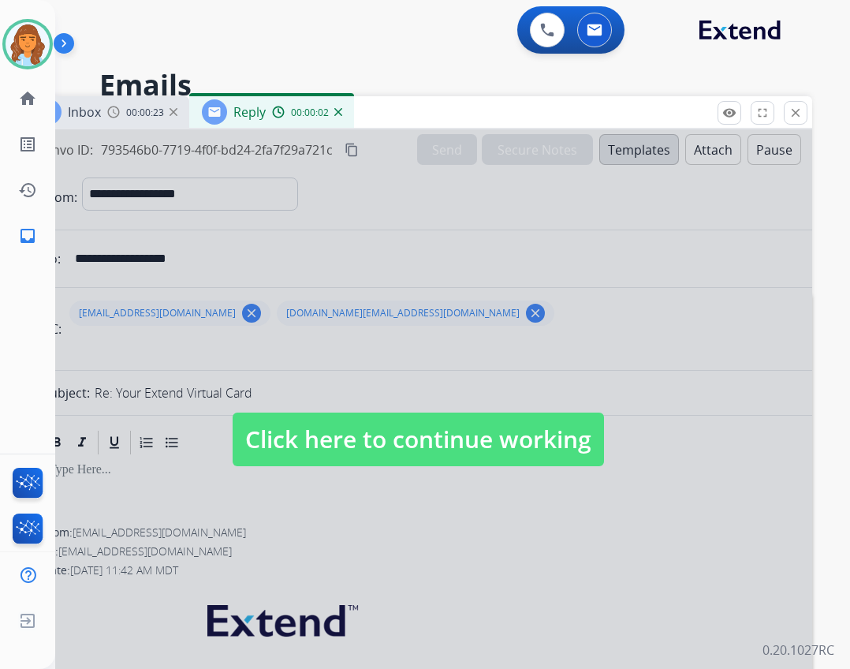
click at [449, 453] on span "Click here to continue working" at bounding box center [418, 439] width 371 height 54
select select
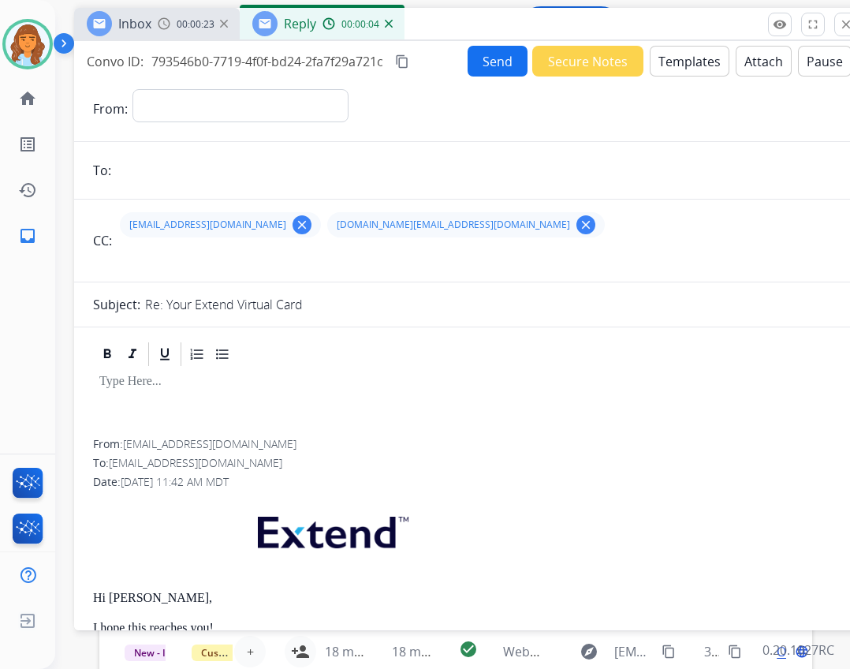
drag, startPoint x: 361, startPoint y: 106, endPoint x: 411, endPoint y: 15, distance: 103.4
click at [411, 15] on div "Inbox 00:00:23 Reply 00:00:04" at bounding box center [468, 24] width 788 height 33
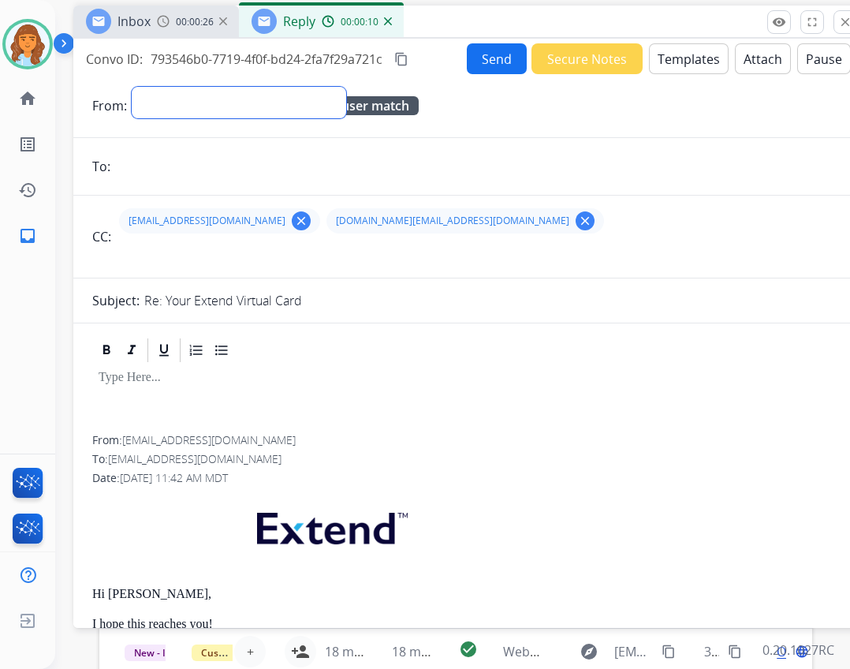
click at [210, 106] on select "**********" at bounding box center [239, 103] width 214 height 32
select select "**********"
click at [132, 87] on select "**********" at bounding box center [239, 103] width 214 height 32
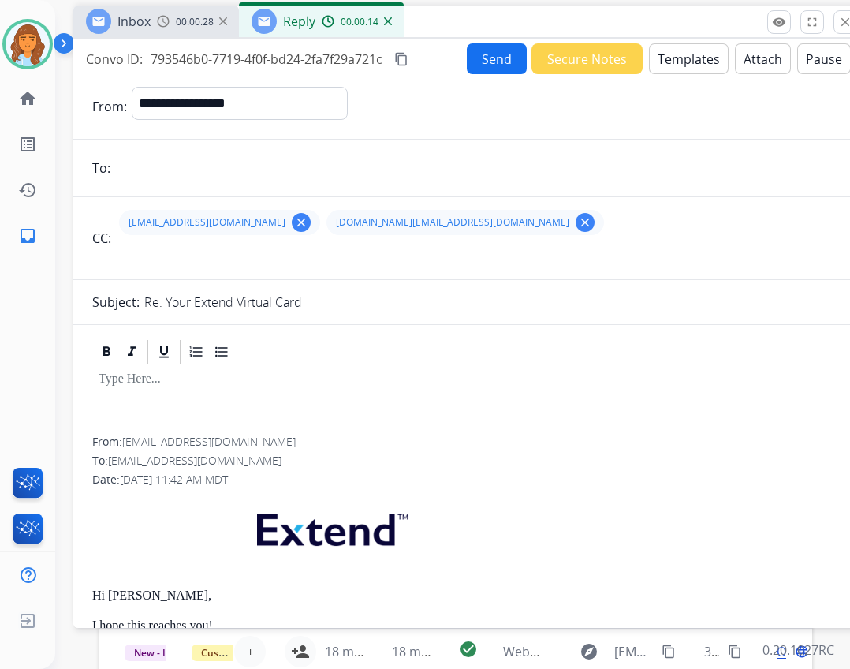
click at [211, 170] on input "email" at bounding box center [479, 168] width 728 height 32
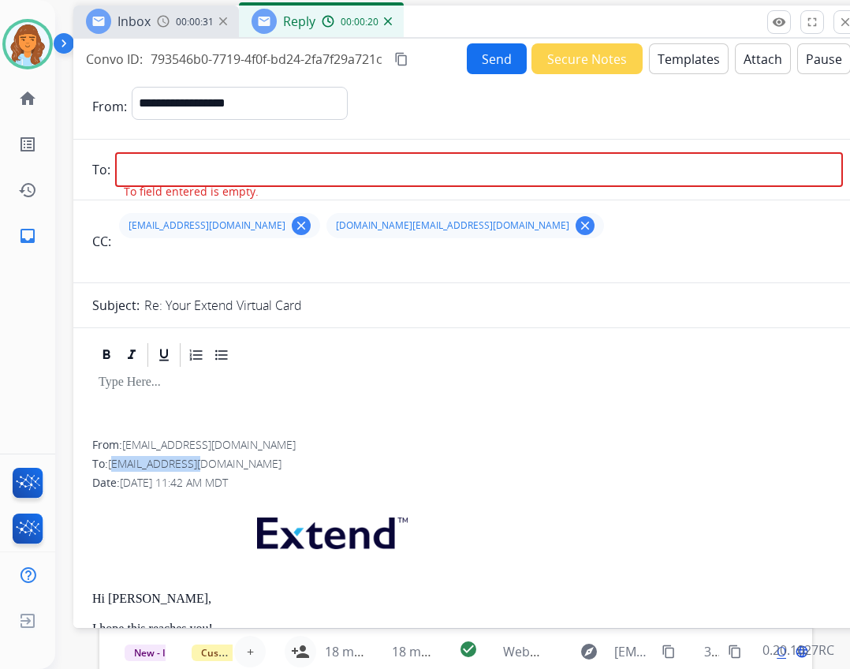
drag, startPoint x: 115, startPoint y: 463, endPoint x: 197, endPoint y: 464, distance: 82.0
click at [197, 464] on span "[EMAIL_ADDRESS][DOMAIN_NAME]" at bounding box center [194, 463] width 173 height 15
drag, startPoint x: 104, startPoint y: 461, endPoint x: 215, endPoint y: 463, distance: 111.2
click at [215, 463] on div "To: sheilamia@gmail.com" at bounding box center [467, 464] width 751 height 16
copy div ": sheilamia@gmail.com"
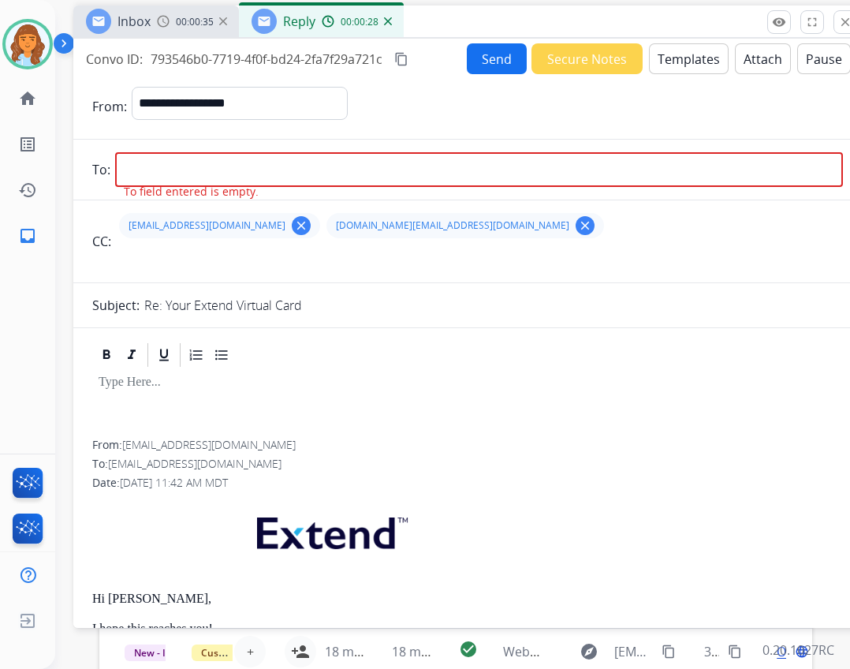
click at [195, 168] on input "email" at bounding box center [479, 169] width 728 height 35
drag, startPoint x: 217, startPoint y: 206, endPoint x: 195, endPoint y: 171, distance: 41.1
click at [195, 171] on input "email" at bounding box center [479, 169] width 728 height 35
paste input "**********"
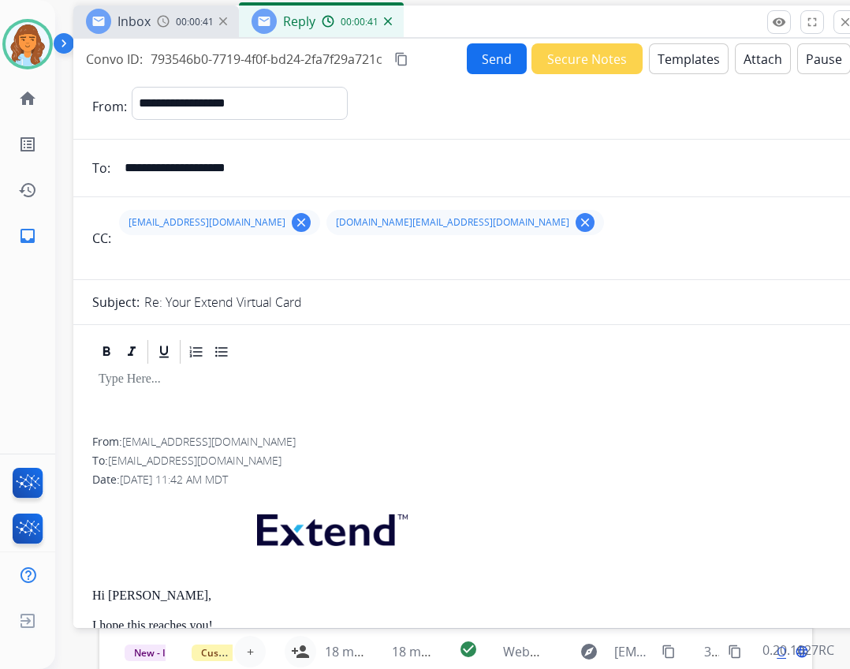
drag, startPoint x: 136, startPoint y: 162, endPoint x: 126, endPoint y: 166, distance: 10.0
click at [126, 166] on input "**********" at bounding box center [479, 168] width 728 height 32
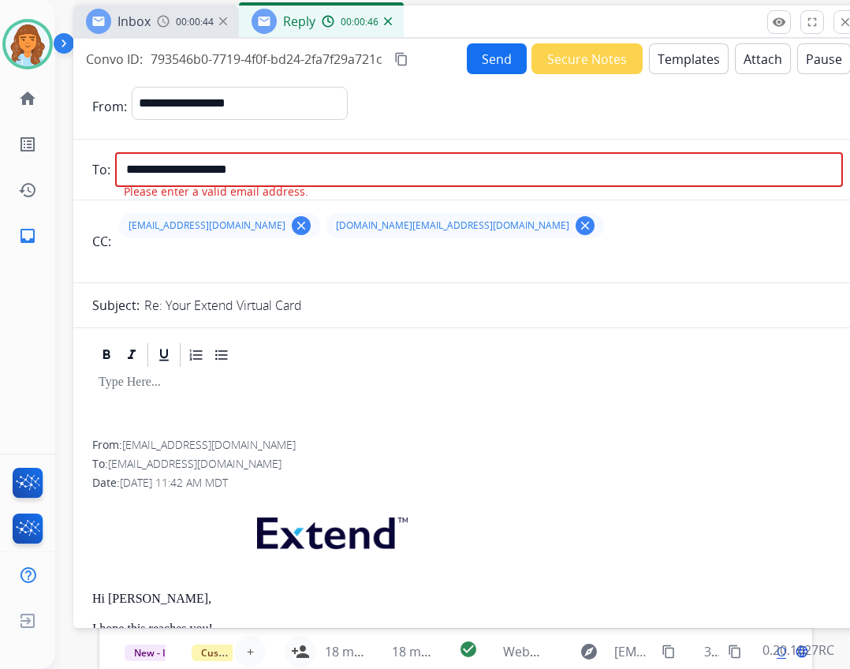
drag, startPoint x: 133, startPoint y: 179, endPoint x: 124, endPoint y: 177, distance: 9.8
click at [124, 177] on input "**********" at bounding box center [479, 169] width 728 height 35
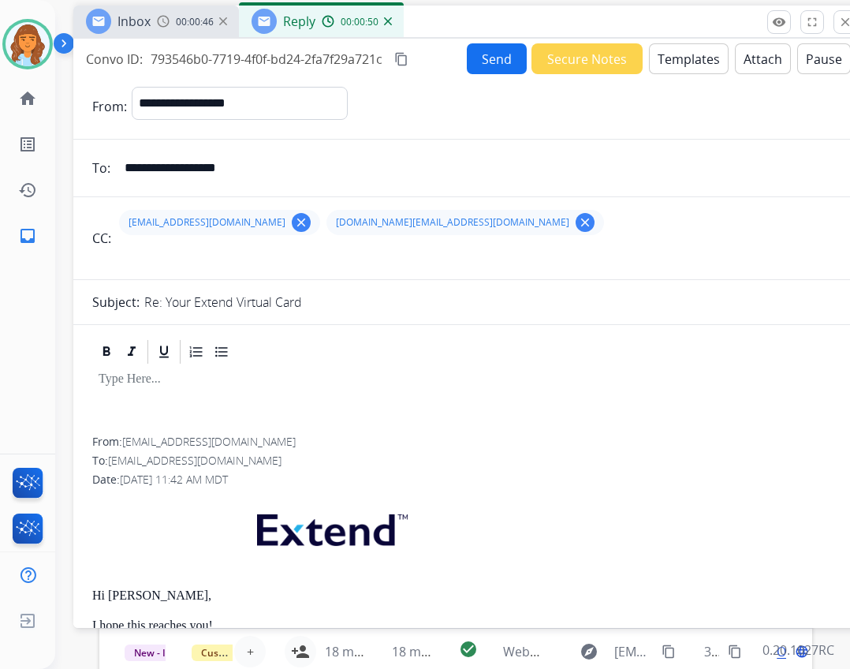
type input "**********"
click at [467, 58] on button "Send" at bounding box center [497, 58] width 60 height 31
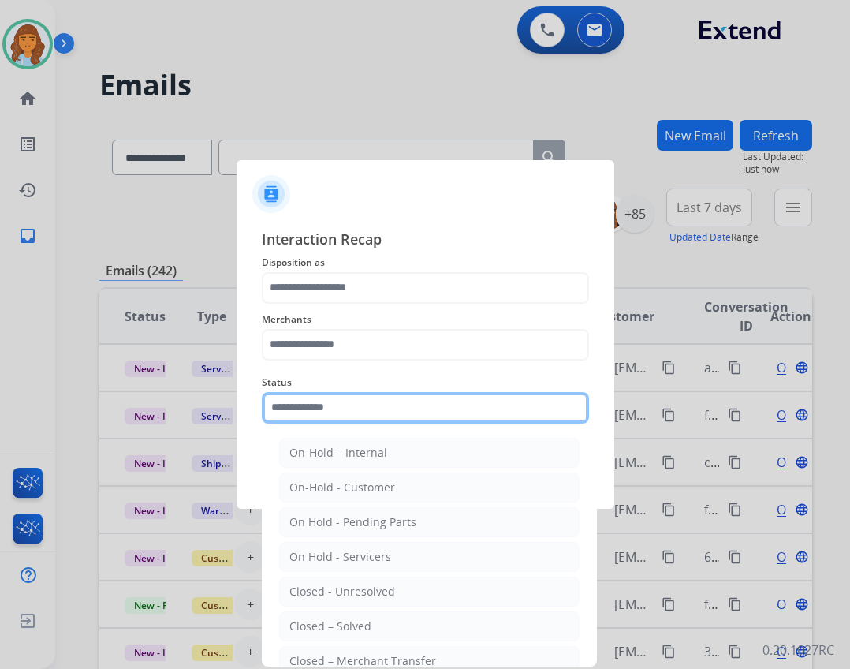
click at [378, 395] on input "text" at bounding box center [425, 408] width 327 height 32
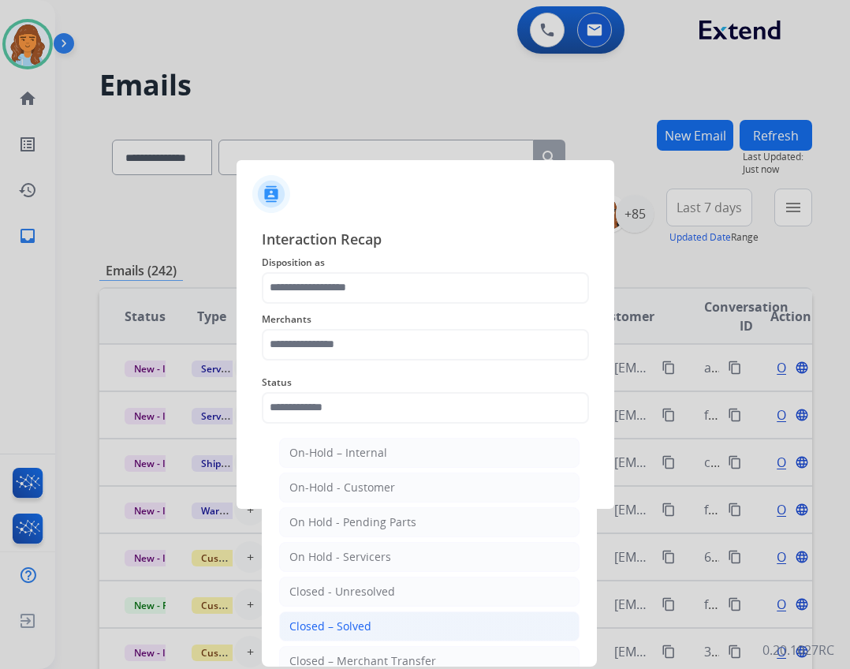
click at [377, 640] on li "Closed – Solved" at bounding box center [429, 626] width 300 height 30
type input "**********"
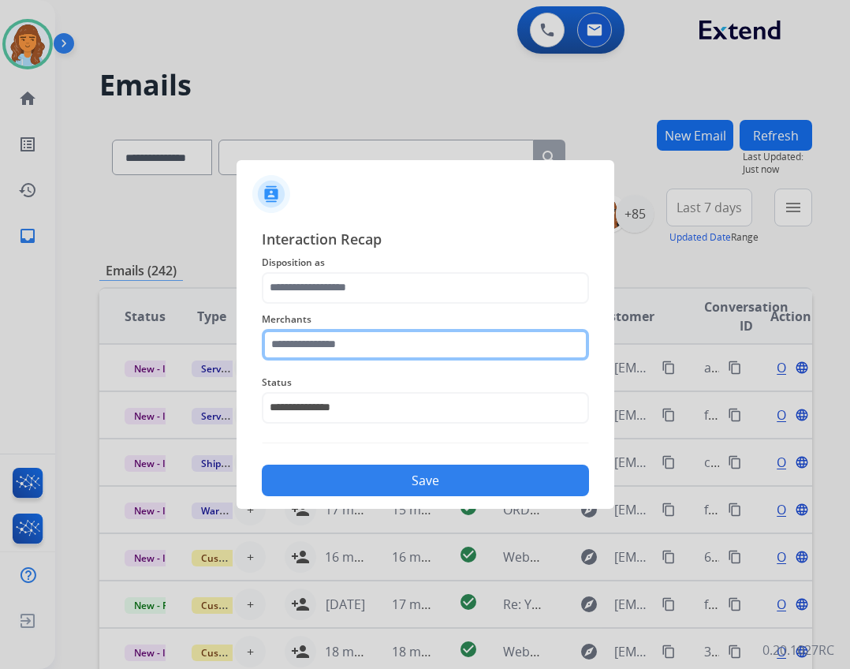
click at [324, 336] on input "text" at bounding box center [425, 345] width 327 height 32
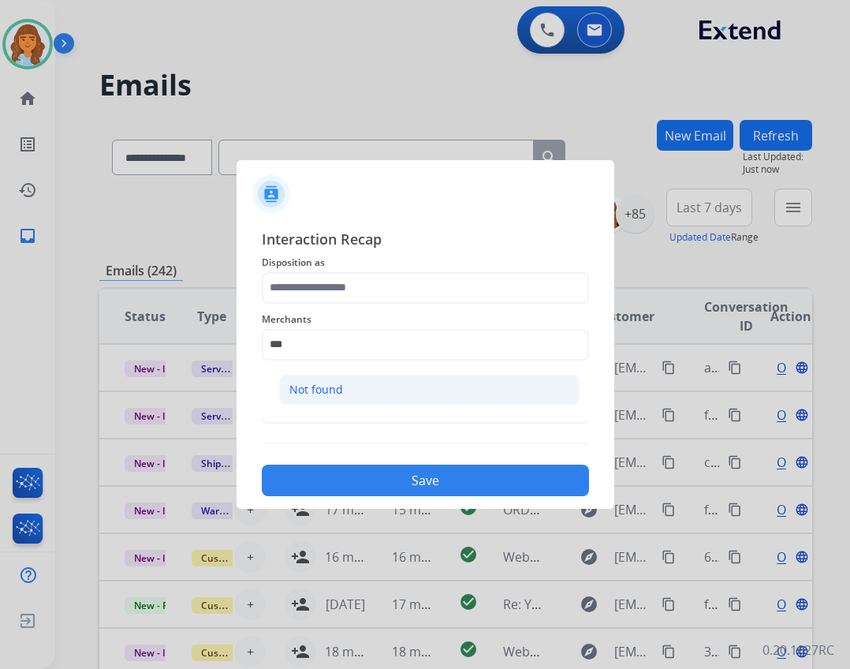
click at [468, 404] on li "Not found" at bounding box center [429, 390] width 300 height 30
type input "*********"
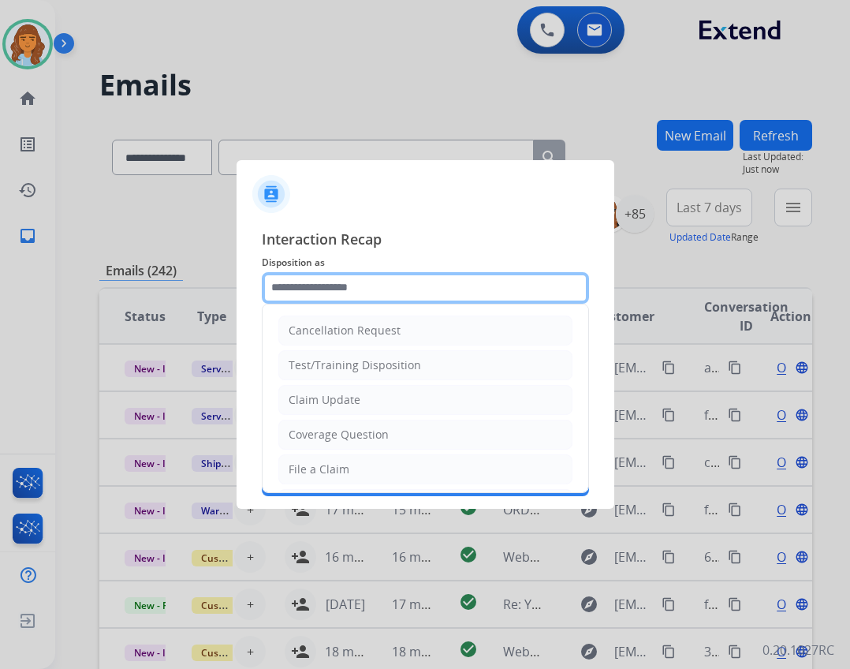
click at [428, 290] on input "text" at bounding box center [425, 288] width 327 height 32
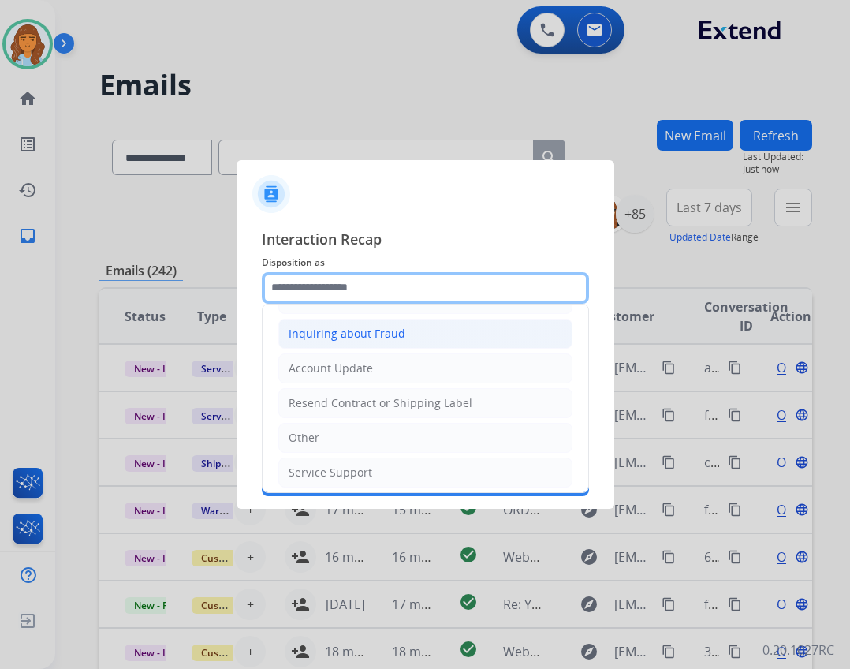
scroll to position [246, 0]
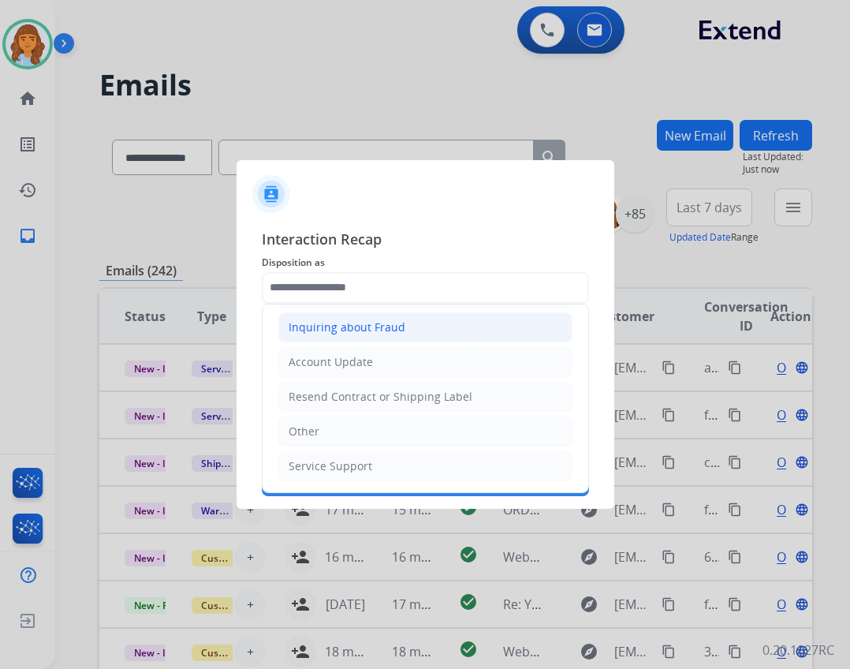
click at [372, 424] on li "Other" at bounding box center [425, 431] width 294 height 30
type input "*****"
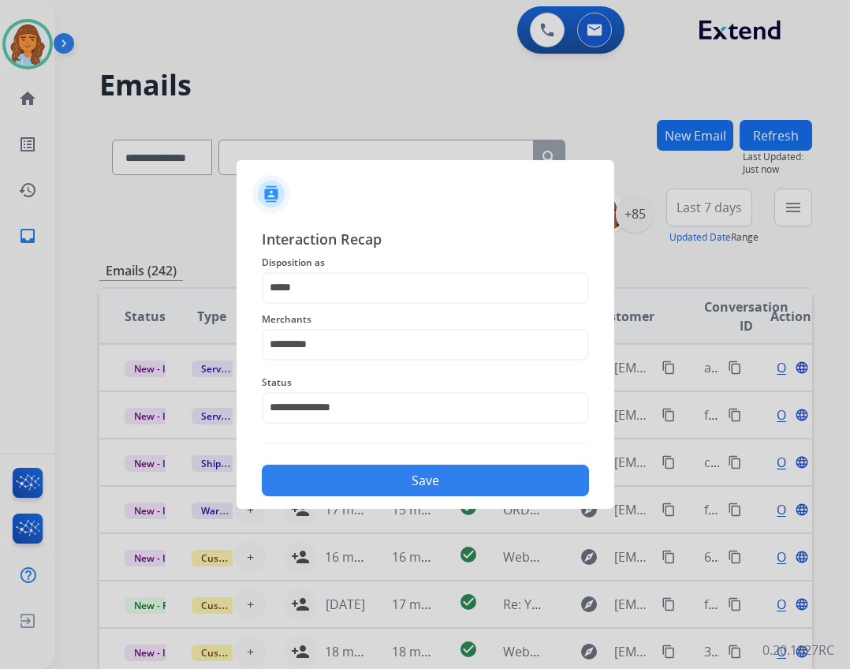
click at [415, 490] on button "Save" at bounding box center [425, 480] width 327 height 32
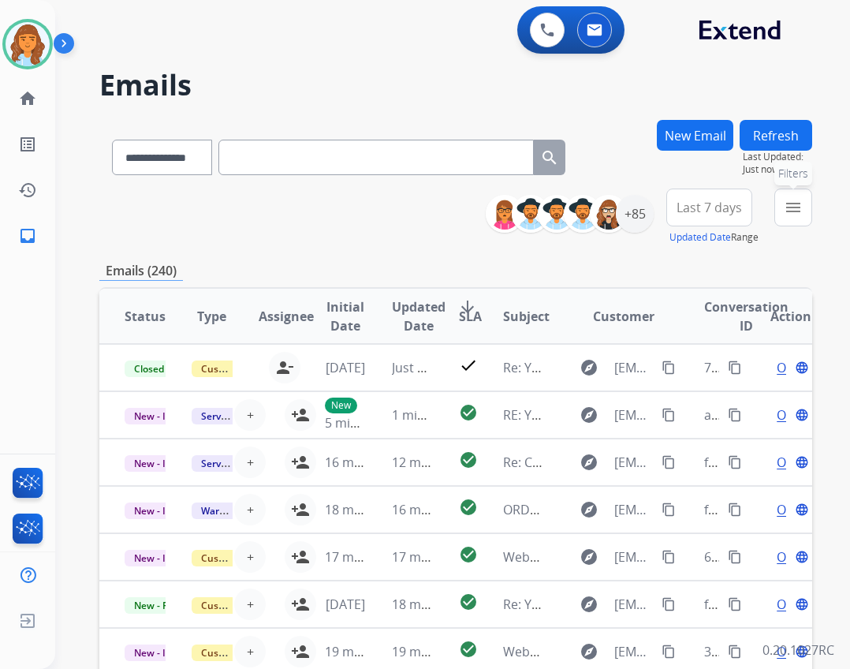
click at [783, 199] on button "menu Filters" at bounding box center [793, 207] width 38 height 38
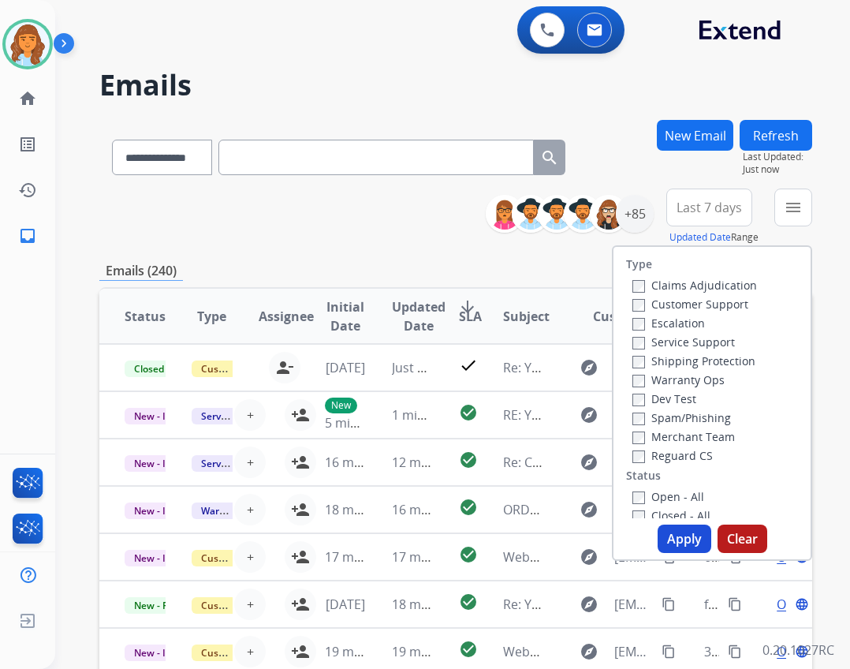
click at [666, 459] on label "Reguard CS" at bounding box center [672, 455] width 80 height 15
click at [645, 364] on label "Shipping Protection" at bounding box center [693, 360] width 123 height 15
click at [665, 305] on label "Customer Support" at bounding box center [690, 303] width 116 height 15
click at [669, 539] on button "Apply" at bounding box center [685, 538] width 54 height 28
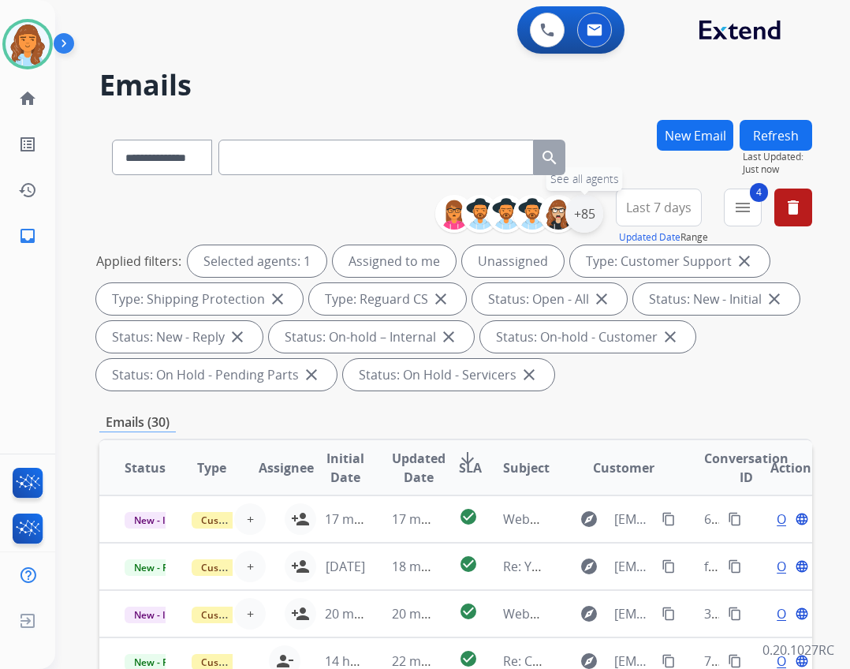
click at [587, 213] on div "+85" at bounding box center [584, 214] width 38 height 38
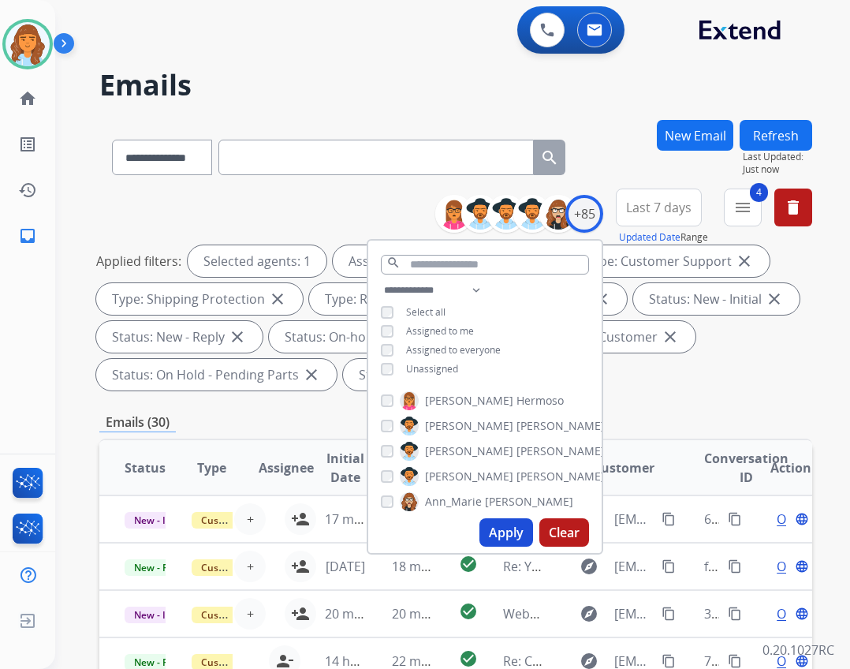
drag, startPoint x: 419, startPoint y: 363, endPoint x: 436, endPoint y: 371, distance: 19.1
click at [421, 364] on span "Unassigned" at bounding box center [432, 368] width 52 height 13
click at [486, 530] on button "Apply" at bounding box center [506, 532] width 54 height 28
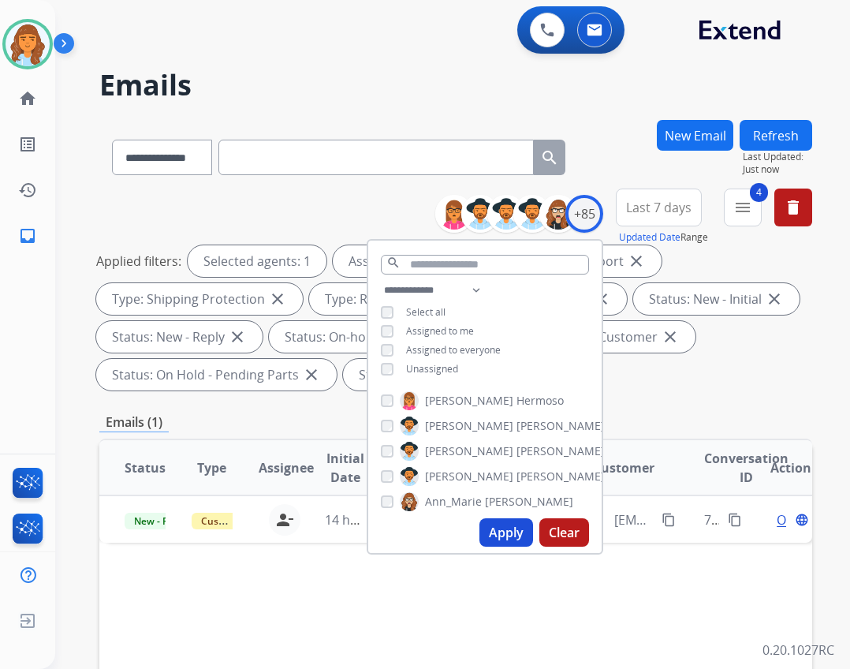
click at [653, 360] on div "Applied filters: Selected agents: 1 Assigned to me Type: Customer Support close…" at bounding box center [452, 317] width 713 height 145
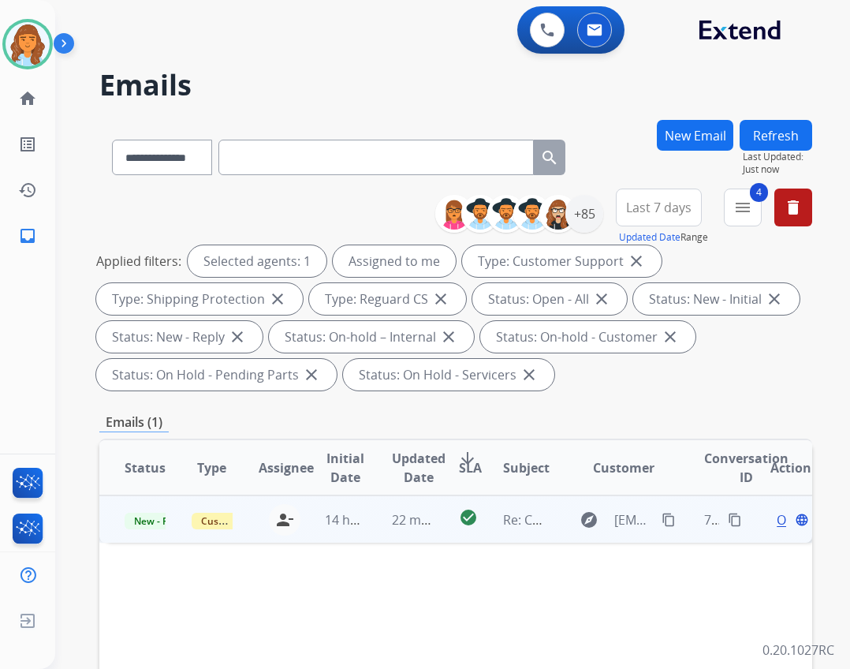
click at [545, 505] on td "explore delilahrivas@gmail.com content_copy" at bounding box center [612, 518] width 134 height 47
click at [549, 508] on td "explore delilahrivas@gmail.com content_copy" at bounding box center [612, 518] width 134 height 47
click at [525, 504] on td "Re: Claim" at bounding box center [511, 518] width 67 height 47
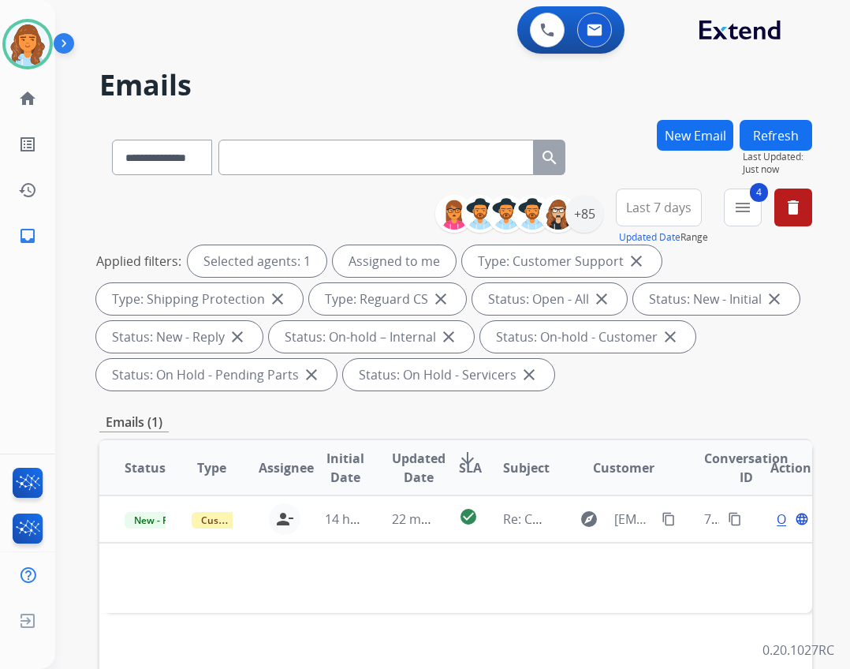
click at [427, 156] on input "text" at bounding box center [375, 157] width 315 height 35
paste input "**********"
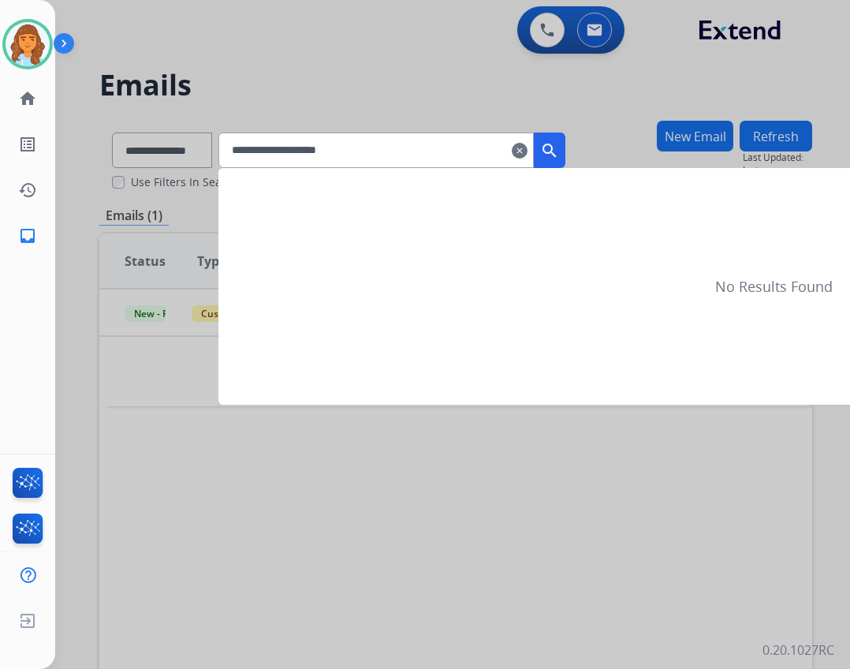
type input "**********"
click at [527, 158] on mat-icon "clear" at bounding box center [520, 150] width 16 height 19
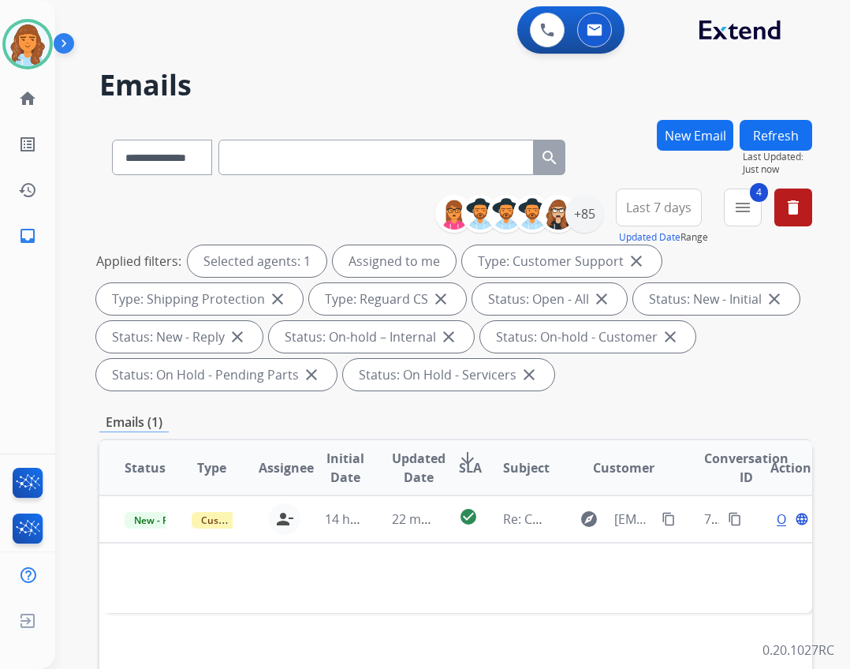
click at [269, 155] on input "text" at bounding box center [375, 157] width 315 height 35
paste input "**********"
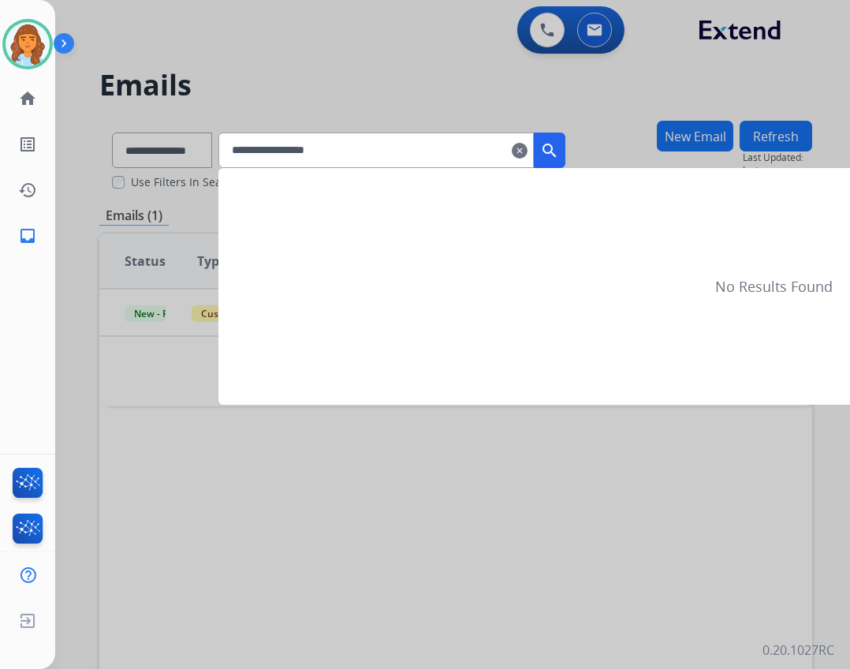
type input "**********"
click at [559, 146] on mat-icon "search" at bounding box center [549, 150] width 19 height 19
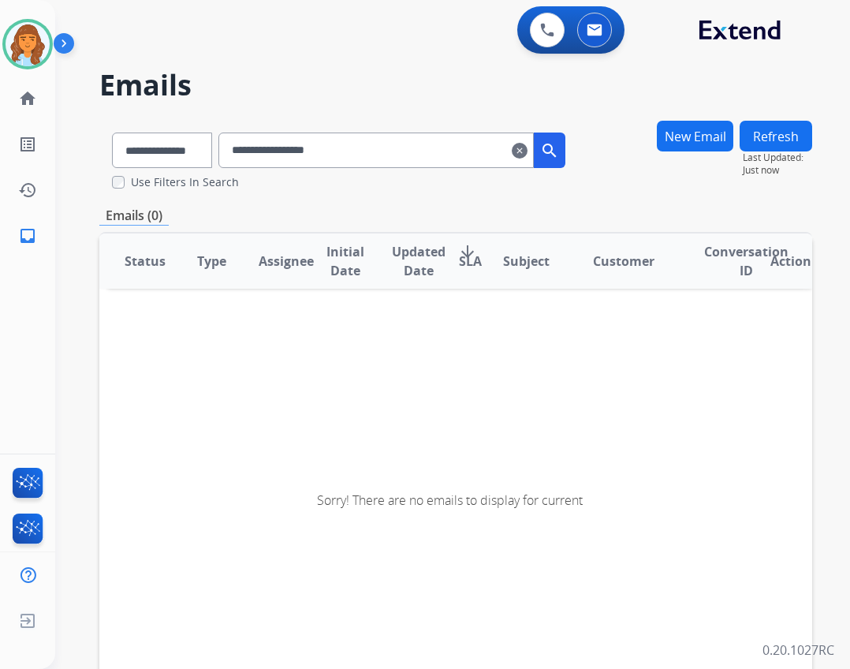
click at [718, 140] on button "New Email" at bounding box center [695, 136] width 76 height 31
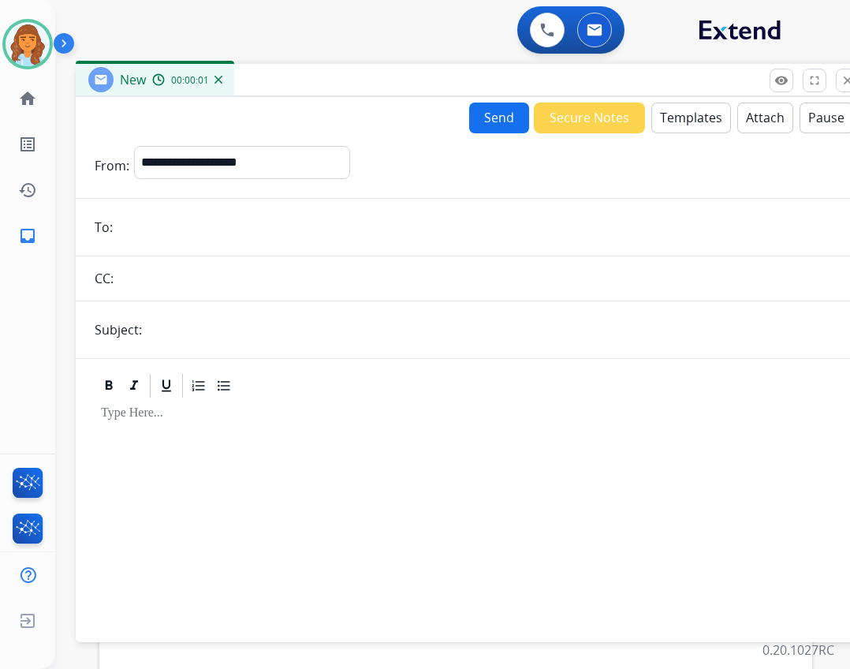
drag, startPoint x: 292, startPoint y: 113, endPoint x: 344, endPoint y: 80, distance: 61.3
click at [344, 80] on div "New 00:00:01" at bounding box center [470, 80] width 788 height 33
click at [231, 155] on select "**********" at bounding box center [241, 162] width 214 height 32
select select "**********"
click at [134, 146] on select "**********" at bounding box center [241, 162] width 214 height 32
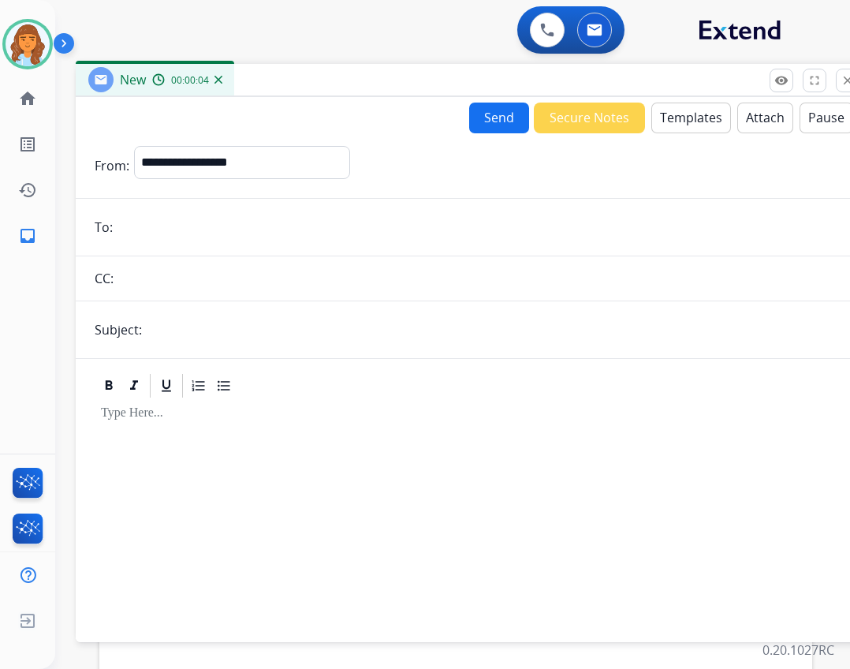
click at [169, 234] on input "email" at bounding box center [481, 227] width 728 height 32
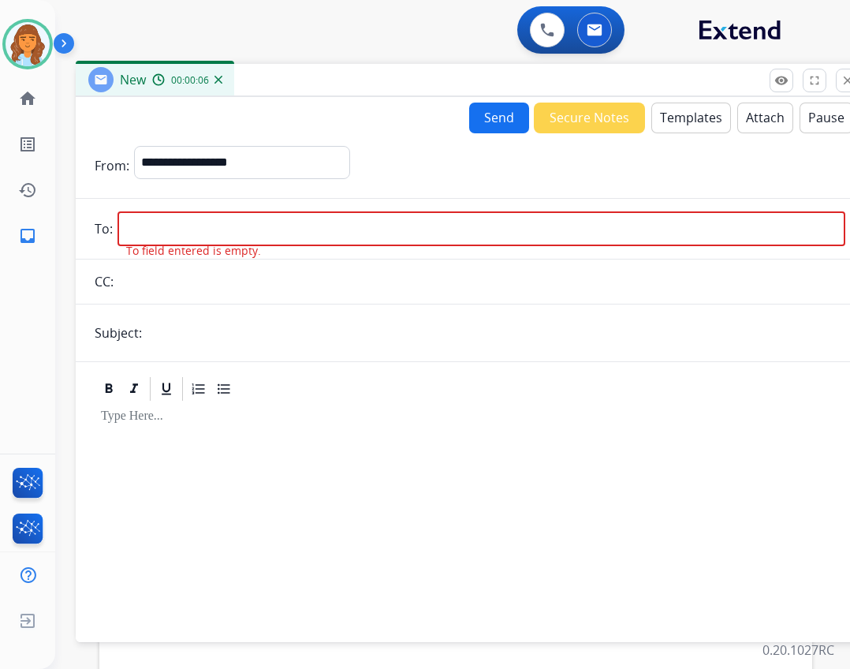
drag, startPoint x: 172, startPoint y: 245, endPoint x: 182, endPoint y: 235, distance: 14.5
click at [182, 235] on input "email" at bounding box center [481, 228] width 728 height 35
paste input "**********"
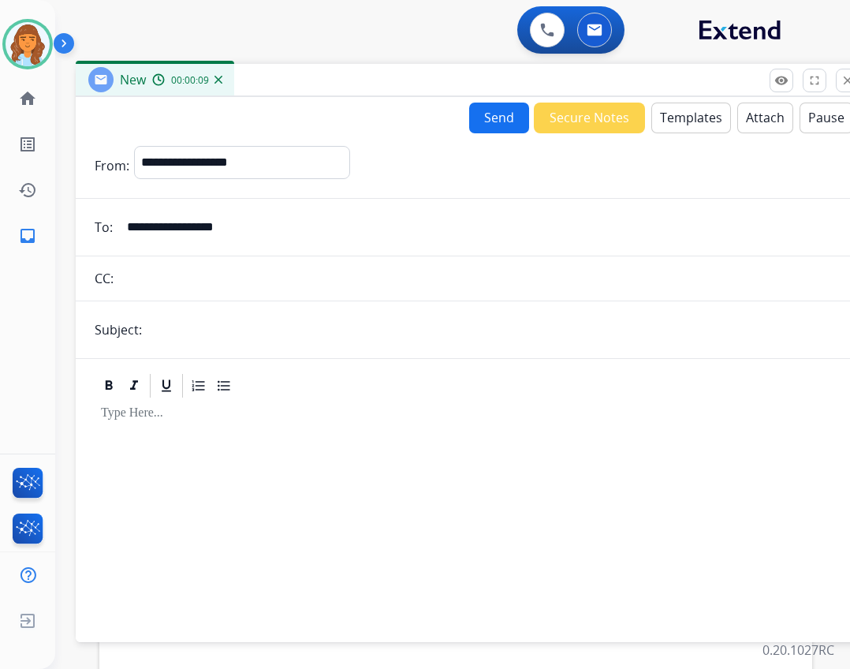
type input "**********"
click at [257, 339] on input "text" at bounding box center [496, 330] width 699 height 32
type input "**********"
click at [651, 119] on button "Templates" at bounding box center [691, 118] width 80 height 31
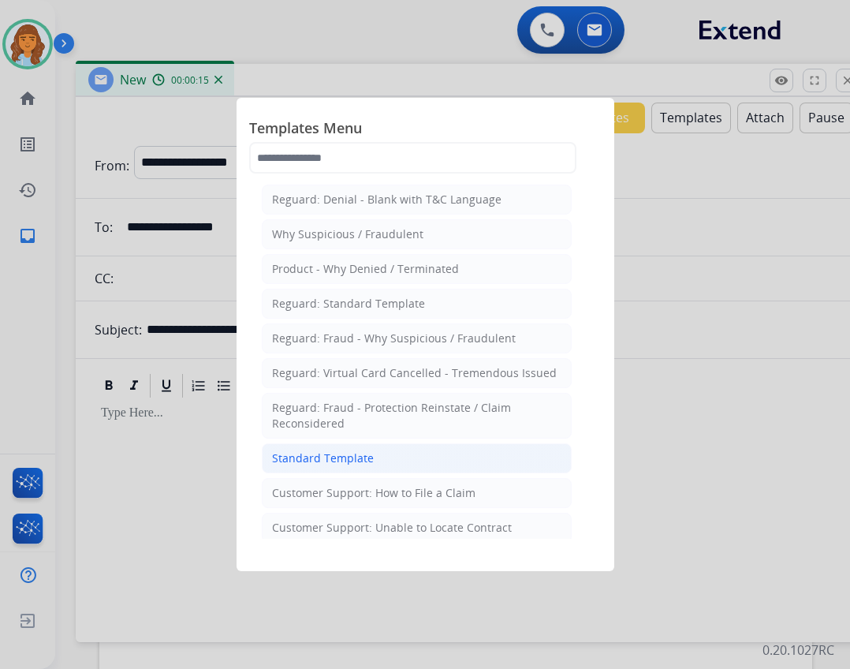
click at [419, 458] on li "Standard Template" at bounding box center [417, 458] width 310 height 30
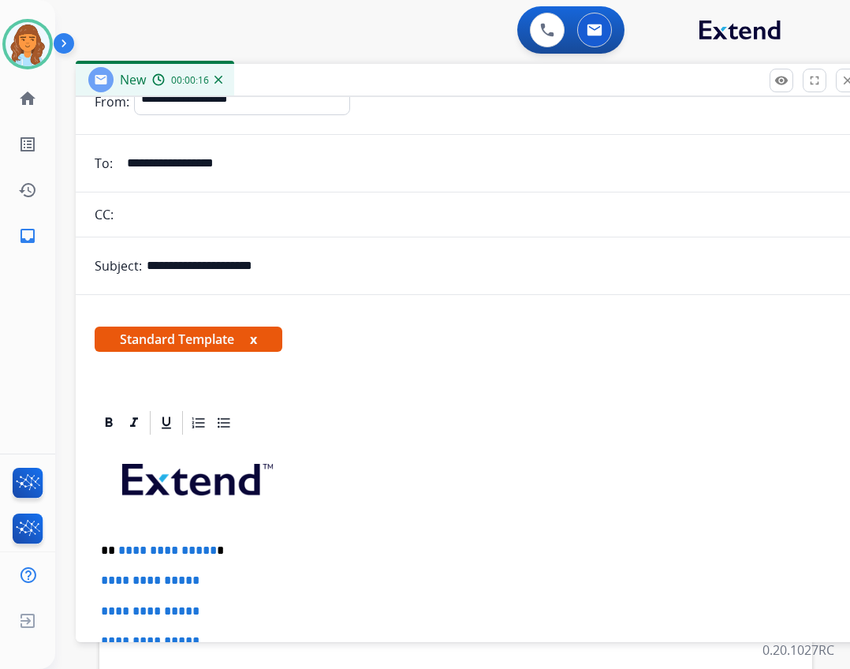
scroll to position [237, 0]
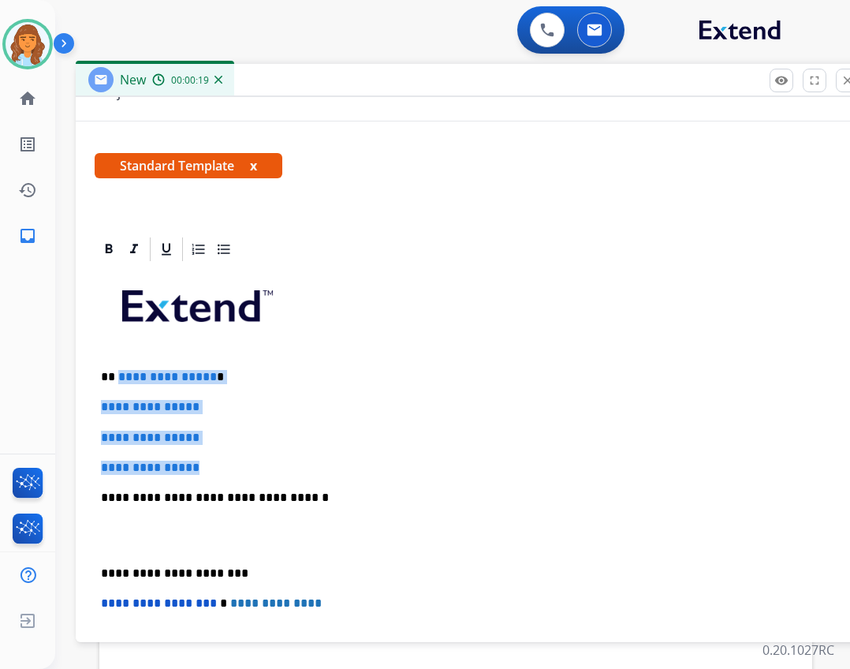
drag, startPoint x: 117, startPoint y: 375, endPoint x: 213, endPoint y: 458, distance: 126.8
click at [213, 458] on div "**********" at bounding box center [470, 534] width 751 height 542
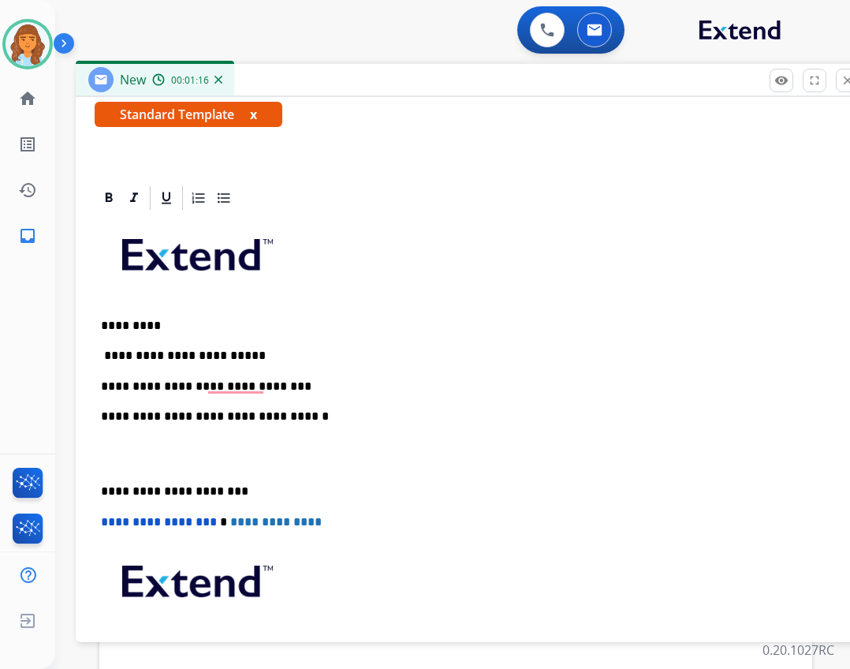
scroll to position [315, 0]
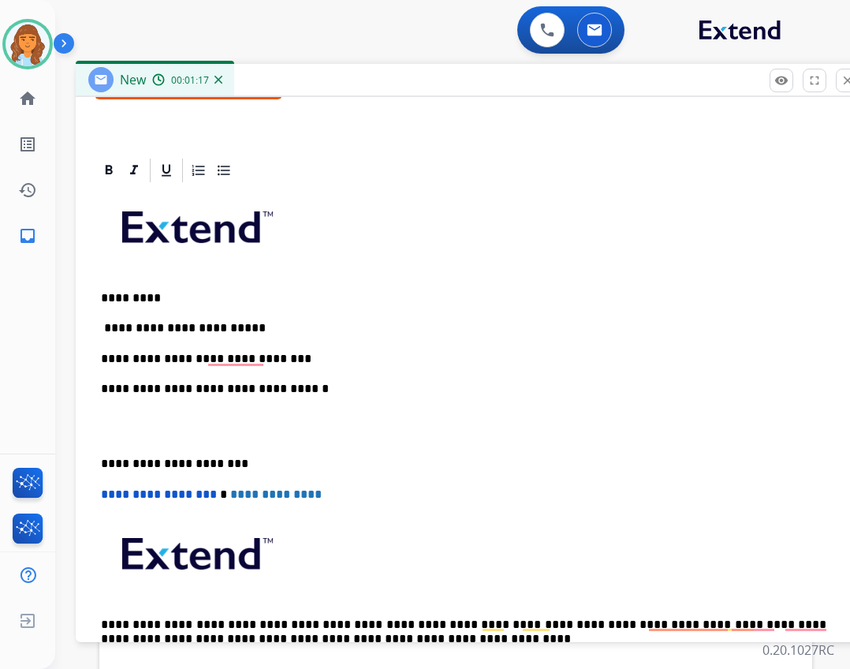
click at [285, 352] on p "**********" at bounding box center [463, 359] width 725 height 14
click at [624, 361] on p "**********" at bounding box center [463, 359] width 725 height 14
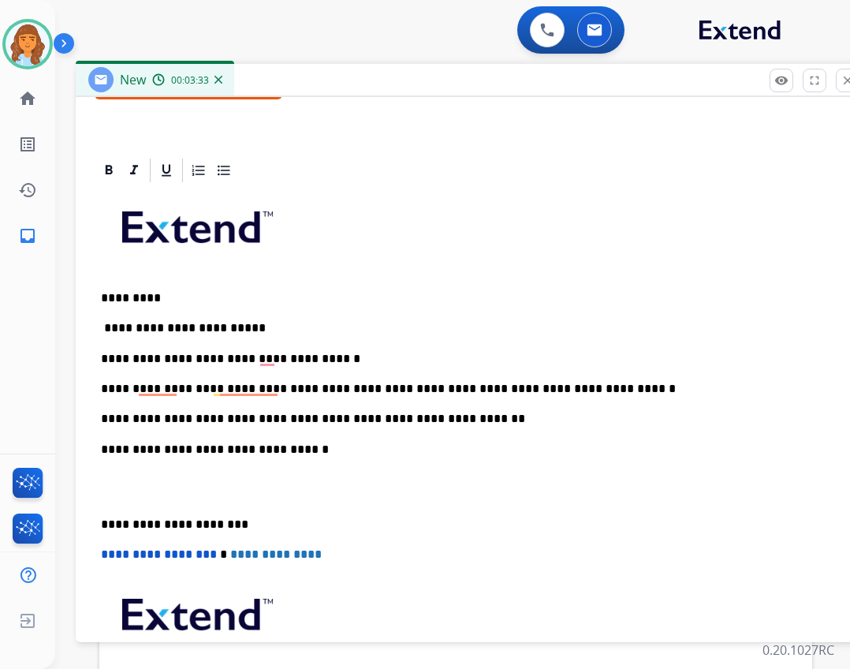
drag, startPoint x: 91, startPoint y: 520, endPoint x: 102, endPoint y: 521, distance: 11.2
click at [93, 520] on div "**********" at bounding box center [470, 455] width 788 height 598
click at [104, 523] on p "**********" at bounding box center [463, 524] width 725 height 14
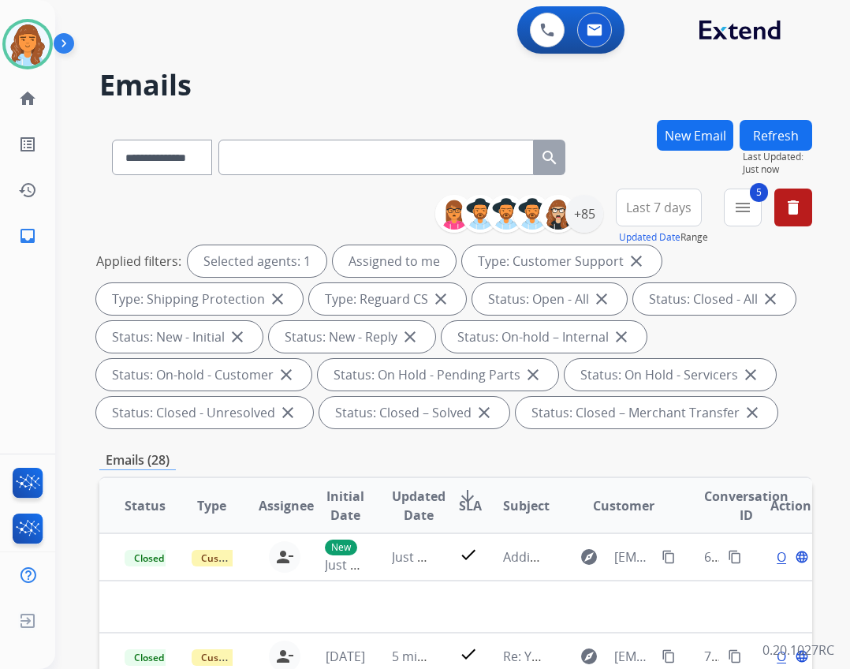
select select "**********"
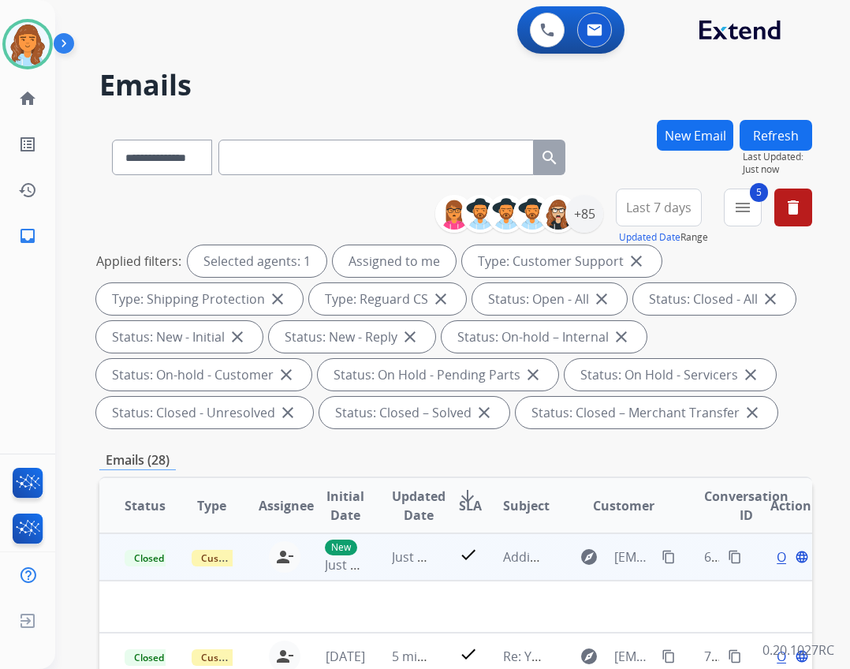
click at [728, 560] on mat-icon "content_copy" at bounding box center [735, 557] width 14 height 14
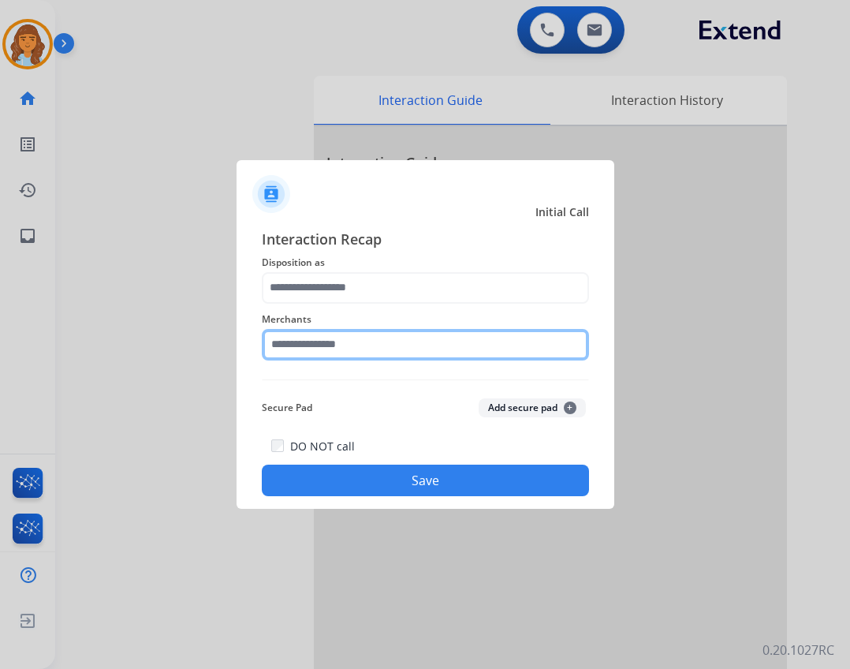
click at [440, 345] on input "text" at bounding box center [425, 345] width 327 height 32
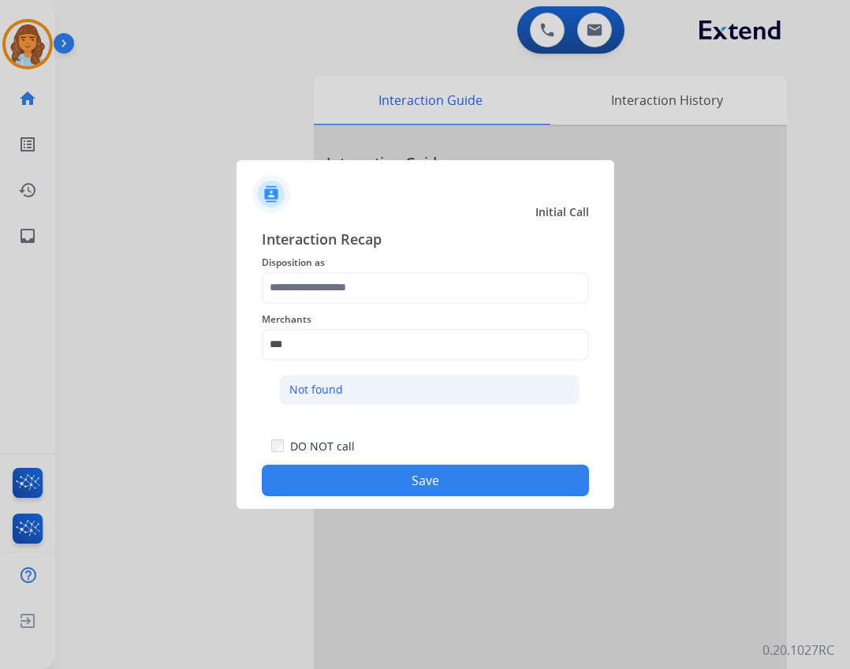
click at [461, 401] on li "Not found" at bounding box center [429, 390] width 300 height 30
type input "*********"
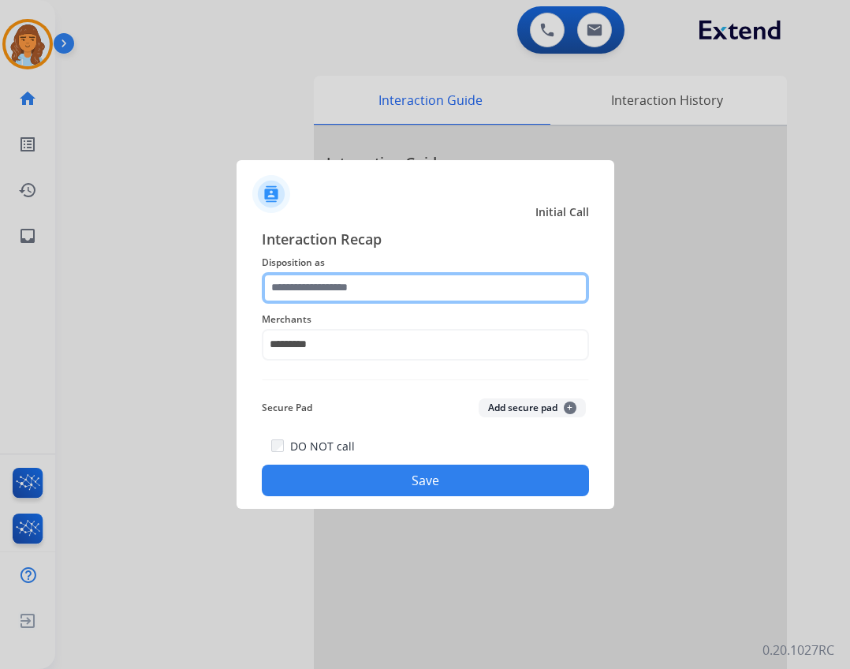
click at [379, 275] on input "text" at bounding box center [425, 288] width 327 height 32
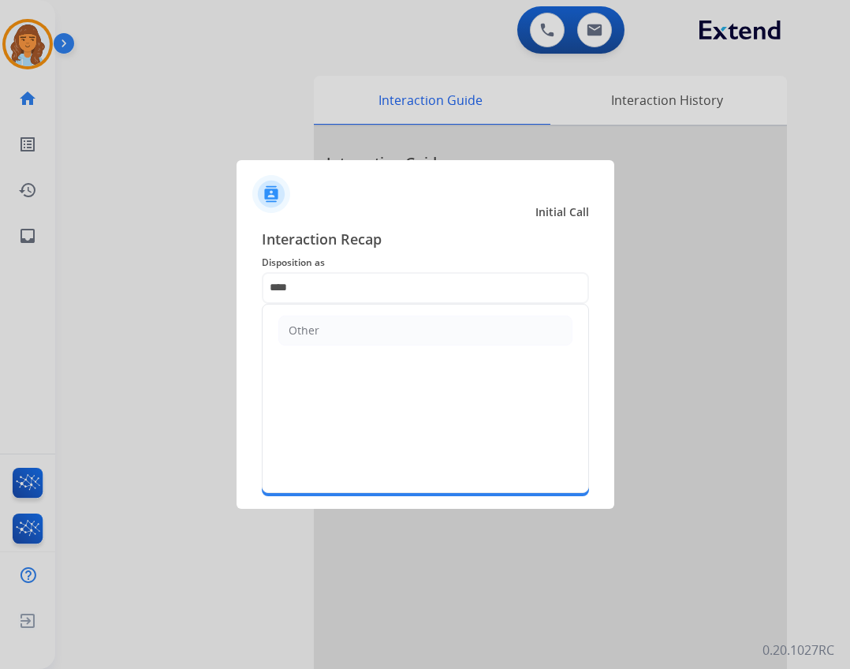
click at [391, 347] on ul "Other" at bounding box center [426, 330] width 326 height 52
click at [391, 344] on li "Other" at bounding box center [425, 330] width 294 height 30
type input "*****"
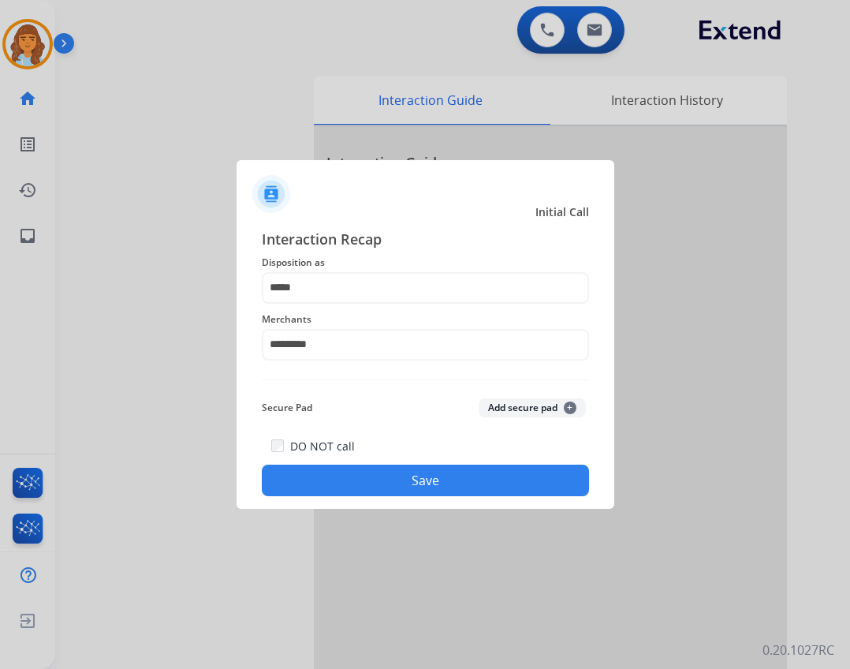
click at [429, 475] on button "Save" at bounding box center [425, 480] width 327 height 32
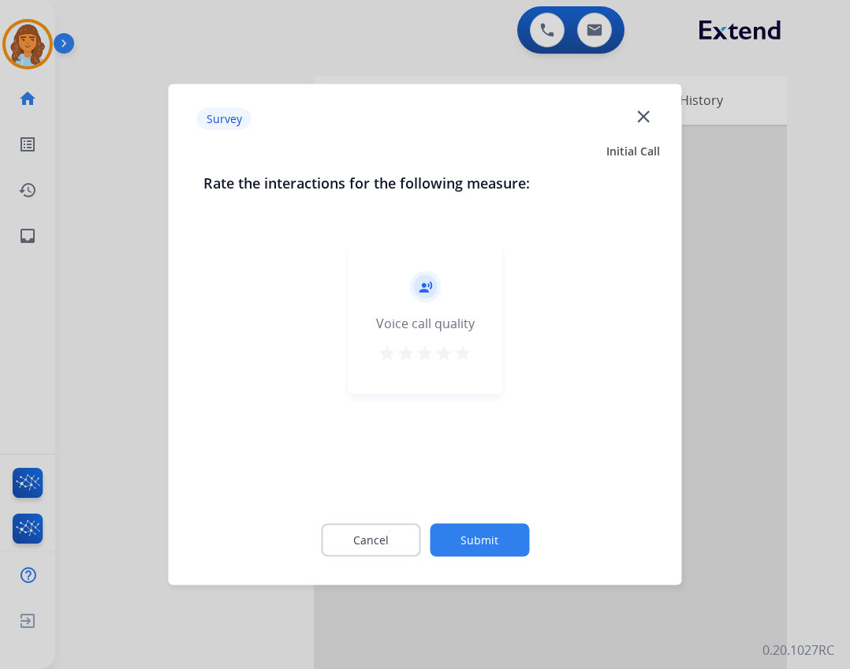
click at [497, 542] on button "Submit" at bounding box center [479, 540] width 99 height 33
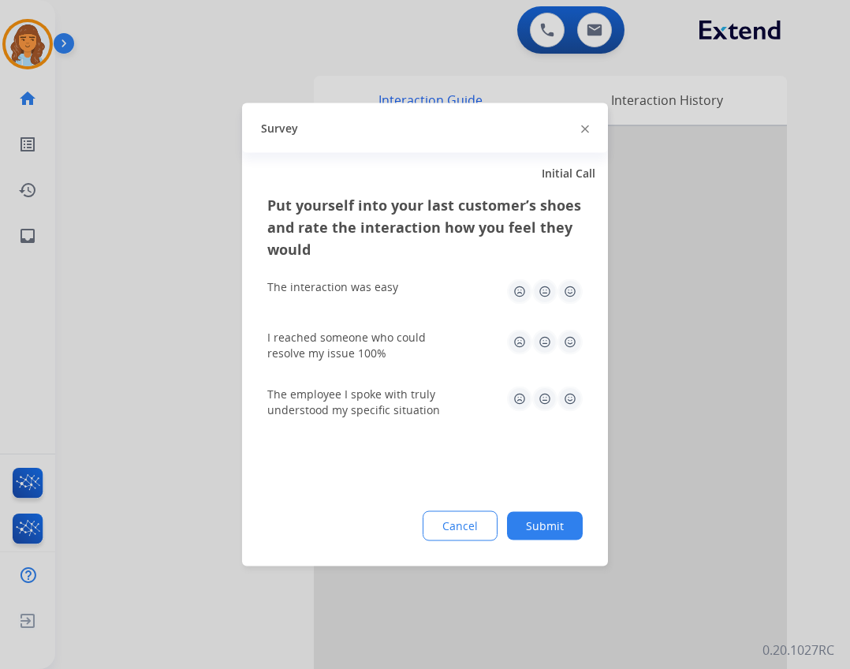
click at [558, 527] on button "Submit" at bounding box center [545, 526] width 76 height 28
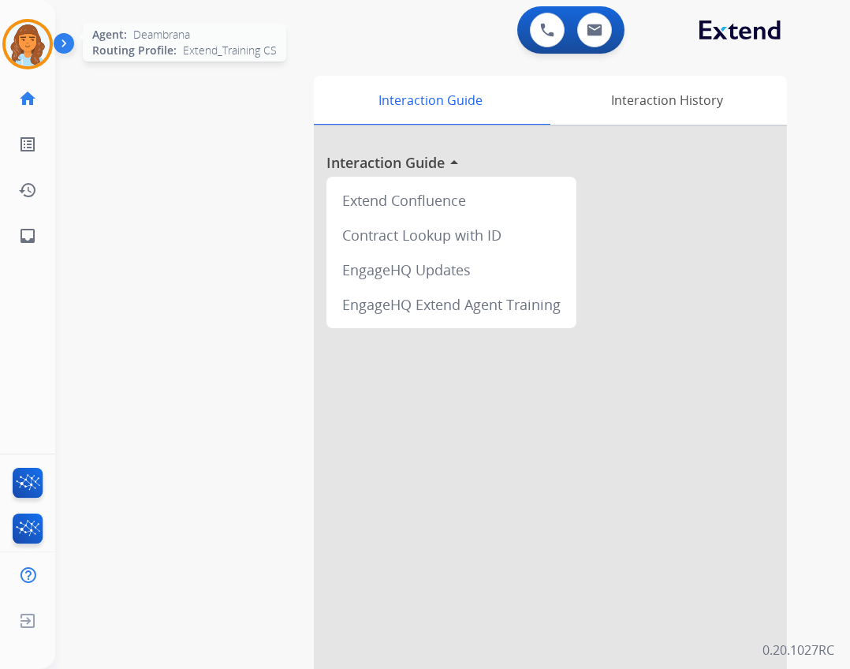
click at [38, 52] on img at bounding box center [28, 44] width 44 height 44
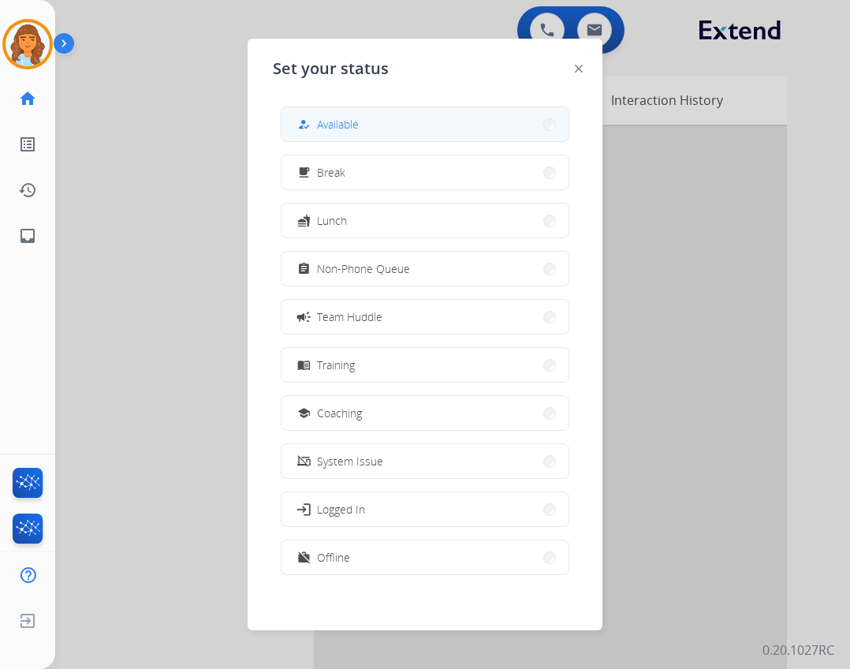
click at [311, 125] on div "how_to_reg" at bounding box center [305, 124] width 23 height 19
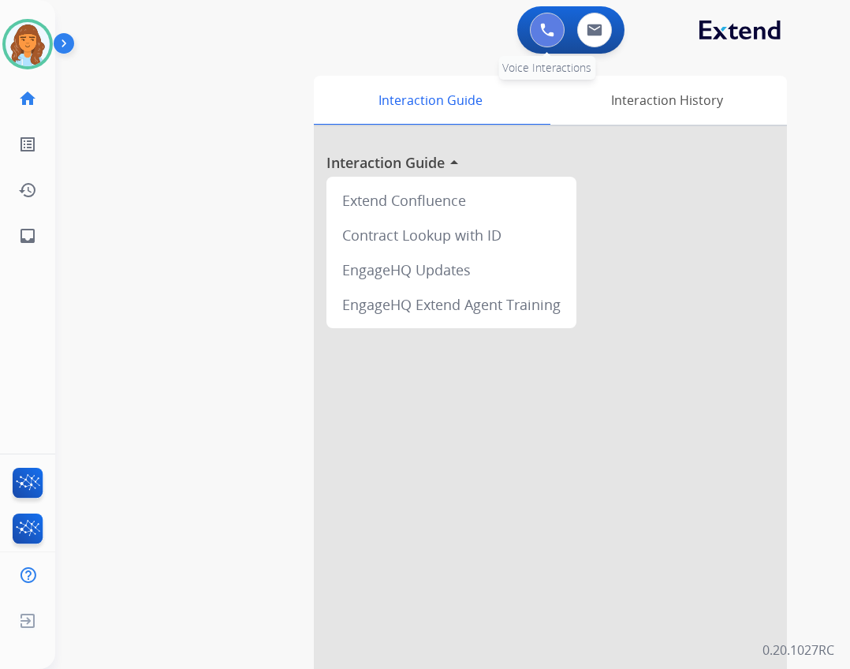
click at [539, 28] on button at bounding box center [547, 30] width 35 height 35
drag, startPoint x: 528, startPoint y: 14, endPoint x: 531, endPoint y: 24, distance: 10.0
click at [527, 14] on div "0 Voice Interactions" at bounding box center [547, 30] width 47 height 35
click at [540, 29] on img at bounding box center [547, 30] width 14 height 14
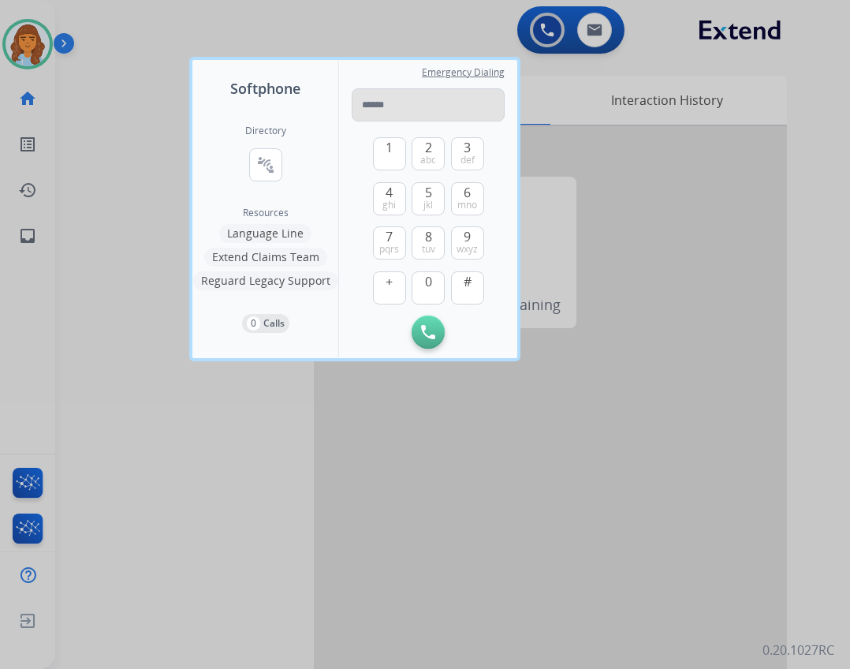
click at [378, 121] on input "tel" at bounding box center [428, 104] width 153 height 33
type input "**********"
click at [414, 334] on button "Initiate Call" at bounding box center [428, 331] width 33 height 33
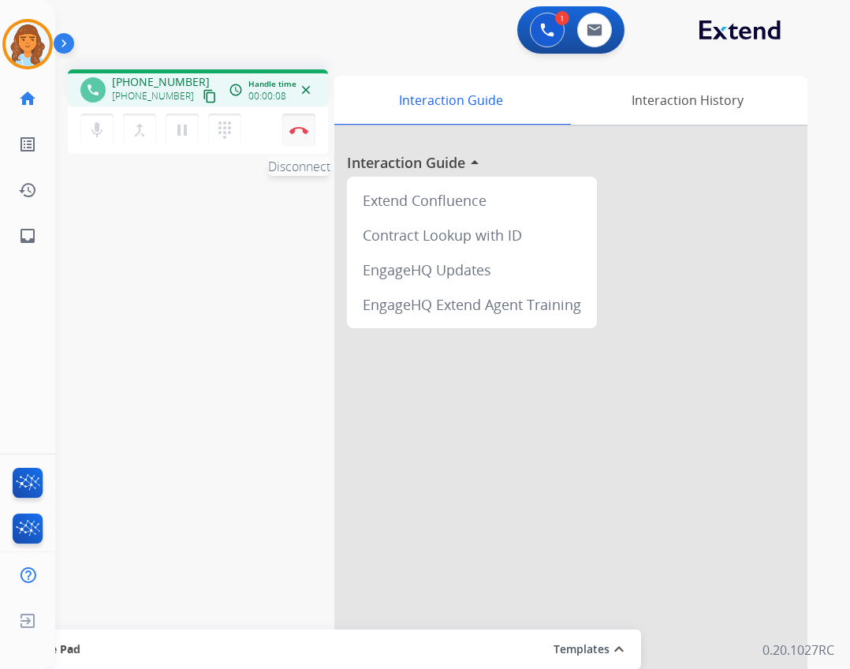
click at [296, 142] on button "Disconnect" at bounding box center [298, 130] width 33 height 33
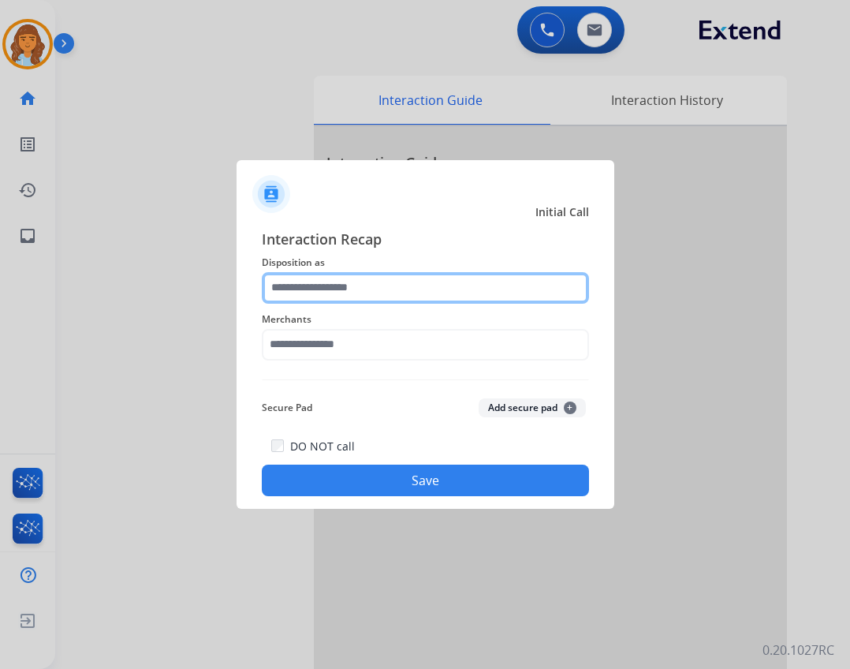
click at [374, 274] on input "text" at bounding box center [425, 288] width 327 height 32
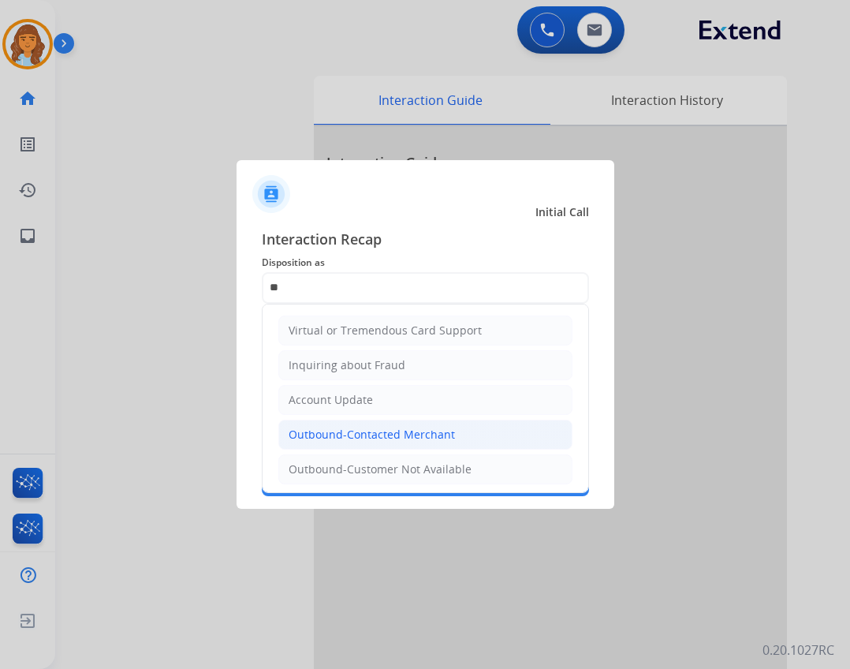
click at [408, 432] on div "Outbound-Contacted Merchant" at bounding box center [372, 435] width 166 height 16
type input "**********"
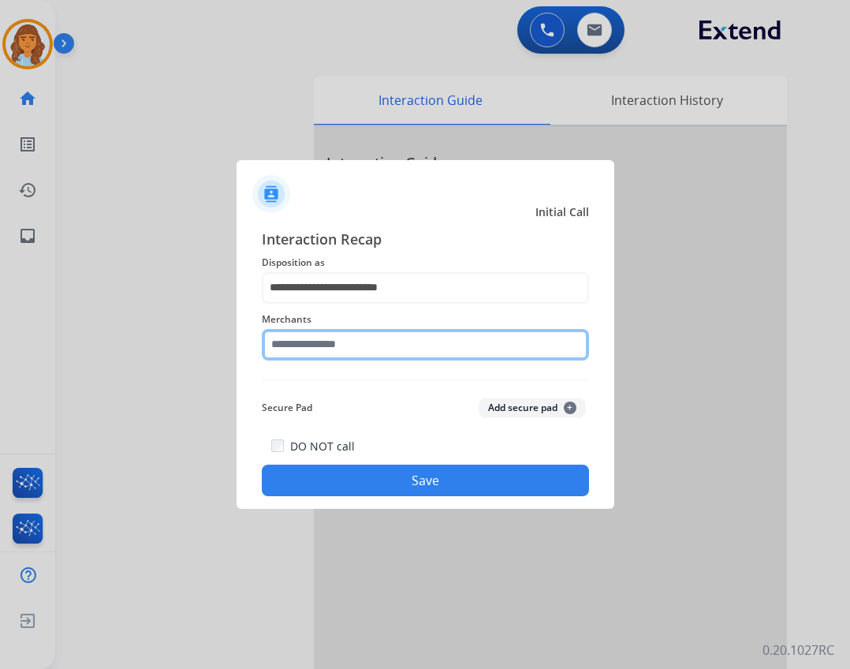
click at [389, 352] on input "text" at bounding box center [425, 345] width 327 height 32
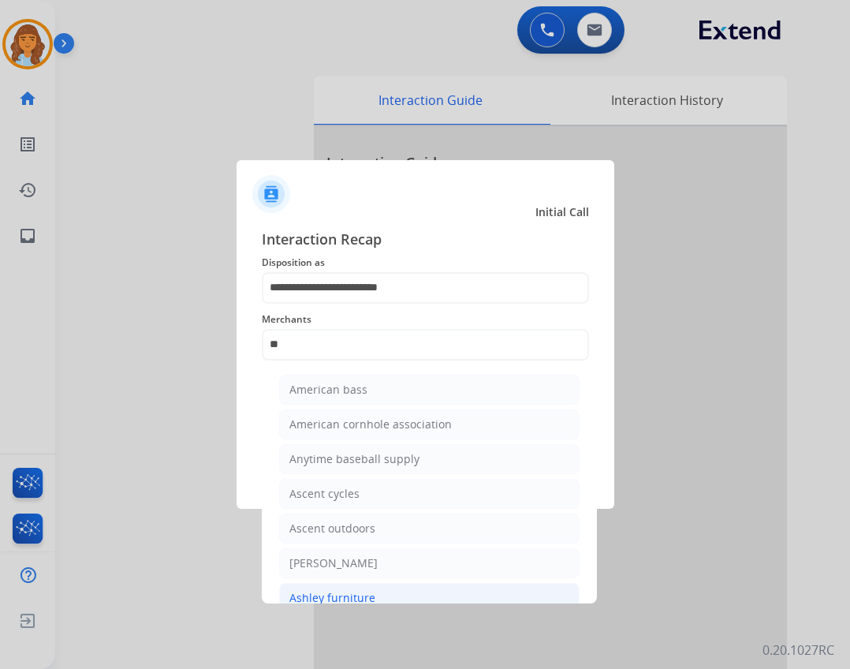
click at [380, 587] on li "Ashley furniture" at bounding box center [429, 598] width 300 height 30
type input "**********"
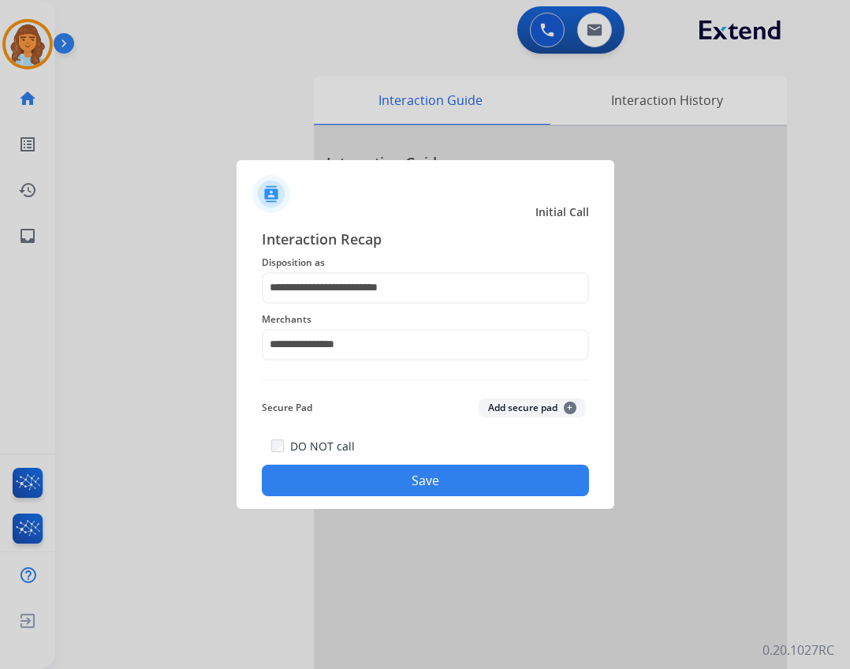
click at [435, 494] on button "Save" at bounding box center [425, 480] width 327 height 32
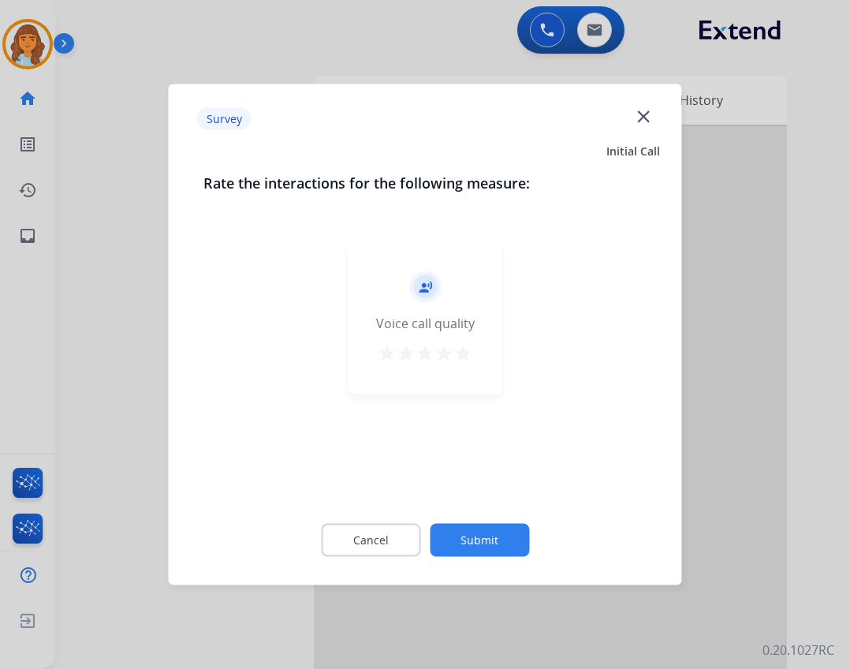
click at [455, 545] on button "Submit" at bounding box center [479, 540] width 99 height 33
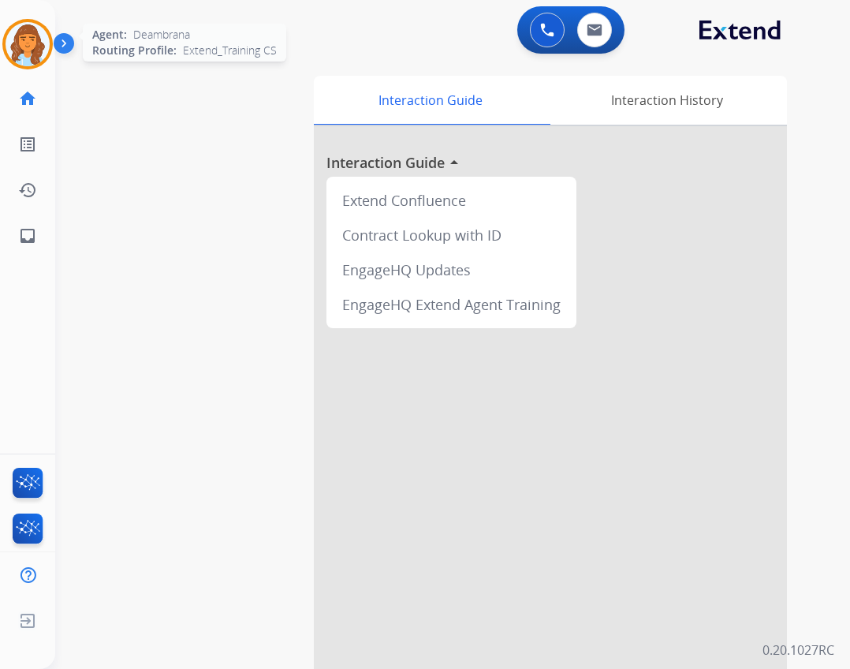
click at [34, 50] on img at bounding box center [28, 44] width 44 height 44
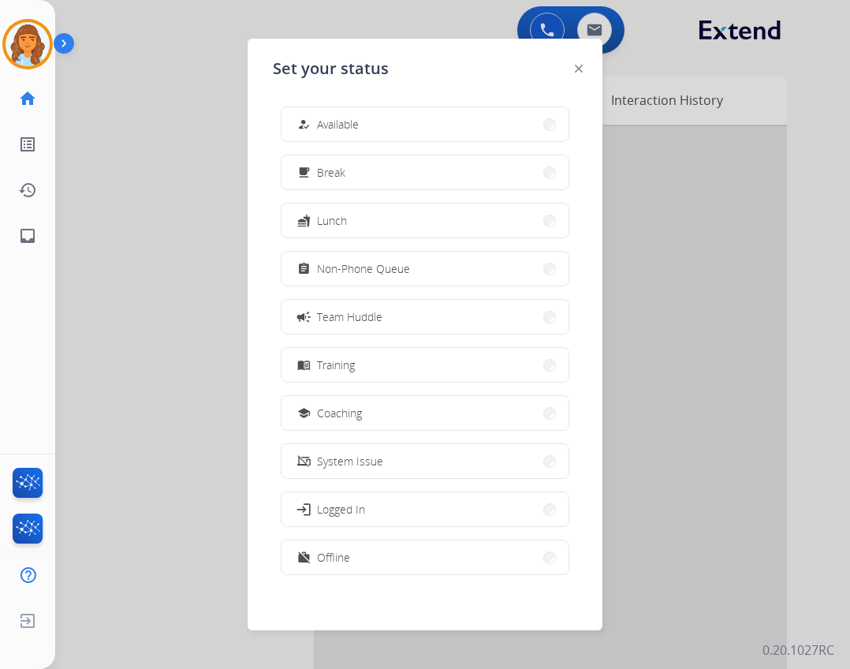
click at [278, 96] on div "how_to_reg Available free_breakfast Break fastfood Lunch assignment Non-Phone Q…" at bounding box center [425, 342] width 304 height 497
click at [334, 119] on span "Available" at bounding box center [338, 124] width 42 height 17
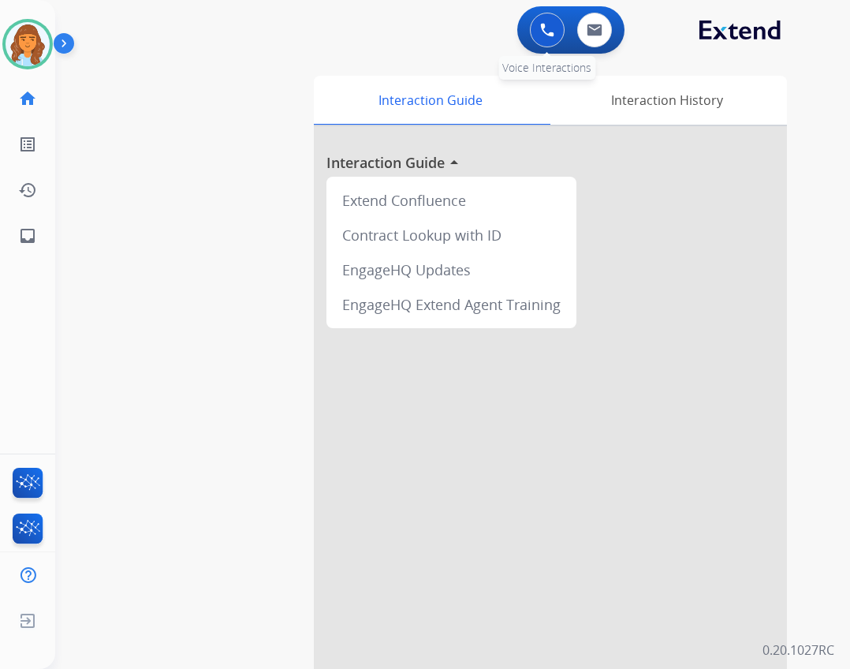
click at [535, 30] on button at bounding box center [547, 30] width 35 height 35
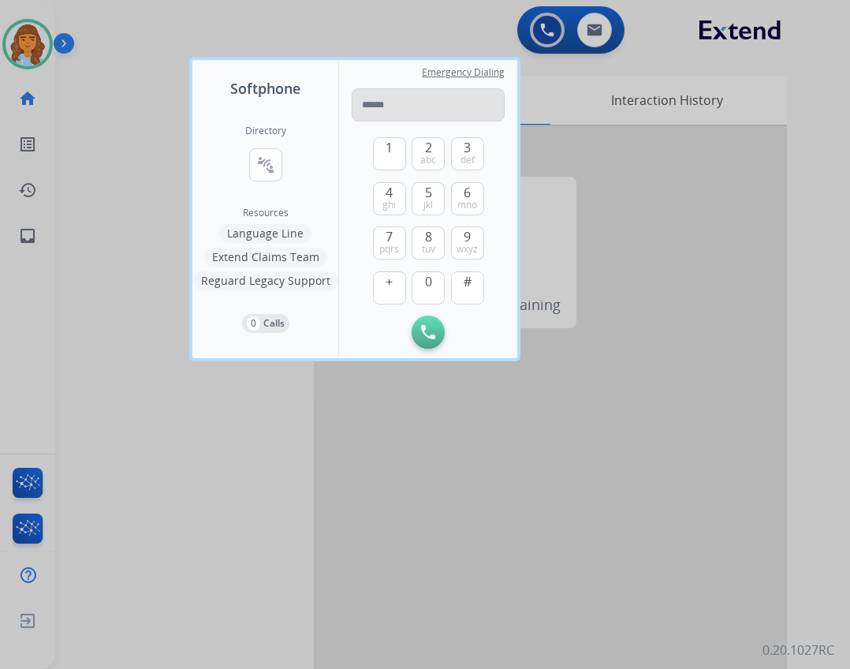
click at [404, 97] on input "tel" at bounding box center [428, 104] width 153 height 33
type input "**********"
click at [430, 325] on img at bounding box center [428, 332] width 14 height 14
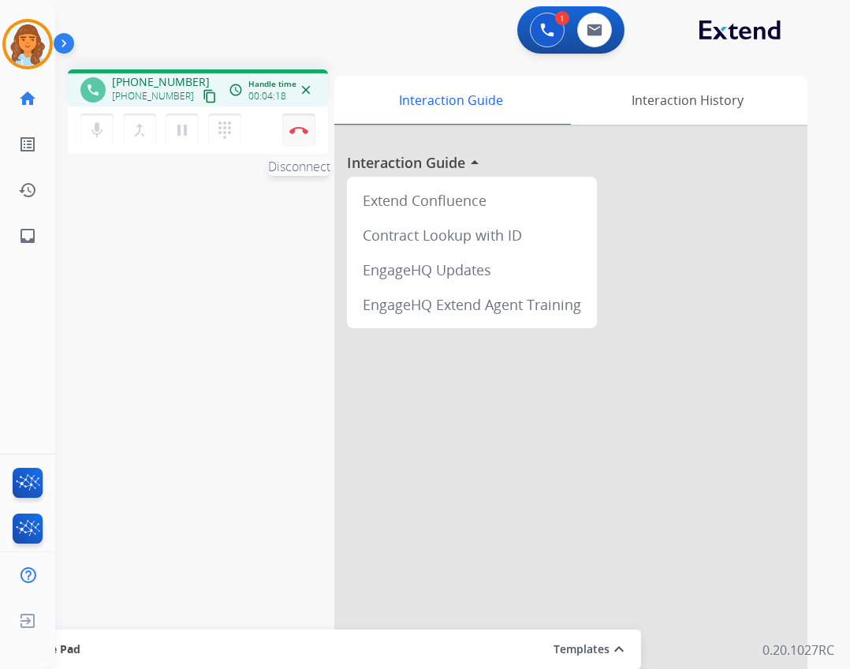
click at [312, 132] on button "Disconnect" at bounding box center [298, 130] width 33 height 33
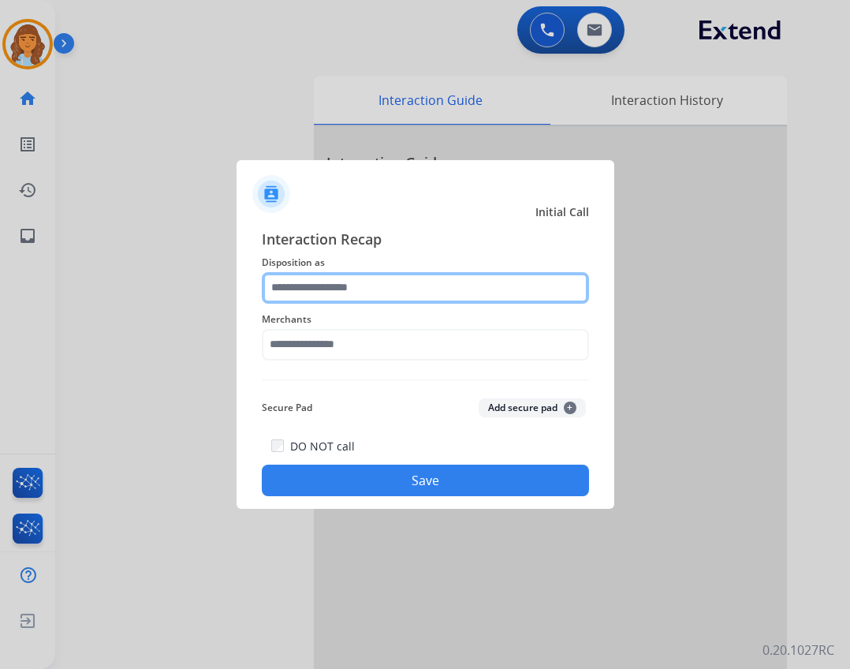
click at [341, 294] on input "text" at bounding box center [425, 288] width 327 height 32
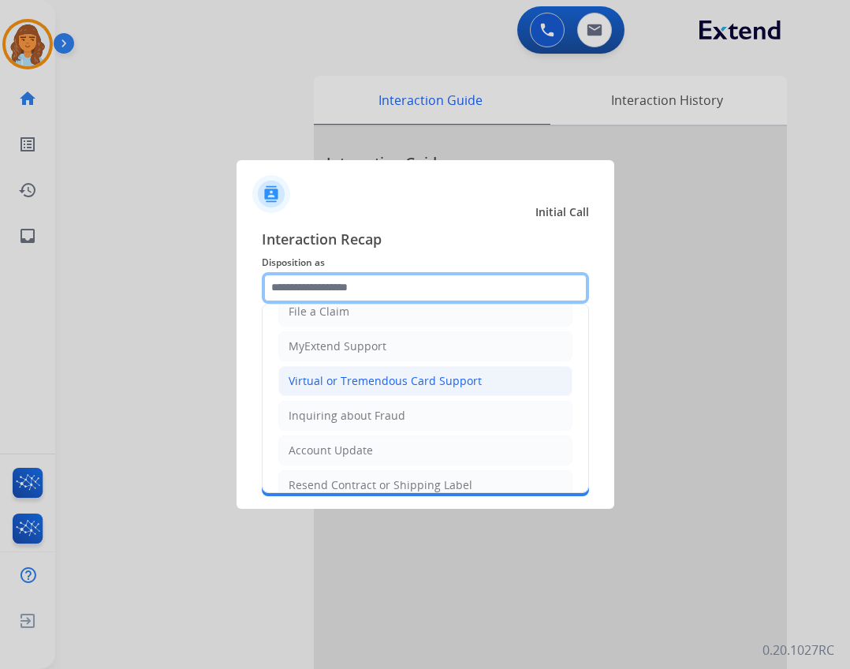
scroll to position [79, 0]
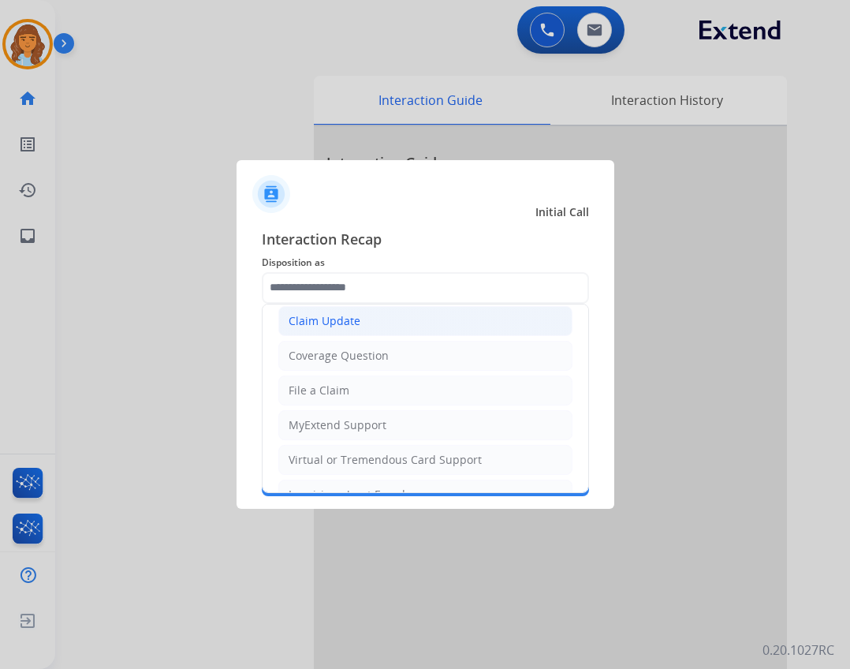
click at [345, 329] on li "Claim Update" at bounding box center [425, 321] width 294 height 30
type input "**********"
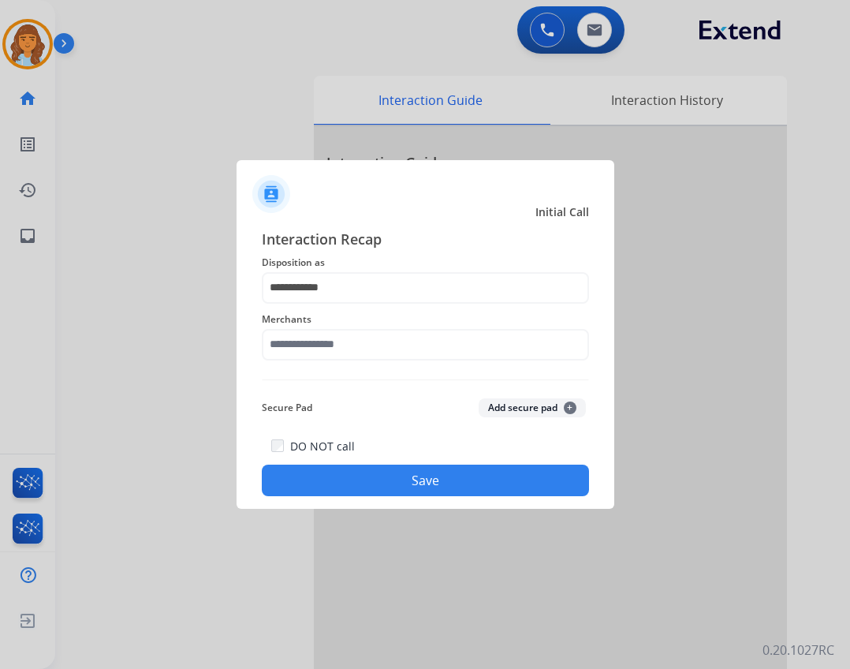
drag, startPoint x: 338, startPoint y: 327, endPoint x: 334, endPoint y: 335, distance: 8.8
click at [334, 334] on div "Merchants" at bounding box center [425, 335] width 327 height 63
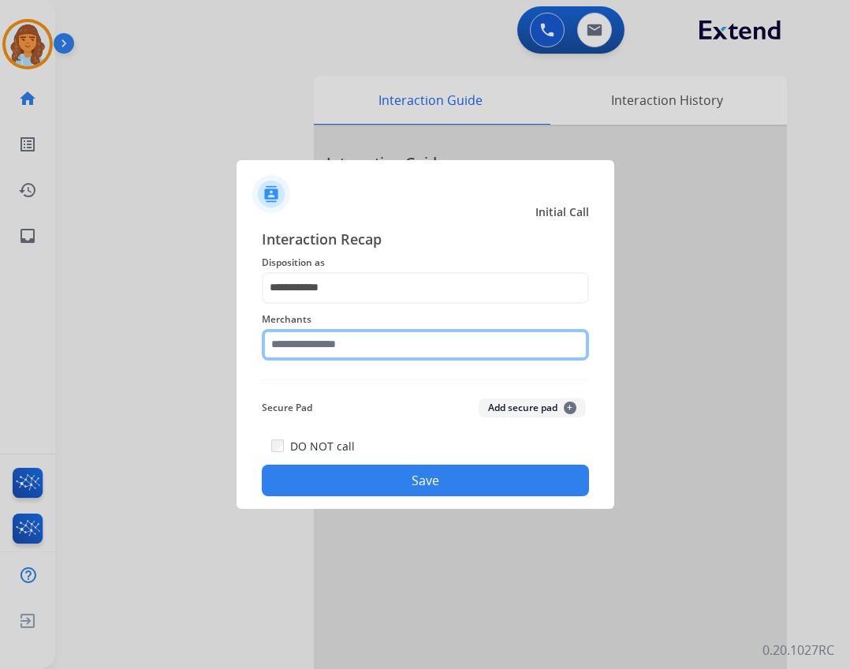
click at [330, 350] on input "text" at bounding box center [425, 345] width 327 height 32
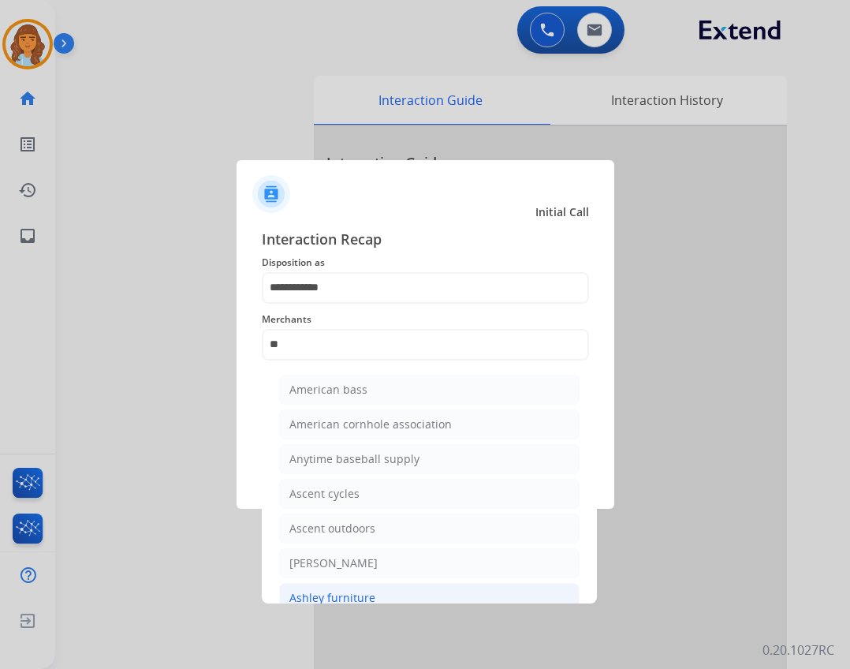
click at [362, 586] on li "Ashley furniture" at bounding box center [429, 598] width 300 height 30
type input "**********"
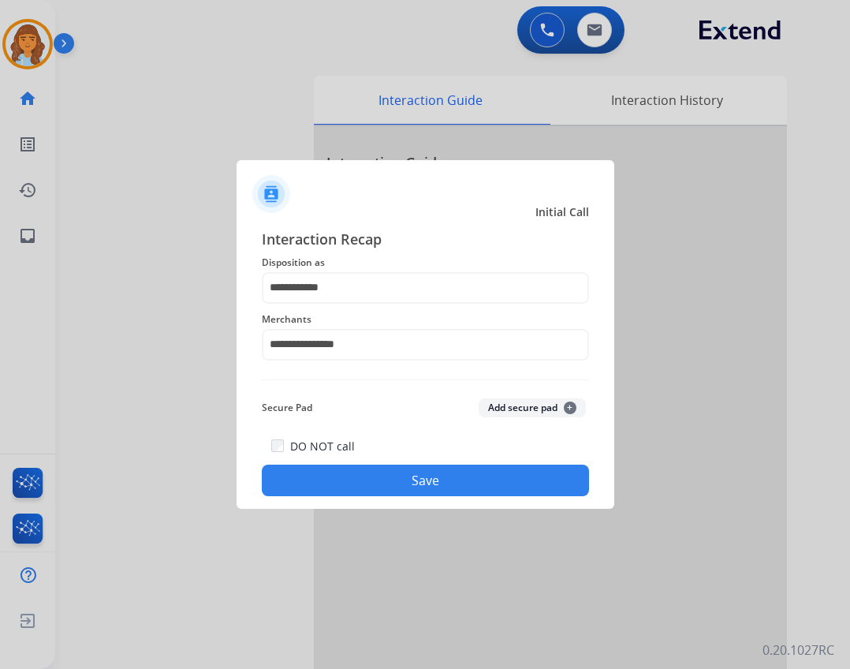
click at [412, 481] on button "Save" at bounding box center [425, 480] width 327 height 32
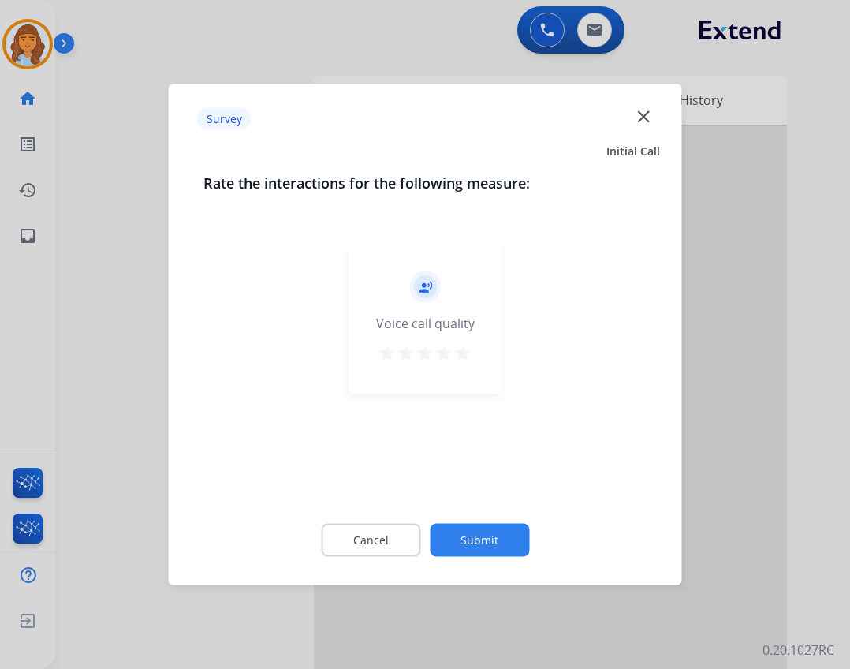
click at [483, 541] on button "Submit" at bounding box center [479, 540] width 99 height 33
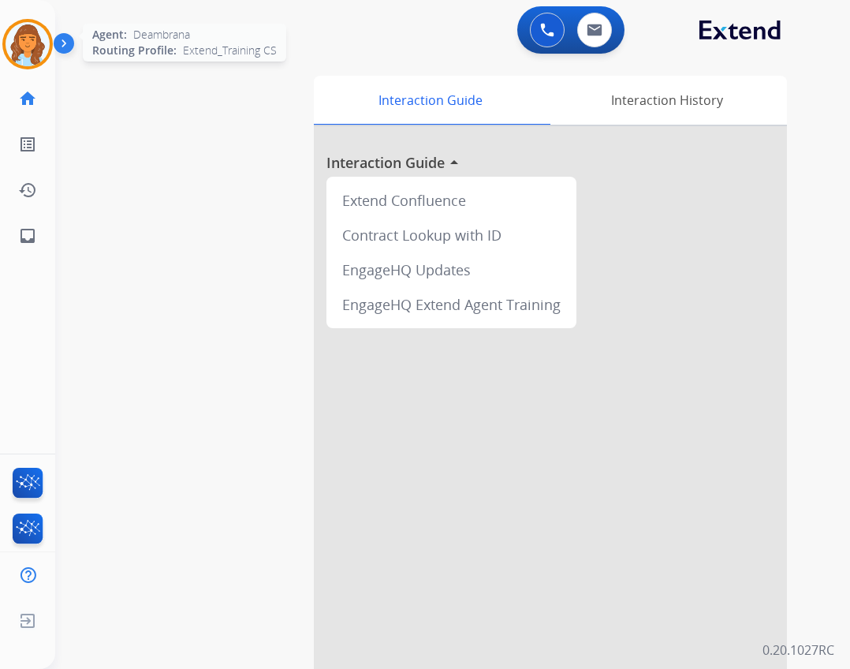
click at [25, 46] on img at bounding box center [28, 44] width 44 height 44
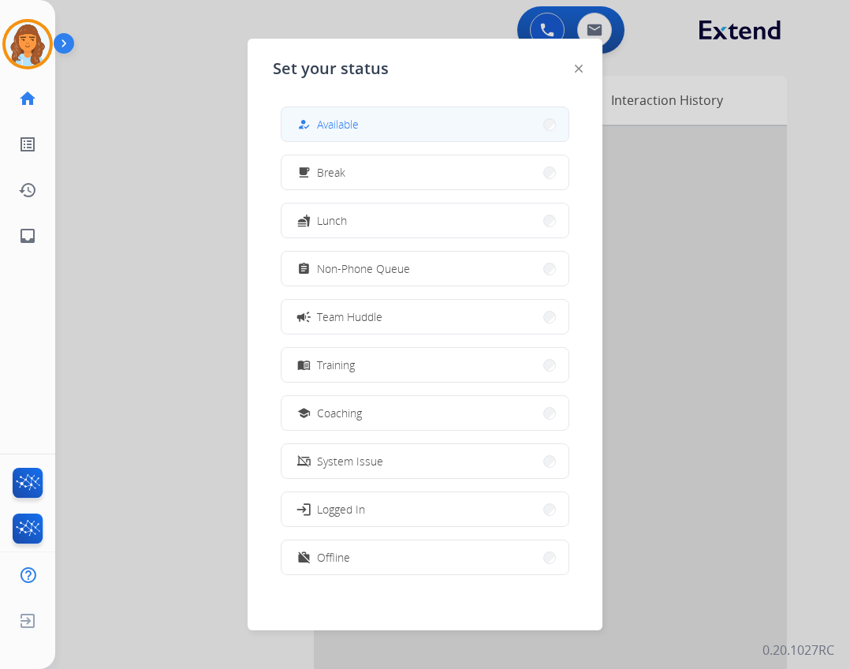
click at [325, 124] on span "Available" at bounding box center [338, 124] width 42 height 17
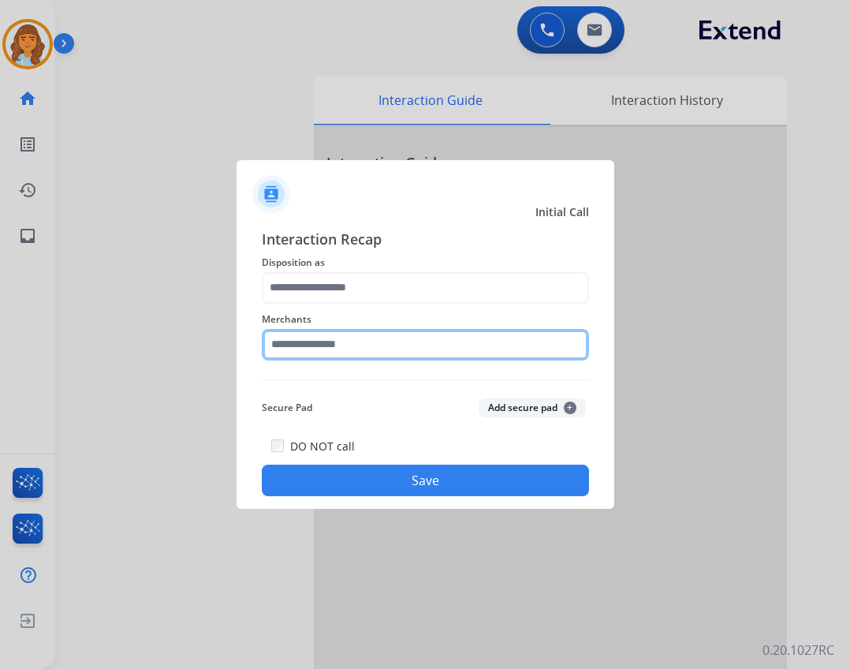
click at [377, 339] on input "text" at bounding box center [425, 345] width 327 height 32
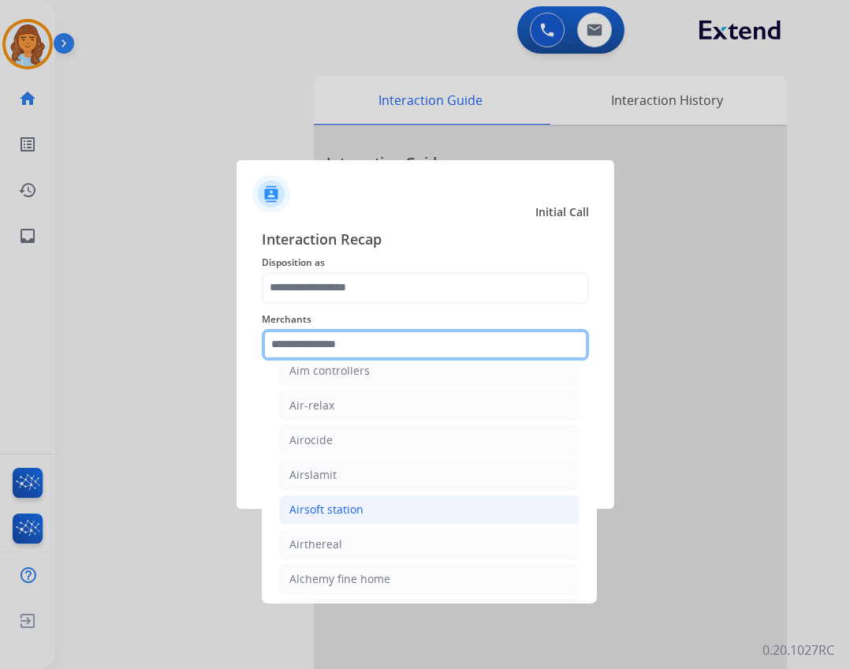
scroll to position [788, 0]
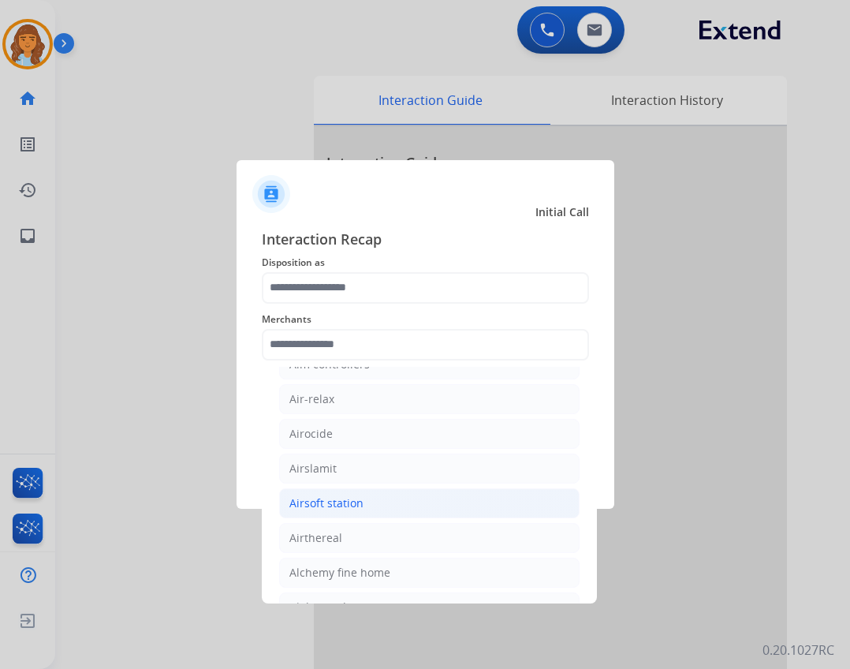
click at [369, 509] on li "Airsoft station" at bounding box center [429, 503] width 300 height 30
type input "**********"
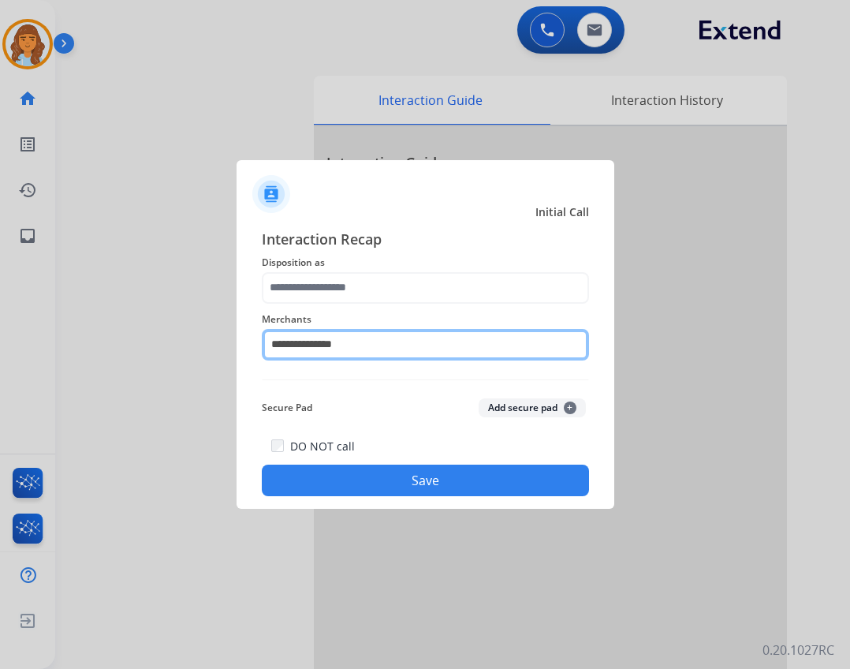
click at [361, 346] on input "**********" at bounding box center [425, 345] width 327 height 32
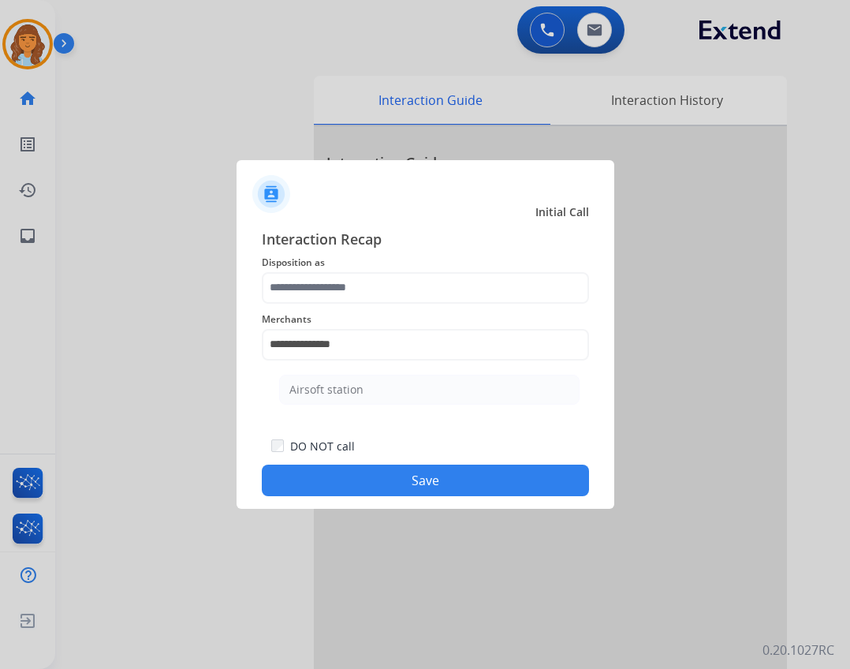
click at [363, 269] on span "Disposition as" at bounding box center [425, 262] width 327 height 19
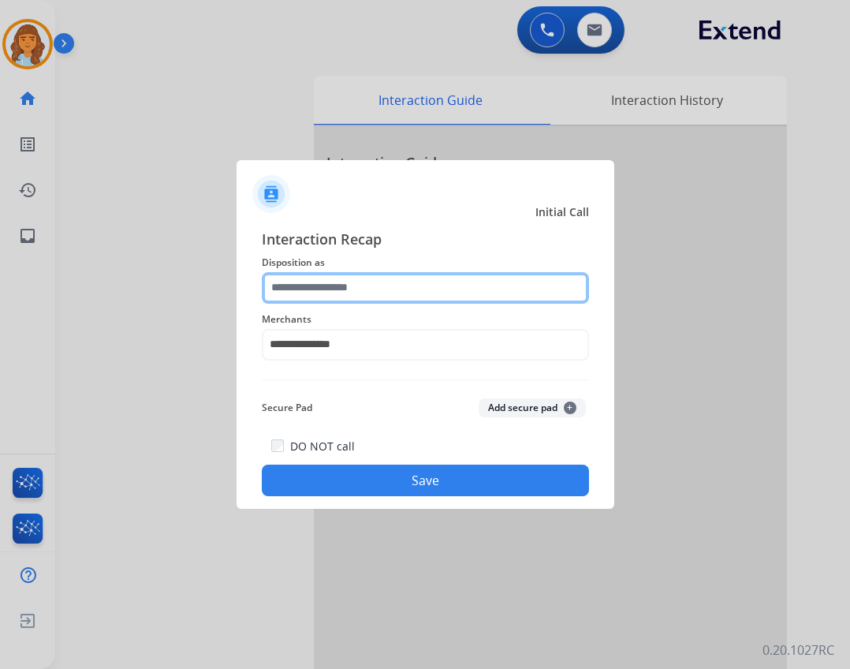
click at [473, 276] on input "text" at bounding box center [425, 288] width 327 height 32
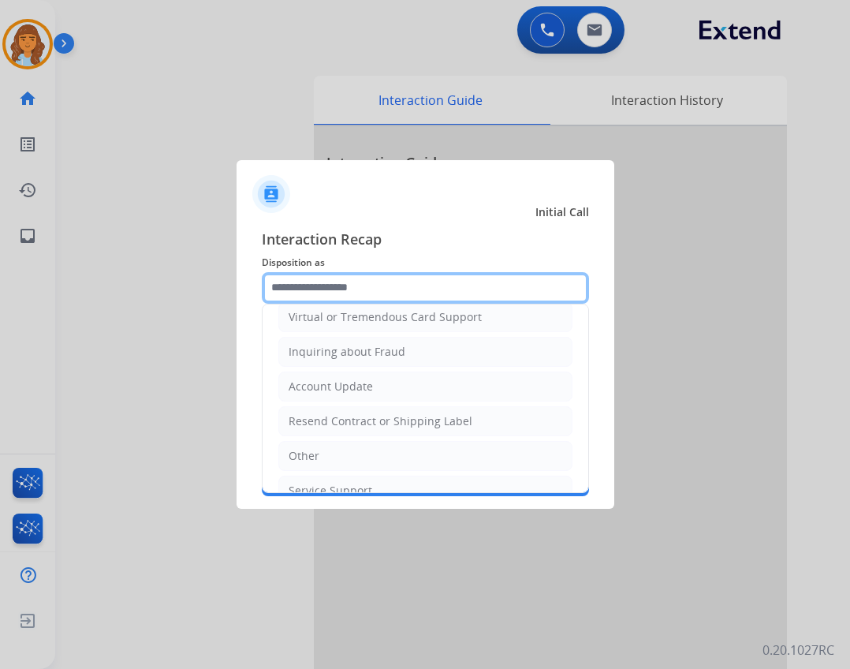
scroll to position [237, 0]
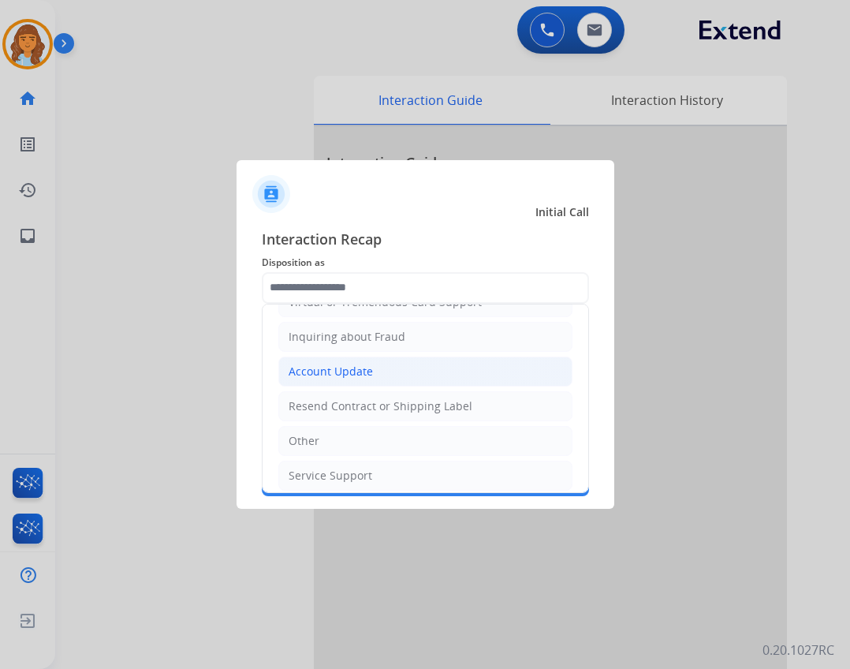
click at [408, 376] on li "Account Update" at bounding box center [425, 371] width 294 height 30
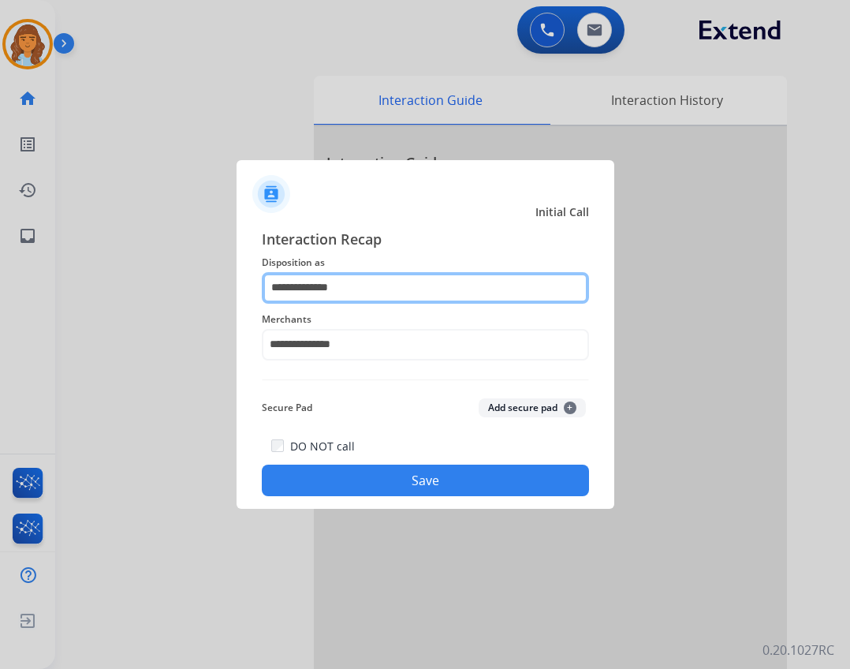
click at [382, 289] on input "**********" at bounding box center [425, 288] width 327 height 32
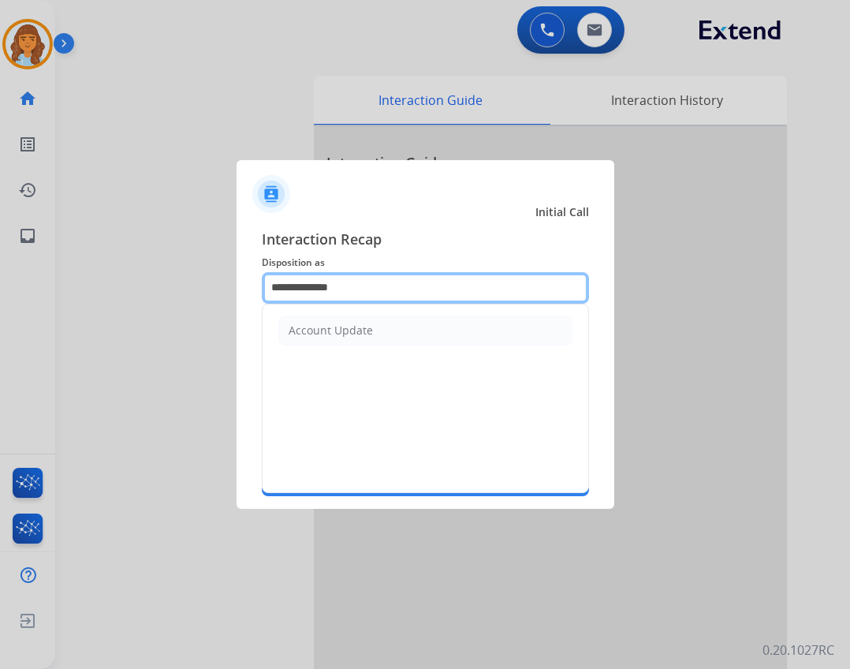
click at [382, 289] on input "**********" at bounding box center [425, 288] width 327 height 32
type input "*"
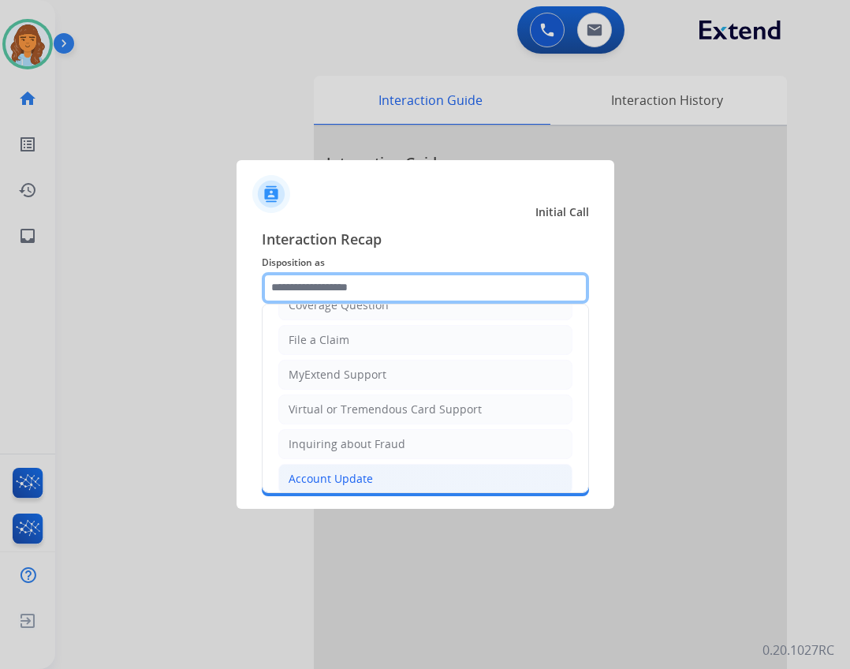
scroll to position [88, 0]
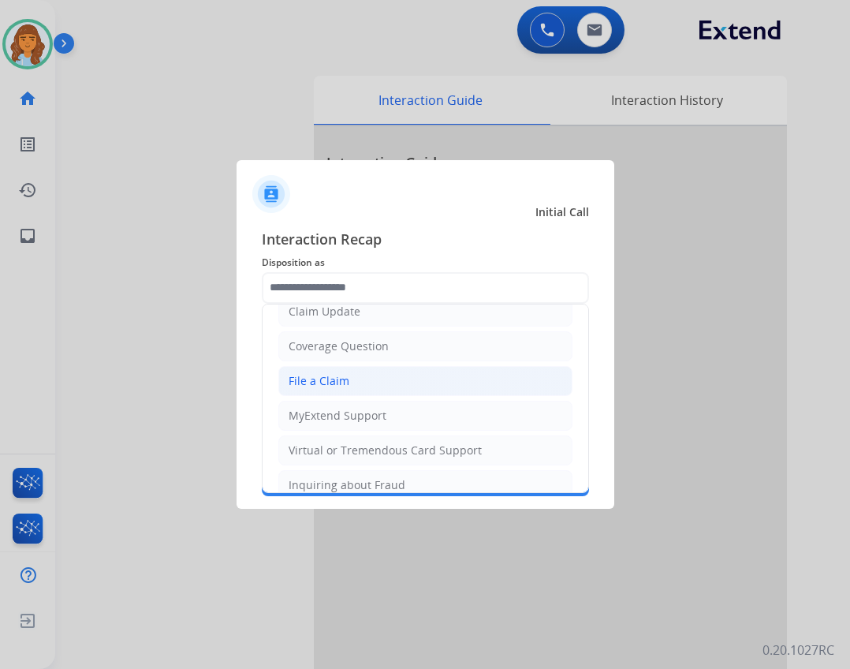
click at [381, 395] on li "File a Claim" at bounding box center [425, 381] width 294 height 30
type input "**********"
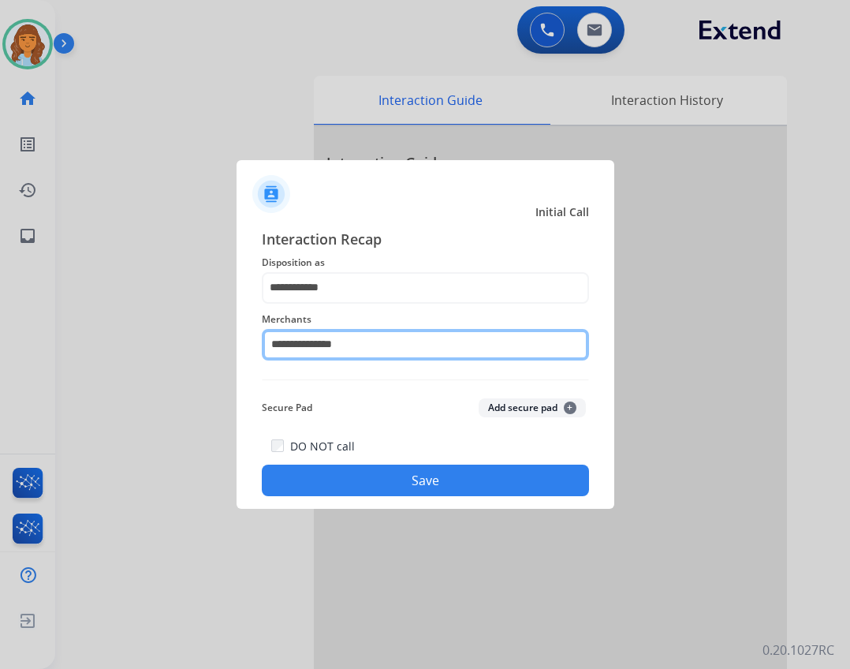
click at [354, 349] on input "**********" at bounding box center [425, 345] width 327 height 32
click at [367, 341] on input "**********" at bounding box center [425, 345] width 327 height 32
drag, startPoint x: 365, startPoint y: 348, endPoint x: 351, endPoint y: 337, distance: 17.5
click at [351, 337] on input "**********" at bounding box center [425, 345] width 327 height 32
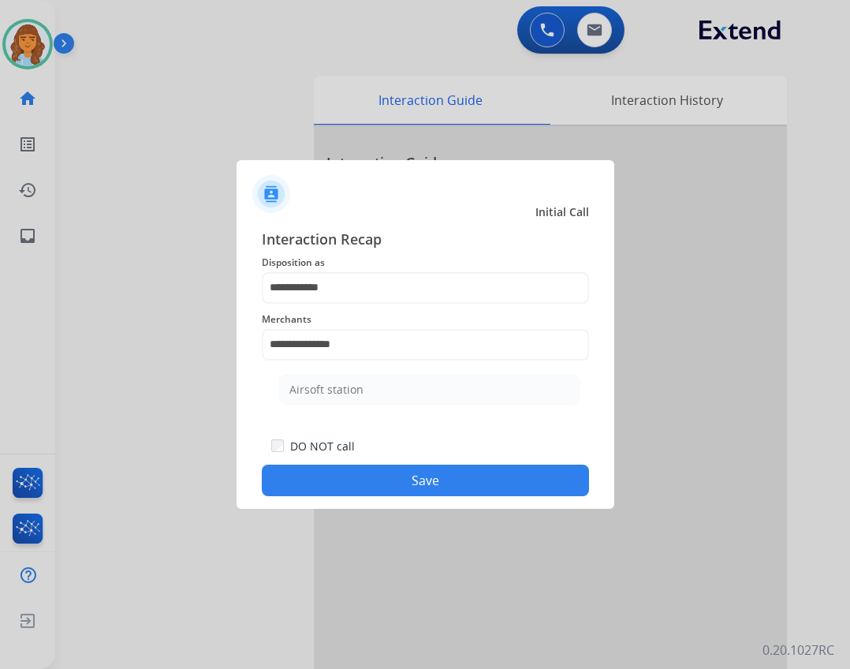
click at [355, 360] on div "**********" at bounding box center [425, 335] width 327 height 63
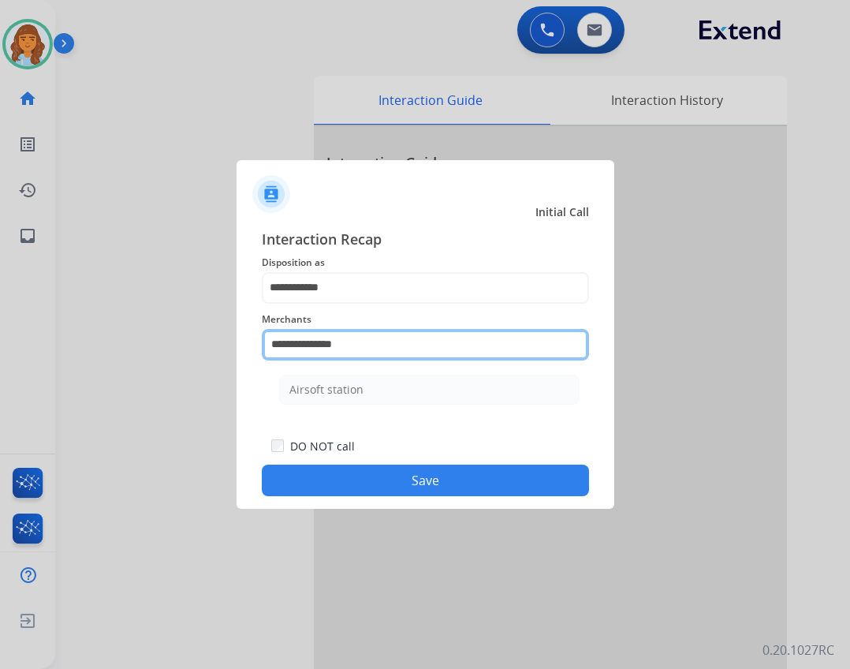
drag, startPoint x: 362, startPoint y: 348, endPoint x: 258, endPoint y: 346, distance: 104.1
click at [258, 346] on div "**********" at bounding box center [426, 362] width 378 height 294
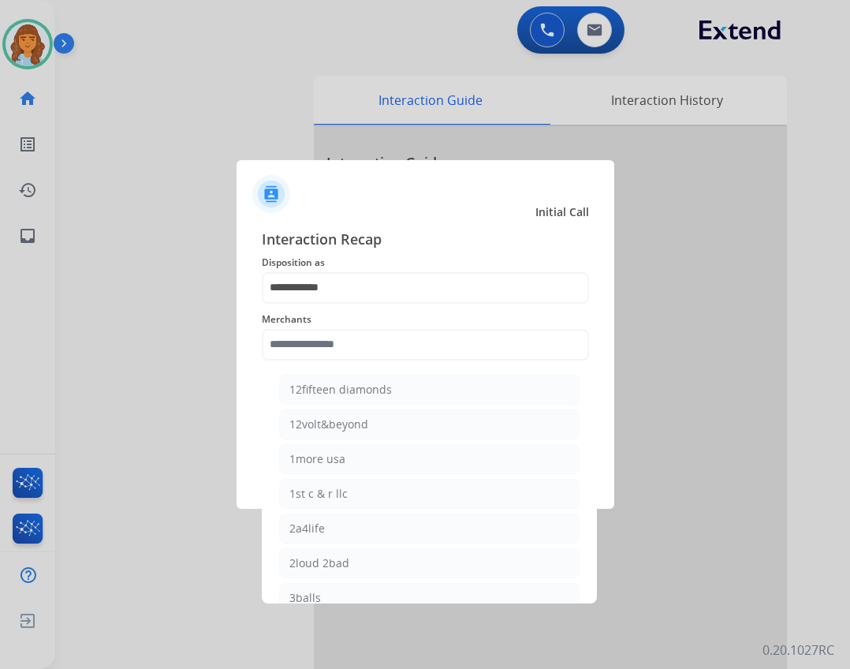
click at [412, 326] on span "Merchants" at bounding box center [425, 319] width 327 height 19
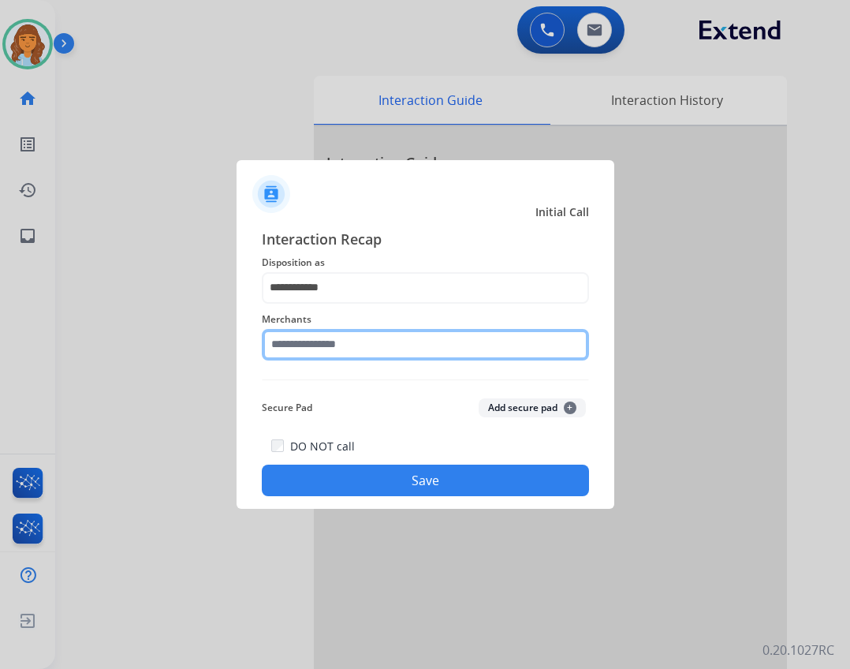
click at [359, 339] on input "text" at bounding box center [425, 345] width 327 height 32
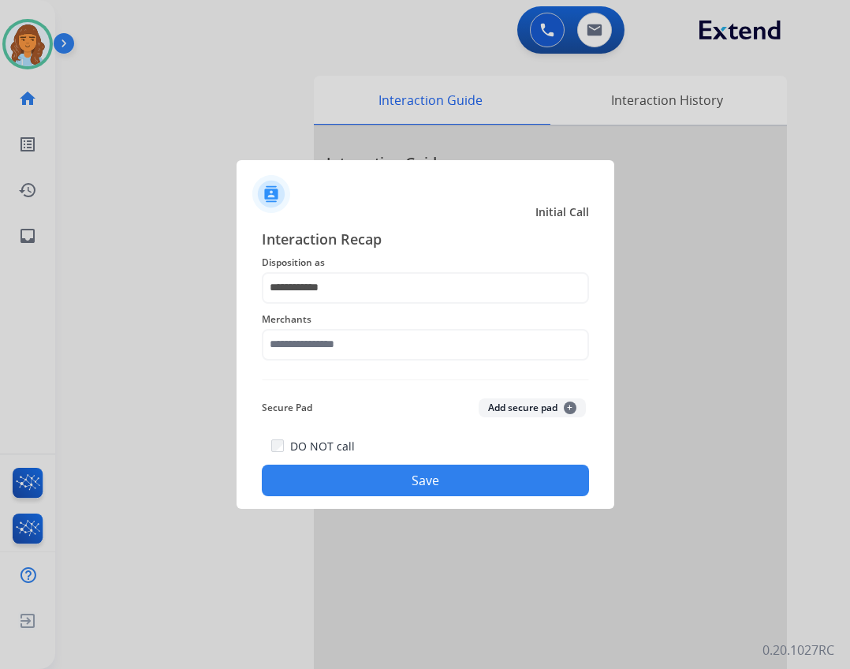
click at [360, 480] on button "Save" at bounding box center [425, 480] width 327 height 32
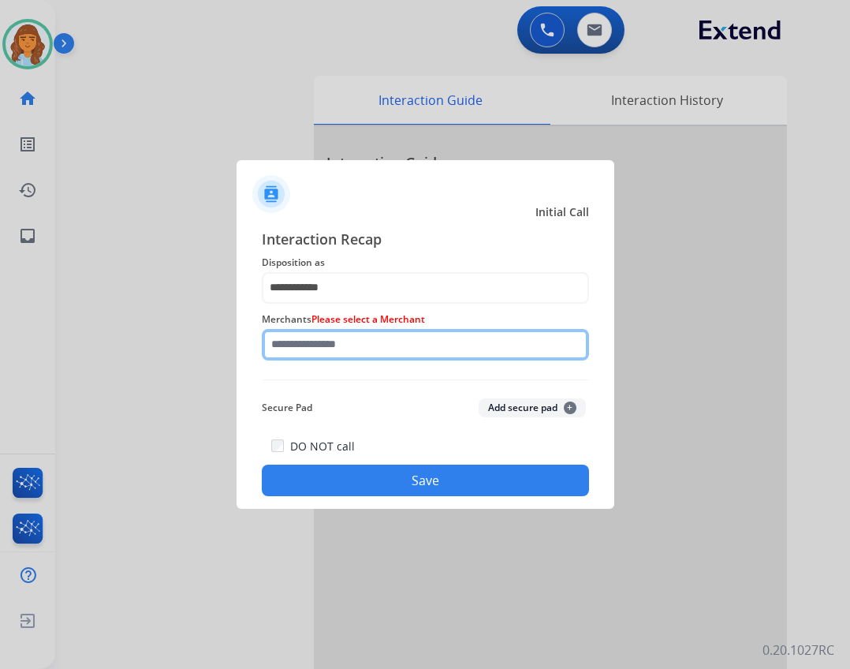
click at [360, 339] on input "text" at bounding box center [425, 345] width 327 height 32
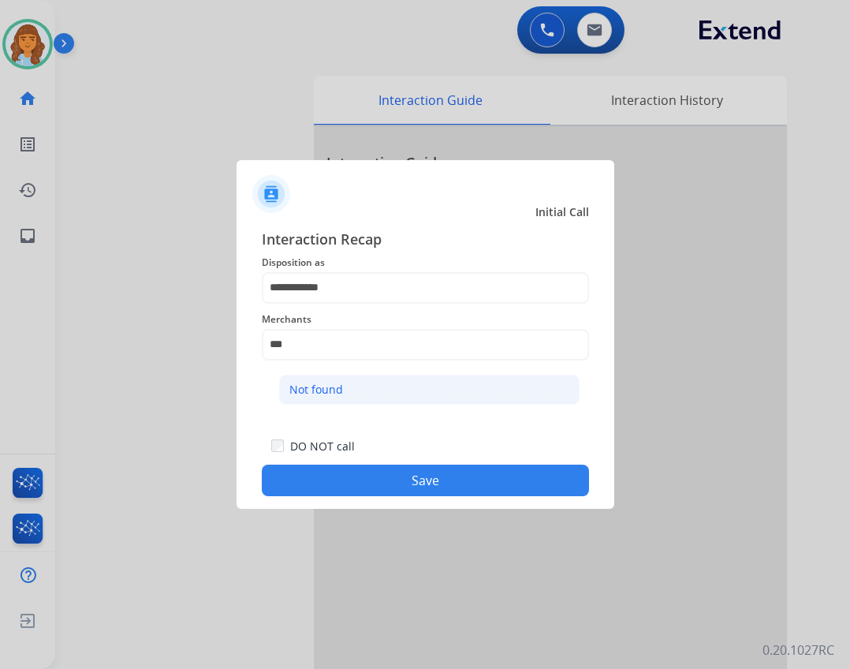
click at [364, 386] on li "Not found" at bounding box center [429, 390] width 300 height 30
type input "*********"
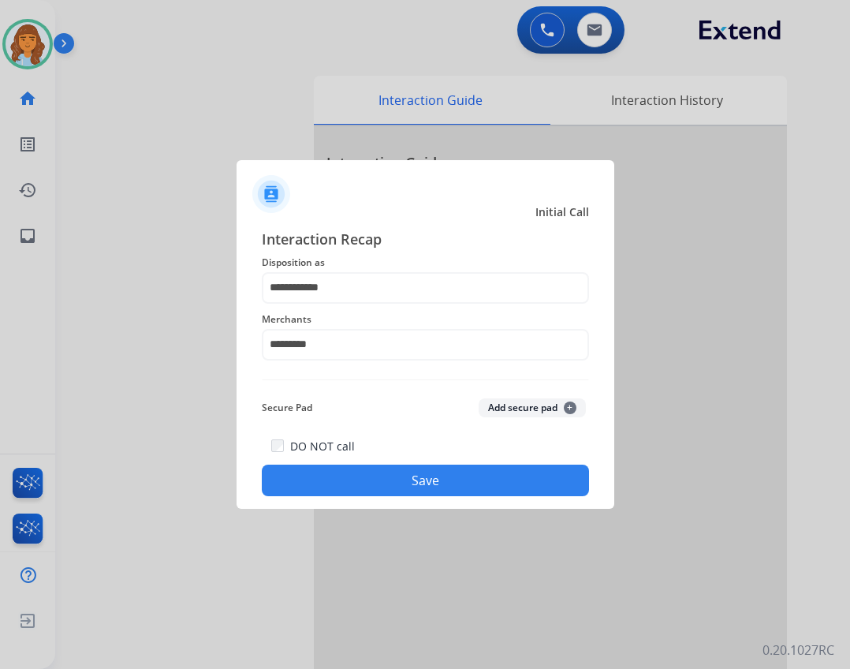
click at [409, 486] on button "Save" at bounding box center [425, 480] width 327 height 32
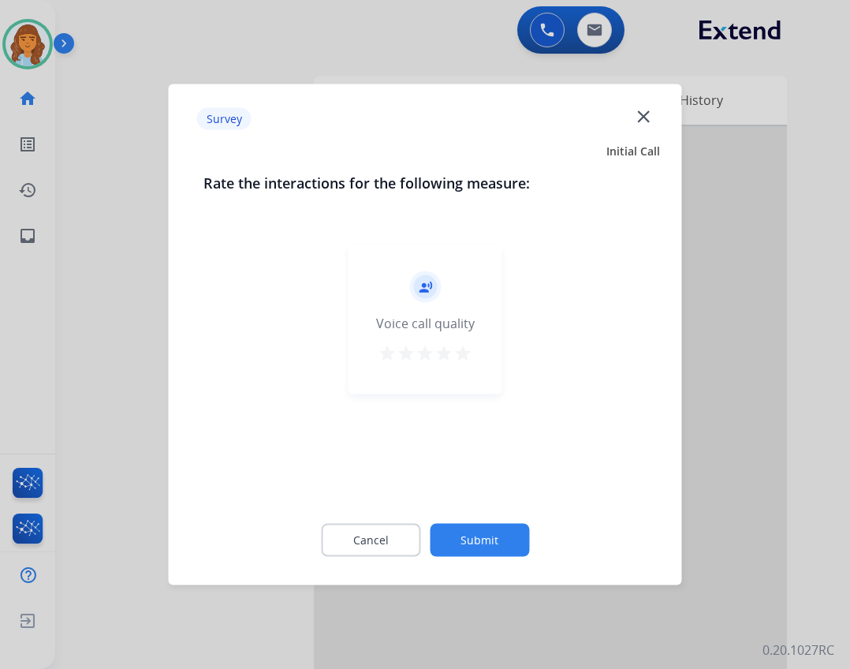
click at [498, 530] on button "Submit" at bounding box center [479, 540] width 99 height 33
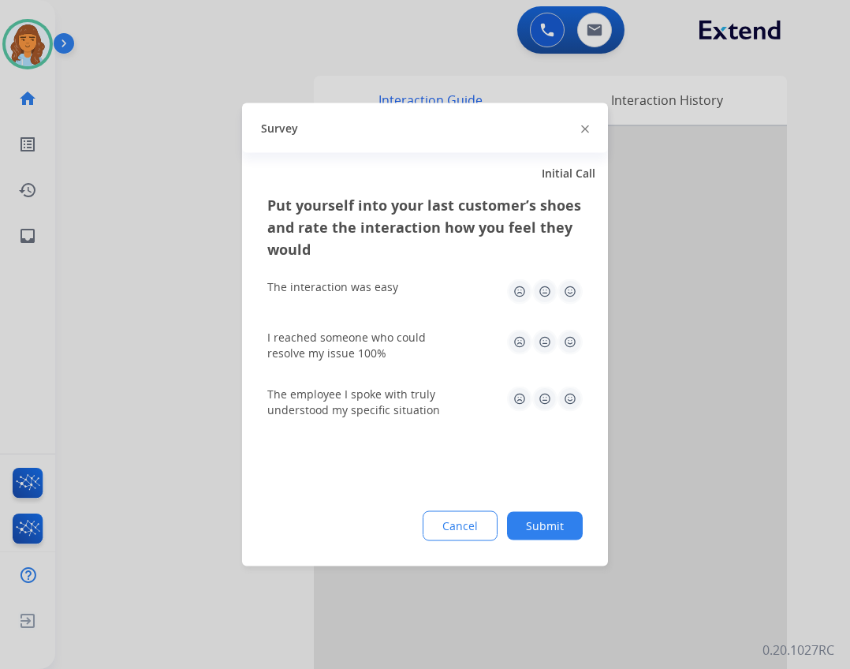
click at [527, 526] on button "Submit" at bounding box center [545, 526] width 76 height 28
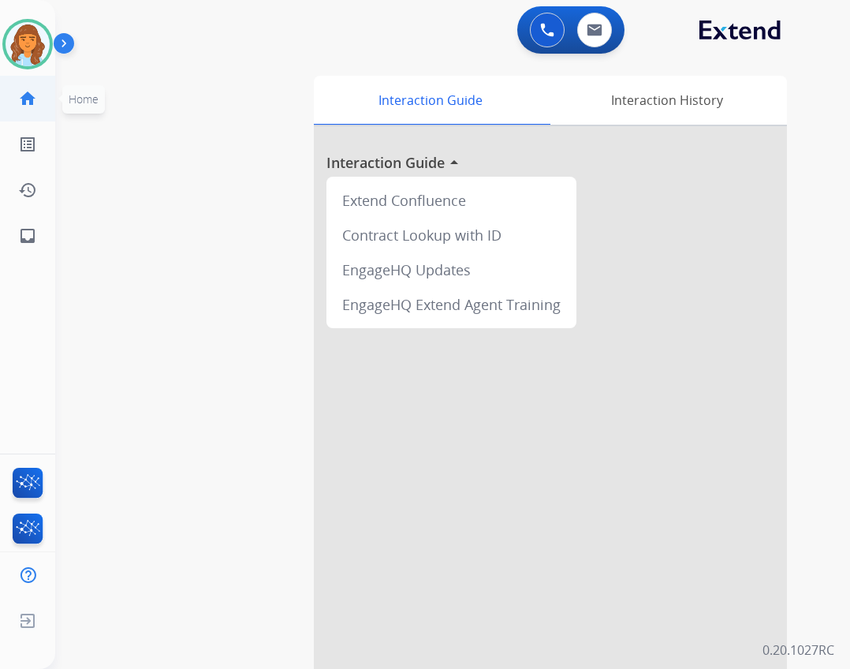
click at [39, 110] on link "home Home" at bounding box center [28, 98] width 44 height 44
click at [60, 243] on div "swap_horiz Break voice bridge close_fullscreen Connect 3-Way Call merge_type Se…" at bounding box center [433, 386] width 757 height 658
click at [37, 235] on link "inbox Emails" at bounding box center [28, 236] width 44 height 44
select select "**********"
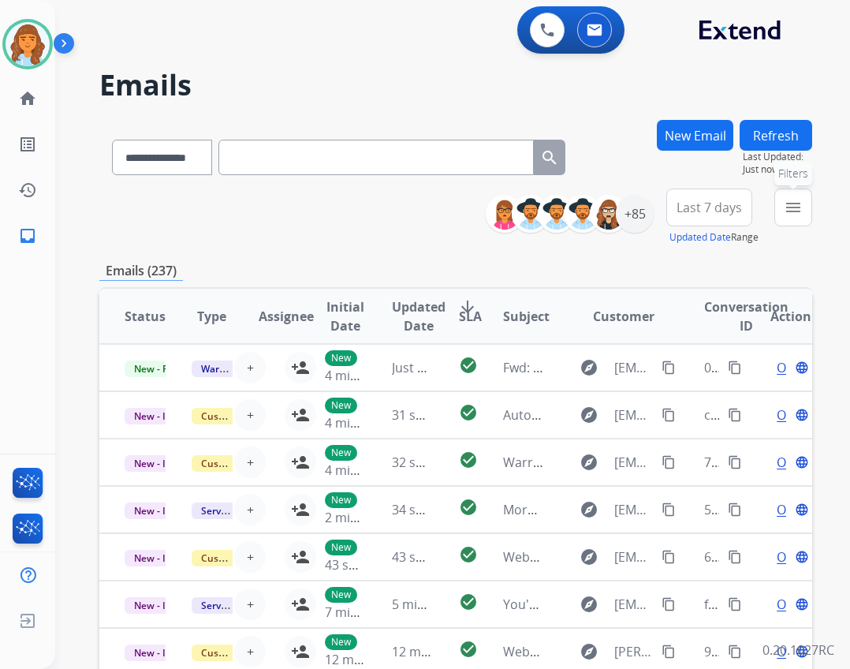
click at [803, 218] on button "menu Filters" at bounding box center [793, 207] width 38 height 38
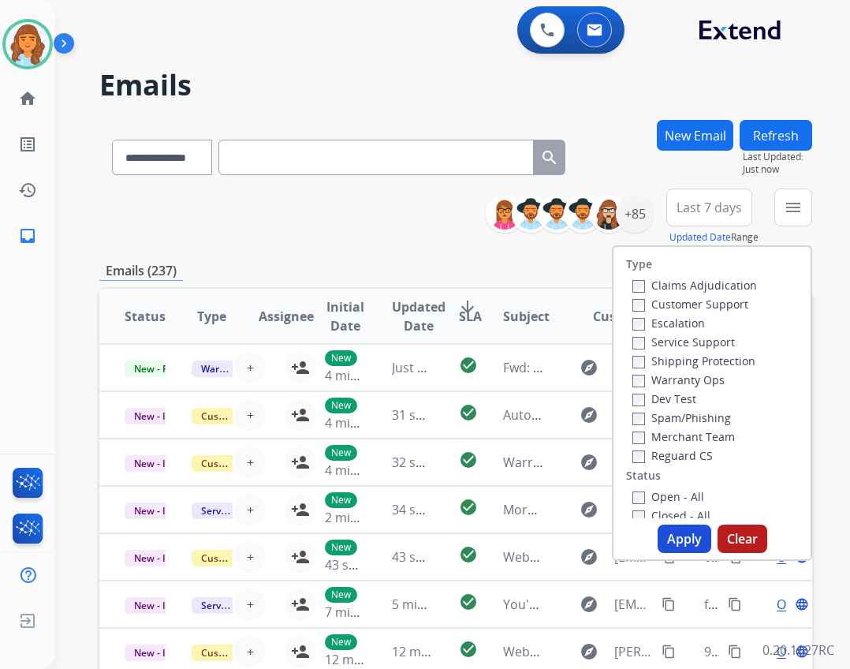
click at [683, 461] on label "Reguard CS" at bounding box center [672, 455] width 80 height 15
click at [665, 358] on label "Shipping Protection" at bounding box center [693, 360] width 123 height 15
click at [677, 298] on label "Customer Support" at bounding box center [690, 303] width 116 height 15
click at [652, 494] on label "Open - All" at bounding box center [668, 496] width 72 height 15
click at [661, 529] on button "Apply" at bounding box center [685, 538] width 54 height 28
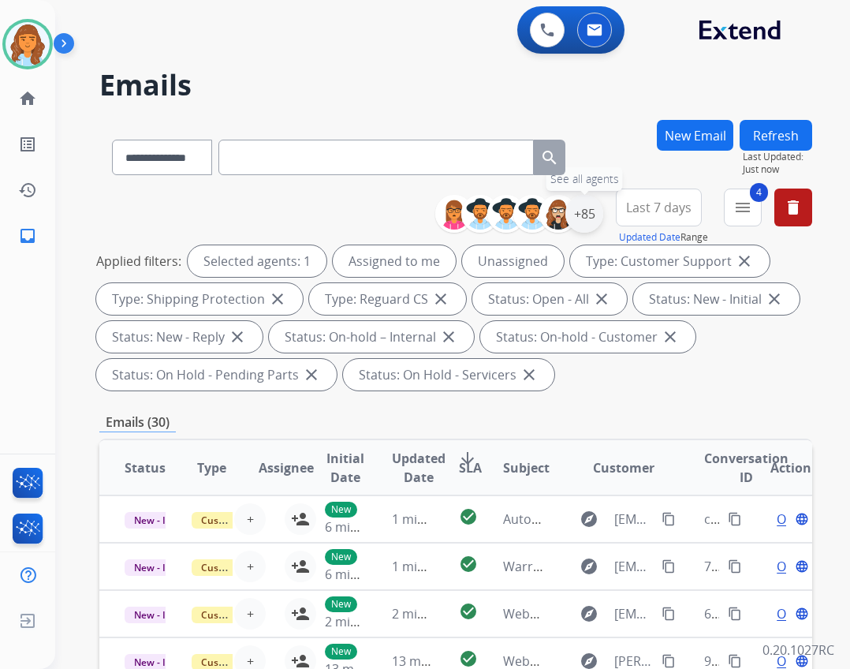
click at [580, 206] on div "+85" at bounding box center [584, 214] width 38 height 38
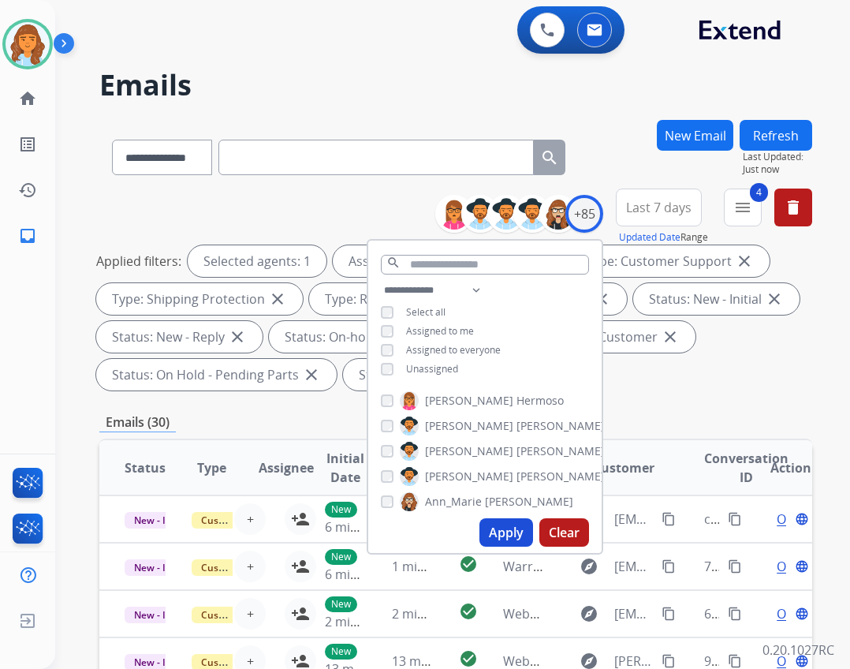
click at [406, 371] on span "Unassigned" at bounding box center [432, 368] width 52 height 13
click at [495, 541] on button "Apply" at bounding box center [506, 532] width 54 height 28
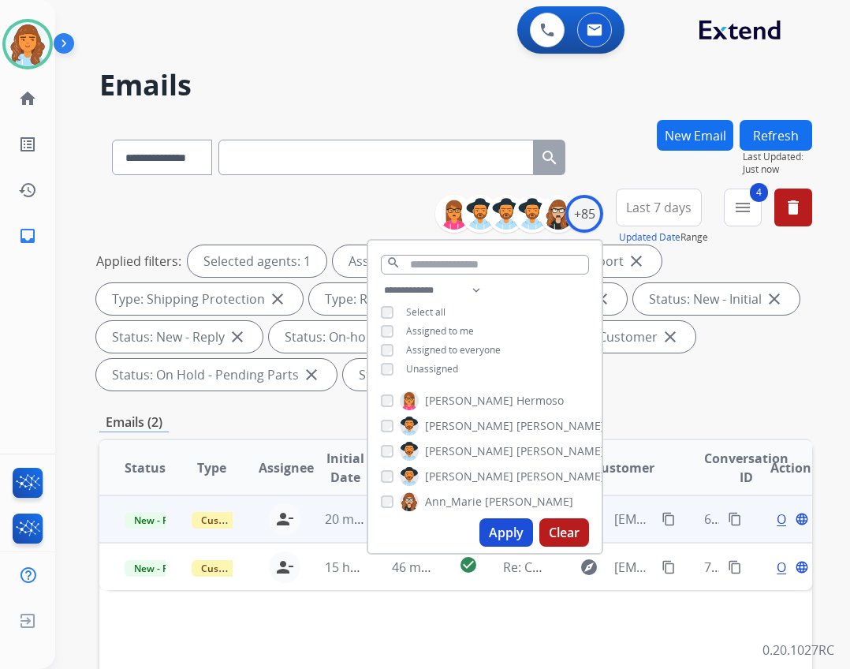
click at [320, 524] on td "20 minutes ago" at bounding box center [333, 518] width 67 height 47
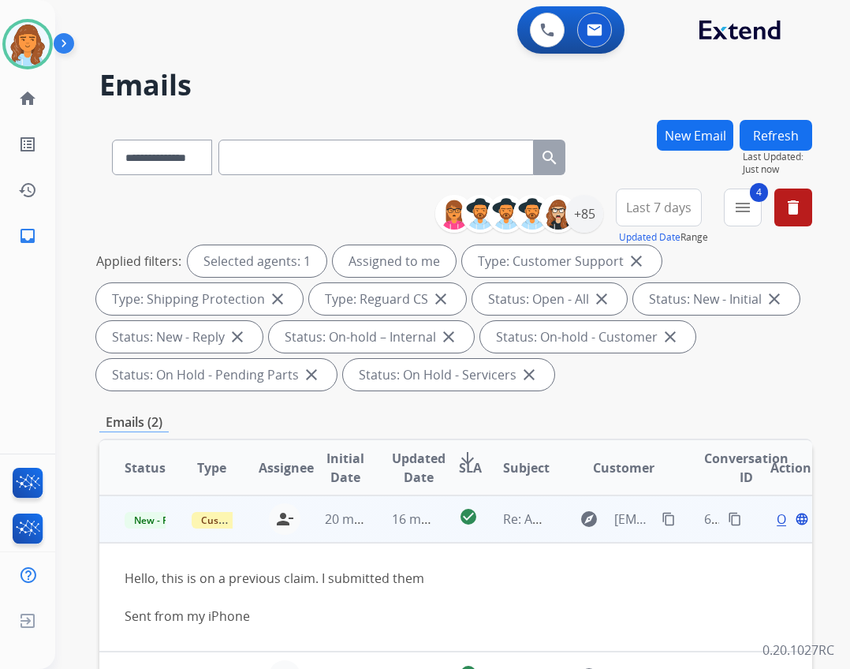
click at [777, 513] on span "Open" at bounding box center [793, 518] width 32 height 19
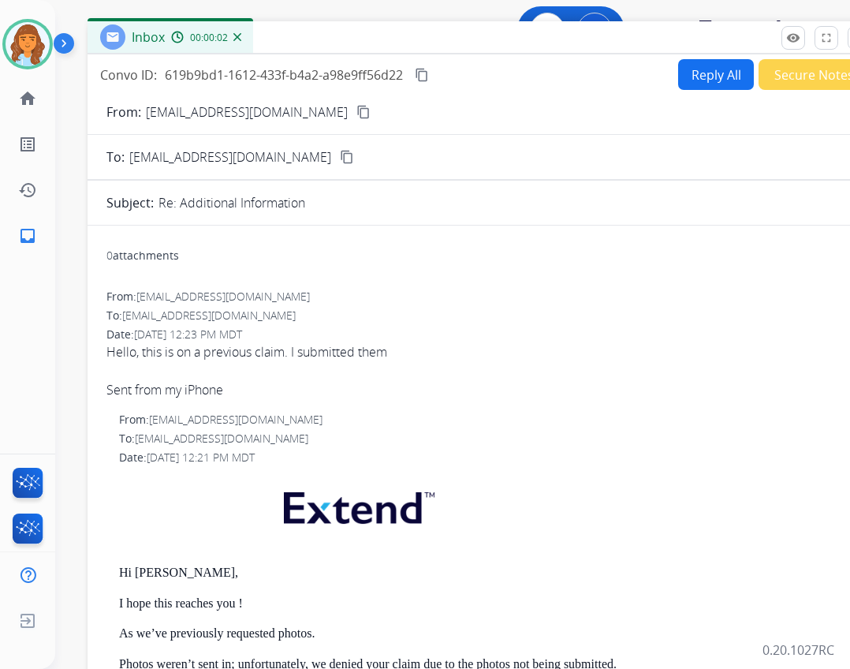
drag, startPoint x: 312, startPoint y: 102, endPoint x: 376, endPoint y: 27, distance: 98.4
click at [376, 27] on div "Inbox 00:00:02" at bounding box center [482, 37] width 788 height 33
click at [710, 69] on button "Reply All" at bounding box center [716, 74] width 76 height 31
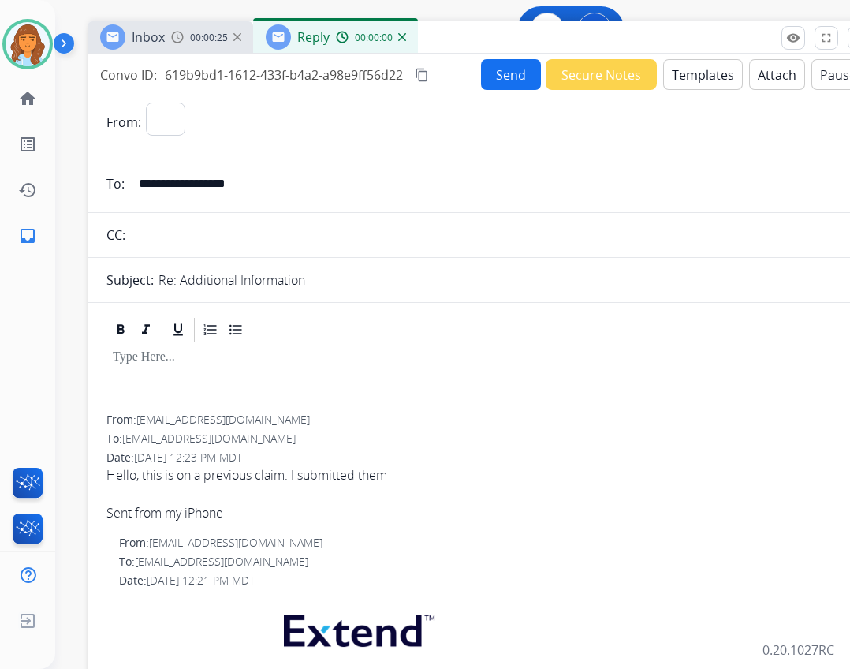
select select "**********"
click at [677, 65] on button "Templates" at bounding box center [703, 74] width 80 height 31
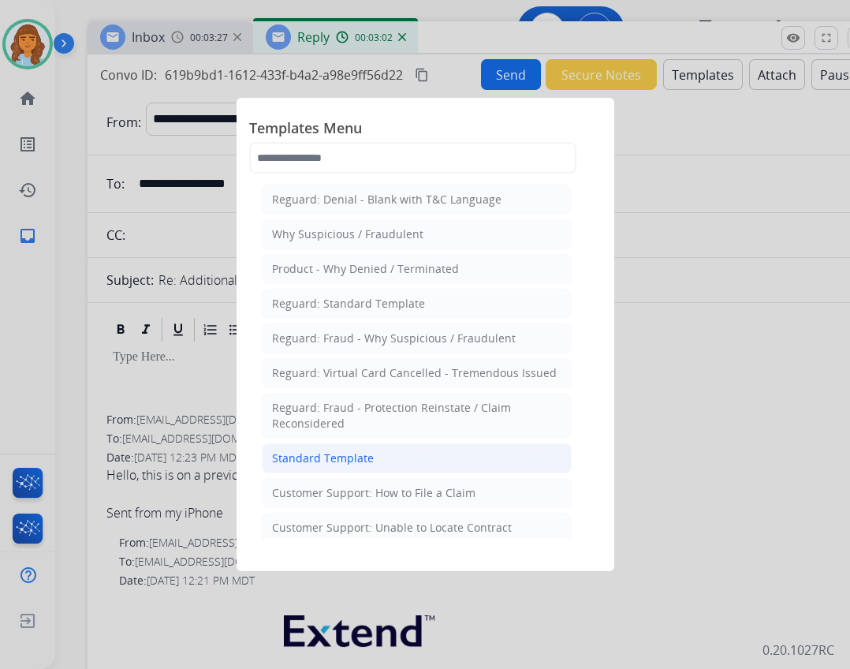
click at [311, 456] on div "Standard Template" at bounding box center [323, 458] width 102 height 16
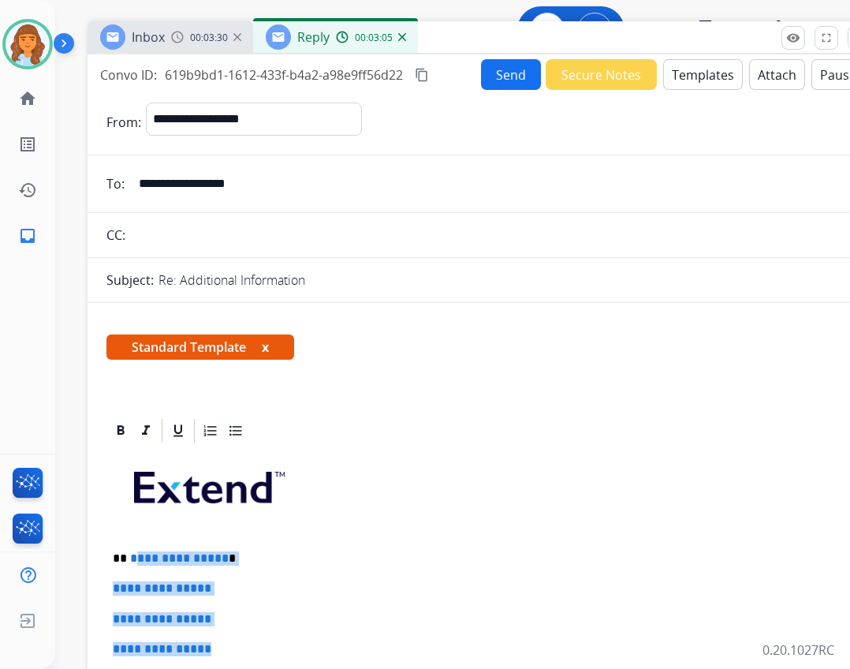
drag, startPoint x: 132, startPoint y: 559, endPoint x: 233, endPoint y: 640, distance: 129.5
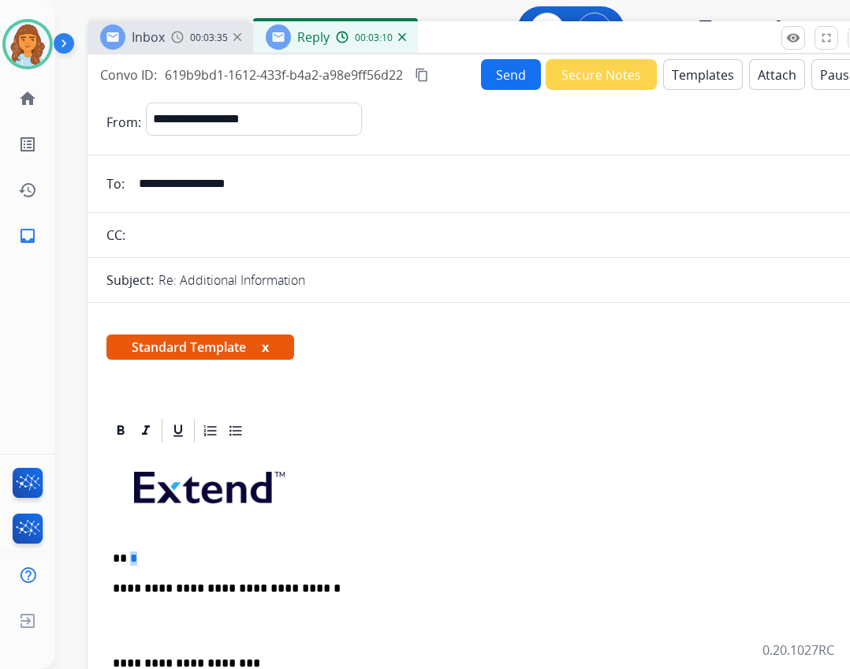
drag, startPoint x: 129, startPoint y: 556, endPoint x: 144, endPoint y: 557, distance: 14.3
click at [144, 557] on p "** *" at bounding box center [475, 558] width 725 height 14
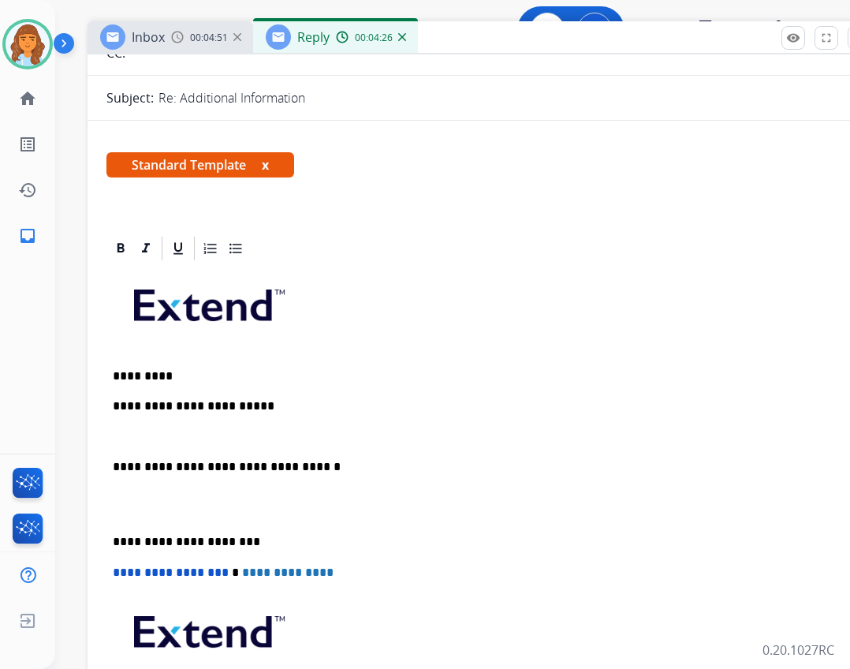
scroll to position [158, 0]
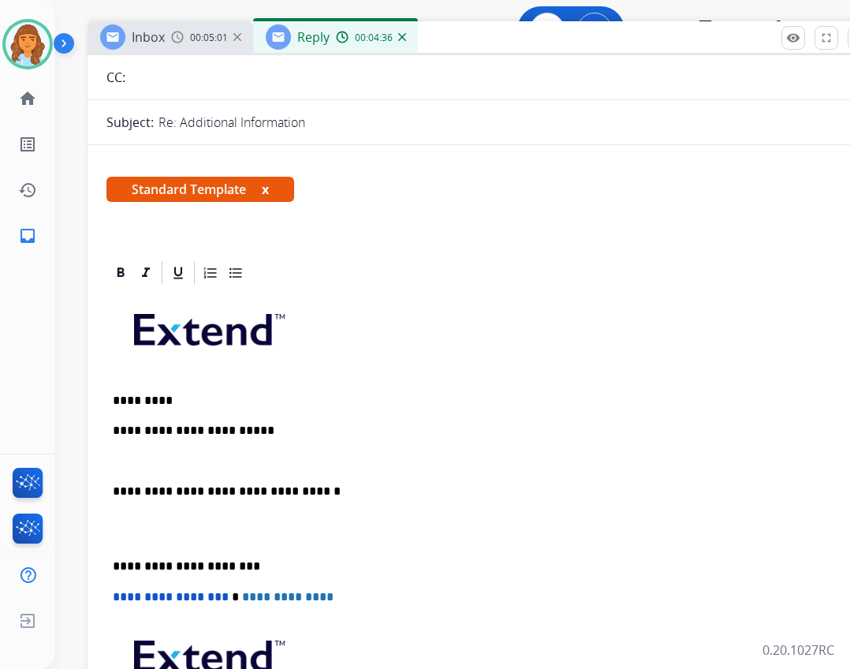
click at [326, 432] on p "**********" at bounding box center [475, 430] width 725 height 14
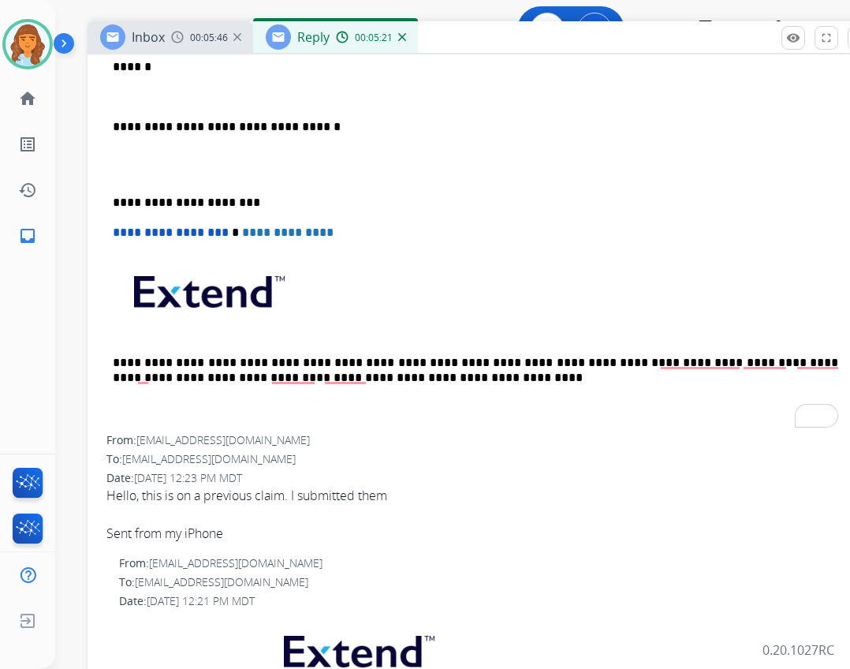
scroll to position [473, 0]
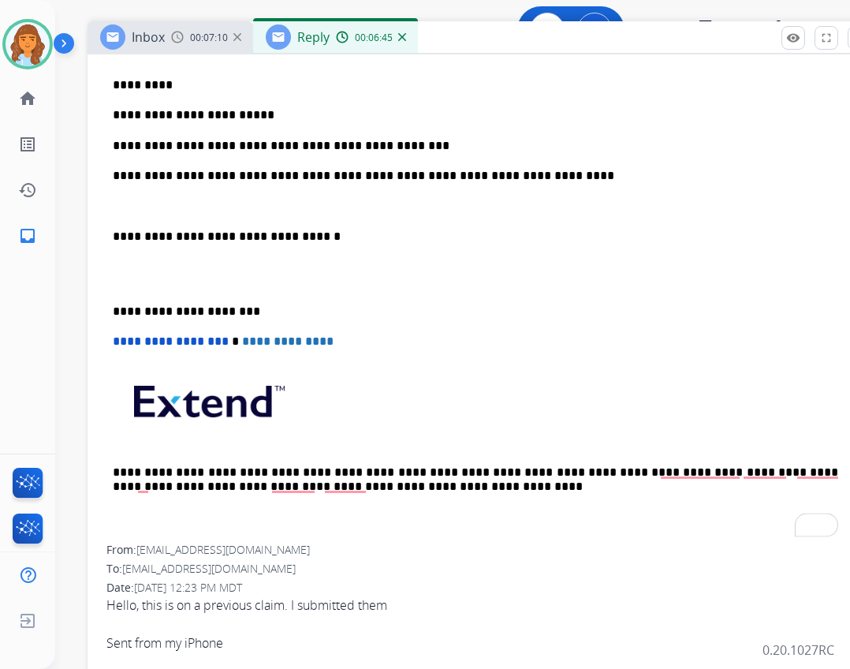
click at [515, 173] on p "**********" at bounding box center [475, 176] width 725 height 14
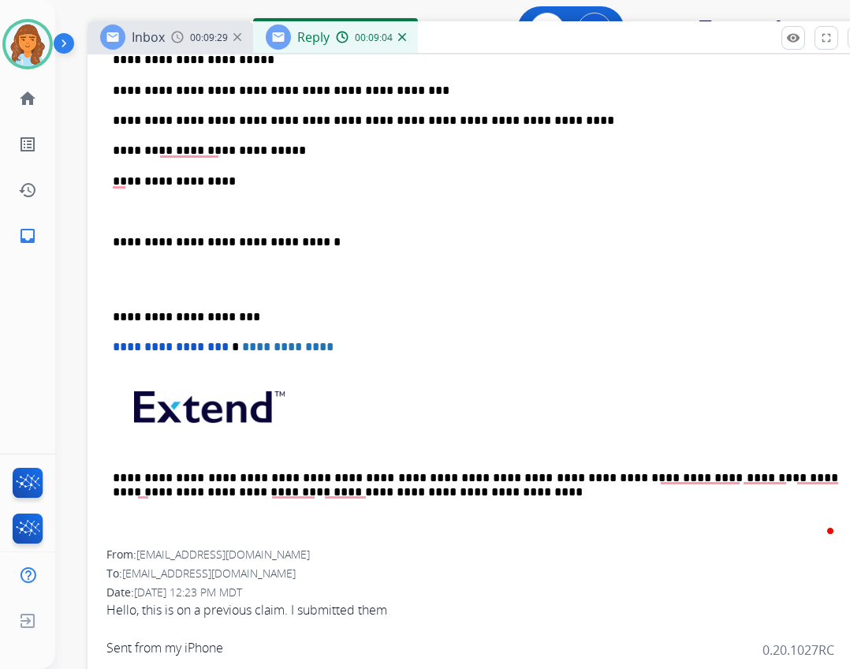
scroll to position [552, 0]
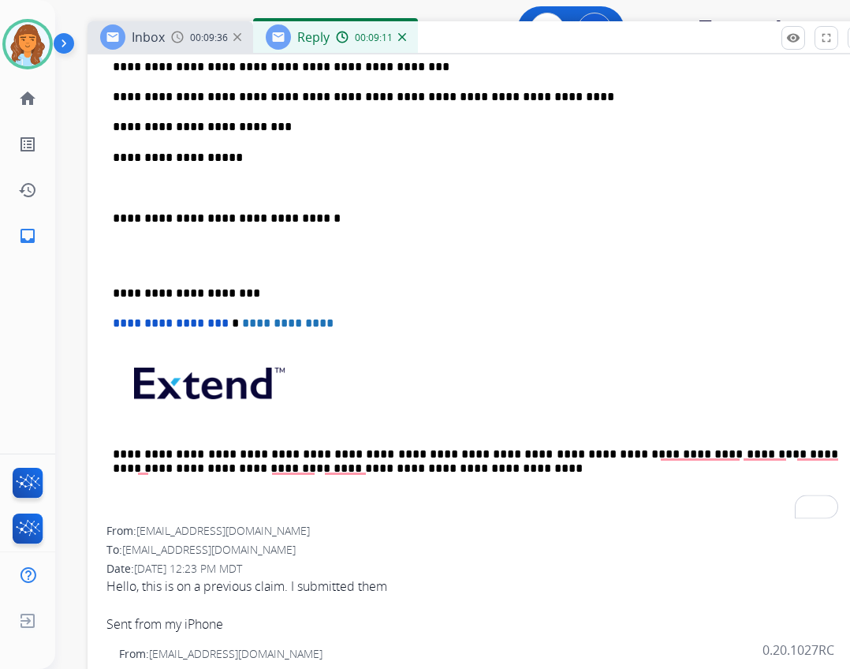
click at [115, 214] on p "**********" at bounding box center [475, 218] width 725 height 14
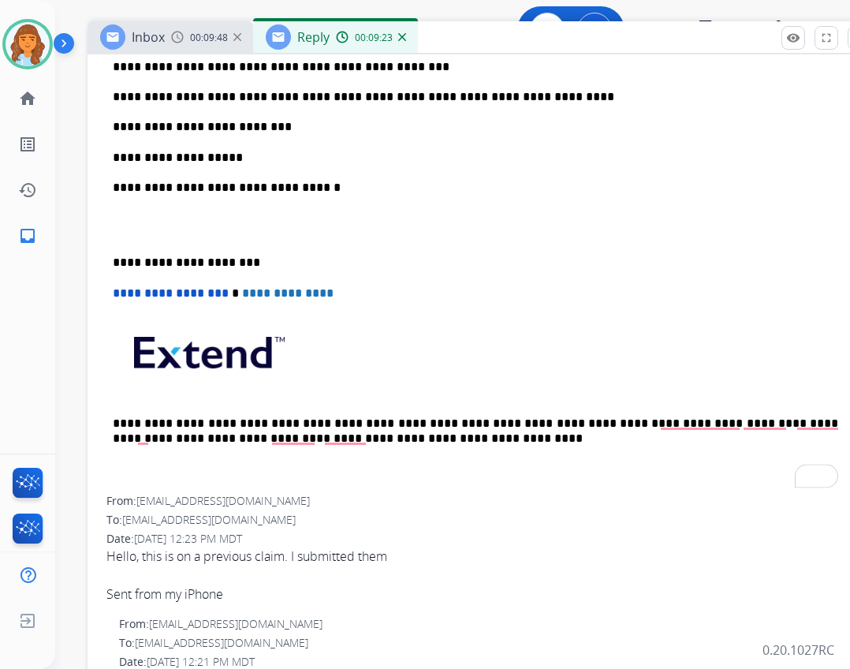
click at [112, 264] on div "**********" at bounding box center [481, 194] width 751 height 603
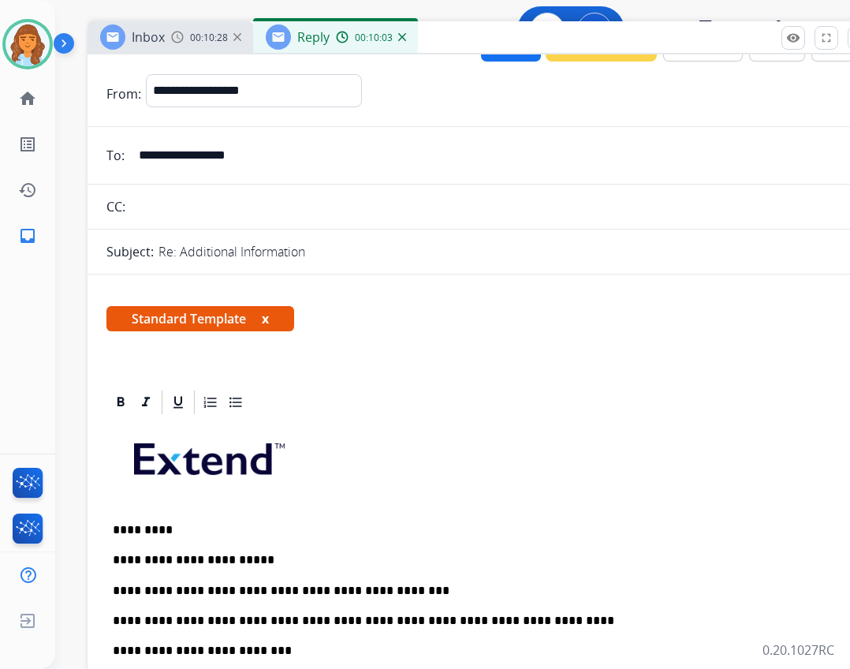
scroll to position [0, 0]
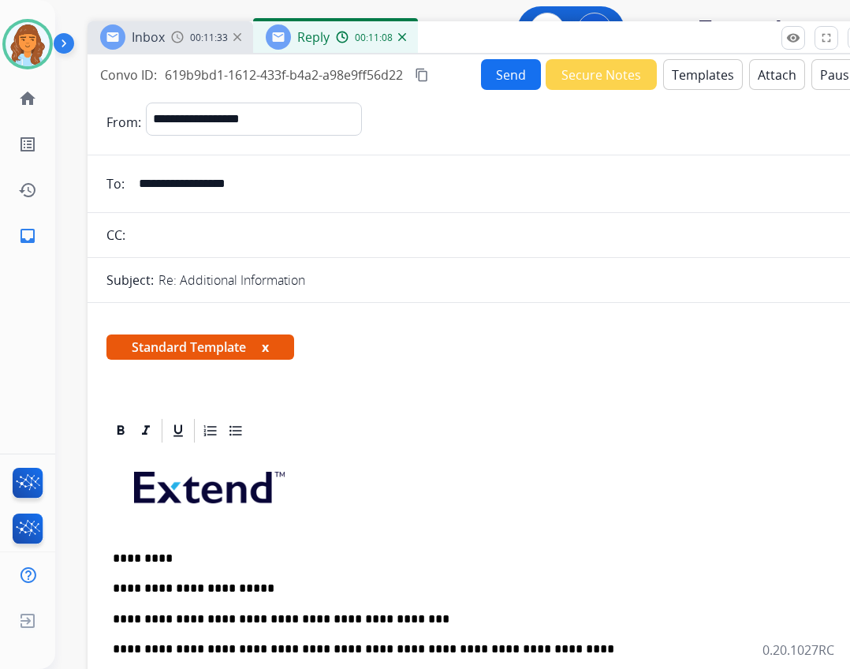
click at [503, 81] on button "Send" at bounding box center [511, 74] width 60 height 31
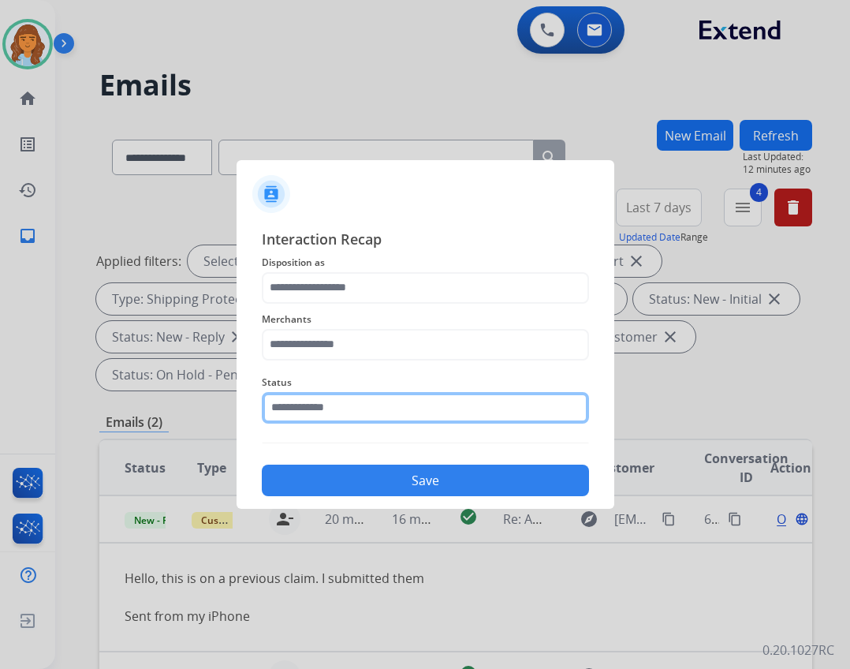
click at [353, 416] on input "text" at bounding box center [425, 408] width 327 height 32
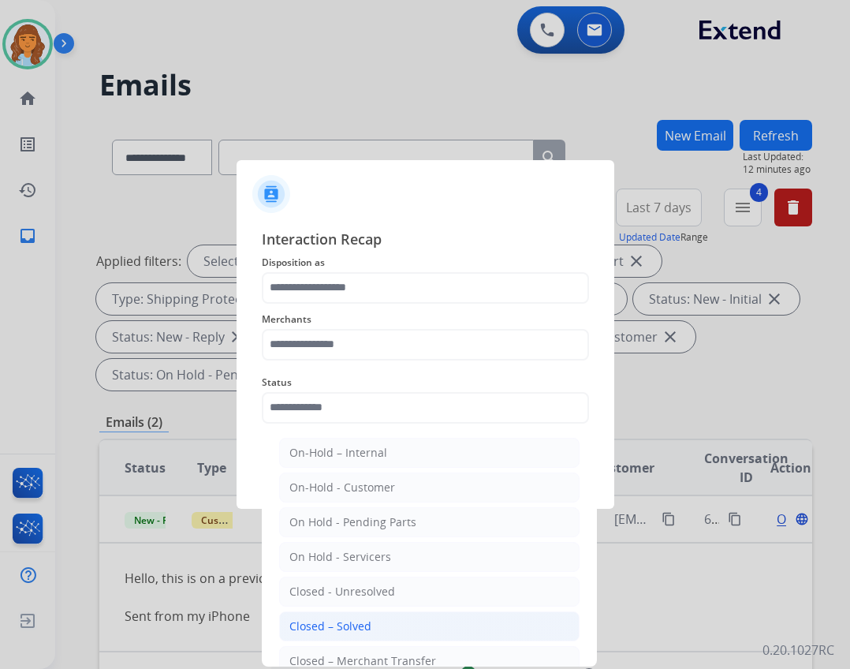
click at [320, 625] on div "Closed – Solved" at bounding box center [330, 626] width 82 height 16
type input "**********"
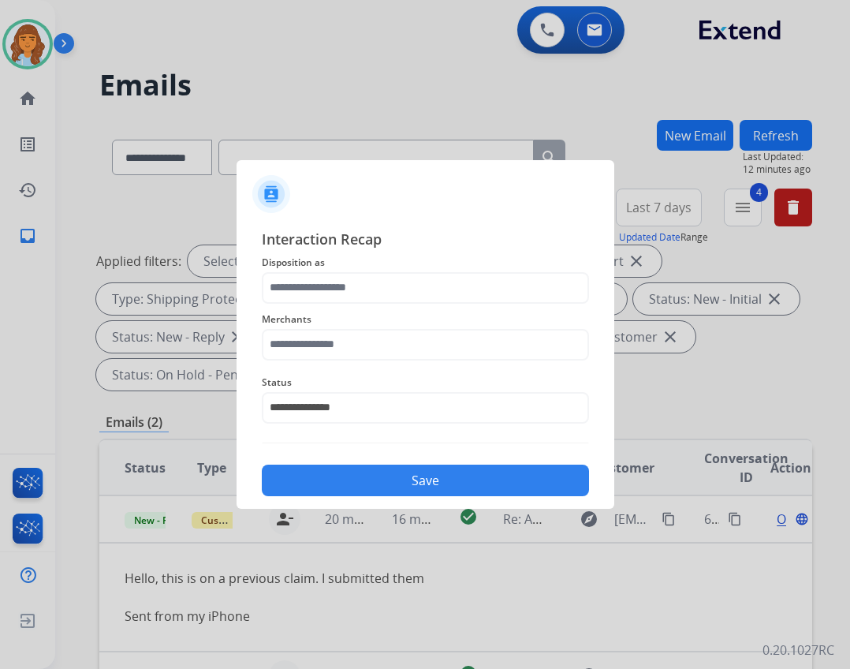
click at [340, 363] on div "Merchants" at bounding box center [425, 335] width 327 height 63
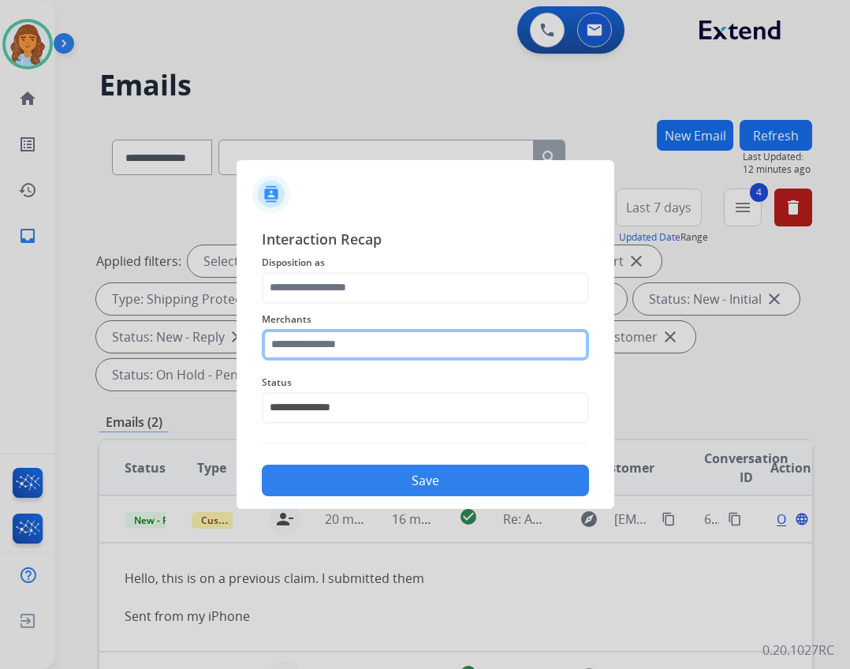
click at [341, 341] on input "text" at bounding box center [425, 345] width 327 height 32
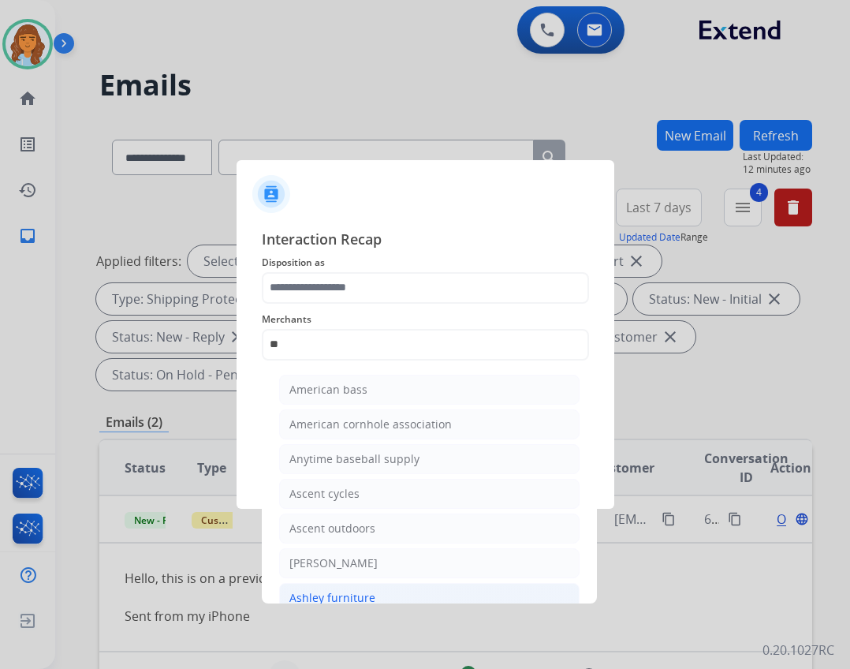
click at [367, 592] on div "Ashley furniture" at bounding box center [332, 598] width 86 height 16
type input "**********"
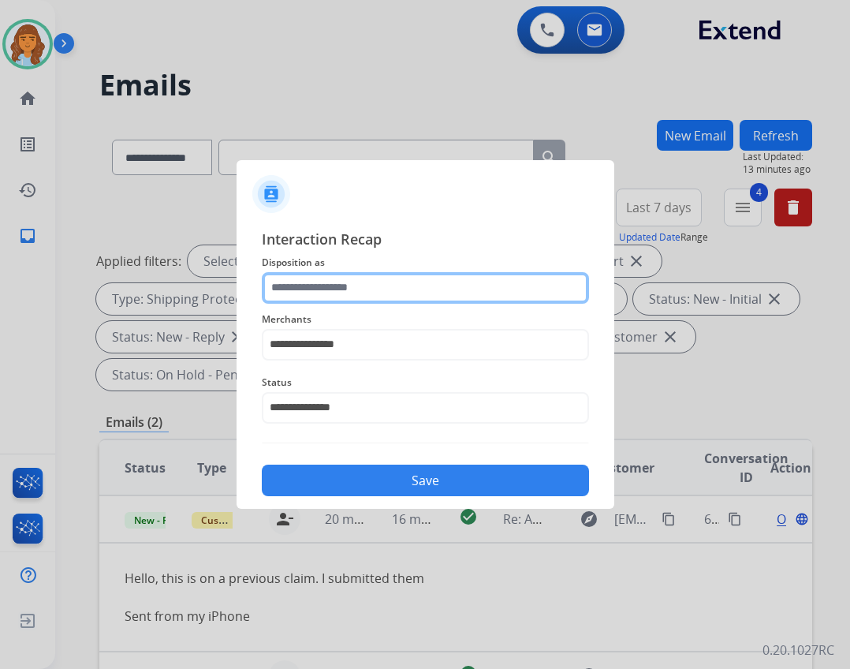
click at [310, 293] on input "text" at bounding box center [425, 288] width 327 height 32
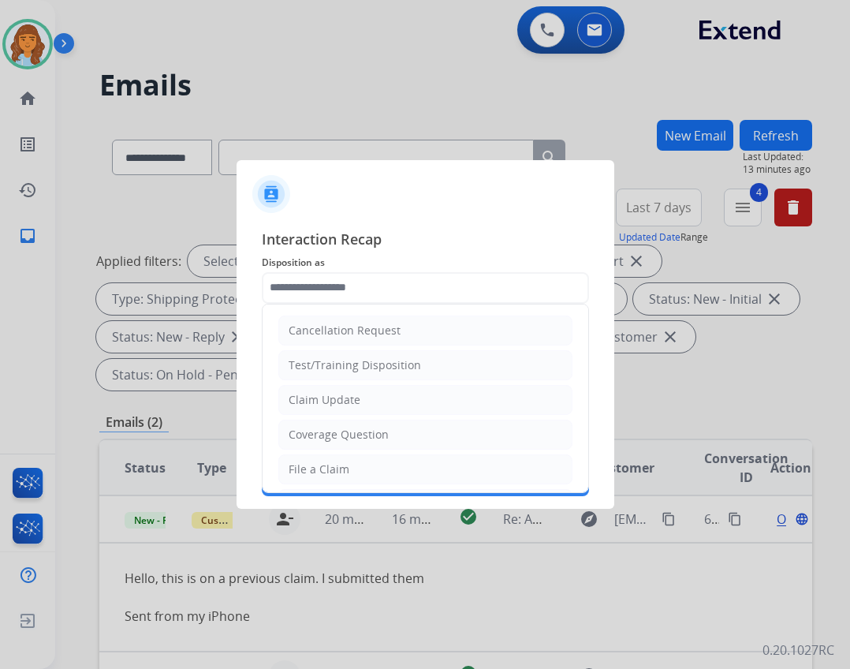
drag, startPoint x: 326, startPoint y: 392, endPoint x: 312, endPoint y: 425, distance: 36.0
click at [324, 393] on div "Claim Update" at bounding box center [325, 400] width 72 height 16
type input "**********"
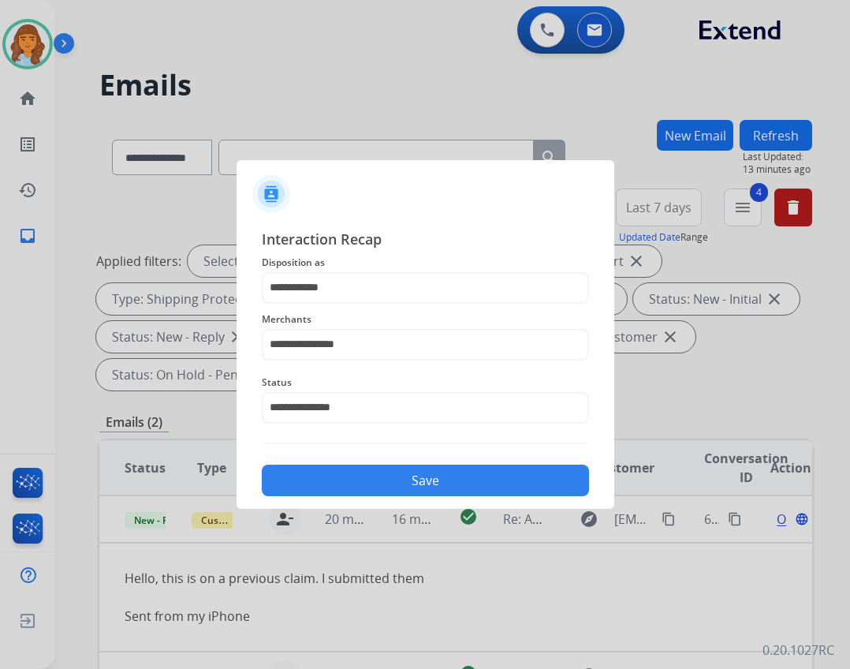
click at [399, 481] on button "Save" at bounding box center [425, 480] width 327 height 32
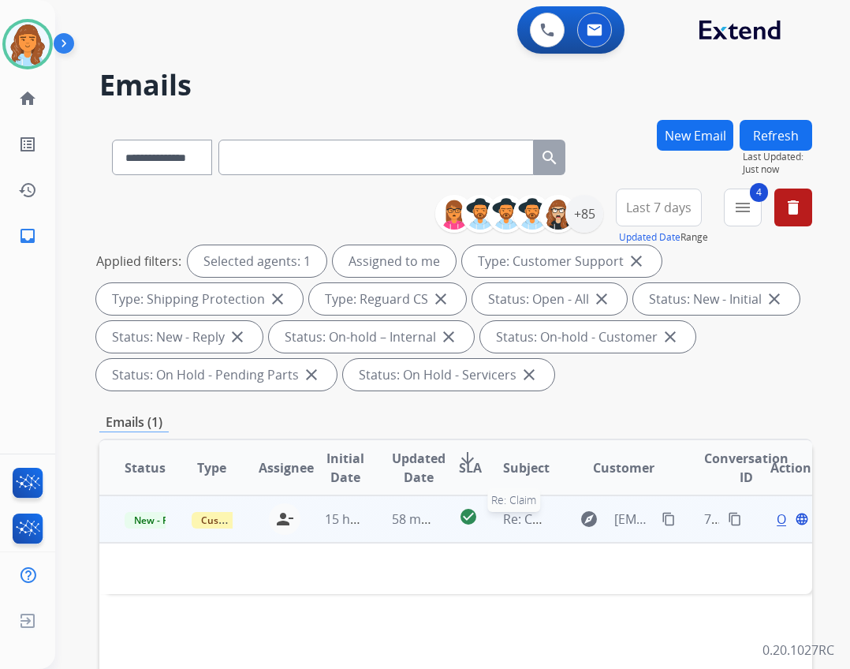
click at [509, 516] on span "Re: Claim" at bounding box center [530, 518] width 54 height 17
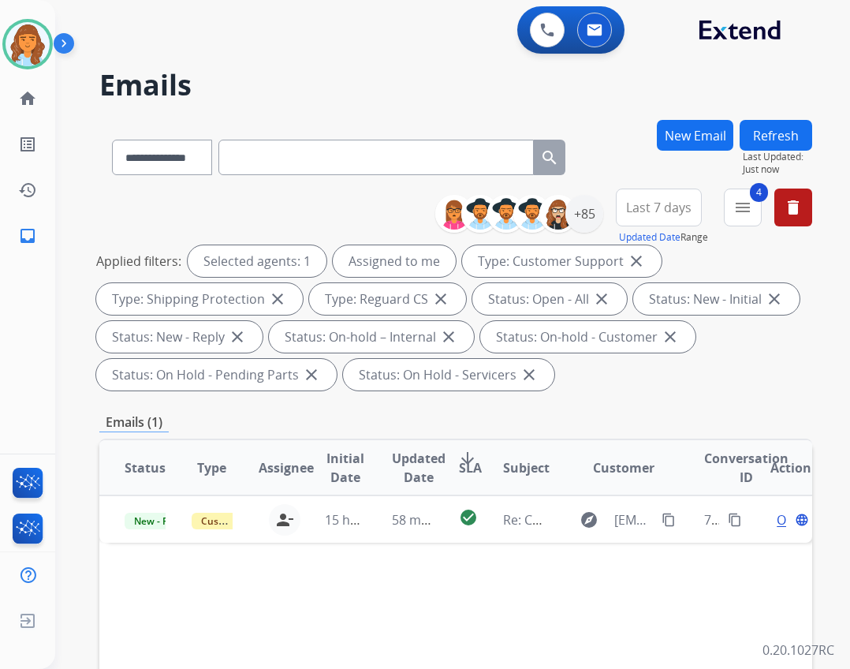
click at [499, 152] on input "text" at bounding box center [375, 157] width 315 height 35
paste input "**********"
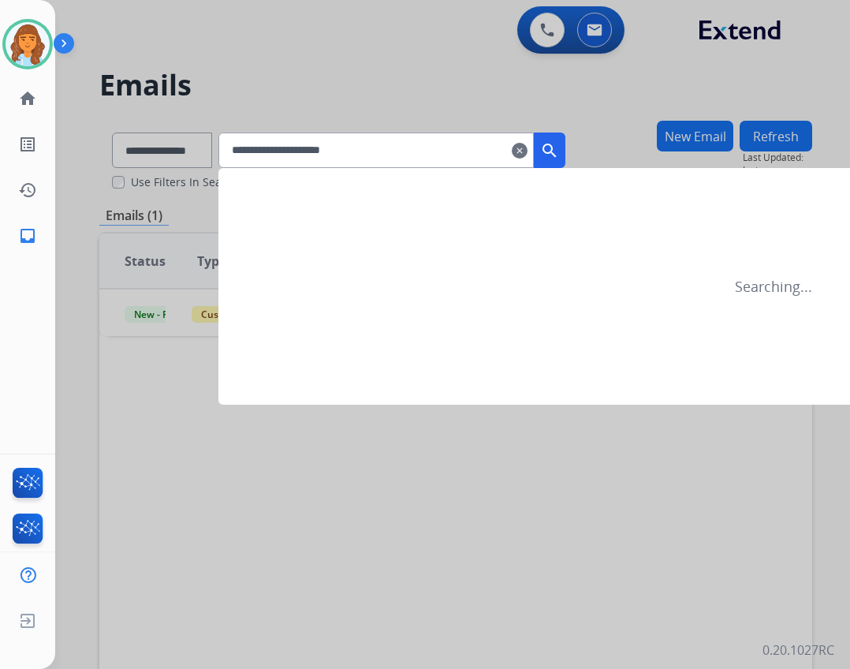
type input "**********"
click at [560, 142] on button "search" at bounding box center [550, 149] width 32 height 35
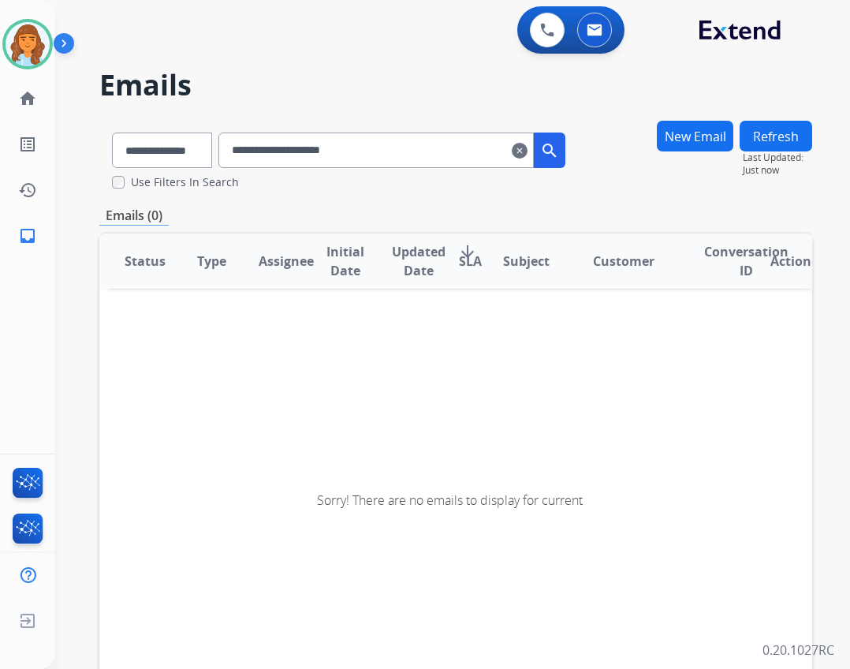
click at [527, 149] on mat-icon "clear" at bounding box center [520, 150] width 16 height 19
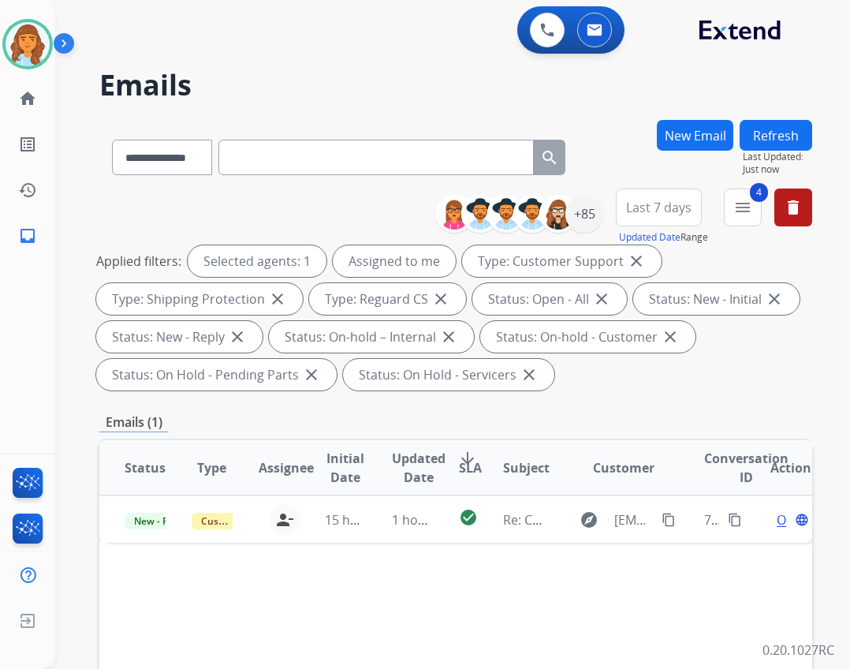
paste input "**********"
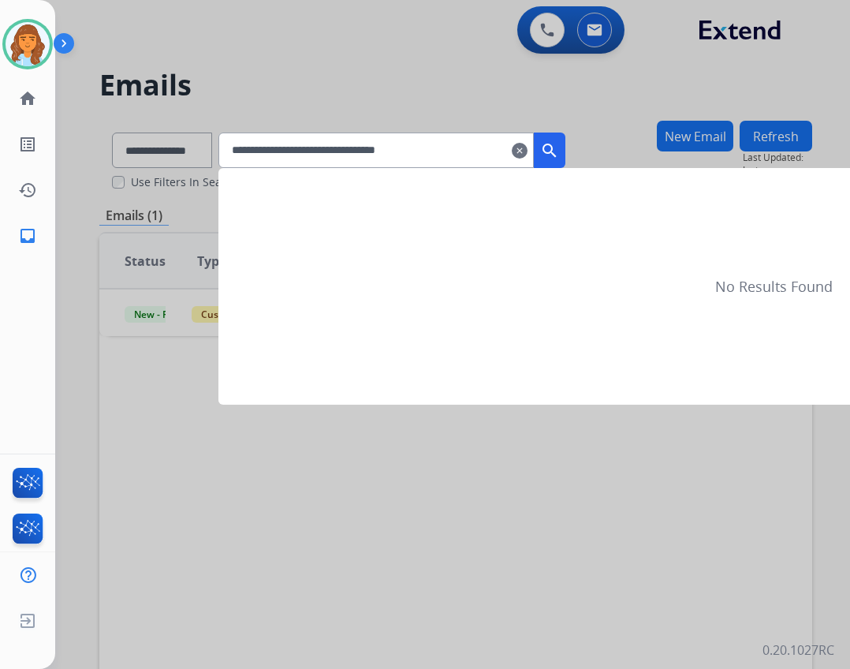
type input "**********"
click at [560, 155] on button "search" at bounding box center [550, 149] width 32 height 35
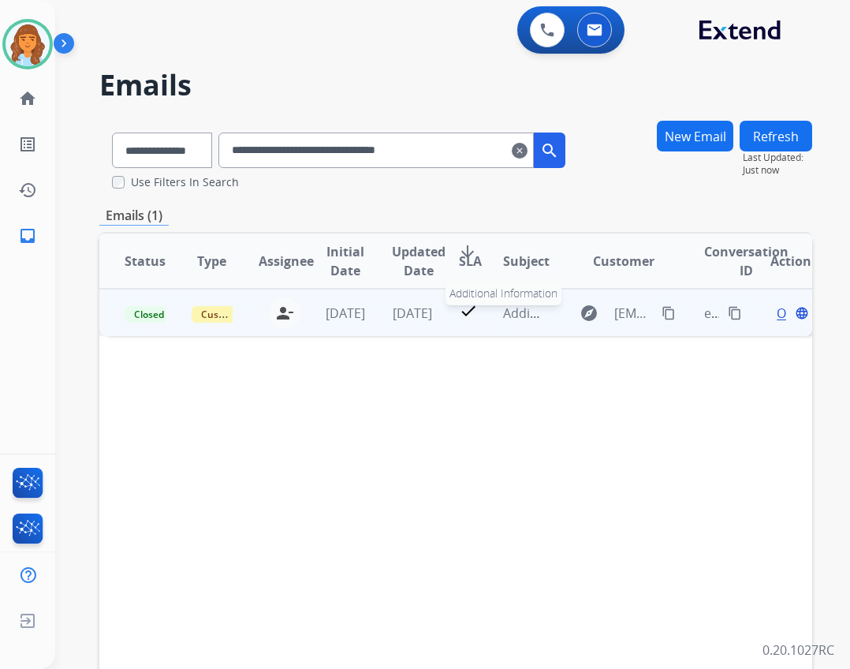
click at [511, 321] on span "Additional Information" at bounding box center [570, 312] width 135 height 17
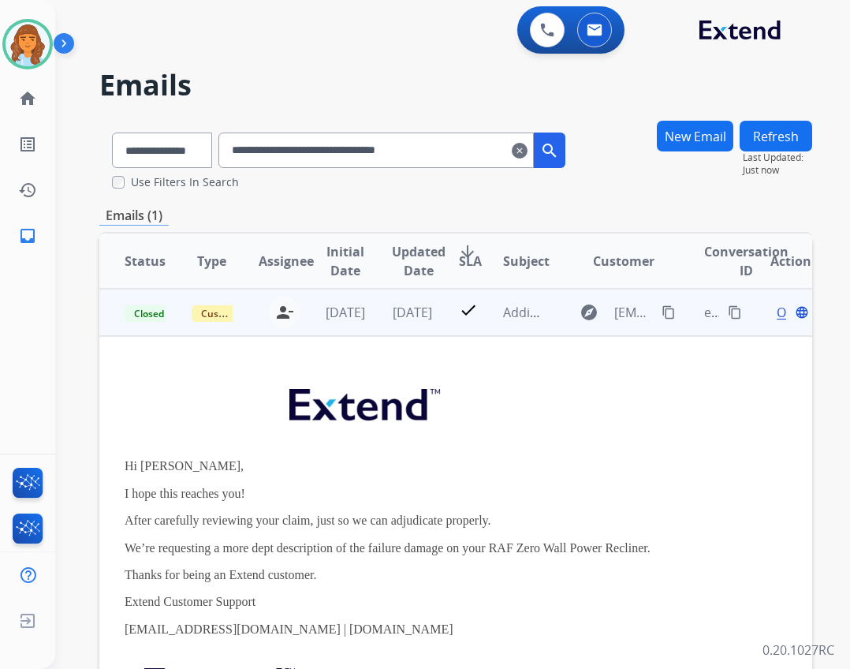
click at [663, 311] on mat-icon "content_copy" at bounding box center [669, 312] width 14 height 14
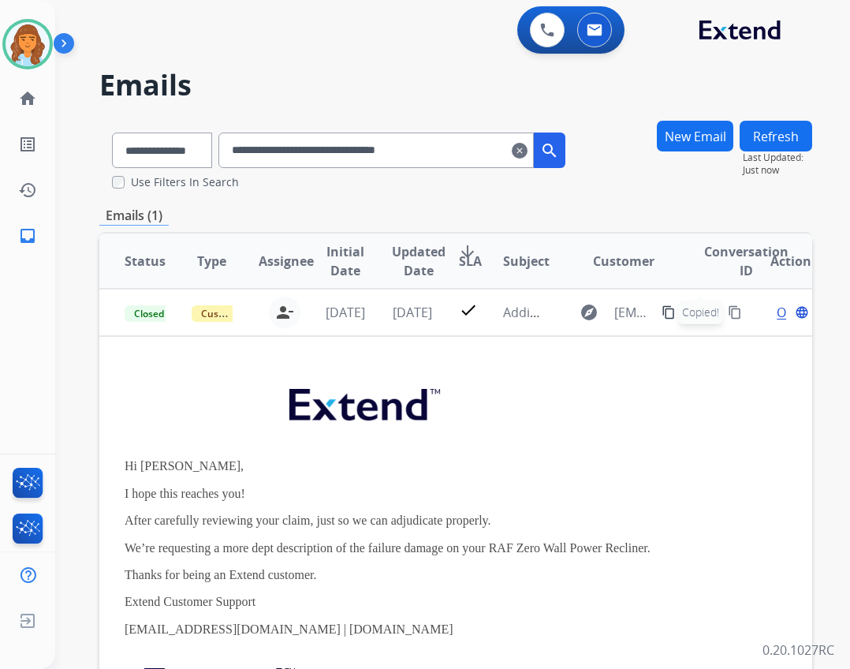
click at [527, 147] on mat-icon "clear" at bounding box center [520, 150] width 16 height 19
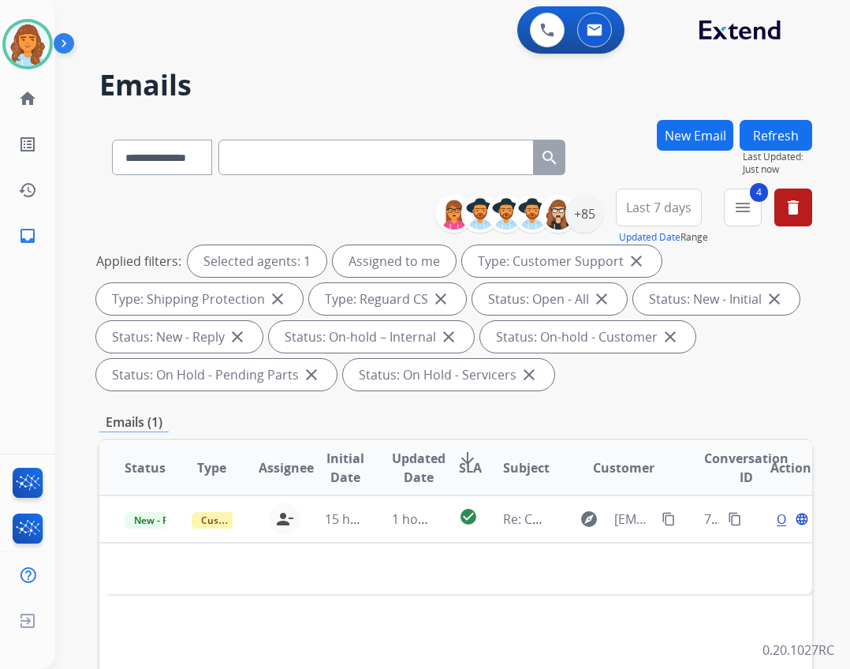
click at [418, 147] on input "text" at bounding box center [375, 157] width 315 height 35
paste input "**********"
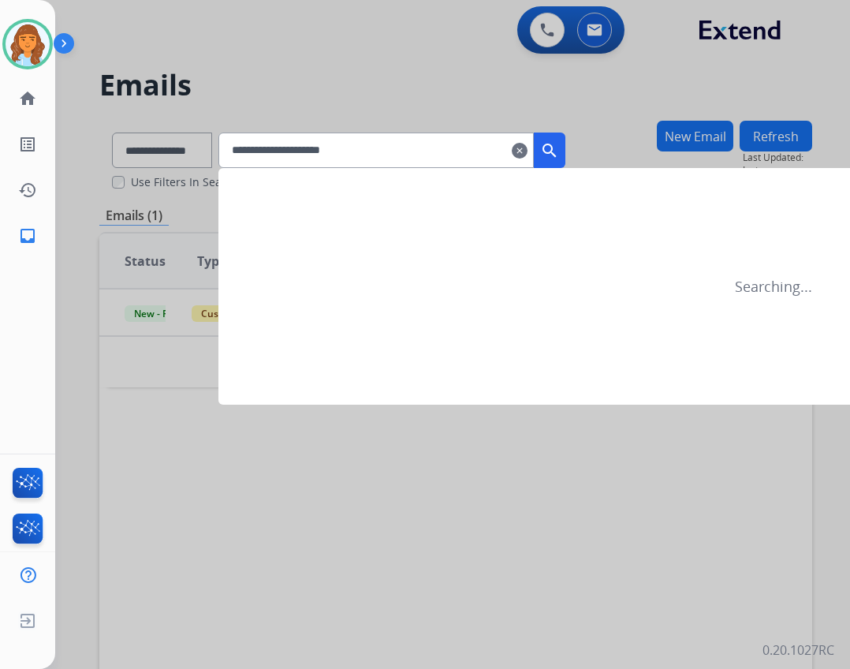
type input "**********"
click at [565, 152] on div "**********" at bounding box center [391, 149] width 347 height 35
click at [559, 155] on mat-icon "search" at bounding box center [549, 150] width 19 height 19
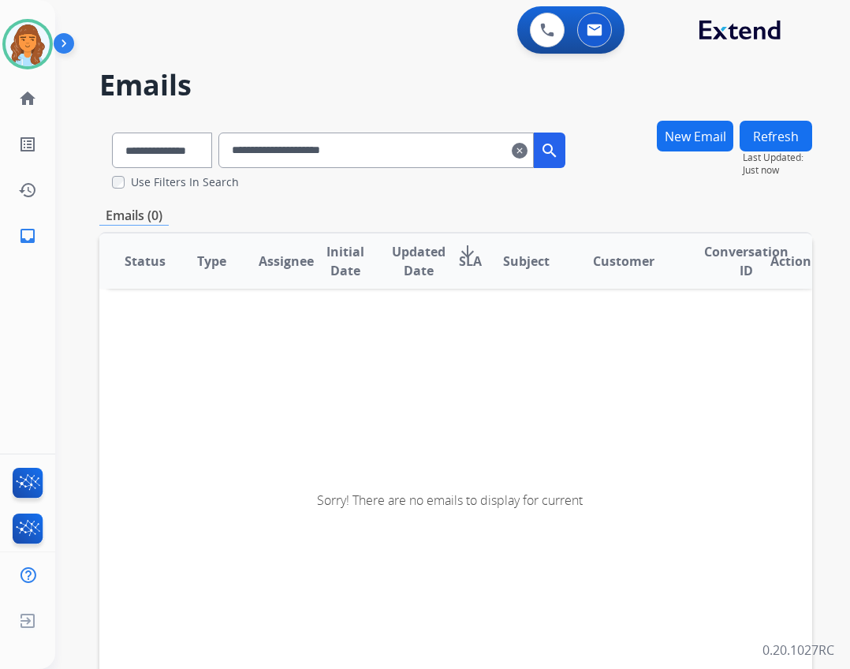
click at [699, 127] on button "New Email" at bounding box center [695, 136] width 76 height 31
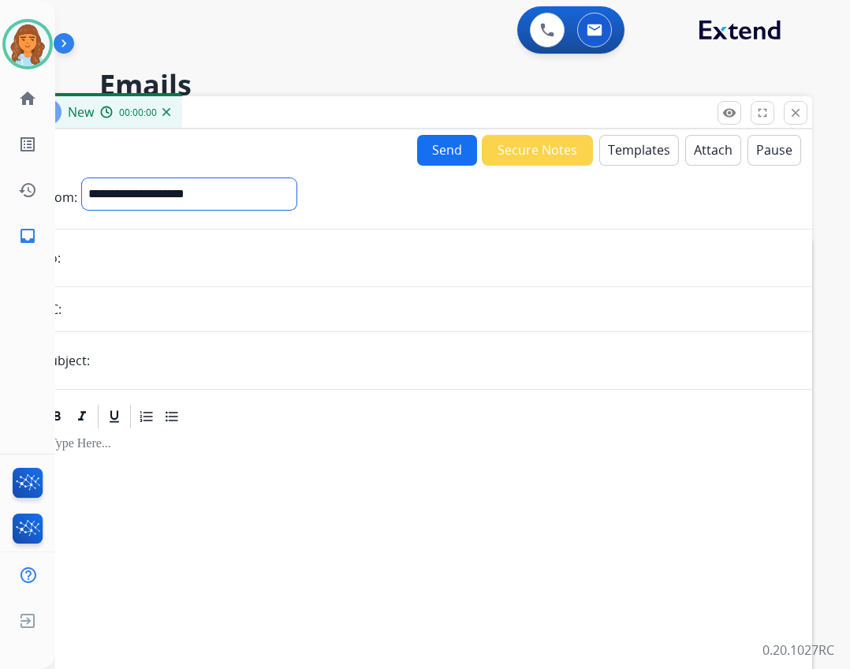
click at [214, 203] on select "**********" at bounding box center [189, 194] width 214 height 32
select select "**********"
click at [82, 178] on select "**********" at bounding box center [189, 194] width 214 height 32
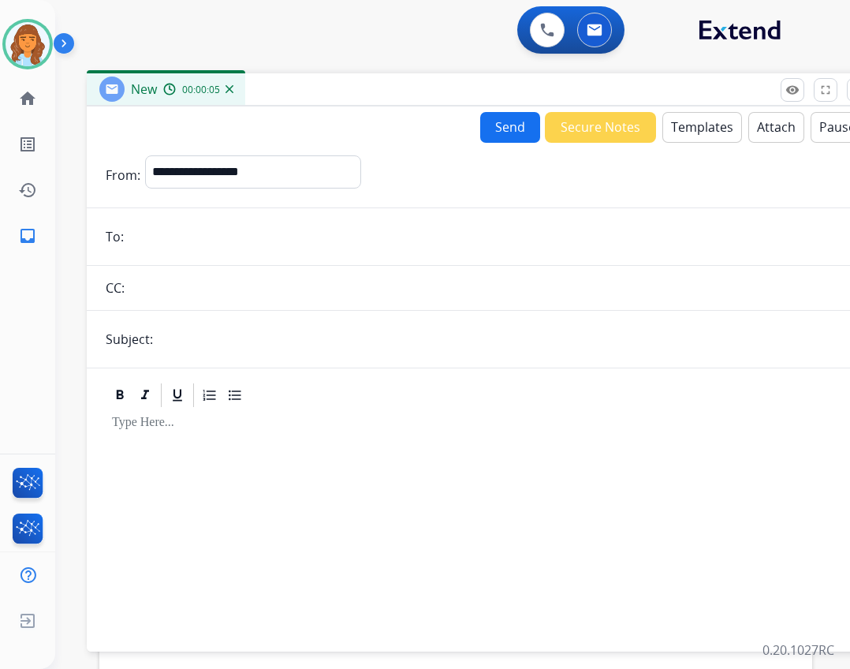
drag, startPoint x: 233, startPoint y: 113, endPoint x: 302, endPoint y: 86, distance: 74.4
click at [302, 86] on div "New 00:00:05" at bounding box center [481, 89] width 788 height 33
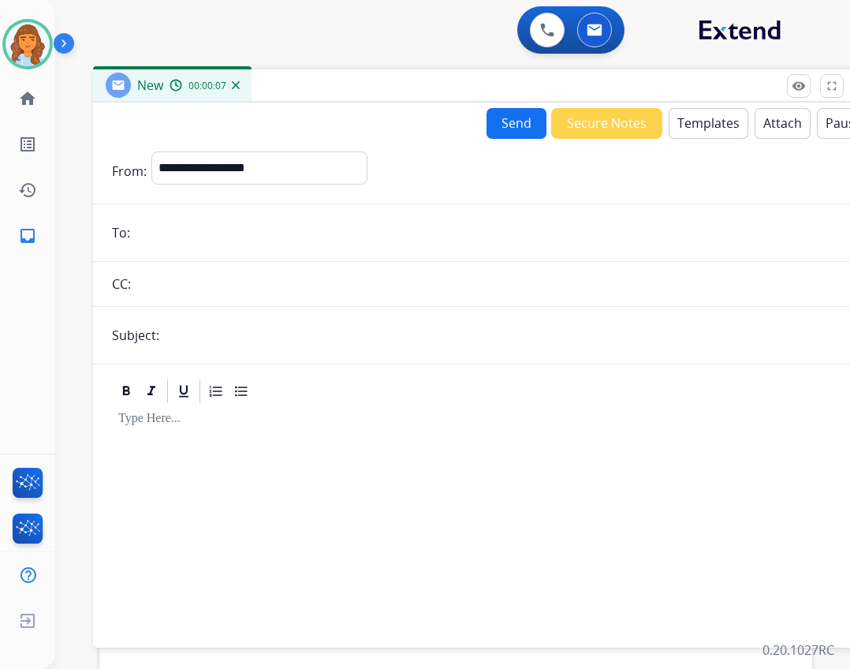
drag, startPoint x: 155, startPoint y: 224, endPoint x: 159, endPoint y: 214, distance: 10.3
click at [159, 214] on form "**********" at bounding box center [487, 390] width 788 height 502
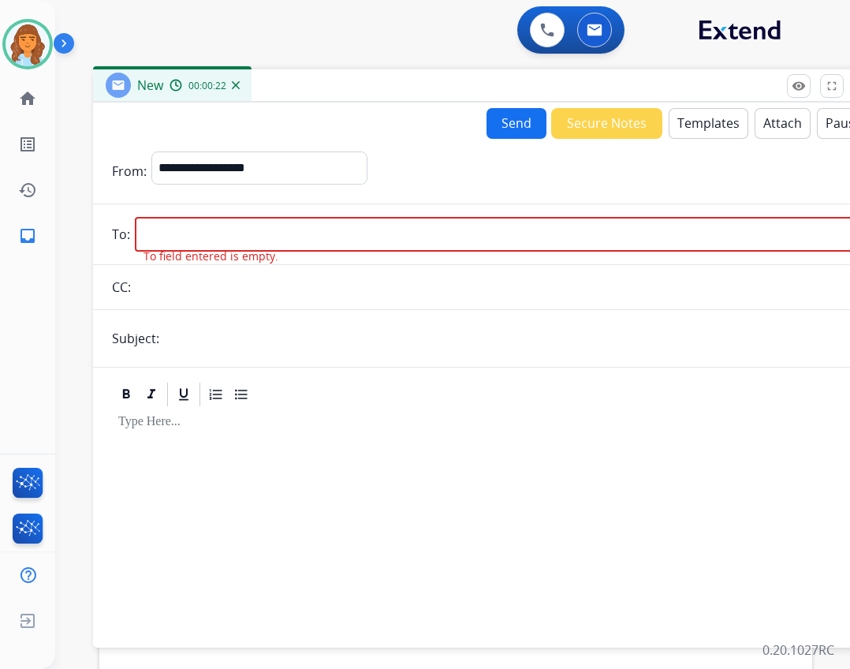
click at [261, 242] on input "email" at bounding box center [499, 234] width 728 height 35
paste input "**********"
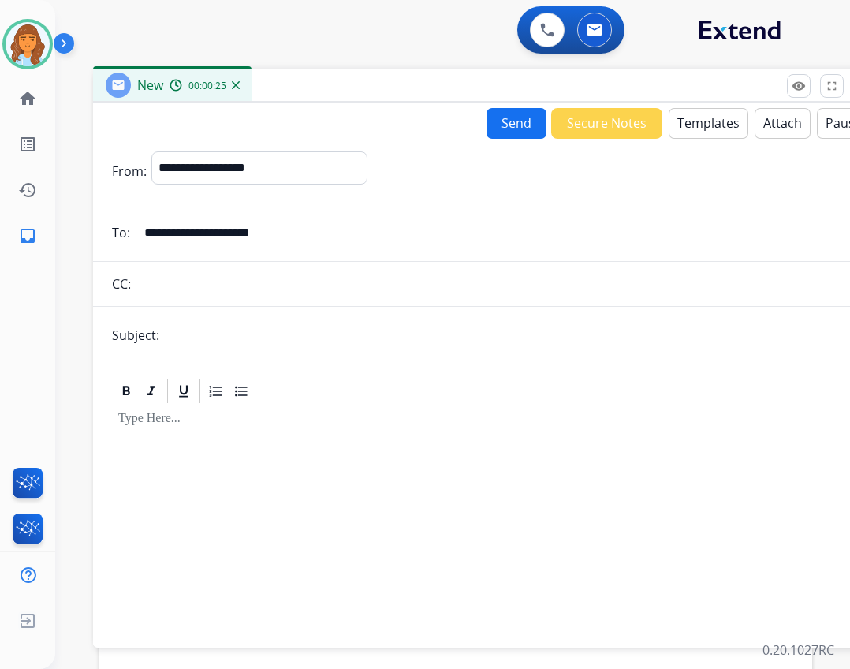
type input "**********"
click at [193, 350] on input "text" at bounding box center [513, 335] width 699 height 32
type input "**********"
click at [696, 126] on button "Templates" at bounding box center [709, 123] width 80 height 31
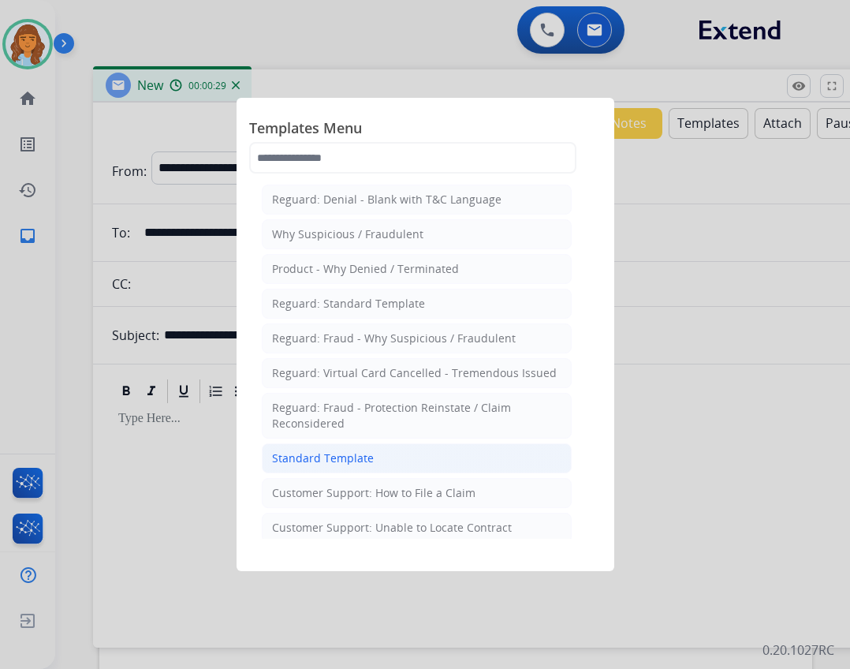
click at [440, 454] on li "Standard Template" at bounding box center [417, 458] width 310 height 30
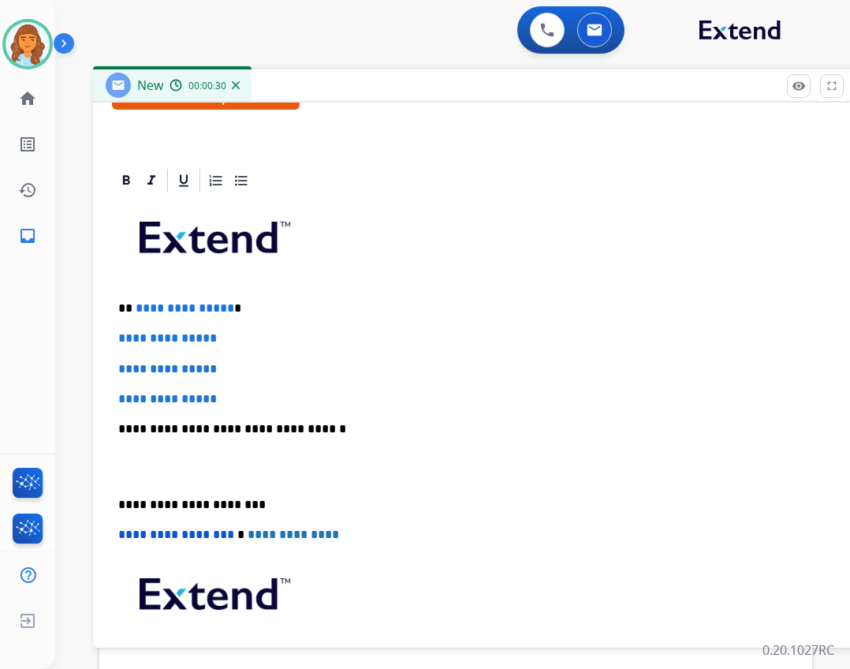
scroll to position [315, 0]
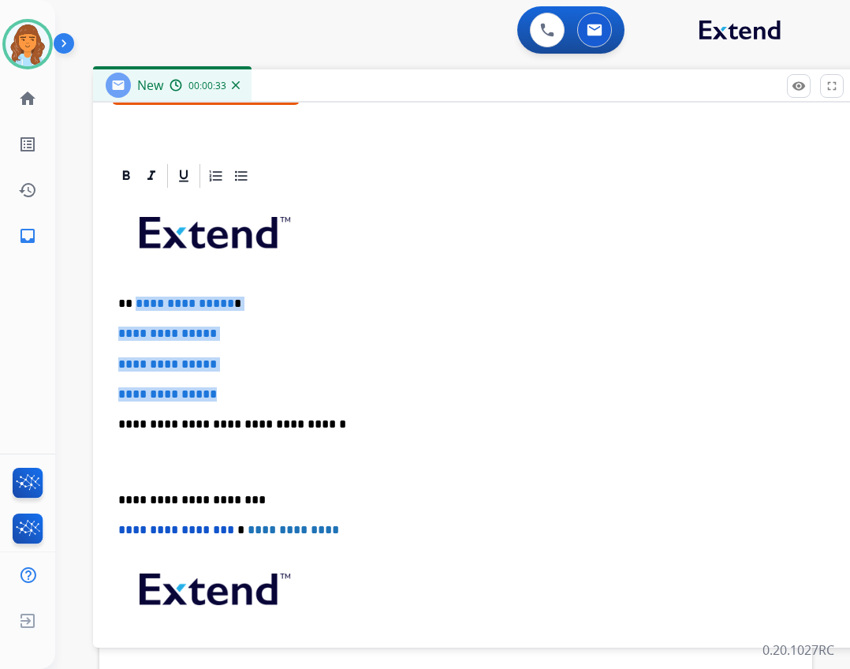
drag, startPoint x: 133, startPoint y: 299, endPoint x: 229, endPoint y: 387, distance: 130.6
click at [229, 387] on div "**********" at bounding box center [487, 461] width 751 height 542
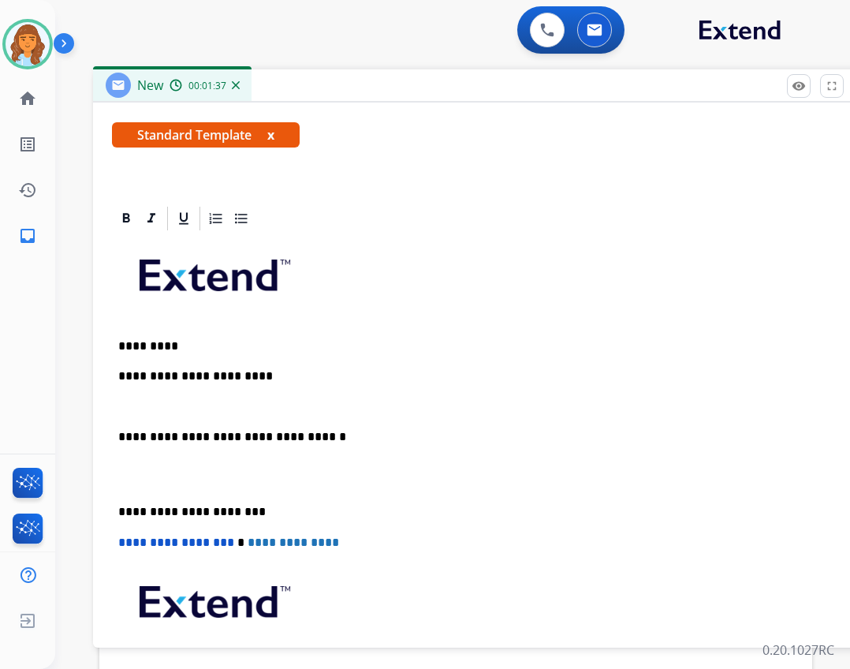
scroll to position [237, 0]
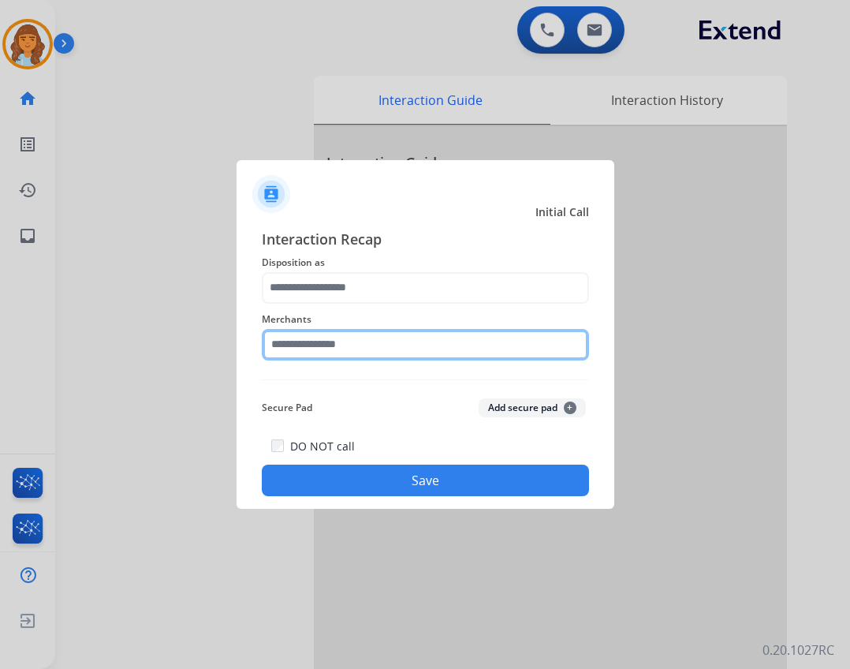
click at [358, 349] on input "text" at bounding box center [425, 345] width 327 height 32
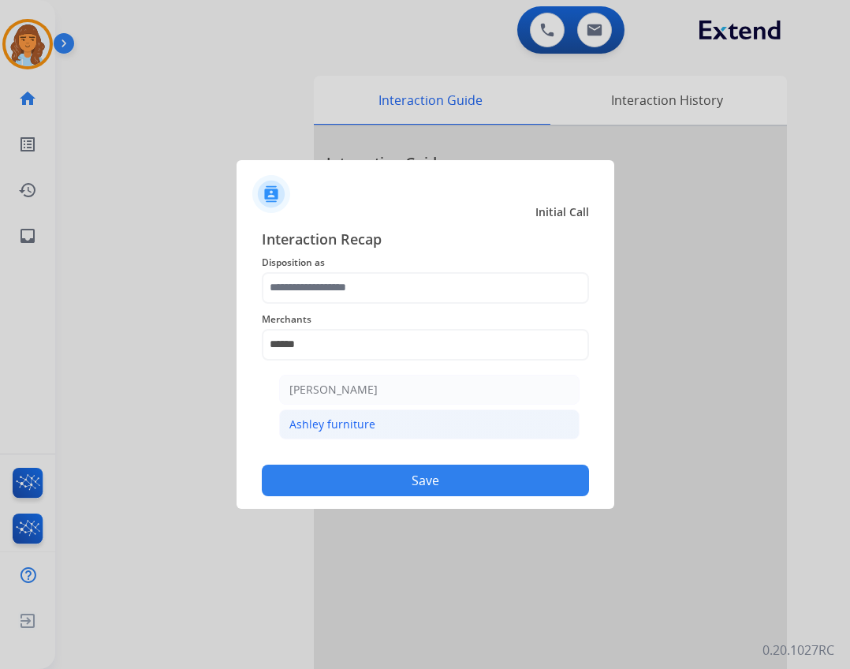
click at [416, 431] on li "Ashley furniture" at bounding box center [429, 424] width 300 height 30
type input "**********"
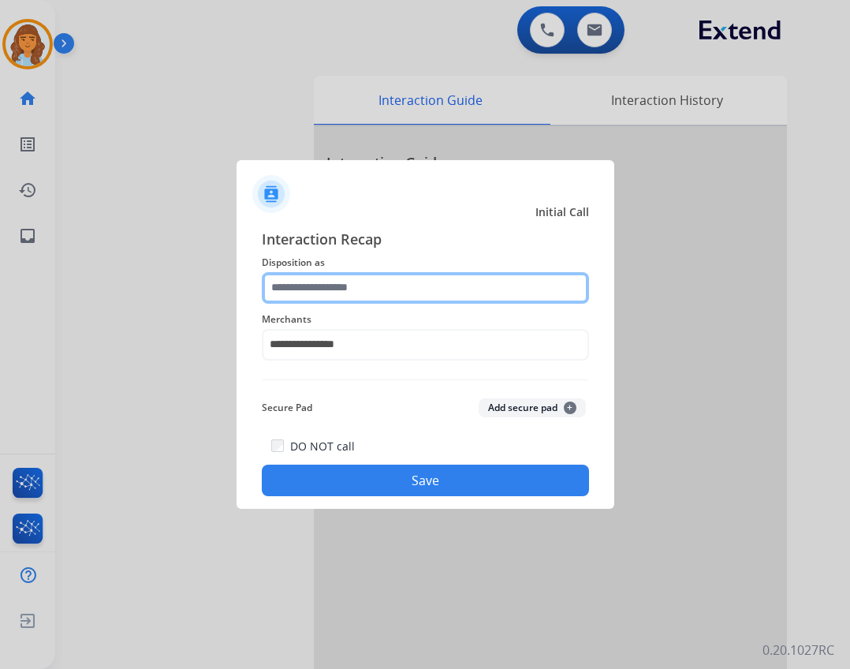
click at [326, 289] on input "text" at bounding box center [425, 288] width 327 height 32
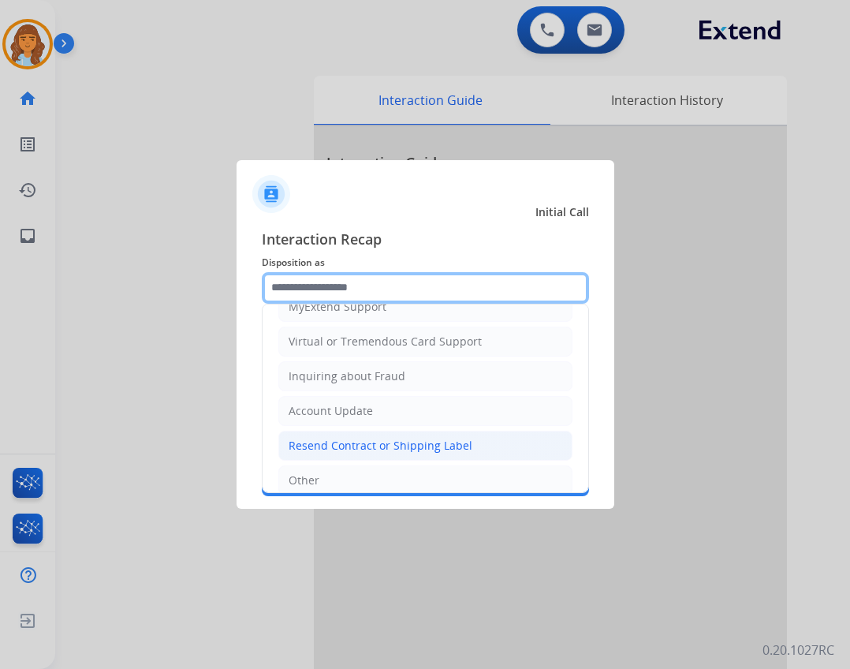
scroll to position [246, 0]
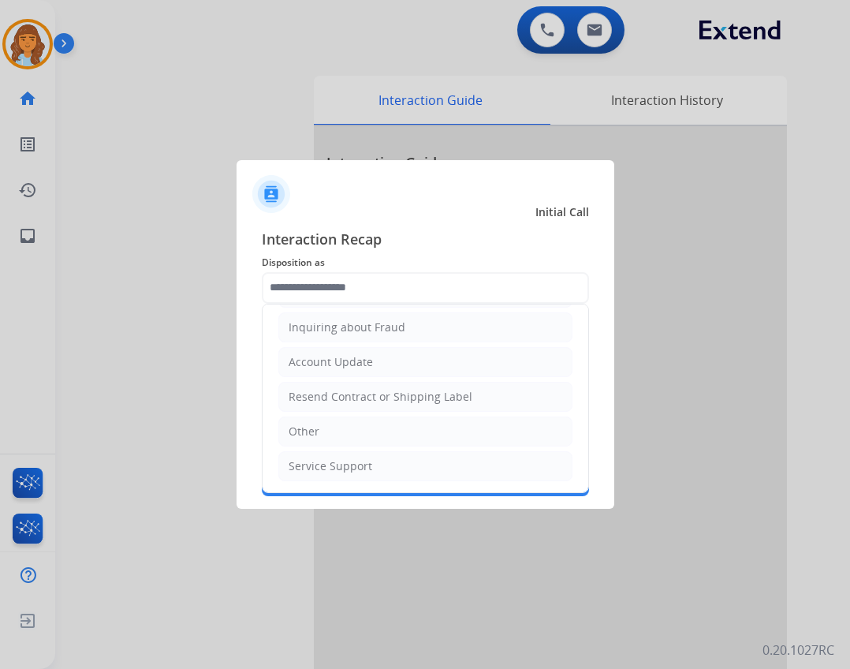
drag, startPoint x: 314, startPoint y: 417, endPoint x: 307, endPoint y: 426, distance: 11.2
click at [308, 425] on li "Other" at bounding box center [425, 431] width 294 height 30
type input "*****"
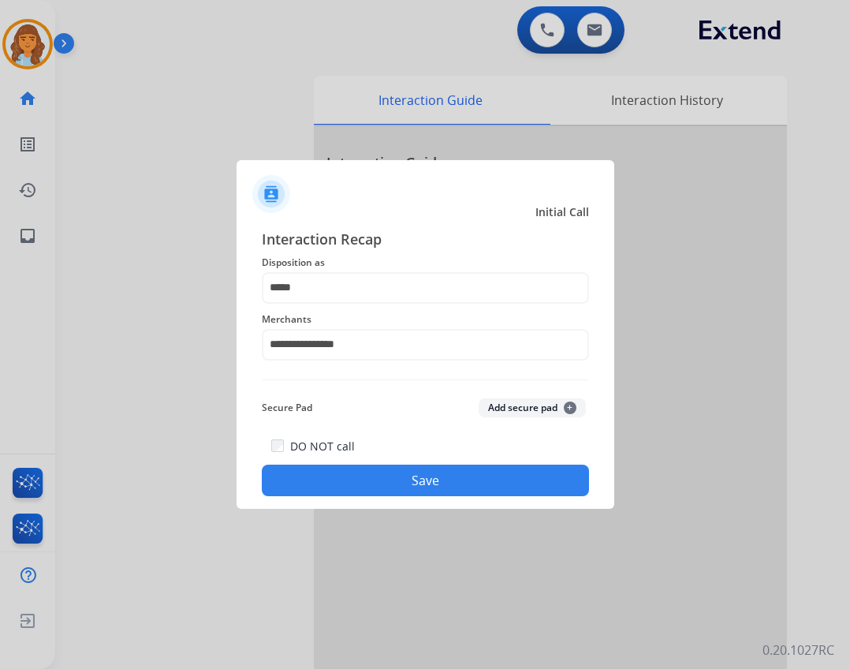
drag, startPoint x: 427, startPoint y: 467, endPoint x: 432, endPoint y: 346, distance: 120.7
click at [436, 356] on div "**********" at bounding box center [425, 362] width 327 height 269
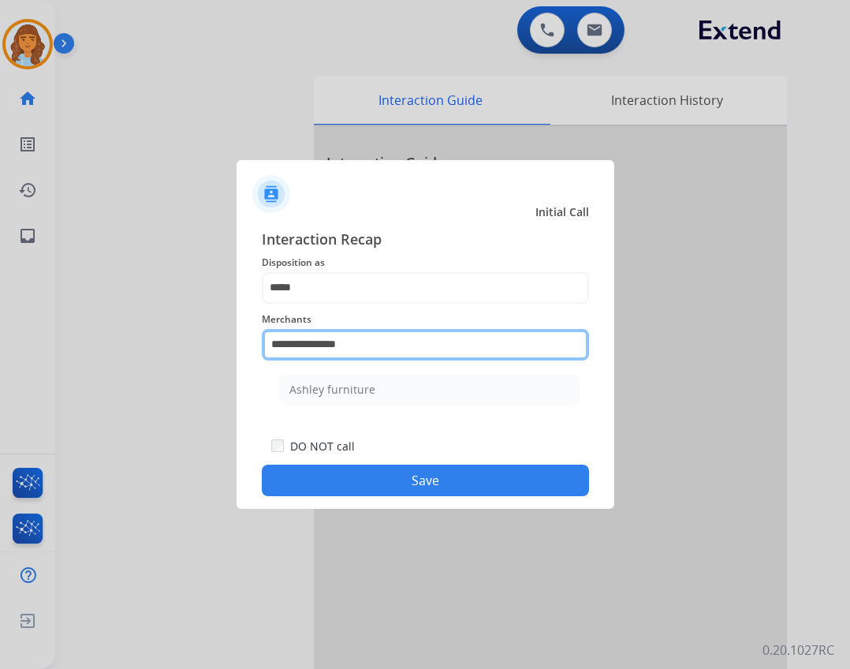
drag, startPoint x: 432, startPoint y: 346, endPoint x: 226, endPoint y: 313, distance: 209.2
click at [0, 313] on app-contact-recap-modal "**********" at bounding box center [0, 334] width 0 height 669
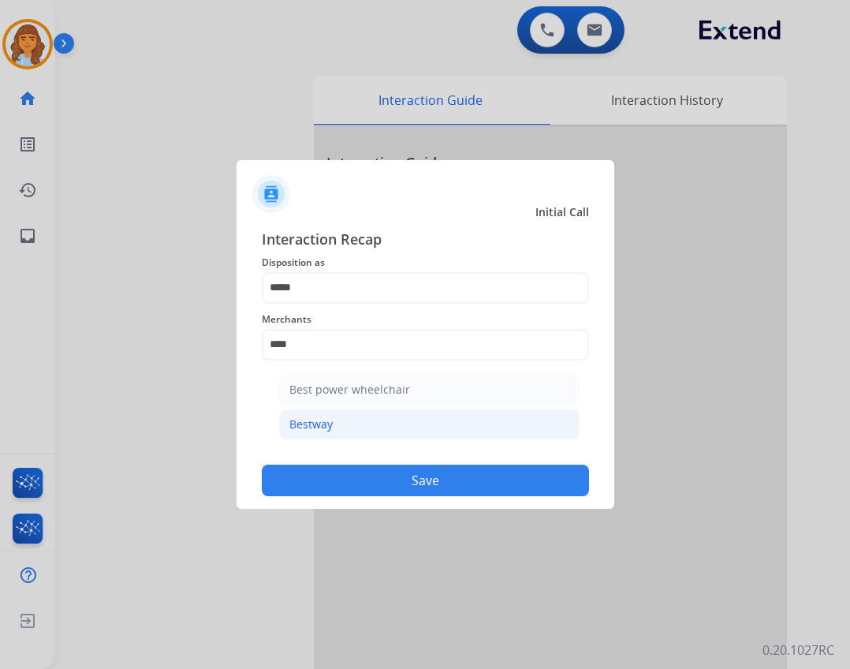
click at [322, 430] on div "Bestway" at bounding box center [310, 424] width 43 height 16
type input "*******"
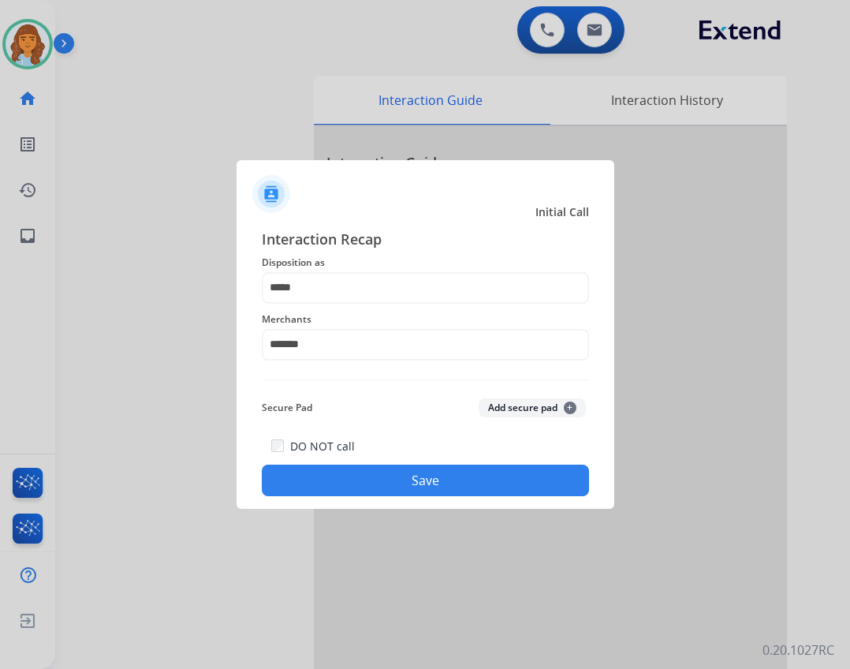
click at [362, 465] on button "Save" at bounding box center [425, 480] width 327 height 32
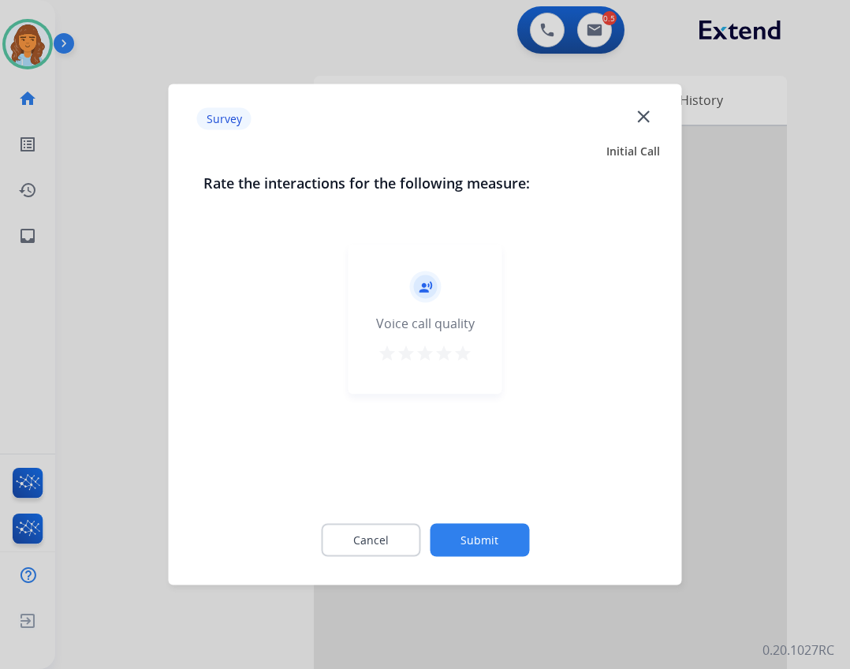
drag, startPoint x: 490, startPoint y: 557, endPoint x: 484, endPoint y: 545, distance: 13.4
click at [488, 556] on div "Cancel Submit" at bounding box center [425, 540] width 444 height 71
click at [484, 545] on button "Submit" at bounding box center [479, 540] width 99 height 33
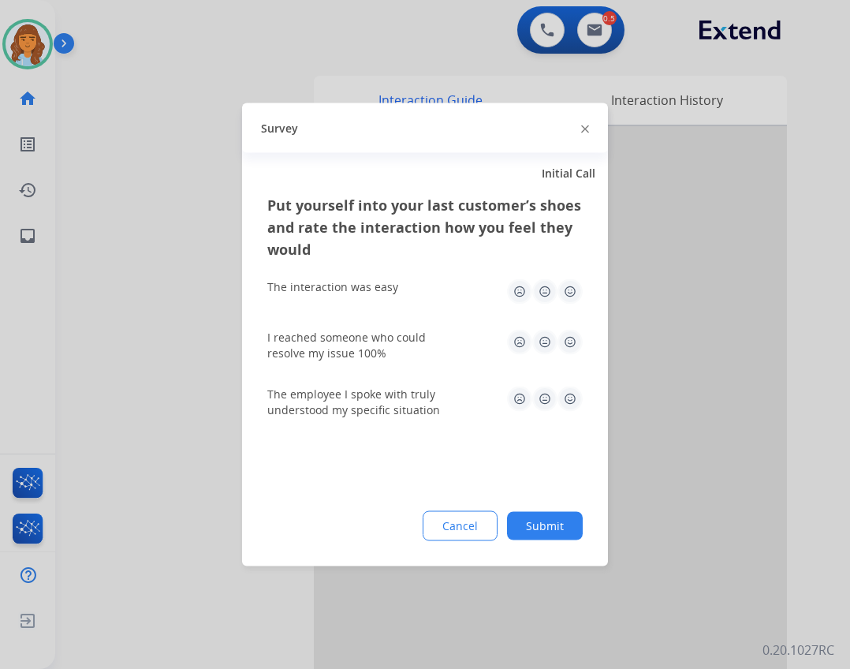
click at [541, 528] on button "Submit" at bounding box center [545, 526] width 76 height 28
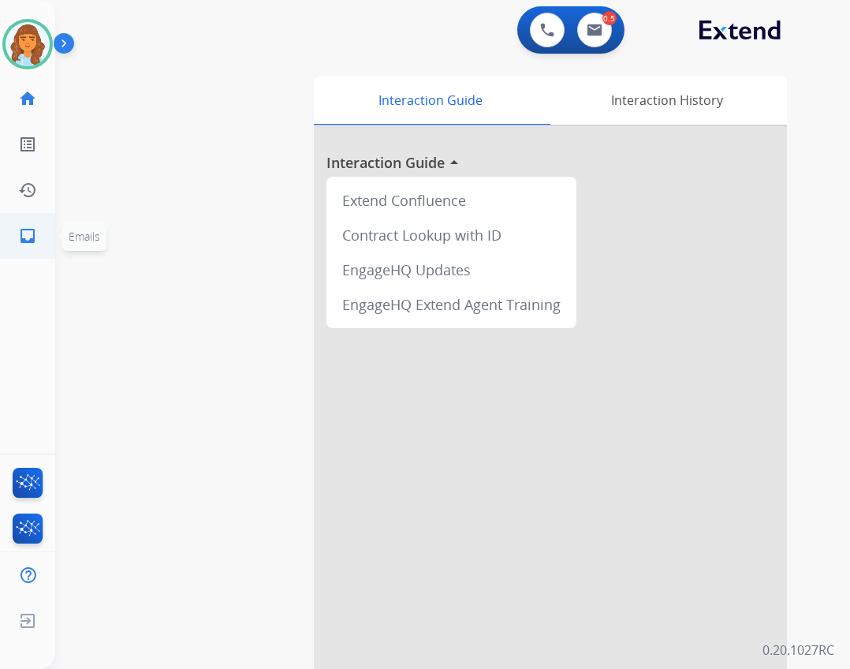
click at [32, 225] on link "inbox Emails" at bounding box center [28, 236] width 44 height 44
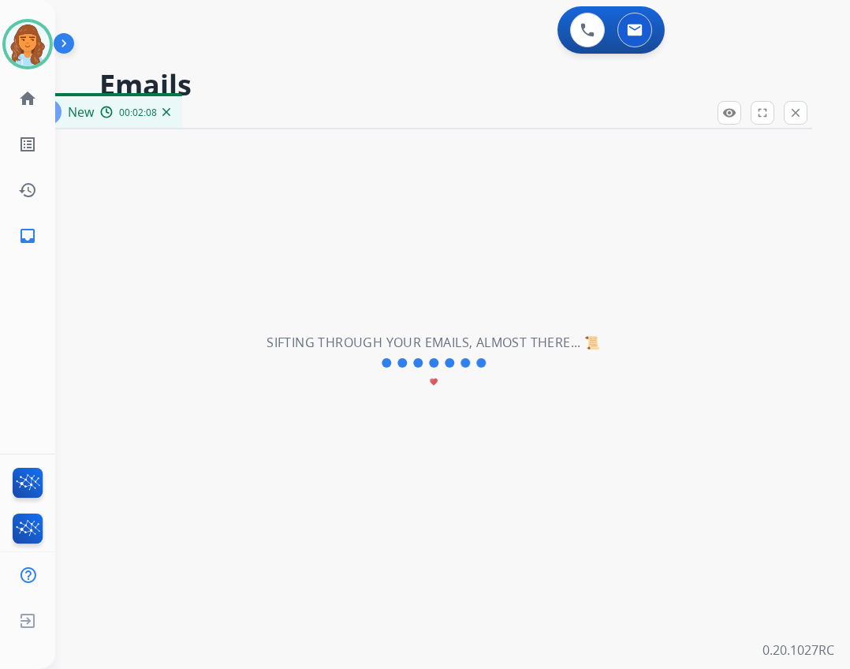
select select "**********"
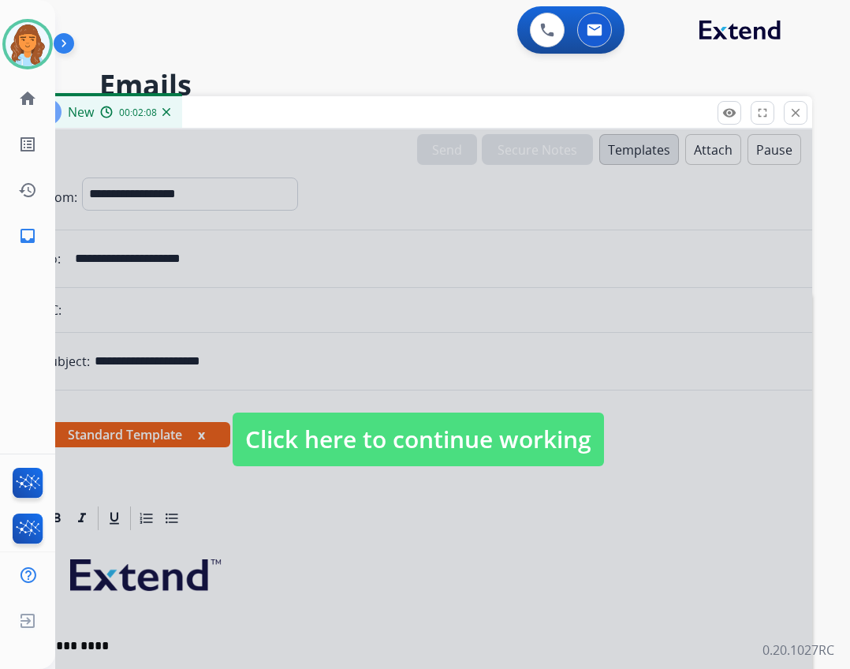
click at [442, 430] on span "Click here to continue working" at bounding box center [418, 439] width 371 height 54
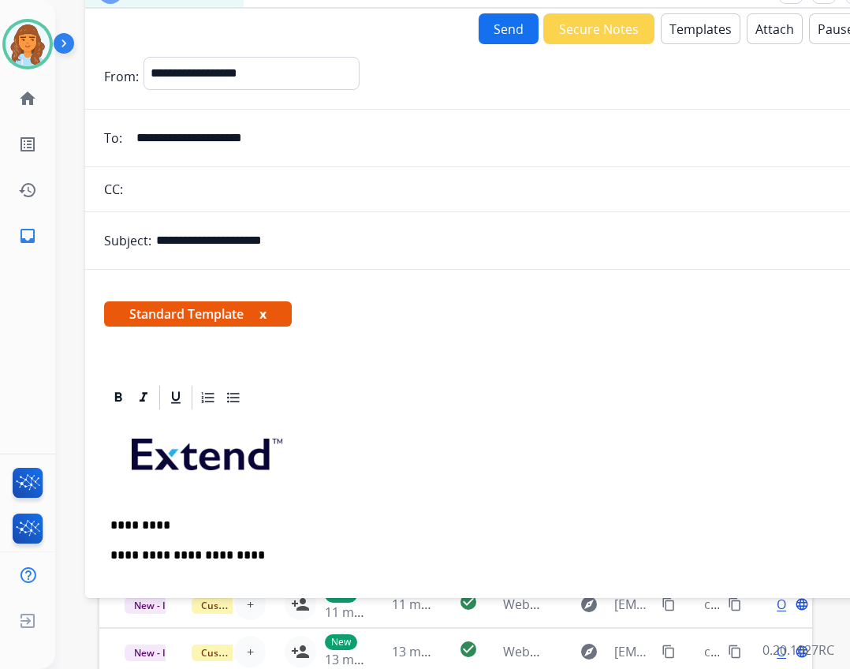
drag, startPoint x: 233, startPoint y: 114, endPoint x: 300, endPoint y: 31, distance: 106.6
click at [293, 0] on html "**********" at bounding box center [425, 334] width 850 height 669
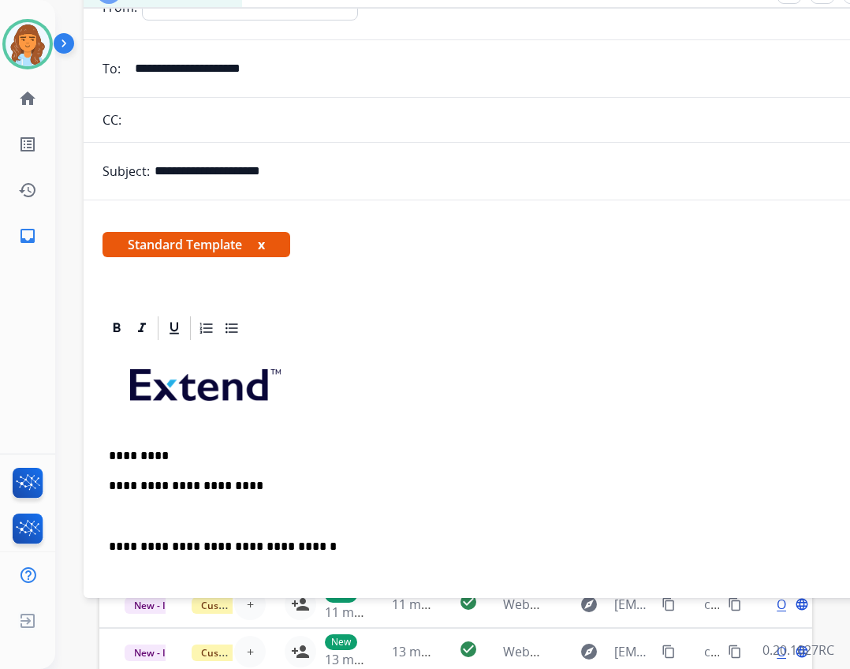
scroll to position [158, 0]
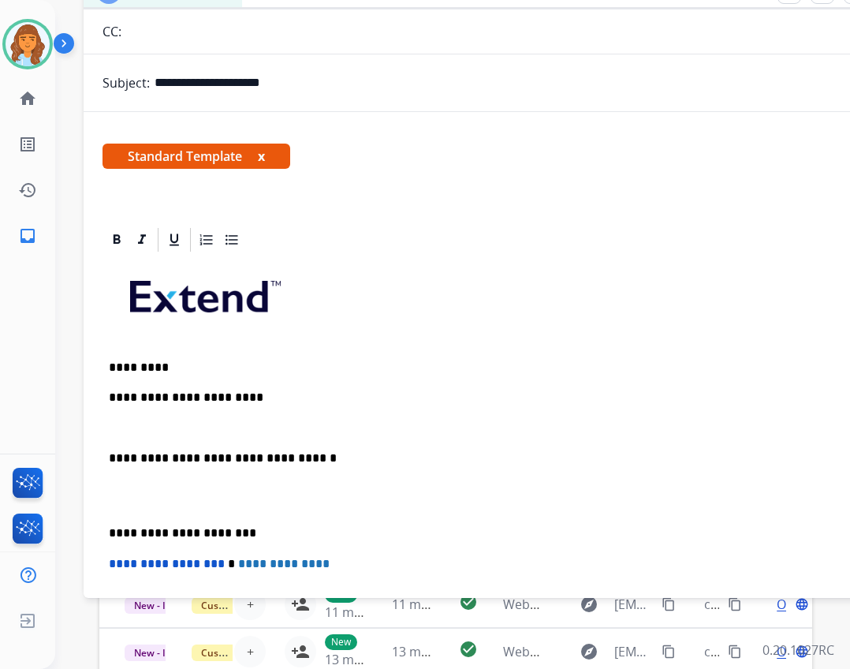
click at [242, 400] on p "**********" at bounding box center [471, 397] width 725 height 14
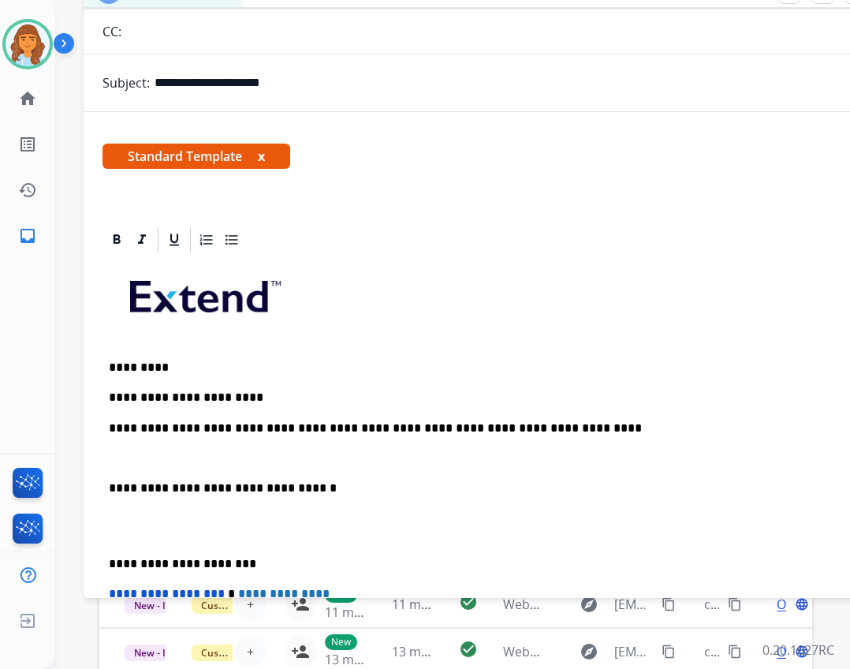
click at [110, 490] on p "**********" at bounding box center [471, 488] width 725 height 14
click at [110, 483] on p "**********" at bounding box center [471, 488] width 725 height 14
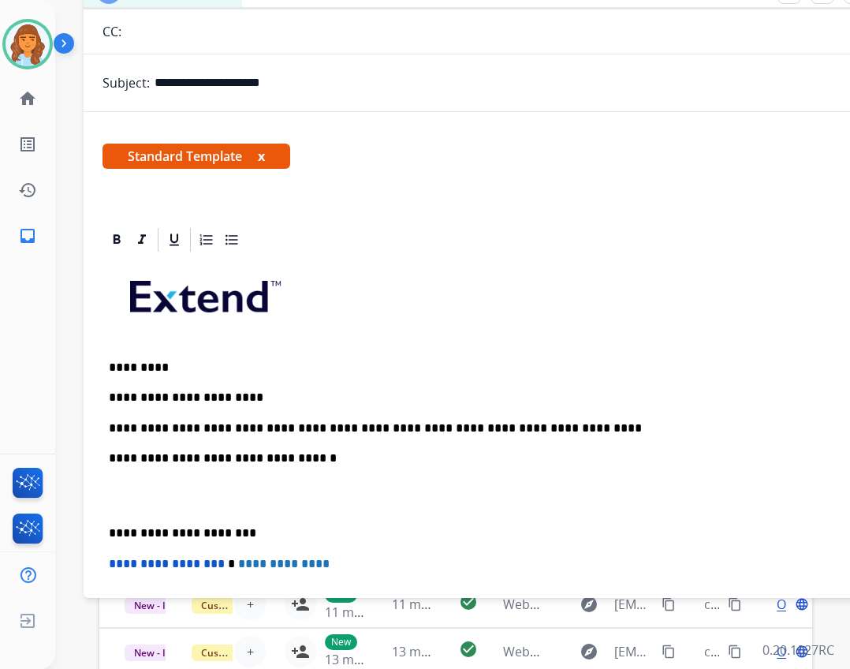
click at [110, 527] on p "**********" at bounding box center [471, 533] width 725 height 14
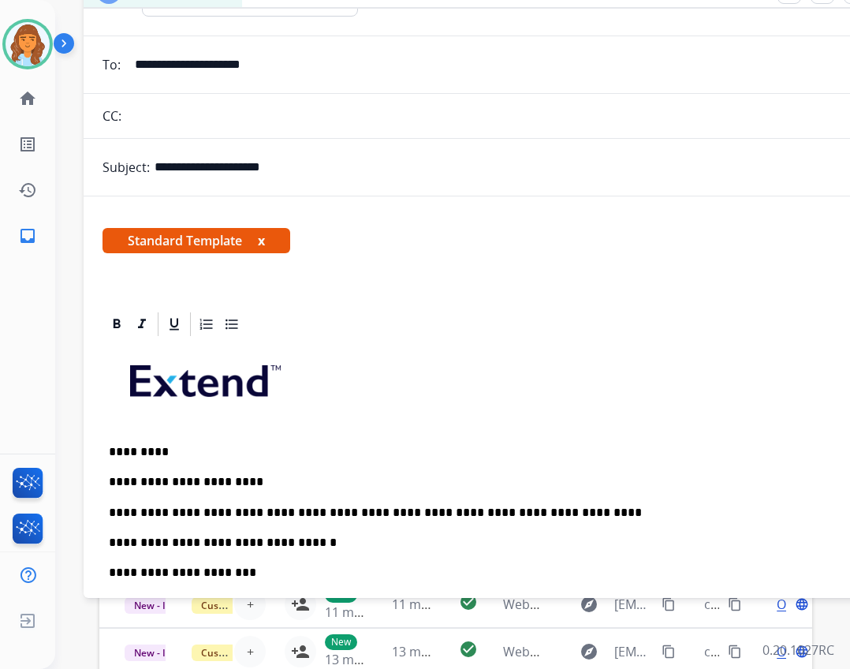
scroll to position [0, 0]
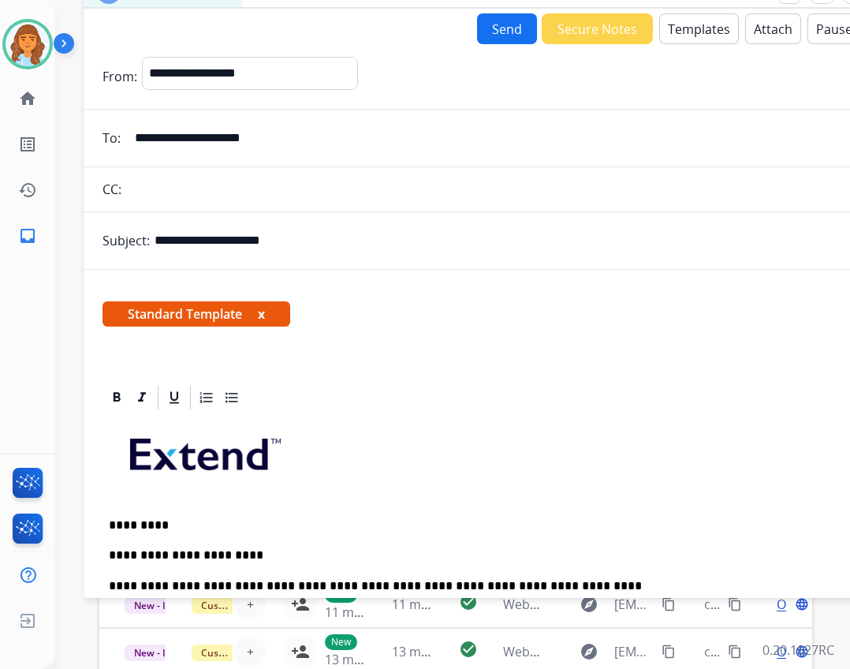
click at [494, 33] on button "Send" at bounding box center [507, 28] width 60 height 31
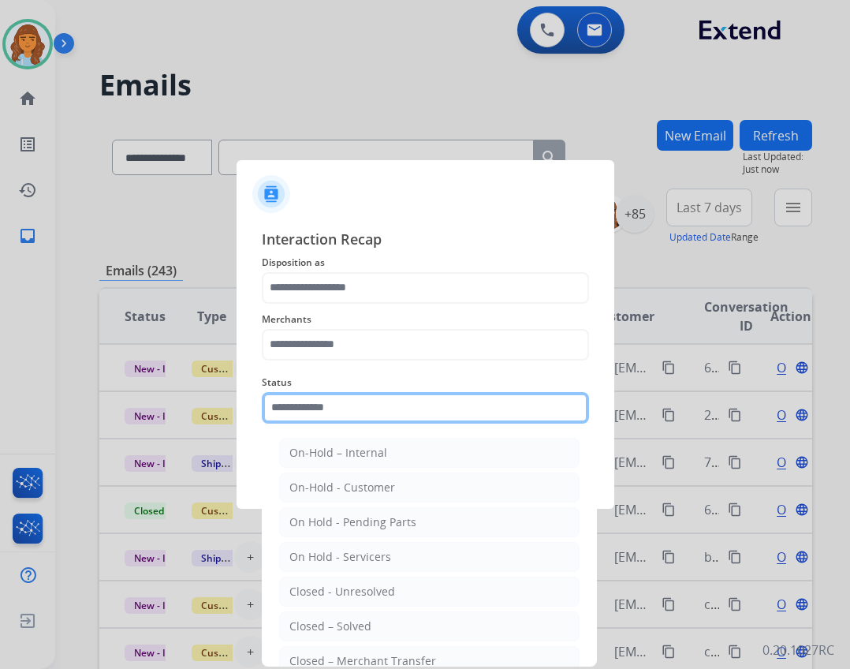
click at [380, 393] on input "text" at bounding box center [425, 408] width 327 height 32
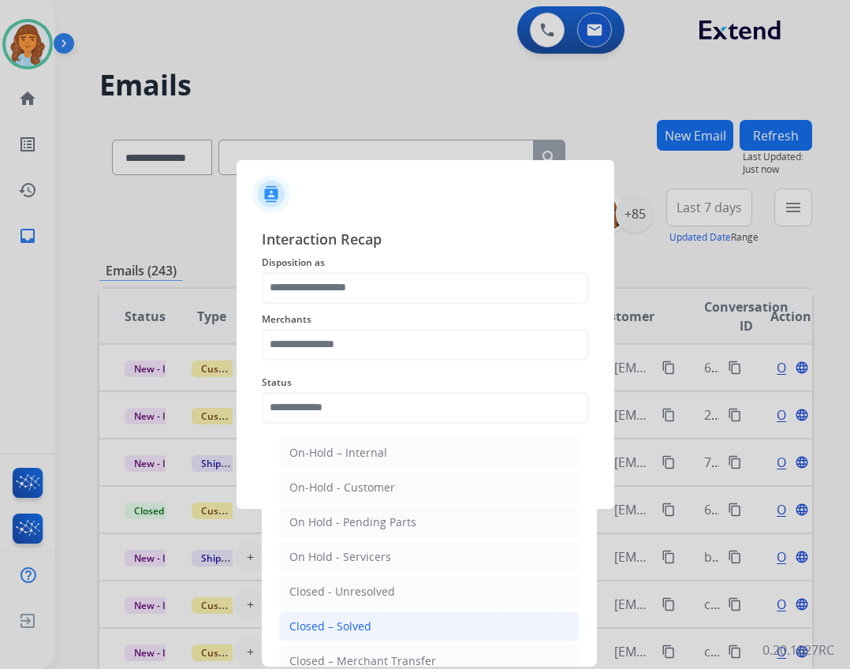
click at [328, 623] on div "Closed – Solved" at bounding box center [330, 626] width 82 height 16
type input "**********"
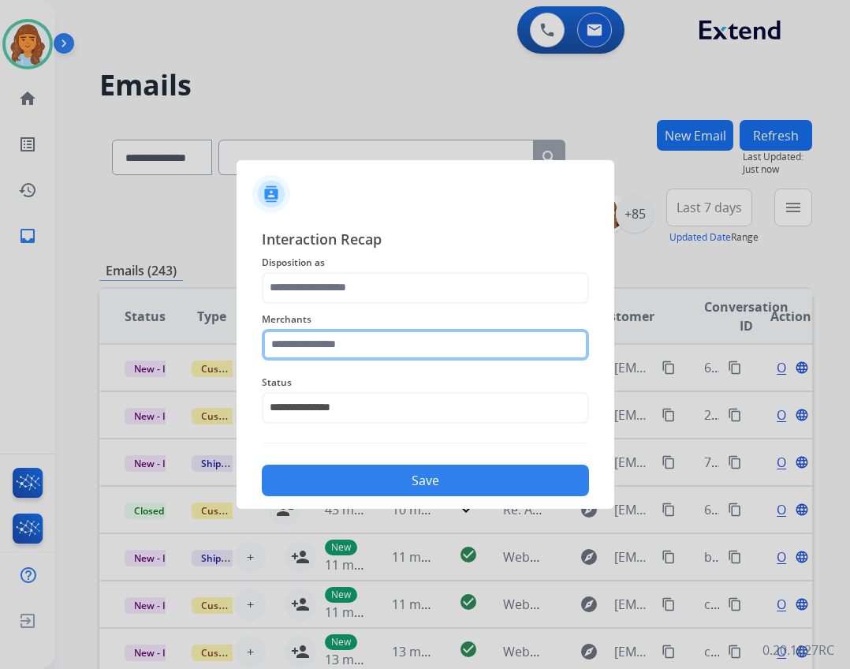
click at [310, 353] on input "text" at bounding box center [425, 345] width 327 height 32
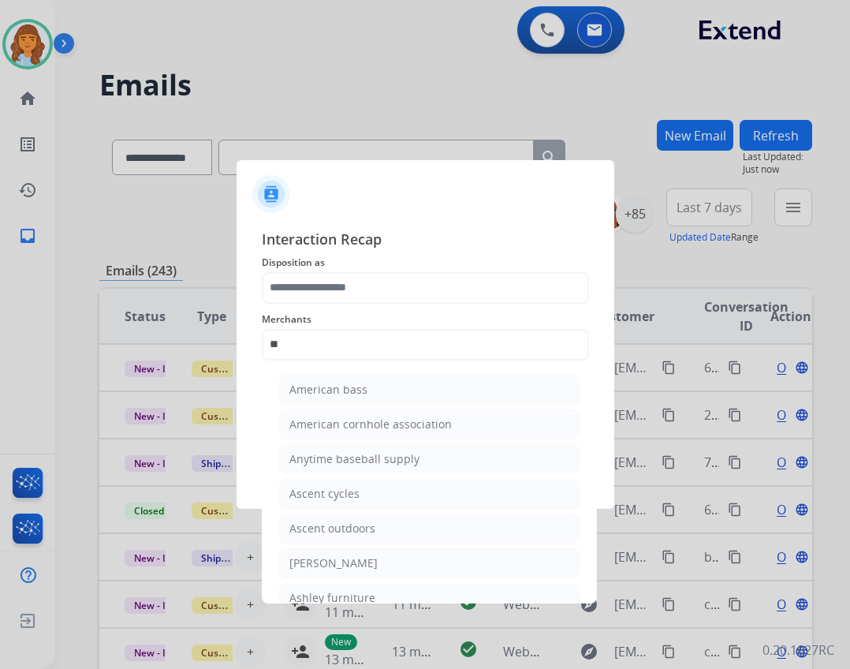
click at [356, 559] on div "[PERSON_NAME]" at bounding box center [333, 563] width 88 height 16
type input "**********"
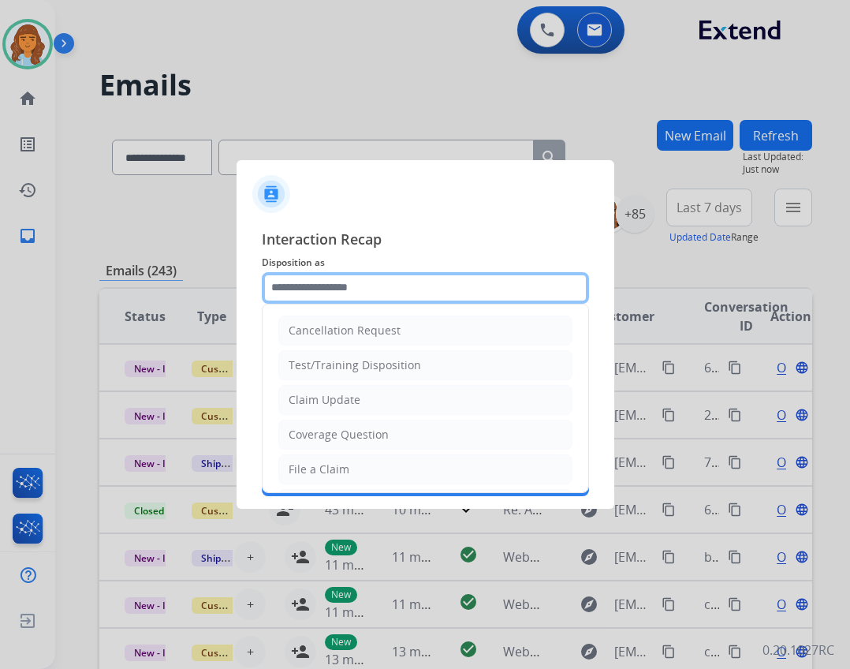
click at [316, 289] on input "text" at bounding box center [425, 288] width 327 height 32
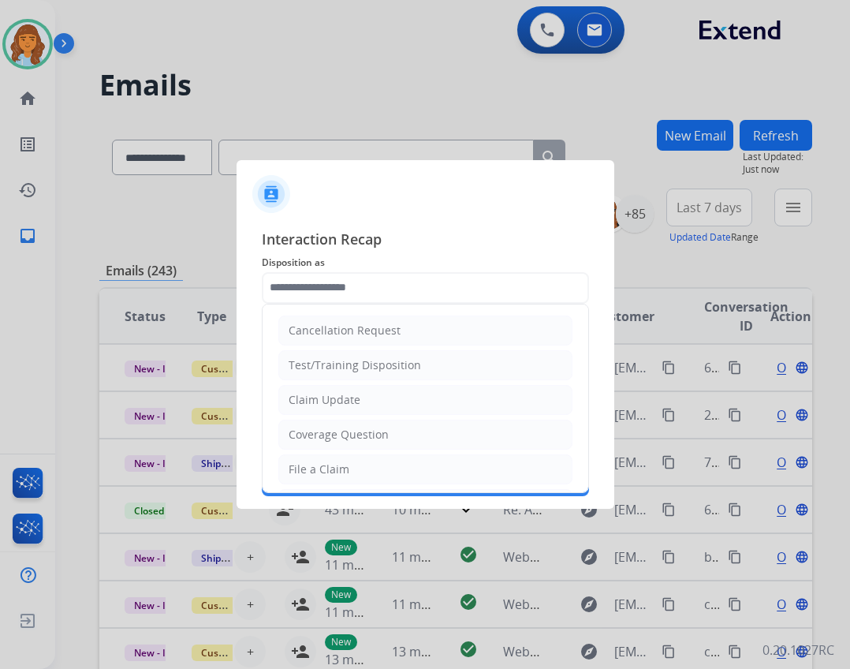
select select "**********"
click at [311, 400] on div "Claim Update" at bounding box center [325, 400] width 72 height 16
type input "**********"
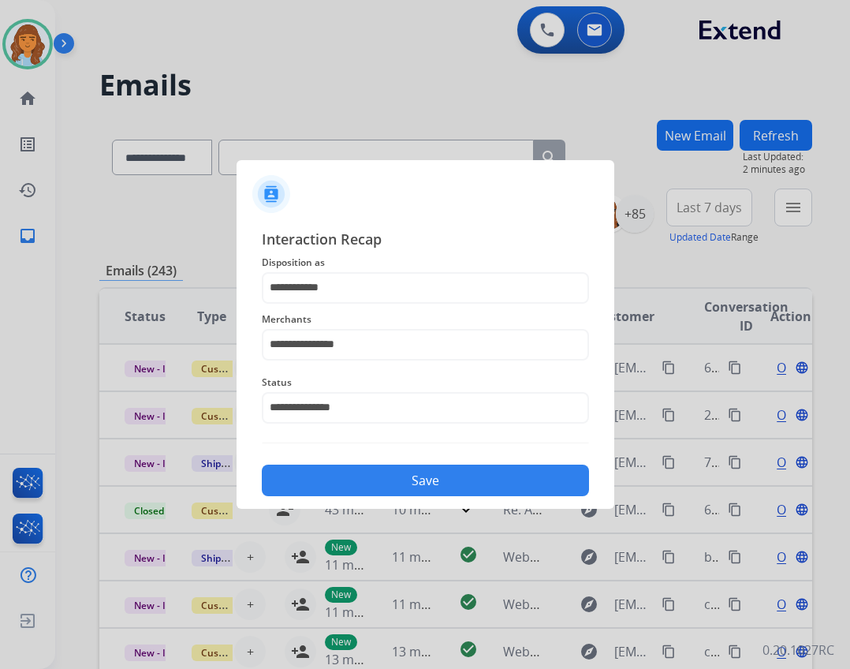
click at [322, 491] on button "Save" at bounding box center [425, 480] width 327 height 32
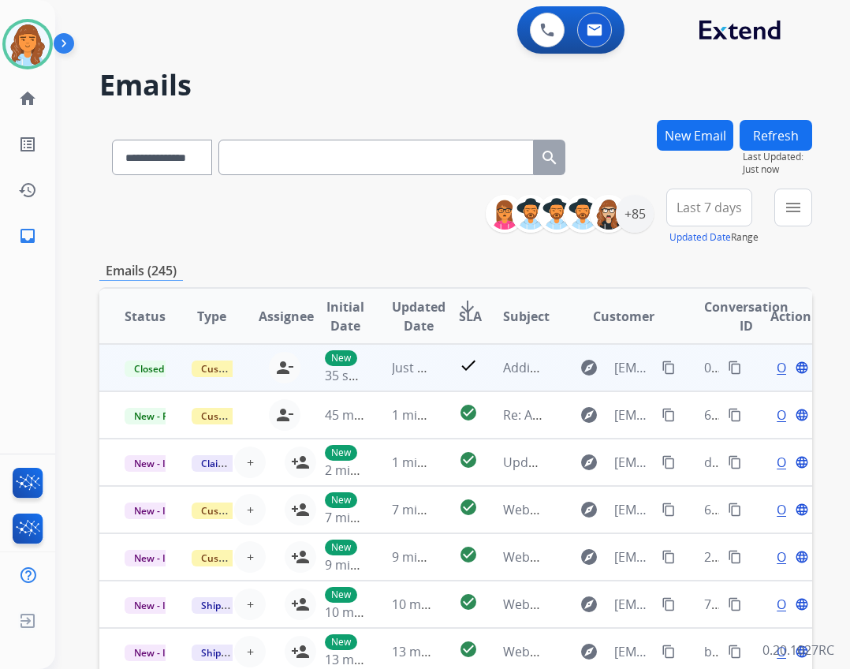
drag, startPoint x: 721, startPoint y: 371, endPoint x: 706, endPoint y: 375, distance: 15.5
click at [728, 371] on mat-icon "content_copy" at bounding box center [735, 367] width 14 height 14
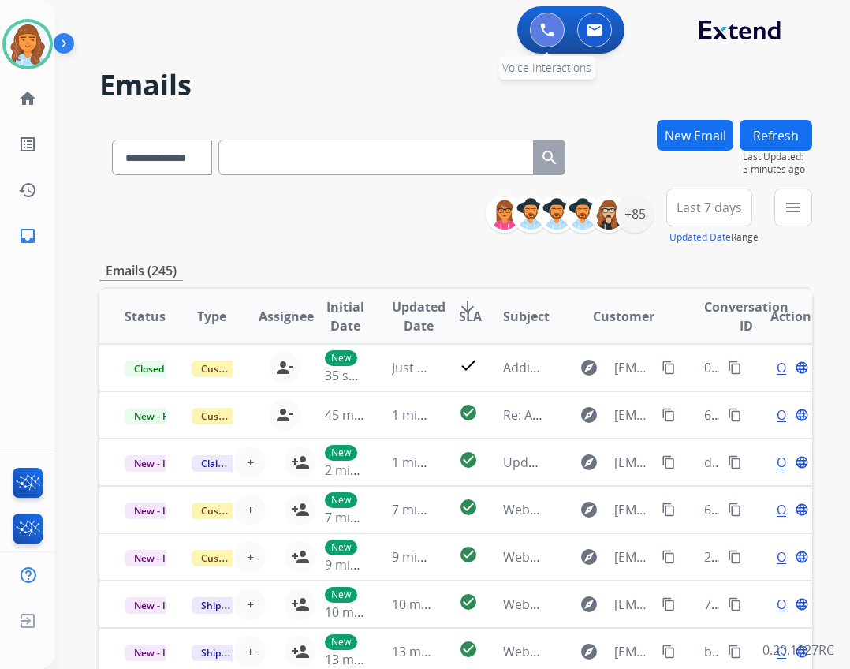
click at [534, 31] on button at bounding box center [547, 30] width 35 height 35
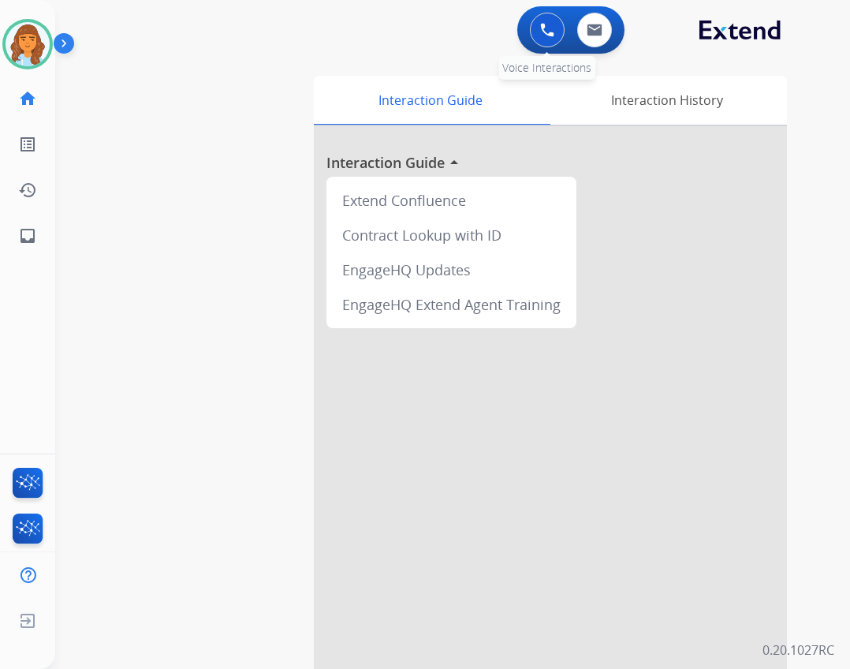
click at [542, 39] on button at bounding box center [547, 30] width 35 height 35
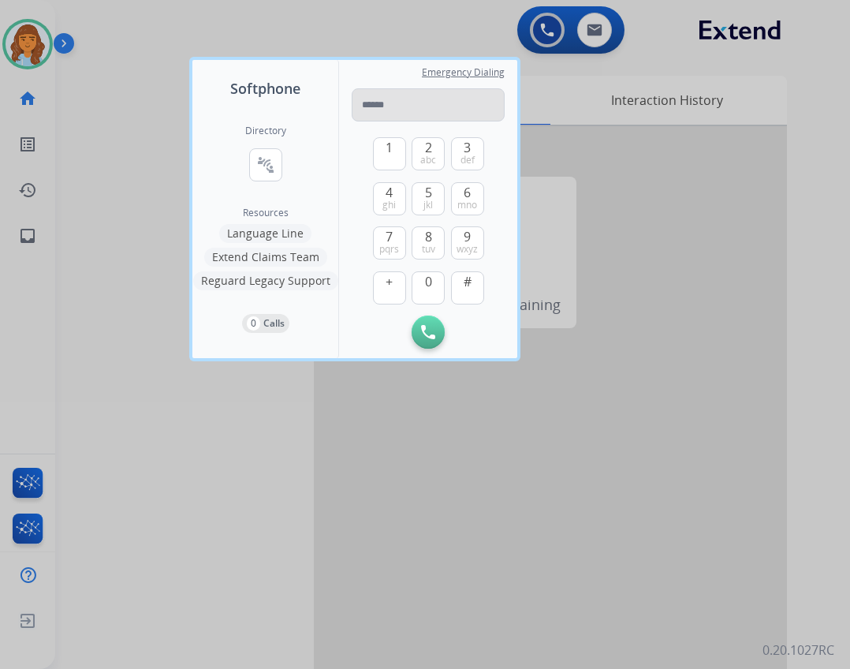
click at [453, 99] on input "tel" at bounding box center [428, 104] width 153 height 33
type input "**********"
click at [427, 322] on button "Initiate Call" at bounding box center [428, 331] width 33 height 33
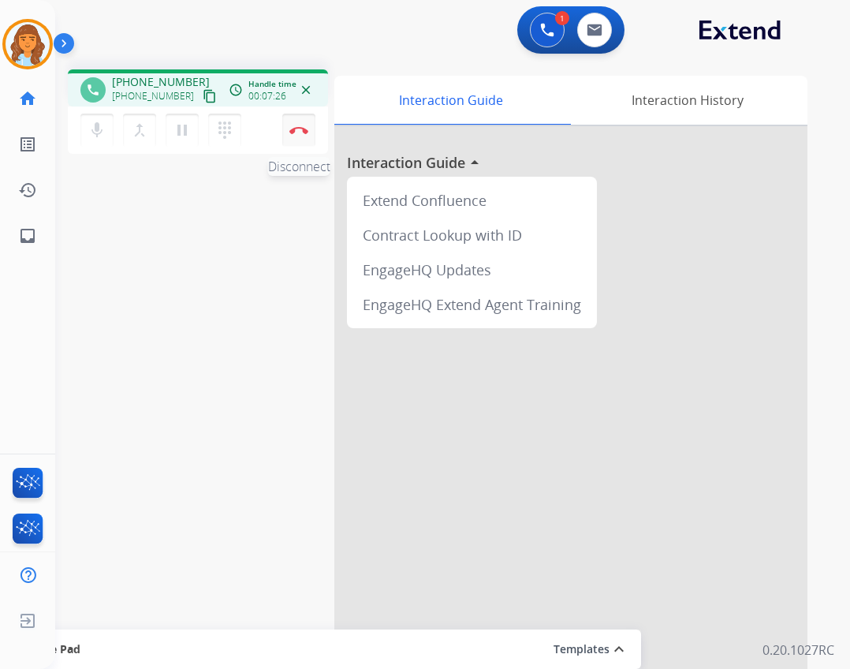
drag, startPoint x: 5, startPoint y: 427, endPoint x: 289, endPoint y: 119, distance: 419.1
click at [289, 119] on button "Disconnect" at bounding box center [298, 130] width 33 height 33
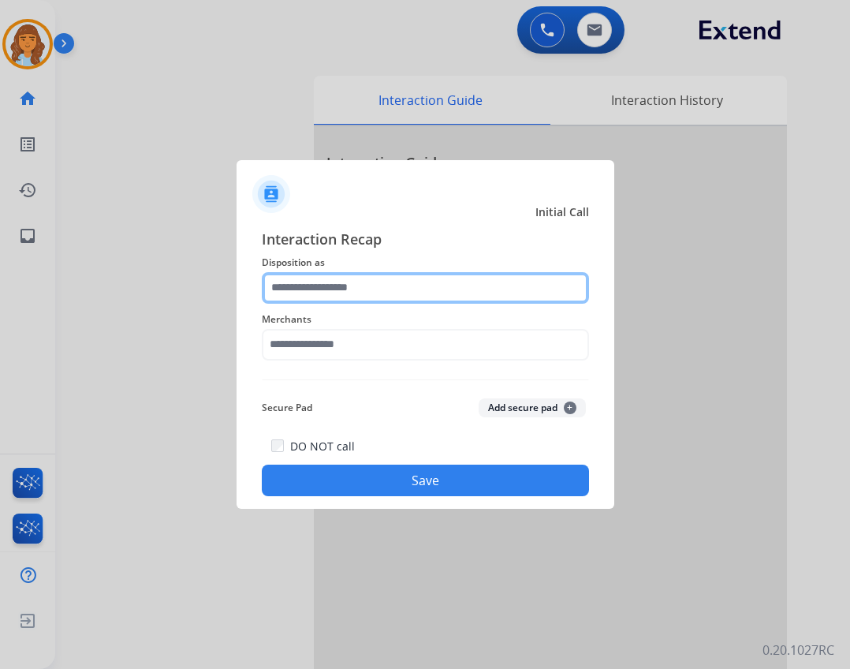
drag, startPoint x: 337, startPoint y: 296, endPoint x: 328, endPoint y: 301, distance: 10.3
click at [336, 296] on input "text" at bounding box center [425, 288] width 327 height 32
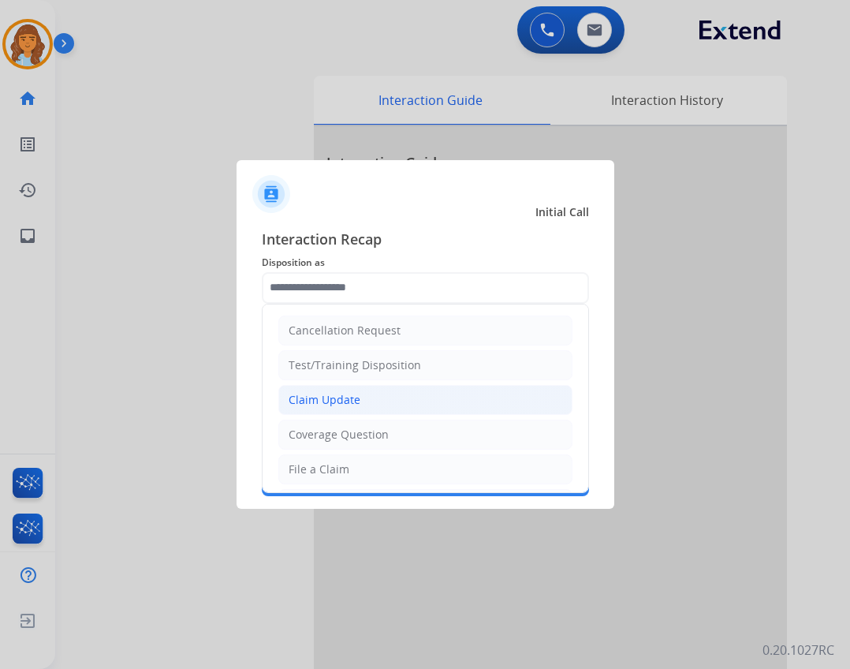
click at [332, 390] on li "Claim Update" at bounding box center [425, 400] width 294 height 30
type input "**********"
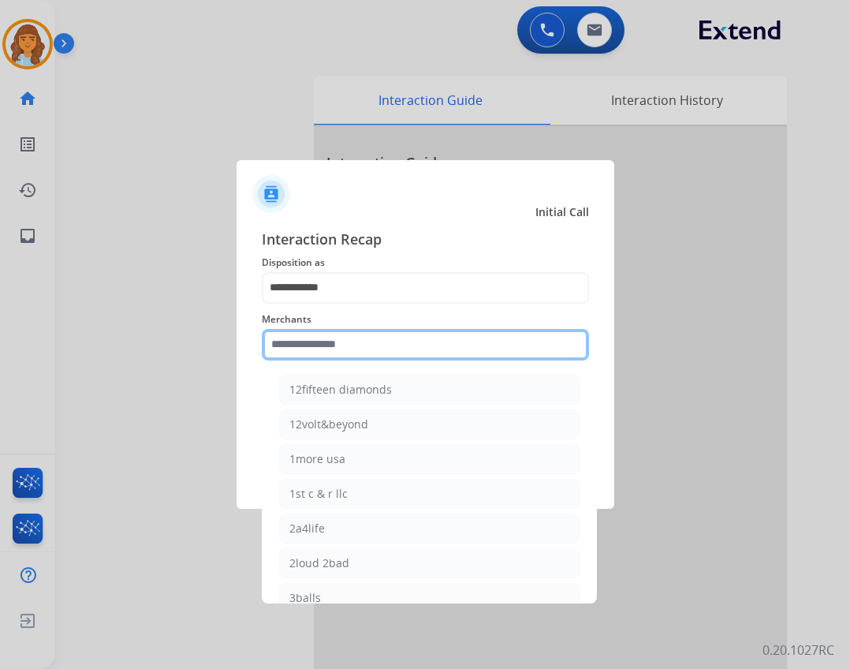
click at [337, 335] on input "text" at bounding box center [425, 345] width 327 height 32
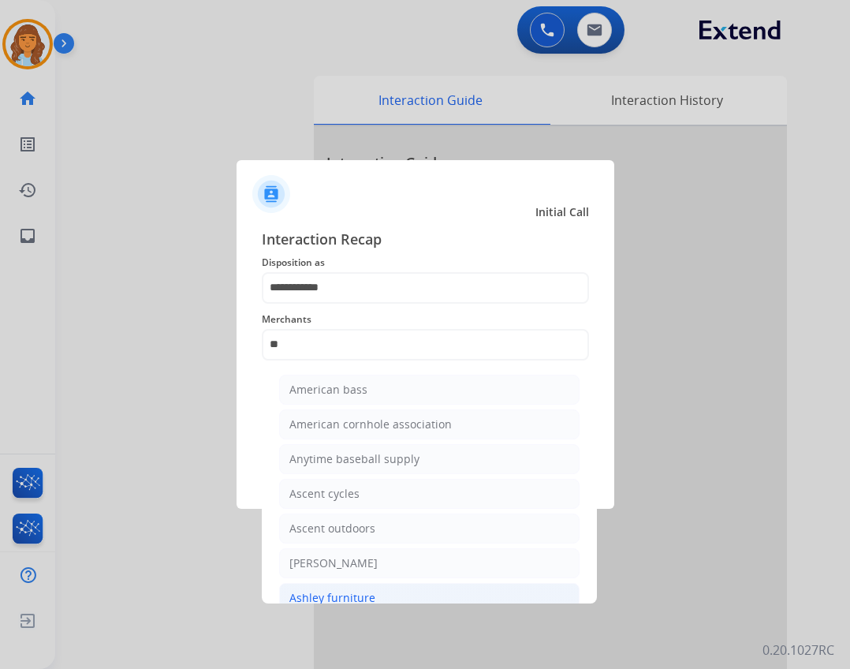
click at [349, 596] on div "Ashley furniture" at bounding box center [332, 598] width 86 height 16
type input "**********"
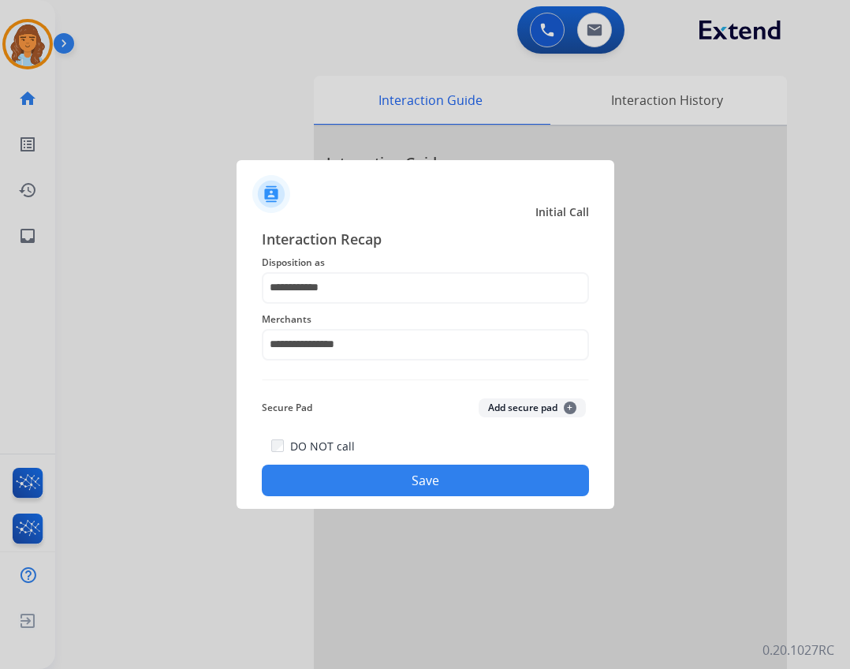
click at [404, 486] on button "Save" at bounding box center [425, 480] width 327 height 32
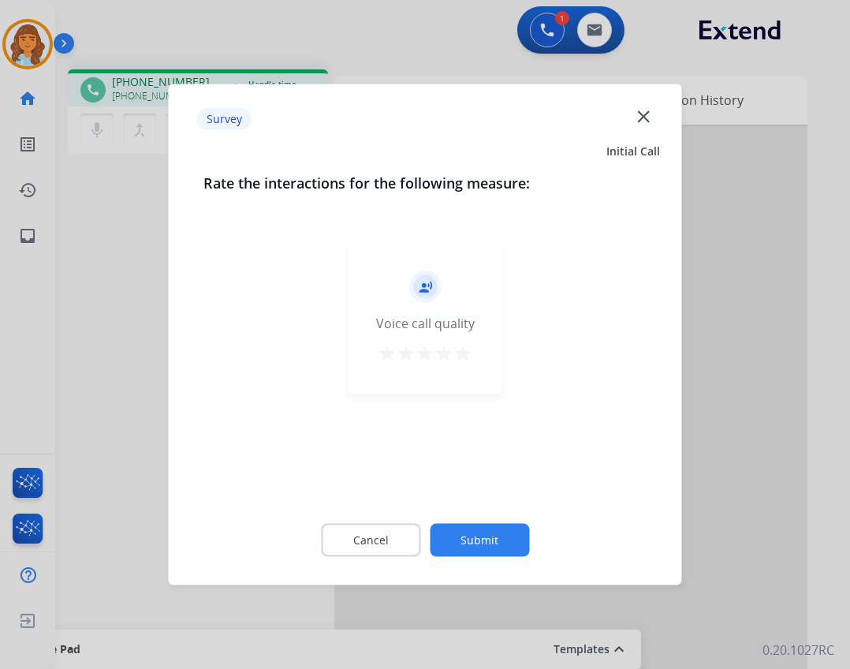
drag, startPoint x: 466, startPoint y: 528, endPoint x: 452, endPoint y: 529, distance: 14.2
click at [464, 529] on button "Submit" at bounding box center [479, 540] width 99 height 33
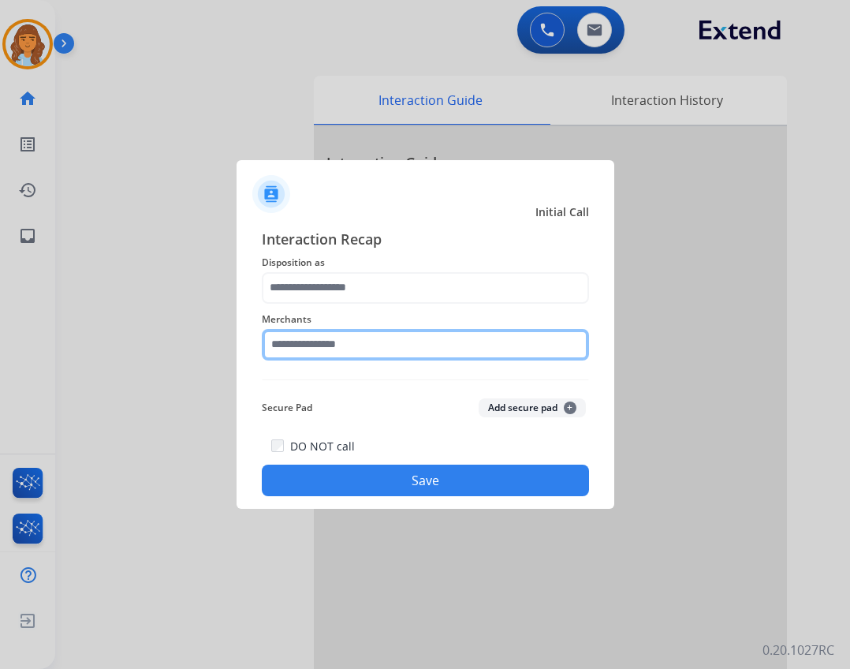
click at [399, 334] on input "text" at bounding box center [425, 345] width 327 height 32
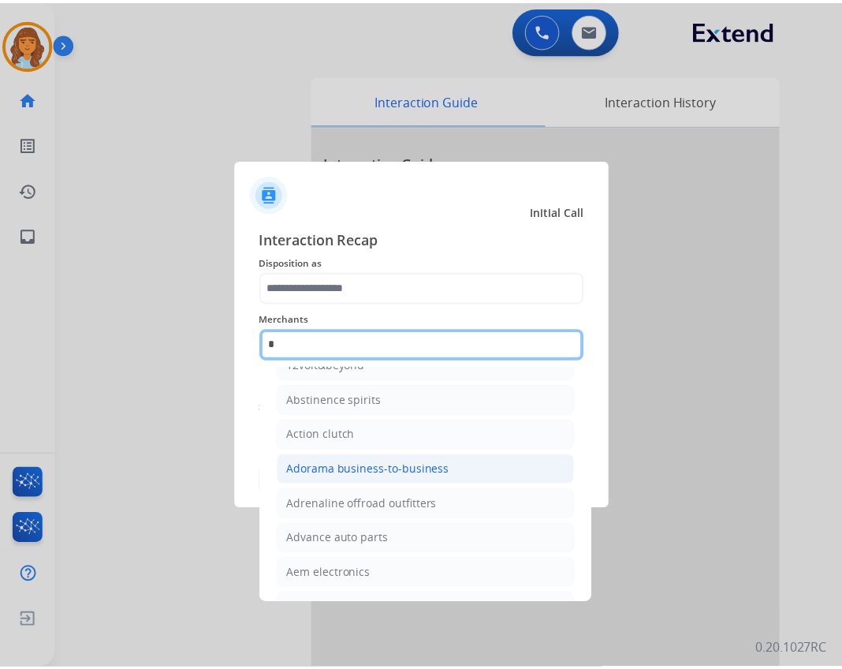
scroll to position [129, 0]
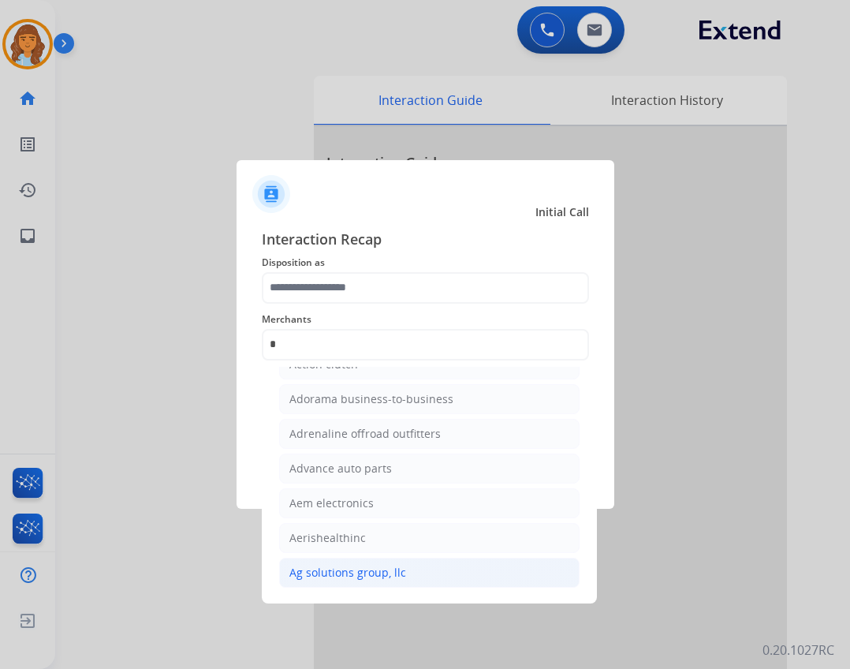
click at [416, 579] on li "Ag solutions group, llc" at bounding box center [429, 572] width 300 height 30
type input "**********"
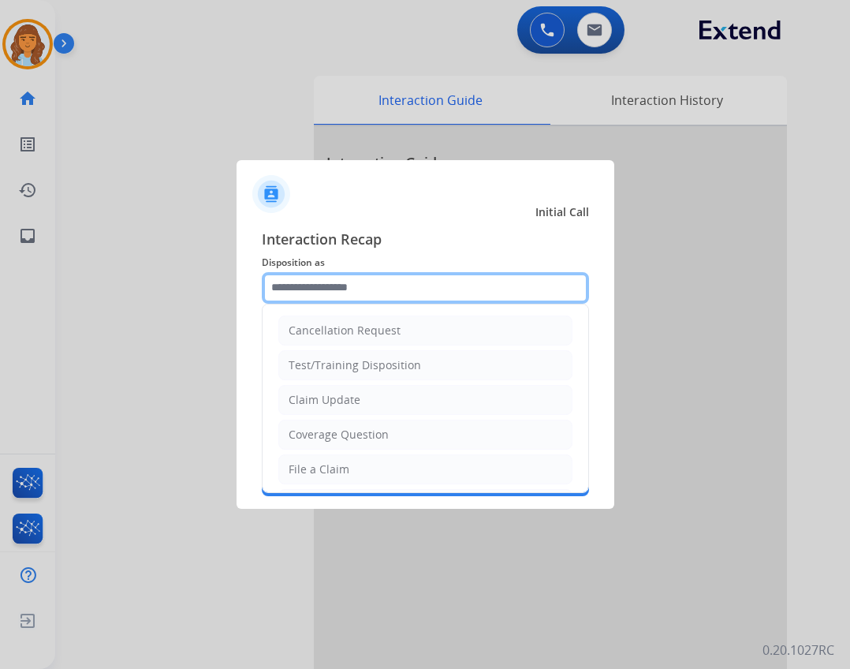
click at [398, 274] on input "text" at bounding box center [425, 288] width 327 height 32
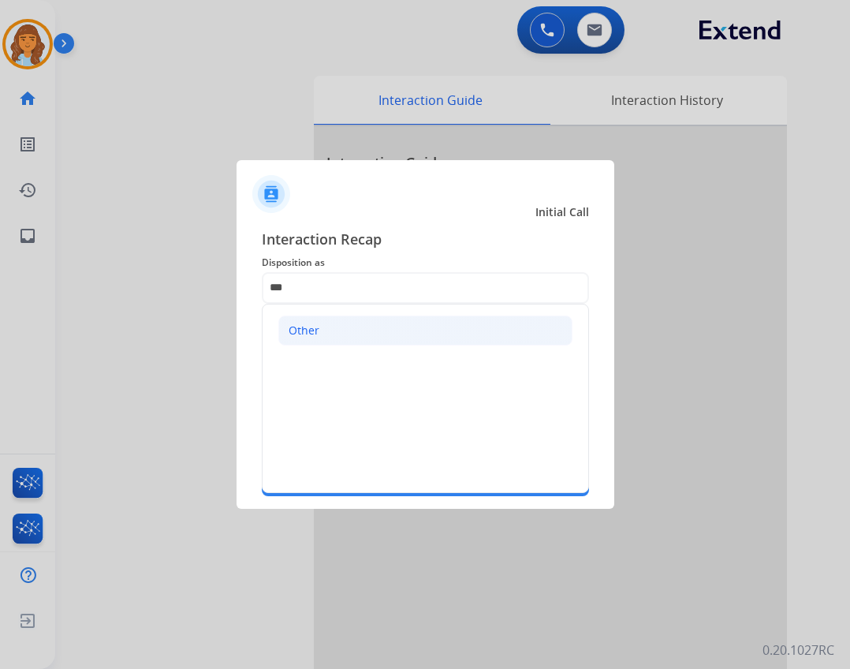
click at [383, 318] on li "Other" at bounding box center [425, 330] width 294 height 30
type input "*****"
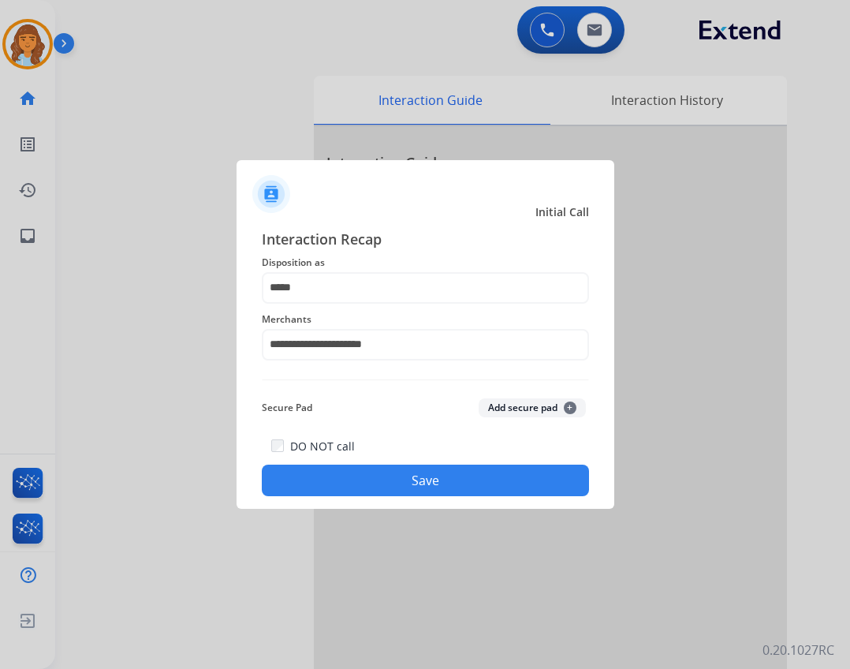
click at [428, 456] on div "DO NOT call Save" at bounding box center [425, 466] width 327 height 60
click at [434, 486] on button "Save" at bounding box center [425, 480] width 327 height 32
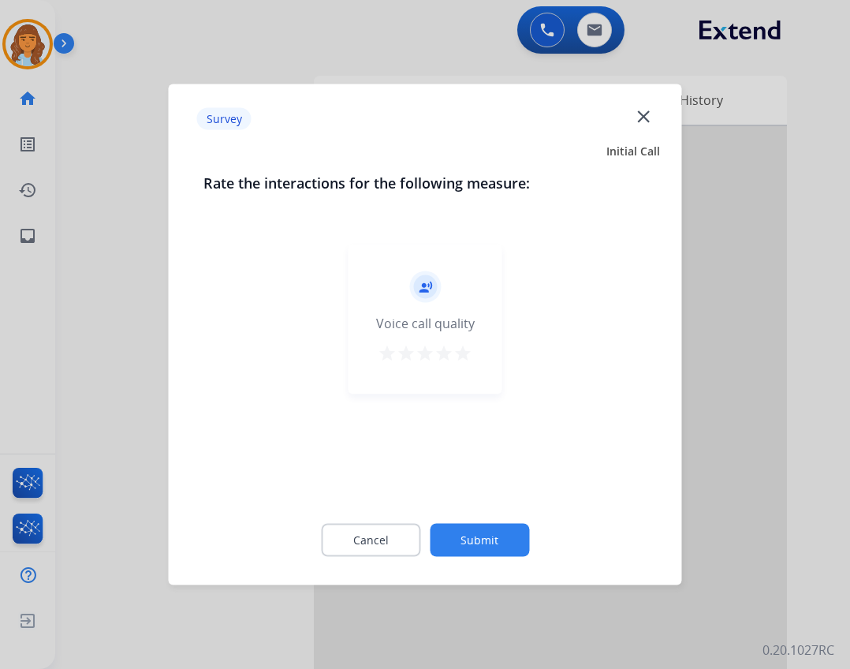
click at [469, 546] on button "Submit" at bounding box center [479, 540] width 99 height 33
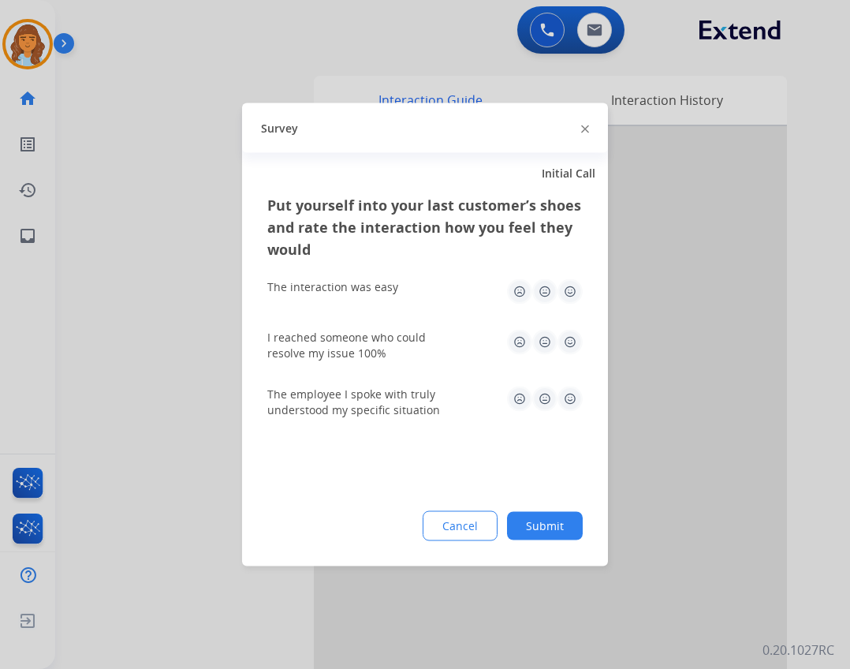
click at [527, 527] on button "Submit" at bounding box center [545, 526] width 76 height 28
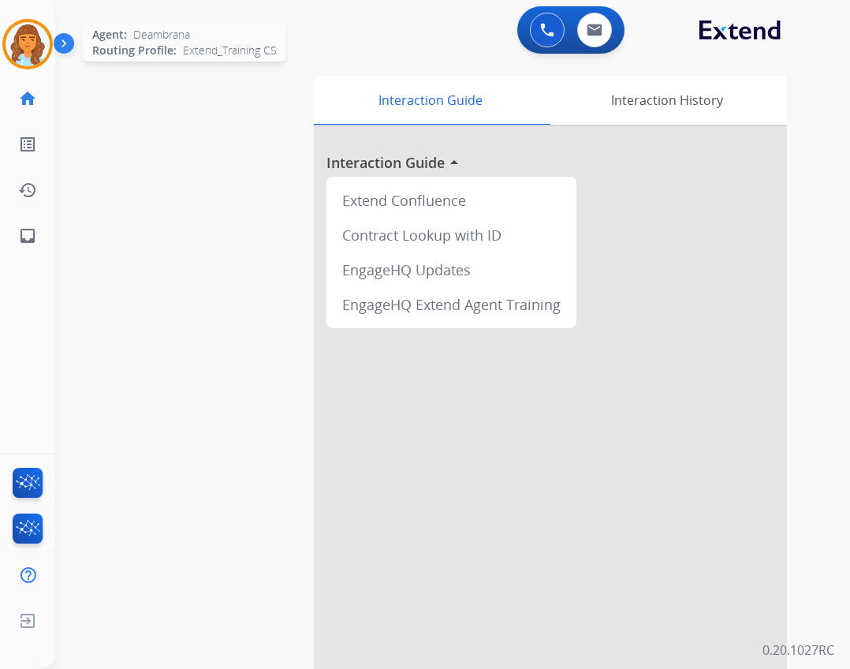
click at [10, 58] on img at bounding box center [28, 44] width 44 height 44
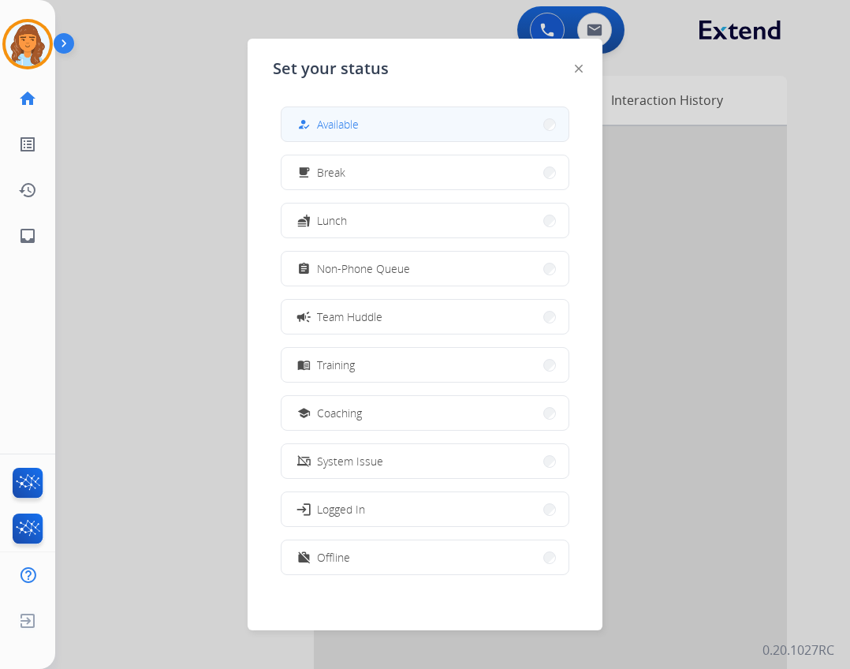
drag, startPoint x: 337, startPoint y: 144, endPoint x: 335, endPoint y: 136, distance: 8.0
click at [336, 144] on div "how_to_reg Available free_breakfast Break fastfood Lunch assignment Non-Phone Q…" at bounding box center [425, 342] width 304 height 497
click at [335, 132] on div "how_to_reg Available" at bounding box center [326, 124] width 65 height 19
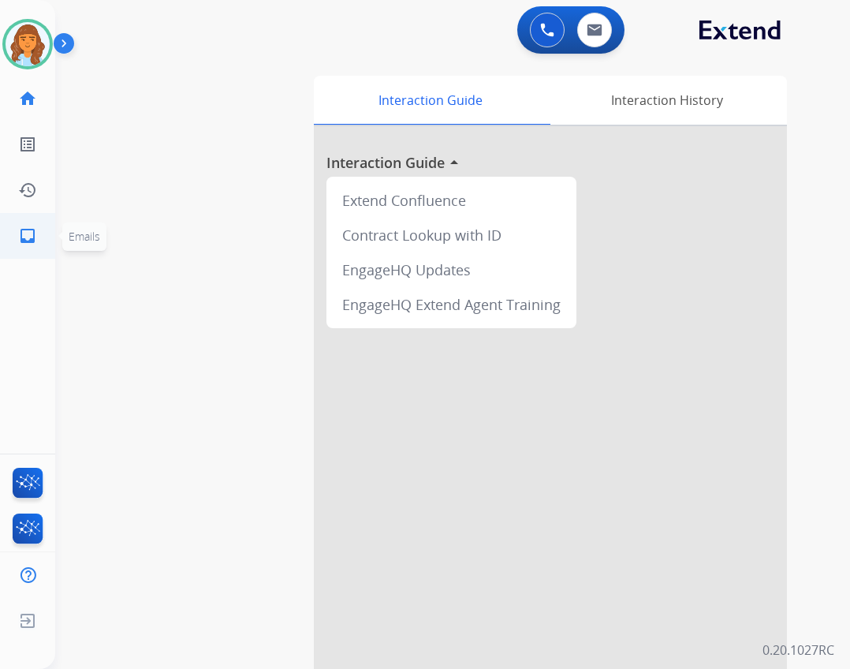
click at [24, 226] on link "inbox Emails" at bounding box center [28, 236] width 44 height 44
select select "**********"
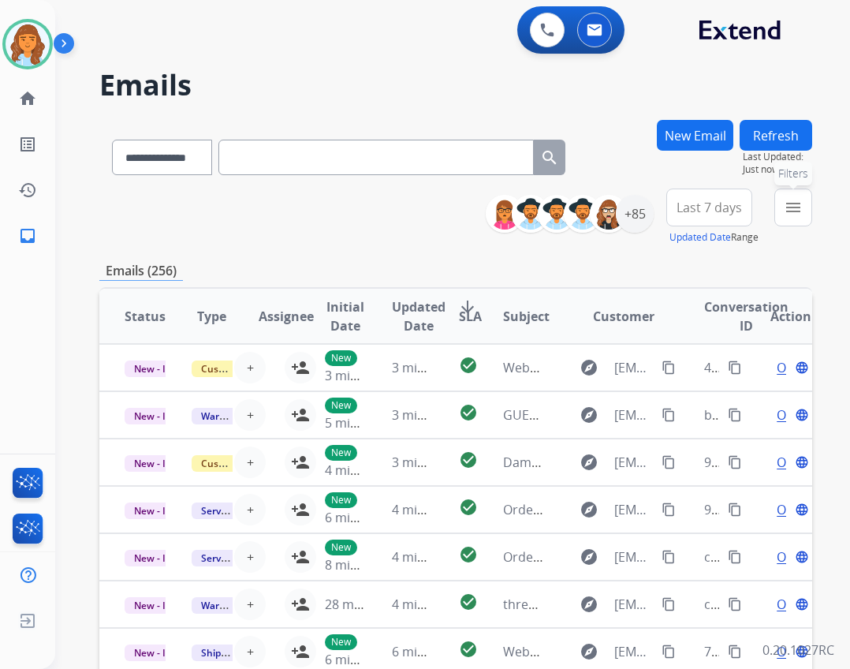
click at [775, 206] on button "menu Filters" at bounding box center [793, 207] width 38 height 38
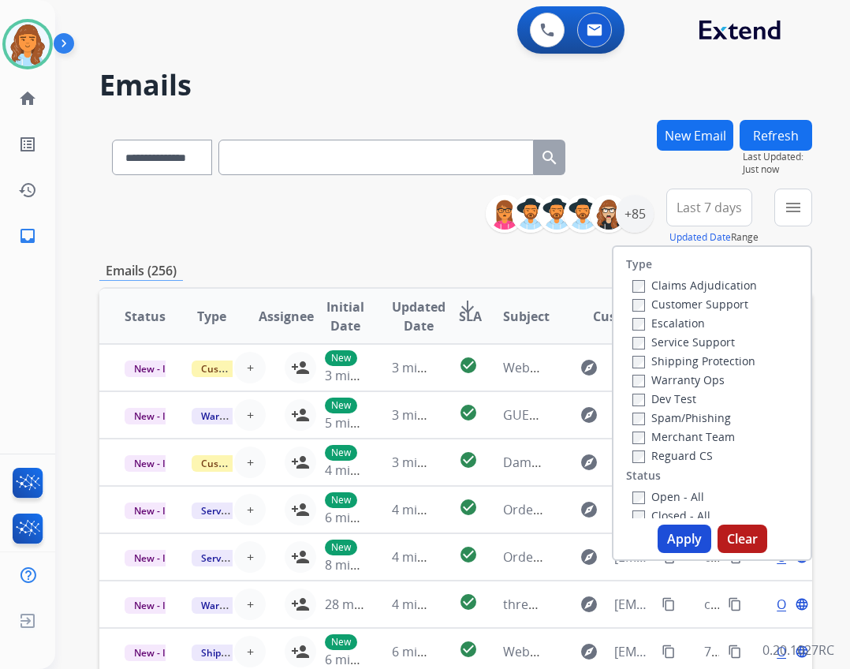
click at [703, 456] on label "Reguard CS" at bounding box center [672, 455] width 80 height 15
click at [669, 489] on label "Open - All" at bounding box center [668, 496] width 72 height 15
click at [650, 361] on label "Shipping Protection" at bounding box center [693, 360] width 123 height 15
click at [684, 304] on label "Customer Support" at bounding box center [690, 303] width 116 height 15
click at [658, 531] on button "Apply" at bounding box center [685, 538] width 54 height 28
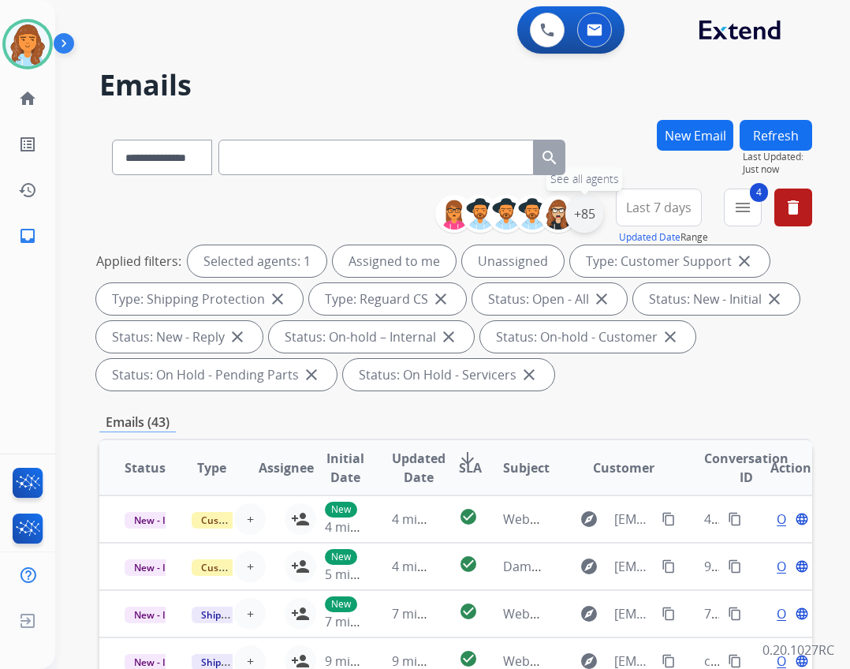
click at [582, 232] on div "+85" at bounding box center [584, 214] width 38 height 38
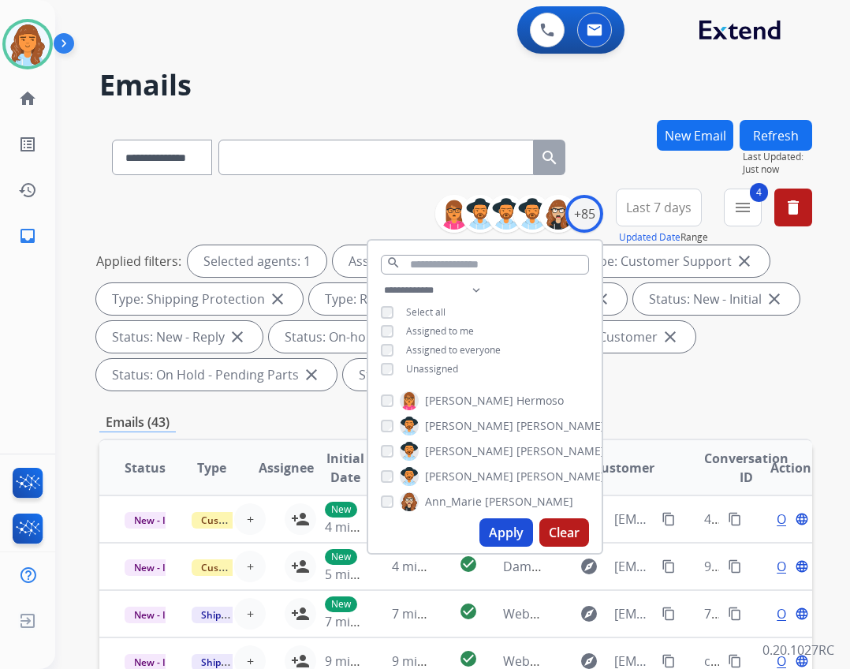
click at [427, 367] on span "Unassigned" at bounding box center [432, 368] width 52 height 13
click at [509, 533] on button "Apply" at bounding box center [506, 532] width 54 height 28
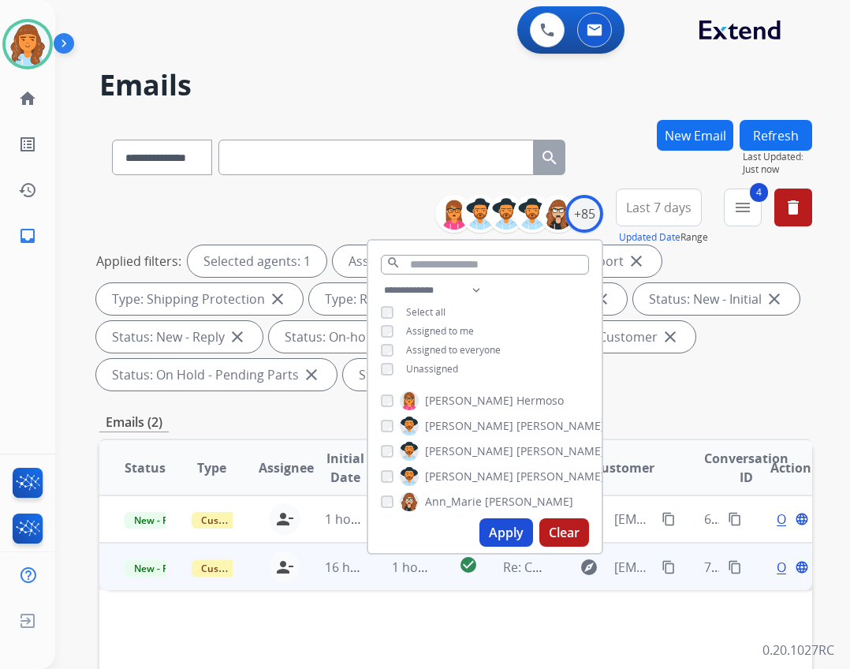
click at [496, 563] on td "Re: Claim" at bounding box center [511, 565] width 67 height 47
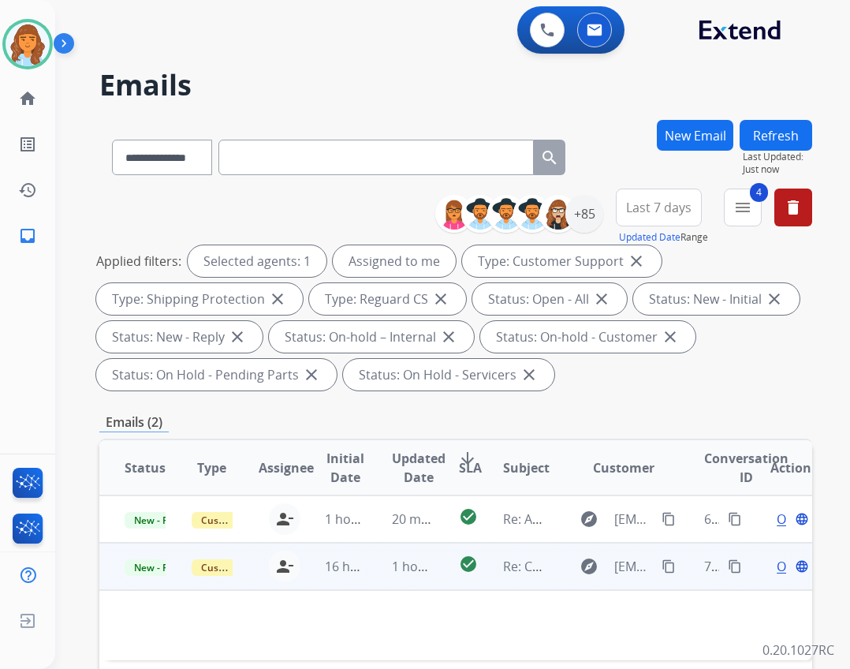
click at [486, 561] on td "Re: Claim" at bounding box center [511, 565] width 67 height 47
click at [545, 561] on td "explore delilahrivas@gmail.com content_copy" at bounding box center [612, 565] width 134 height 47
click at [777, 561] on span "Open" at bounding box center [793, 566] width 32 height 19
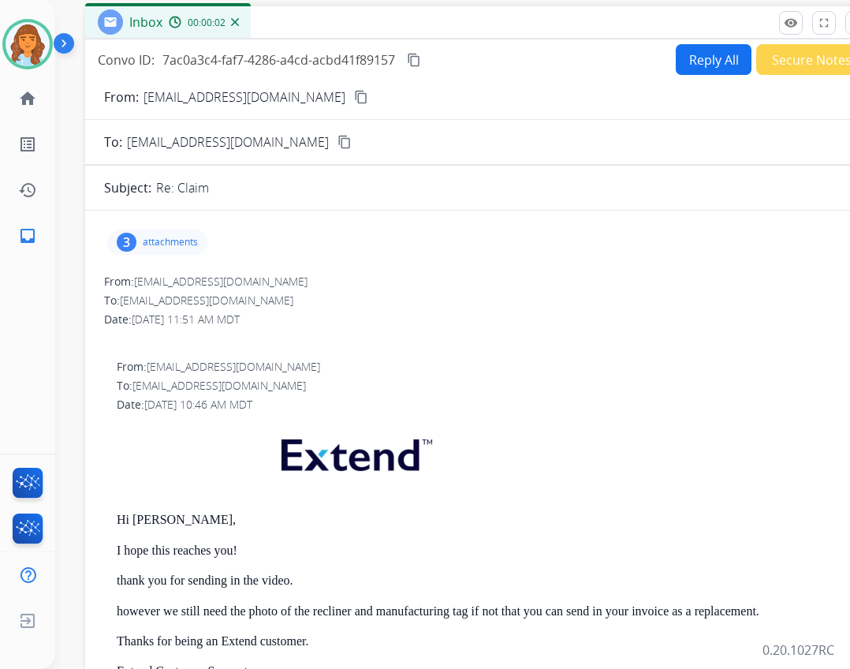
drag, startPoint x: 291, startPoint y: 124, endPoint x: 352, endPoint y: 34, distance: 108.9
click at [352, 34] on div "Inbox 00:00:02" at bounding box center [479, 22] width 788 height 33
click at [354, 93] on mat-icon "content_copy" at bounding box center [361, 97] width 14 height 14
click at [155, 247] on p "attachments" at bounding box center [170, 242] width 55 height 13
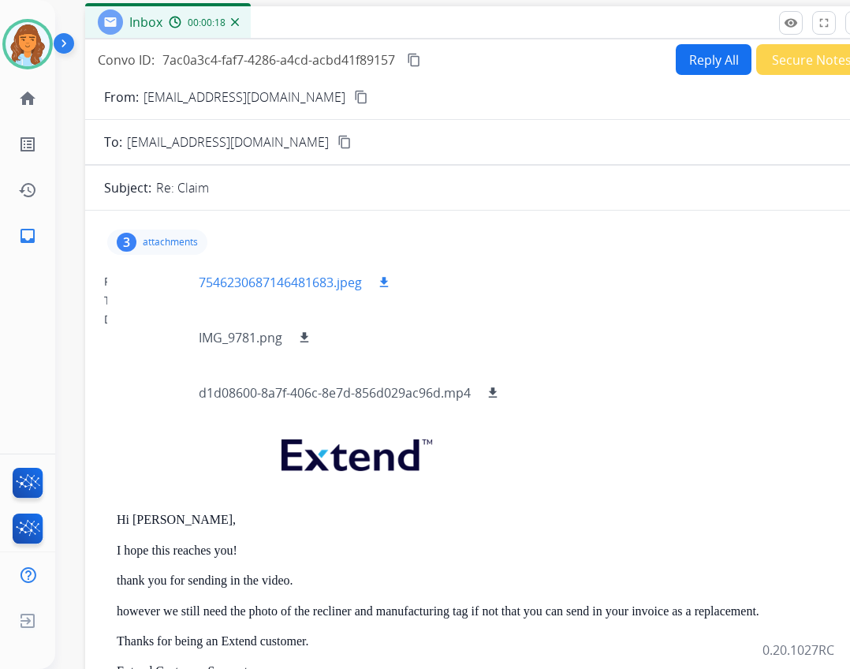
click at [173, 289] on div at bounding box center [159, 282] width 79 height 55
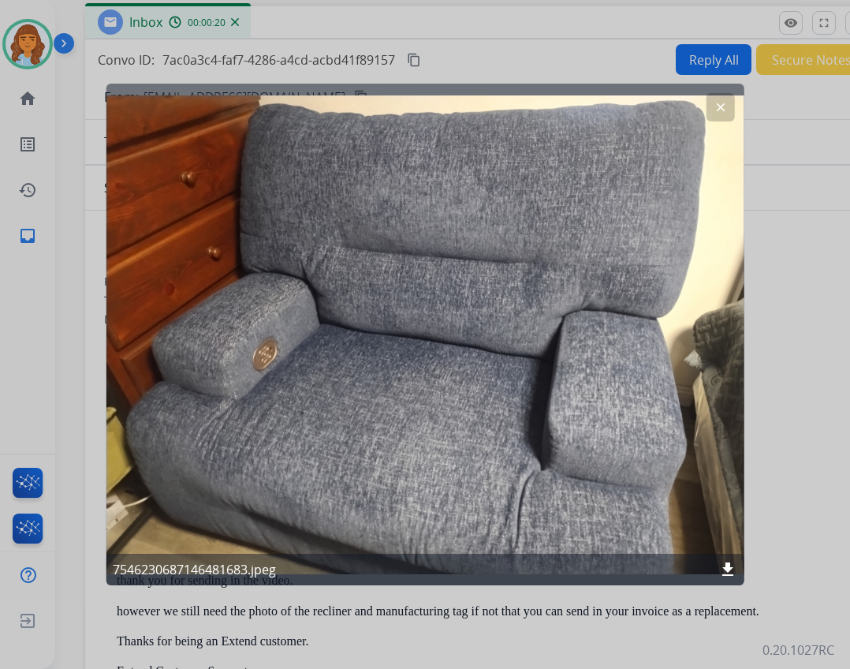
click at [732, 562] on mat-icon "download" at bounding box center [727, 569] width 19 height 19
click at [717, 101] on button "clear" at bounding box center [720, 107] width 28 height 28
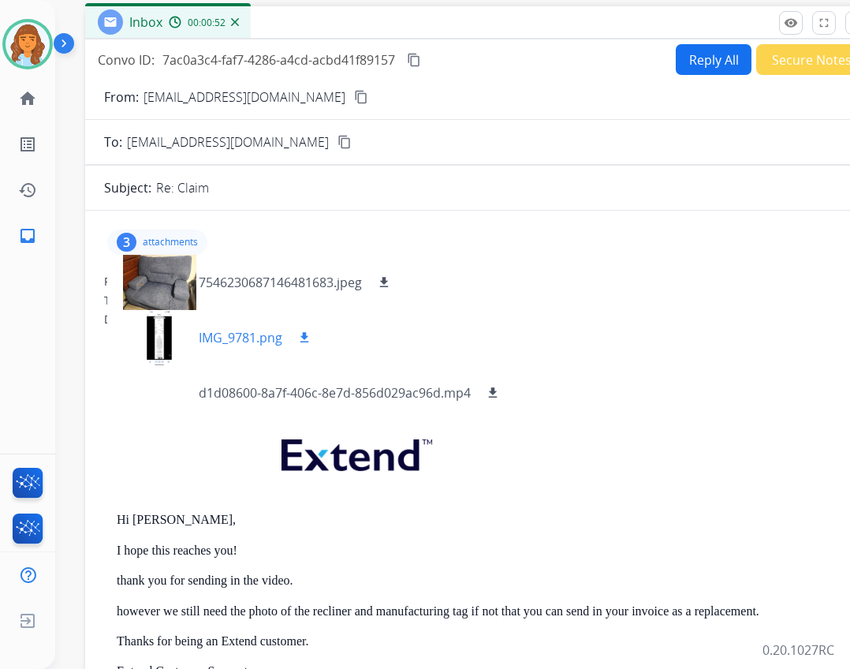
click at [167, 329] on div at bounding box center [159, 337] width 79 height 55
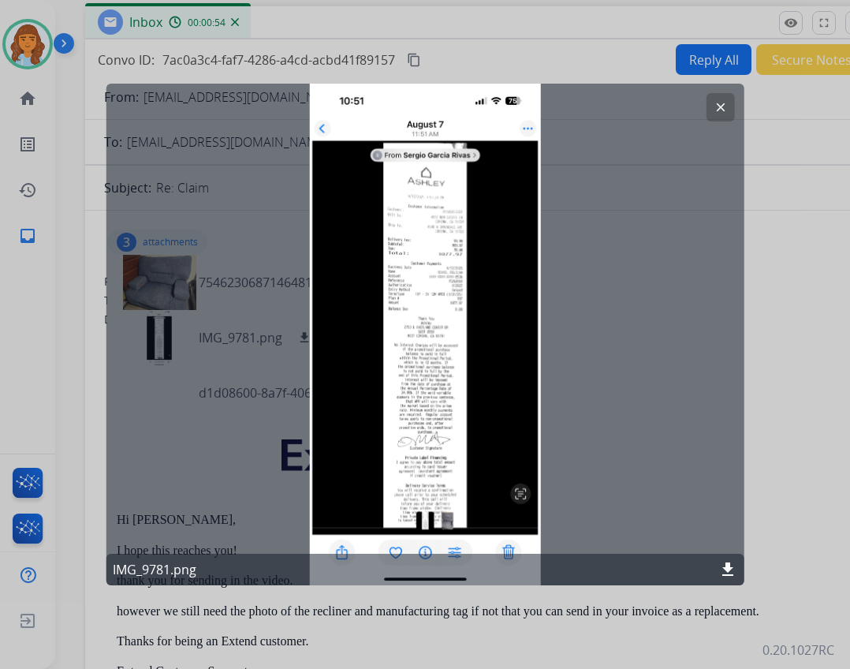
click at [728, 557] on div "IMG_9781.png download" at bounding box center [425, 570] width 638 height 32
click at [724, 566] on mat-icon "download" at bounding box center [727, 569] width 19 height 19
click at [831, 409] on div at bounding box center [425, 334] width 850 height 669
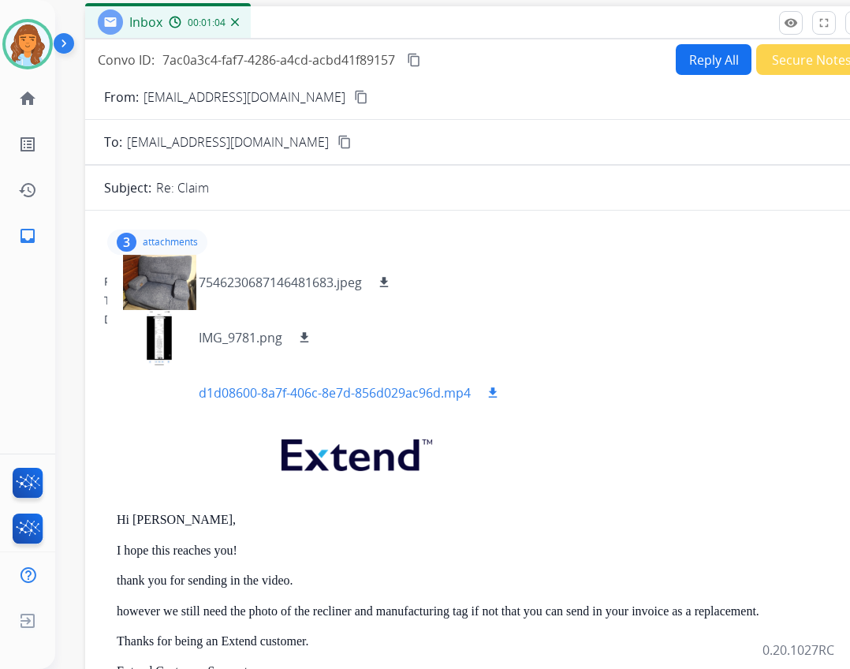
click at [332, 397] on p "d1d08600-8a7f-406c-8e7d-856d029ac96d.mp4" at bounding box center [335, 392] width 272 height 19
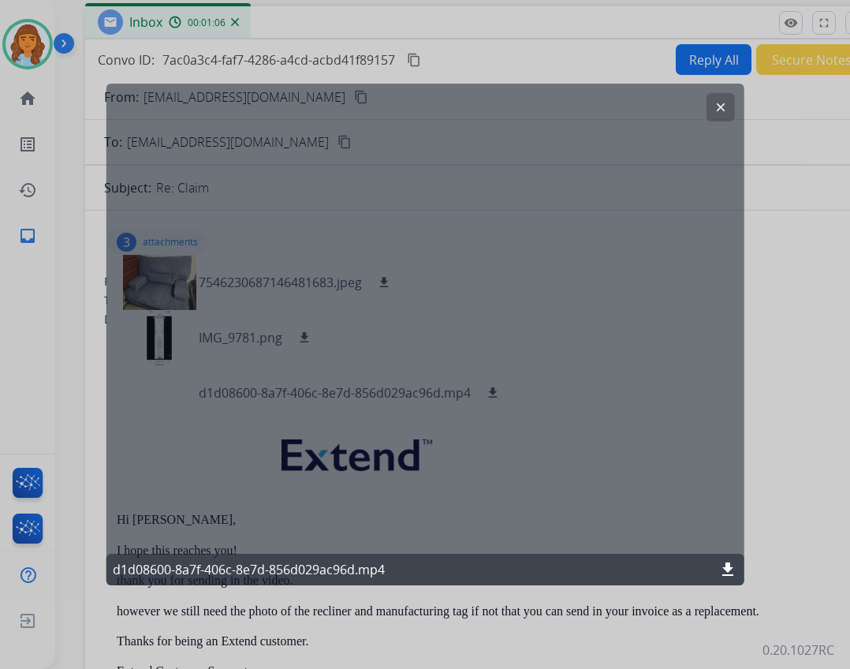
click at [722, 566] on mat-icon "download" at bounding box center [727, 569] width 19 height 19
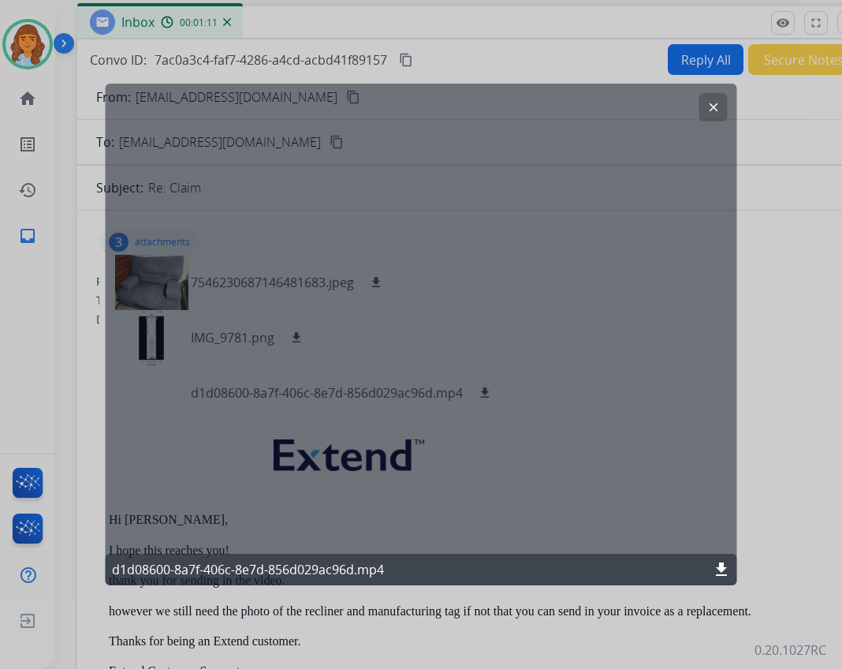
click at [710, 101] on button "clear" at bounding box center [713, 107] width 28 height 28
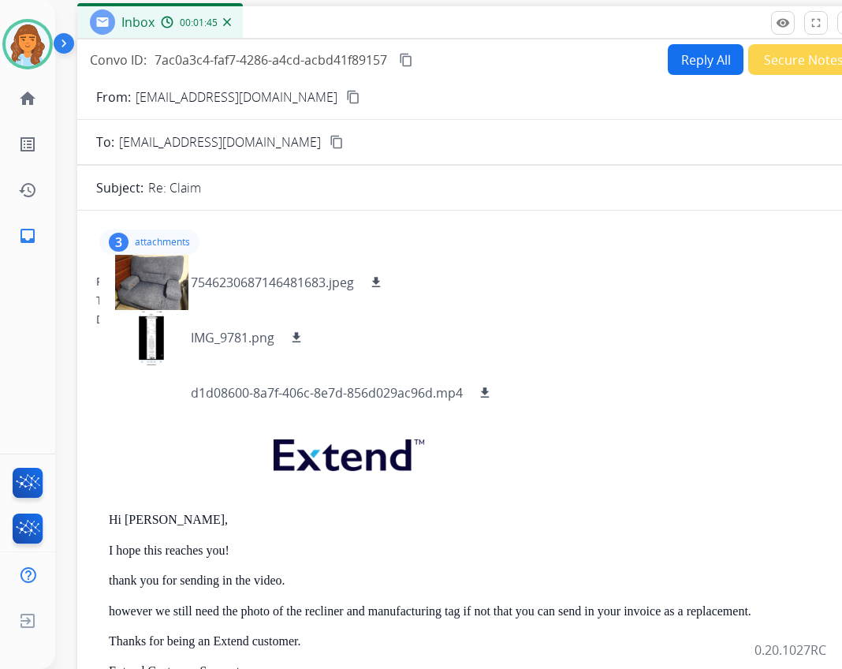
click at [669, 43] on div "Convo ID: 7ac0a3c4-faf7-4286-a4cd-acbd41f89157 content_copy Reply All Secure No…" at bounding box center [471, 390] width 788 height 703
click at [668, 58] on button "Reply All" at bounding box center [706, 59] width 76 height 31
select select "**********"
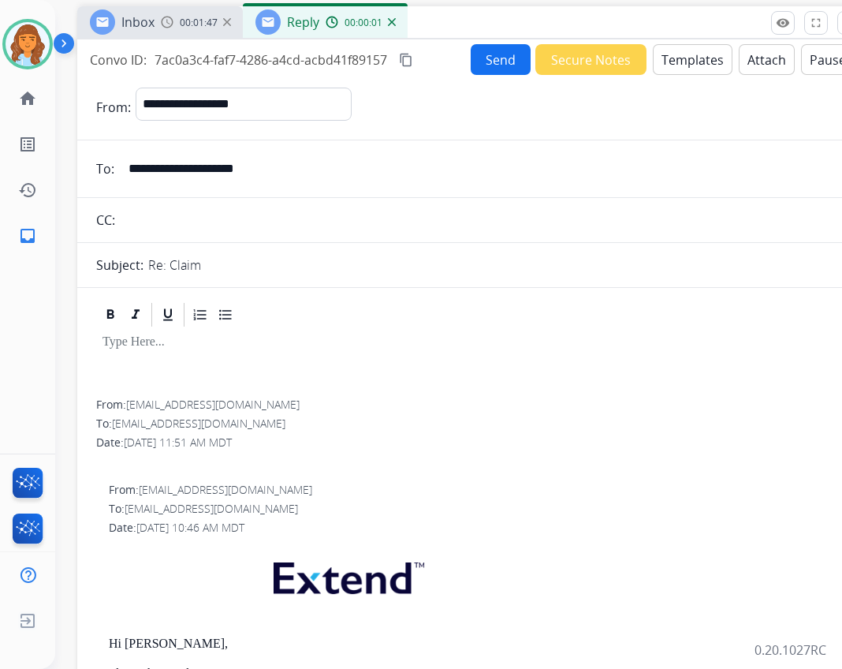
click at [596, 51] on button "Secure Notes" at bounding box center [590, 59] width 111 height 31
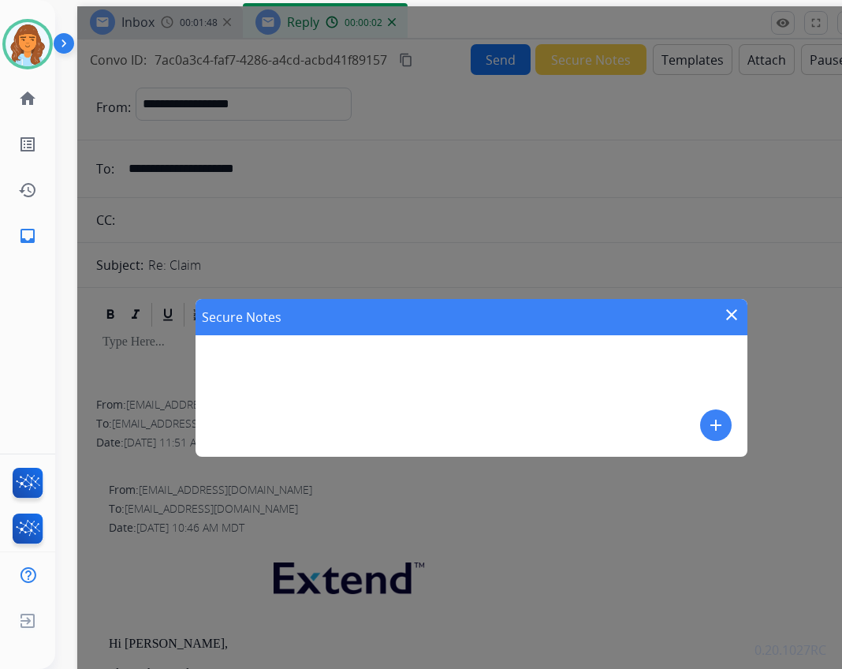
click at [736, 312] on mat-icon "close" at bounding box center [731, 314] width 19 height 19
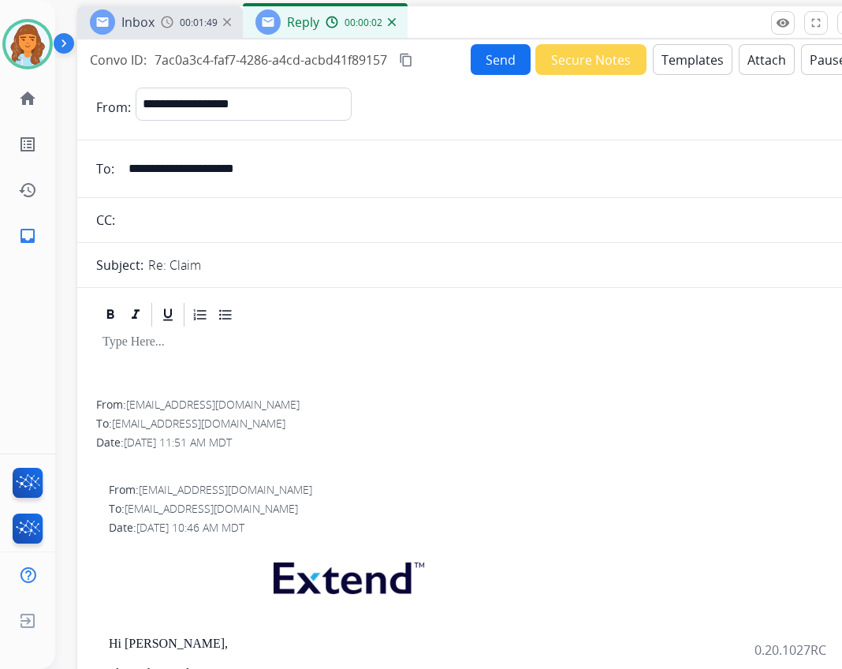
click at [704, 57] on button "Templates" at bounding box center [693, 59] width 80 height 31
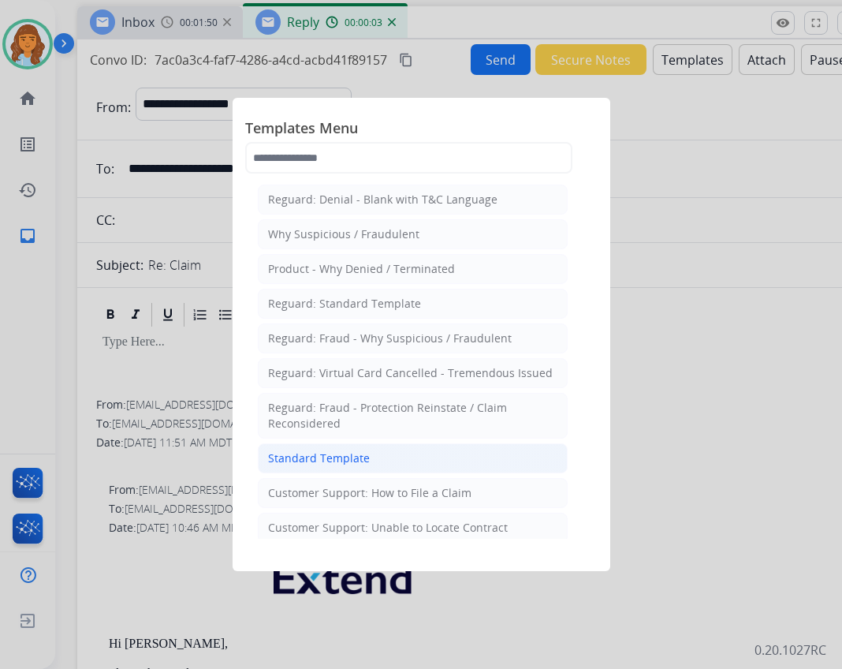
click at [290, 452] on div "Standard Template" at bounding box center [319, 458] width 102 height 16
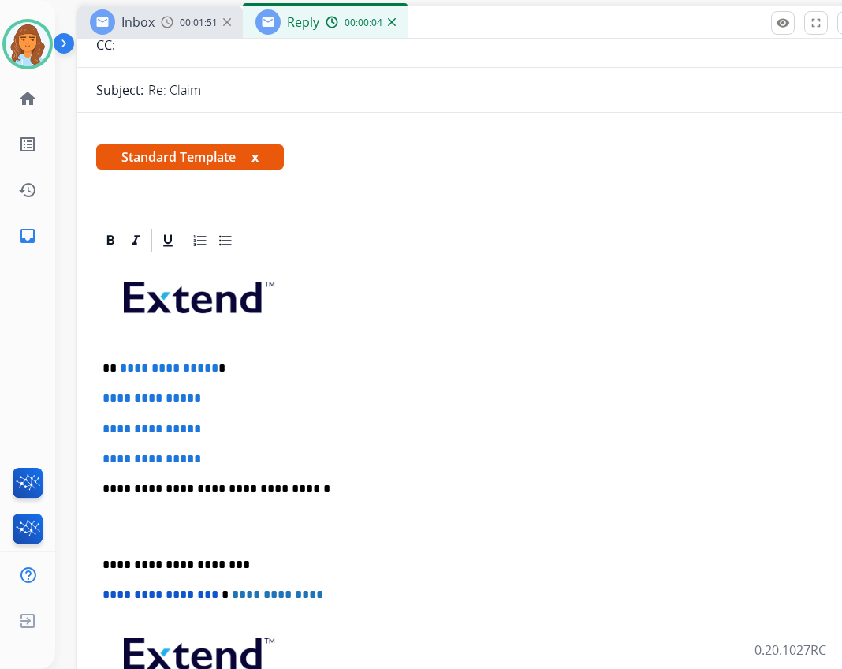
scroll to position [315, 0]
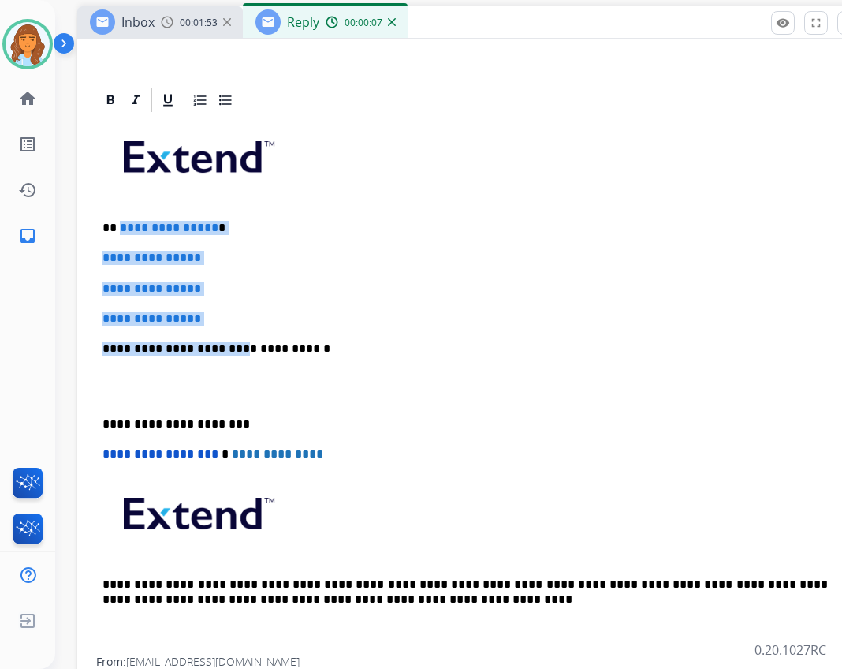
drag, startPoint x: 118, startPoint y: 226, endPoint x: 226, endPoint y: 327, distance: 147.3
click at [226, 327] on div "**********" at bounding box center [471, 385] width 751 height 542
click at [217, 315] on p "**********" at bounding box center [472, 318] width 738 height 14
drag, startPoint x: 212, startPoint y: 314, endPoint x: 114, endPoint y: 226, distance: 131.2
click at [114, 226] on div "**********" at bounding box center [471, 385] width 751 height 542
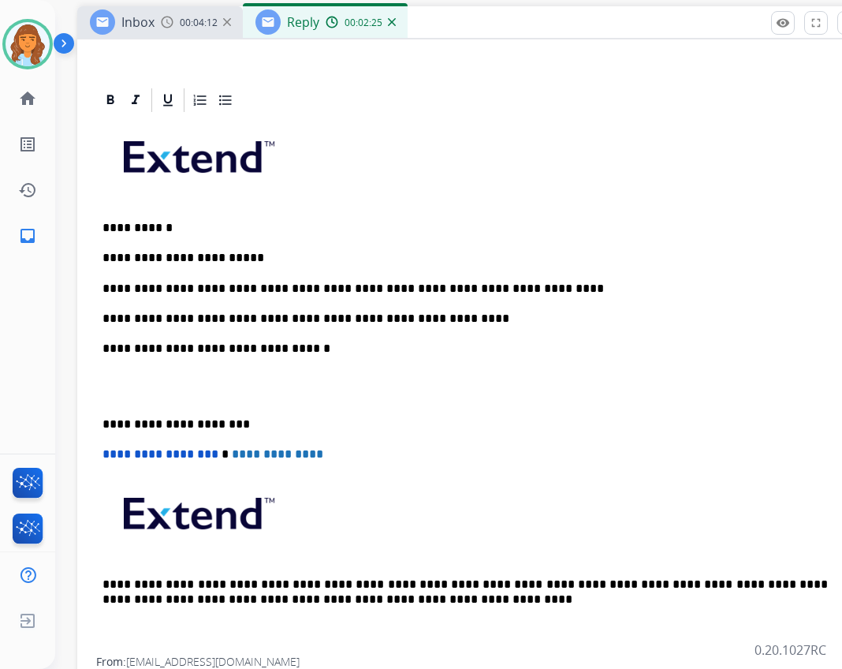
click at [451, 319] on p "**********" at bounding box center [465, 318] width 725 height 14
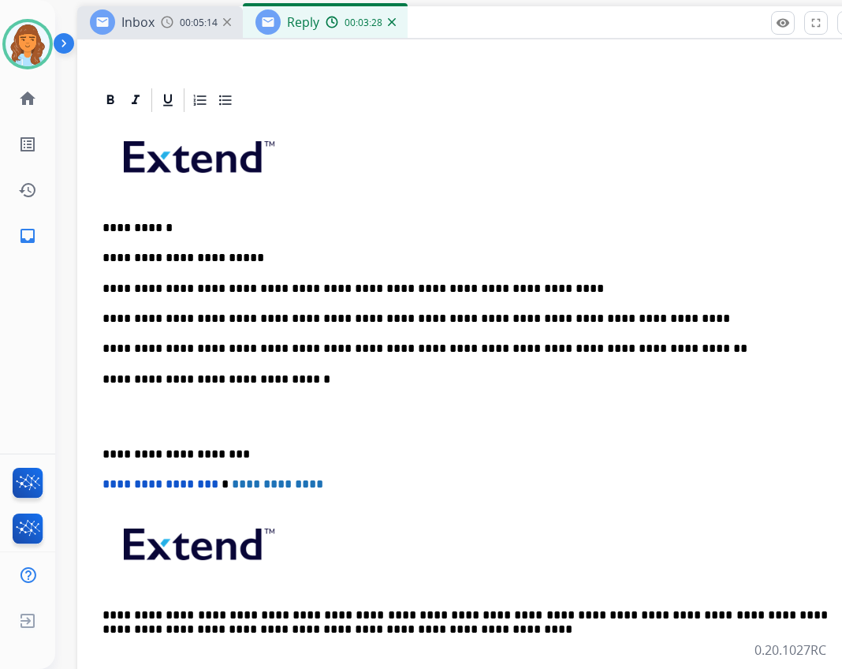
click at [402, 352] on p "**********" at bounding box center [465, 348] width 725 height 14
drag, startPoint x: 412, startPoint y: 366, endPoint x: 404, endPoint y: 350, distance: 17.6
click at [404, 350] on p "**********" at bounding box center [465, 348] width 725 height 14
click at [99, 449] on div "**********" at bounding box center [471, 400] width 751 height 573
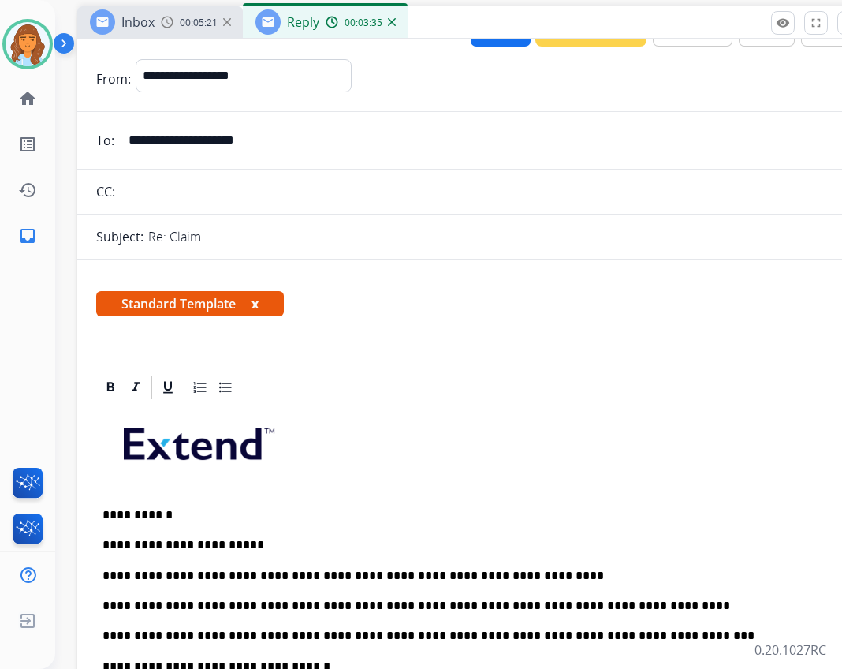
scroll to position [0, 0]
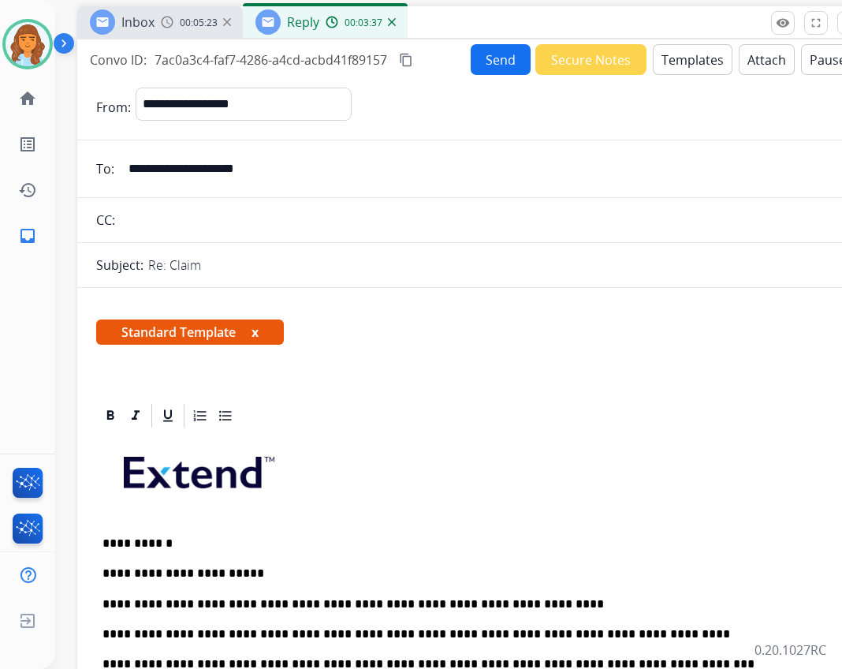
click at [397, 60] on div "Convo ID: 7ac0a3c4-faf7-4286-a4cd-acbd41f89157 content_copy" at bounding box center [253, 59] width 326 height 19
click at [407, 58] on mat-icon "content_copy" at bounding box center [406, 60] width 14 height 14
click at [487, 58] on button "Send" at bounding box center [501, 59] width 60 height 31
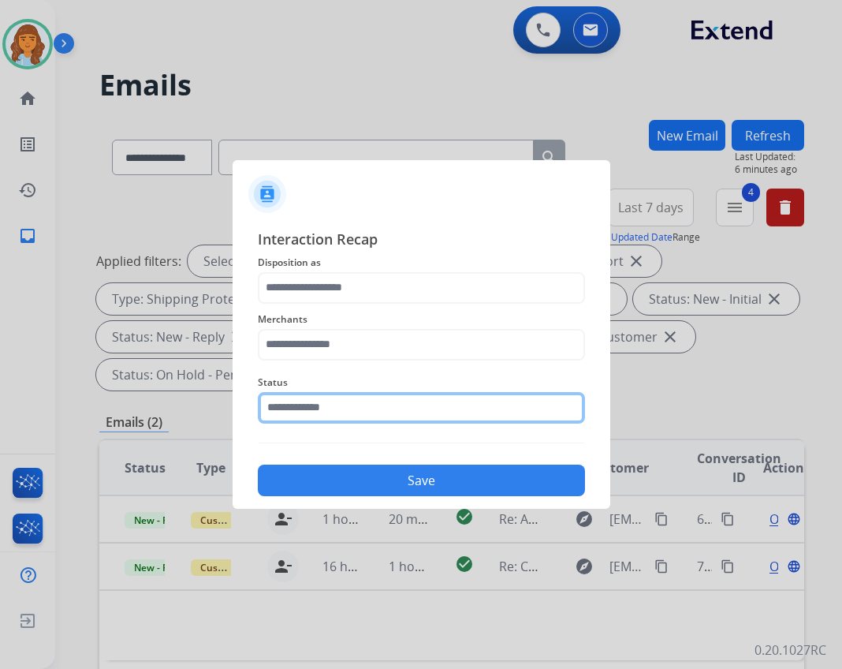
click at [330, 404] on input "text" at bounding box center [421, 408] width 327 height 32
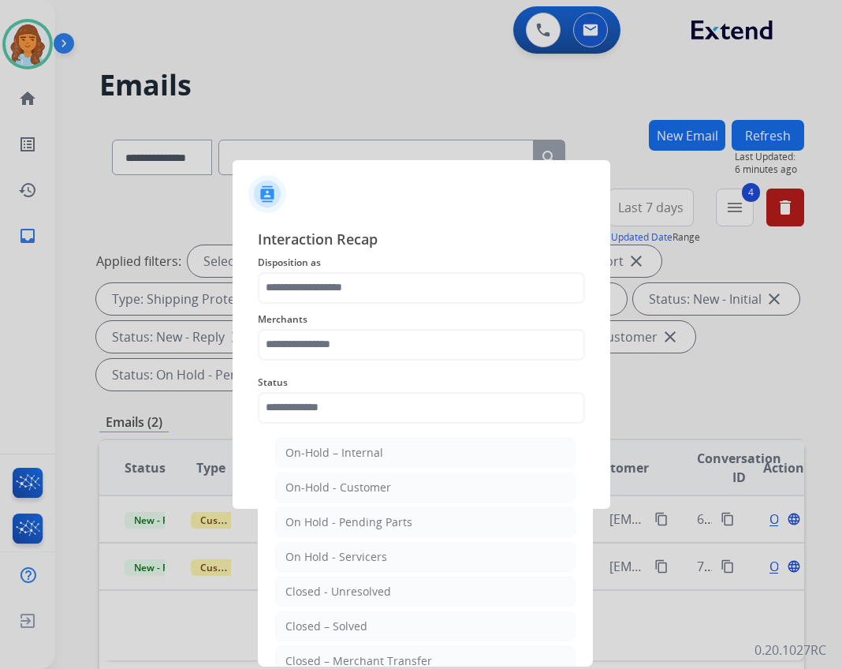
drag, startPoint x: 339, startPoint y: 628, endPoint x: 329, endPoint y: 606, distance: 24.3
click at [334, 618] on div "Closed – Solved" at bounding box center [326, 626] width 82 height 16
type input "**********"
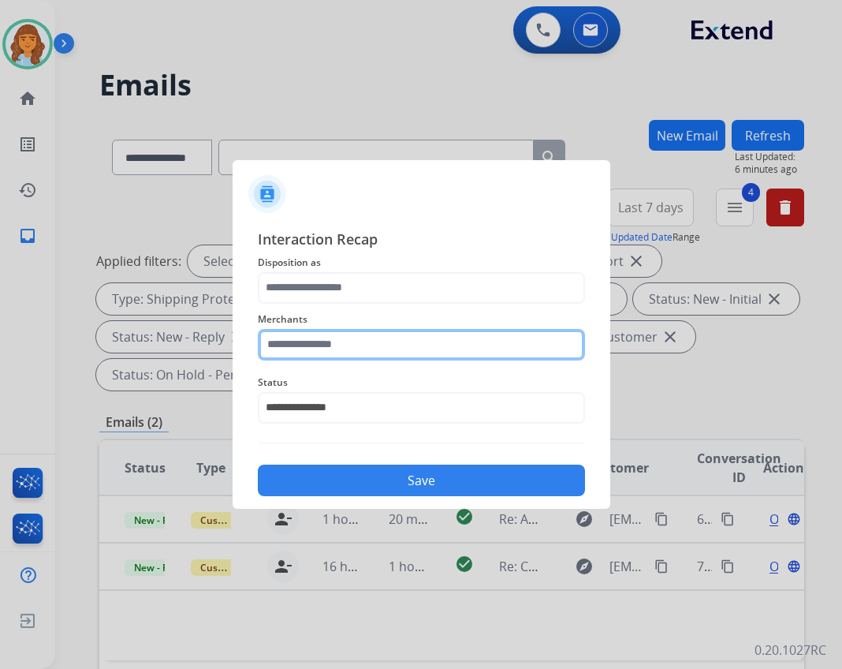
click at [368, 341] on input "text" at bounding box center [421, 345] width 327 height 32
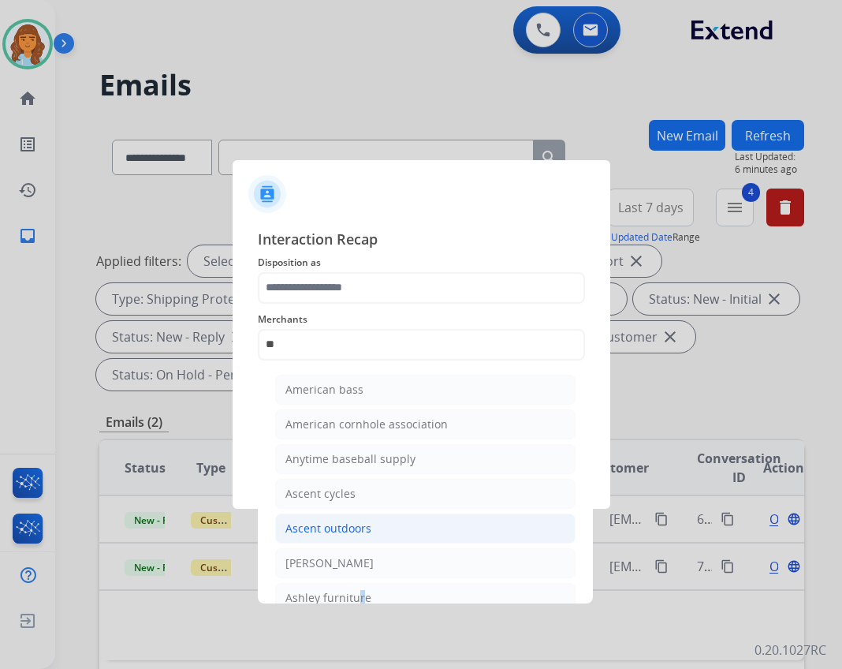
drag, startPoint x: 354, startPoint y: 596, endPoint x: 345, endPoint y: 494, distance: 102.9
click at [345, 590] on ul "American bass American cornhole association Anytime baseball supply Ascent cycl…" at bounding box center [425, 550] width 310 height 366
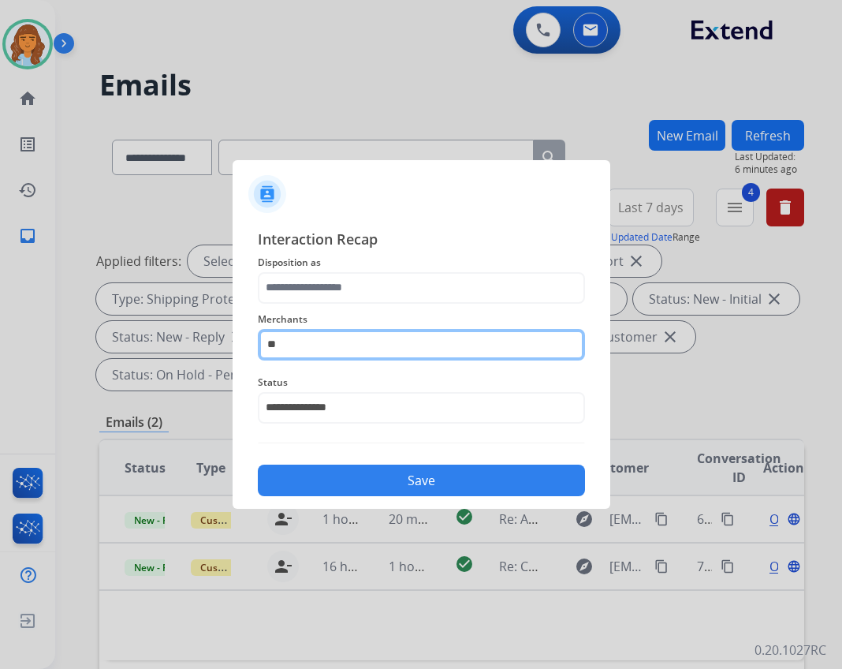
click at [347, 356] on input "**" at bounding box center [421, 345] width 327 height 32
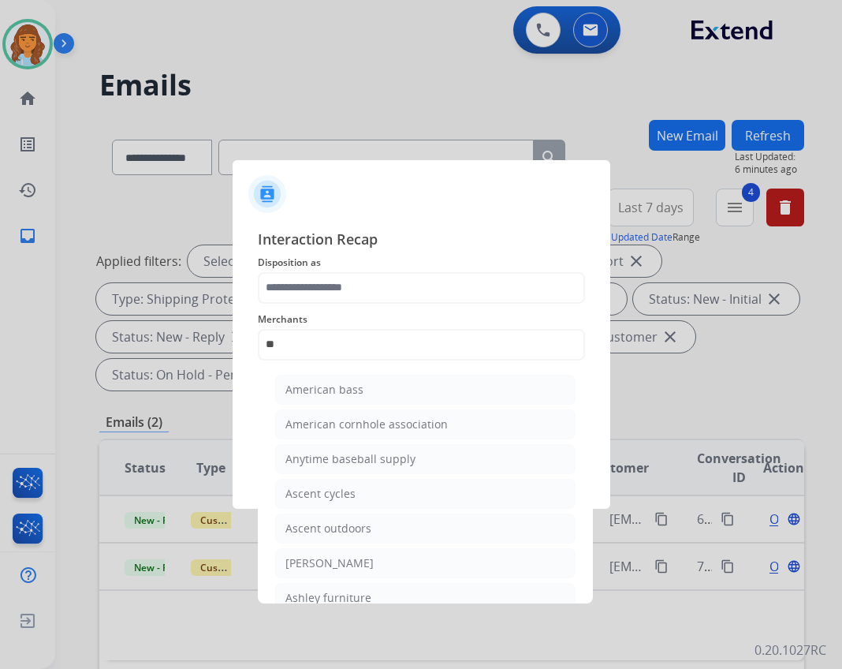
click at [336, 604] on div at bounding box center [421, 334] width 842 height 669
click at [340, 591] on div "Ashley furniture" at bounding box center [328, 598] width 86 height 16
type input "**********"
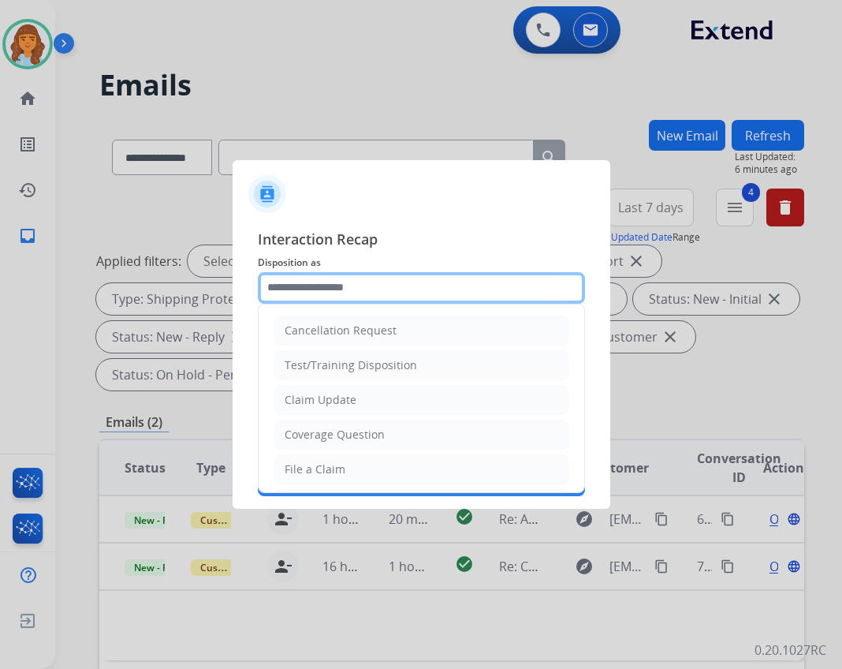
click at [340, 283] on input "text" at bounding box center [421, 288] width 327 height 32
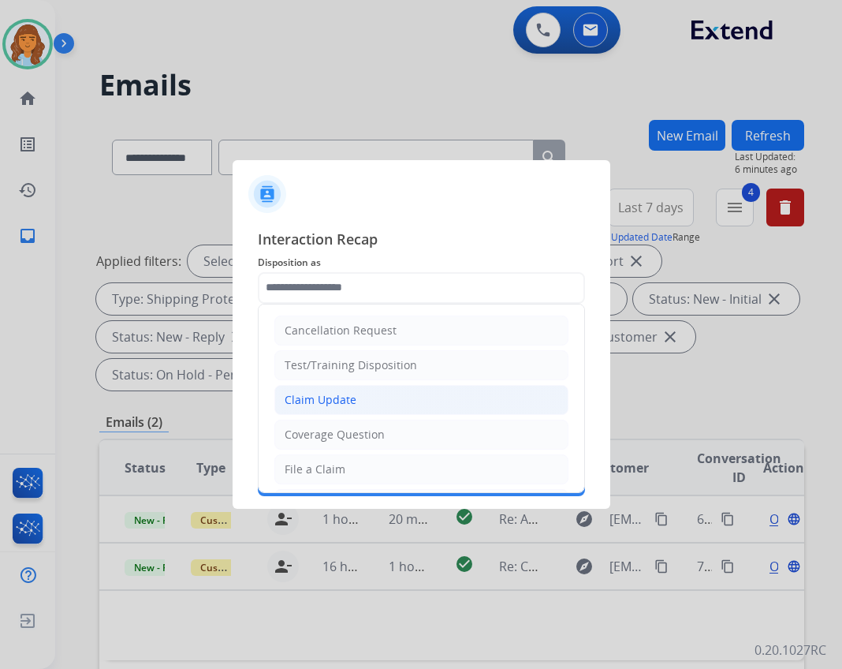
click at [345, 399] on div "Claim Update" at bounding box center [321, 400] width 72 height 16
type input "**********"
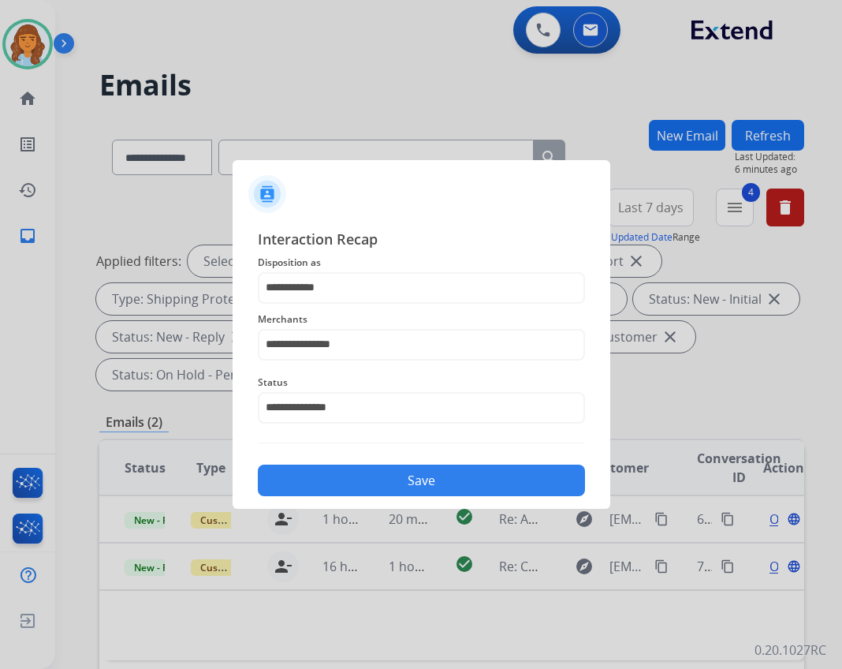
click at [409, 483] on button "Save" at bounding box center [421, 480] width 327 height 32
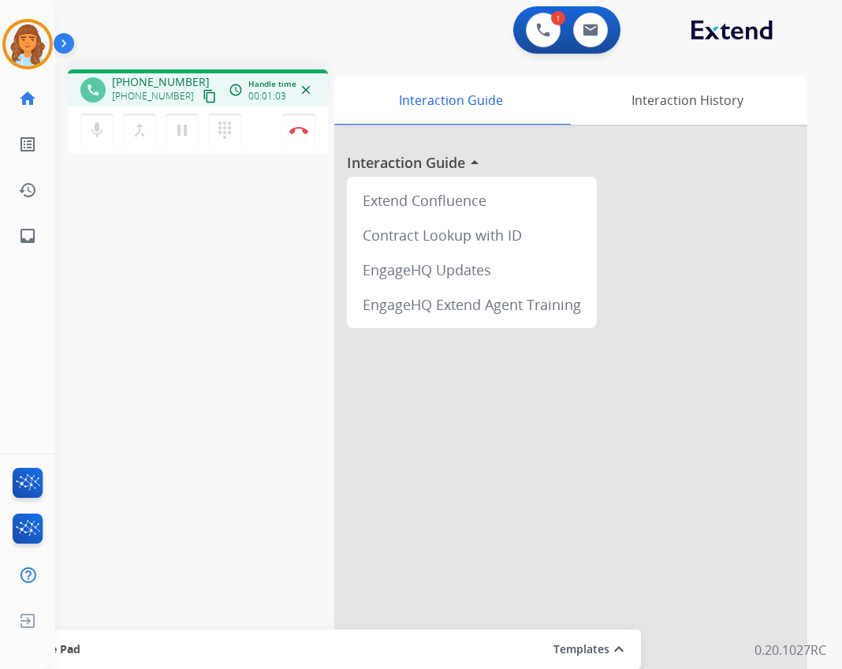
click at [203, 99] on mat-icon "content_copy" at bounding box center [210, 96] width 14 height 14
click at [301, 123] on button "Disconnect" at bounding box center [298, 130] width 33 height 33
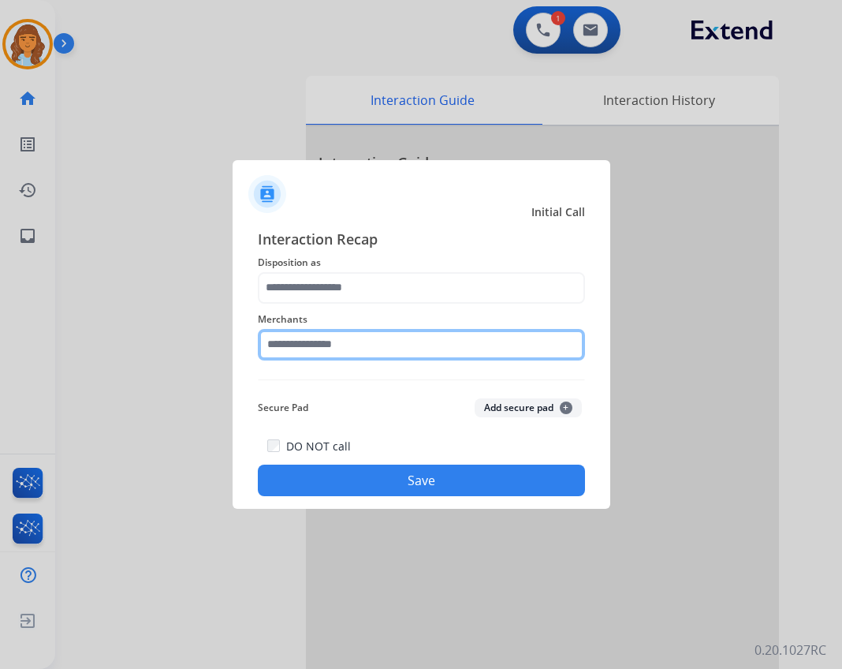
click at [425, 359] on input "text" at bounding box center [421, 345] width 327 height 32
click at [348, 338] on input "text" at bounding box center [421, 345] width 327 height 32
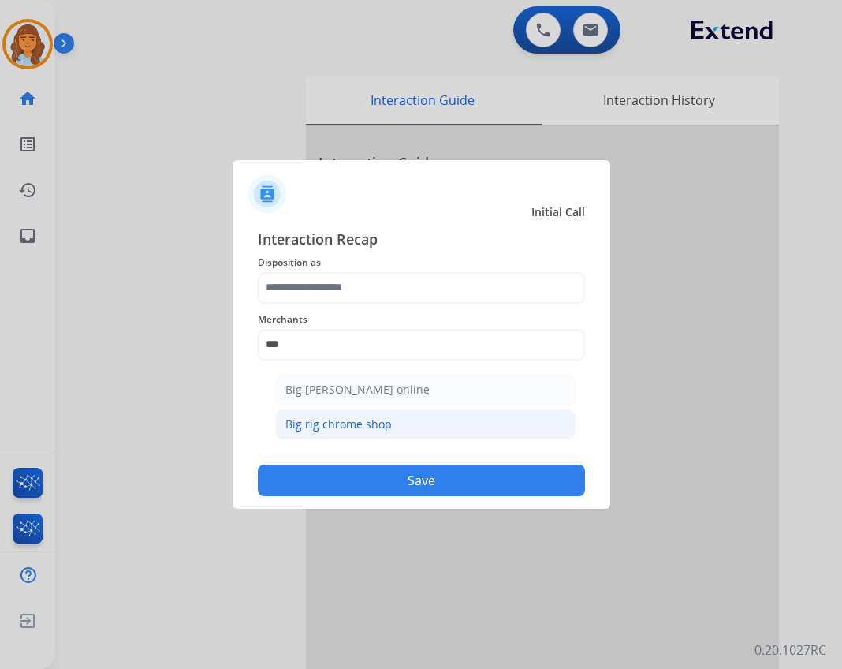
click at [430, 425] on li "Big rig chrome shop" at bounding box center [425, 424] width 300 height 30
type input "**********"
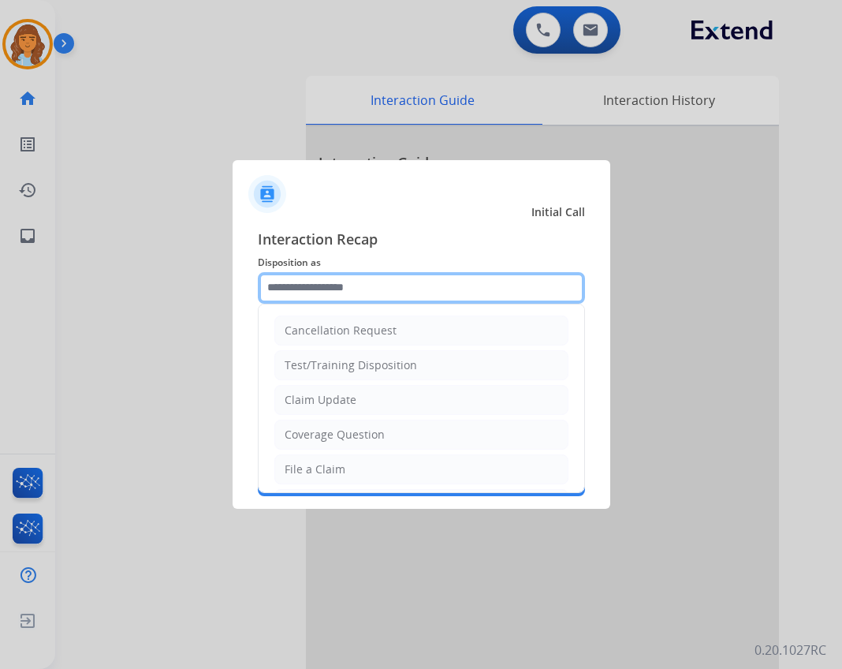
click at [390, 292] on input "text" at bounding box center [421, 288] width 327 height 32
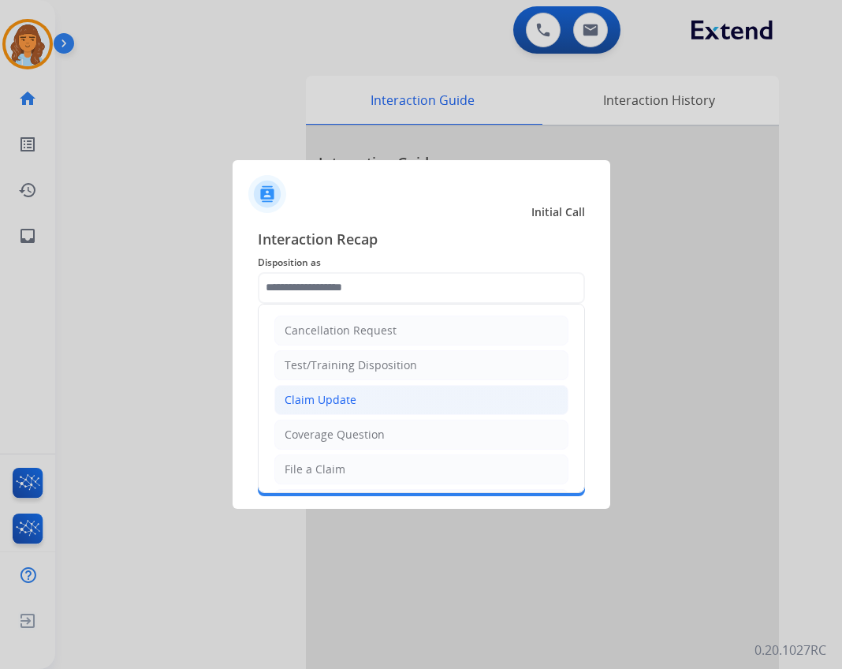
click at [372, 394] on li "Claim Update" at bounding box center [421, 400] width 294 height 30
type input "**********"
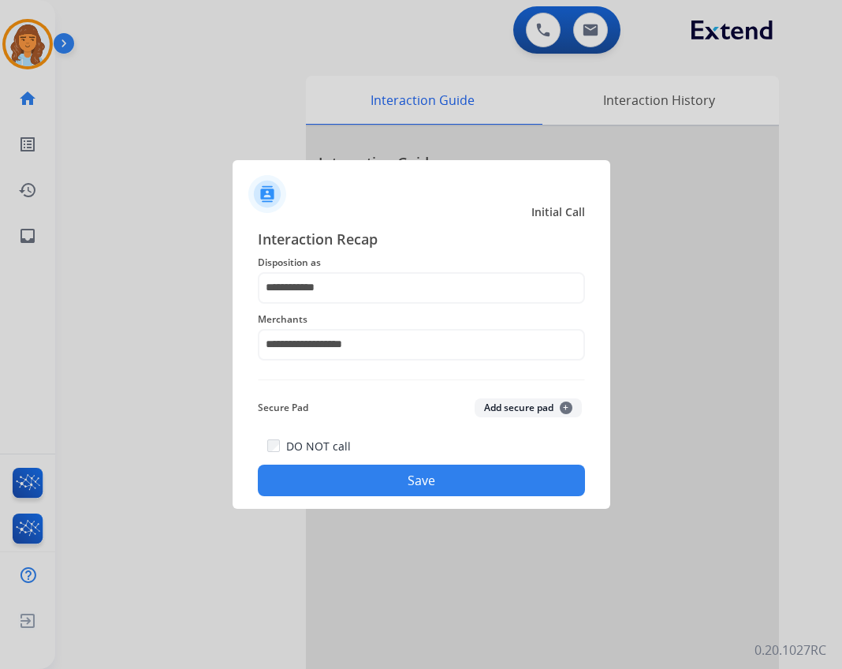
click at [375, 475] on button "Save" at bounding box center [421, 480] width 327 height 32
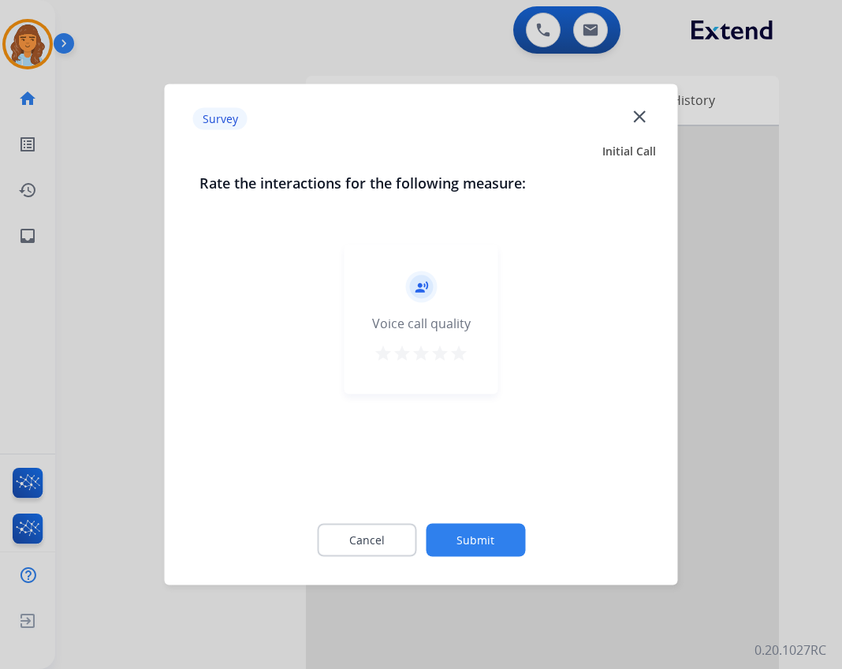
click at [496, 526] on button "Submit" at bounding box center [475, 540] width 99 height 33
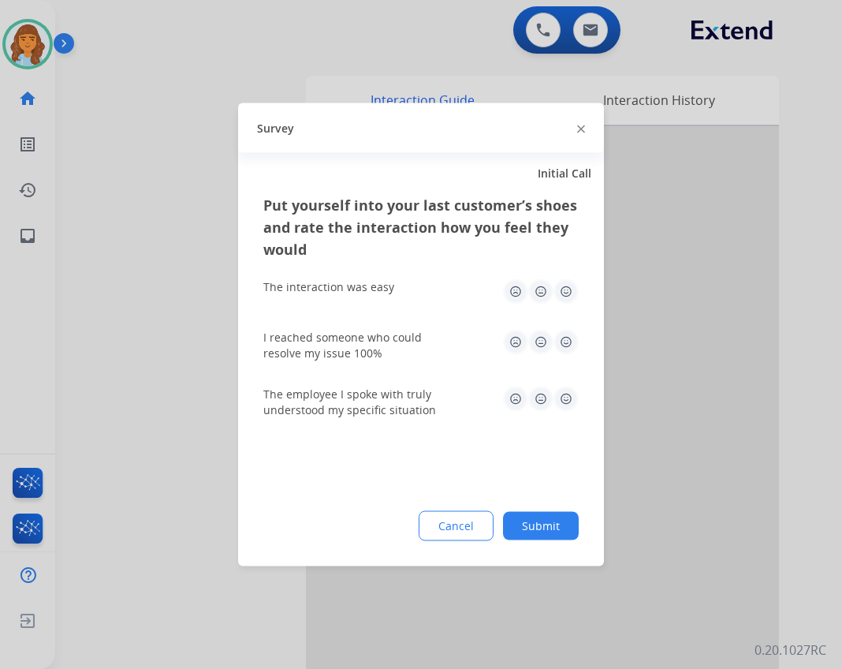
click at [542, 527] on button "Submit" at bounding box center [541, 526] width 76 height 28
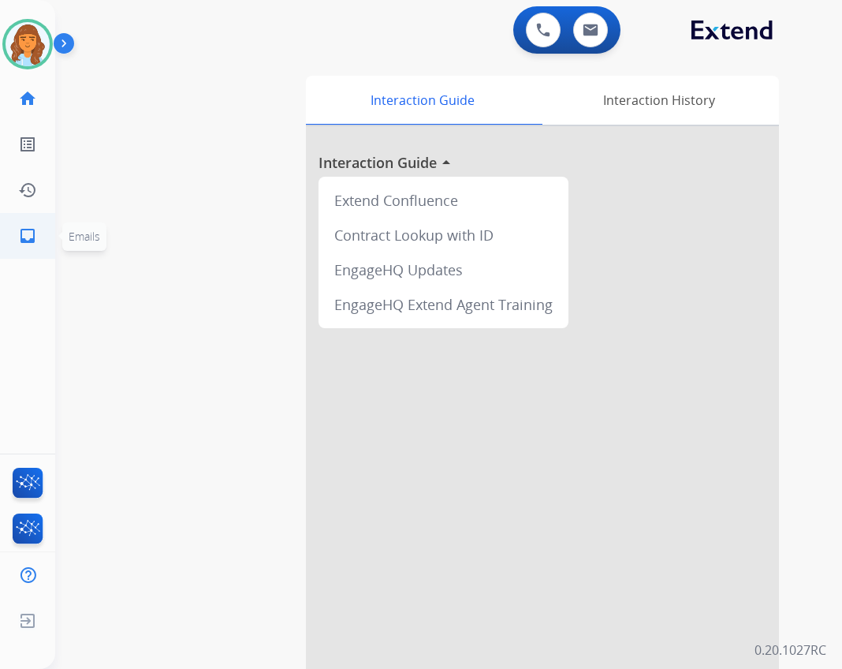
click at [41, 252] on link "inbox Emails" at bounding box center [28, 236] width 44 height 44
select select "**********"
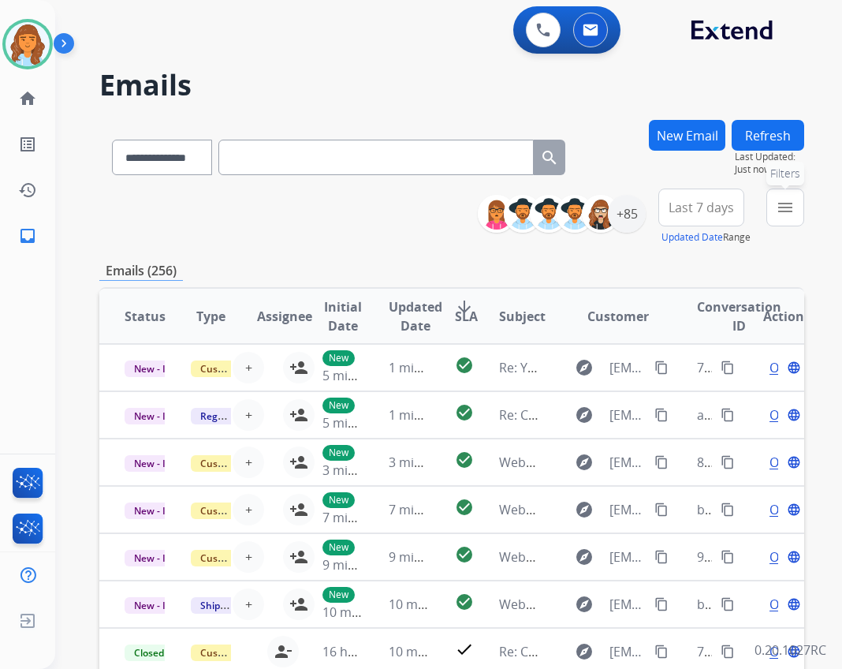
drag, startPoint x: 800, startPoint y: 201, endPoint x: 784, endPoint y: 209, distance: 18.3
click at [799, 202] on button "menu Filters" at bounding box center [785, 207] width 38 height 38
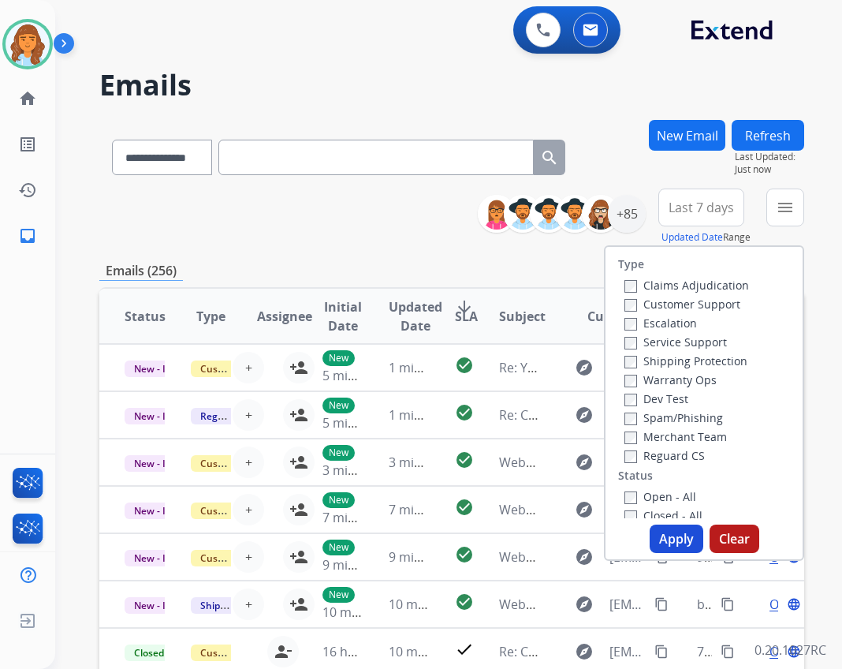
click at [667, 498] on label "Open - All" at bounding box center [660, 496] width 72 height 15
click at [652, 457] on label "Reguard CS" at bounding box center [664, 455] width 80 height 15
click at [674, 360] on label "Shipping Protection" at bounding box center [685, 360] width 123 height 15
click at [674, 310] on label "Customer Support" at bounding box center [682, 303] width 116 height 15
click at [662, 527] on button "Apply" at bounding box center [677, 538] width 54 height 28
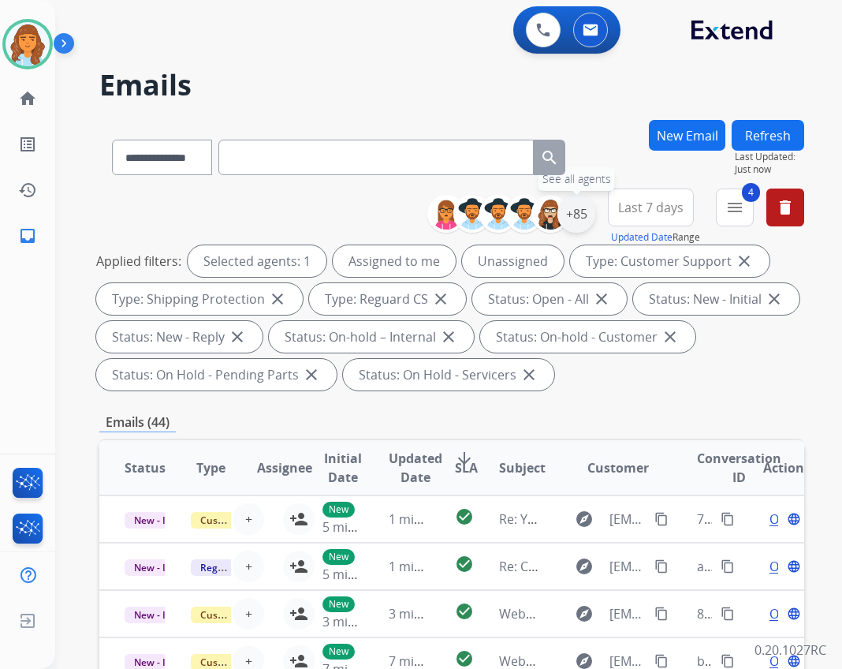
click at [565, 216] on div "+85" at bounding box center [576, 214] width 38 height 38
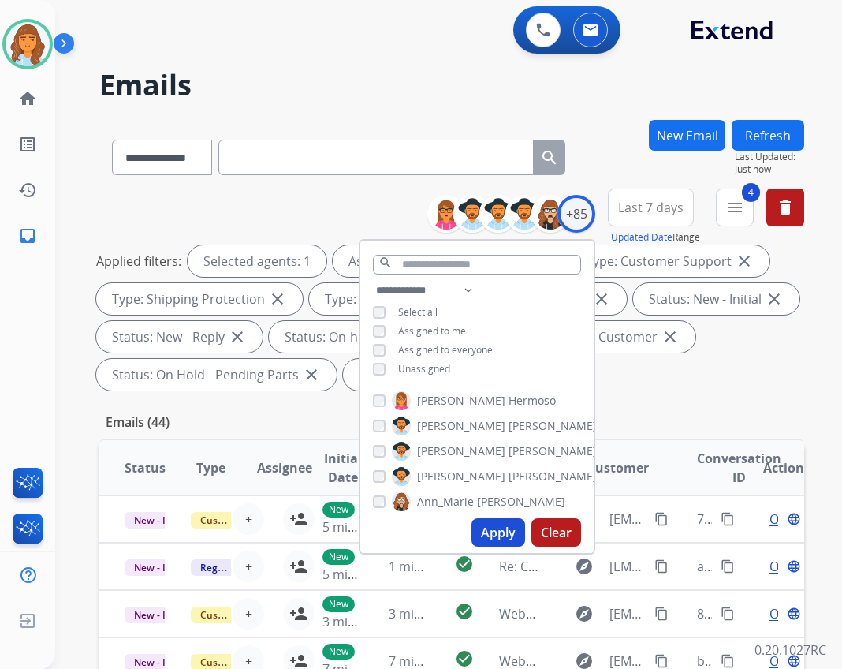
click at [394, 357] on div "**********" at bounding box center [476, 331] width 233 height 101
click at [398, 362] on span "Unassigned" at bounding box center [424, 368] width 52 height 13
click at [488, 524] on button "Apply" at bounding box center [499, 532] width 54 height 28
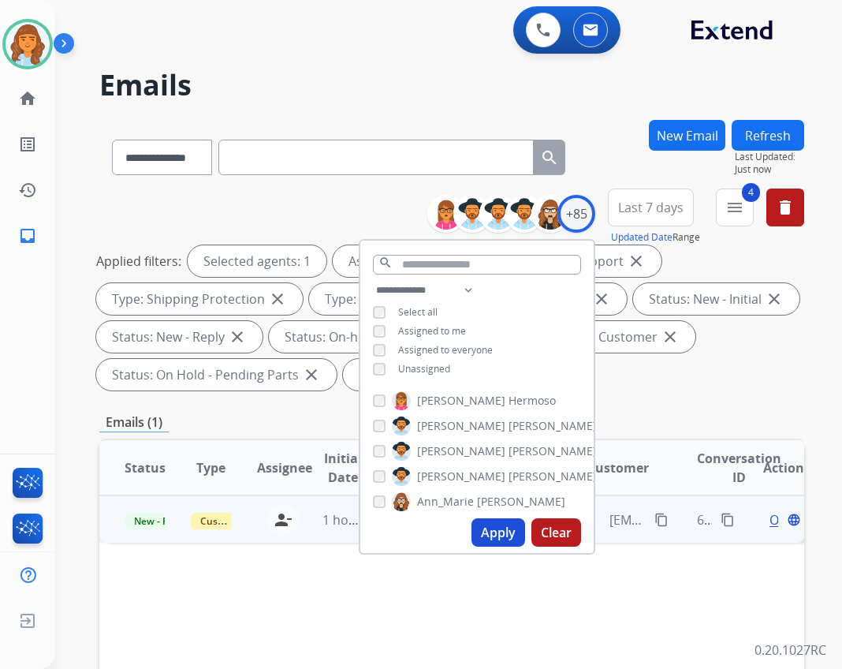
click at [621, 508] on div "explore jerusse2@gmail.com content_copy" at bounding box center [618, 519] width 106 height 25
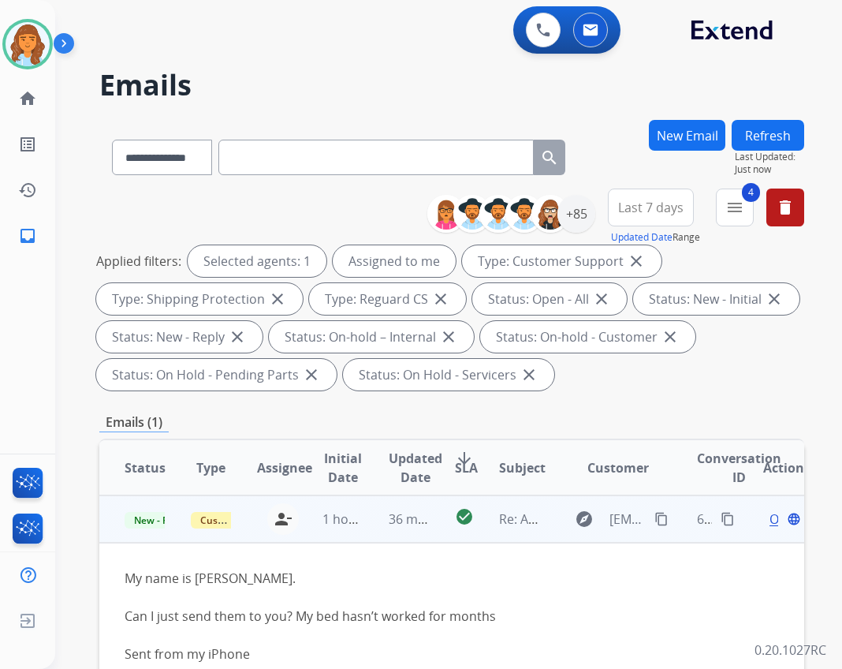
scroll to position [79, 0]
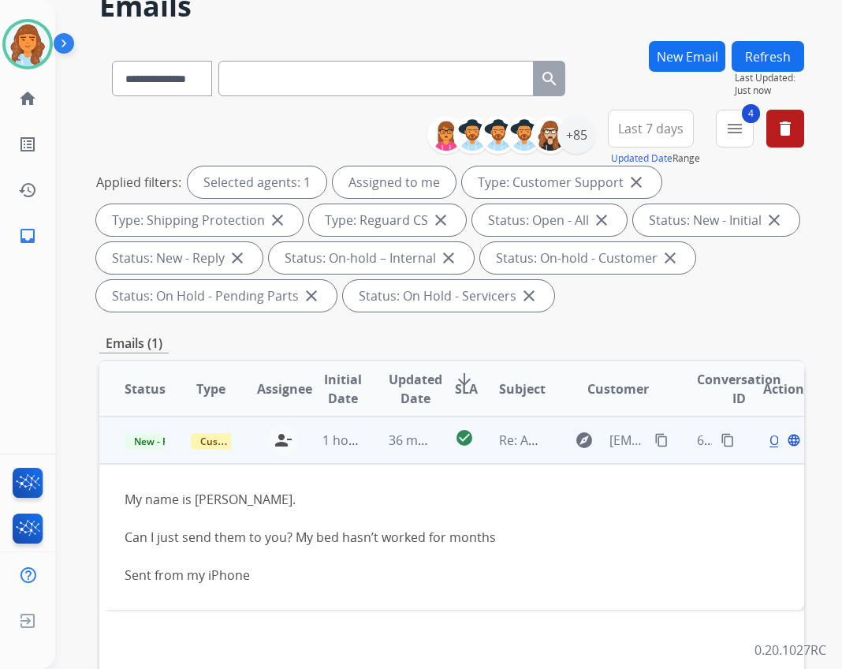
click at [770, 435] on span "Open" at bounding box center [786, 440] width 32 height 19
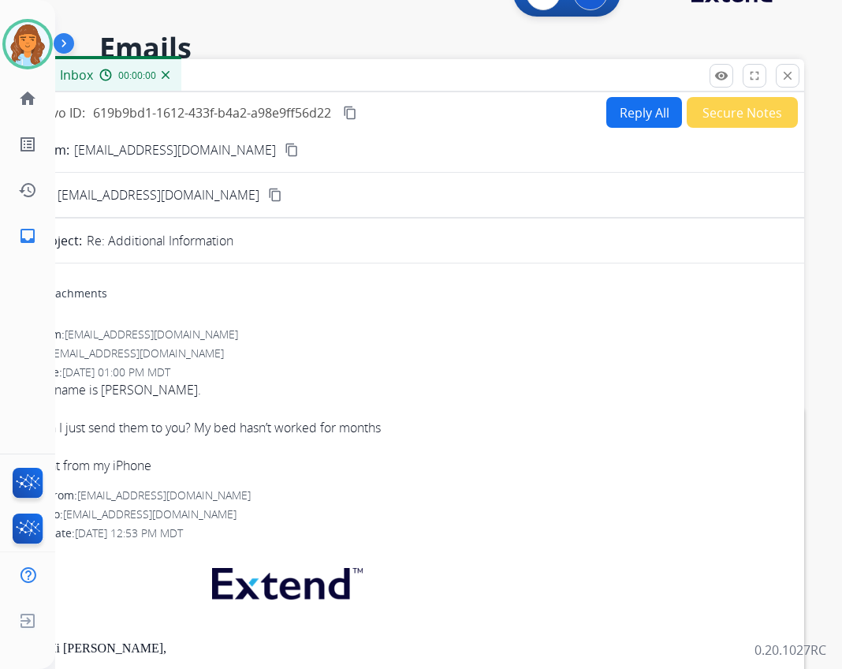
scroll to position [0, 0]
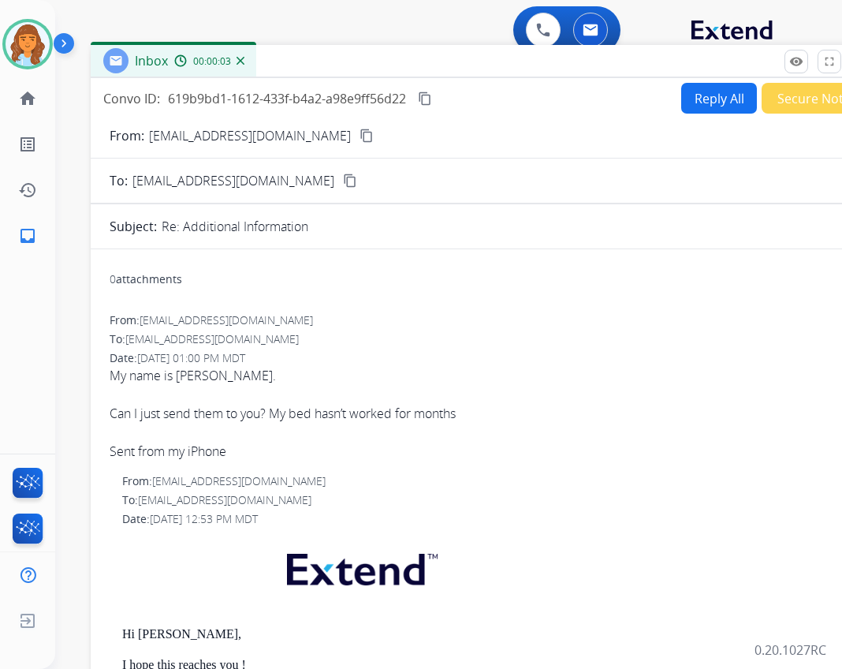
drag, startPoint x: 230, startPoint y: 114, endPoint x: 300, endPoint y: 59, distance: 89.3
click at [300, 59] on div "Inbox 00:00:03" at bounding box center [485, 61] width 788 height 33
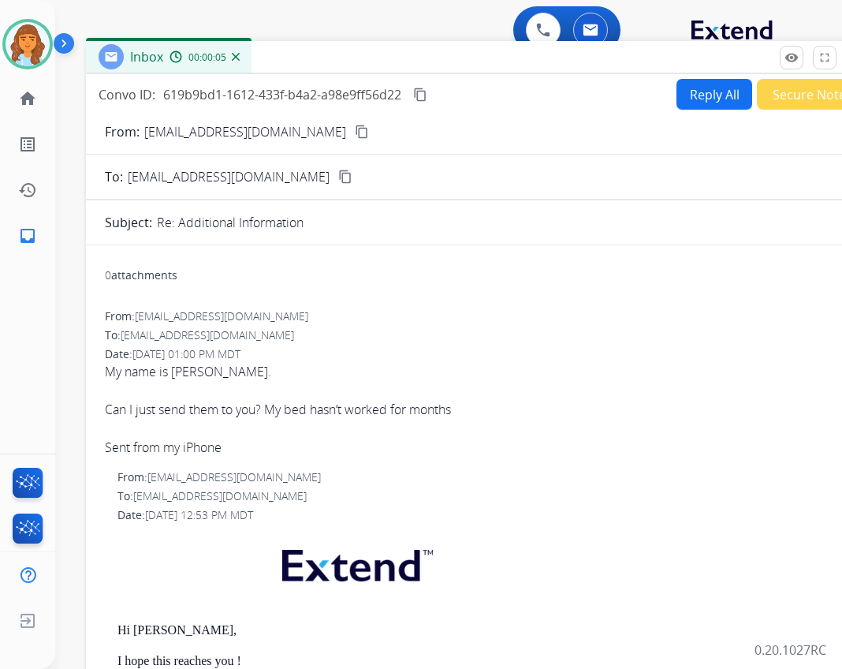
click at [679, 91] on button "Reply All" at bounding box center [715, 94] width 76 height 31
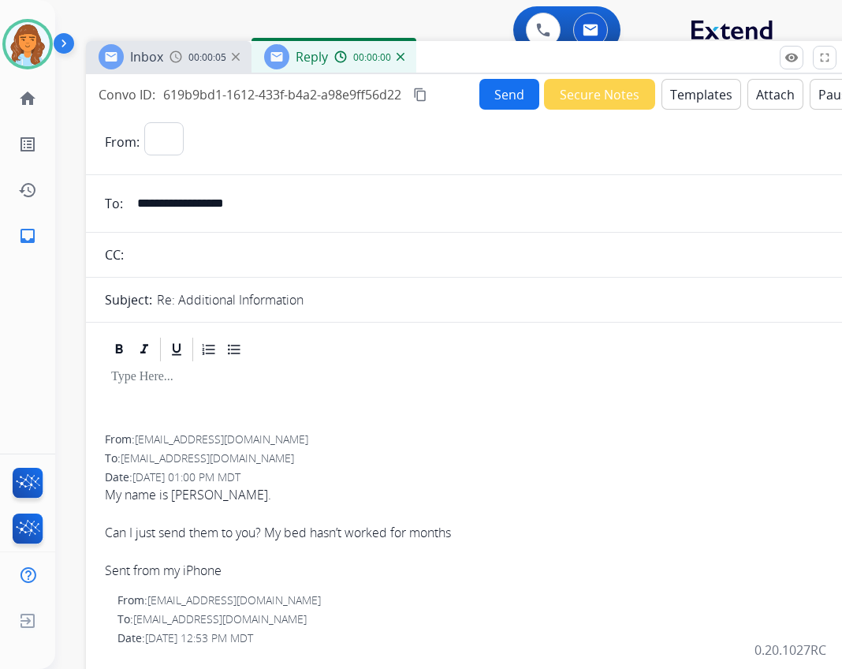
select select "**********"
click at [696, 95] on button "Templates" at bounding box center [702, 94] width 80 height 31
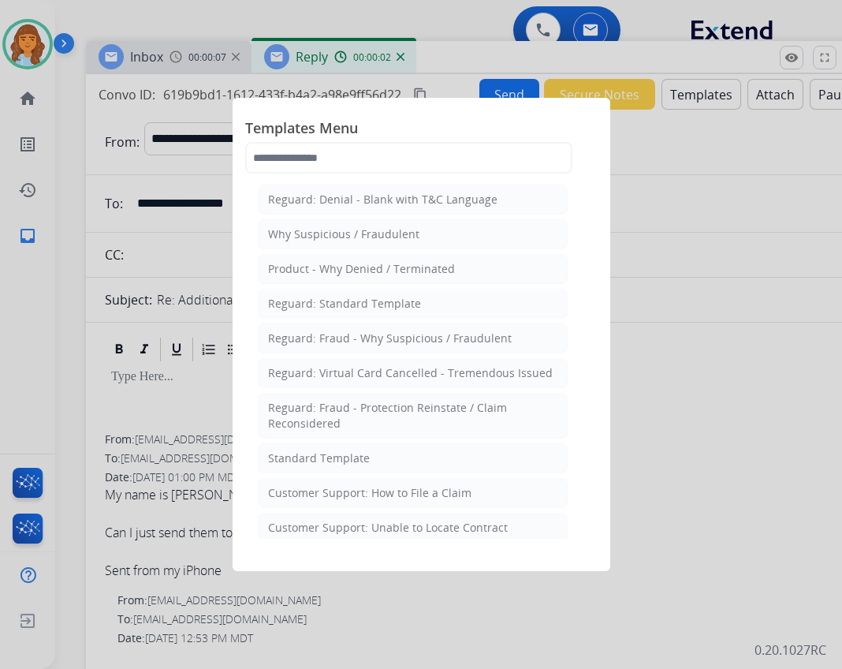
click at [325, 454] on div "Standard Template" at bounding box center [319, 458] width 102 height 16
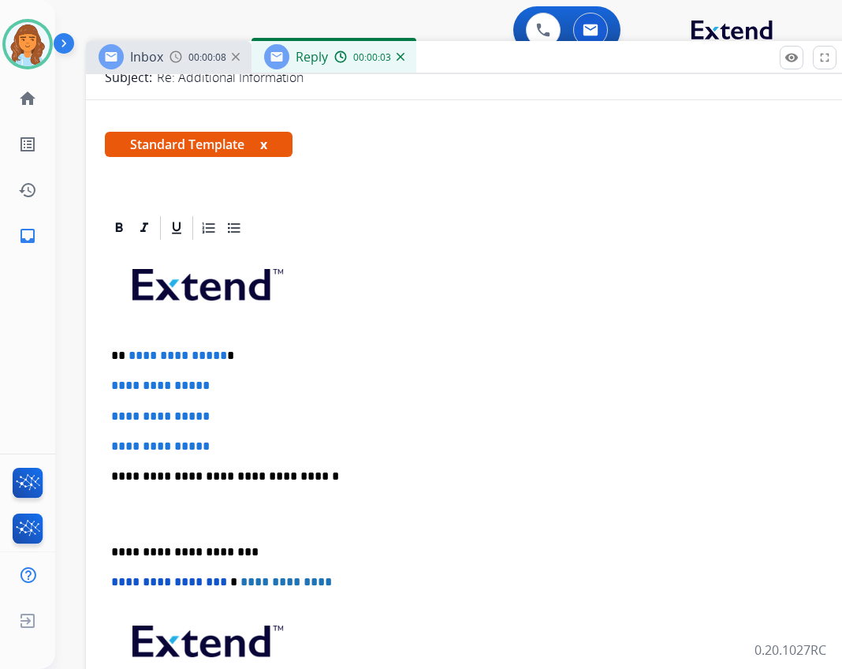
scroll to position [237, 0]
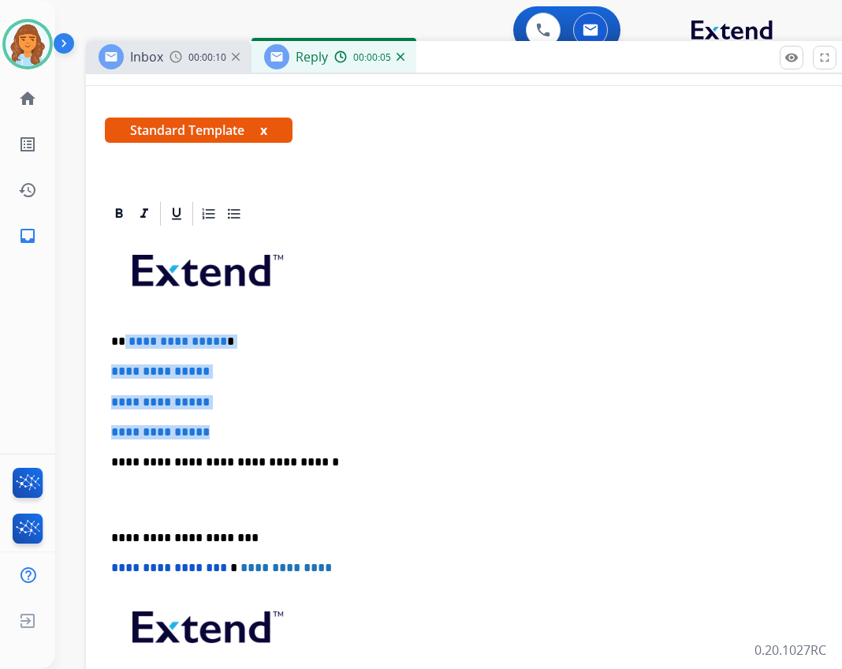
drag, startPoint x: 124, startPoint y: 339, endPoint x: 231, endPoint y: 413, distance: 130.4
click at [231, 413] on div "**********" at bounding box center [480, 499] width 751 height 542
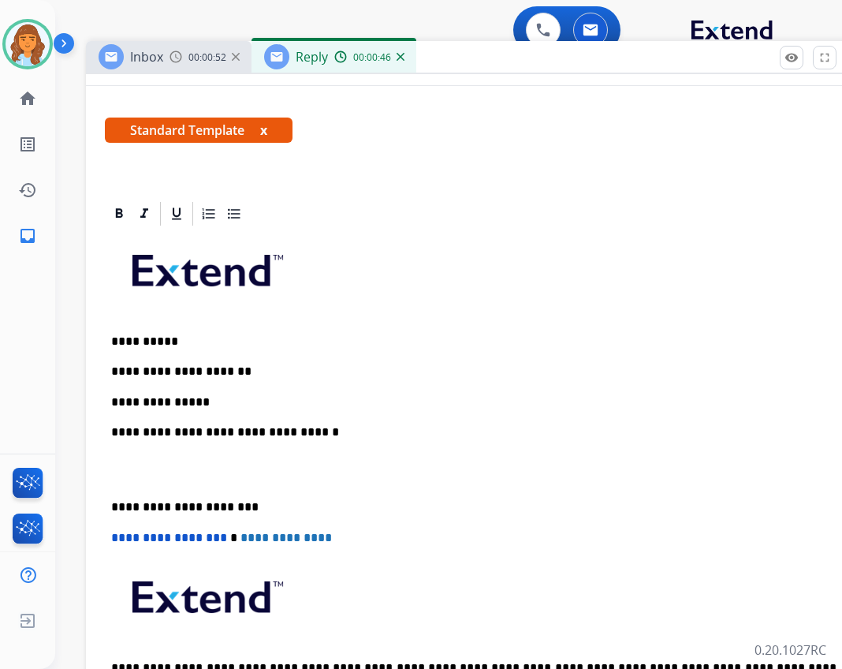
click at [155, 406] on p "**********" at bounding box center [473, 402] width 725 height 14
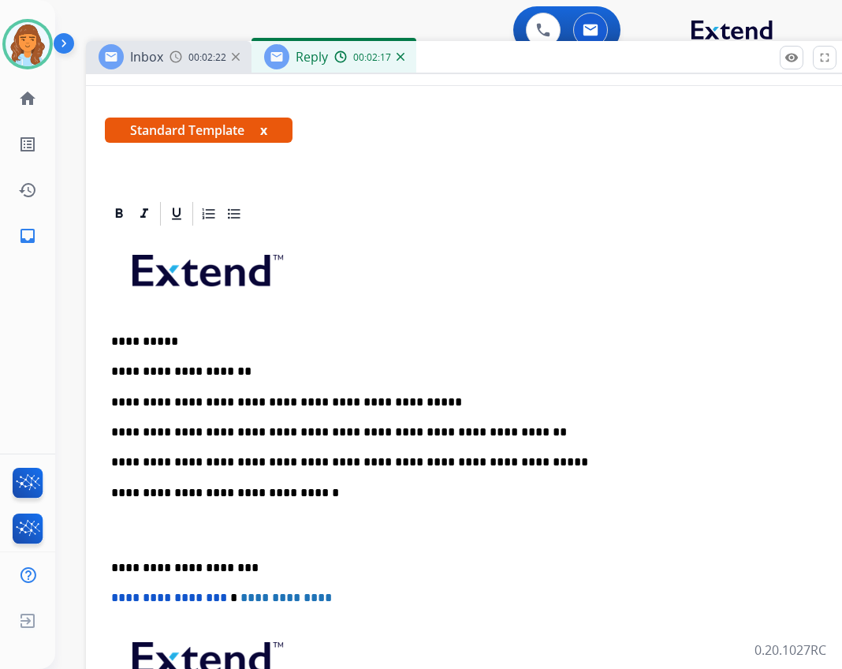
click at [201, 462] on p "**********" at bounding box center [473, 462] width 725 height 14
drag, startPoint x: 201, startPoint y: 462, endPoint x: 182, endPoint y: 464, distance: 19.1
click at [182, 464] on p "**********" at bounding box center [473, 462] width 725 height 14
drag, startPoint x: 182, startPoint y: 464, endPoint x: 225, endPoint y: 453, distance: 43.8
click at [225, 453] on div "**********" at bounding box center [480, 514] width 751 height 573
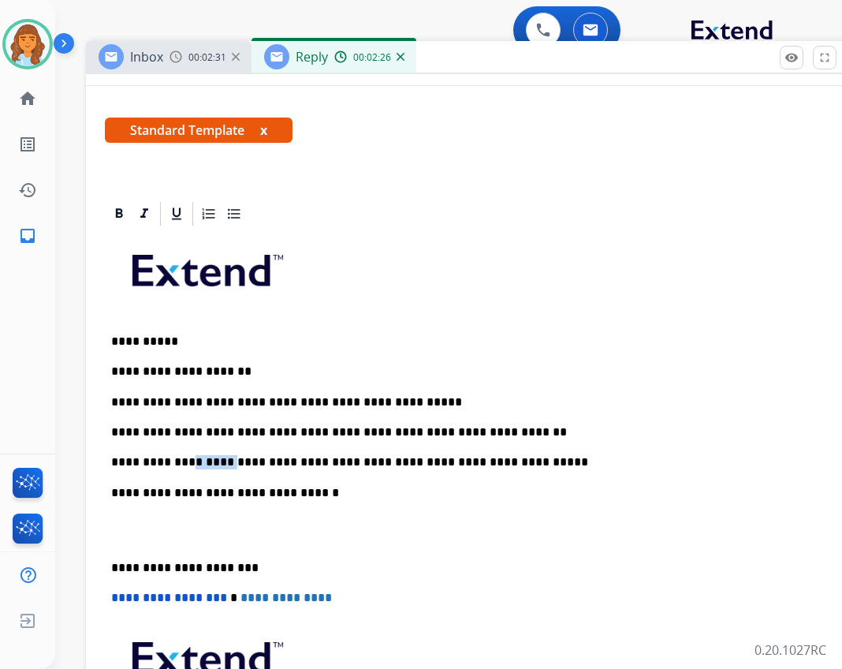
drag, startPoint x: 214, startPoint y: 462, endPoint x: 180, endPoint y: 459, distance: 34.8
click at [180, 459] on p "**********" at bounding box center [473, 462] width 725 height 14
click at [513, 466] on p "**********" at bounding box center [473, 462] width 725 height 14
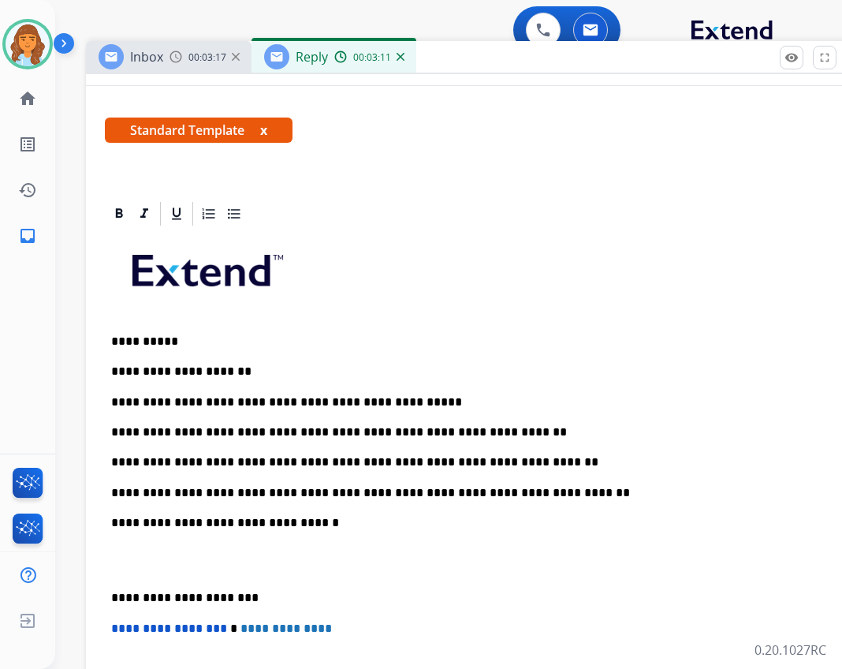
click at [109, 594] on div "**********" at bounding box center [480, 529] width 751 height 603
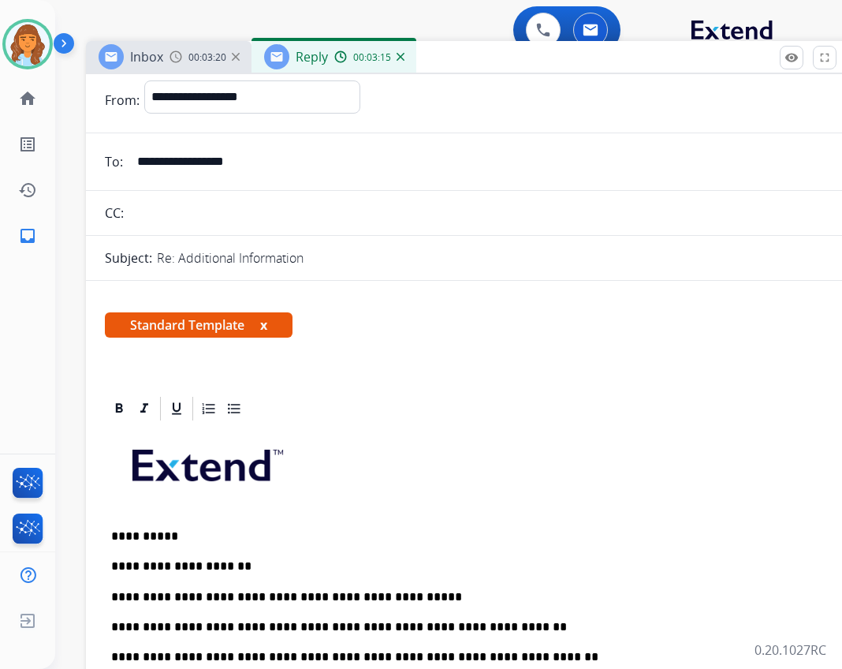
scroll to position [0, 0]
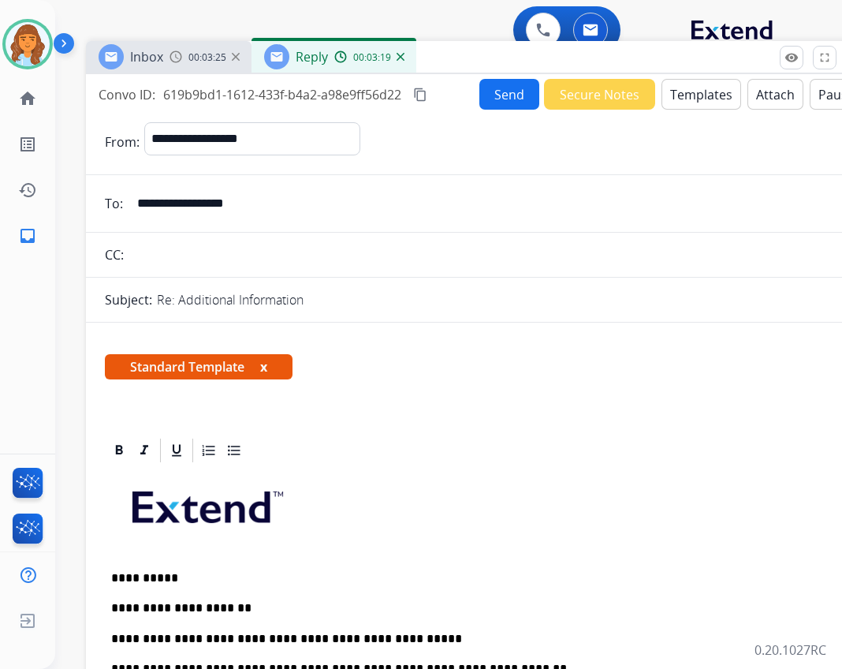
click at [487, 83] on button "Send" at bounding box center [509, 94] width 60 height 31
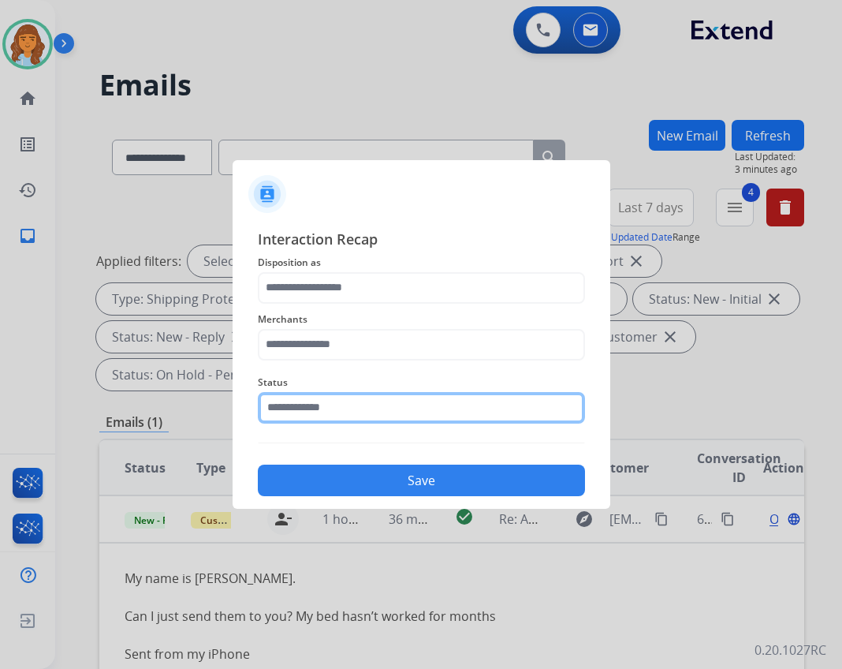
click at [445, 399] on input "text" at bounding box center [421, 408] width 327 height 32
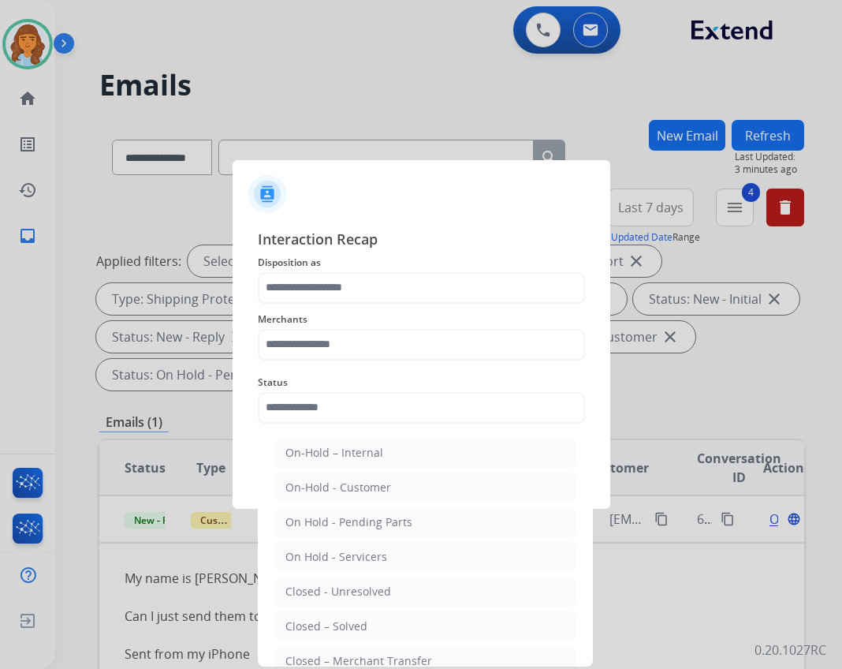
drag, startPoint x: 382, startPoint y: 619, endPoint x: 379, endPoint y: 595, distance: 24.6
click at [381, 620] on li "Closed – Solved" at bounding box center [425, 626] width 300 height 30
type input "**********"
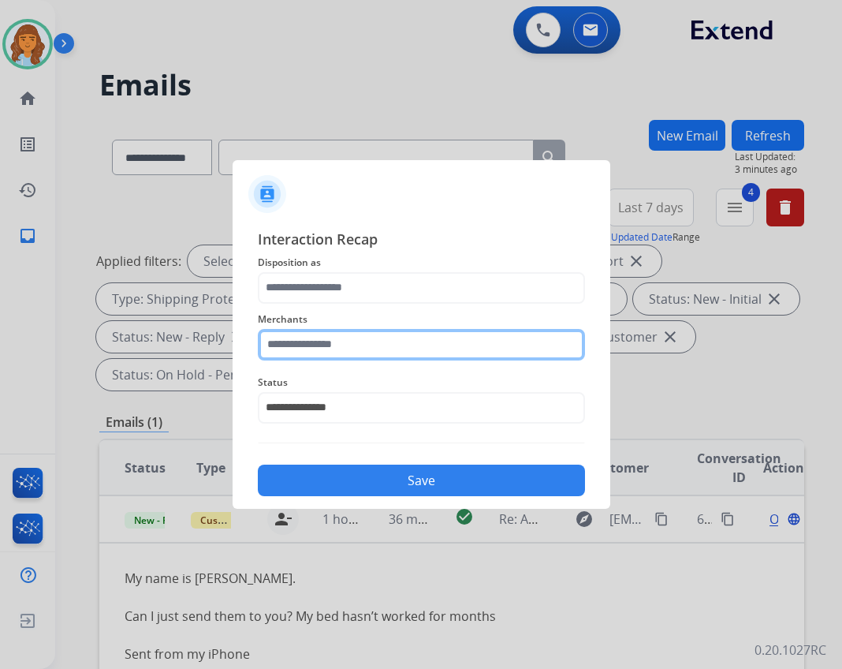
click at [386, 349] on input "text" at bounding box center [421, 345] width 327 height 32
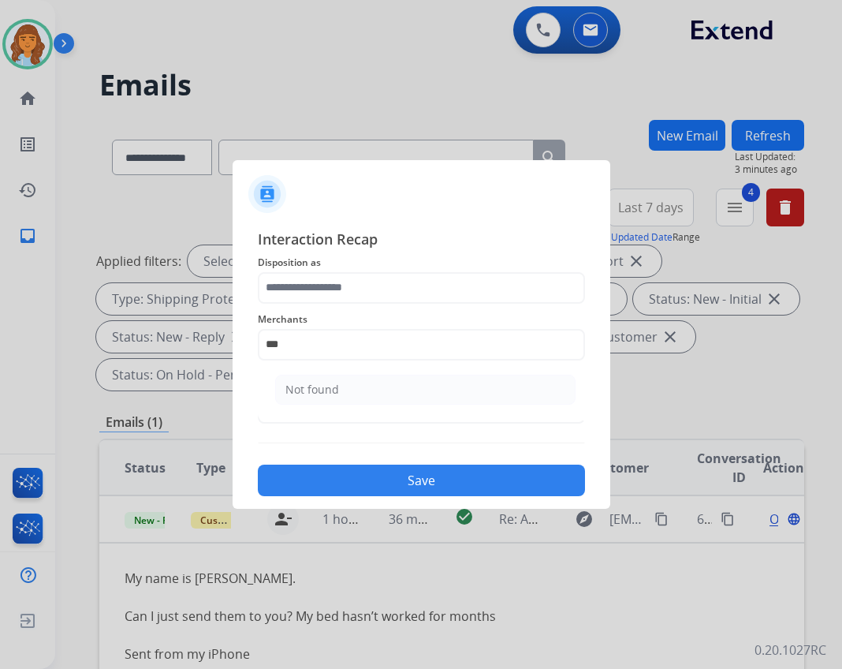
drag, startPoint x: 358, startPoint y: 383, endPoint x: 349, endPoint y: 353, distance: 31.2
click at [357, 382] on li "Not found" at bounding box center [425, 390] width 300 height 30
type input "*********"
click at [349, 311] on span "Merchants" at bounding box center [421, 319] width 327 height 19
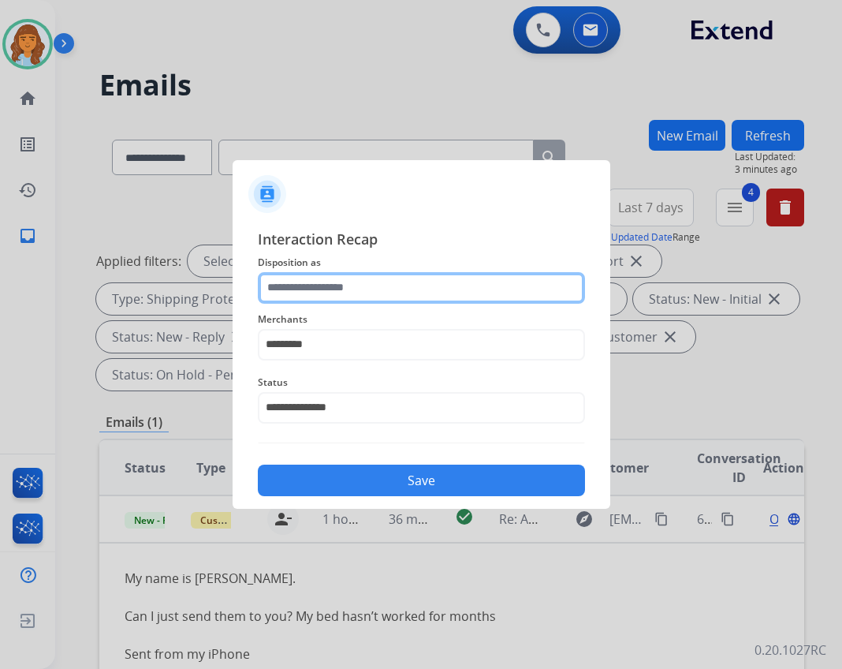
click at [352, 296] on input "text" at bounding box center [421, 288] width 327 height 32
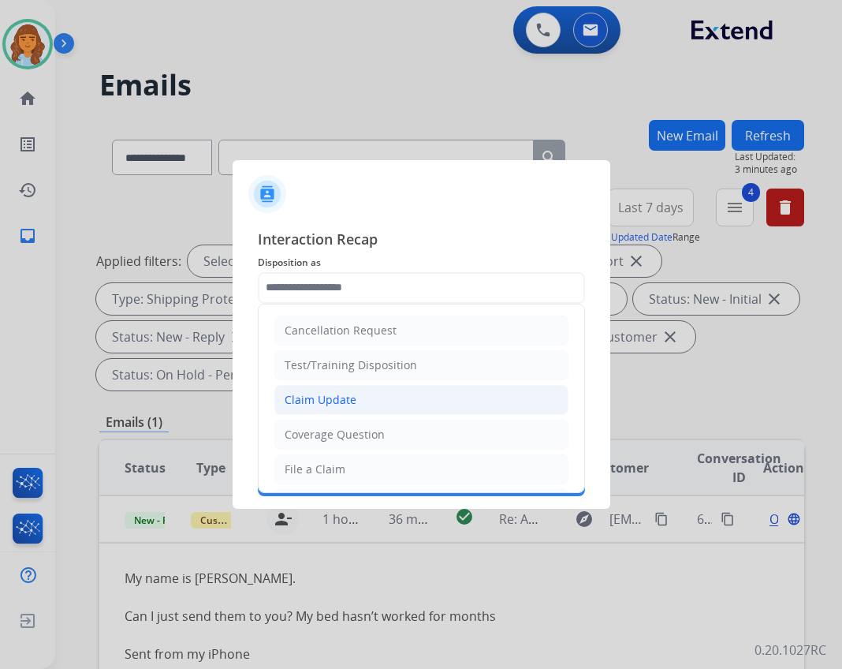
drag, startPoint x: 346, startPoint y: 398, endPoint x: 338, endPoint y: 405, distance: 10.6
click at [345, 398] on div "Claim Update" at bounding box center [321, 400] width 72 height 16
type input "**********"
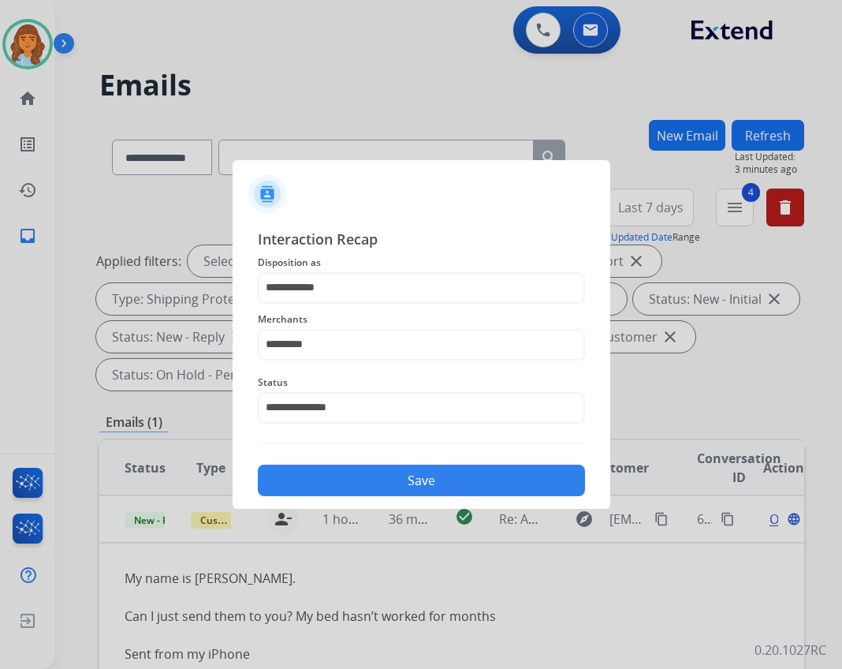
click at [366, 473] on button "Save" at bounding box center [421, 480] width 327 height 32
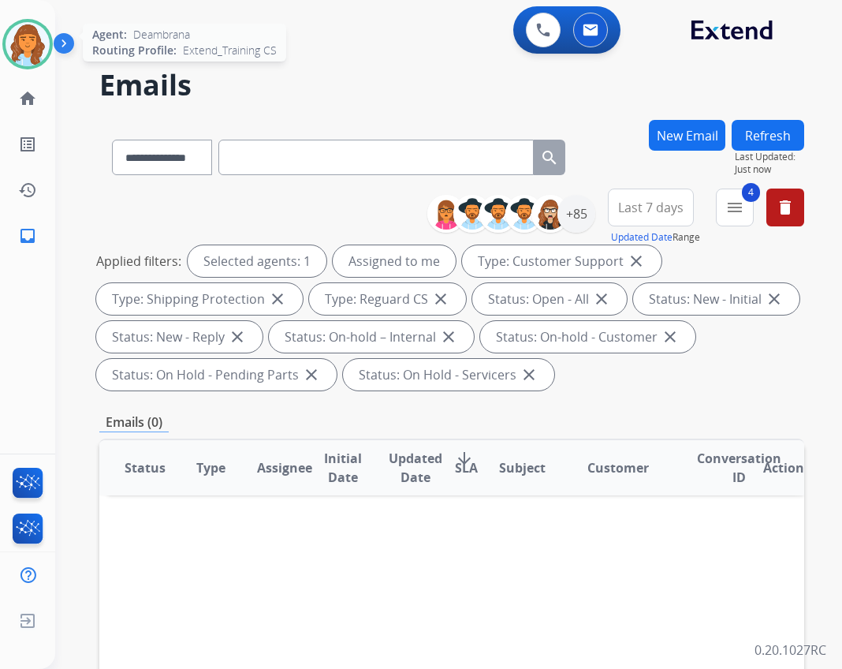
click at [17, 33] on img at bounding box center [28, 44] width 44 height 44
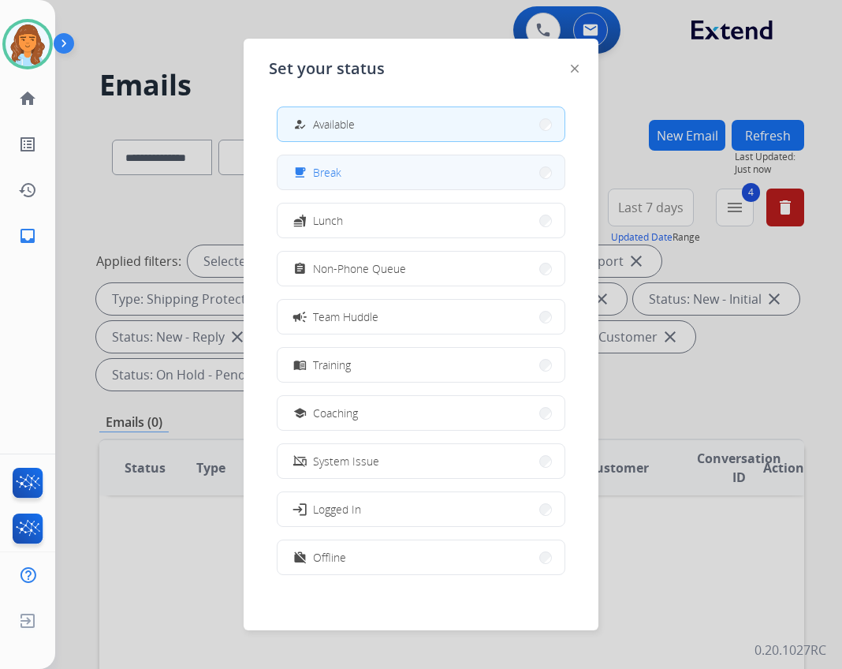
click at [436, 166] on button "free_breakfast Break" at bounding box center [421, 172] width 287 height 34
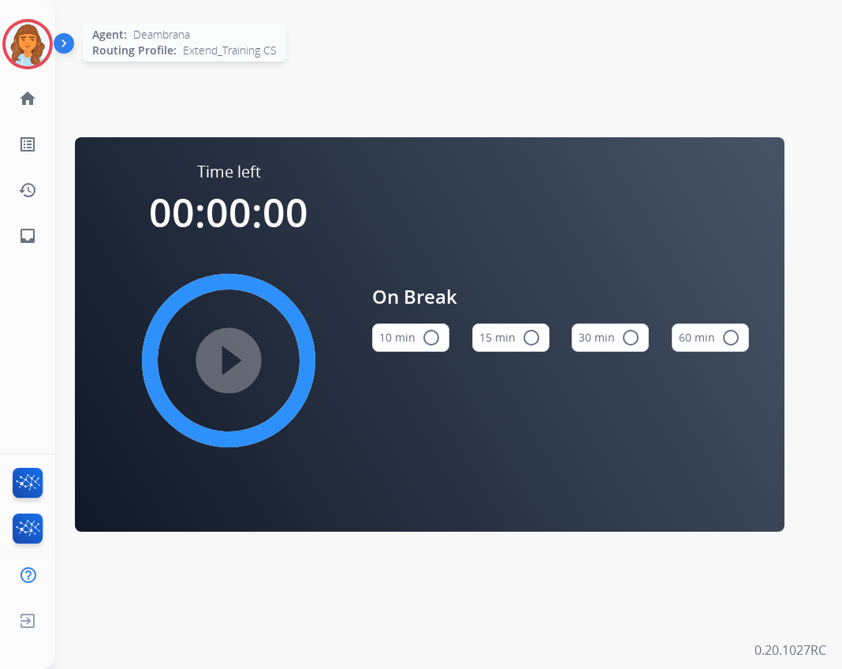
click at [52, 67] on div "Agent: Deambrana Routing Profile: Extend_Training CS" at bounding box center [27, 44] width 50 height 50
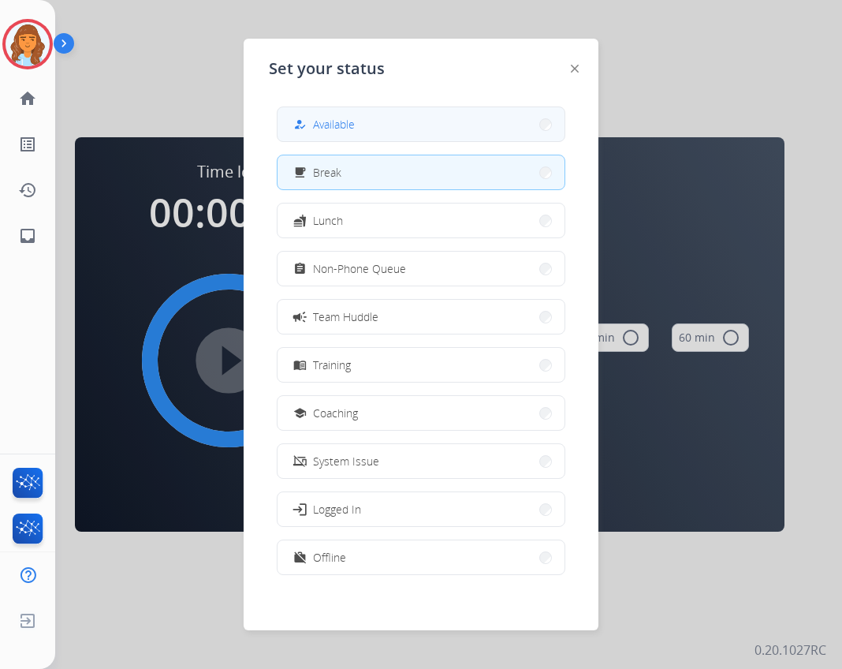
click at [378, 129] on button "how_to_reg Available" at bounding box center [421, 124] width 287 height 34
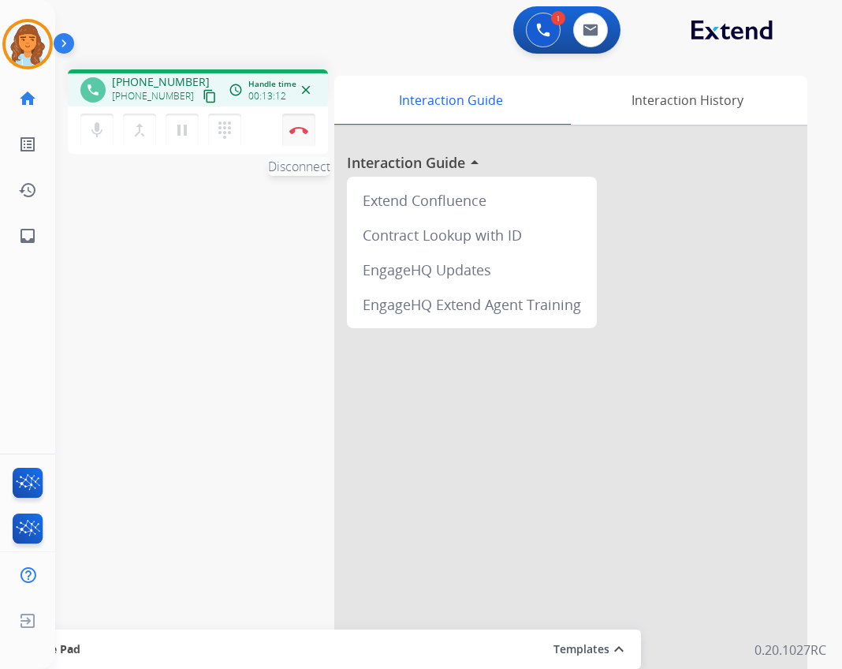
click at [300, 127] on img at bounding box center [298, 130] width 19 height 8
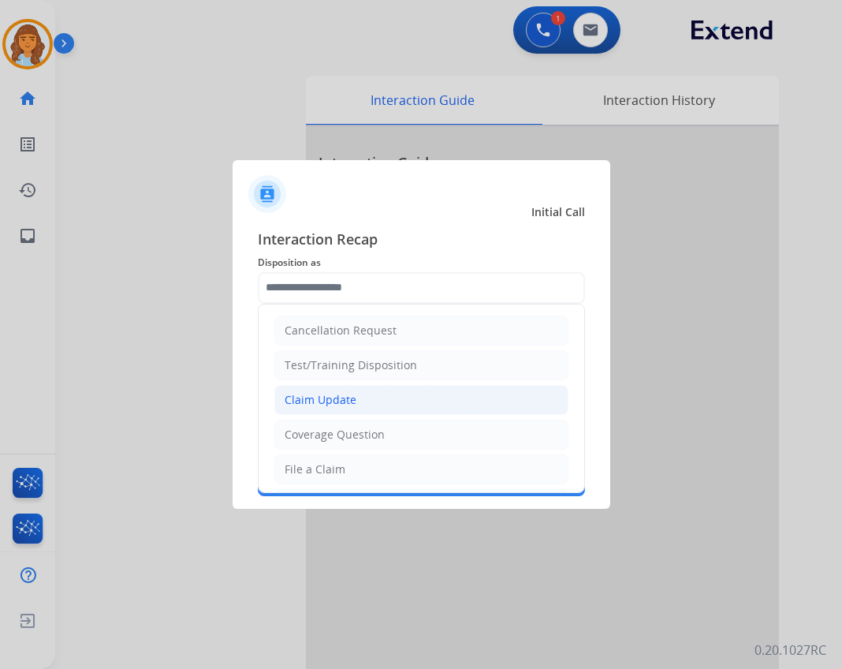
click at [341, 397] on div "Claim Update" at bounding box center [321, 400] width 72 height 16
type input "**********"
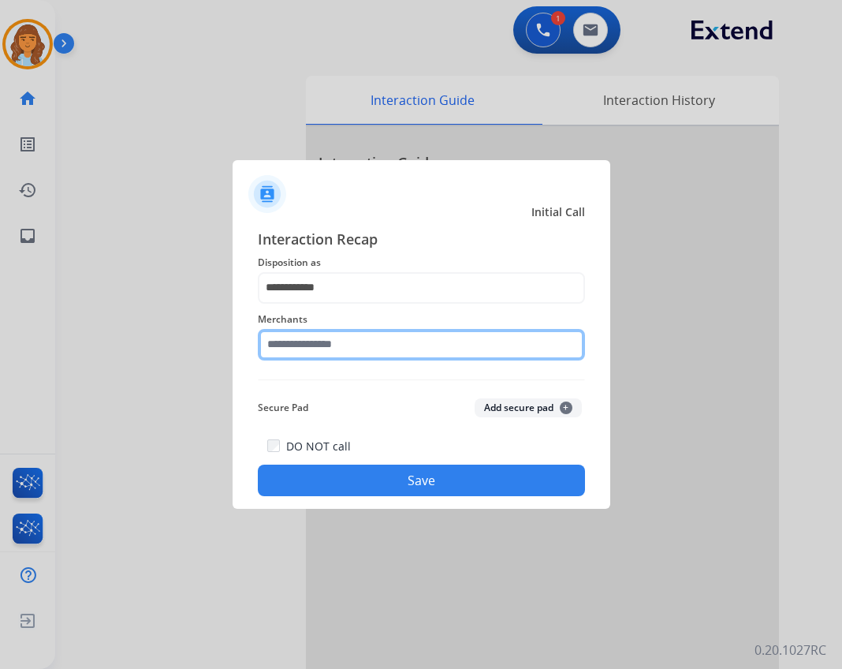
click at [354, 353] on input "text" at bounding box center [421, 345] width 327 height 32
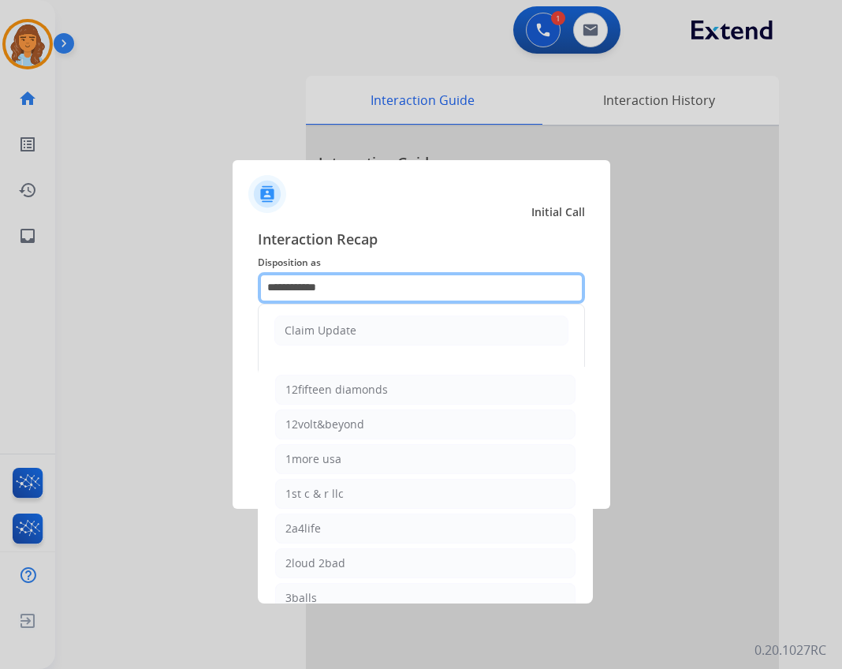
drag, startPoint x: 362, startPoint y: 287, endPoint x: 270, endPoint y: 291, distance: 92.3
click at [270, 291] on input "**********" at bounding box center [421, 288] width 327 height 32
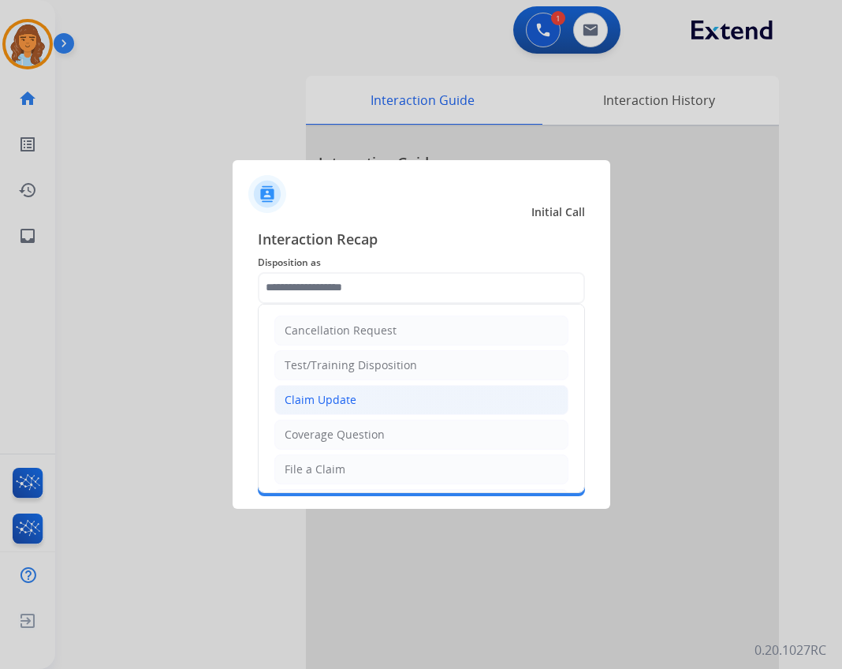
click at [393, 401] on li "Claim Update" at bounding box center [421, 400] width 294 height 30
type input "**********"
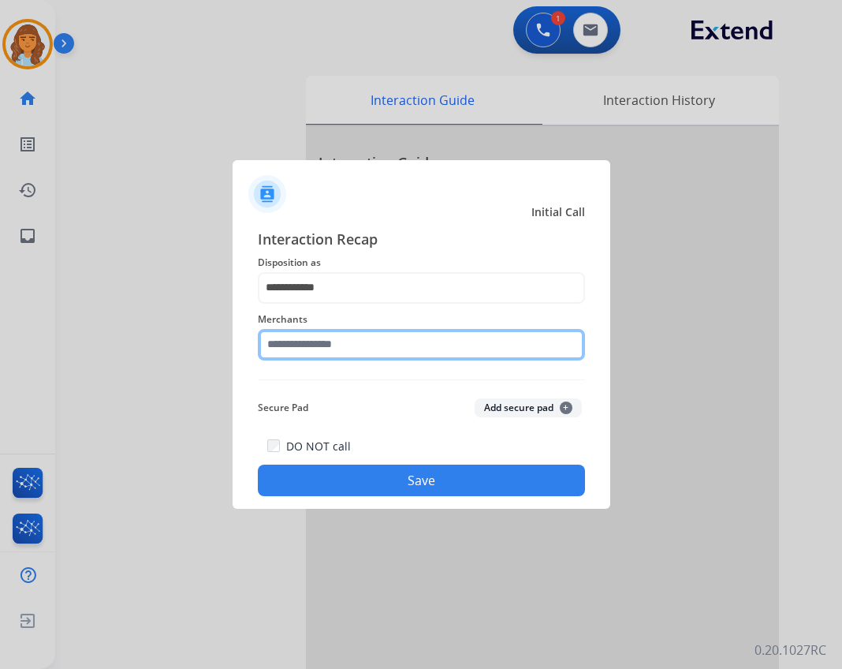
click at [375, 339] on input "text" at bounding box center [421, 345] width 327 height 32
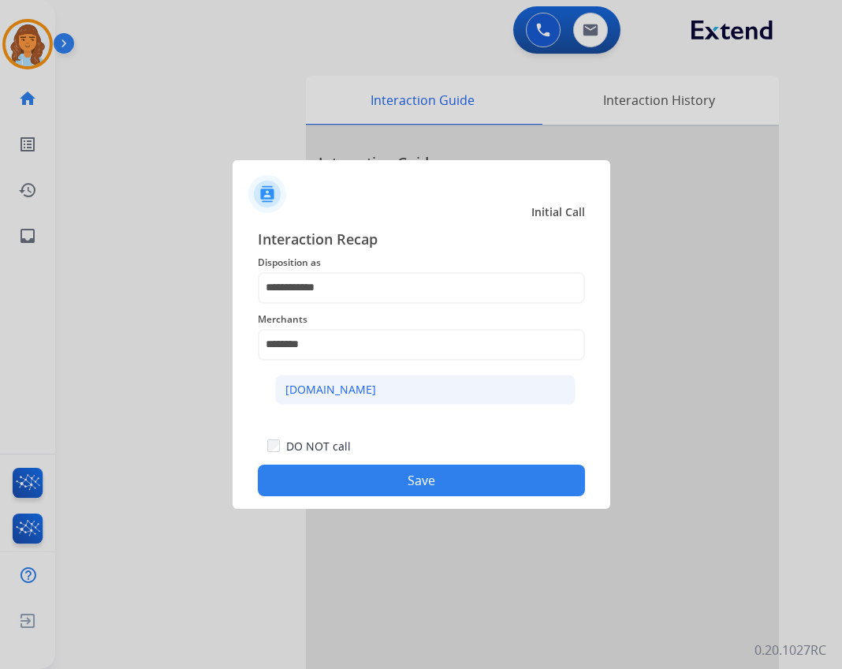
click at [421, 393] on li "[DOMAIN_NAME]" at bounding box center [425, 390] width 300 height 30
type input "**********"
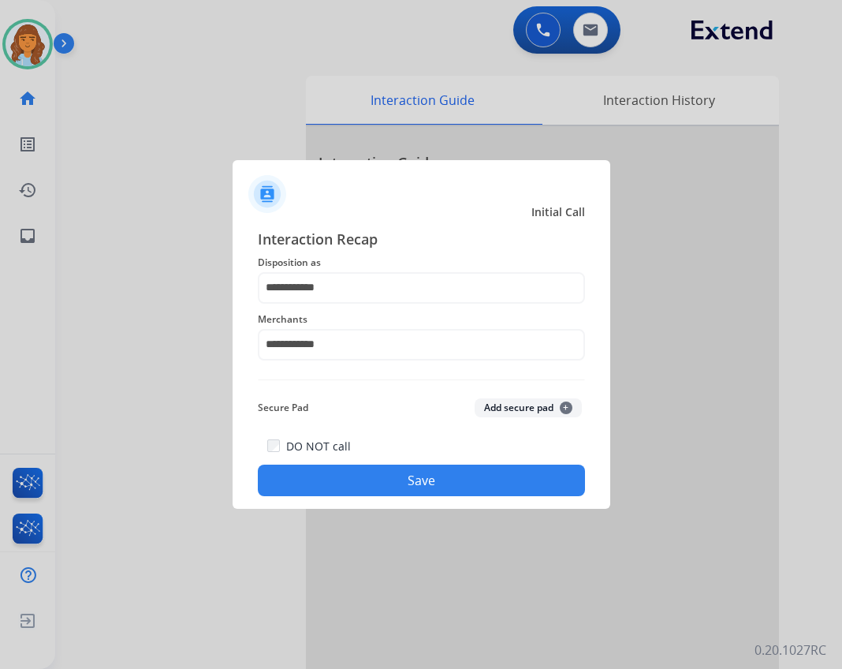
click at [383, 464] on div "DO NOT call Save" at bounding box center [421, 466] width 327 height 60
click at [384, 475] on button "Save" at bounding box center [421, 480] width 327 height 32
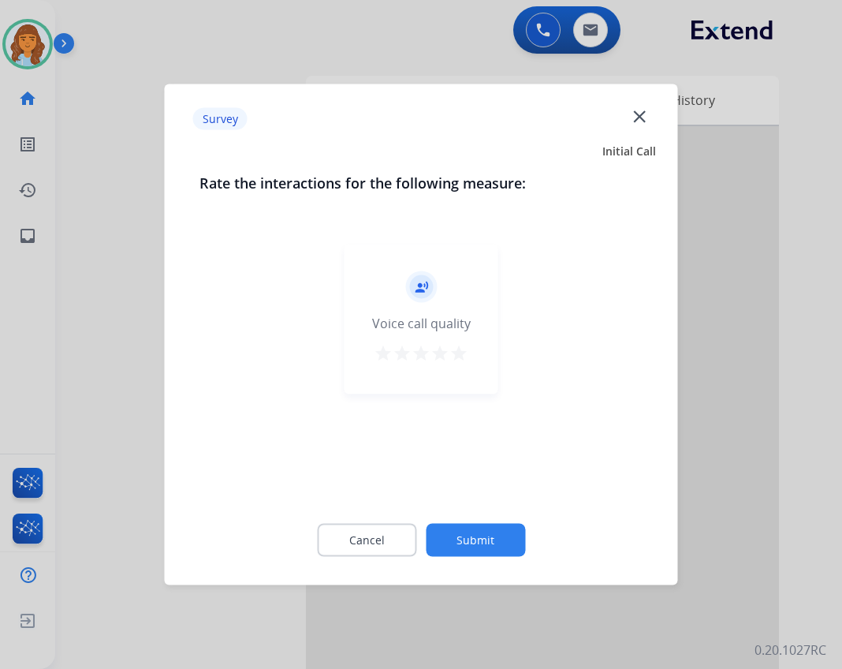
click at [477, 530] on button "Submit" at bounding box center [475, 540] width 99 height 33
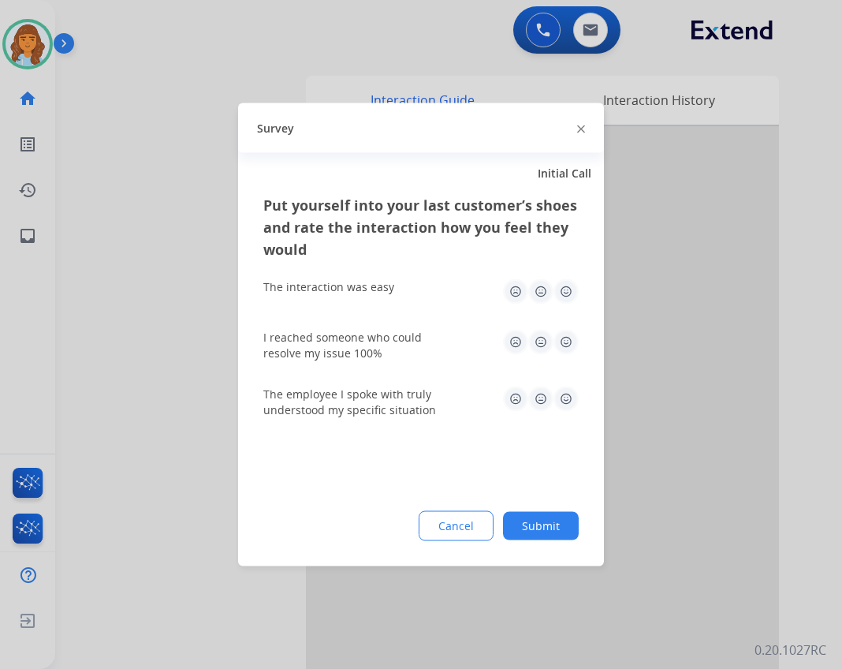
click at [567, 524] on button "Submit" at bounding box center [541, 526] width 76 height 28
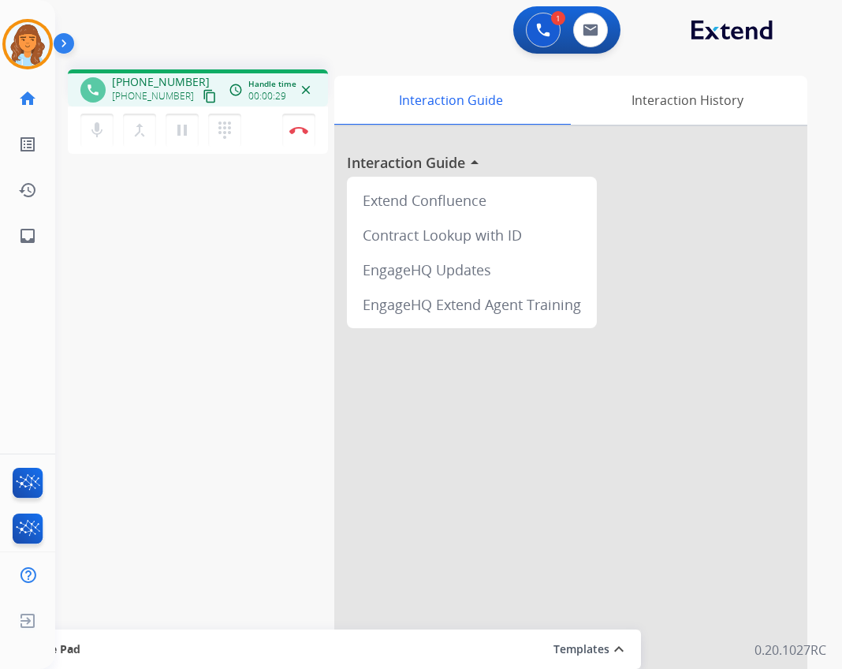
click at [203, 99] on mat-icon "content_copy" at bounding box center [210, 96] width 14 height 14
click at [296, 139] on button "Disconnect" at bounding box center [298, 130] width 33 height 33
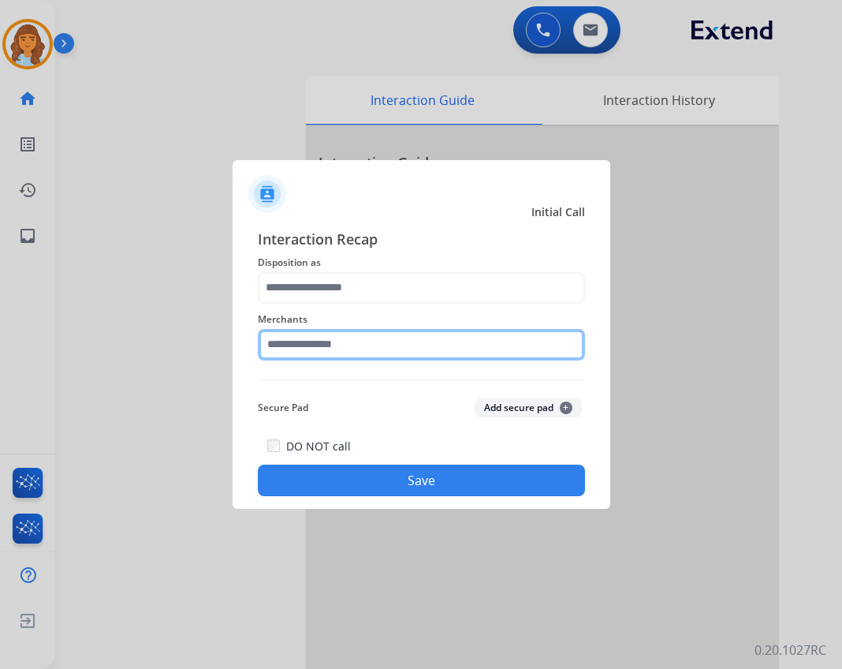
click at [309, 345] on input "text" at bounding box center [421, 345] width 327 height 32
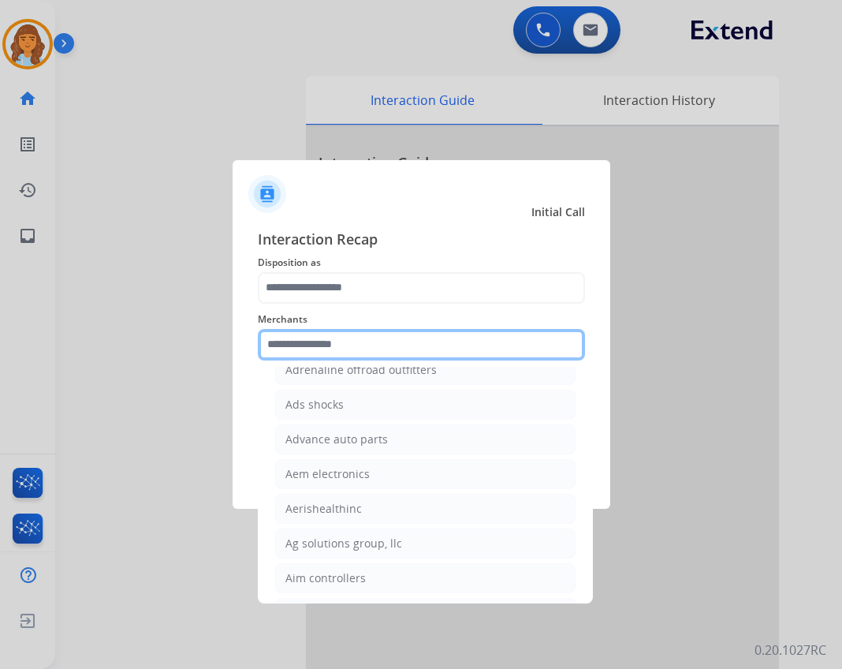
scroll to position [631, 0]
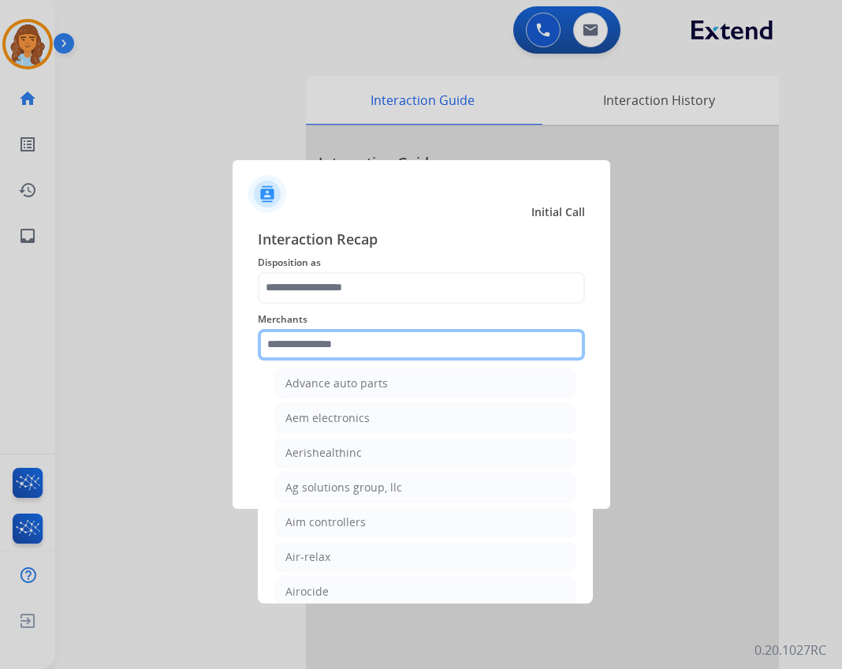
click at [343, 344] on input "text" at bounding box center [421, 345] width 327 height 32
click at [369, 337] on input "text" at bounding box center [421, 345] width 327 height 32
click at [365, 347] on input "text" at bounding box center [421, 345] width 327 height 32
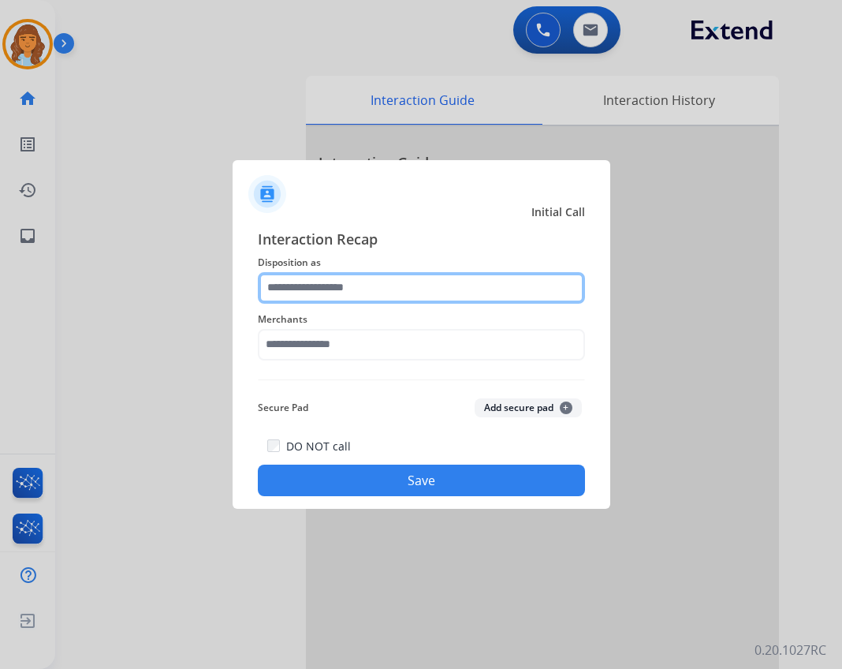
click at [385, 286] on input "text" at bounding box center [421, 288] width 327 height 32
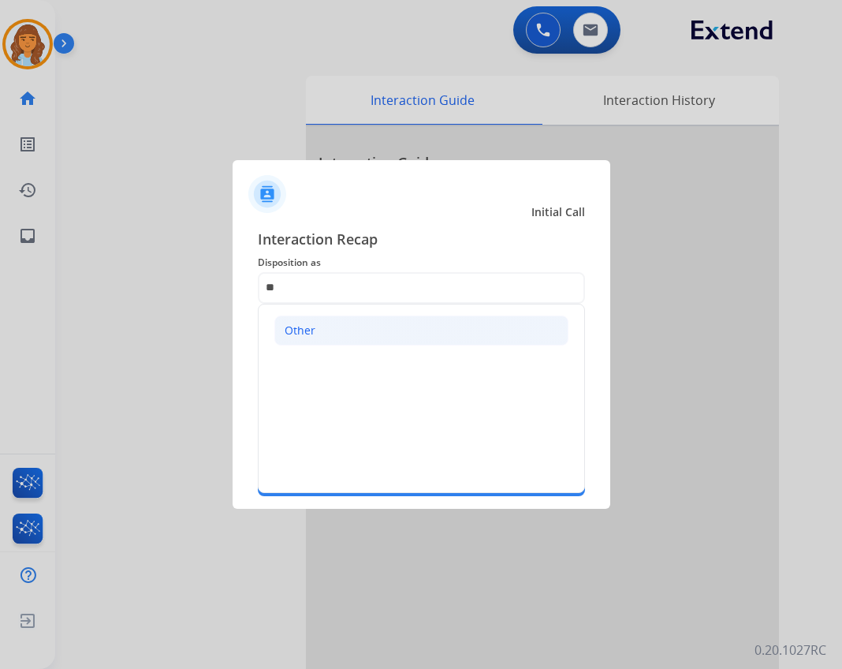
click at [384, 322] on li "Other" at bounding box center [421, 330] width 294 height 30
type input "*****"
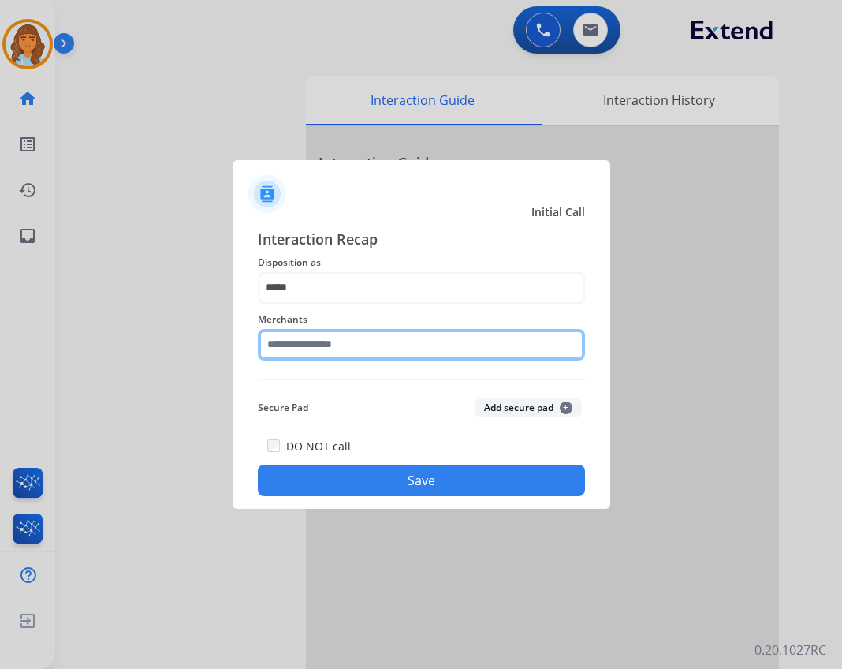
click at [341, 333] on input "text" at bounding box center [421, 345] width 327 height 32
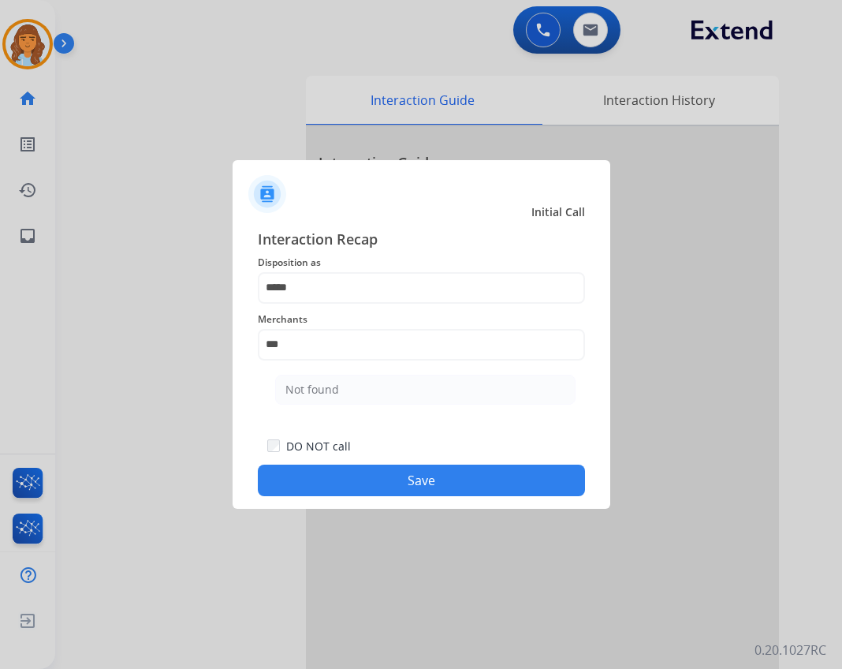
click at [427, 379] on li "Not found" at bounding box center [425, 390] width 300 height 30
type input "*********"
click at [394, 483] on button "Save" at bounding box center [421, 480] width 327 height 32
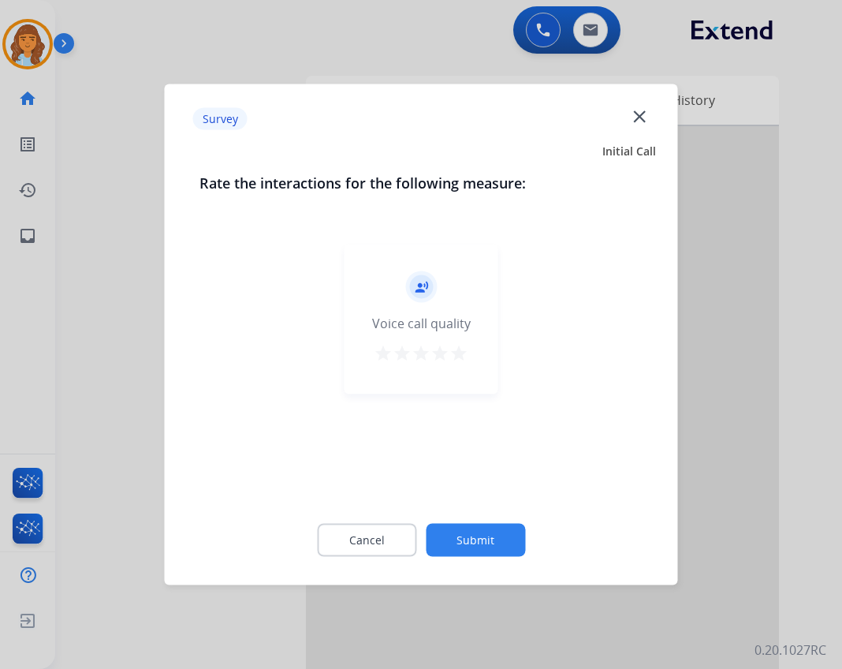
click at [433, 528] on button "Submit" at bounding box center [475, 540] width 99 height 33
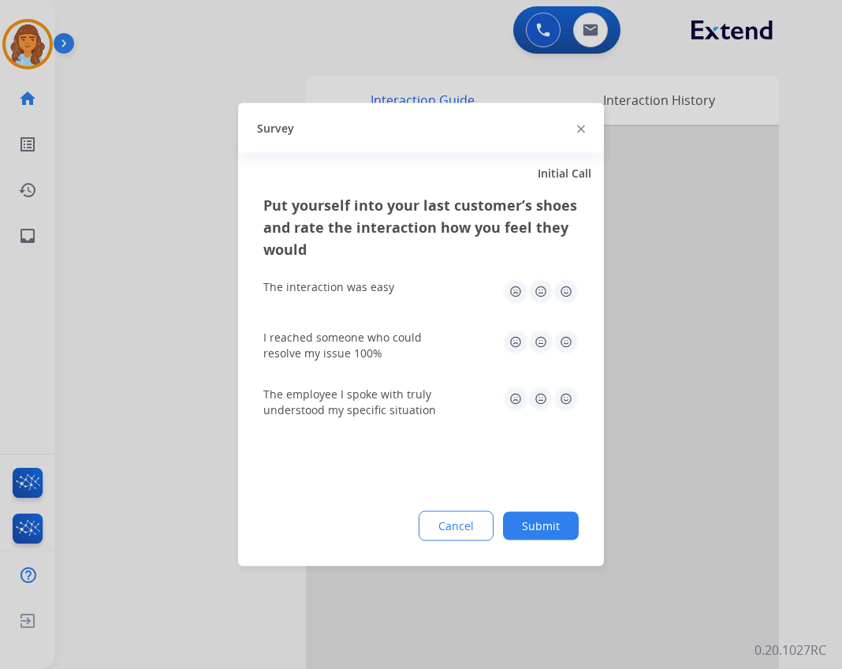
click at [542, 526] on button "Submit" at bounding box center [541, 526] width 76 height 28
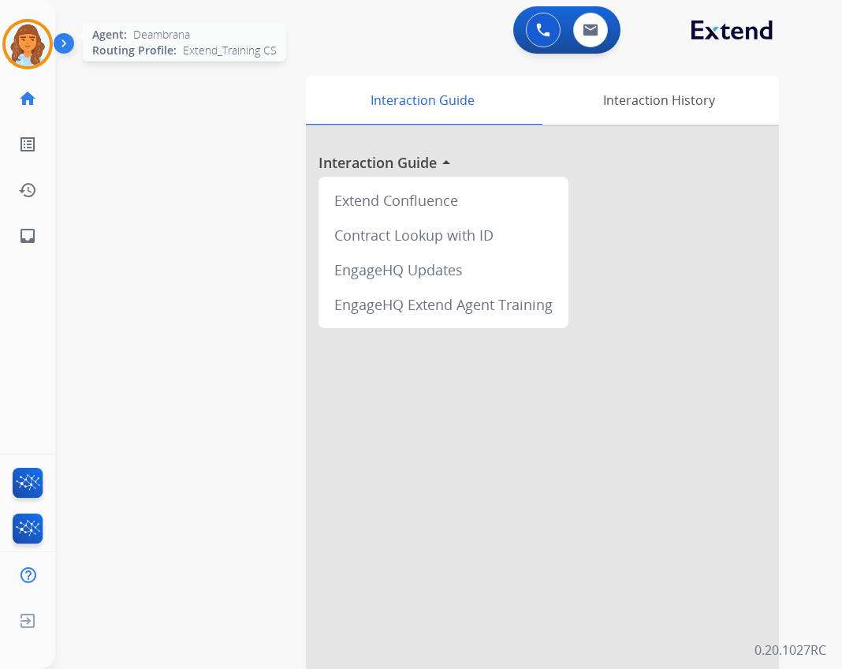
drag, startPoint x: 38, startPoint y: 52, endPoint x: 72, endPoint y: 110, distance: 66.8
click at [37, 52] on img at bounding box center [28, 44] width 44 height 44
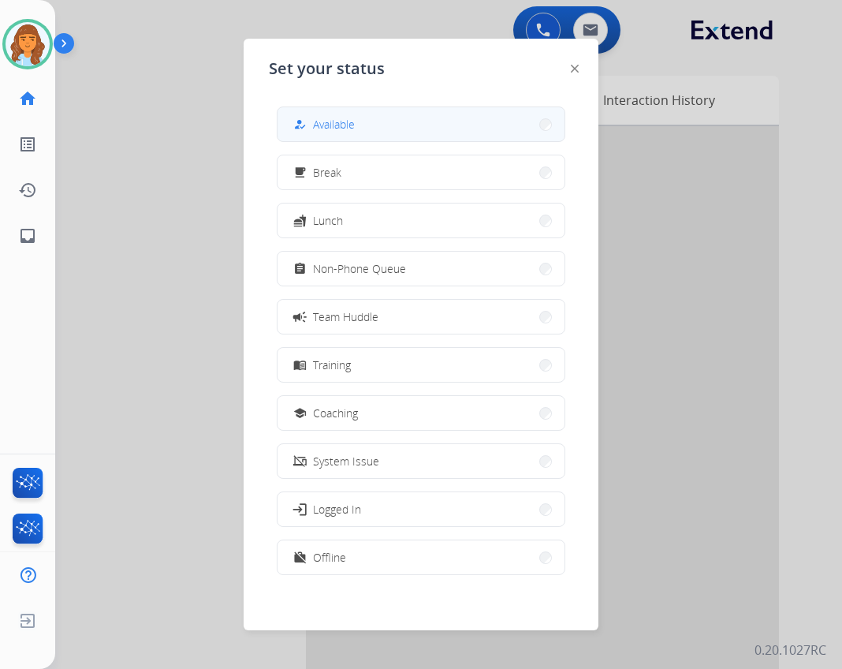
click at [345, 117] on span "Available" at bounding box center [334, 124] width 42 height 17
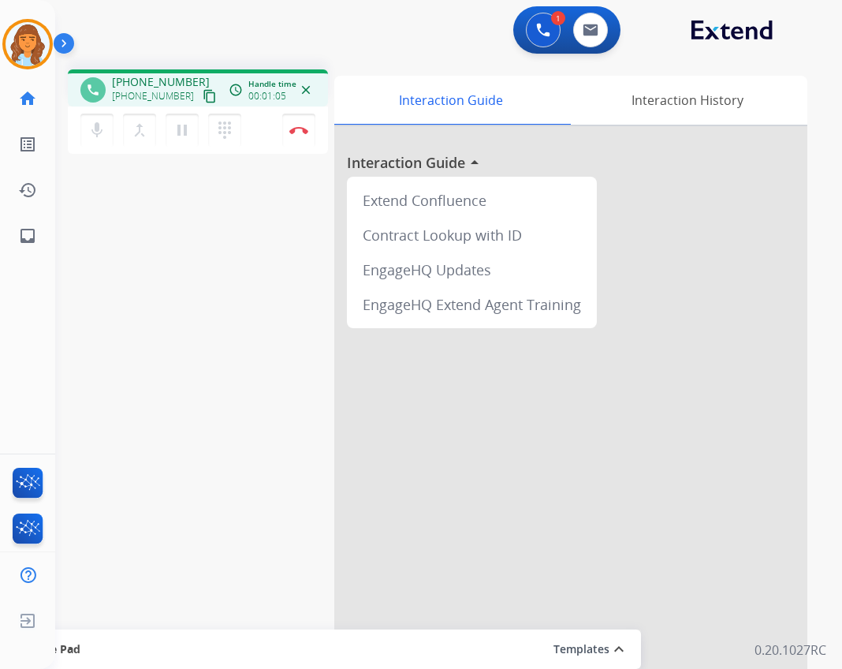
click at [203, 95] on mat-icon "content_copy" at bounding box center [210, 96] width 14 height 14
click at [302, 142] on button "Disconnect" at bounding box center [298, 130] width 33 height 33
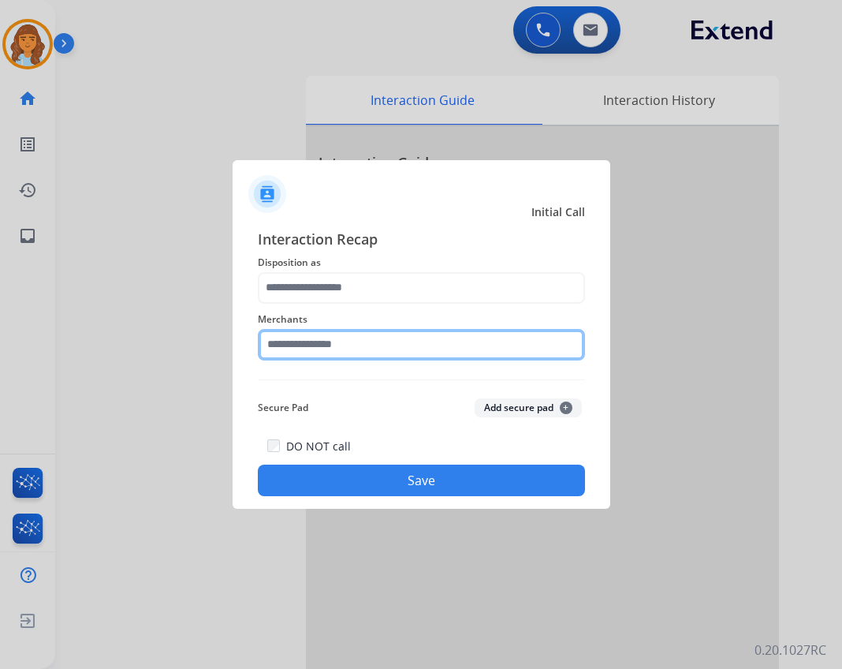
click at [324, 340] on input "text" at bounding box center [421, 345] width 327 height 32
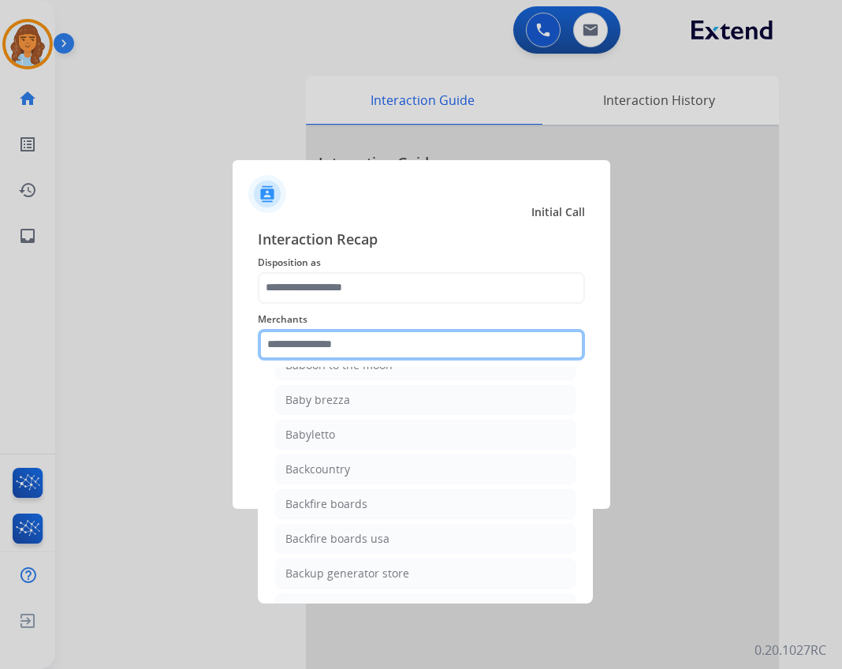
scroll to position [3154, 0]
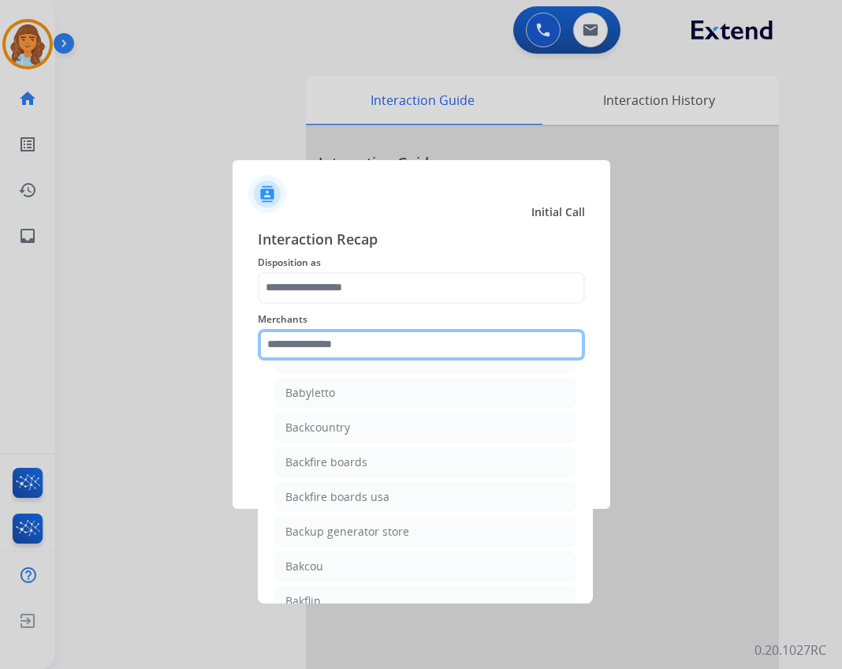
click at [363, 354] on input "text" at bounding box center [421, 345] width 327 height 32
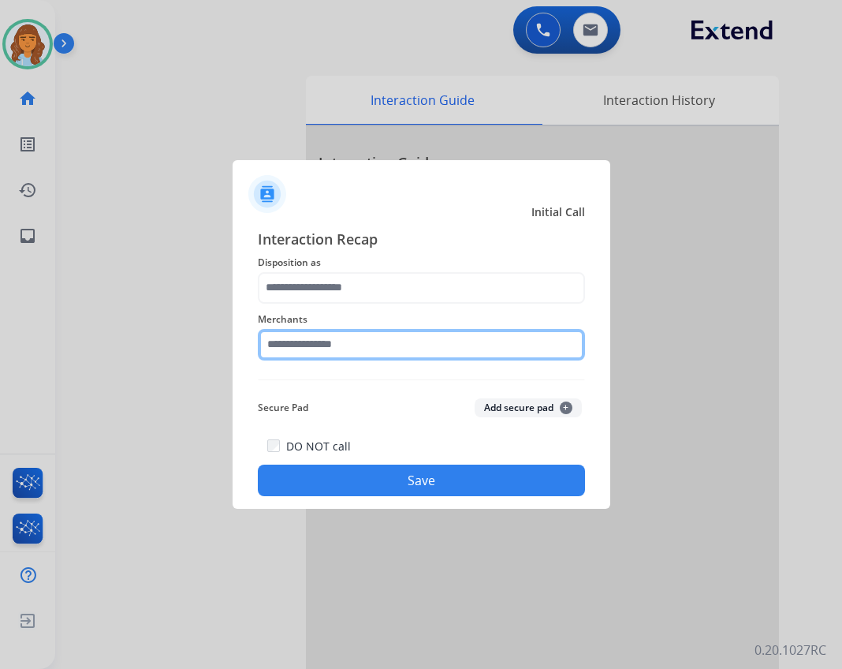
click at [390, 337] on input "text" at bounding box center [421, 345] width 327 height 32
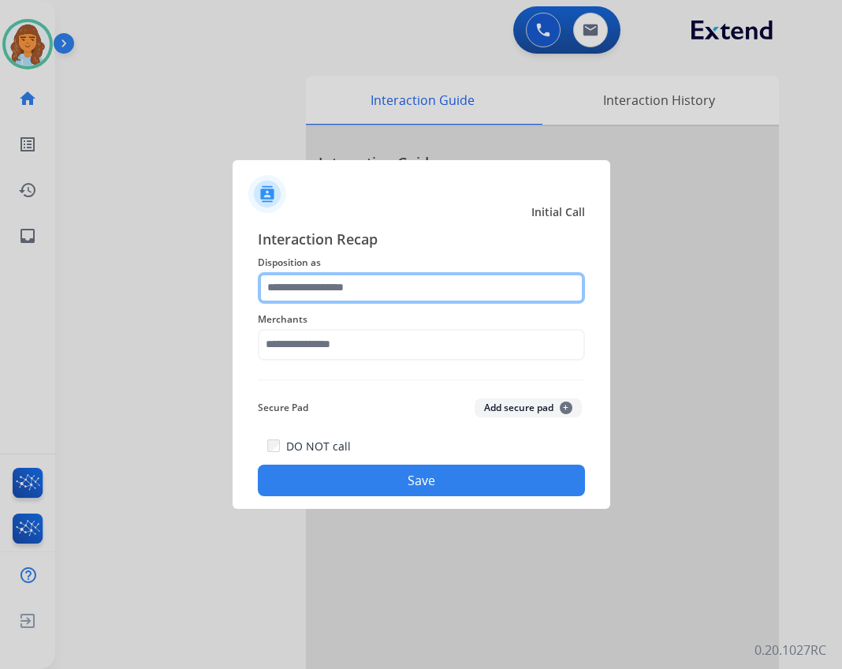
click at [341, 297] on input "text" at bounding box center [421, 288] width 327 height 32
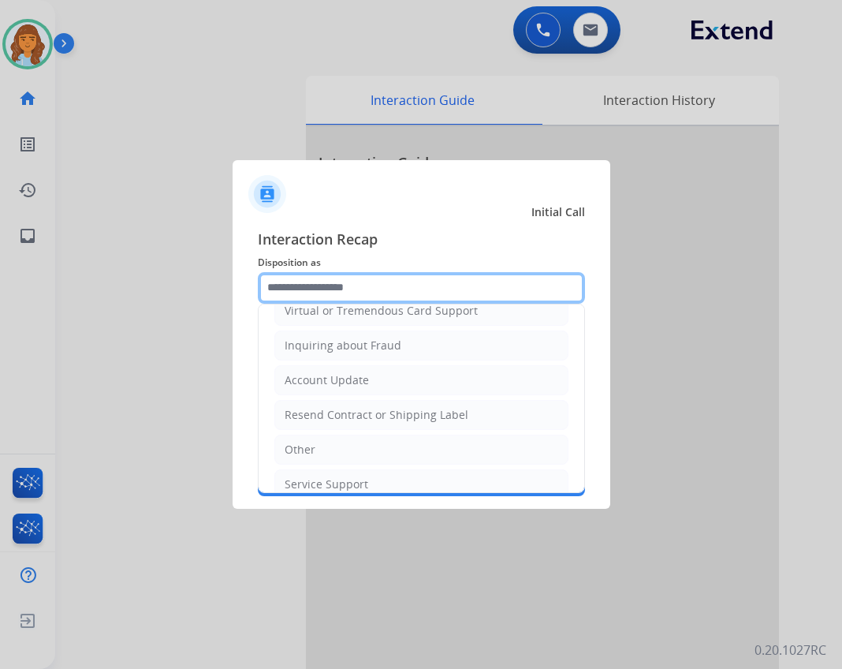
scroll to position [237, 0]
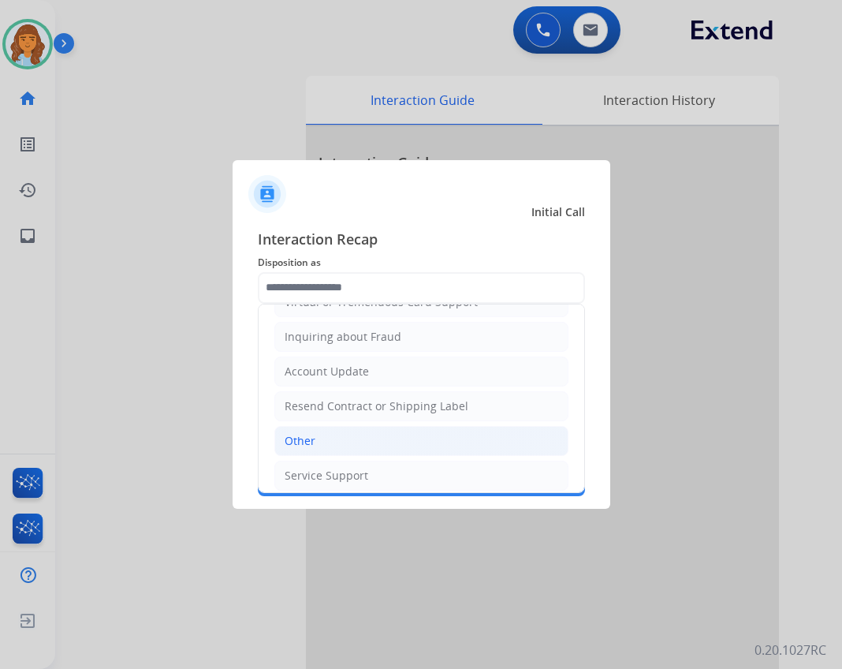
click at [341, 436] on li "Other" at bounding box center [421, 441] width 294 height 30
type input "*****"
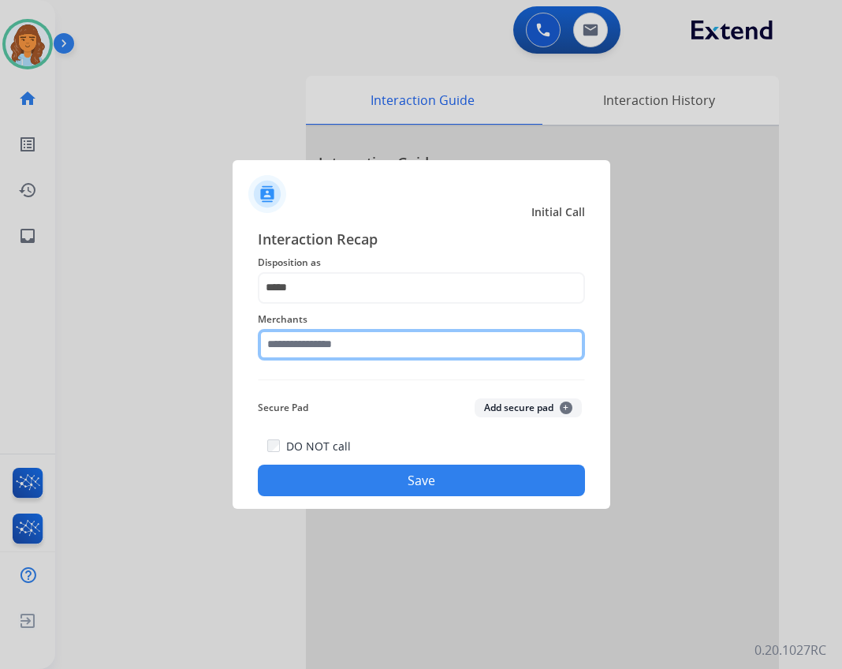
click at [311, 349] on input "text" at bounding box center [421, 345] width 327 height 32
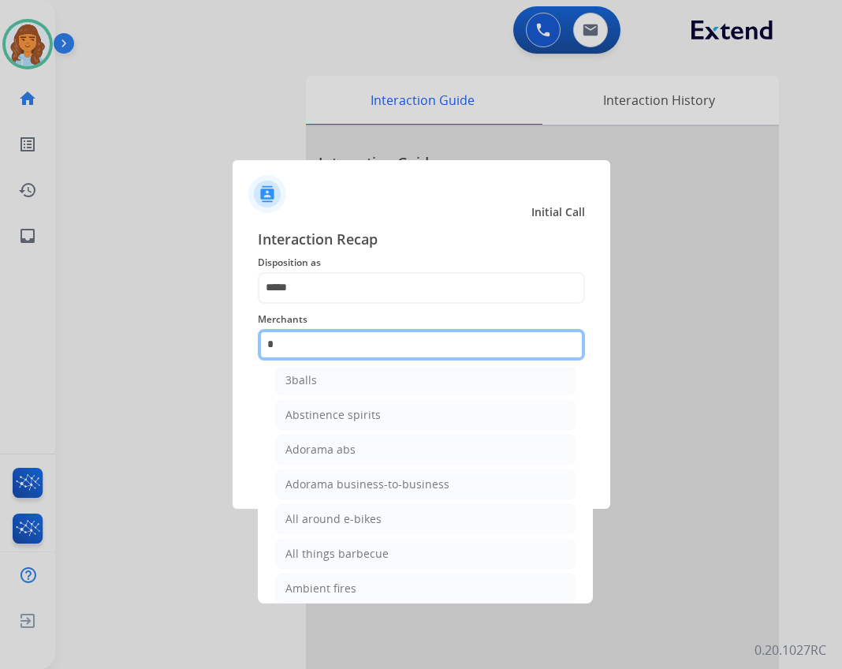
scroll to position [0, 0]
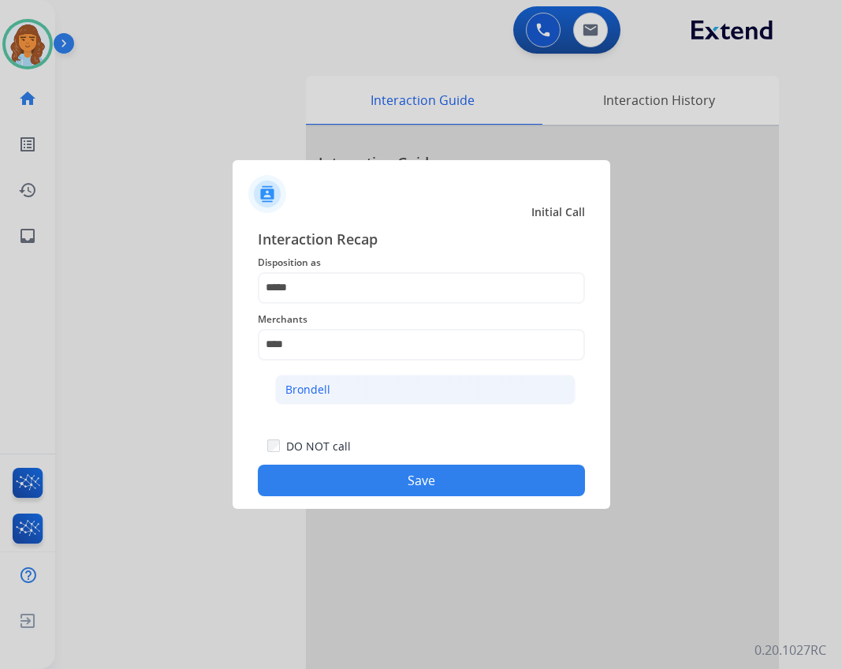
click at [366, 403] on li "Brondell" at bounding box center [425, 390] width 300 height 30
type input "********"
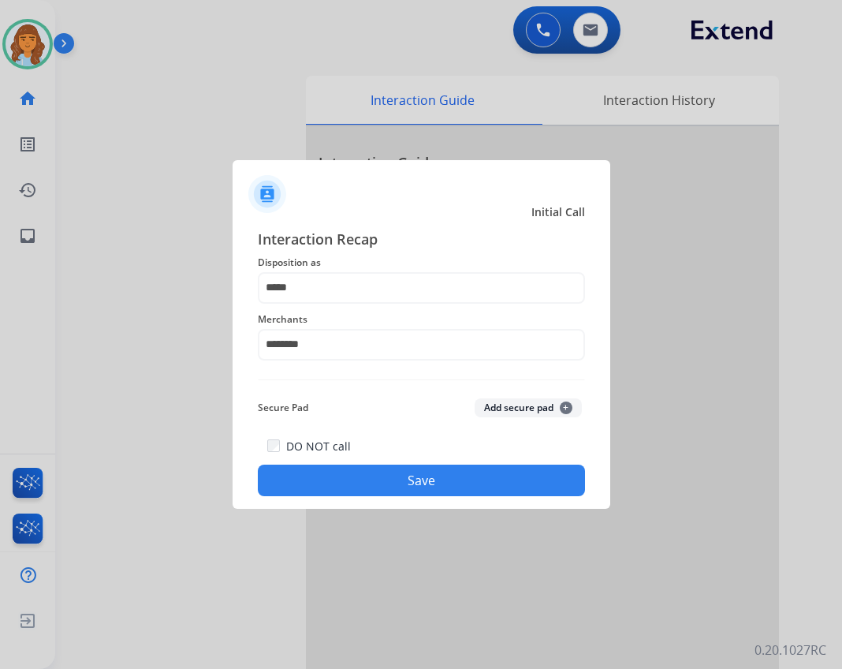
click at [389, 474] on button "Save" at bounding box center [421, 480] width 327 height 32
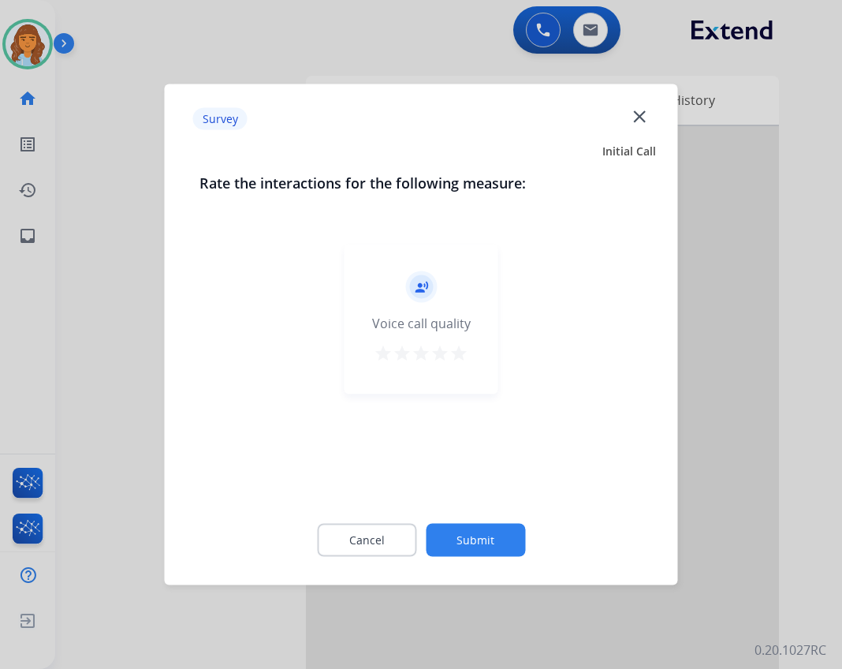
click at [494, 550] on button "Submit" at bounding box center [475, 540] width 99 height 33
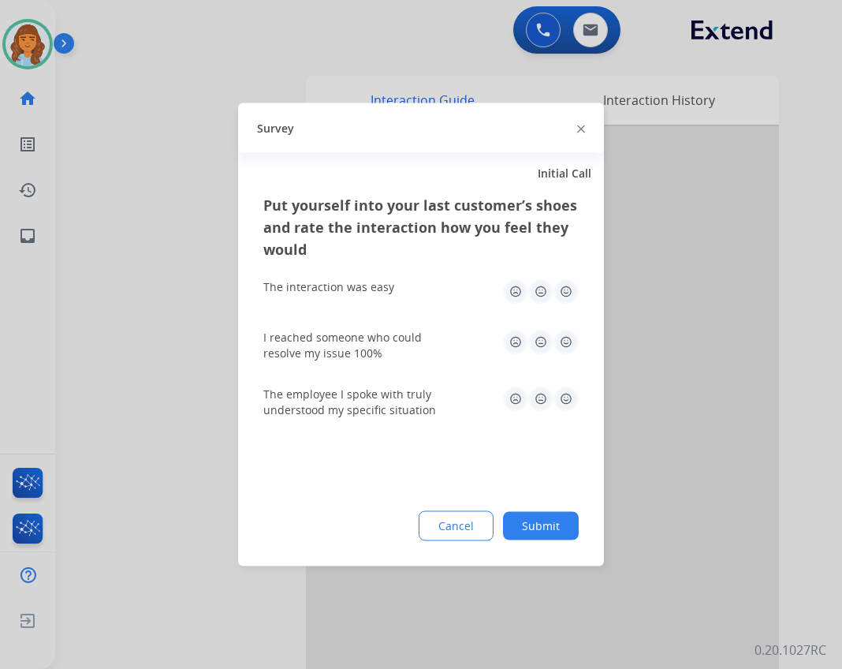
click at [547, 534] on button "Submit" at bounding box center [541, 526] width 76 height 28
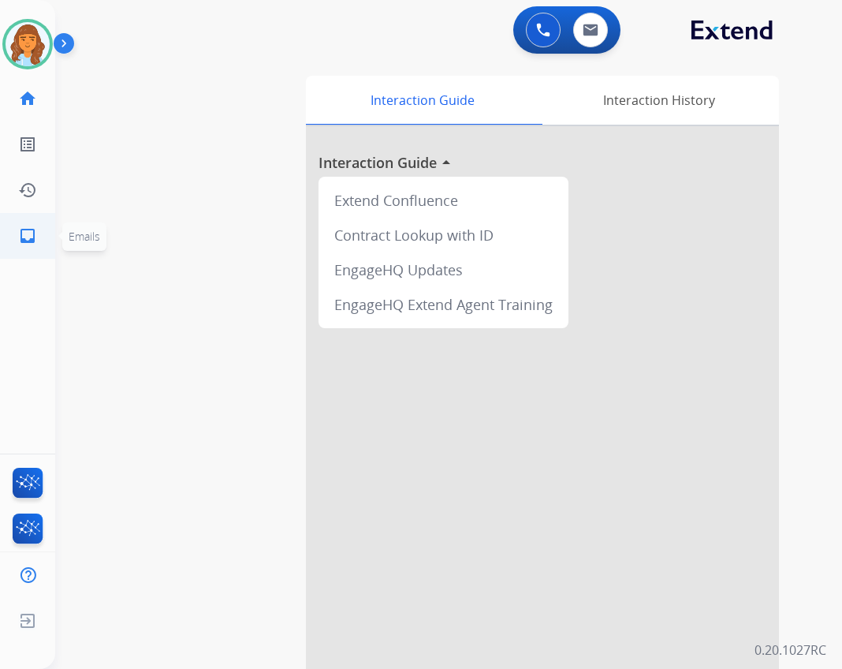
click at [52, 248] on ul "inbox Emails Emails" at bounding box center [27, 236] width 55 height 46
click at [38, 230] on link "inbox Emails" at bounding box center [28, 236] width 44 height 44
select select "**********"
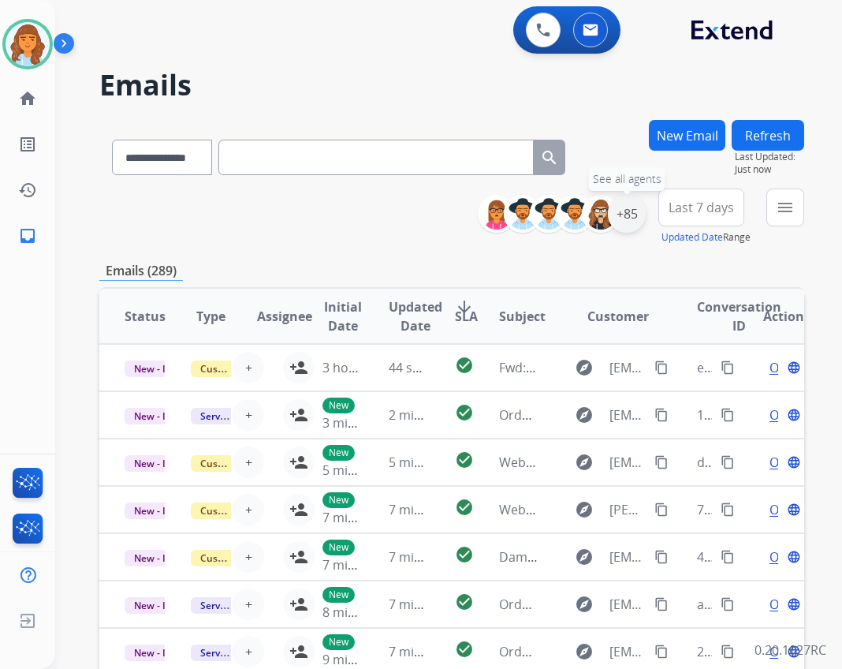
click at [637, 222] on div "+85" at bounding box center [627, 214] width 38 height 38
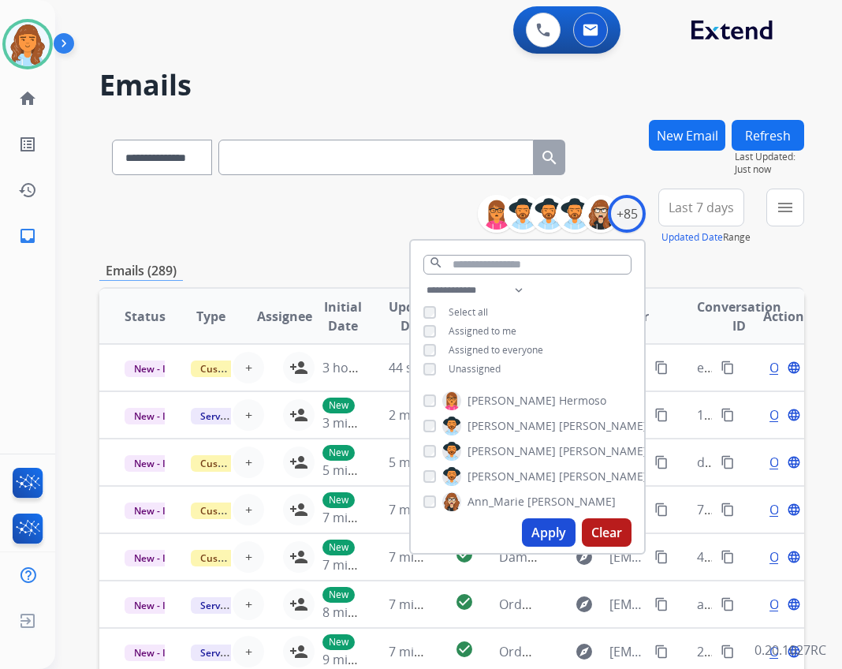
click at [490, 371] on span "Unassigned" at bounding box center [475, 368] width 52 height 13
click at [563, 529] on button "Apply" at bounding box center [549, 532] width 54 height 28
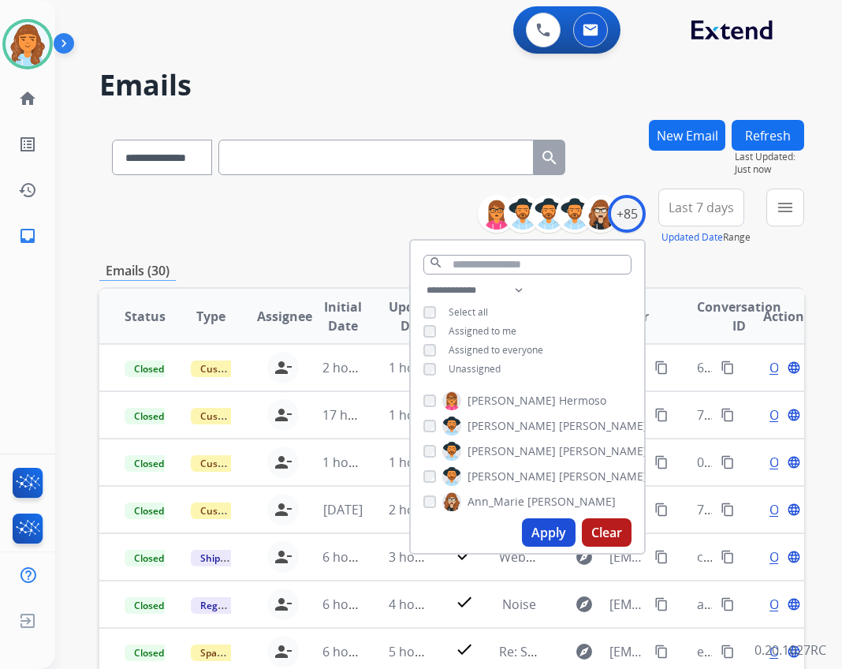
click at [362, 216] on div "**********" at bounding box center [451, 216] width 705 height 57
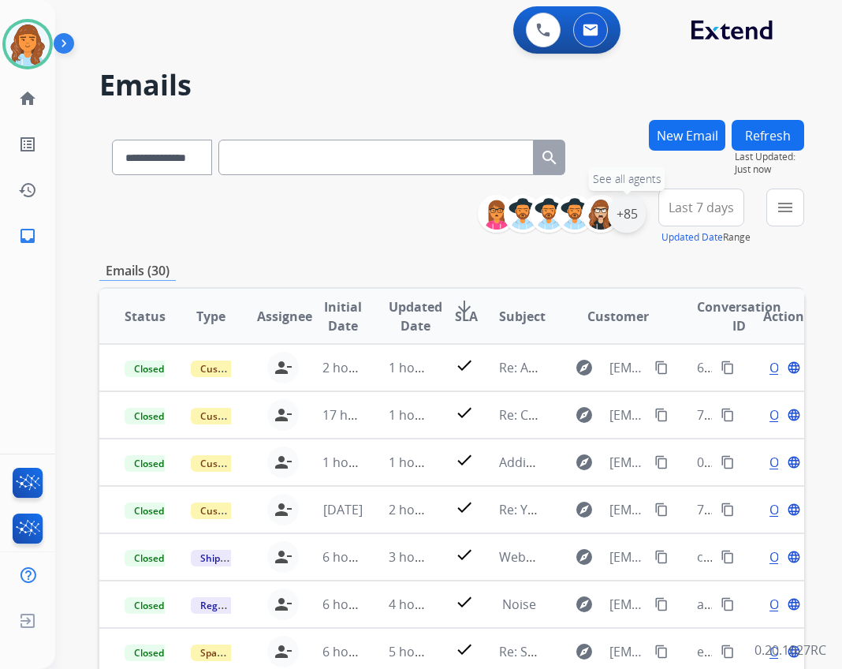
click at [608, 224] on div "+85" at bounding box center [627, 214] width 38 height 38
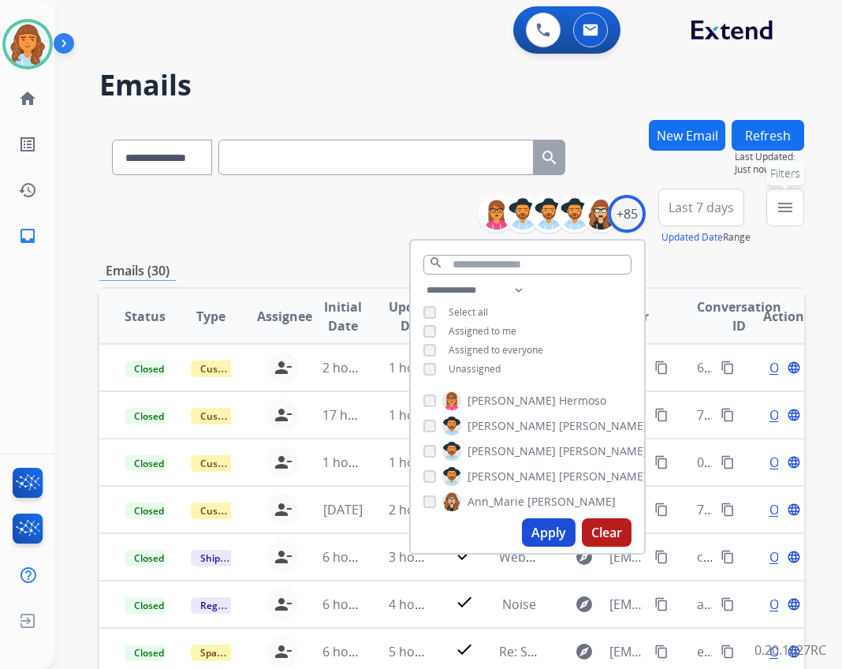
click at [769, 202] on button "menu Filters" at bounding box center [785, 207] width 38 height 38
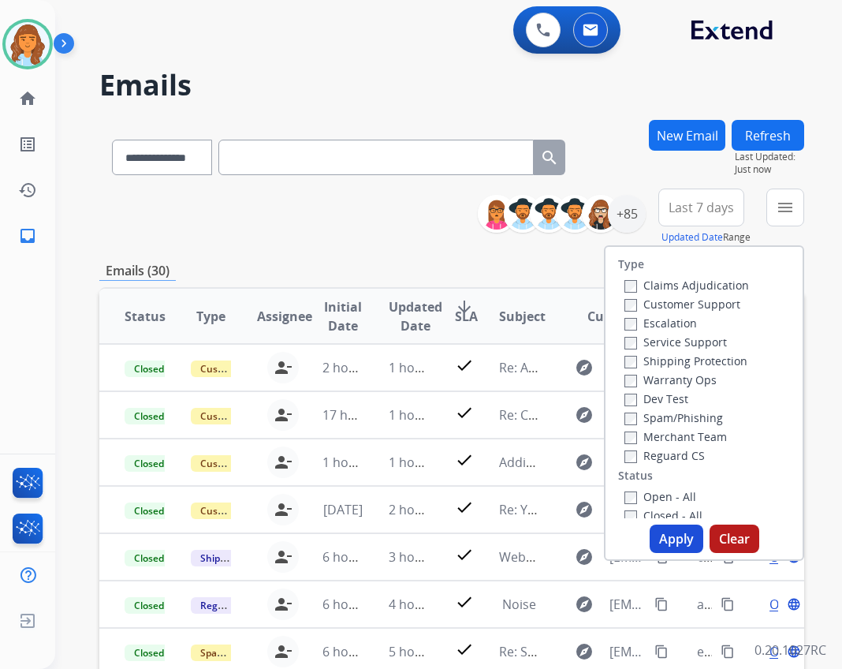
click at [688, 309] on label "Customer Support" at bounding box center [682, 303] width 116 height 15
click at [680, 361] on label "Shipping Protection" at bounding box center [685, 360] width 123 height 15
click at [675, 457] on label "Reguard CS" at bounding box center [664, 455] width 80 height 15
click at [684, 494] on label "Open - All" at bounding box center [660, 496] width 72 height 15
drag, startPoint x: 671, startPoint y: 531, endPoint x: 681, endPoint y: 518, distance: 16.9
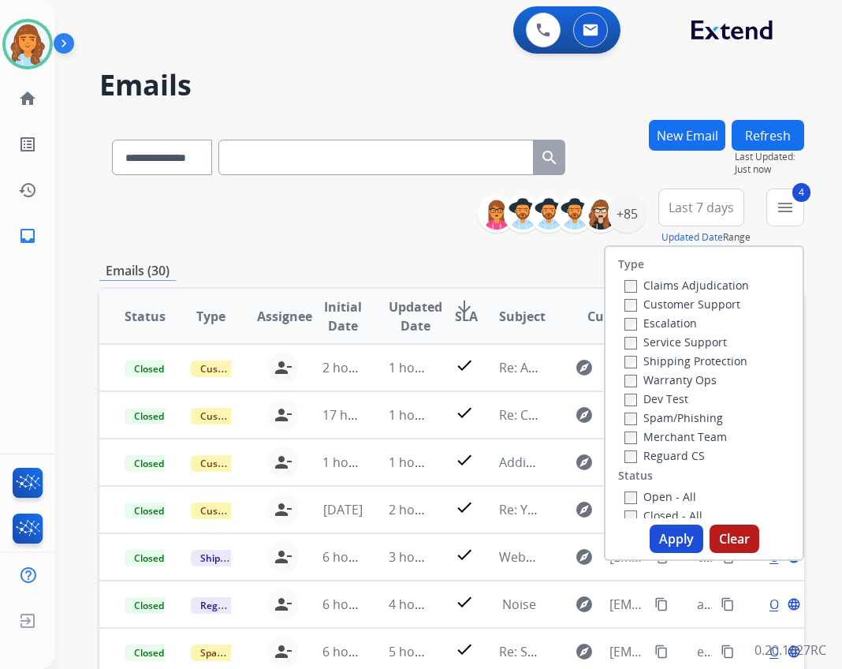
click at [677, 525] on button "Apply" at bounding box center [677, 538] width 54 height 28
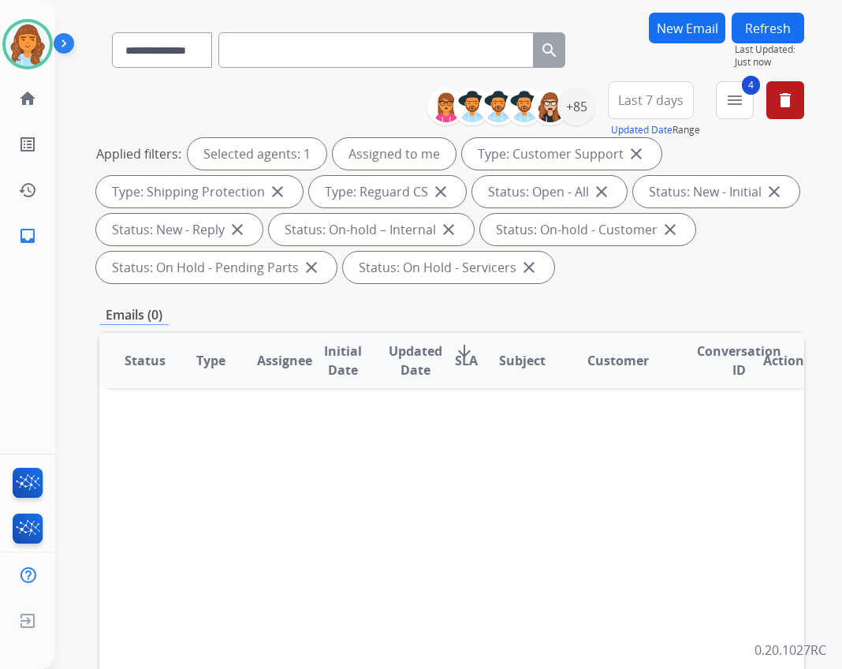
scroll to position [79, 0]
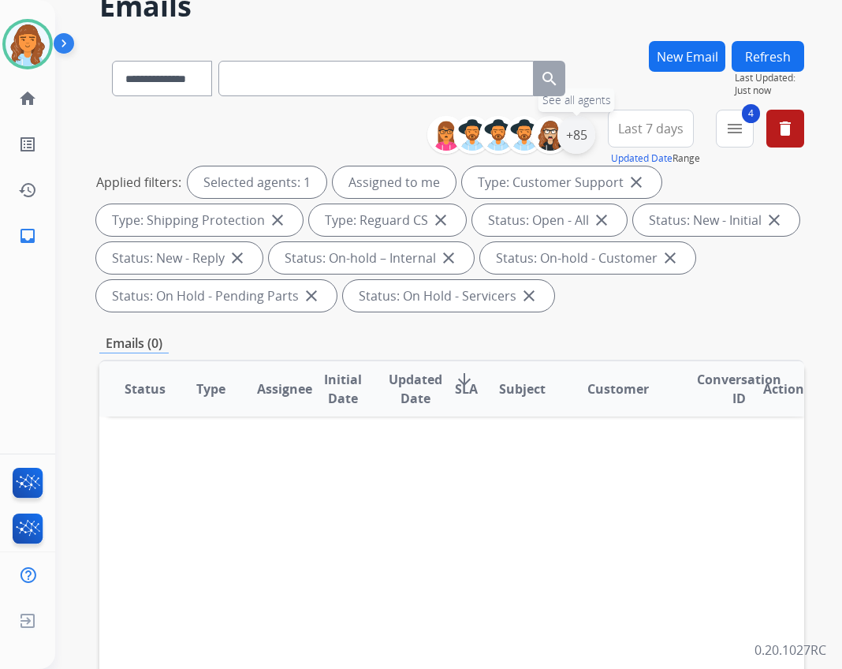
click at [582, 134] on div "+85" at bounding box center [576, 135] width 38 height 38
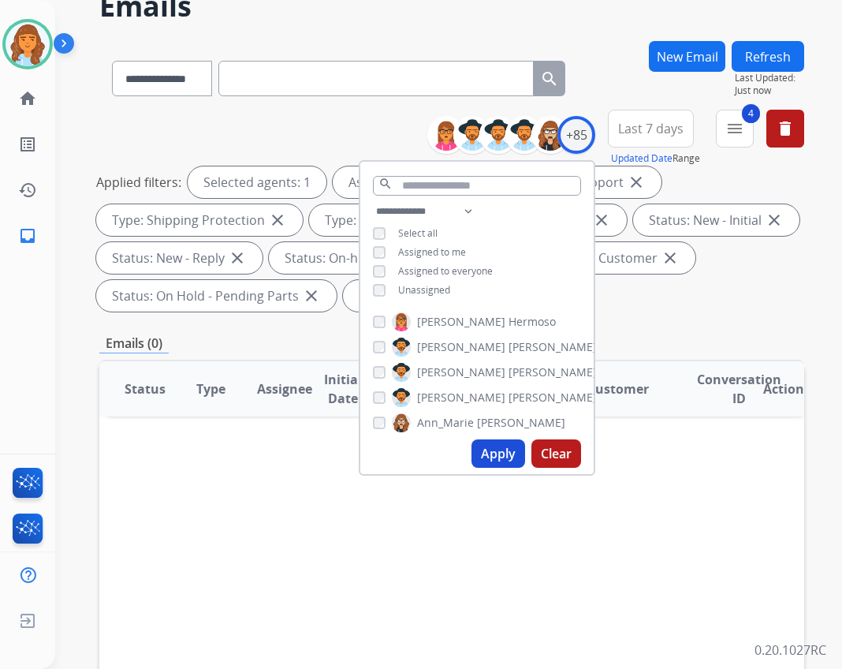
click at [400, 256] on span "Assigned to me" at bounding box center [432, 251] width 68 height 13
click at [430, 295] on div "**********" at bounding box center [476, 252] width 233 height 101
click at [427, 288] on span "Unassigned" at bounding box center [424, 289] width 52 height 13
click at [484, 460] on button "Apply" at bounding box center [499, 453] width 54 height 28
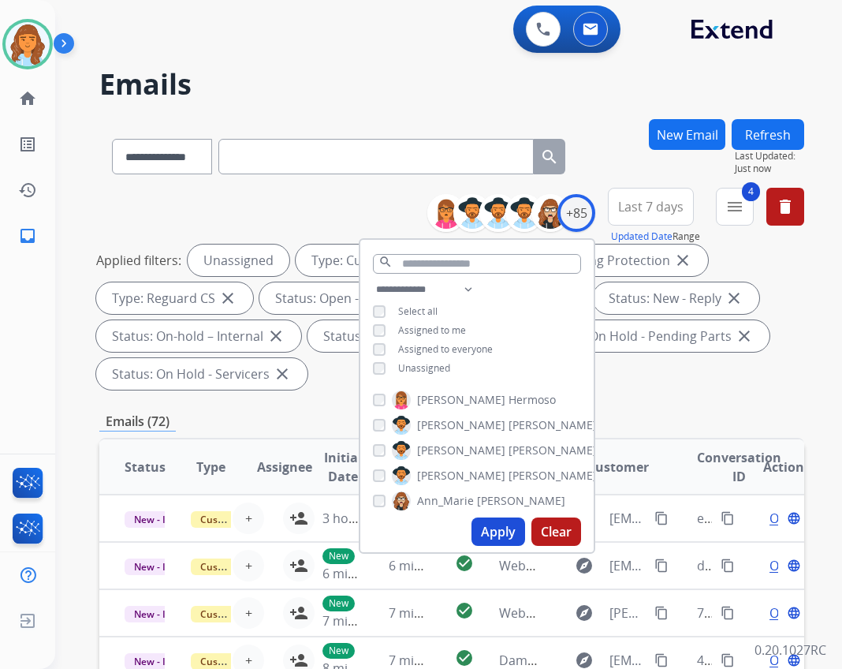
scroll to position [0, 0]
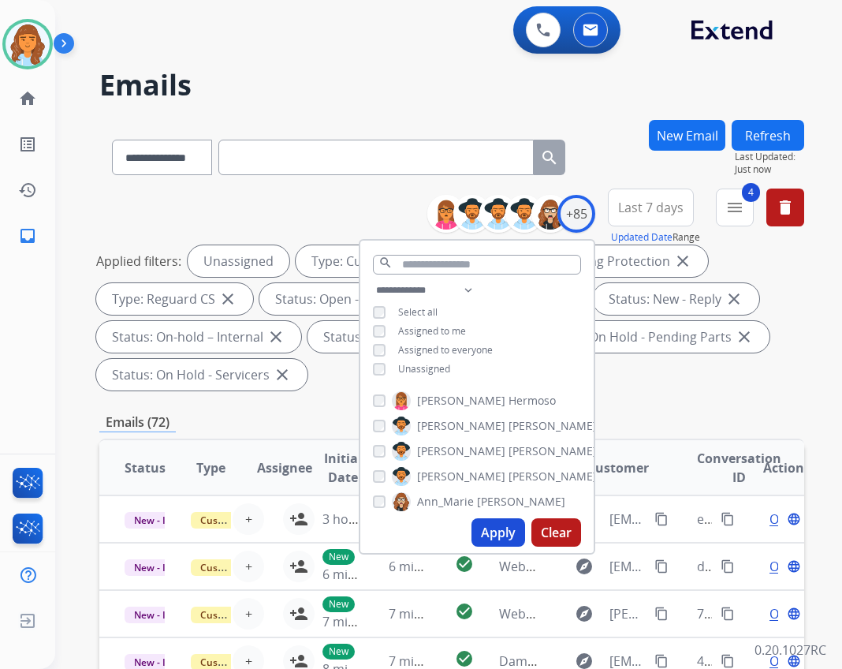
click at [412, 321] on div "**********" at bounding box center [476, 331] width 233 height 101
click at [411, 328] on span "Assigned to me" at bounding box center [432, 330] width 68 height 13
click at [409, 373] on span "Unassigned" at bounding box center [424, 368] width 52 height 13
click at [677, 376] on div "Applied filters: Assigned to me Type: Customer Support close Type: Shipping Pro…" at bounding box center [448, 317] width 705 height 145
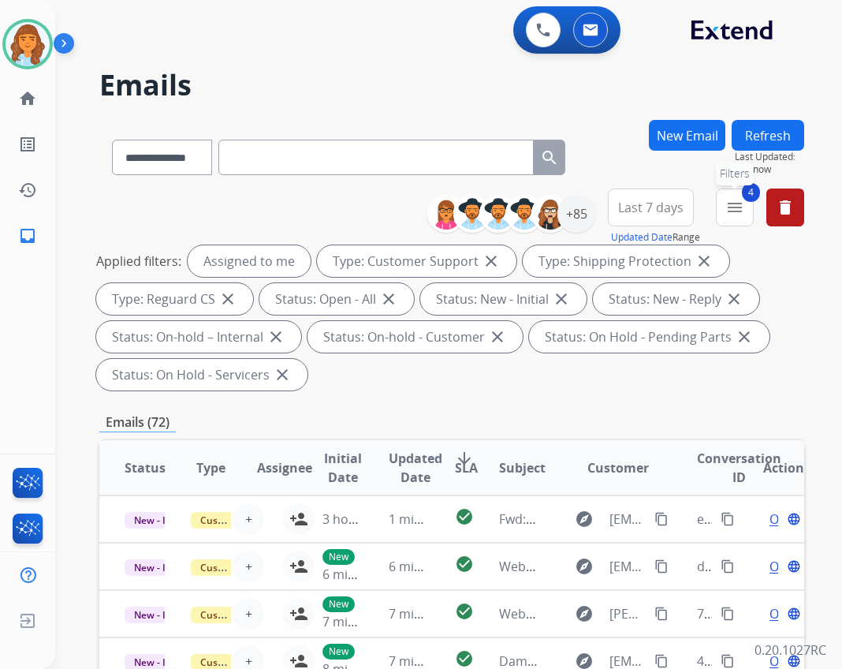
click at [734, 201] on mat-icon "menu" at bounding box center [734, 207] width 19 height 19
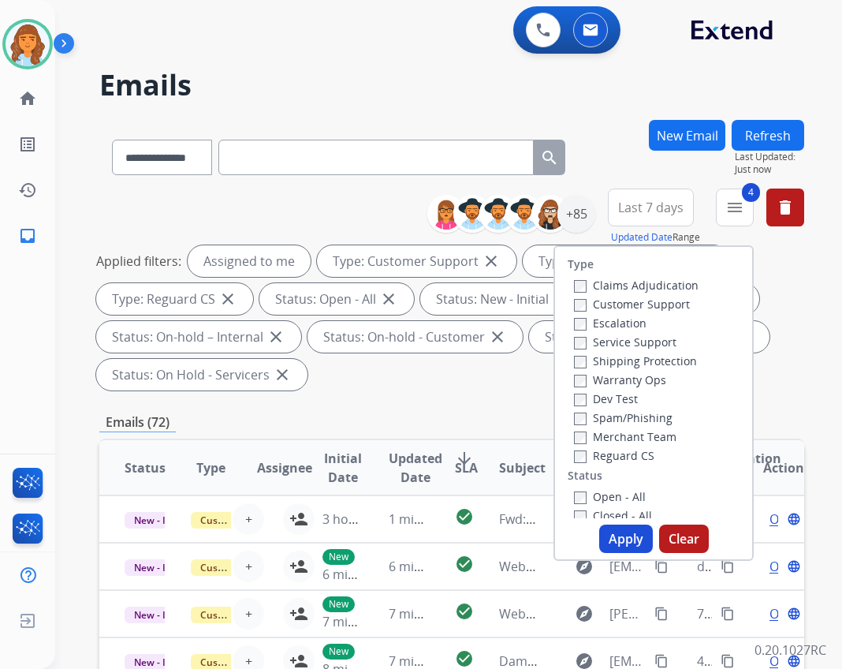
click at [620, 544] on button "Apply" at bounding box center [626, 538] width 54 height 28
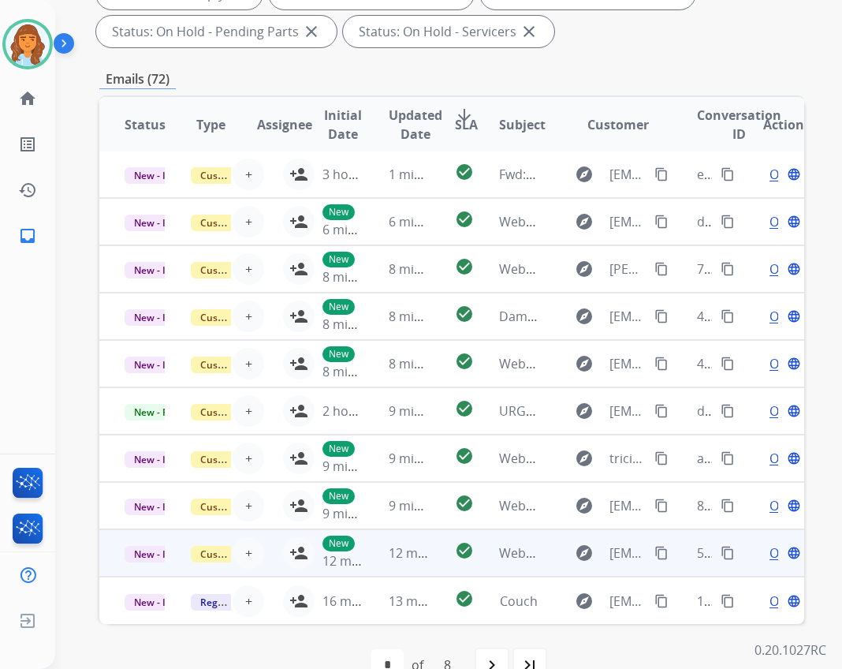
scroll to position [380, 0]
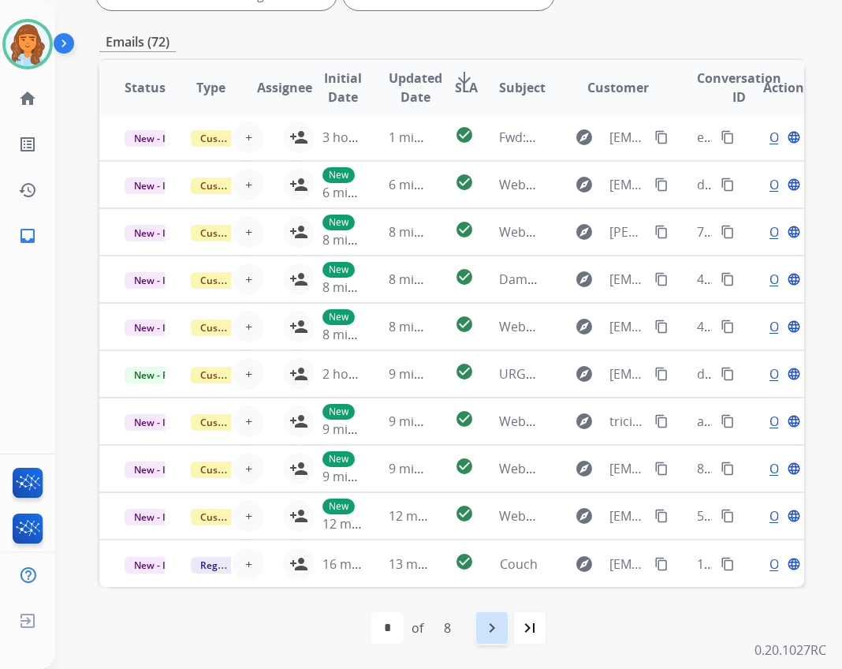
click at [492, 625] on mat-icon "navigate_next" at bounding box center [492, 627] width 19 height 19
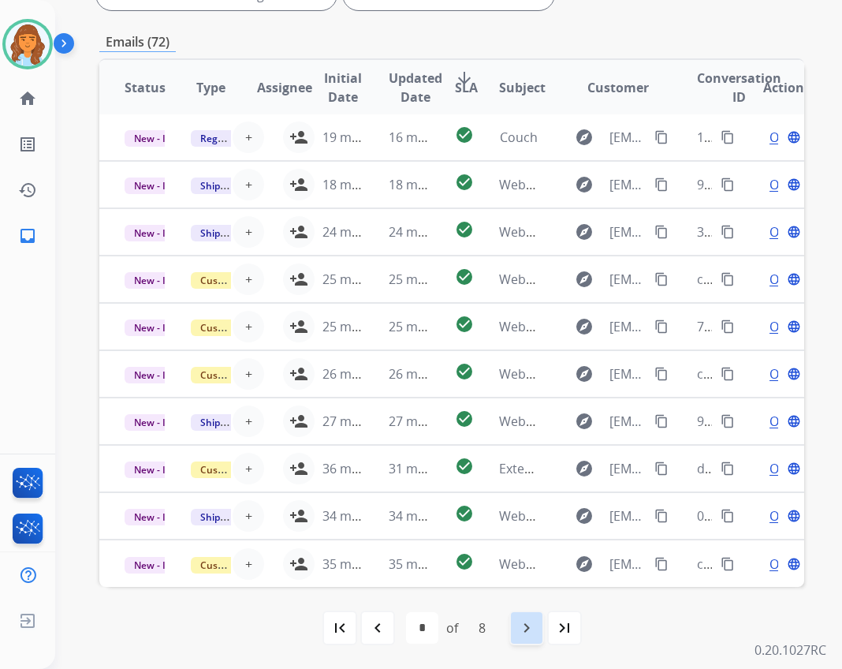
click at [516, 621] on div "navigate_next" at bounding box center [526, 627] width 35 height 35
click at [509, 622] on div "navigate_next" at bounding box center [526, 627] width 35 height 35
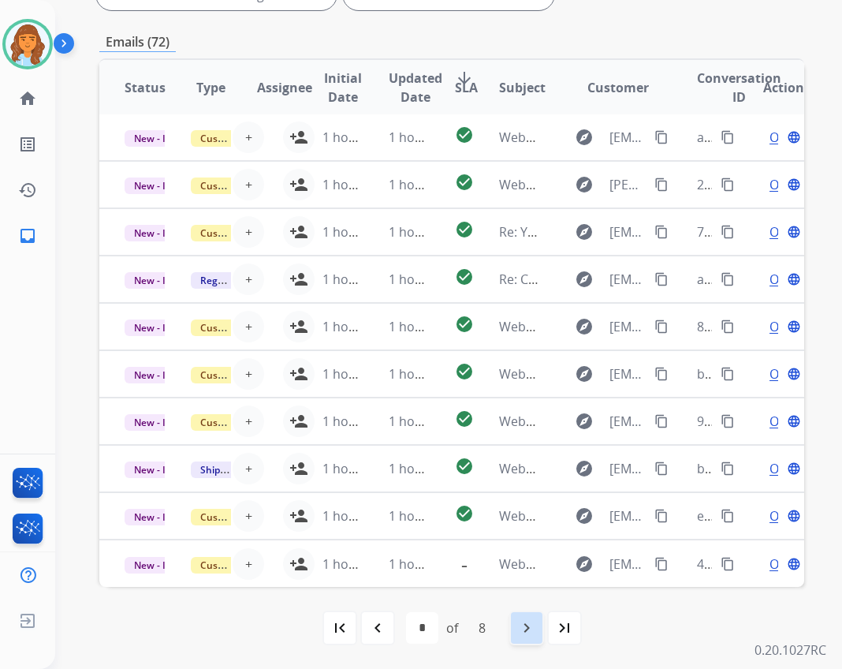
click at [526, 613] on div "navigate_next" at bounding box center [526, 627] width 35 height 35
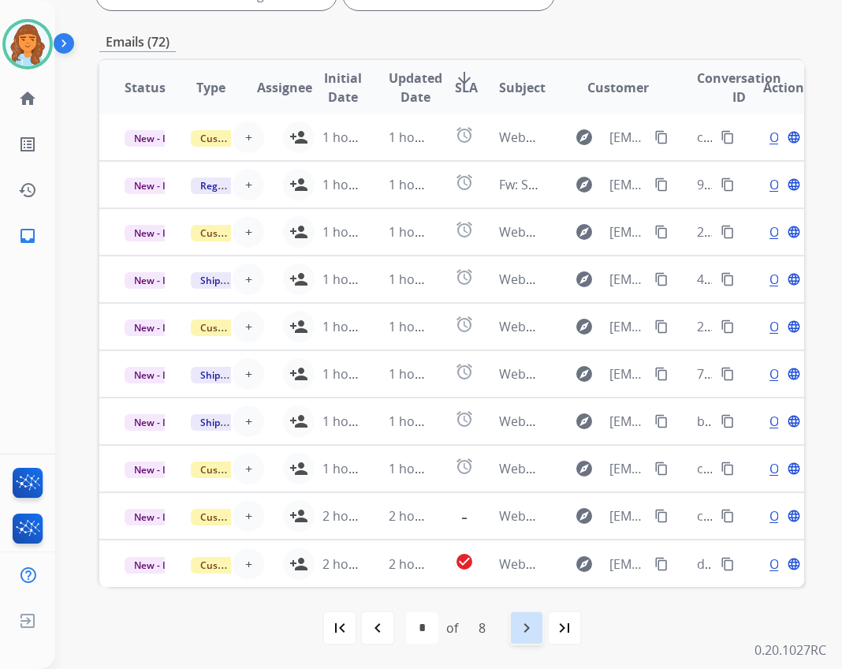
click at [527, 621] on mat-icon "navigate_next" at bounding box center [526, 627] width 19 height 19
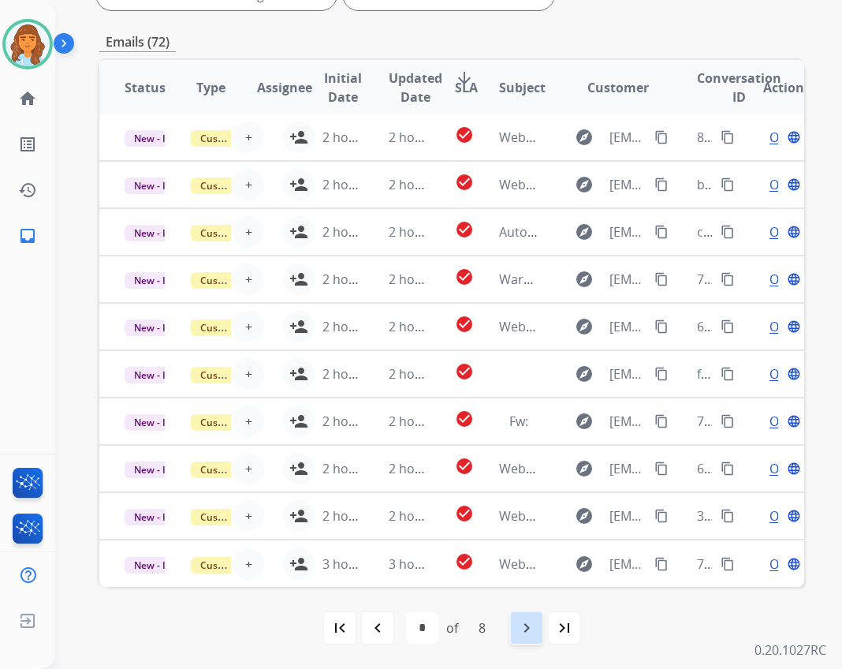
click at [511, 623] on div "navigate_next" at bounding box center [526, 627] width 35 height 35
click at [517, 630] on mat-icon "navigate_next" at bounding box center [526, 627] width 19 height 19
select select "*"
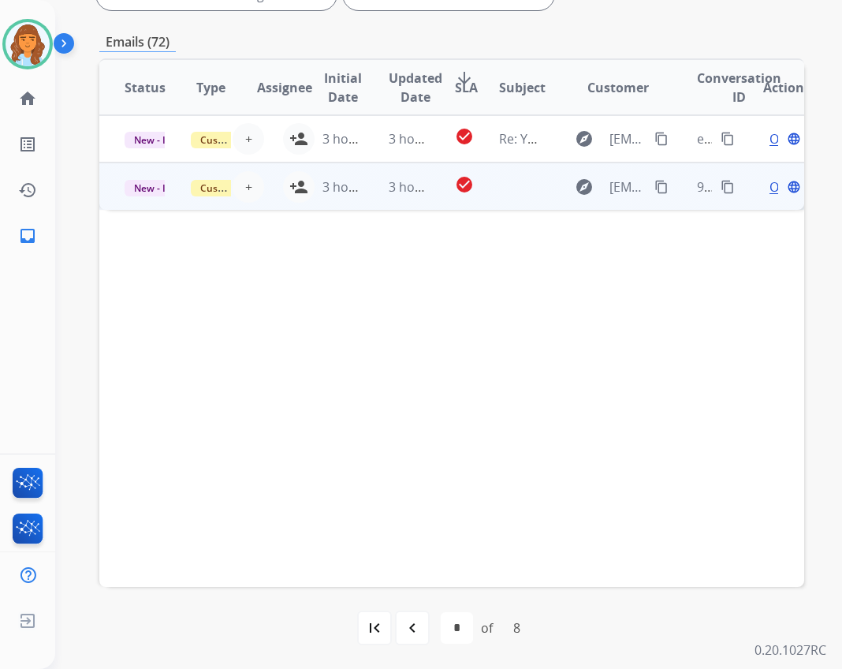
click at [505, 177] on td at bounding box center [507, 185] width 66 height 47
click at [501, 187] on td at bounding box center [507, 185] width 66 height 47
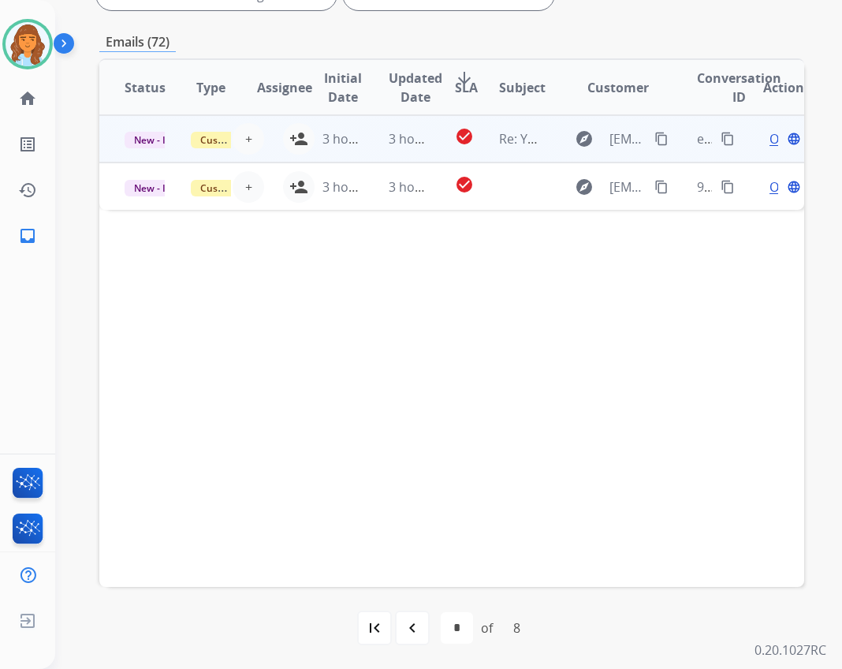
click at [483, 129] on td "Re: Your Extend claim is being reviewed" at bounding box center [507, 138] width 66 height 47
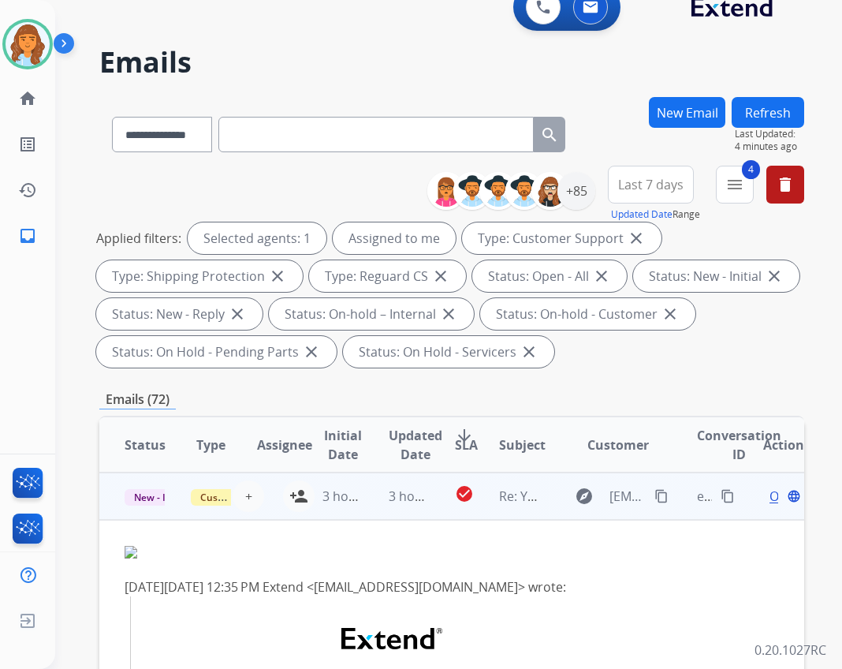
scroll to position [0, 0]
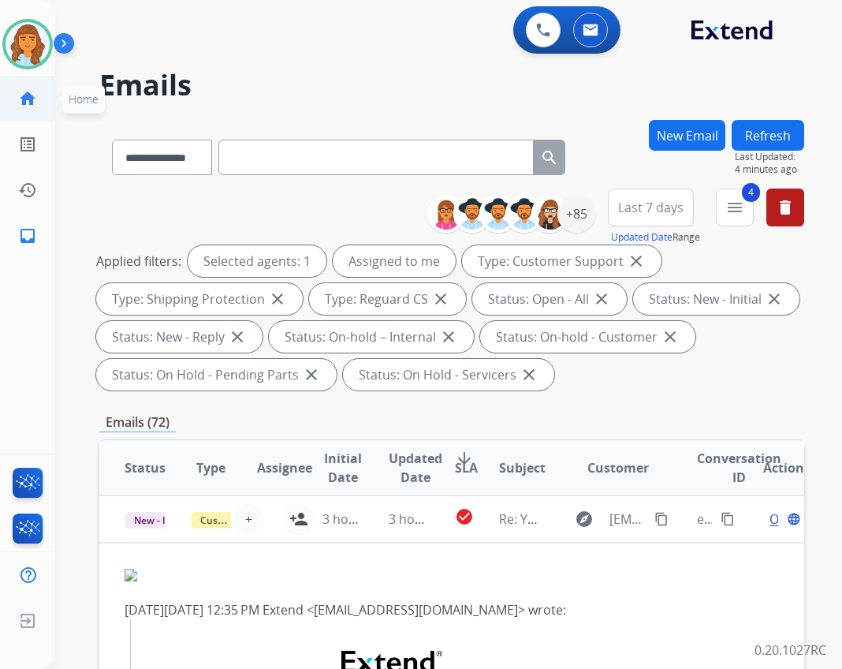
click at [39, 91] on link "home Home" at bounding box center [28, 98] width 44 height 44
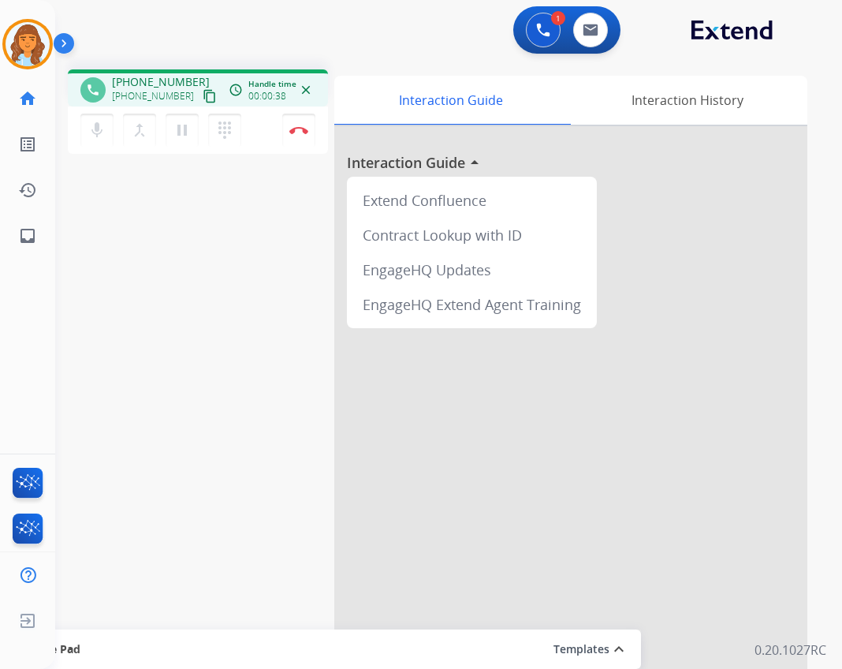
click at [203, 95] on mat-icon "content_copy" at bounding box center [210, 96] width 14 height 14
click at [203, 97] on mat-icon "content_copy" at bounding box center [210, 96] width 14 height 14
click at [307, 137] on button "Disconnect" at bounding box center [298, 130] width 33 height 33
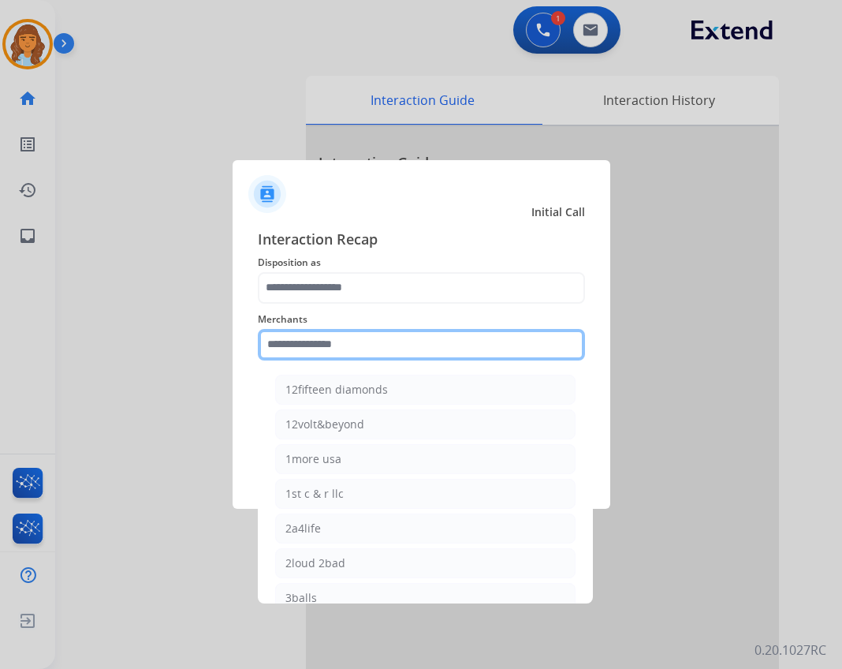
click at [363, 334] on input "text" at bounding box center [421, 345] width 327 height 32
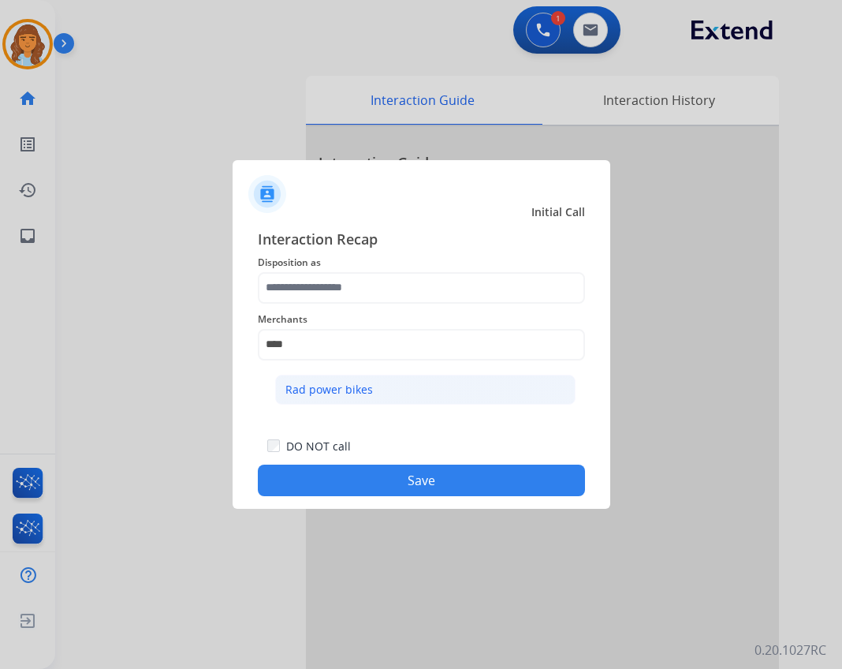
click at [360, 387] on div "Rad power bikes" at bounding box center [329, 390] width 88 height 16
type input "**********"
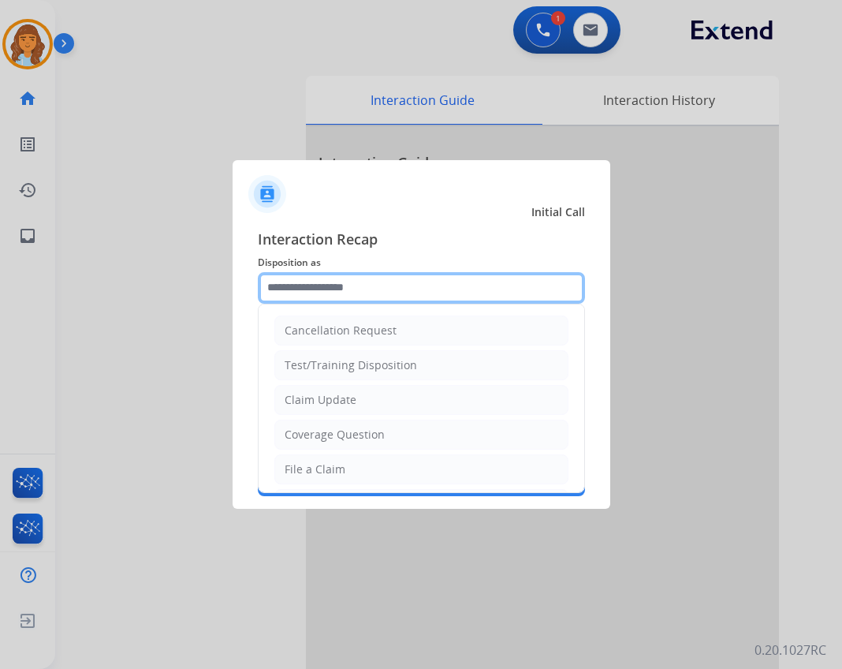
click at [370, 289] on input "text" at bounding box center [421, 288] width 327 height 32
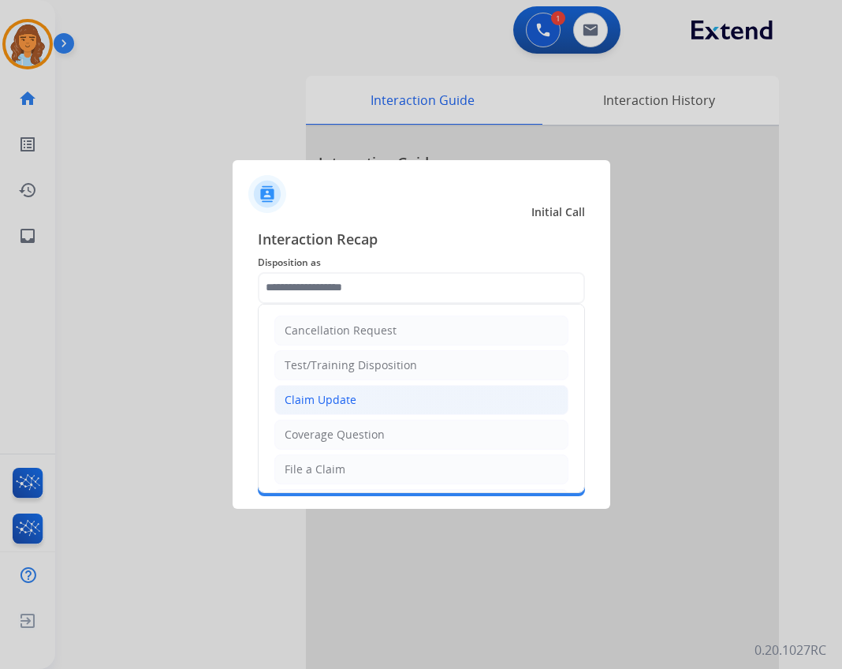
click at [368, 398] on li "Claim Update" at bounding box center [421, 400] width 294 height 30
type input "**********"
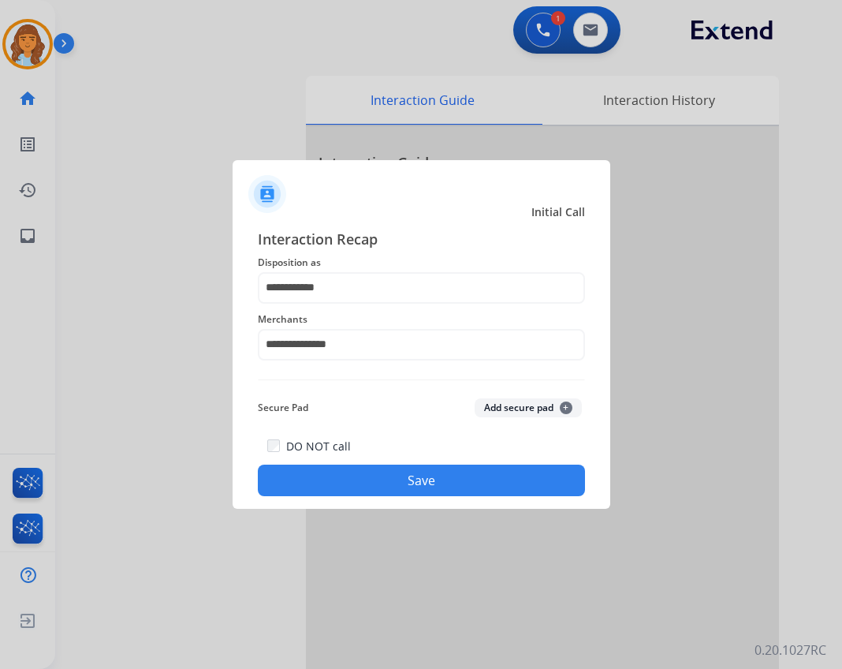
click at [376, 465] on button "Save" at bounding box center [421, 480] width 327 height 32
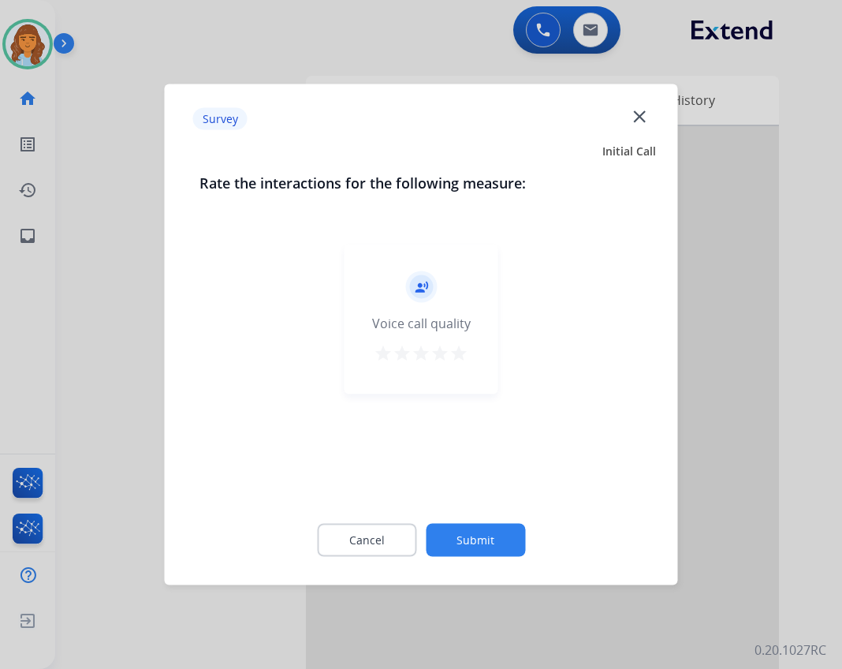
click at [482, 539] on button "Submit" at bounding box center [475, 540] width 99 height 33
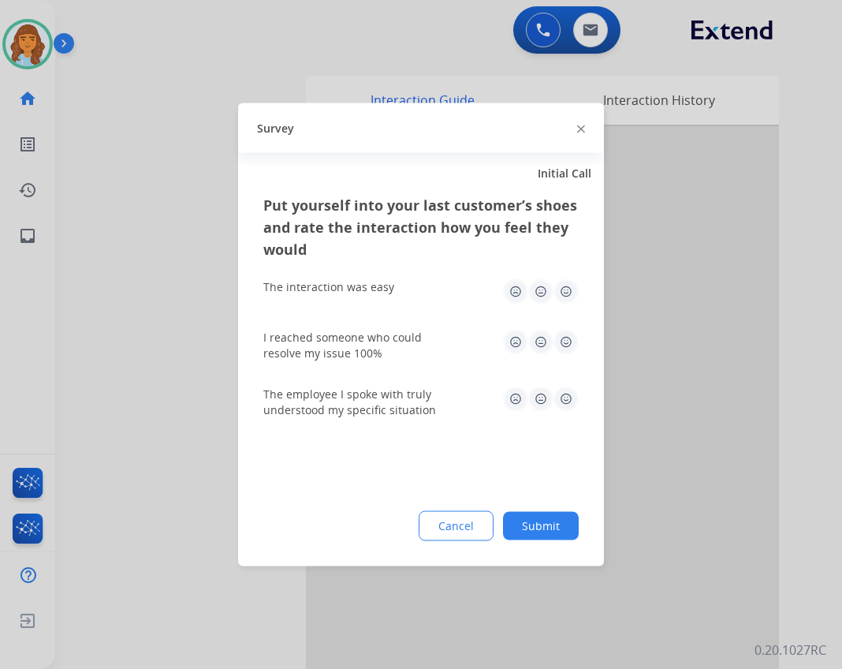
click at [540, 515] on button "Submit" at bounding box center [541, 526] width 76 height 28
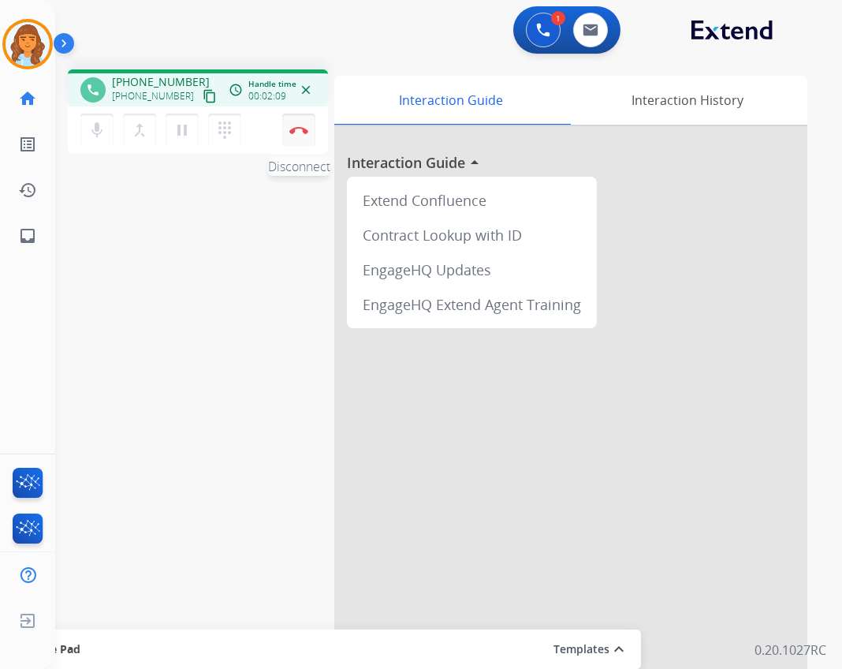
click at [294, 140] on button "Disconnect" at bounding box center [298, 130] width 33 height 33
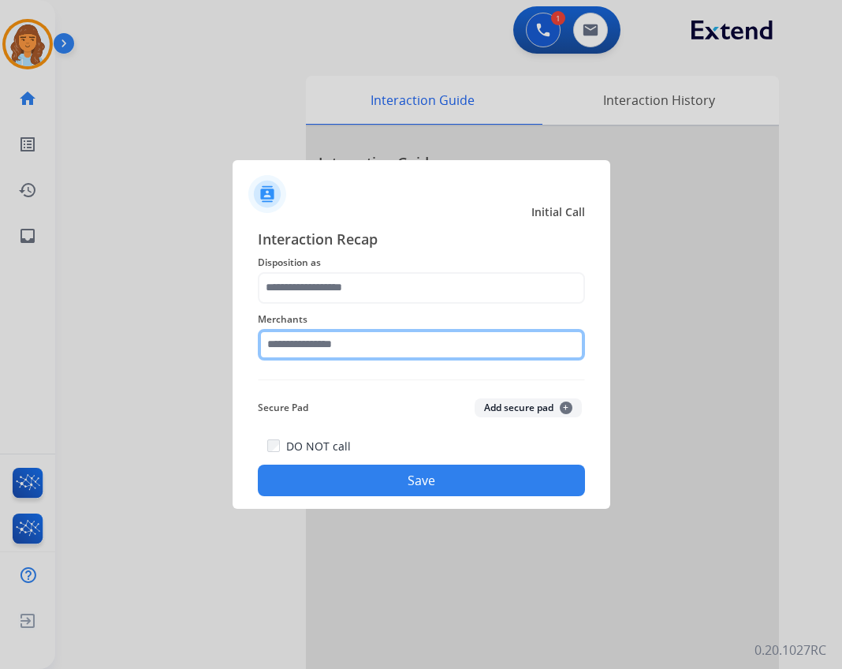
click at [416, 347] on input "text" at bounding box center [421, 345] width 327 height 32
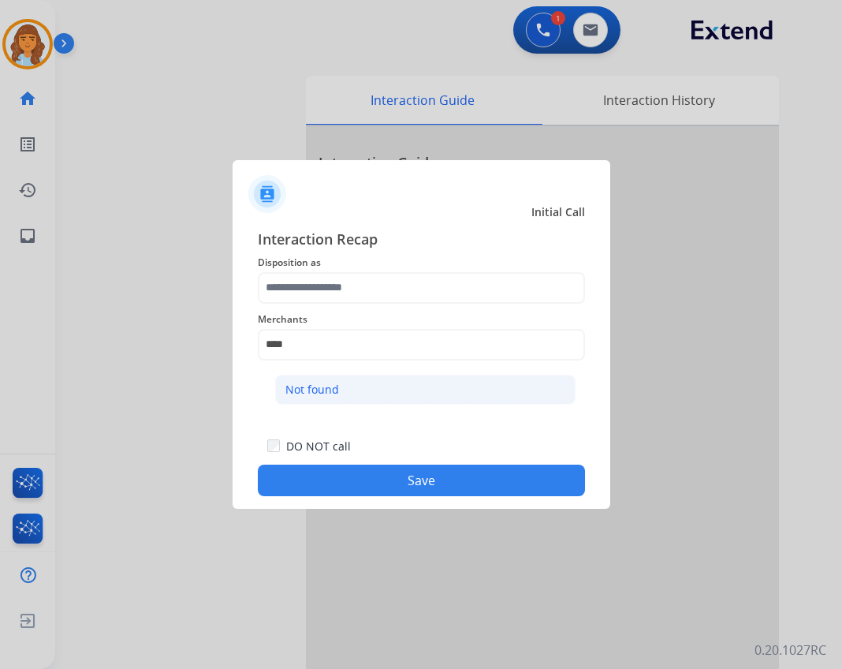
click at [375, 392] on li "Not found" at bounding box center [425, 390] width 300 height 30
type input "*********"
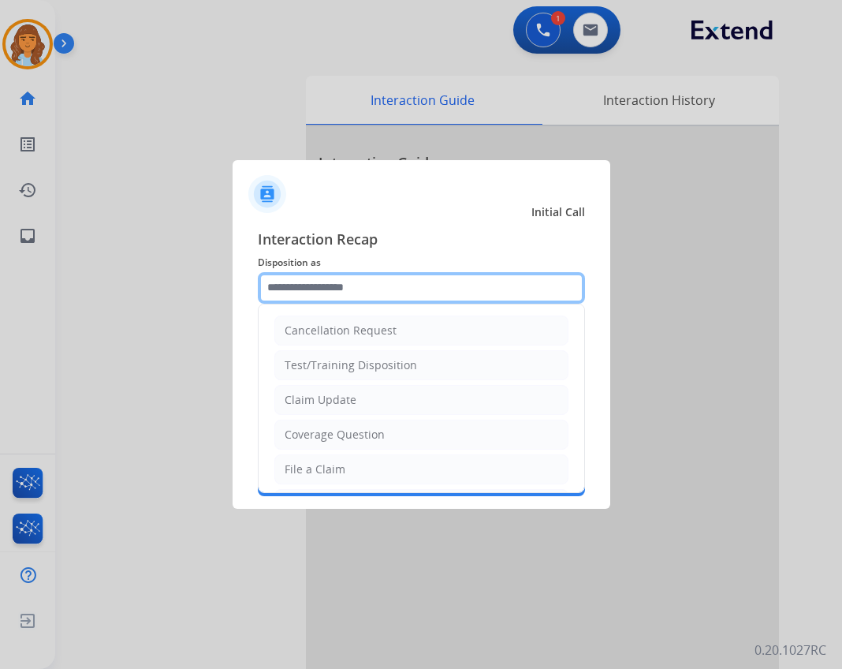
click at [387, 293] on input "text" at bounding box center [421, 288] width 327 height 32
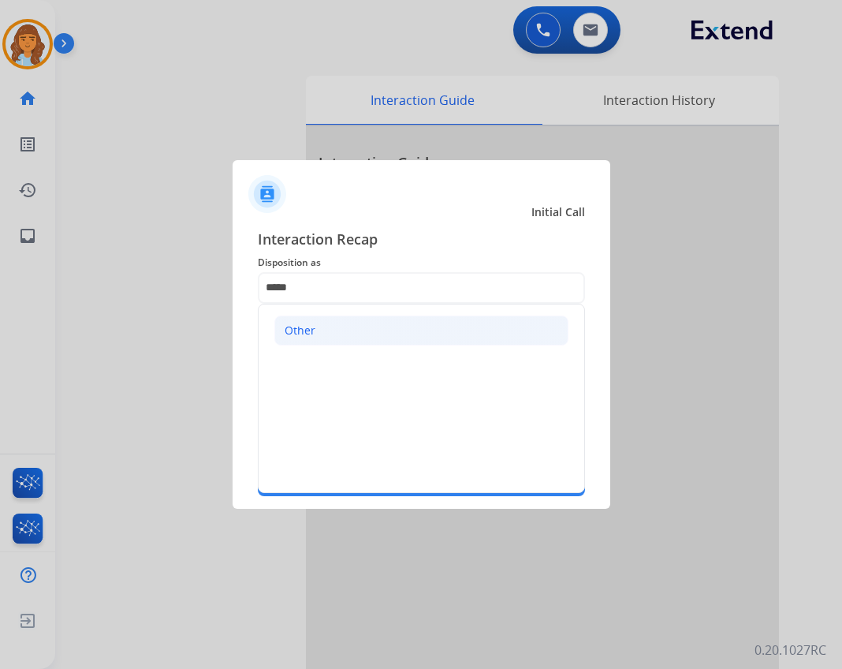
click at [296, 330] on div "Other" at bounding box center [300, 330] width 31 height 16
type input "*****"
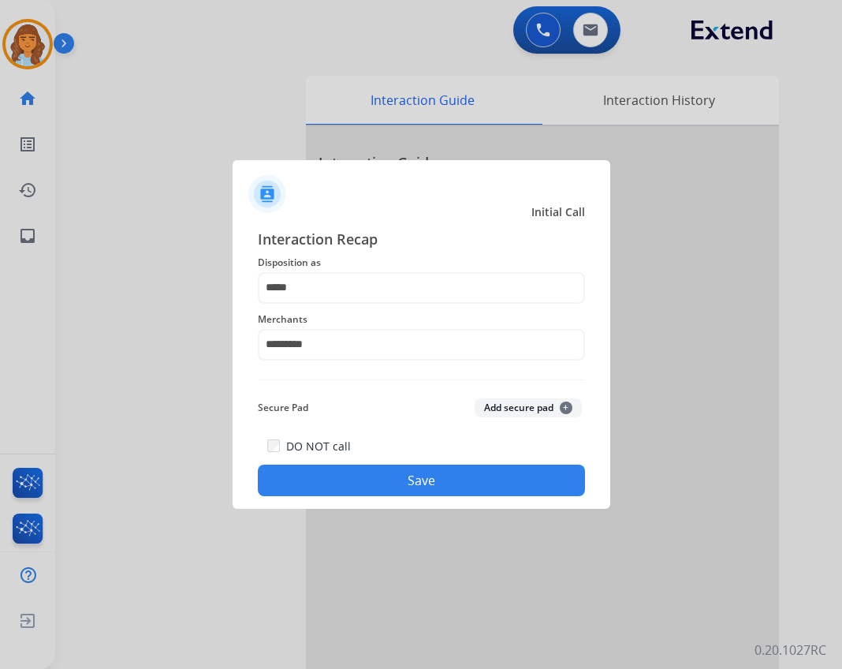
click at [479, 488] on button "Save" at bounding box center [421, 480] width 327 height 32
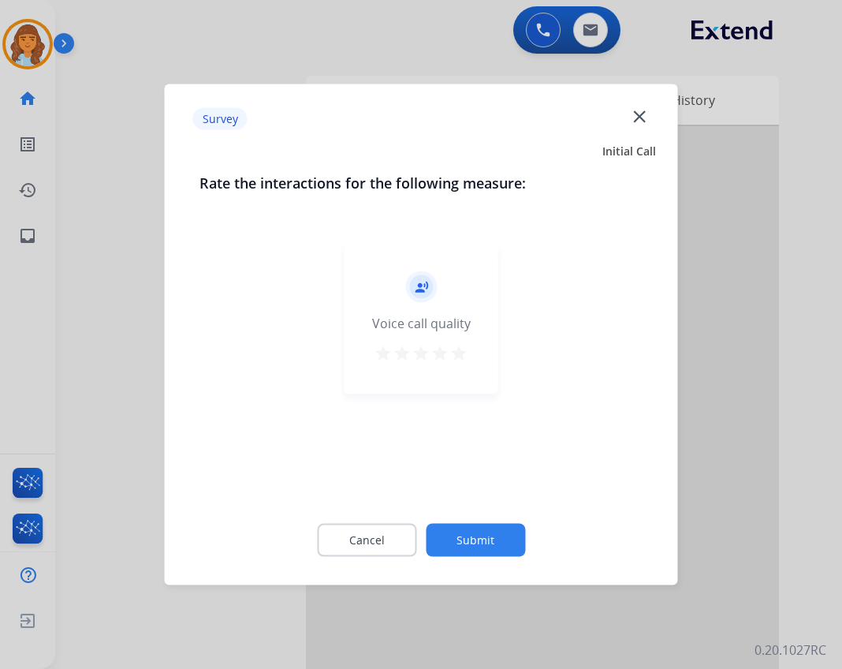
click at [469, 557] on div "Cancel Submit" at bounding box center [421, 540] width 444 height 71
click at [475, 551] on button "Submit" at bounding box center [475, 540] width 99 height 33
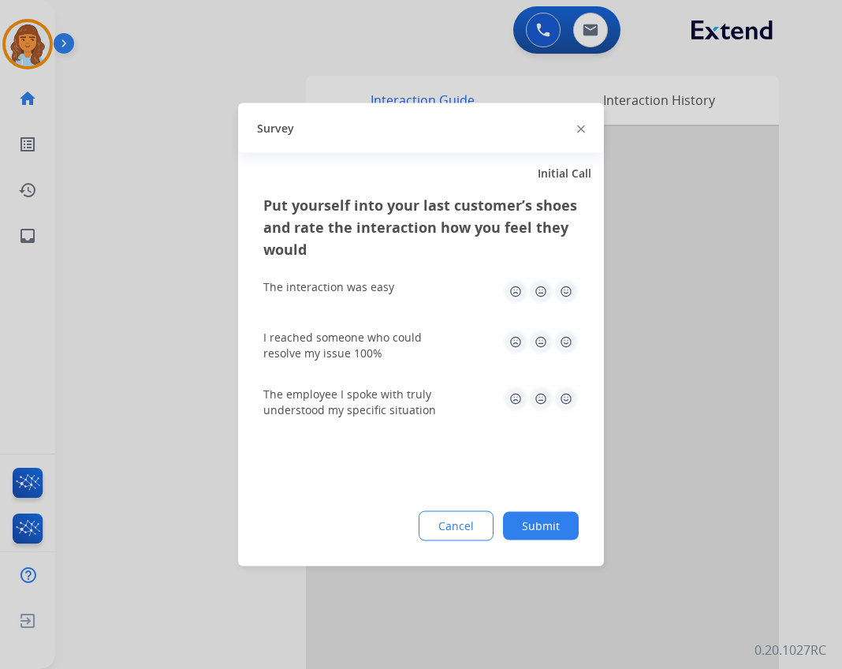
click at [512, 534] on button "Submit" at bounding box center [541, 526] width 76 height 28
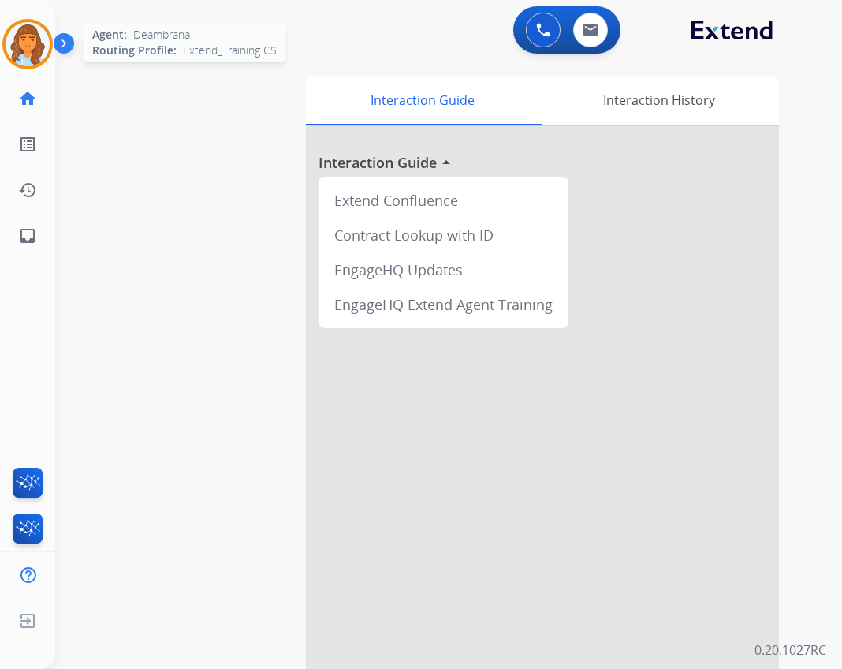
click at [42, 33] on img at bounding box center [28, 44] width 44 height 44
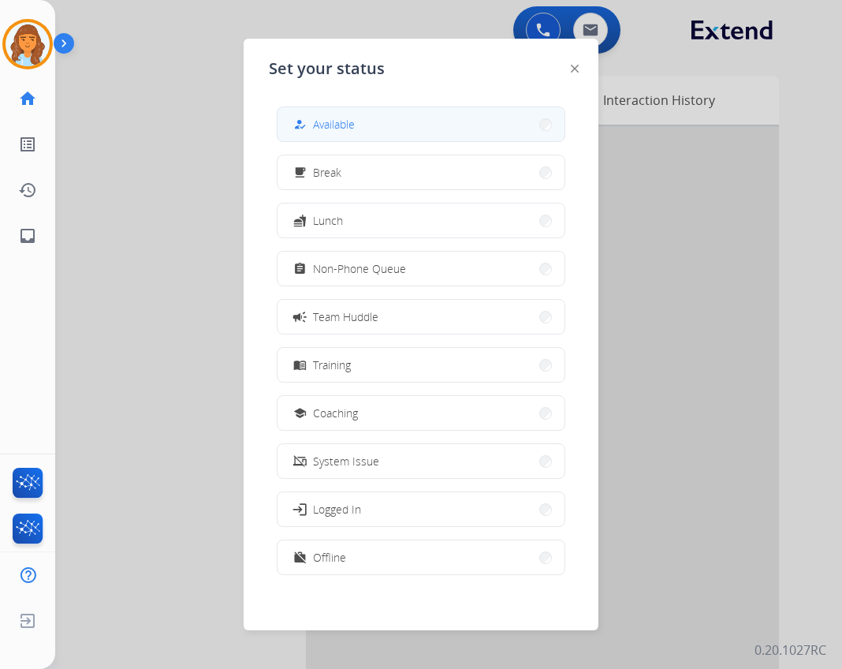
click at [333, 126] on span "Available" at bounding box center [334, 124] width 42 height 17
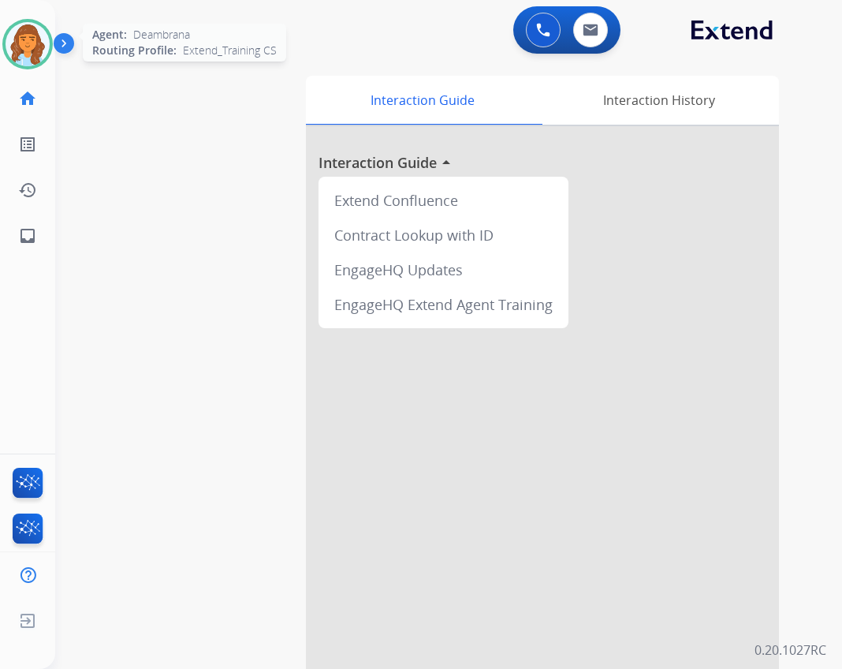
click at [39, 56] on img at bounding box center [28, 44] width 44 height 44
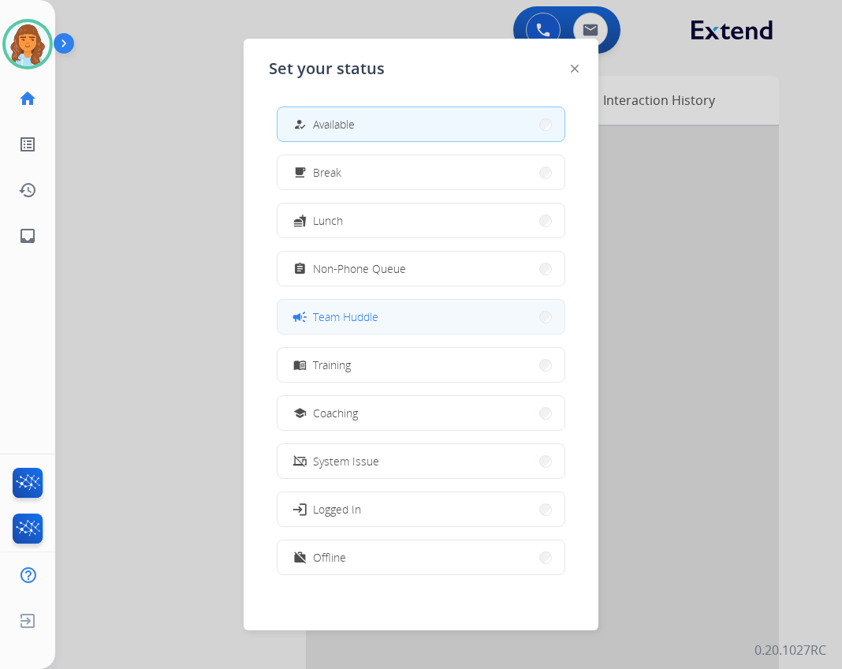
click at [457, 331] on button "campaign Team Huddle" at bounding box center [421, 317] width 287 height 34
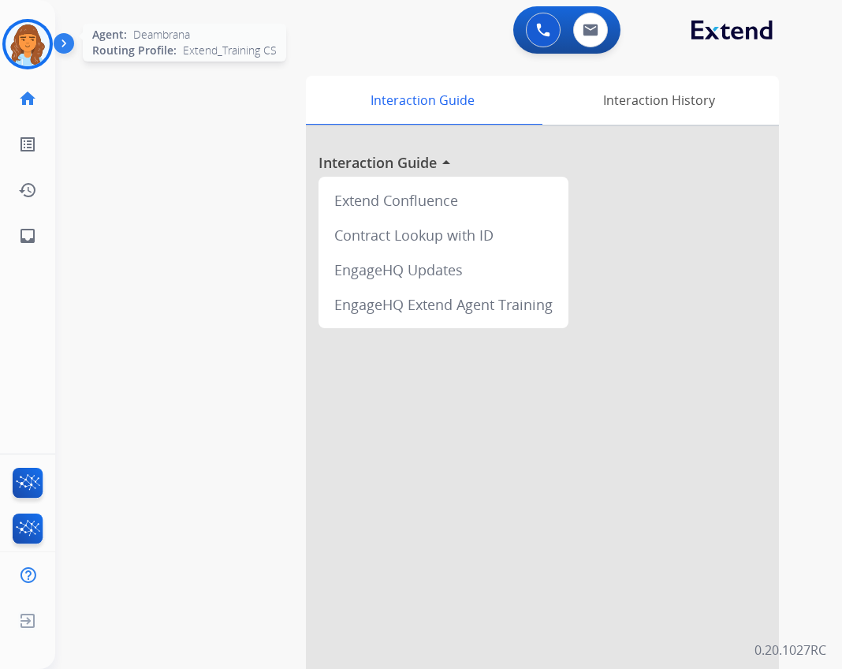
click at [16, 24] on img at bounding box center [28, 44] width 44 height 44
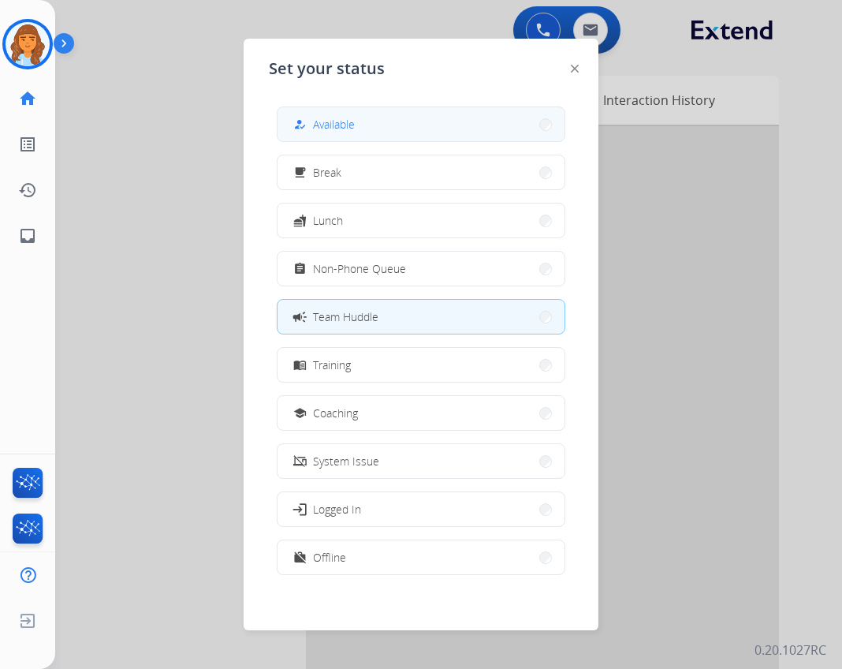
click at [378, 112] on button "how_to_reg Available" at bounding box center [421, 124] width 287 height 34
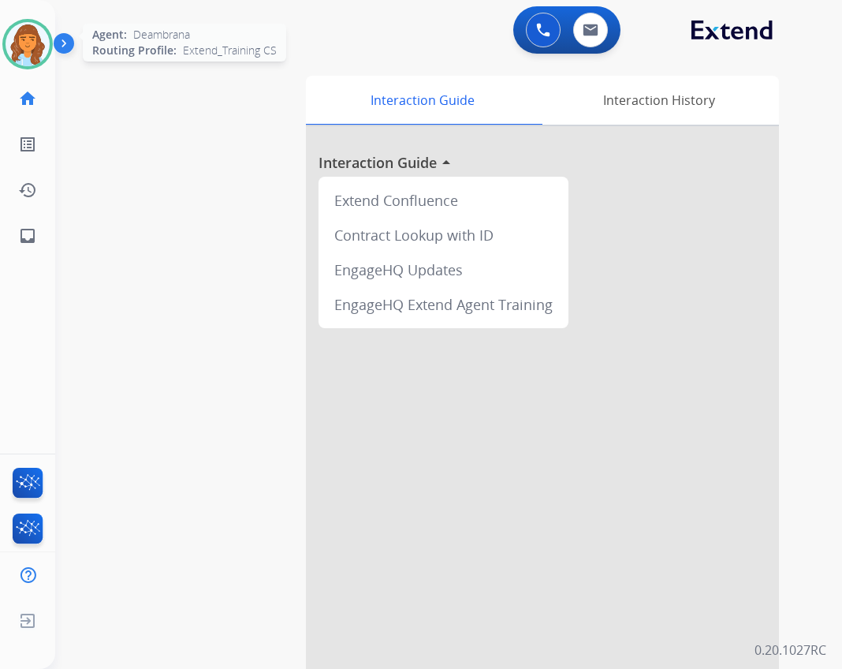
click at [39, 50] on img at bounding box center [28, 44] width 44 height 44
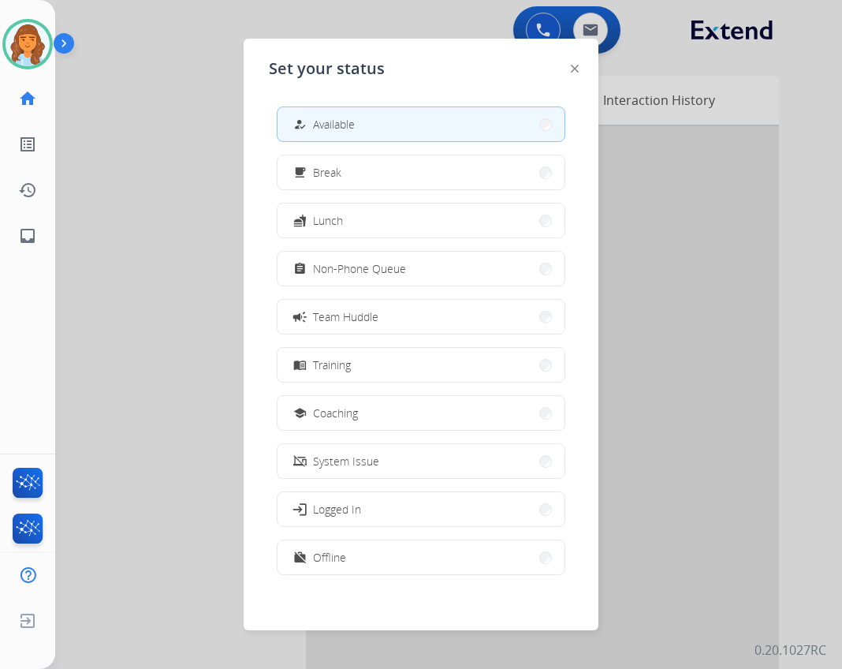
click at [203, 196] on div at bounding box center [421, 334] width 842 height 669
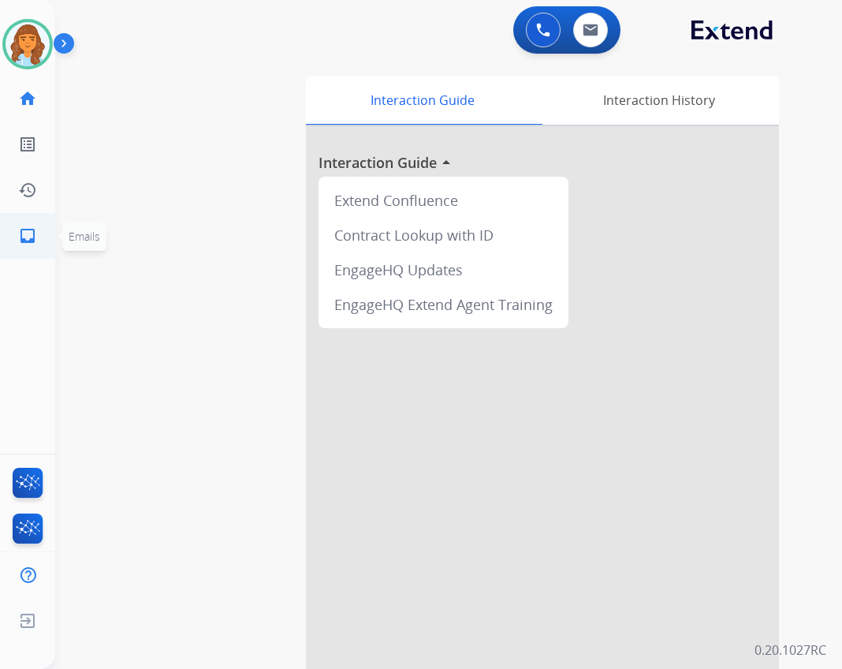
click at [39, 226] on link "inbox Emails" at bounding box center [28, 236] width 44 height 44
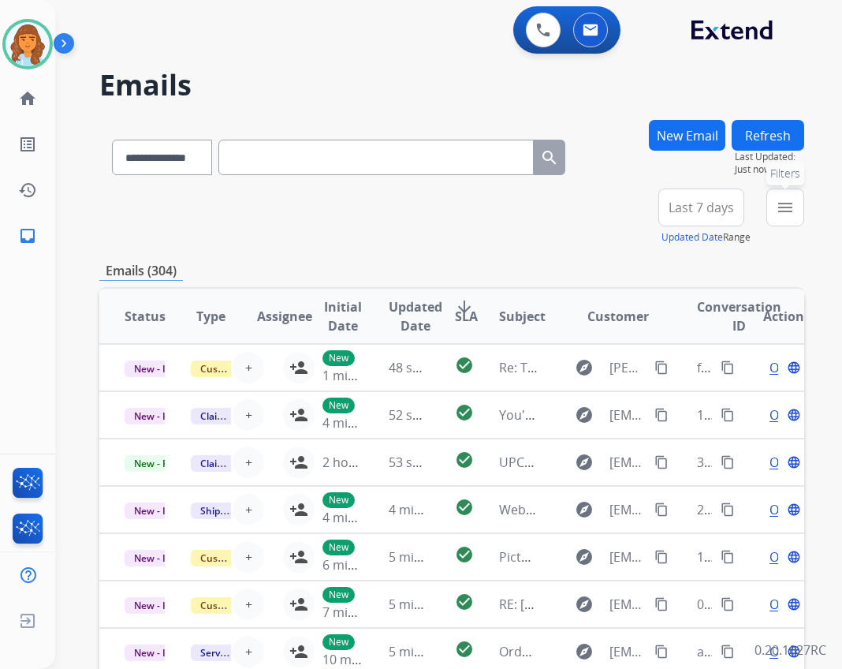
click at [779, 198] on mat-icon "menu" at bounding box center [785, 207] width 19 height 19
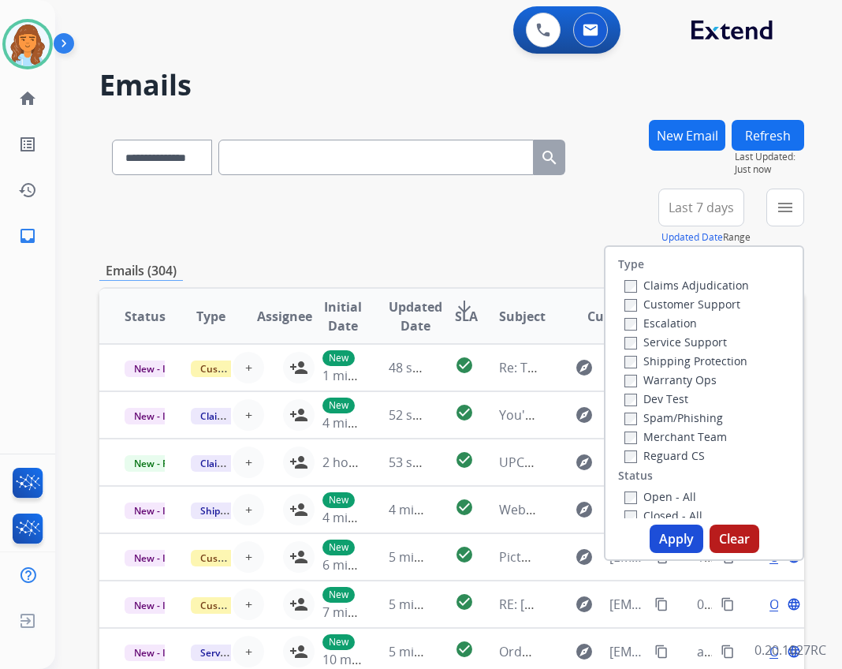
click at [673, 455] on label "Reguard CS" at bounding box center [664, 455] width 80 height 15
click at [652, 491] on label "Open - All" at bounding box center [660, 496] width 72 height 15
click at [679, 364] on label "Shipping Protection" at bounding box center [685, 360] width 123 height 15
click at [689, 305] on label "Customer Support" at bounding box center [682, 303] width 116 height 15
click at [654, 532] on button "Apply" at bounding box center [677, 538] width 54 height 28
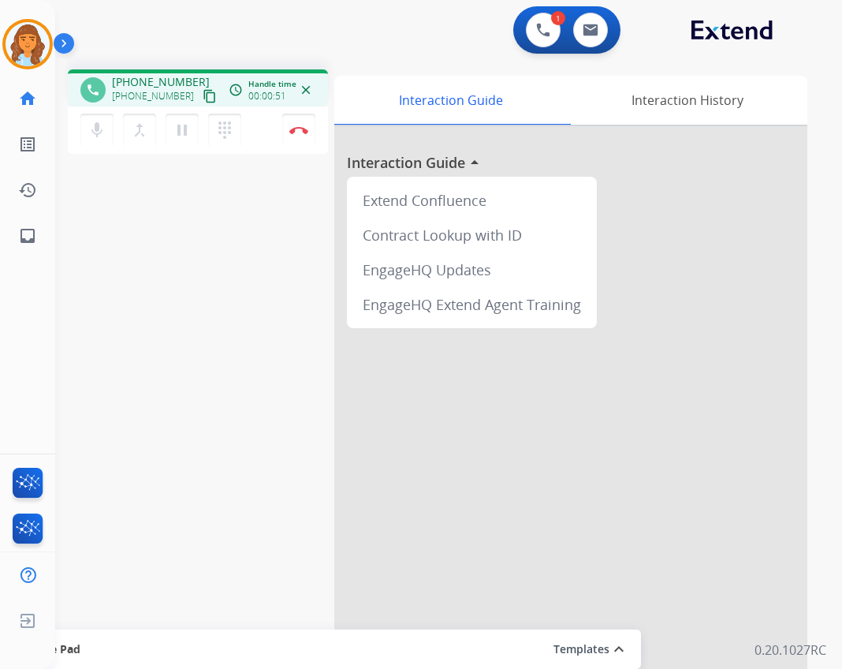
click at [203, 89] on mat-icon "content_copy" at bounding box center [210, 96] width 14 height 14
click at [293, 124] on button "Disconnect" at bounding box center [298, 130] width 33 height 33
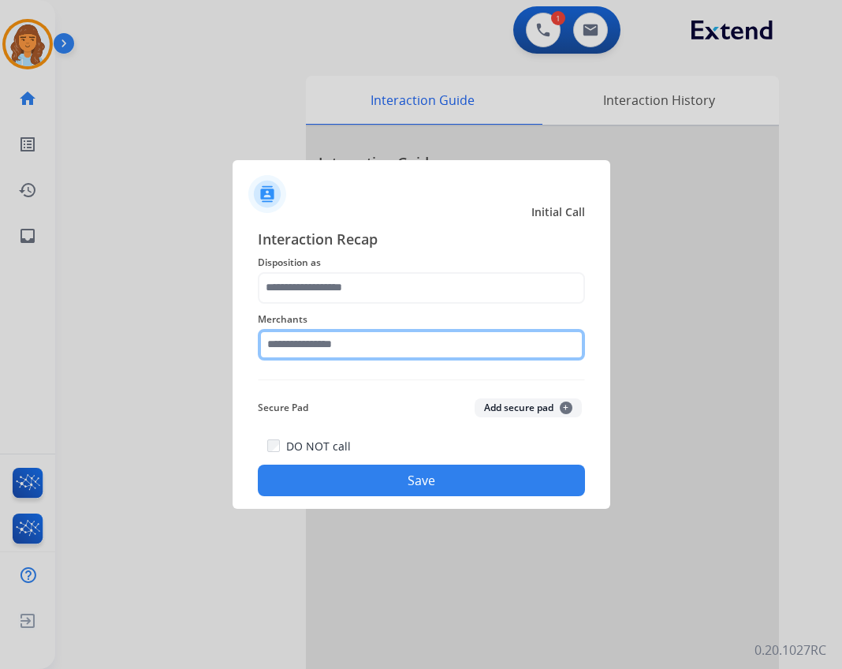
click at [414, 355] on input "text" at bounding box center [421, 345] width 327 height 32
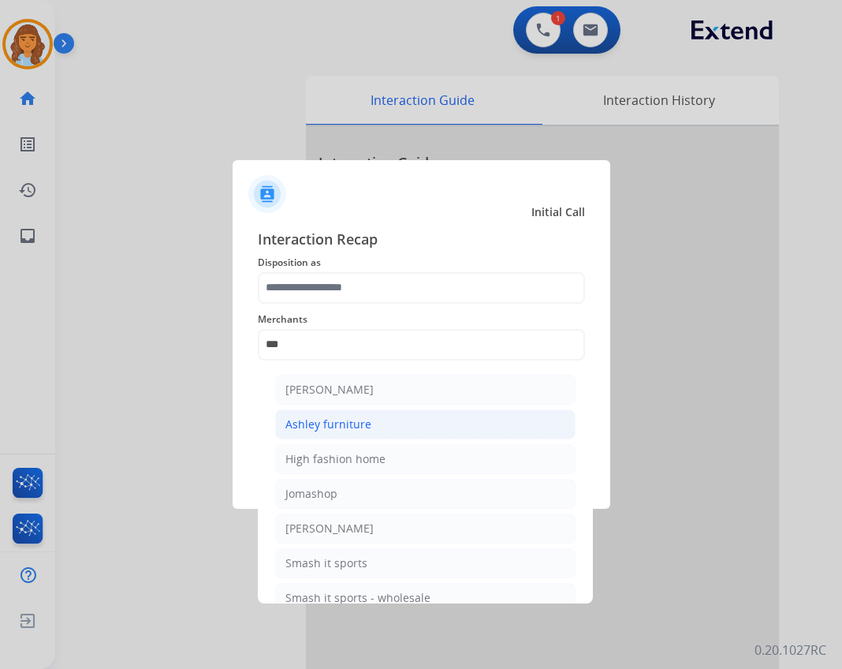
click at [337, 424] on div "Ashley furniture" at bounding box center [328, 424] width 86 height 16
type input "**********"
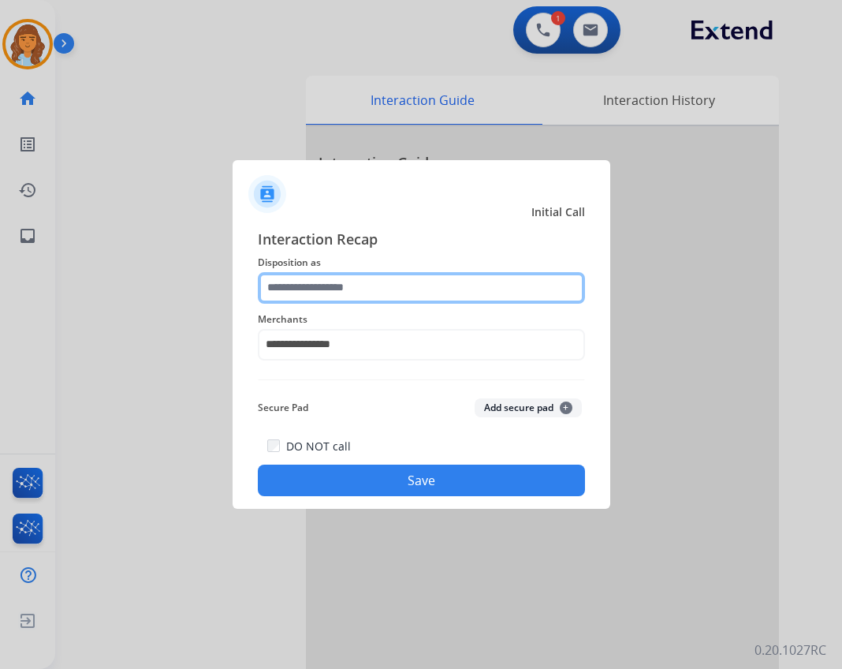
click at [378, 296] on input "text" at bounding box center [421, 288] width 327 height 32
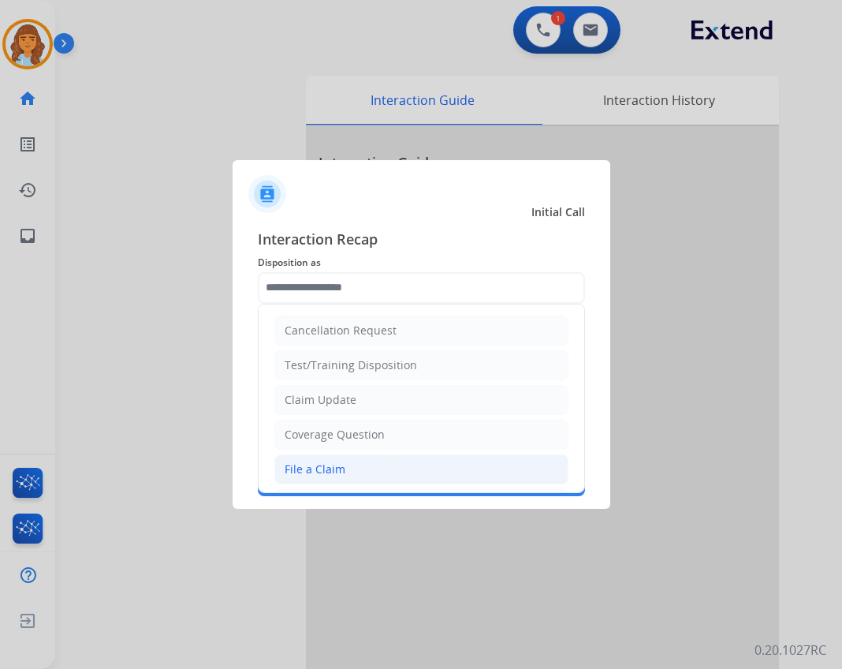
click at [408, 460] on li "File a Claim" at bounding box center [421, 469] width 294 height 30
type input "**********"
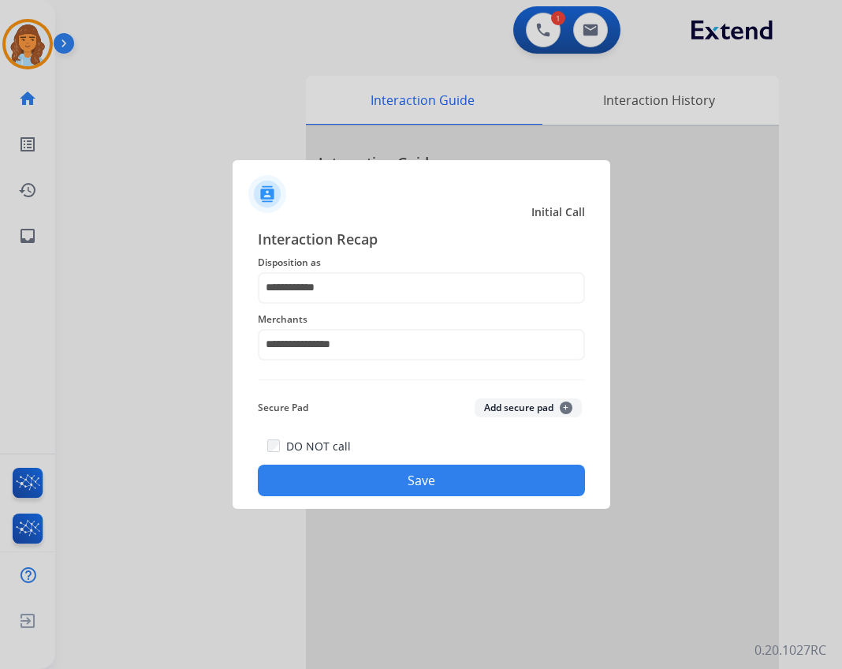
click at [414, 485] on button "Save" at bounding box center [421, 480] width 327 height 32
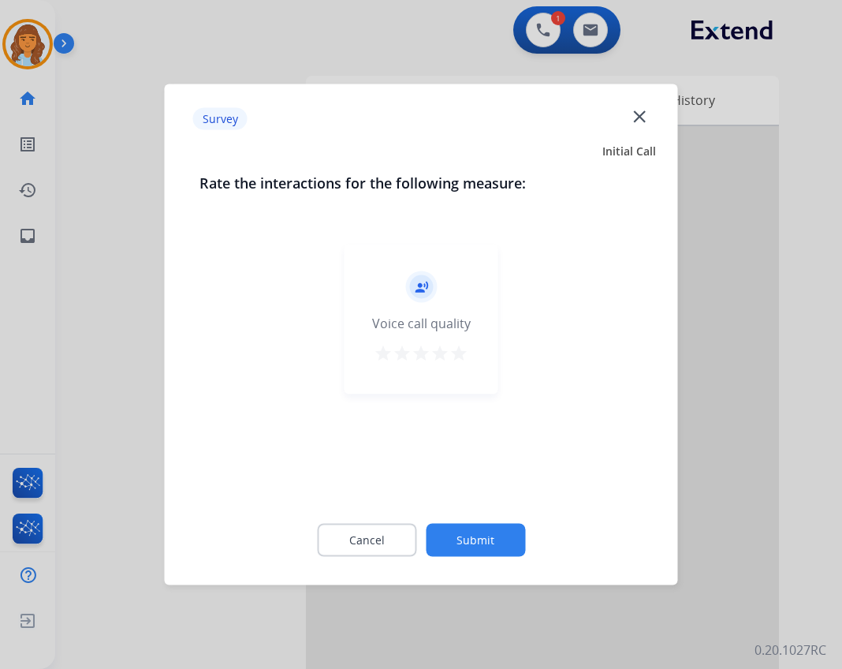
click at [524, 546] on div "Cancel Submit" at bounding box center [421, 540] width 444 height 71
click at [520, 546] on button "Submit" at bounding box center [475, 540] width 99 height 33
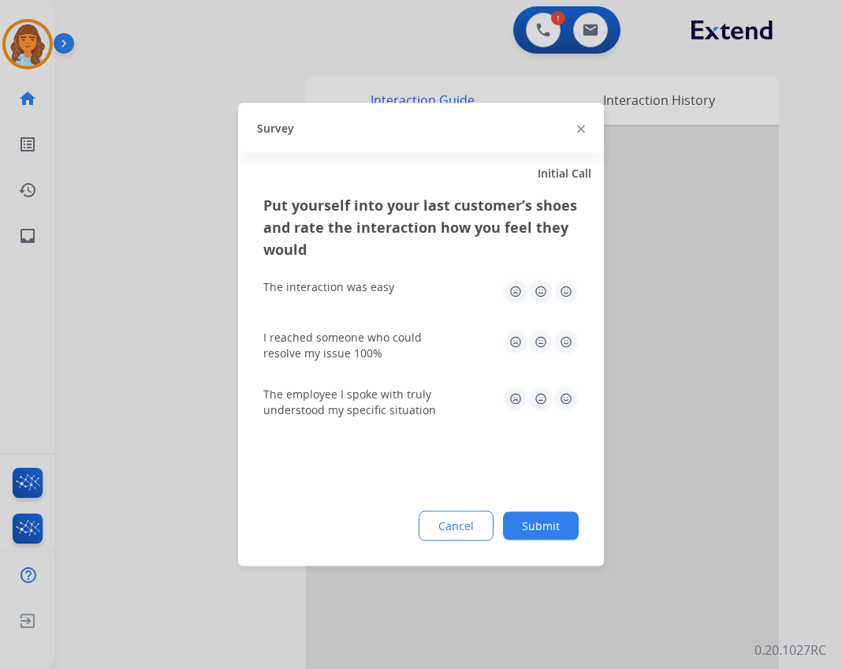
click at [529, 511] on div "Cancel Submit" at bounding box center [420, 526] width 315 height 30
click at [532, 518] on button "Submit" at bounding box center [541, 526] width 76 height 28
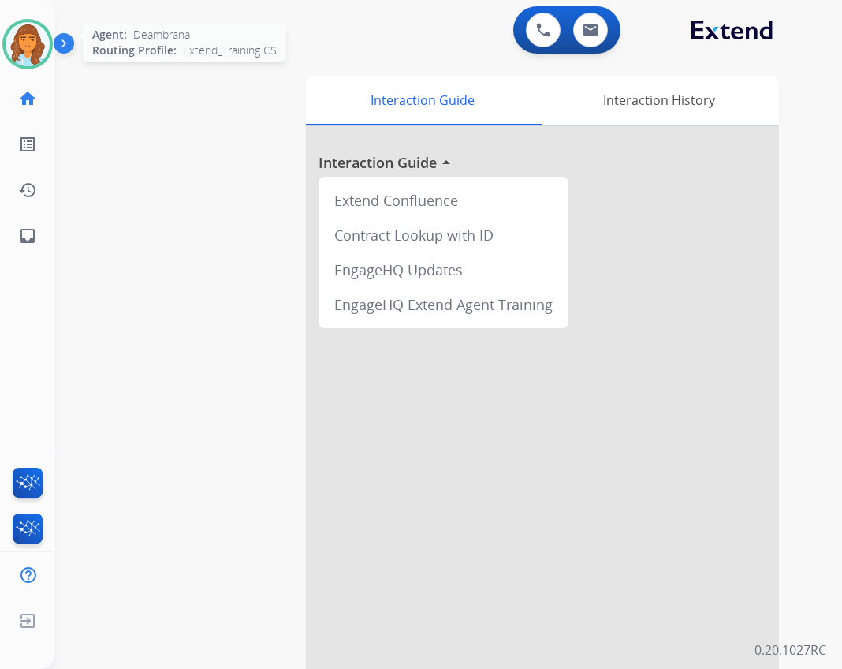
click at [42, 54] on img at bounding box center [28, 44] width 44 height 44
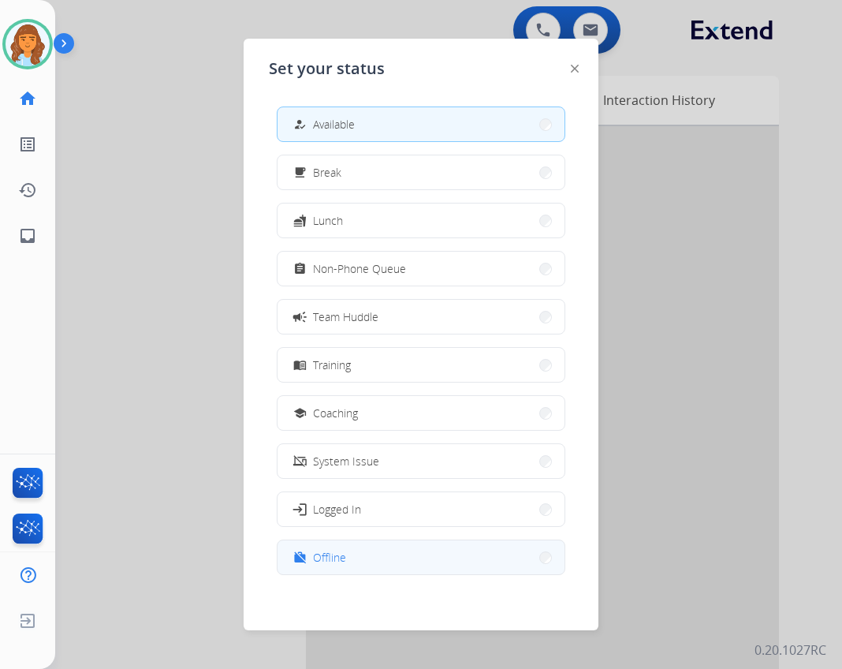
click at [409, 561] on button "work_off Offline" at bounding box center [421, 557] width 287 height 34
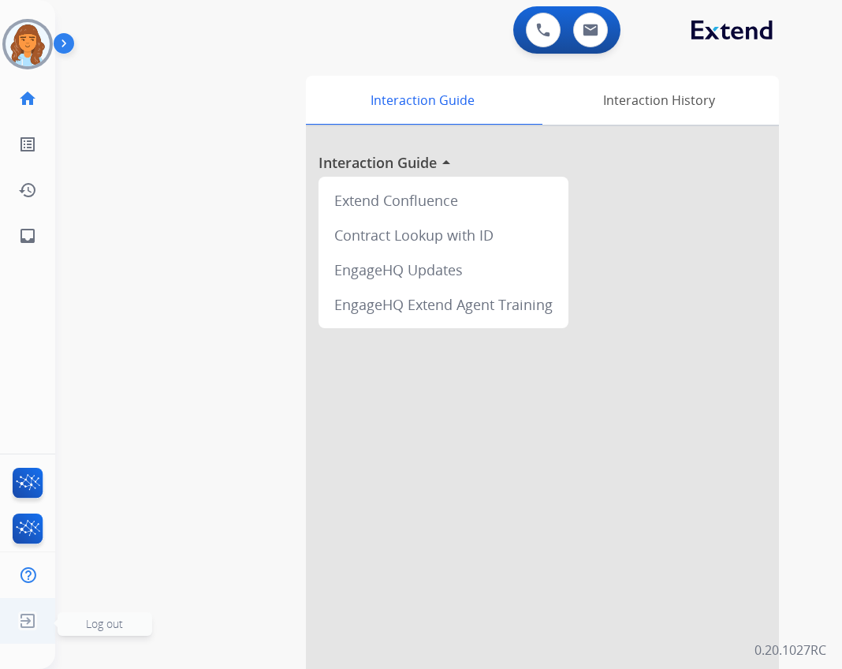
click at [36, 624] on img at bounding box center [27, 621] width 28 height 30
click at [114, 621] on span "Log out" at bounding box center [104, 623] width 37 height 15
